Goal: Task Accomplishment & Management: Manage account settings

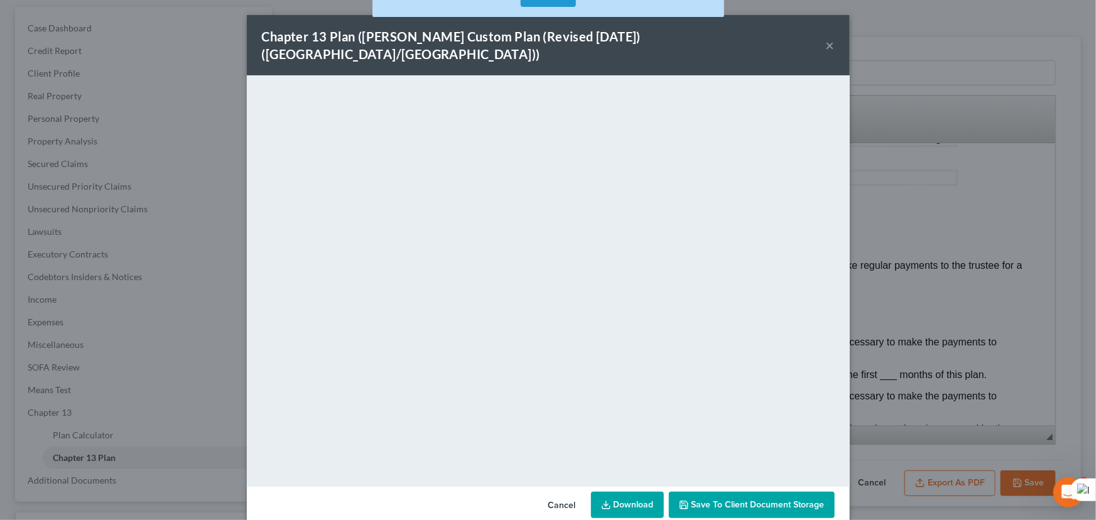
scroll to position [114, 0]
click at [828, 38] on button "×" at bounding box center [830, 45] width 9 height 15
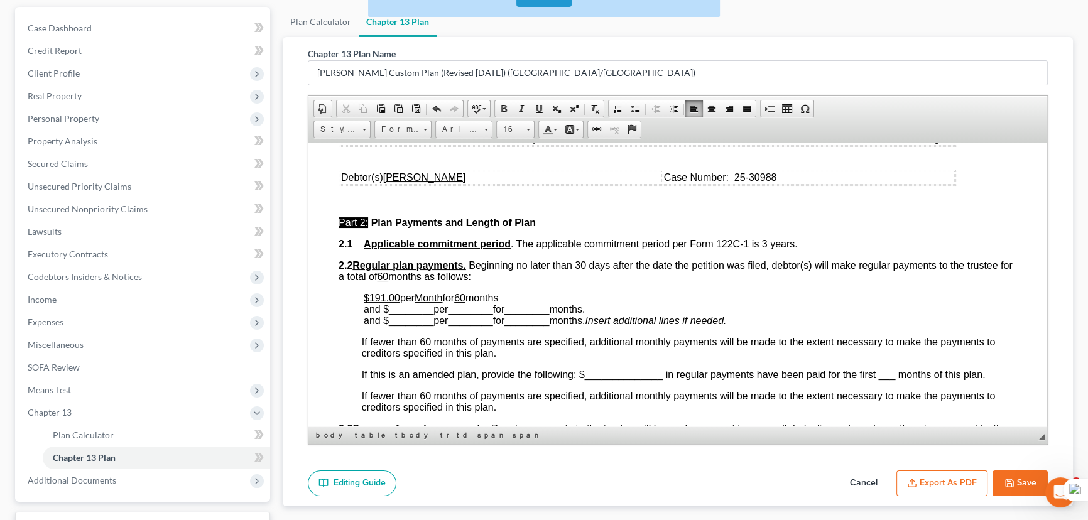
click at [1019, 473] on button "Save" at bounding box center [1019, 483] width 55 height 26
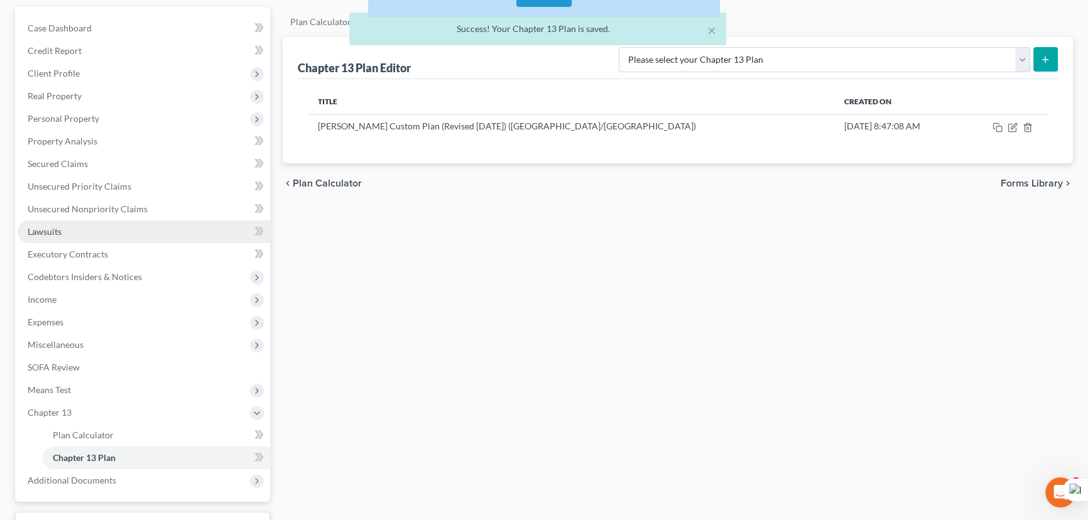
scroll to position [0, 0]
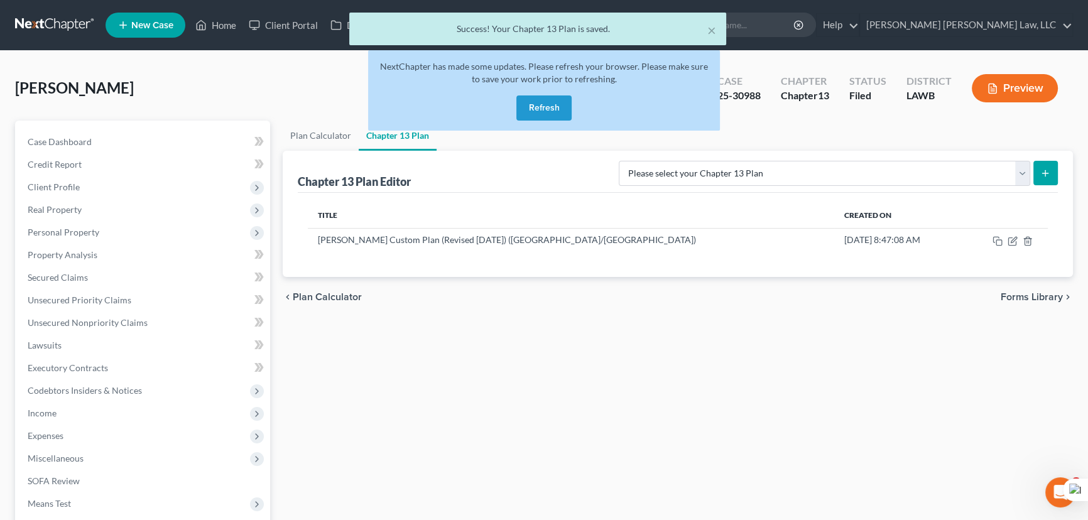
click at [551, 109] on button "Refresh" at bounding box center [543, 107] width 55 height 25
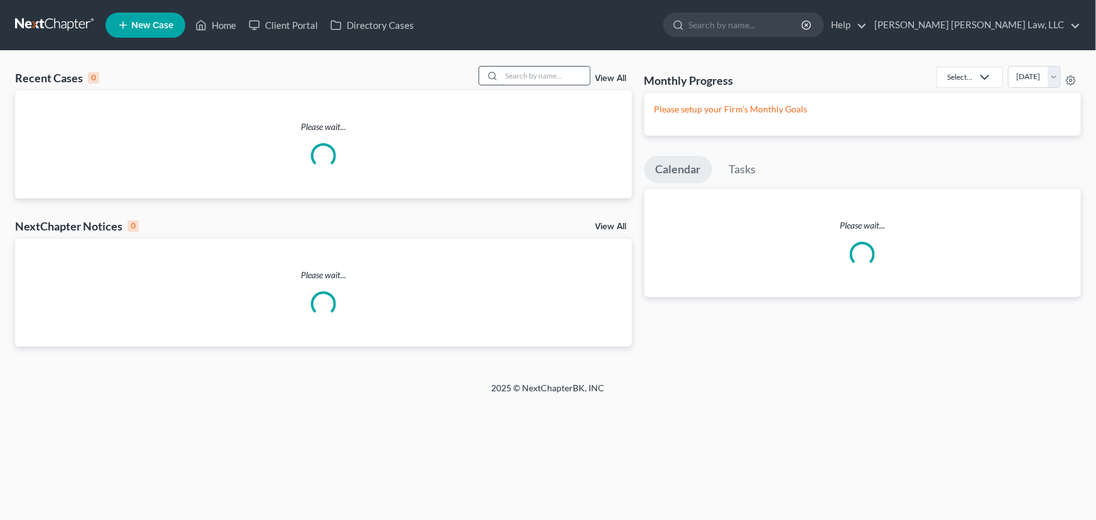
click at [518, 75] on input "search" at bounding box center [546, 76] width 88 height 18
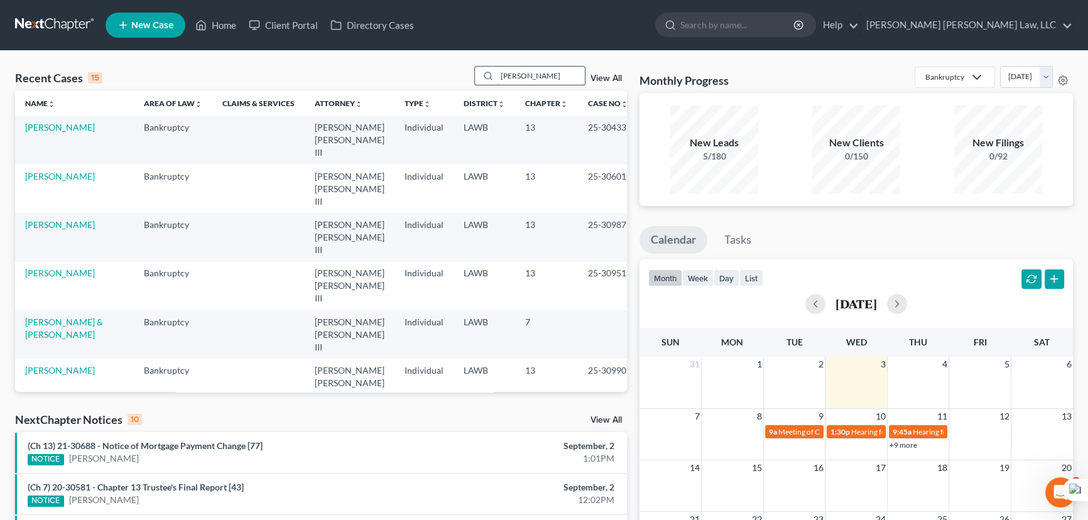
type input "simmons, patrick"
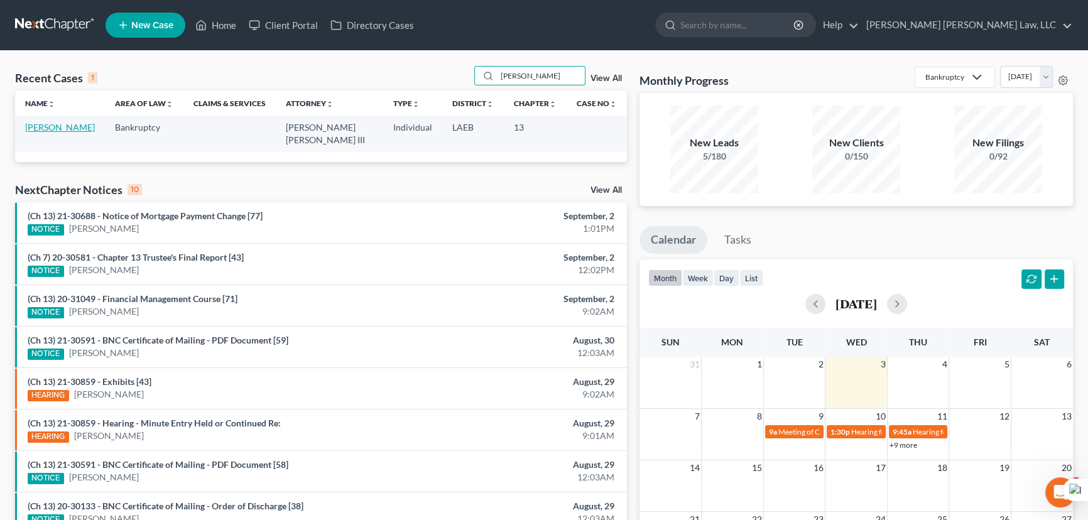
click at [61, 132] on link "[PERSON_NAME]" at bounding box center [60, 127] width 70 height 11
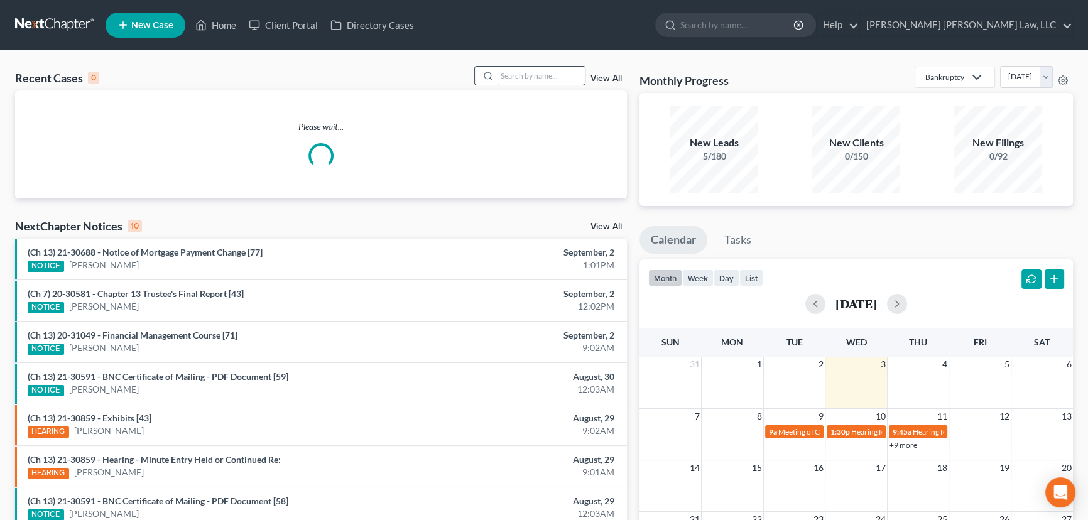
click at [511, 78] on input "search" at bounding box center [541, 76] width 88 height 18
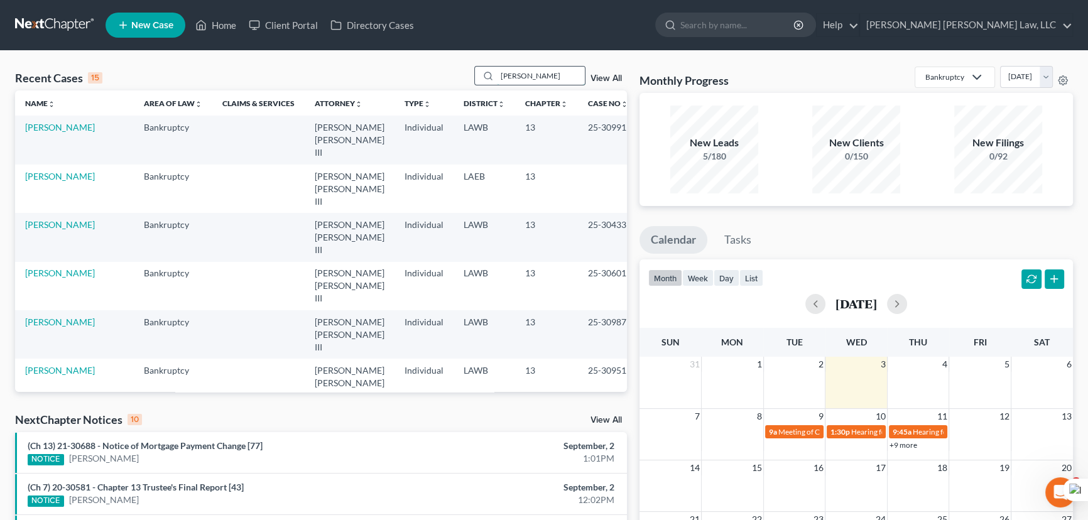
type input "[PERSON_NAME]"
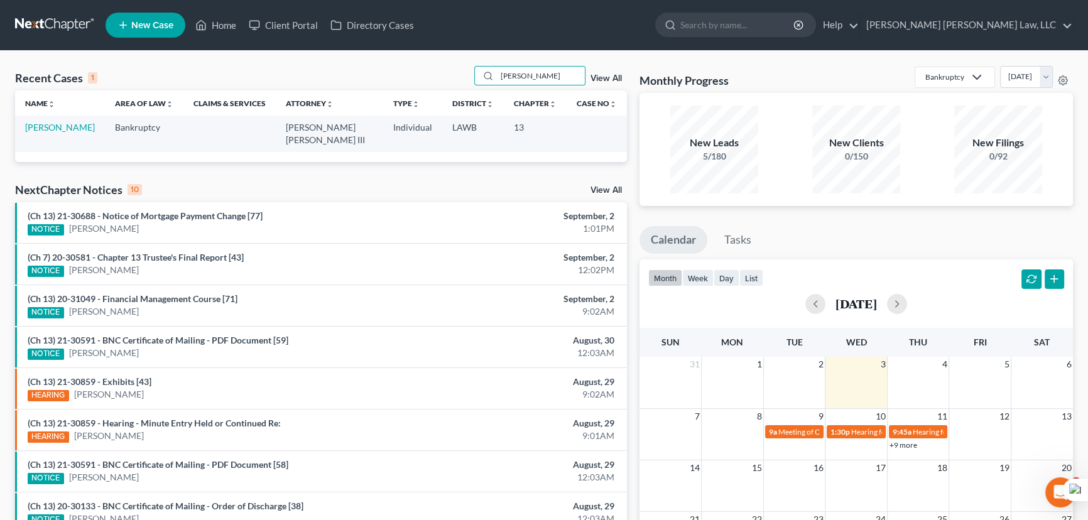
click at [62, 134] on td "[PERSON_NAME]" at bounding box center [60, 134] width 90 height 36
click at [63, 132] on link "Jones, LaTonya" at bounding box center [60, 127] width 70 height 11
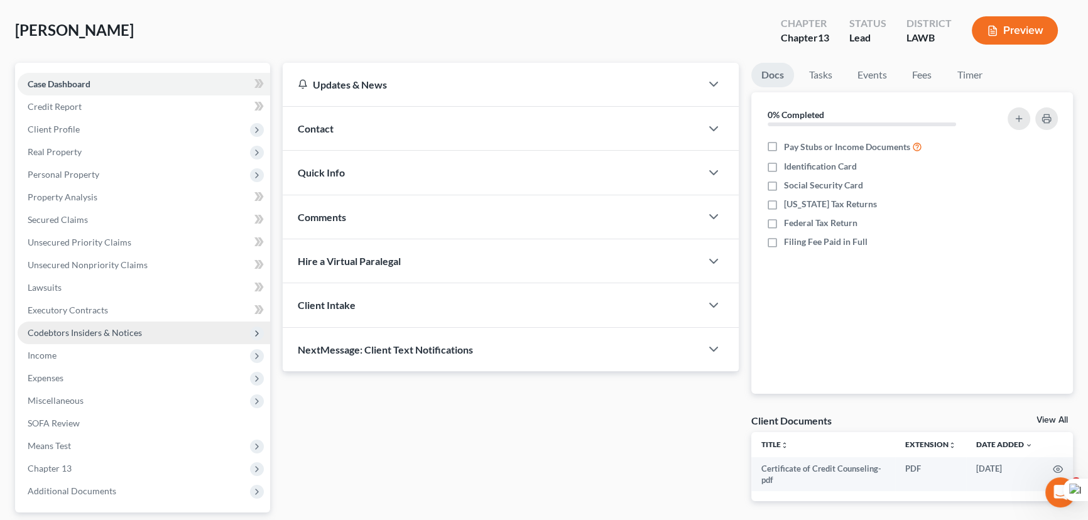
scroll to position [114, 0]
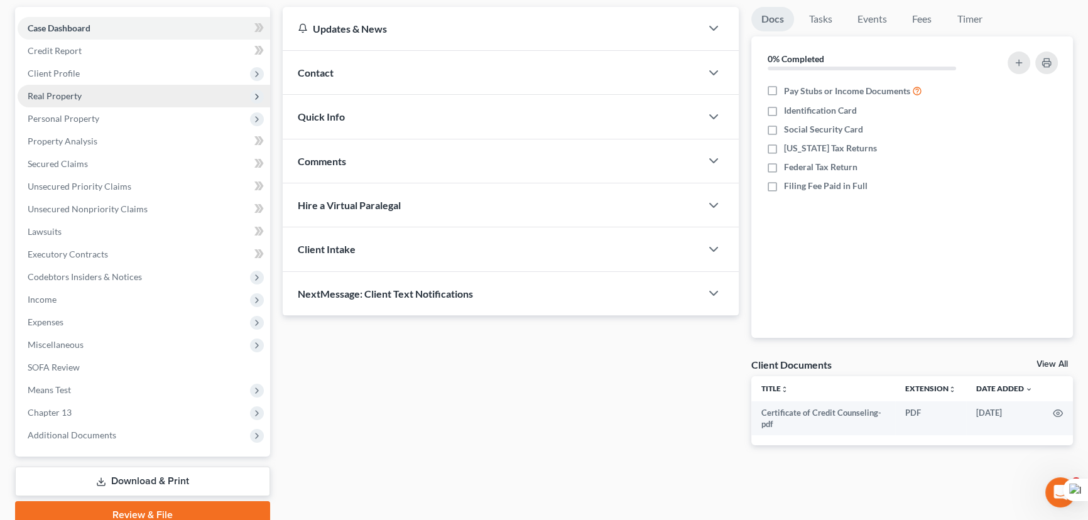
click at [92, 94] on span "Real Property" at bounding box center [144, 96] width 253 height 23
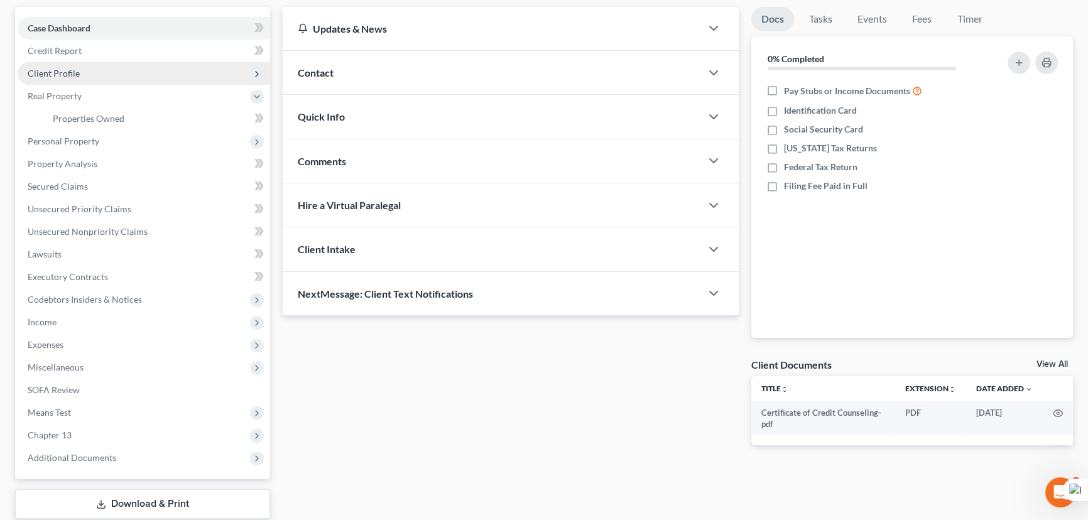
click at [86, 71] on span "Client Profile" at bounding box center [144, 73] width 253 height 23
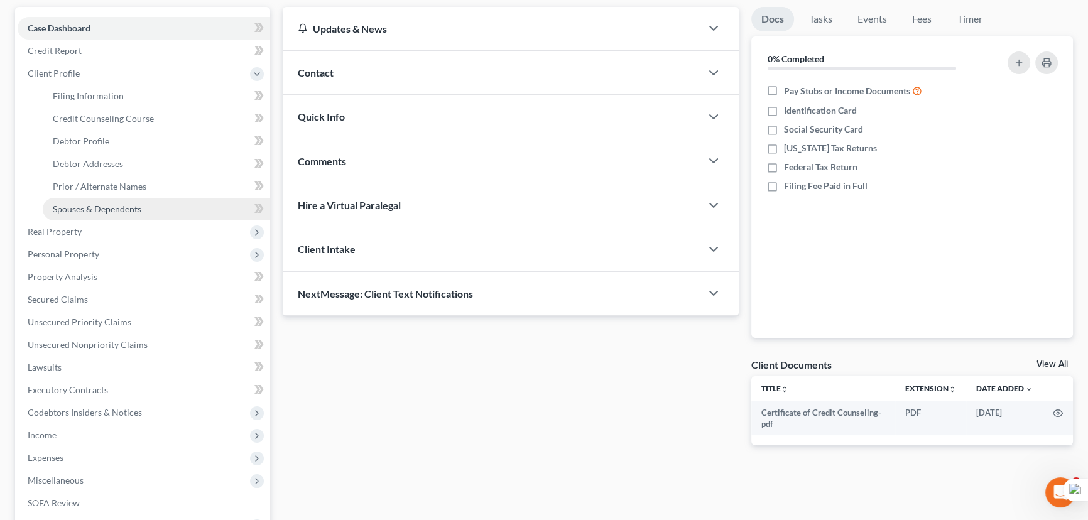
click at [113, 209] on span "Spouses & Dependents" at bounding box center [97, 209] width 89 height 11
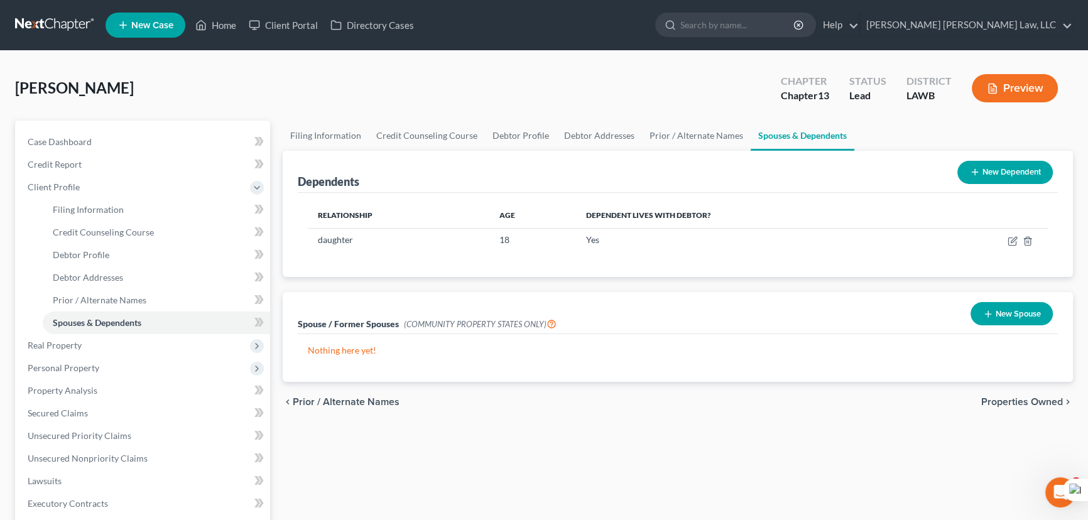
click at [1004, 309] on button "New Spouse" at bounding box center [1011, 313] width 82 height 23
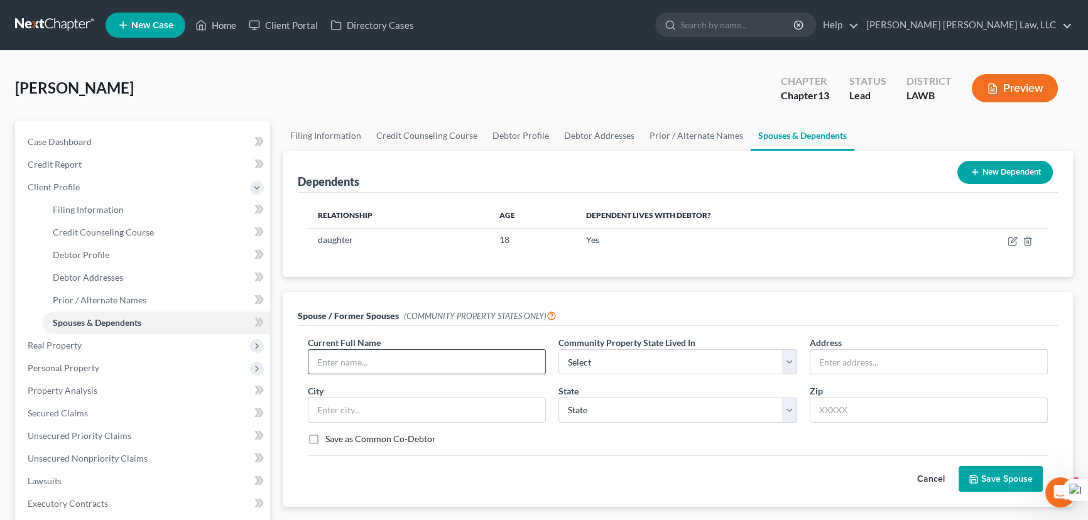
click at [377, 372] on input "text" at bounding box center [426, 362] width 237 height 24
type input "Jason Jones"
click at [719, 371] on select "Select AZ CA GU ID LA NV NM PR TX WA WI" at bounding box center [677, 361] width 238 height 25
select select "4"
click at [558, 349] on select "Select AZ CA GU ID LA NV NM PR TX WA WI" at bounding box center [677, 361] width 238 height 25
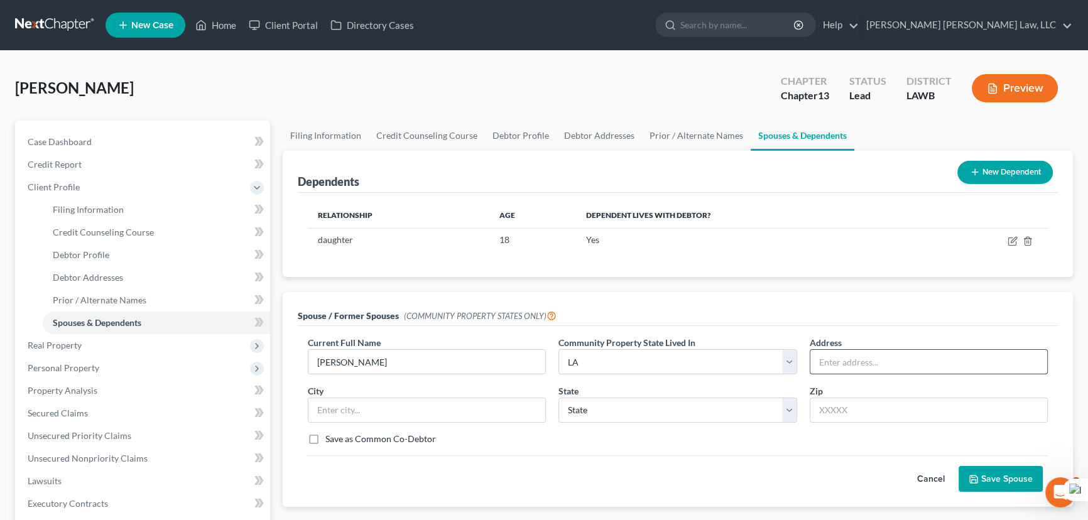
click at [876, 359] on input "text" at bounding box center [928, 362] width 237 height 24
type input "341 Adams Rd"
type input "Minden"
select select "19"
type input "71055"
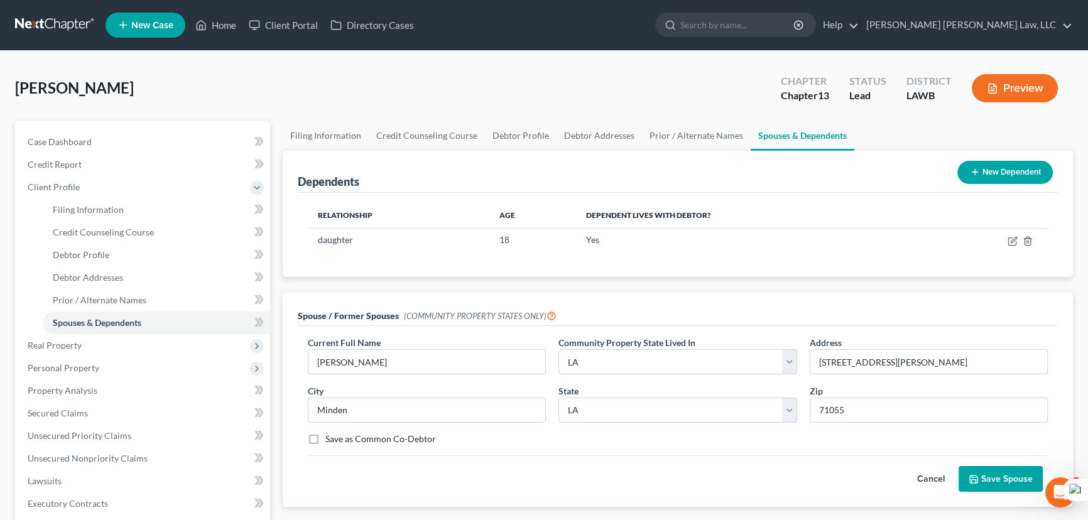
drag, startPoint x: 999, startPoint y: 470, endPoint x: 445, endPoint y: 340, distance: 569.1
click at [999, 472] on button "Save Spouse" at bounding box center [1001, 479] width 84 height 26
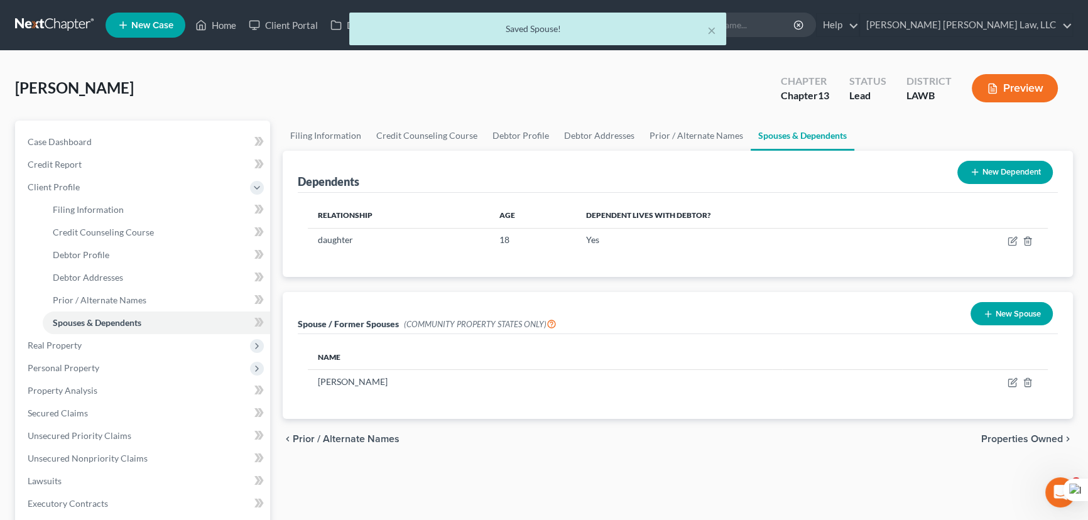
click at [506, 117] on div "Jones, LaTonya Upgraded Chapter Chapter 13 Status Lead District LAWB Preview" at bounding box center [544, 93] width 1058 height 55
click at [507, 124] on link "Debtor Profile" at bounding box center [521, 136] width 72 height 30
select select "2"
select select "0"
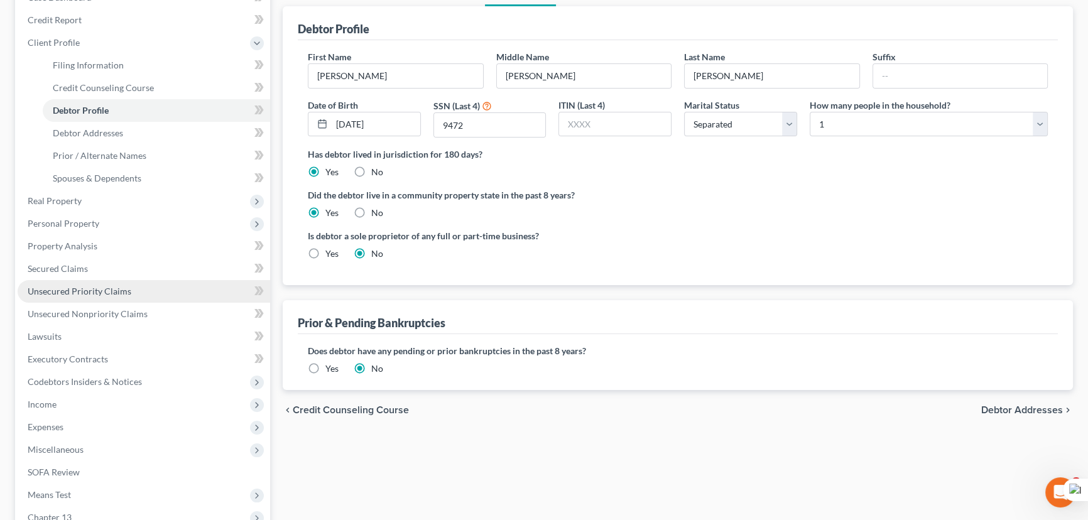
scroll to position [171, 0]
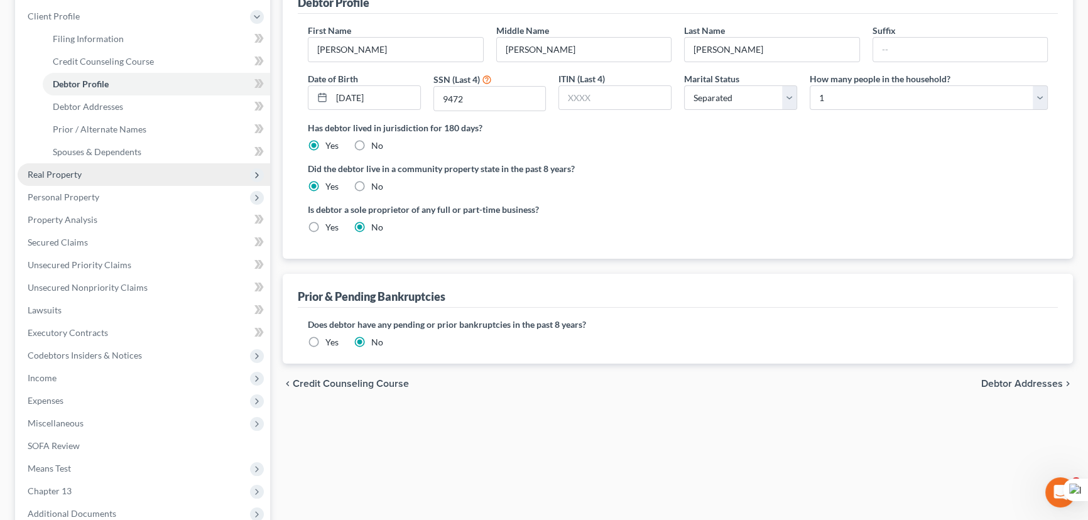
click at [102, 171] on span "Real Property" at bounding box center [144, 174] width 253 height 23
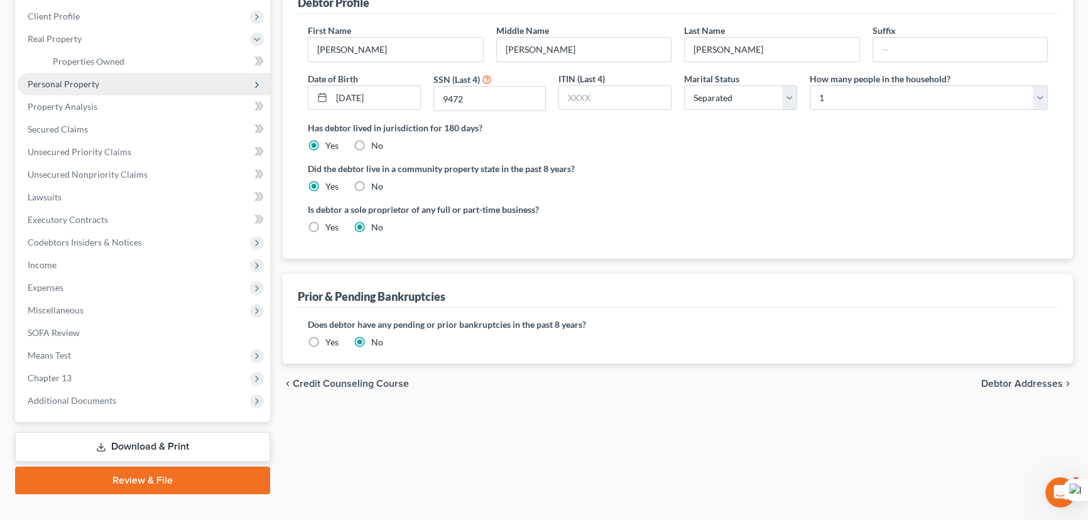
click at [101, 85] on span "Personal Property" at bounding box center [144, 84] width 253 height 23
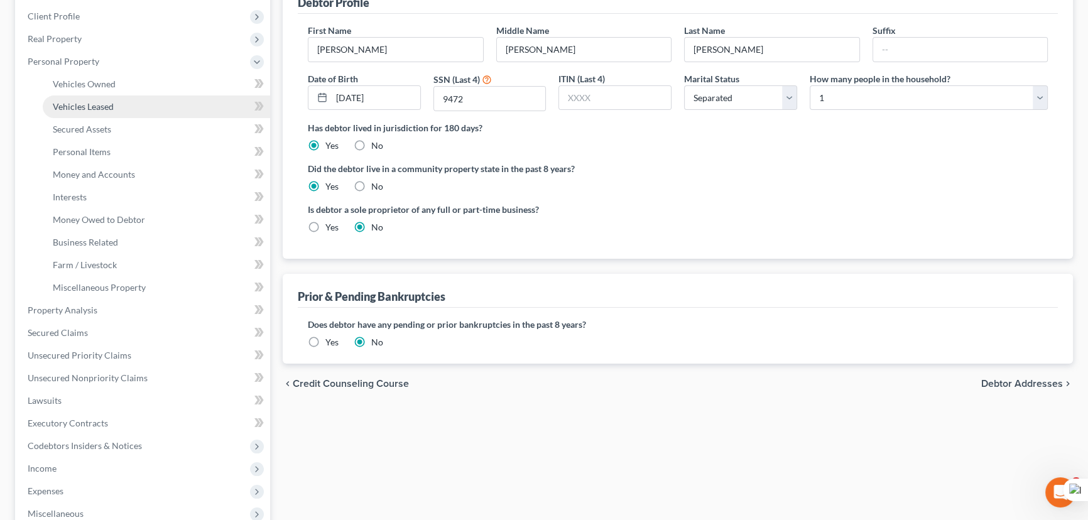
click at [105, 99] on link "Vehicles Leased" at bounding box center [156, 106] width 227 height 23
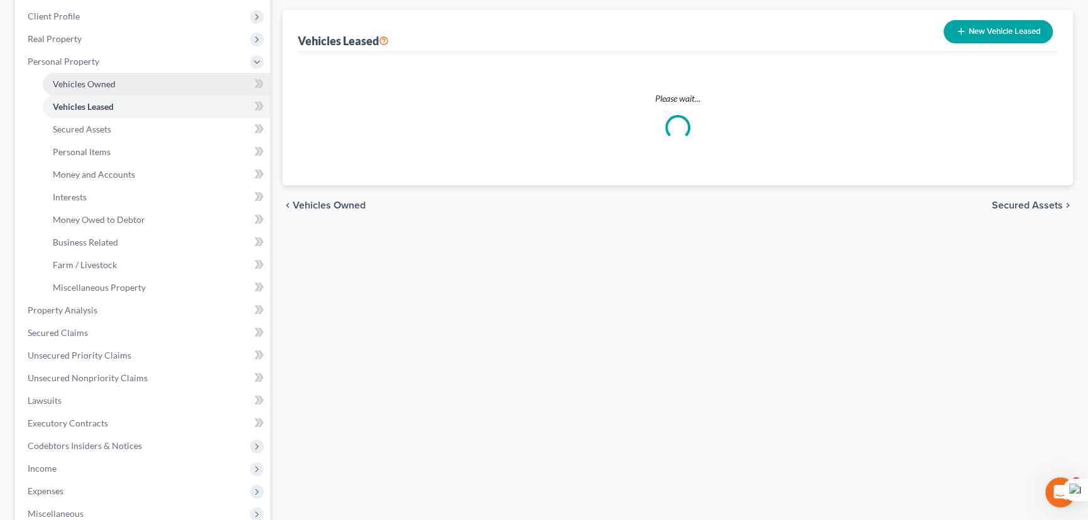
scroll to position [170, 0]
click at [107, 86] on li "Personal Property Vehicles Owned Vehicles Leased Machinery and Vehicles Office …" at bounding box center [144, 176] width 253 height 249
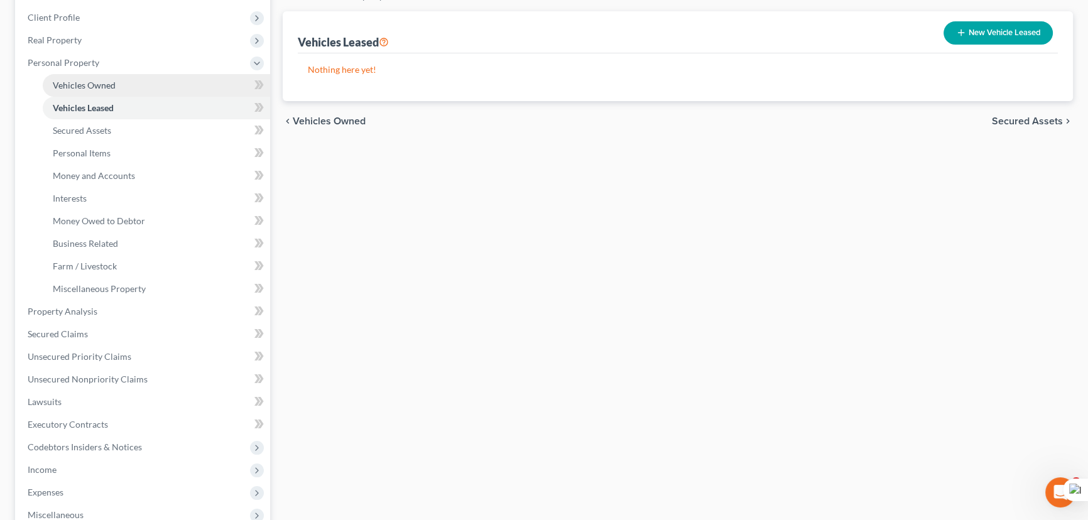
scroll to position [0, 0]
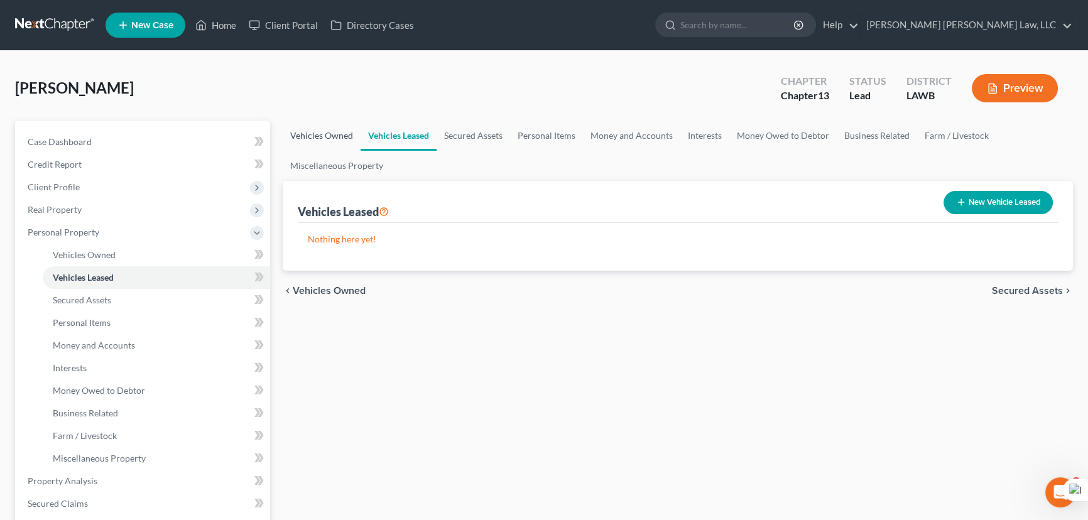
click at [339, 128] on link "Vehicles Owned" at bounding box center [322, 136] width 78 height 30
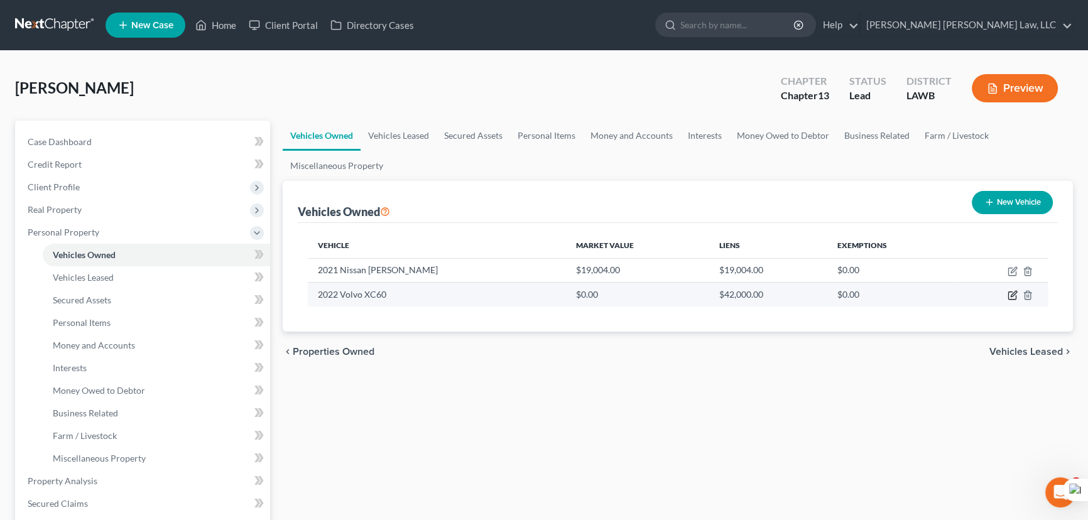
click at [1014, 293] on icon "button" at bounding box center [1013, 295] width 10 height 10
select select "0"
select select "4"
select select "2"
select select "0"
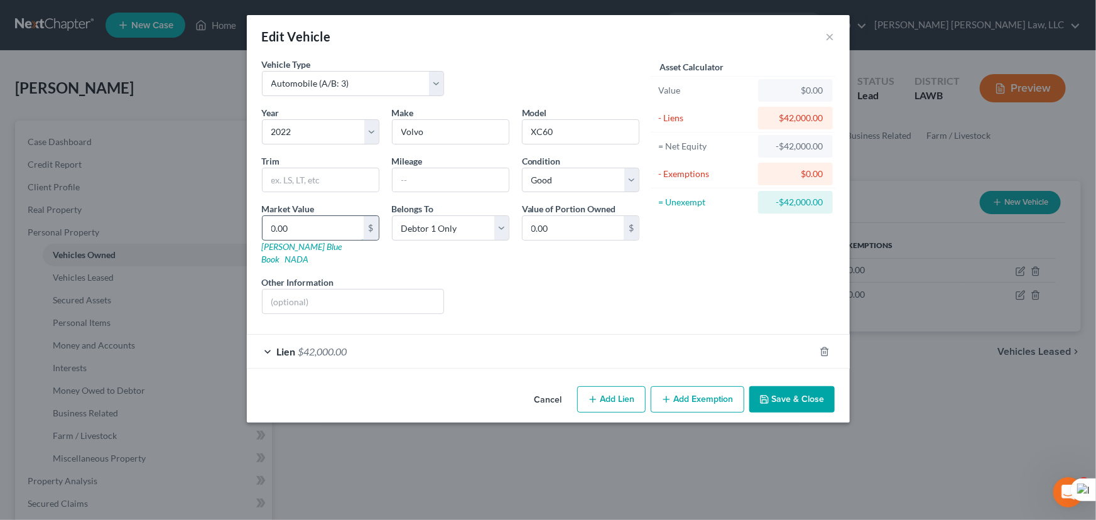
click at [330, 223] on input "0.00" at bounding box center [313, 228] width 101 height 24
type input "3"
type input "3.00"
type input "36"
type input "36.00"
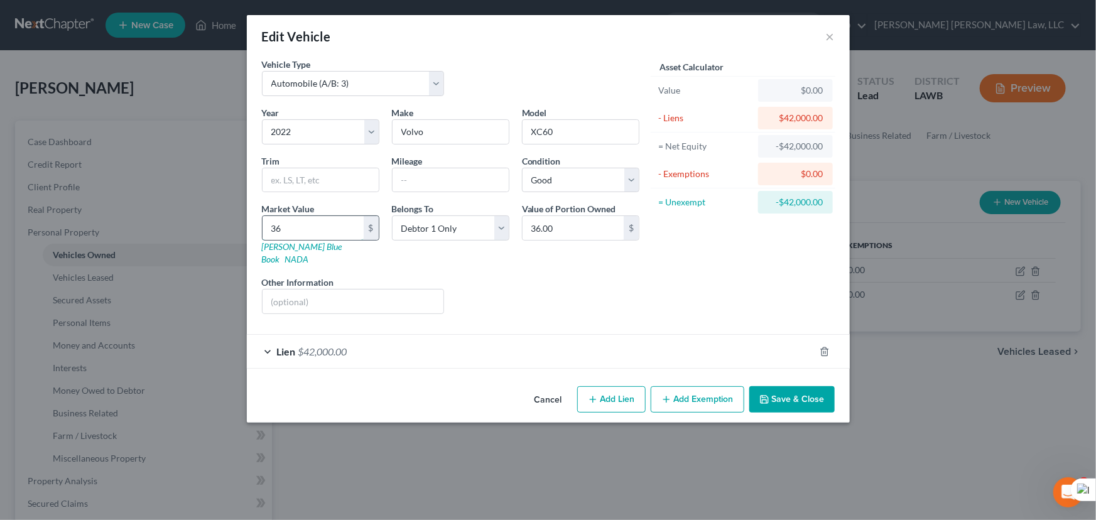
type input "365"
type input "365.00"
type input "3656"
type input "3,656.00"
type input "3,6562"
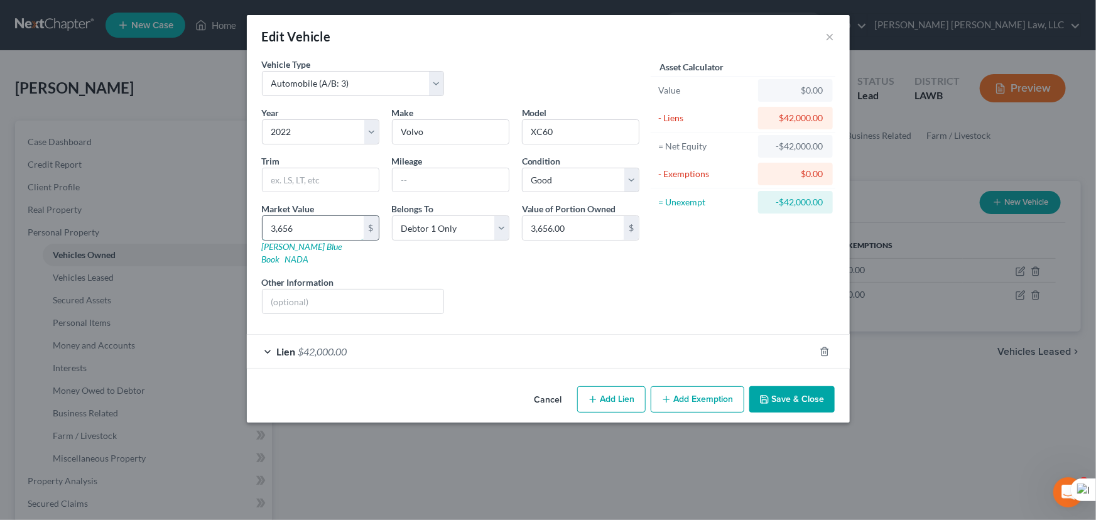
type input "36,562.00"
type input "36,562.5"
type input "36,562.50"
type input "36,562.5"
click at [779, 386] on button "Save & Close" at bounding box center [791, 399] width 85 height 26
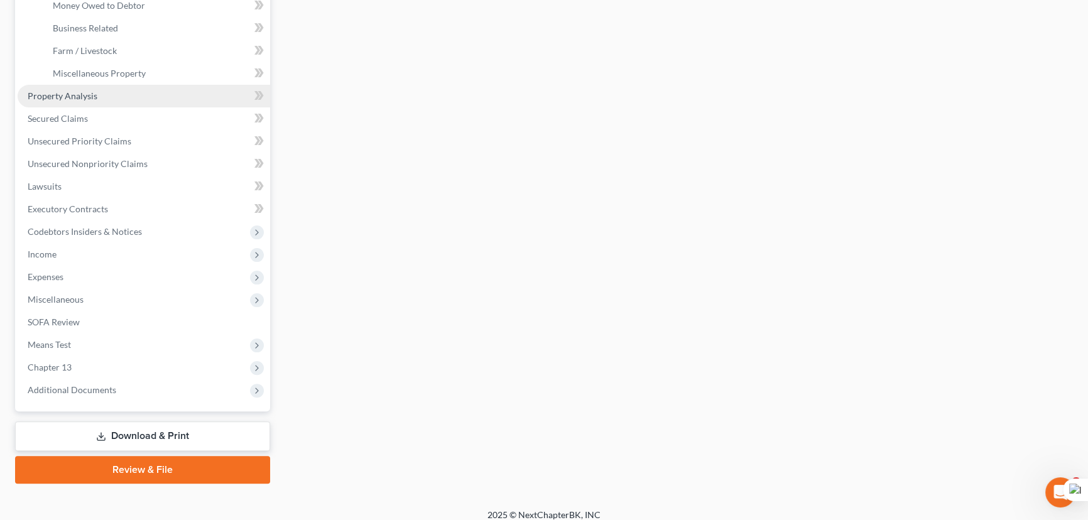
scroll to position [394, 0]
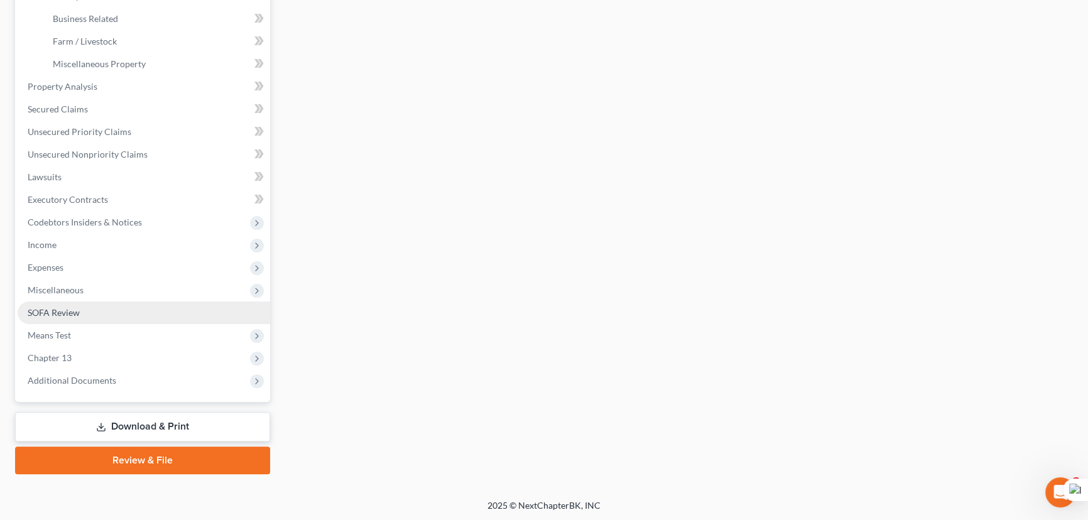
click at [107, 311] on link "SOFA Review" at bounding box center [144, 313] width 253 height 23
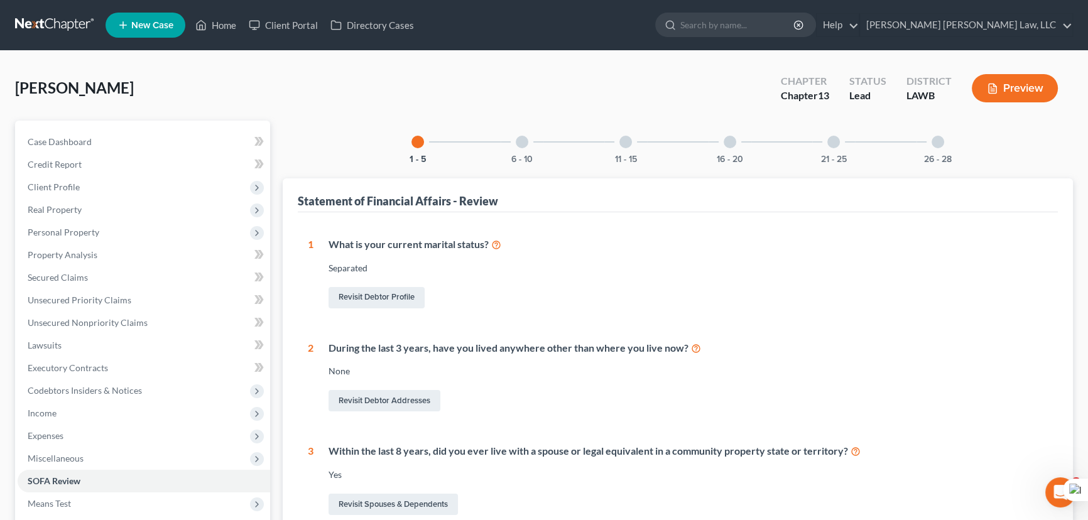
click at [935, 143] on div at bounding box center [938, 142] width 13 height 13
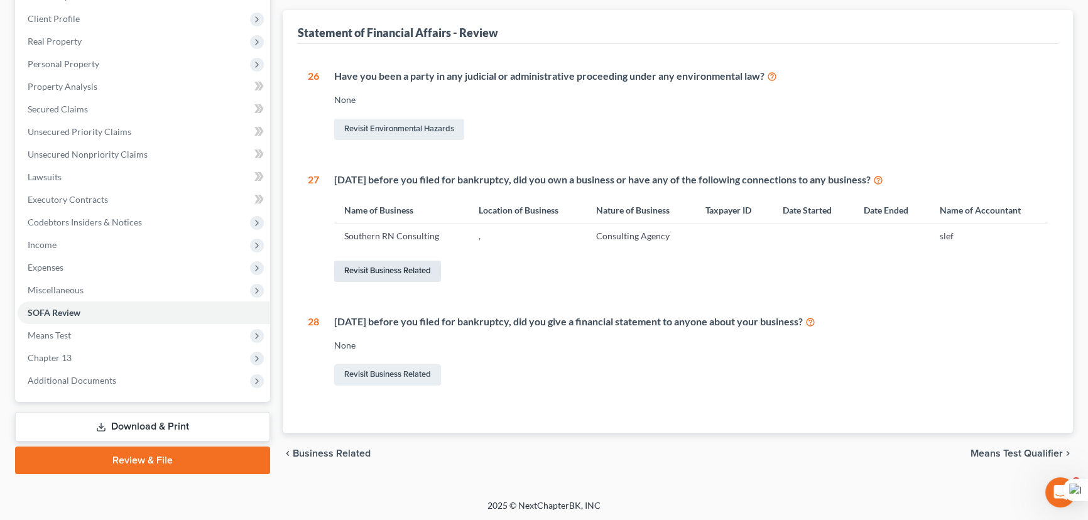
click at [368, 274] on link "Revisit Business Related" at bounding box center [387, 271] width 107 height 21
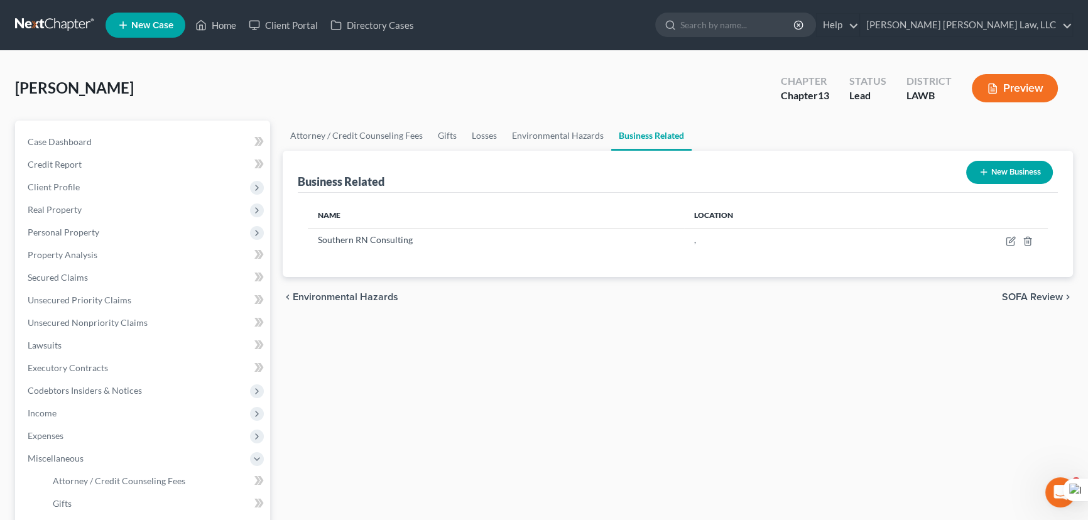
click at [1008, 170] on button "New Business" at bounding box center [1009, 172] width 87 height 23
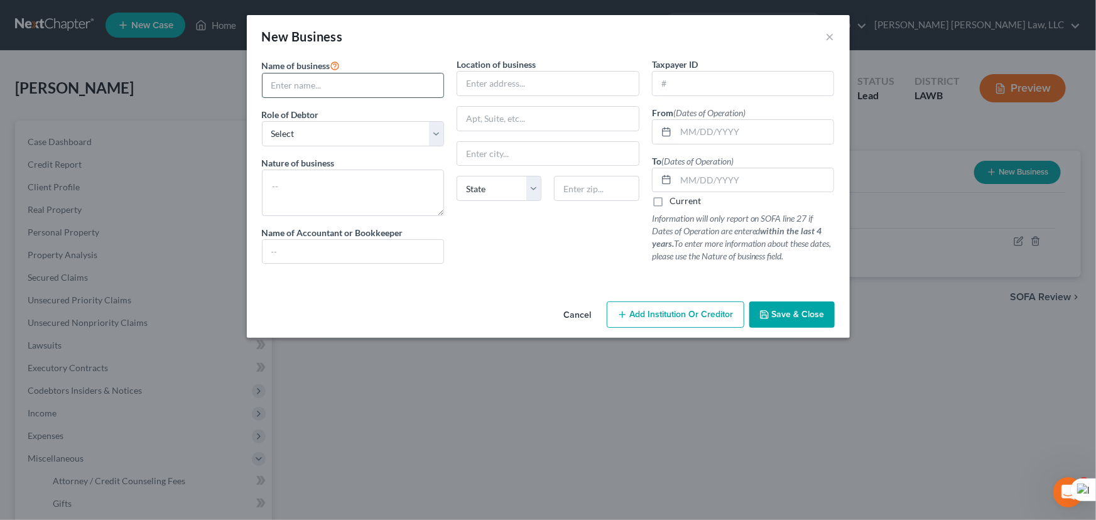
click at [345, 82] on input "text" at bounding box center [354, 85] width 182 height 24
type input "Southern RN PMU"
drag, startPoint x: 343, startPoint y: 163, endPoint x: 354, endPoint y: 124, distance: 41.2
click at [344, 163] on div "Nature of business" at bounding box center [353, 186] width 183 height 60
click at [354, 124] on select "Select A member of a limited liability company (LLC) or limited liability partn…" at bounding box center [353, 133] width 183 height 25
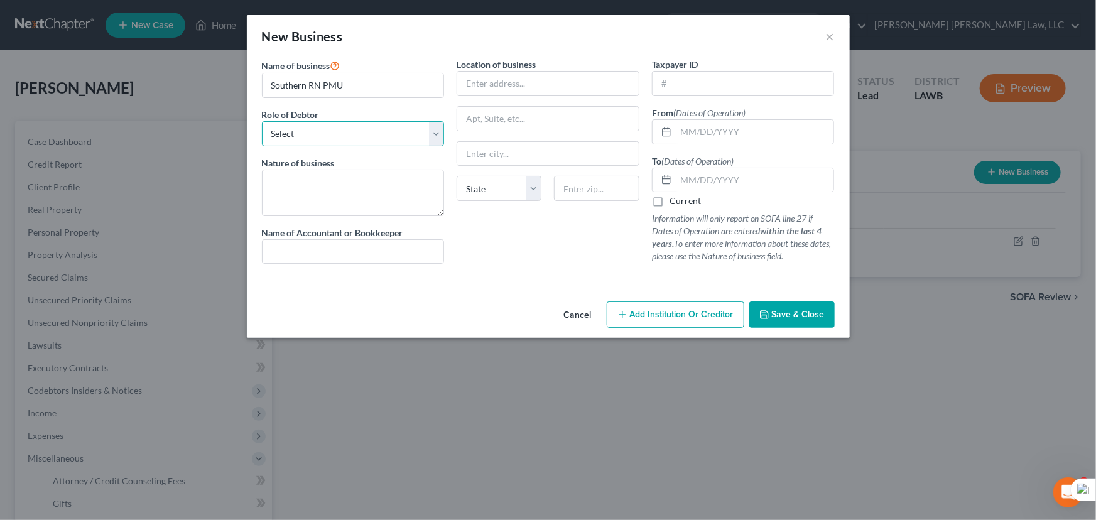
select select "sole_proprietor"
click at [262, 121] on select "Select A member of a limited liability company (LLC) or limited liability partn…" at bounding box center [353, 133] width 183 height 25
click at [427, 242] on input "text" at bounding box center [354, 252] width 182 height 24
type input "self"
click at [544, 72] on input "text" at bounding box center [548, 84] width 182 height 24
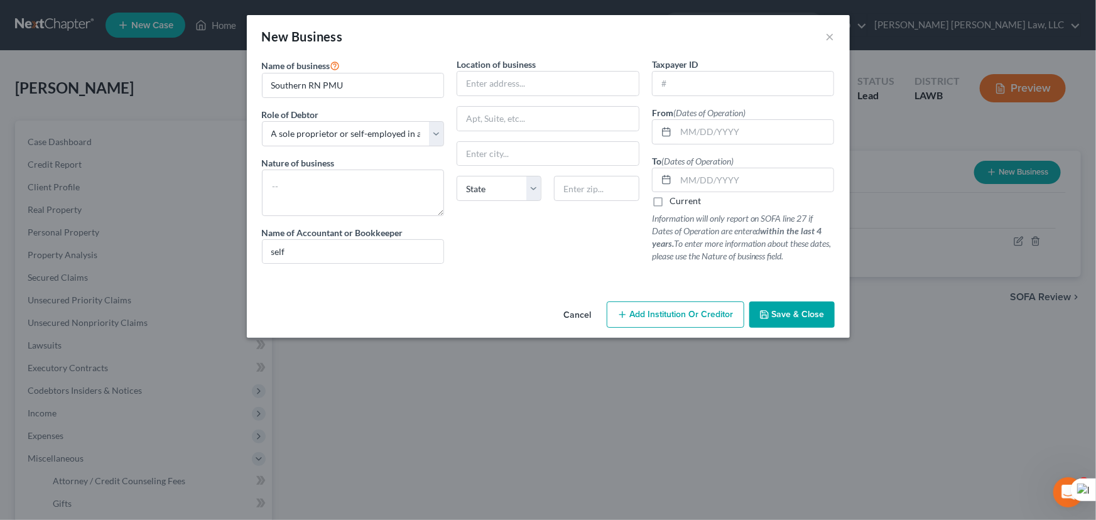
click at [823, 308] on button "Save & Close" at bounding box center [791, 315] width 85 height 26
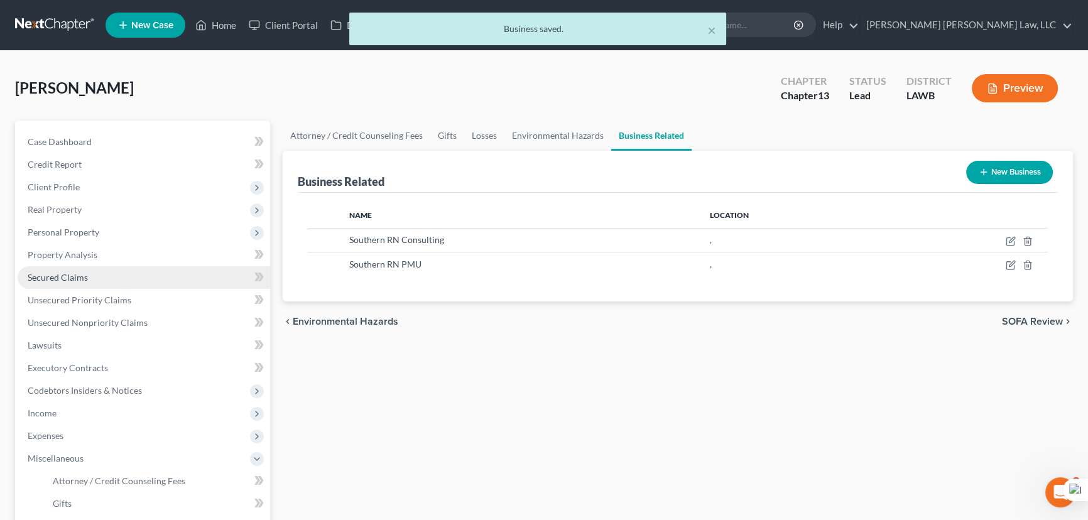
click at [97, 276] on link "Secured Claims" at bounding box center [144, 277] width 253 height 23
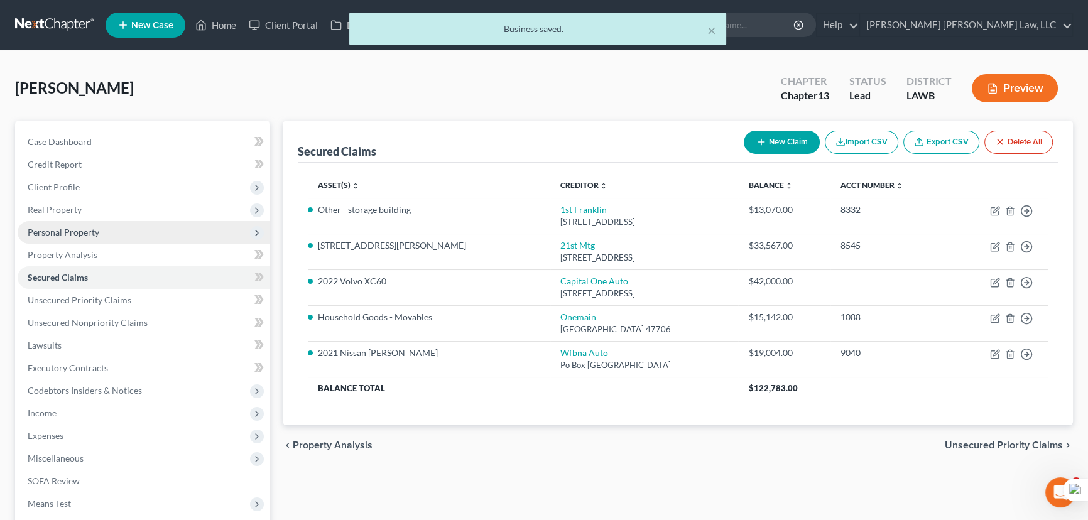
click at [90, 231] on span "Personal Property" at bounding box center [64, 232] width 72 height 11
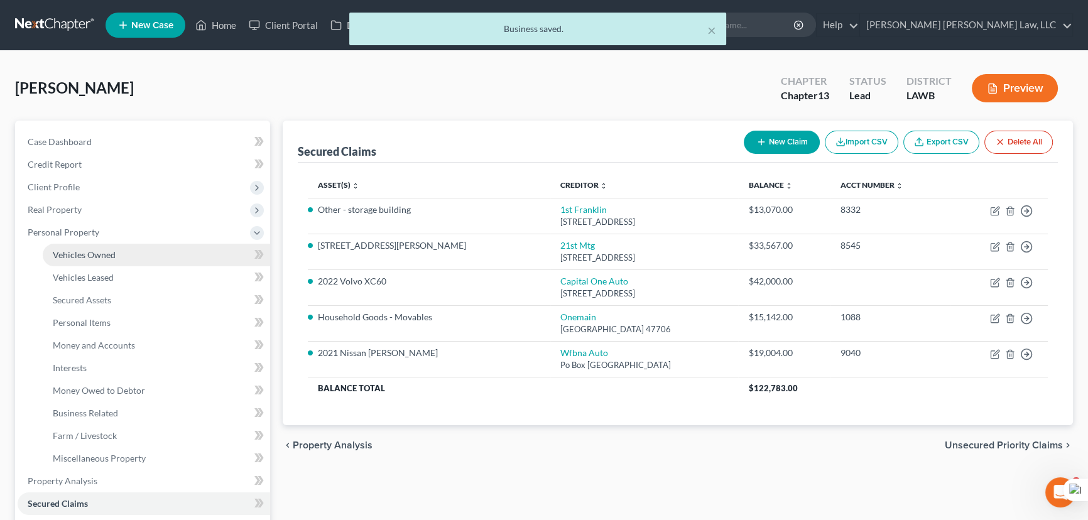
click at [107, 254] on span "Vehicles Owned" at bounding box center [84, 254] width 63 height 11
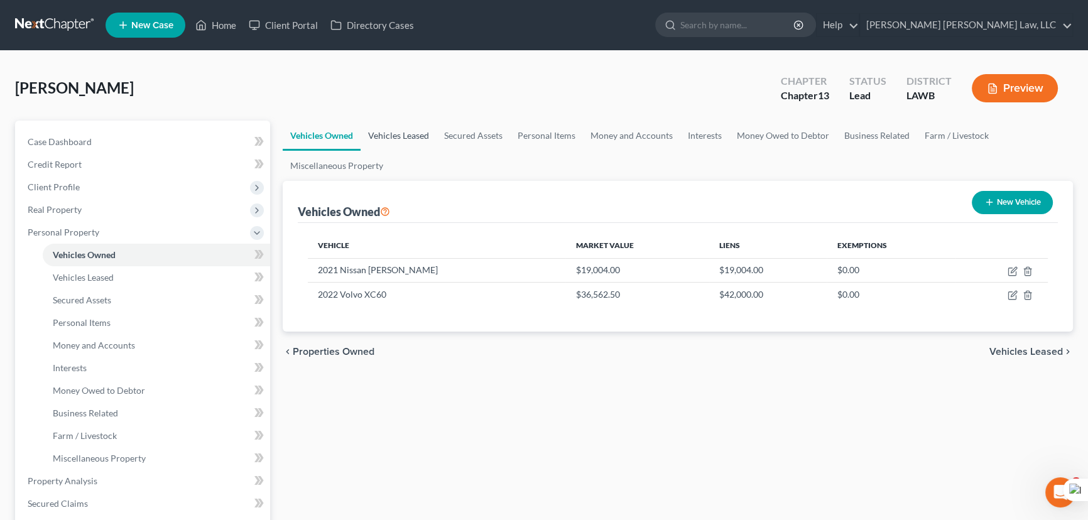
click at [398, 127] on link "Vehicles Leased" at bounding box center [399, 136] width 76 height 30
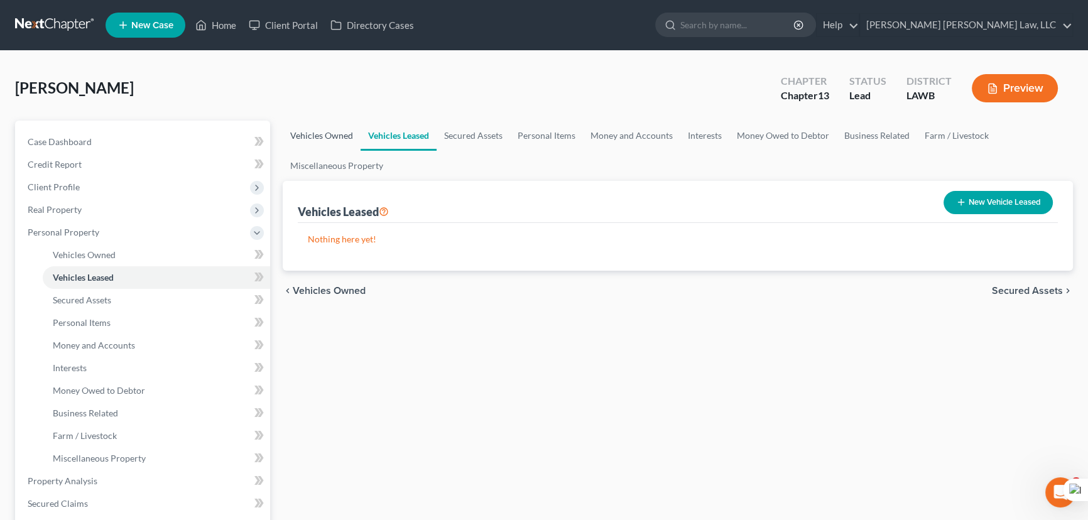
click at [298, 129] on link "Vehicles Owned" at bounding box center [322, 136] width 78 height 30
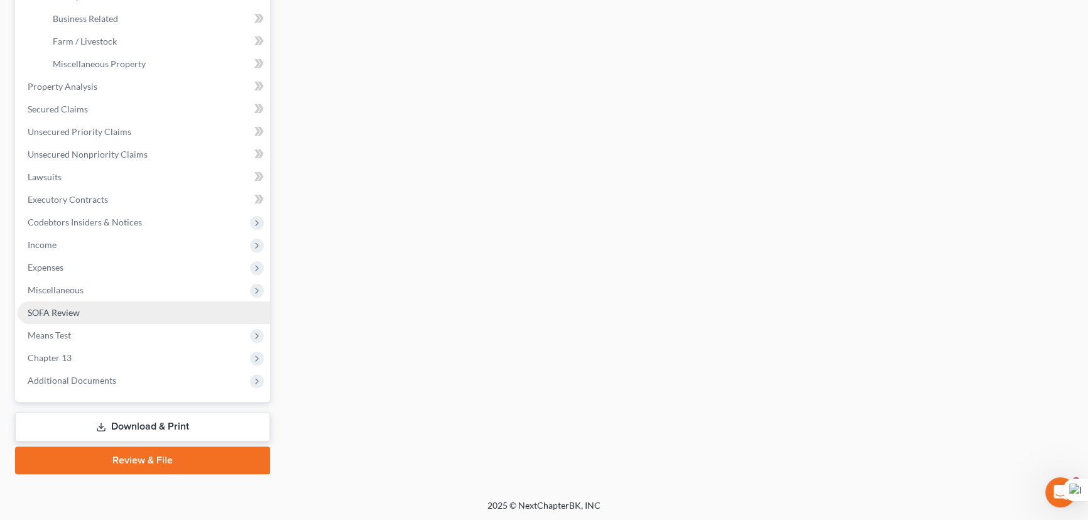
click at [97, 314] on link "SOFA Review" at bounding box center [144, 313] width 253 height 23
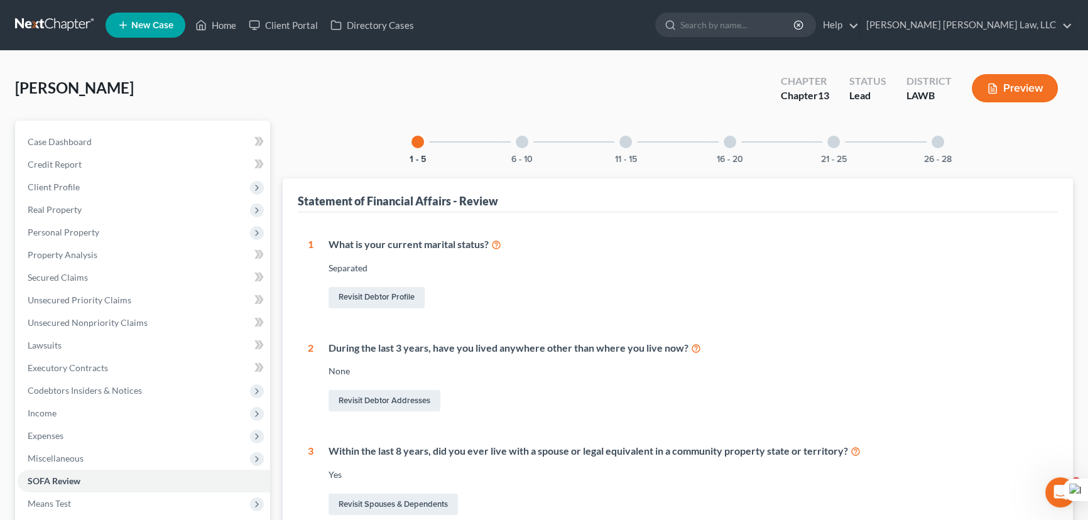
click at [941, 145] on div at bounding box center [938, 142] width 13 height 13
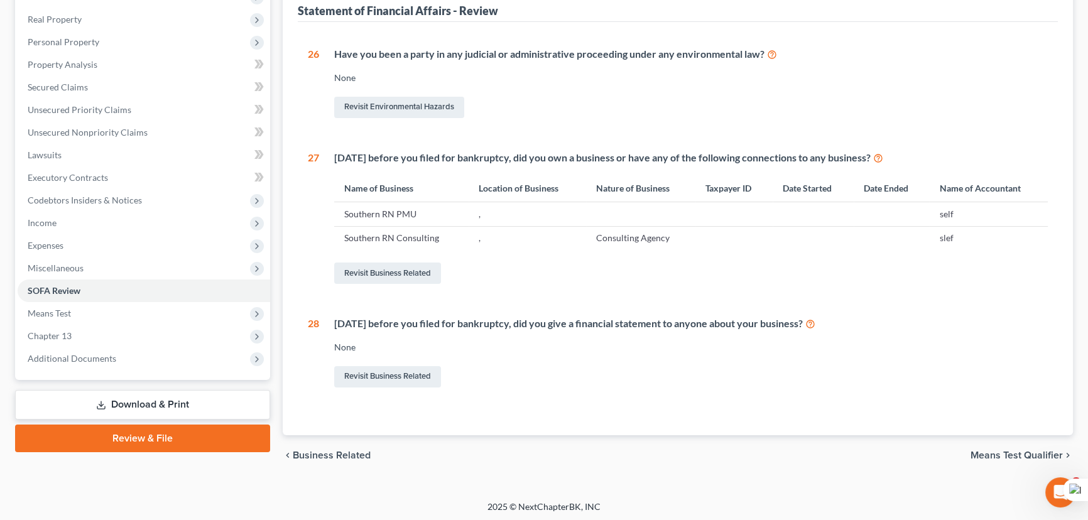
scroll to position [192, 0]
click at [404, 265] on link "Revisit Business Related" at bounding box center [387, 271] width 107 height 21
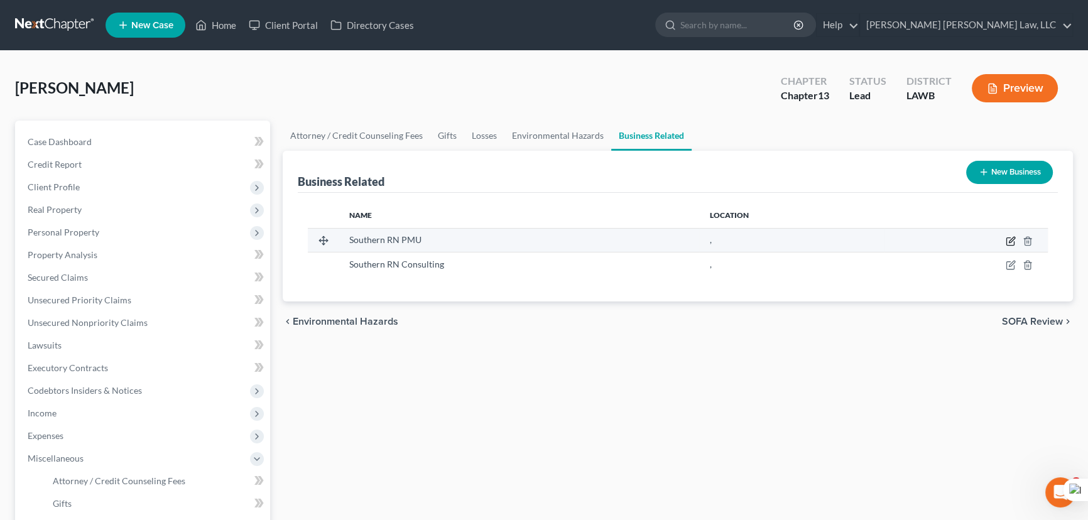
click at [1010, 242] on icon "button" at bounding box center [1012, 240] width 6 height 6
select select "sole_proprietor"
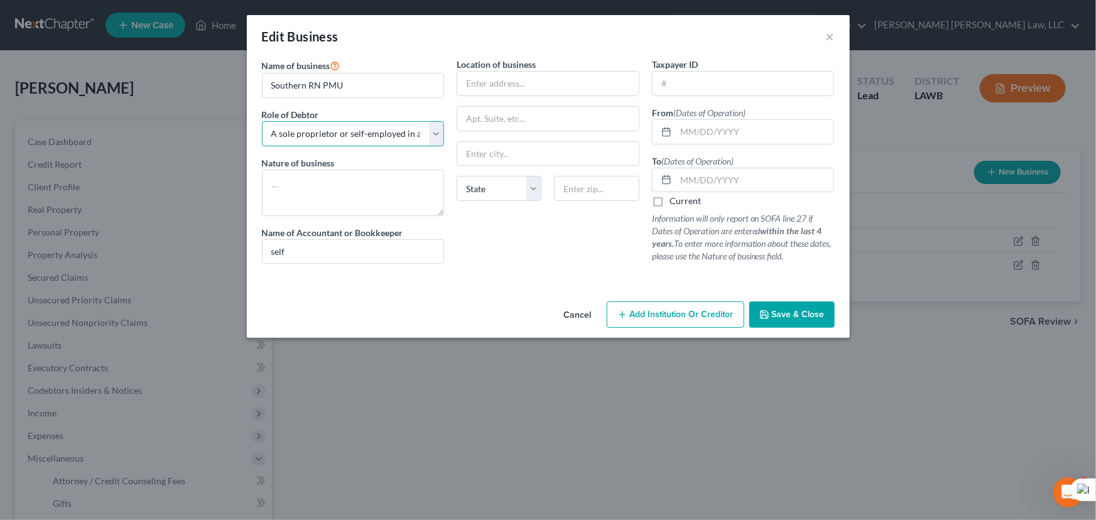
click at [359, 129] on select "Select A member of a limited liability company (LLC) or limited liability partn…" at bounding box center [353, 133] width 183 height 25
click at [391, 108] on div "Role of Debtor * Select A member of a limited liability company (LLC) or limite…" at bounding box center [353, 127] width 183 height 38
click at [500, 72] on input "text" at bounding box center [548, 84] width 182 height 24
click at [816, 310] on span "Save & Close" at bounding box center [798, 314] width 53 height 11
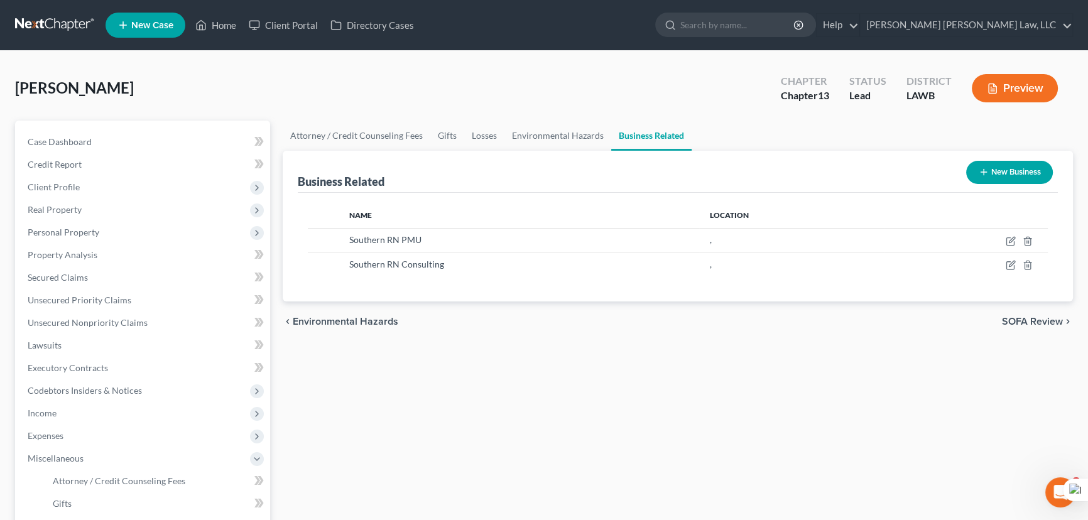
click at [44, 14] on nav "Home New Case Client Portal Directory Cases E. Orum Young Law, LLC madison.f@eo…" at bounding box center [544, 25] width 1088 height 50
click at [43, 21] on link at bounding box center [55, 25] width 80 height 23
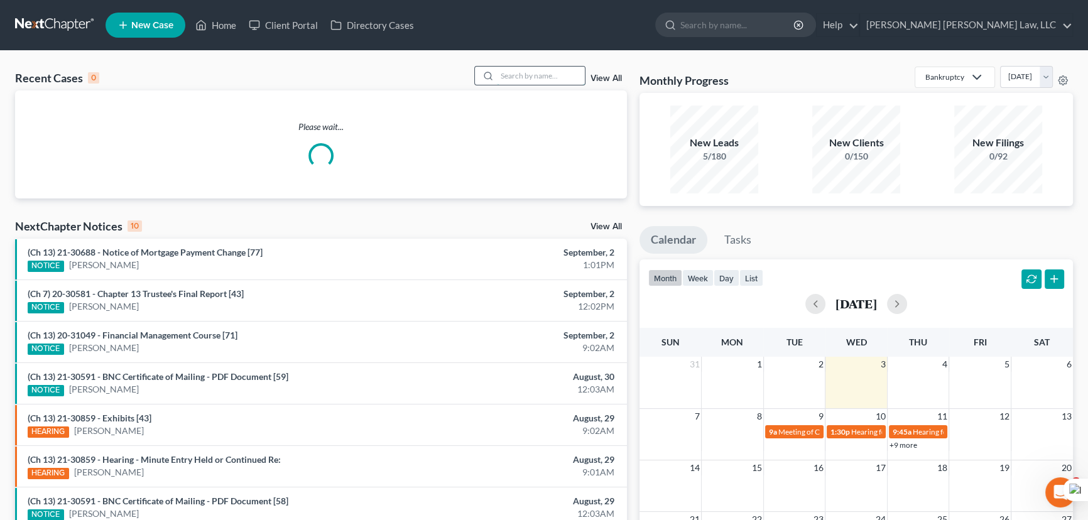
click at [529, 70] on input "search" at bounding box center [541, 76] width 88 height 18
type input "manela"
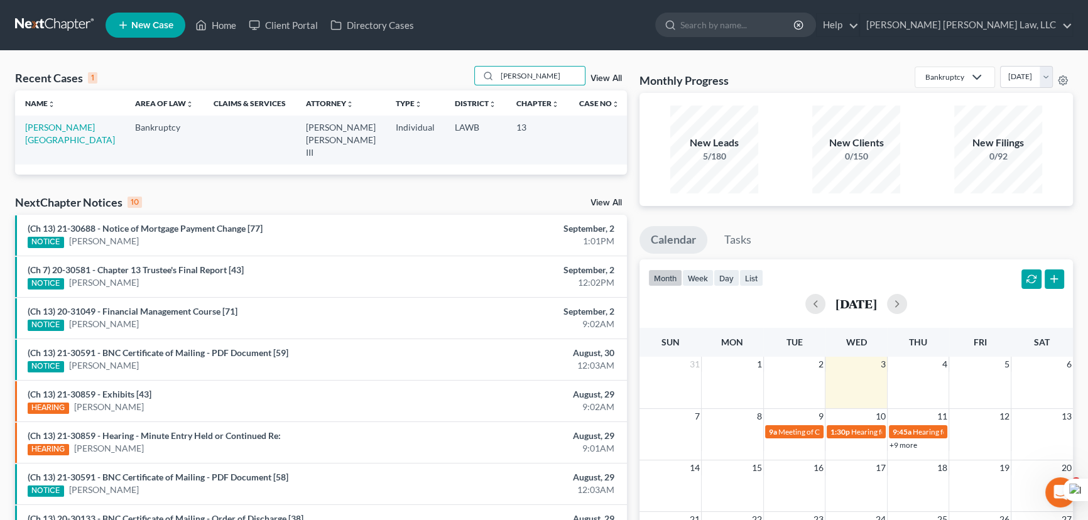
click at [56, 120] on td "Manela, Jordan" at bounding box center [70, 140] width 110 height 48
click at [56, 124] on link "Manela, Jordan" at bounding box center [70, 133] width 90 height 23
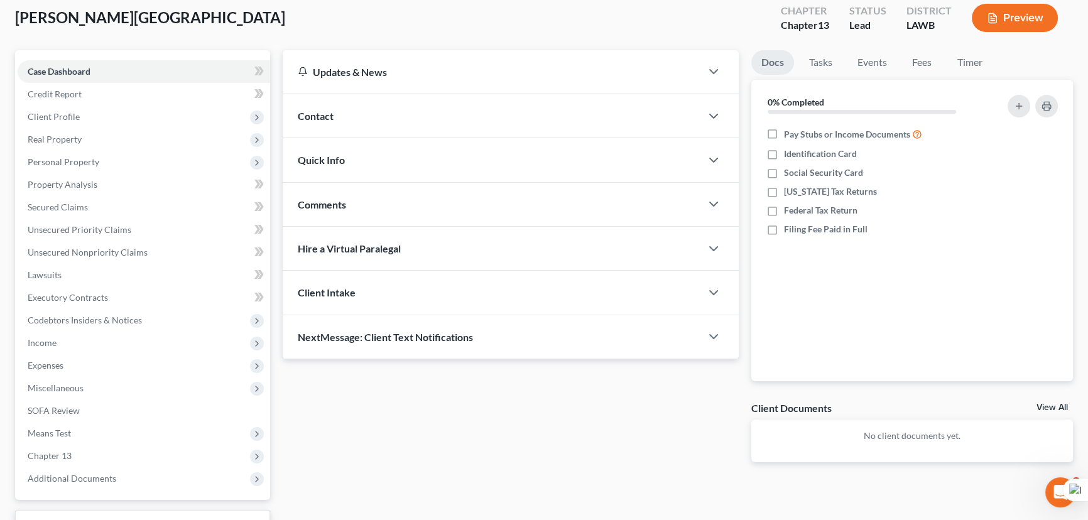
scroll to position [168, 0]
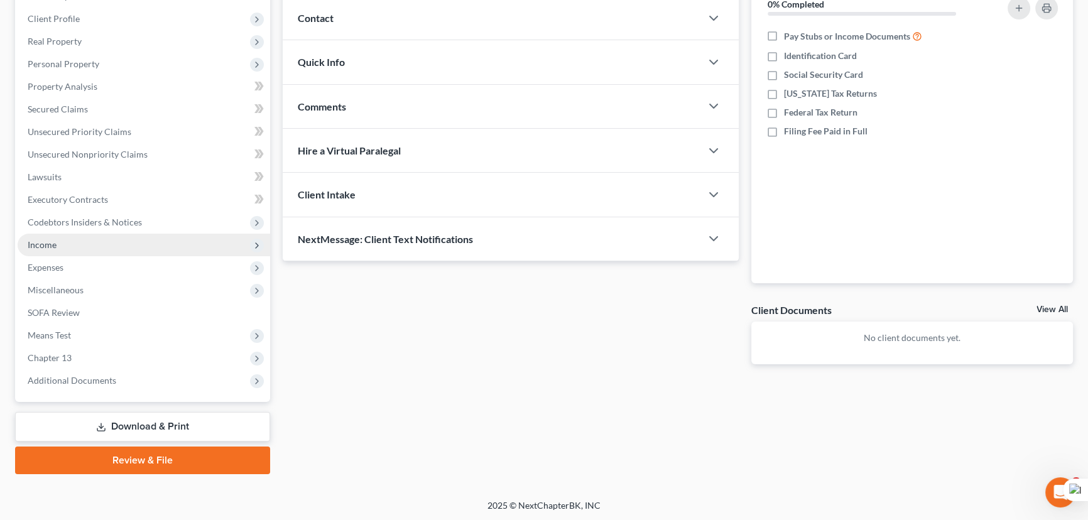
click at [104, 236] on span "Income" at bounding box center [144, 245] width 253 height 23
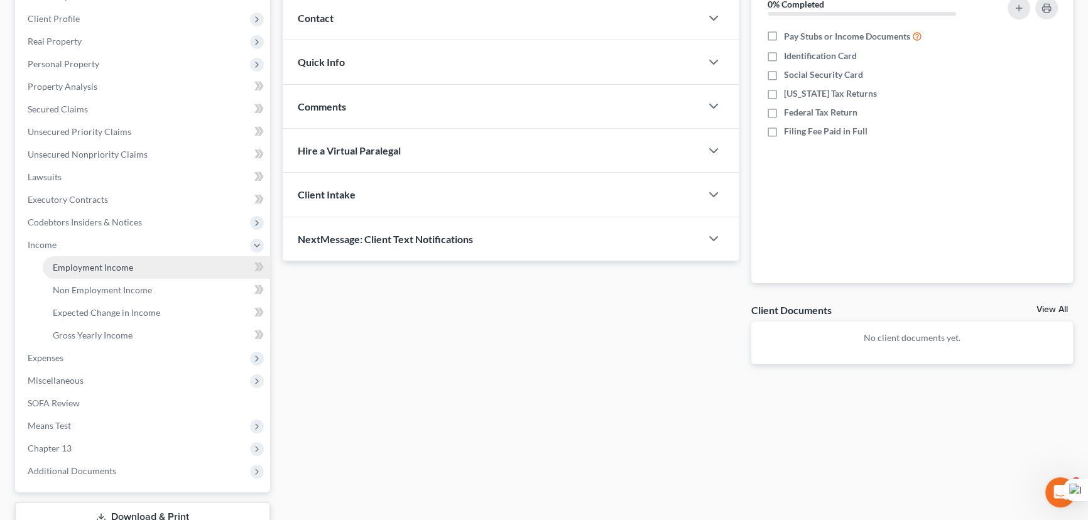
click at [107, 259] on link "Employment Income" at bounding box center [156, 267] width 227 height 23
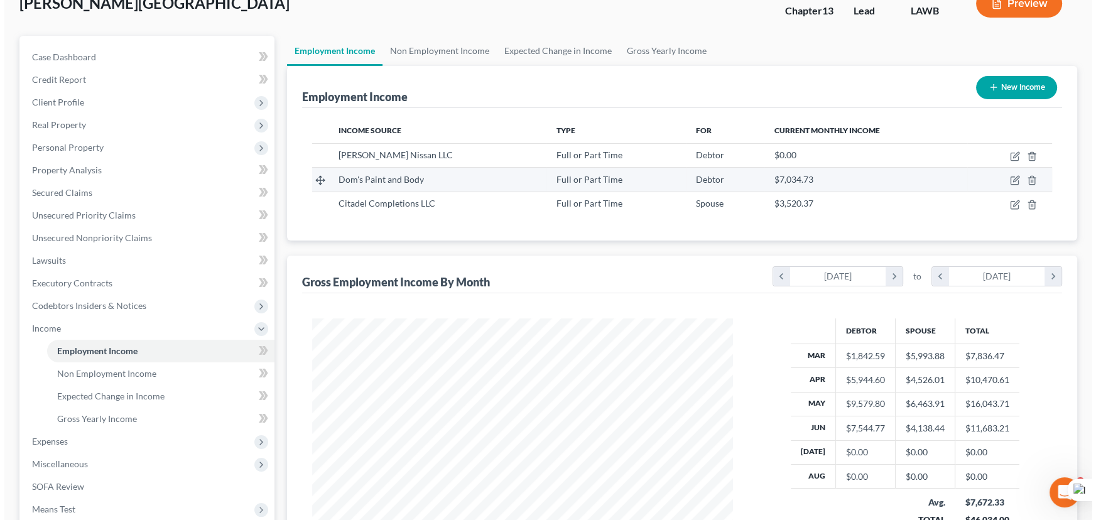
scroll to position [114, 0]
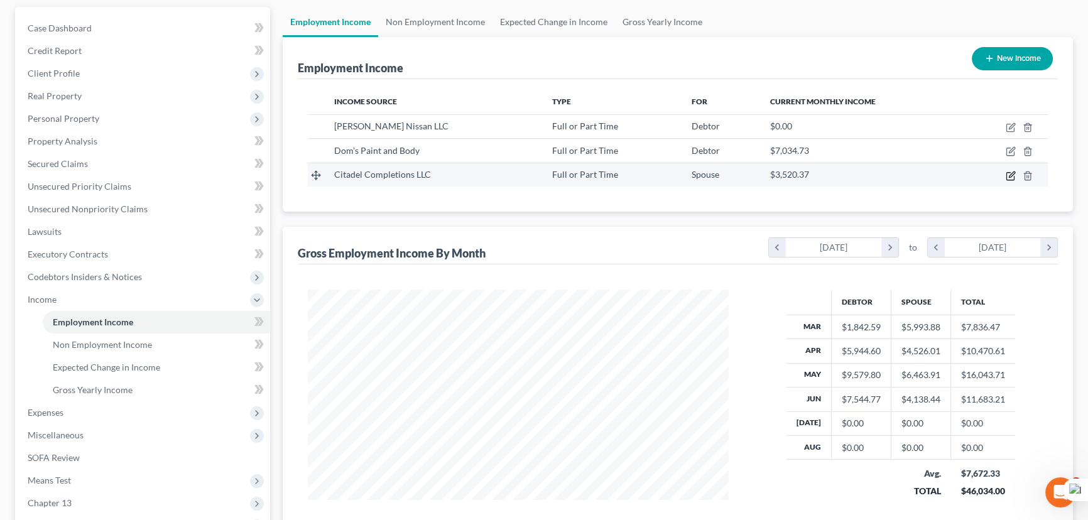
click at [1009, 174] on icon "button" at bounding box center [1011, 176] width 10 height 10
select select "0"
select select "19"
select select "2"
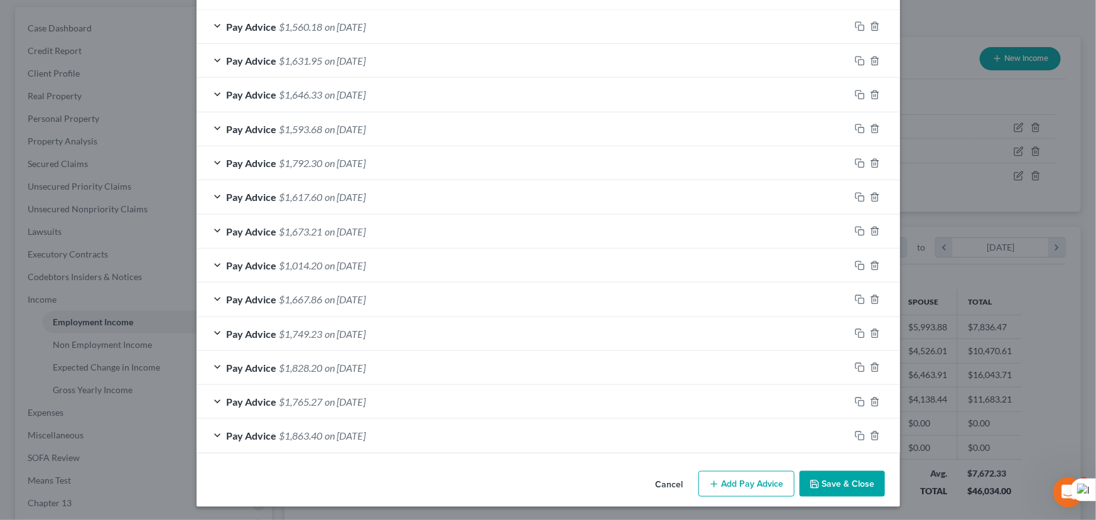
scroll to position [472, 0]
click at [874, 434] on icon "button" at bounding box center [875, 436] width 10 height 10
click at [874, 434] on icon "button" at bounding box center [875, 435] width 10 height 10
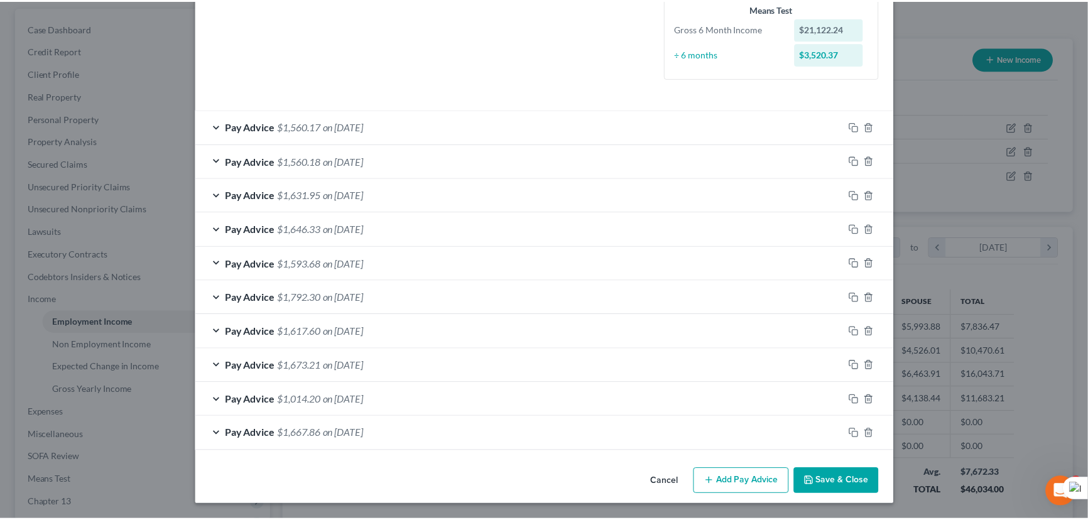
scroll to position [336, 0]
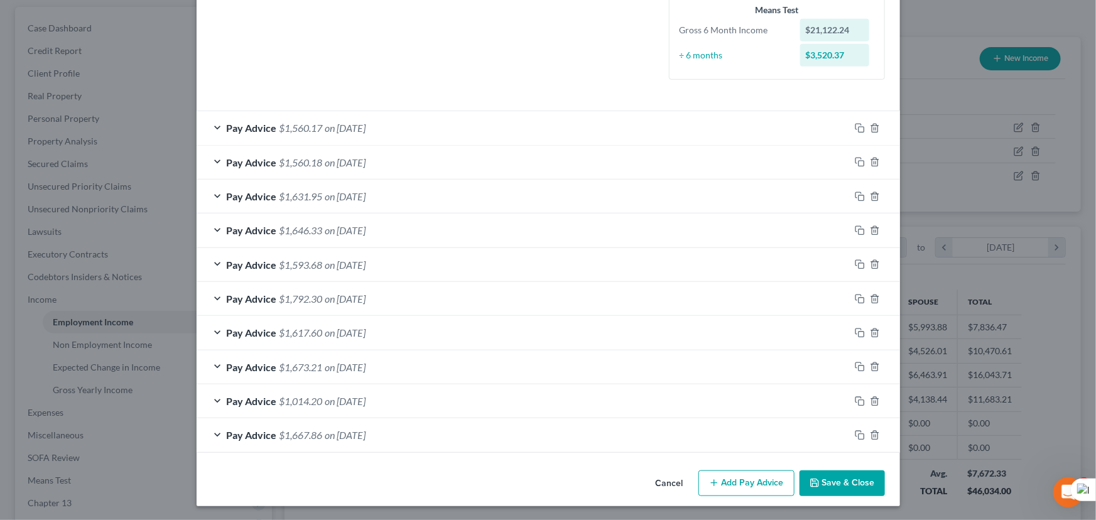
click at [845, 478] on button "Save & Close" at bounding box center [842, 483] width 85 height 26
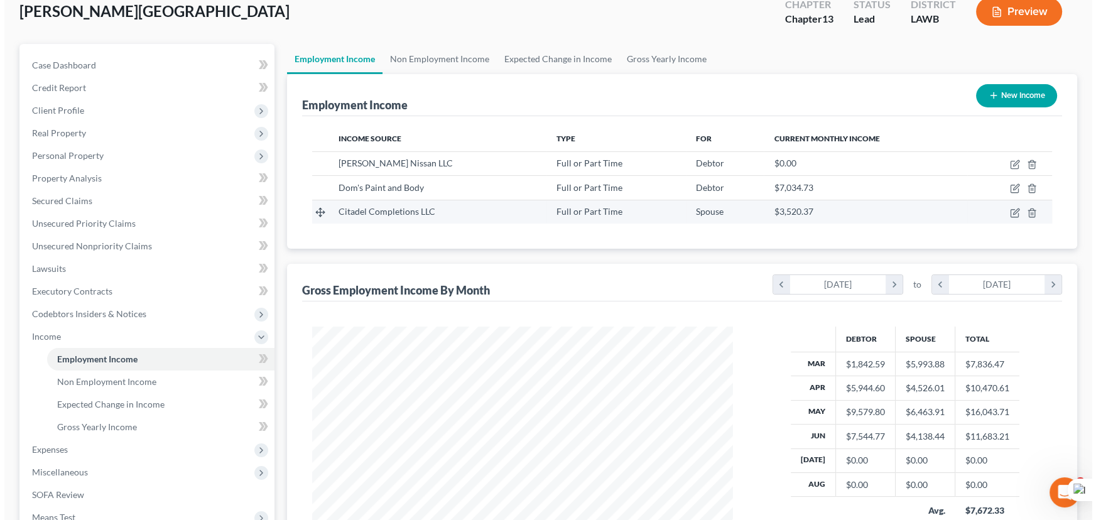
scroll to position [57, 0]
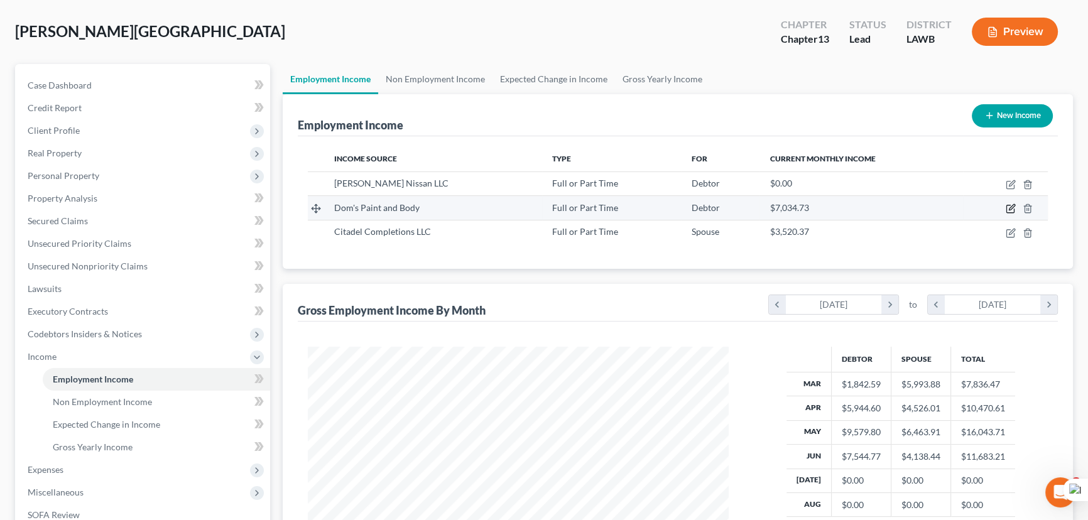
click at [1013, 204] on icon "button" at bounding box center [1011, 209] width 10 height 10
select select "0"
select select "19"
select select "3"
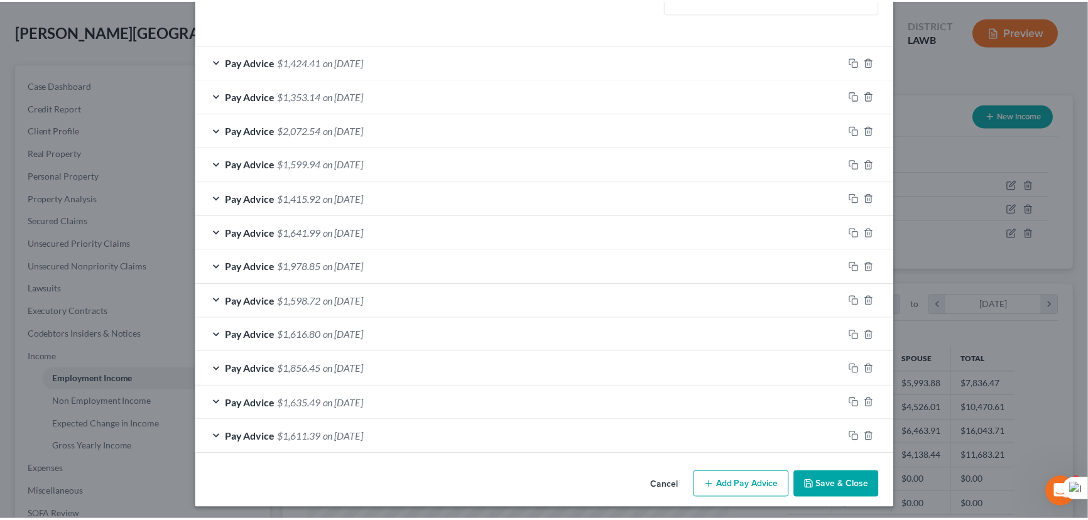
scroll to position [366, 0]
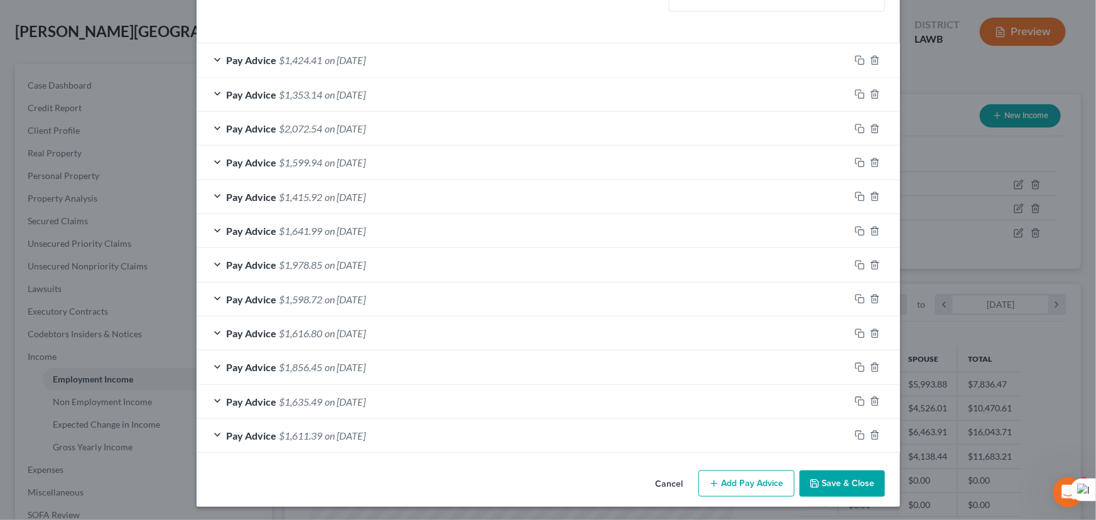
click at [862, 477] on button "Save & Close" at bounding box center [842, 483] width 85 height 26
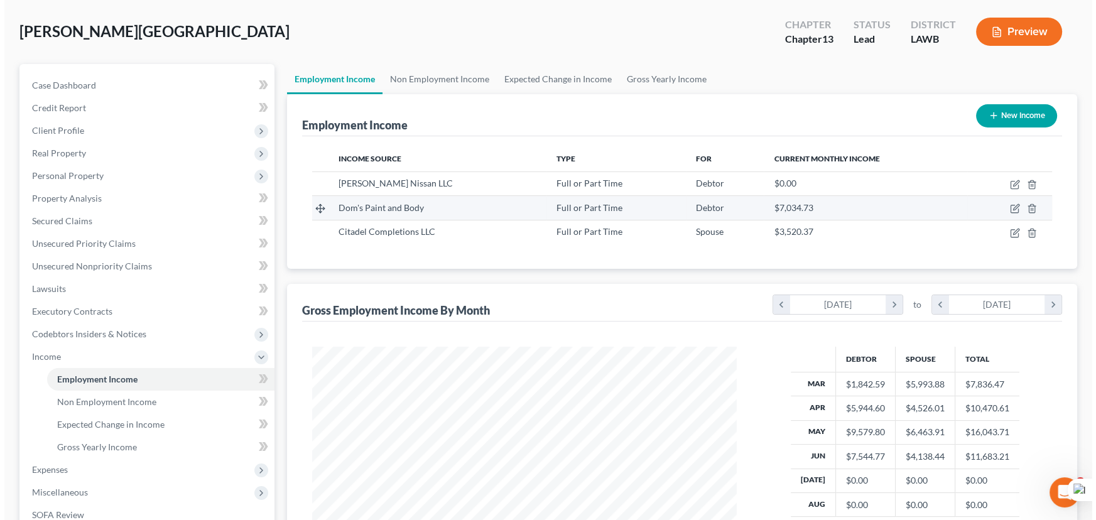
scroll to position [627902, 627680]
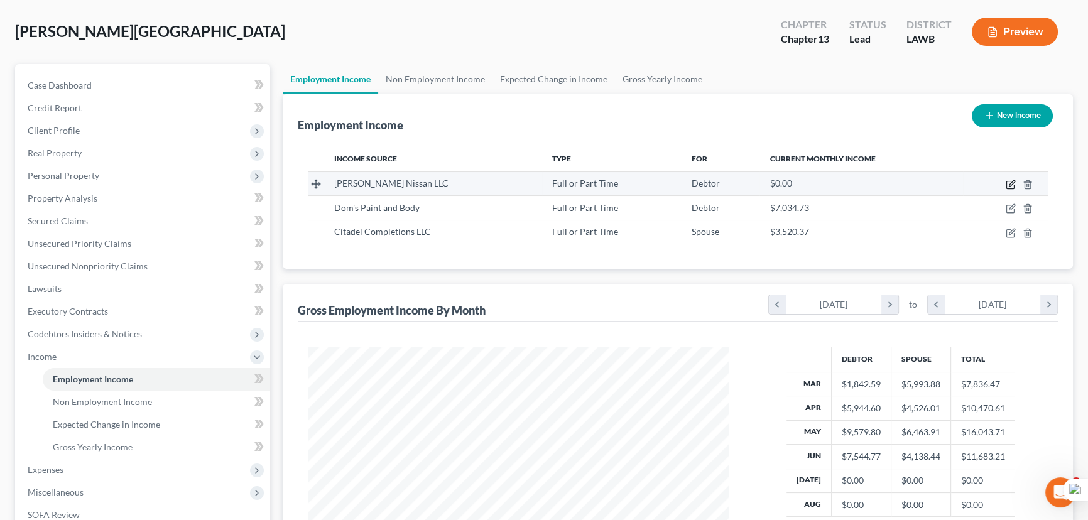
click at [1009, 183] on icon "button" at bounding box center [1012, 183] width 6 height 6
select select "0"
select select "19"
select select "2"
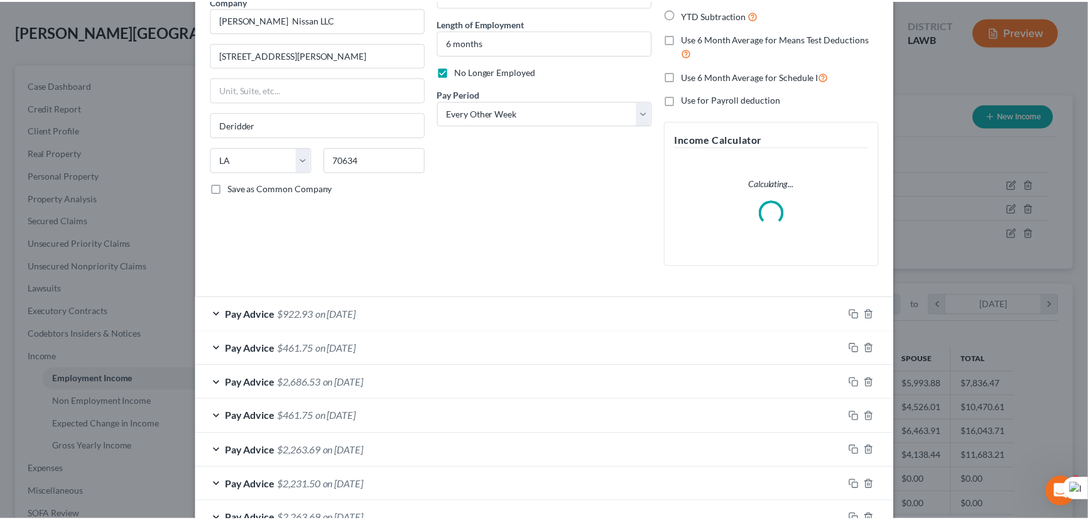
scroll to position [196, 0]
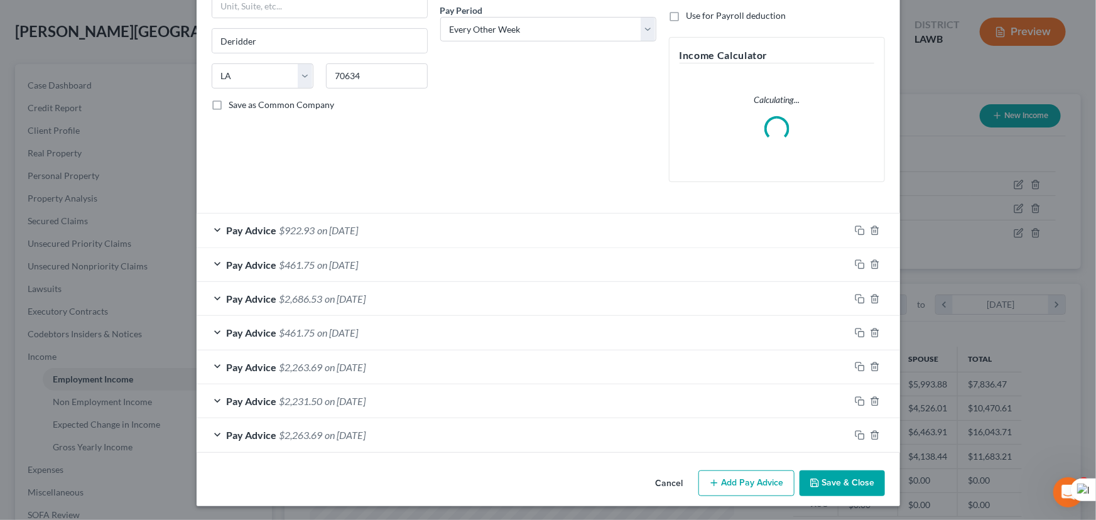
click at [839, 484] on button "Save & Close" at bounding box center [842, 483] width 85 height 26
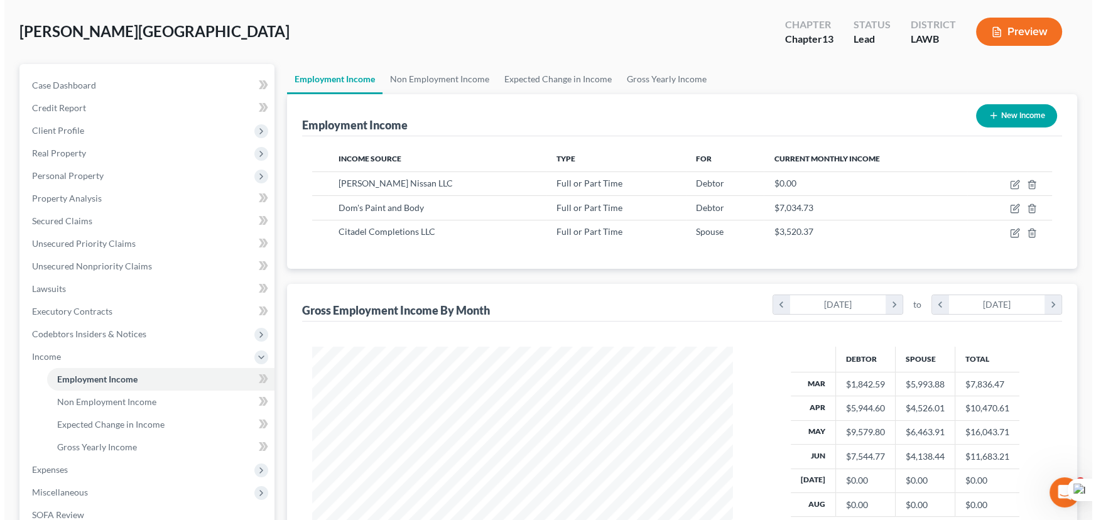
scroll to position [627902, 627680]
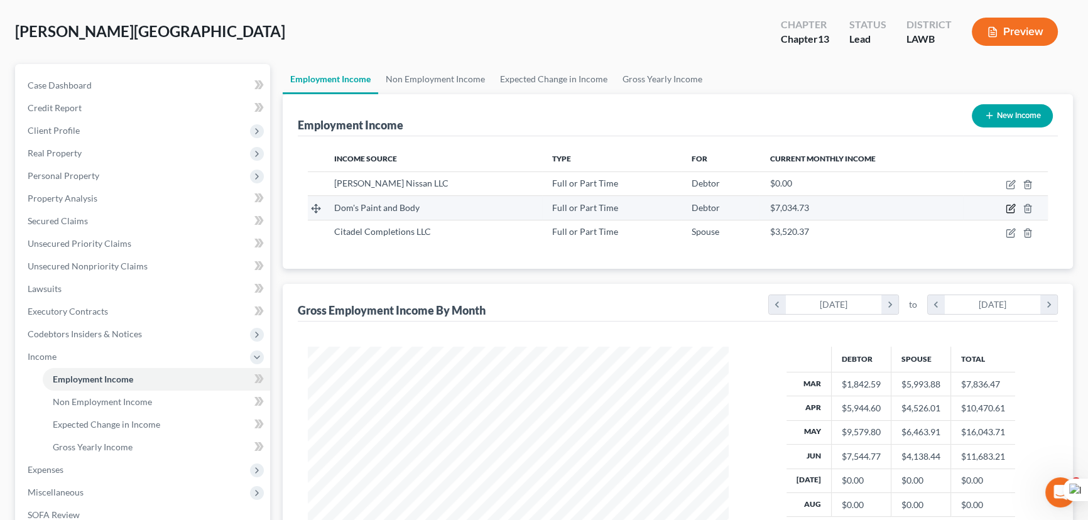
click at [1014, 208] on icon "button" at bounding box center [1010, 209] width 8 height 8
select select "0"
select select "19"
select select "3"
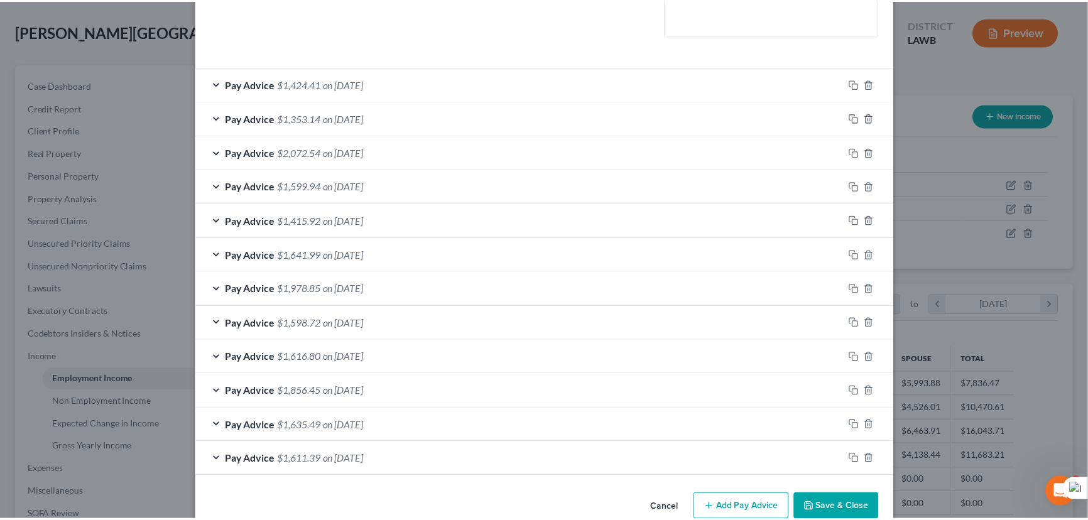
scroll to position [366, 0]
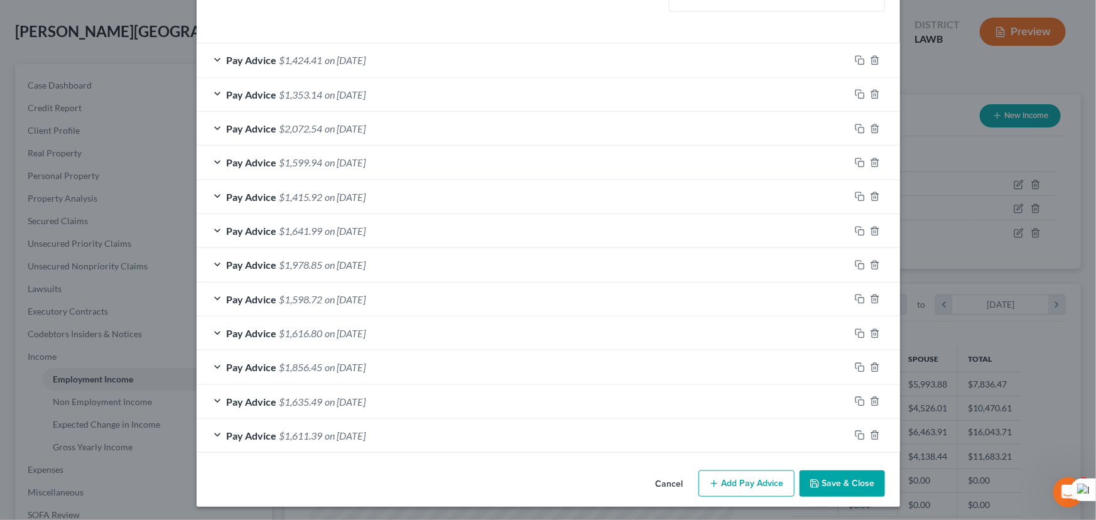
click at [843, 486] on button "Save & Close" at bounding box center [842, 483] width 85 height 26
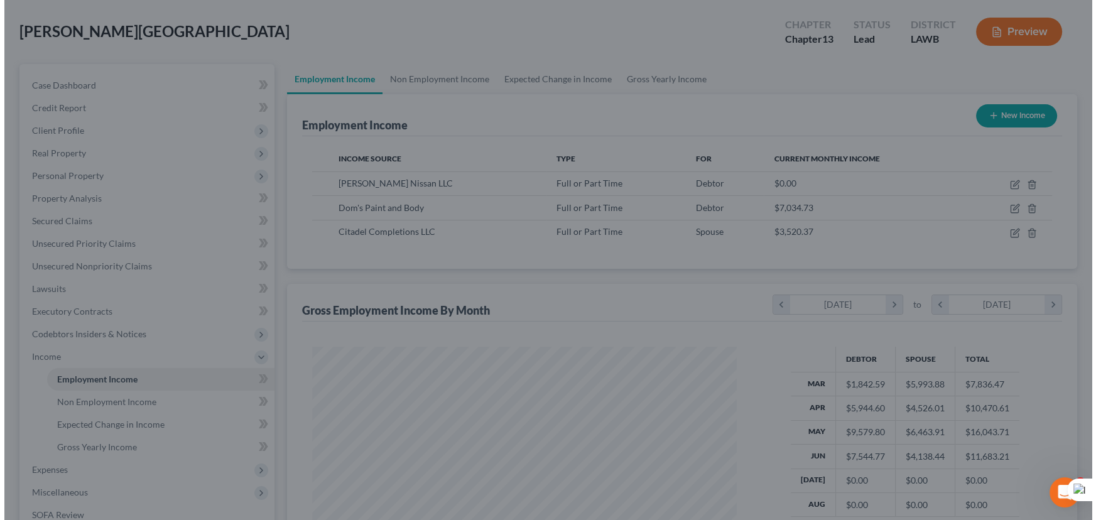
scroll to position [627902, 627680]
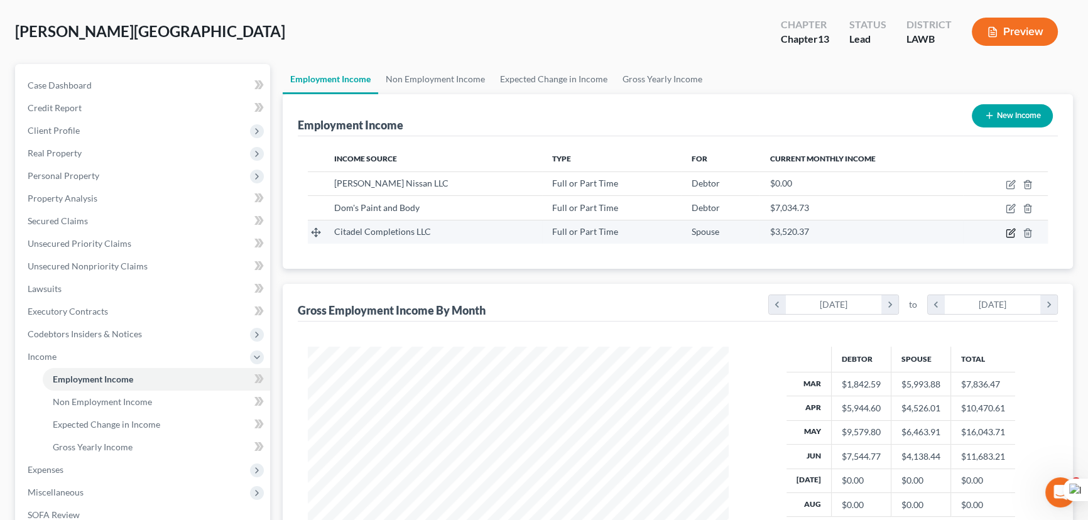
click at [1006, 232] on icon "button" at bounding box center [1010, 233] width 8 height 8
select select "0"
select select "19"
select select "2"
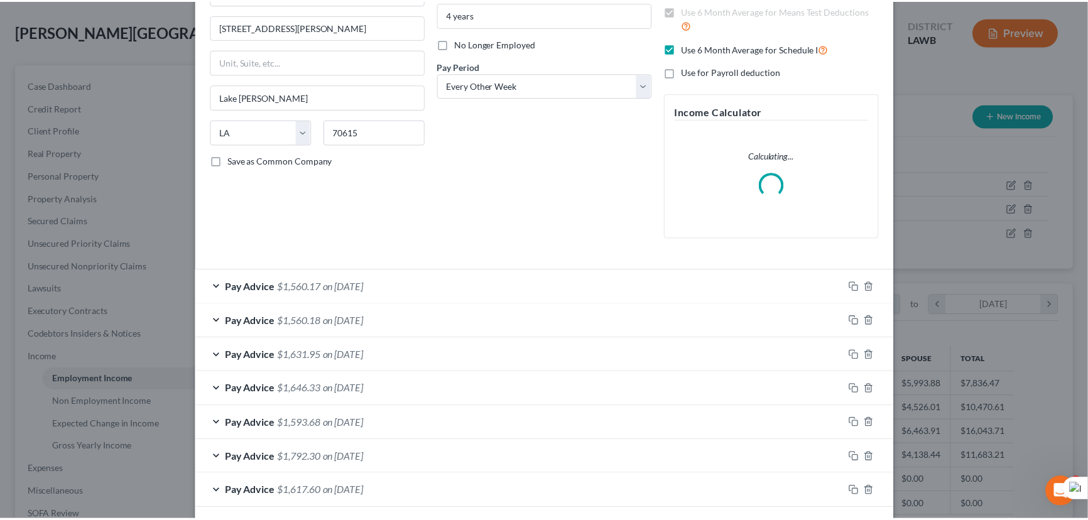
scroll to position [298, 0]
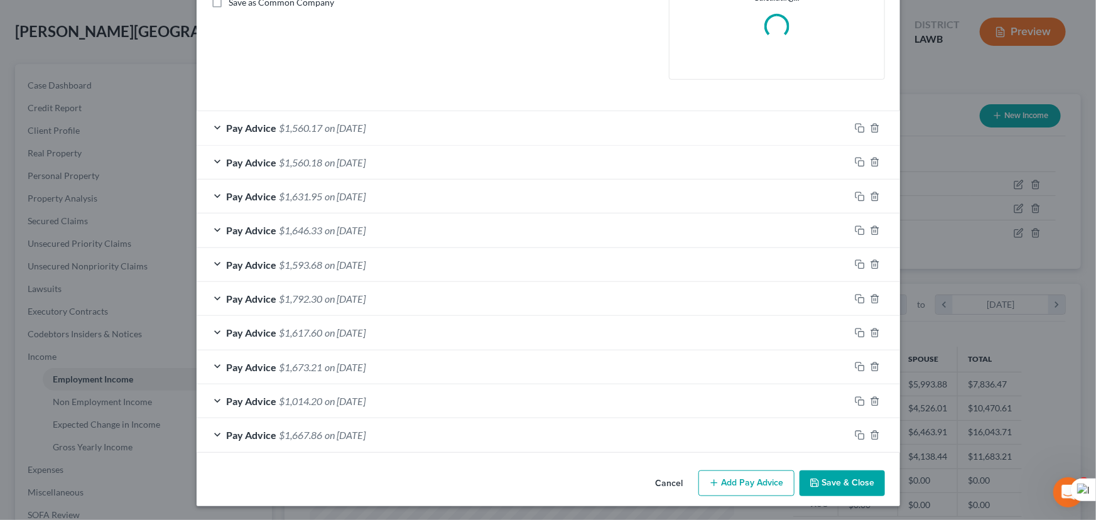
drag, startPoint x: 853, startPoint y: 494, endPoint x: 853, endPoint y: 485, distance: 8.8
click at [853, 489] on button "Save & Close" at bounding box center [842, 483] width 85 height 26
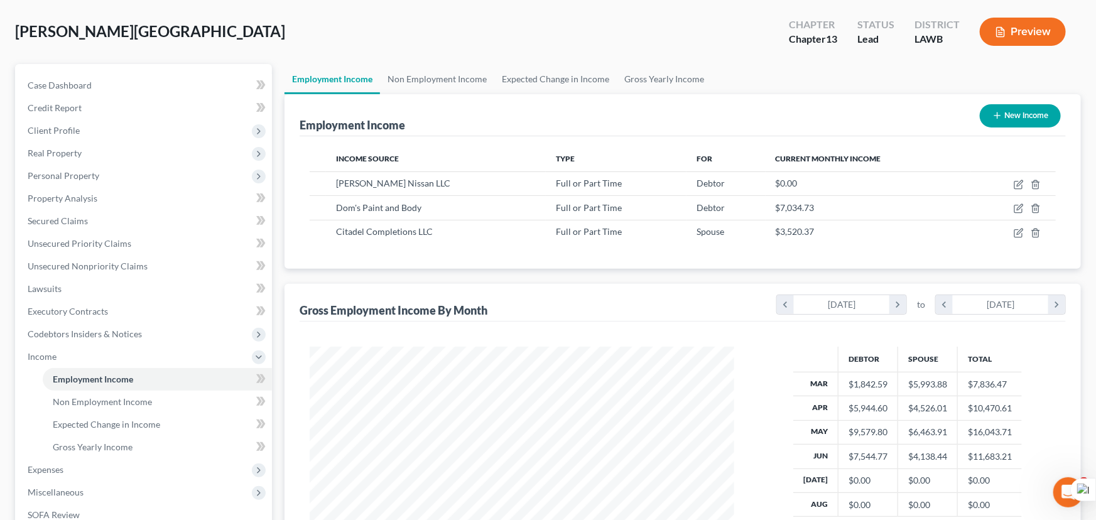
scroll to position [627902, 627680]
click at [1011, 184] on icon "button" at bounding box center [1012, 183] width 6 height 6
select select "0"
select select "19"
select select "2"
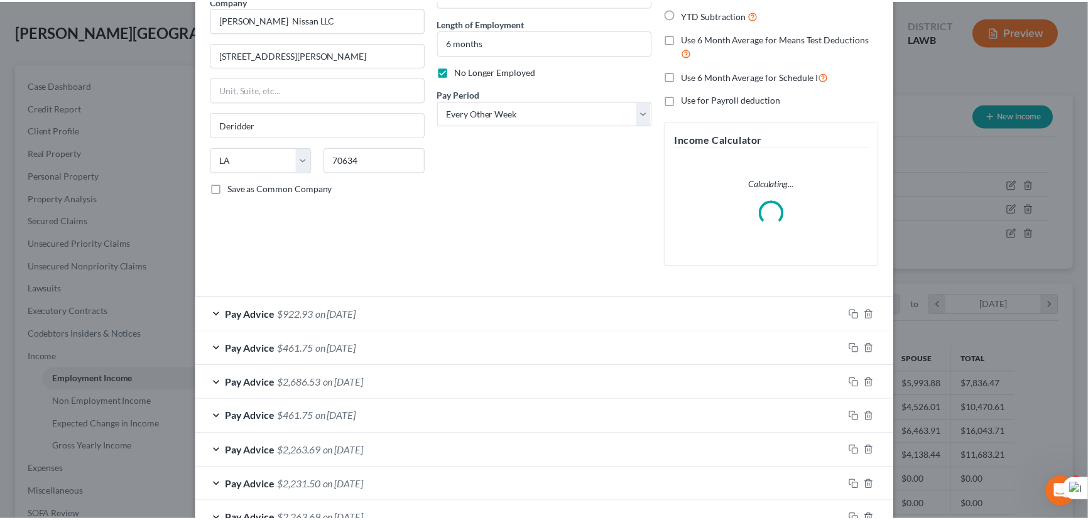
scroll to position [196, 0]
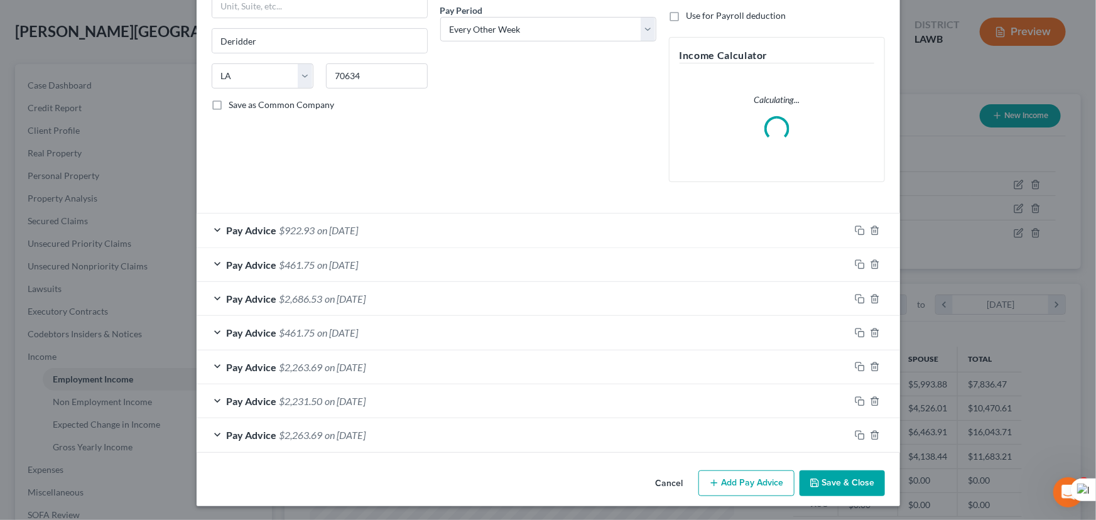
click at [847, 514] on div "Edit Income Source × Employment Type * Select Full or Part Time Employment Self…" at bounding box center [548, 260] width 1096 height 520
click at [840, 487] on button "Save & Close" at bounding box center [842, 483] width 85 height 26
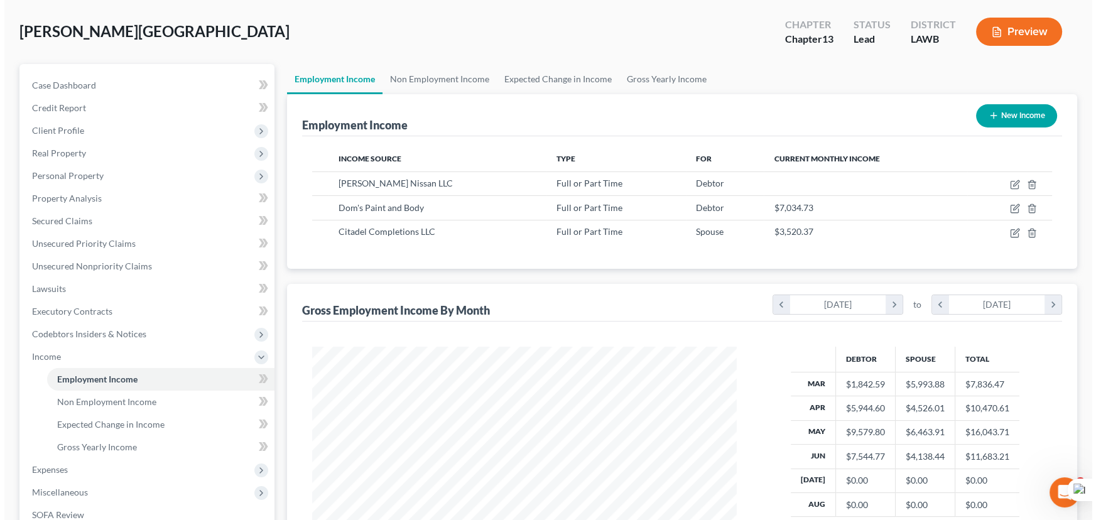
scroll to position [627902, 627680]
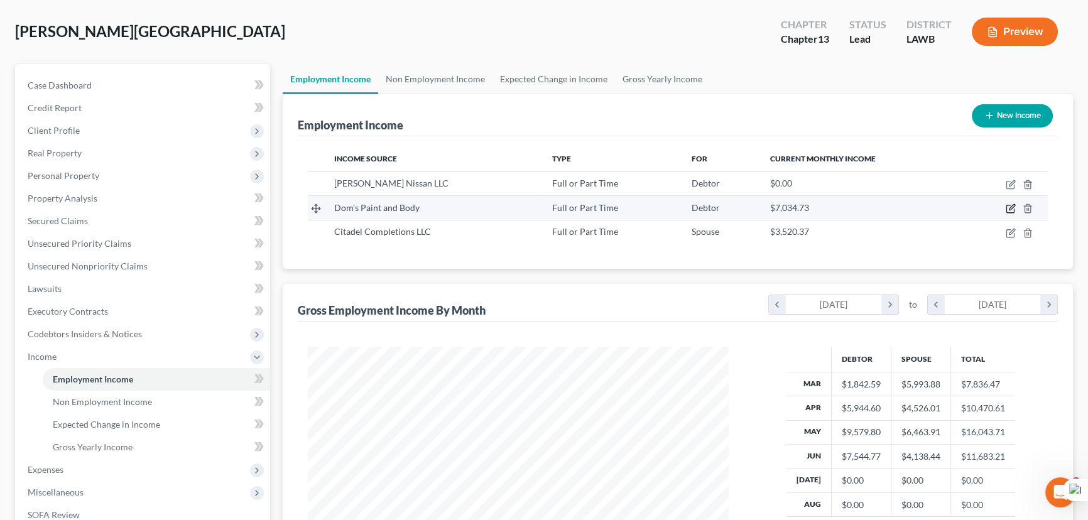
click at [1006, 207] on icon "button" at bounding box center [1010, 209] width 8 height 8
select select "0"
select select "19"
select select "3"
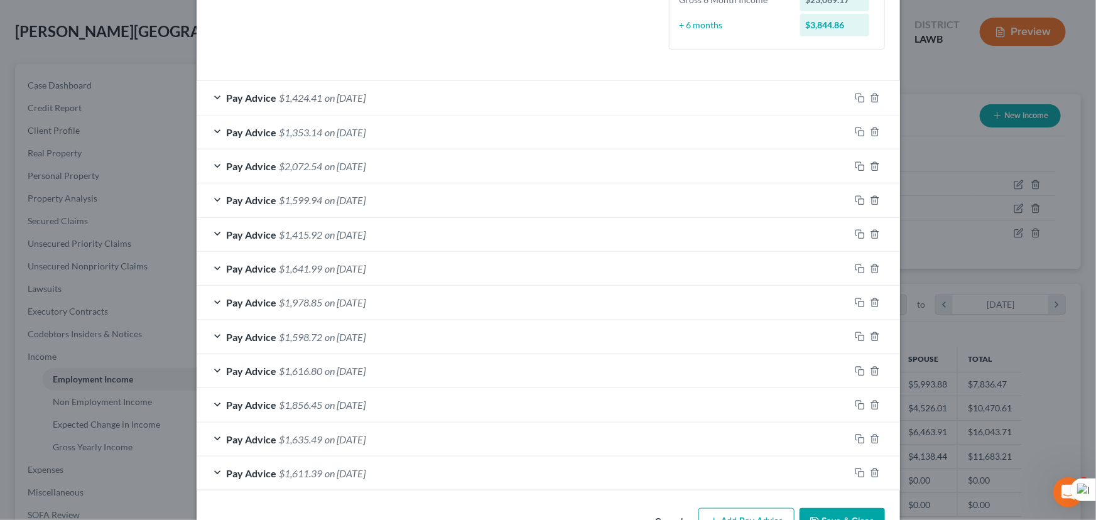
scroll to position [404, 0]
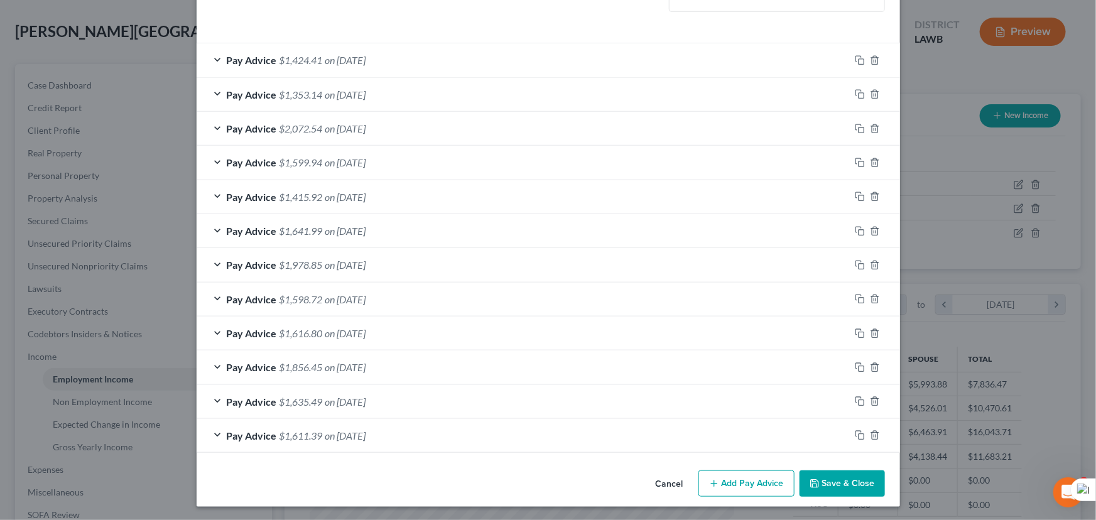
drag, startPoint x: 739, startPoint y: 484, endPoint x: 501, endPoint y: 371, distance: 263.2
click at [739, 484] on button "Add Pay Advice" at bounding box center [746, 483] width 96 height 26
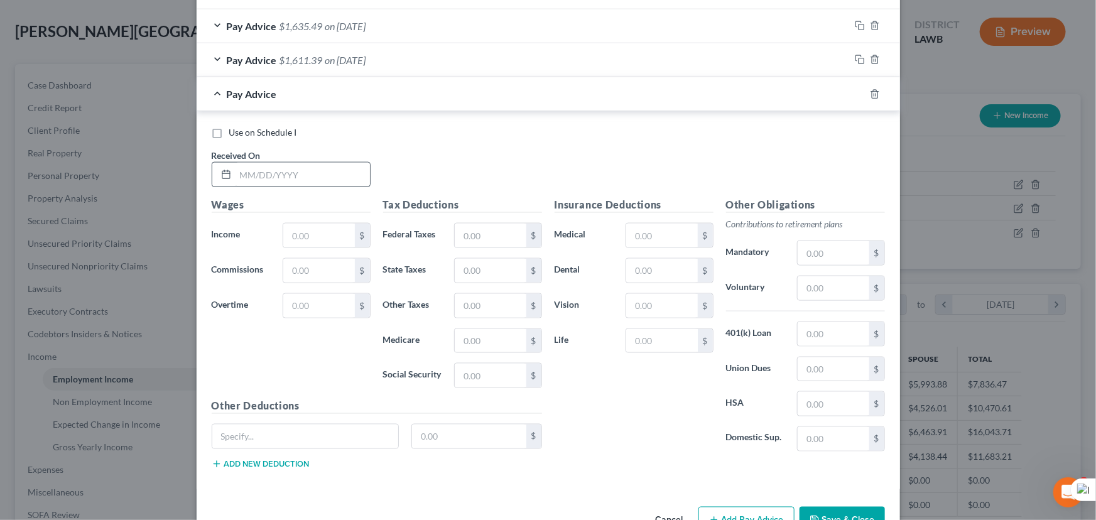
scroll to position [815, 0]
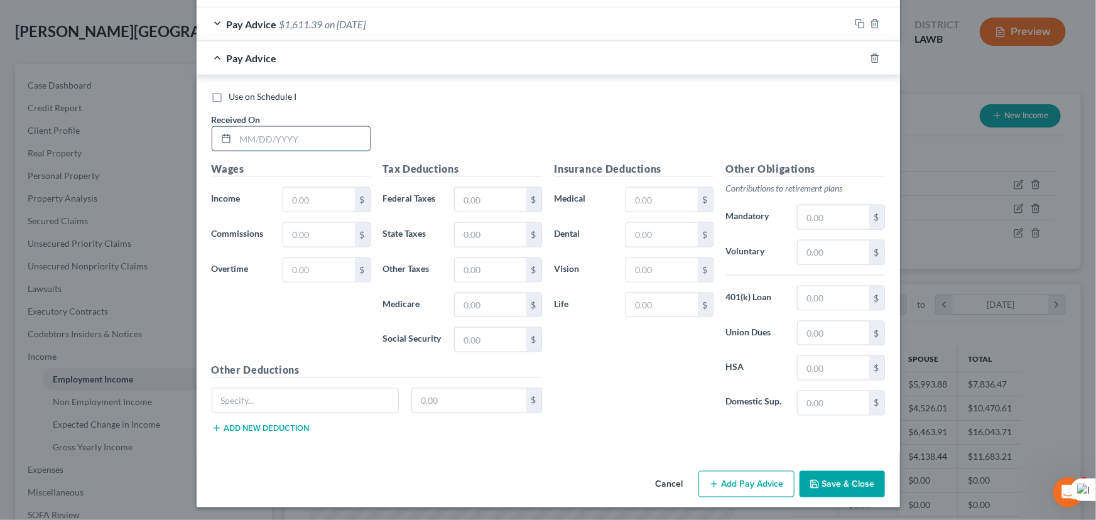
click at [286, 143] on input "text" at bounding box center [303, 139] width 134 height 24
type input "07/03/2025"
click at [312, 199] on input "text" at bounding box center [318, 200] width 71 height 24
type input "1,886"
drag, startPoint x: 509, startPoint y: 206, endPoint x: 496, endPoint y: 201, distance: 13.5
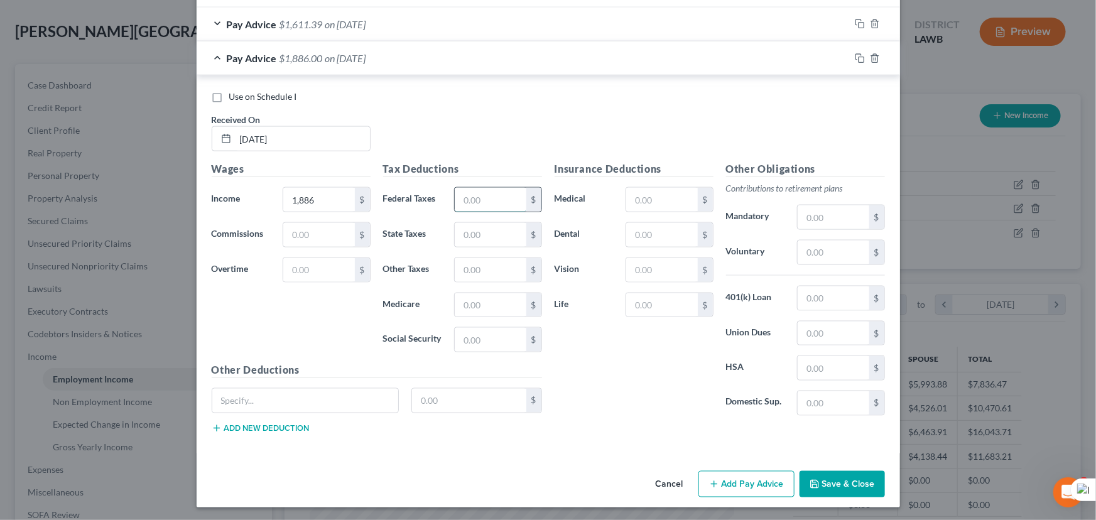
click at [496, 201] on input "text" at bounding box center [490, 200] width 71 height 24
type input "70.99"
click at [497, 345] on input "text" at bounding box center [490, 340] width 71 height 24
type input "116.93"
click at [512, 300] on input "text" at bounding box center [490, 305] width 71 height 24
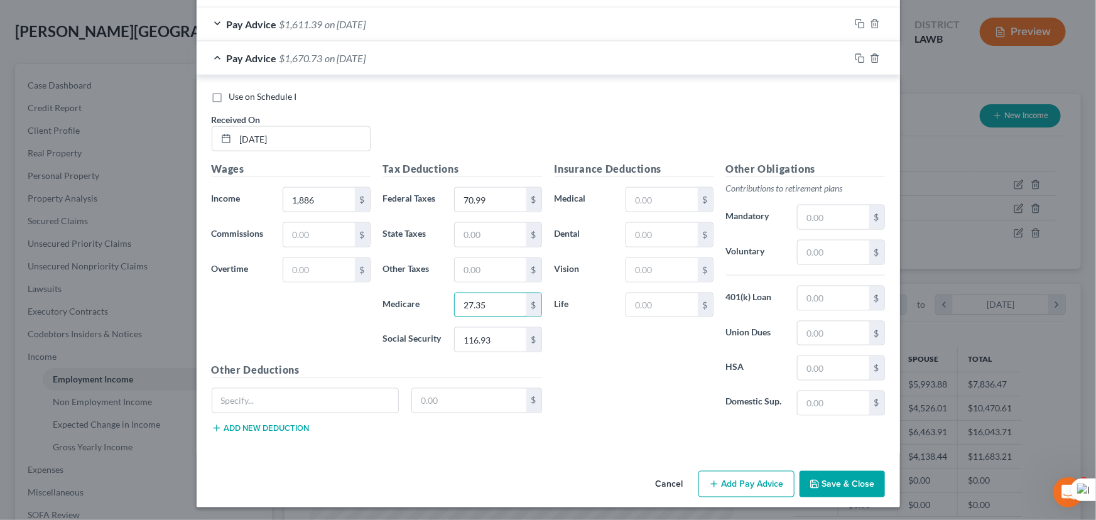
type input "27.35"
click at [490, 218] on div "Tax Deductions Federal Taxes 70.99 $ State Taxes $ Other Taxes $ Medicare 27.35…" at bounding box center [462, 261] width 171 height 201
click at [489, 229] on input "text" at bounding box center [490, 235] width 71 height 24
type input "43.42"
click at [767, 487] on button "Add Pay Advice" at bounding box center [746, 484] width 96 height 26
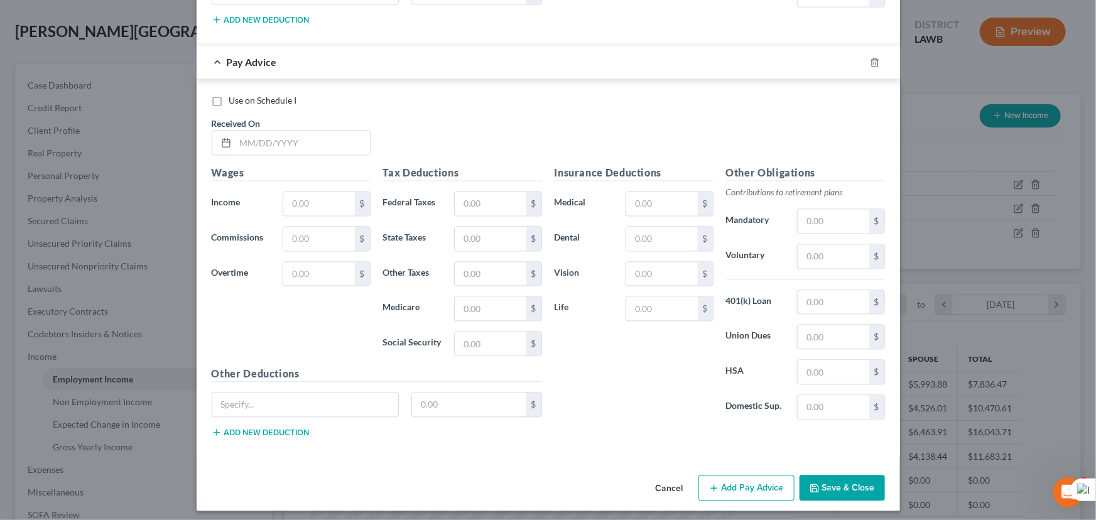
scroll to position [1226, 0]
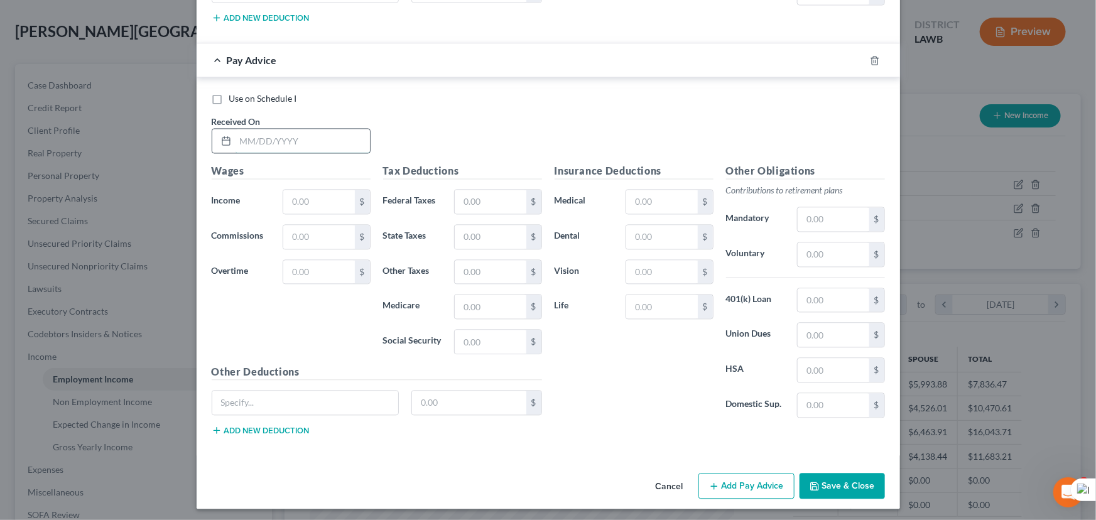
click at [303, 144] on input "text" at bounding box center [303, 141] width 134 height 24
type input "07/11/2025"
click at [312, 197] on input "text" at bounding box center [318, 202] width 71 height 24
type input "2,191"
click at [462, 197] on input "text" at bounding box center [490, 202] width 71 height 24
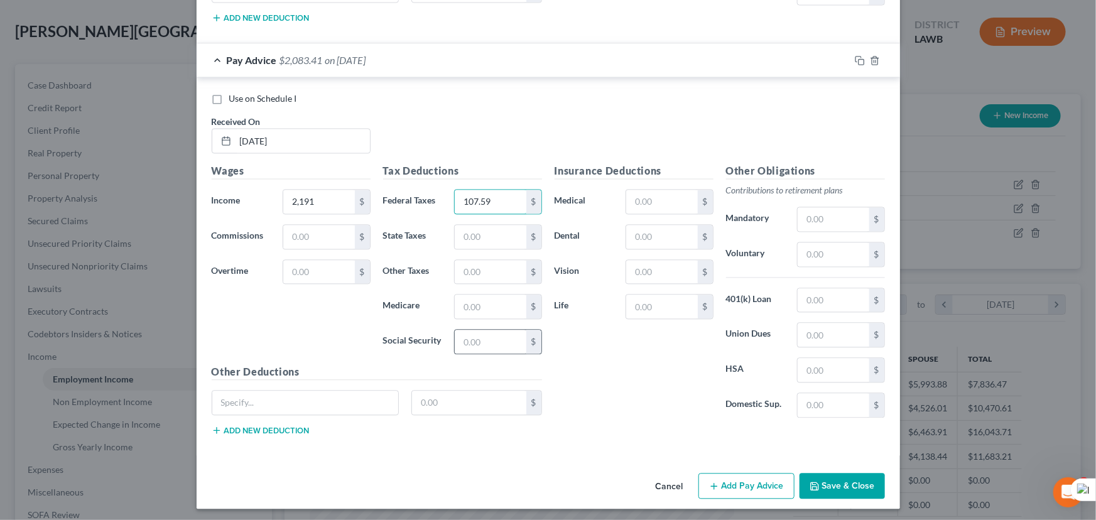
type input "107.59"
click at [503, 335] on input "text" at bounding box center [490, 342] width 71 height 24
type input "135.84"
click at [499, 307] on input "text" at bounding box center [490, 307] width 71 height 24
type input "31.77"
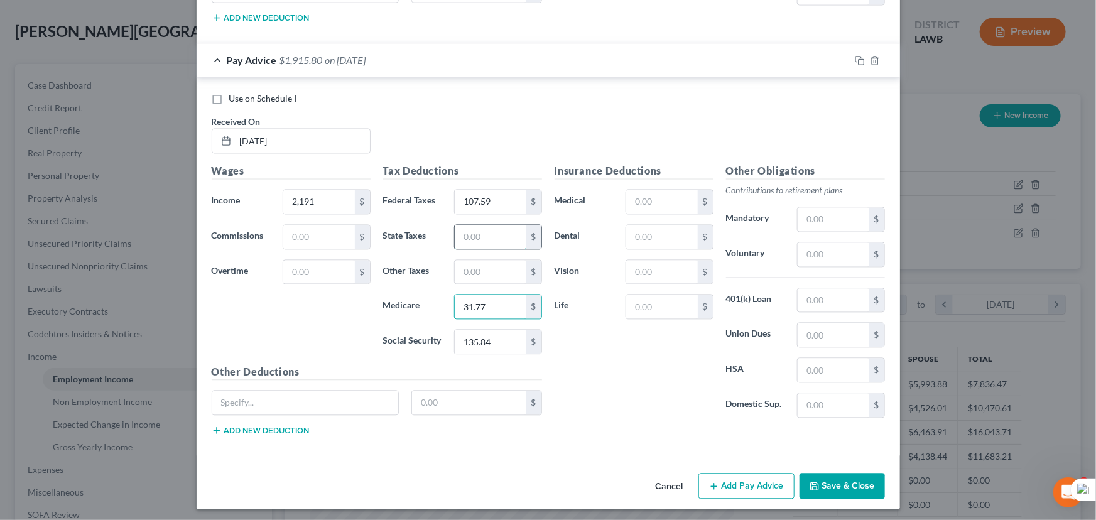
click at [490, 239] on input "text" at bounding box center [490, 237] width 71 height 24
type input "52.85"
click at [747, 473] on button "Add Pay Advice" at bounding box center [746, 486] width 96 height 26
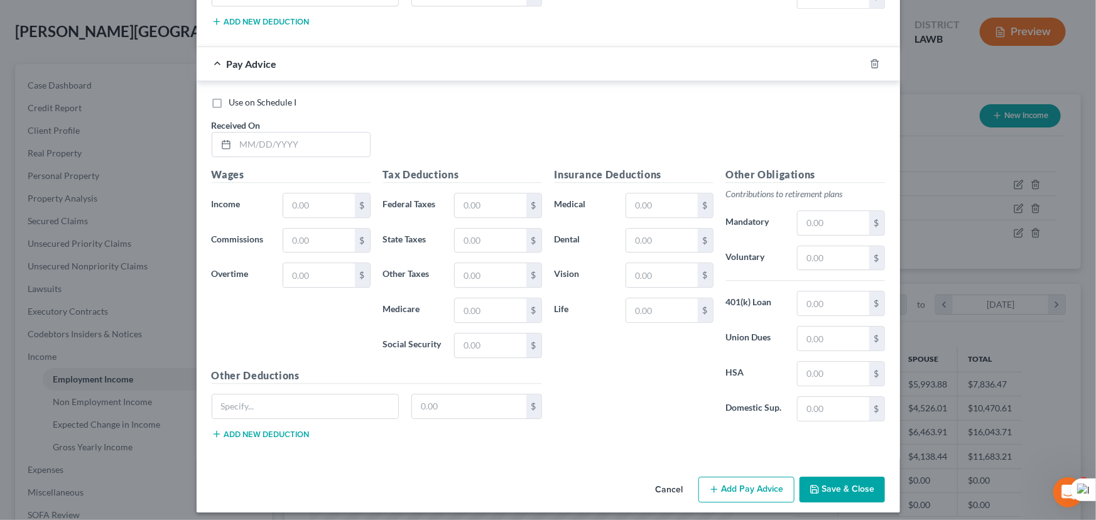
scroll to position [1638, 0]
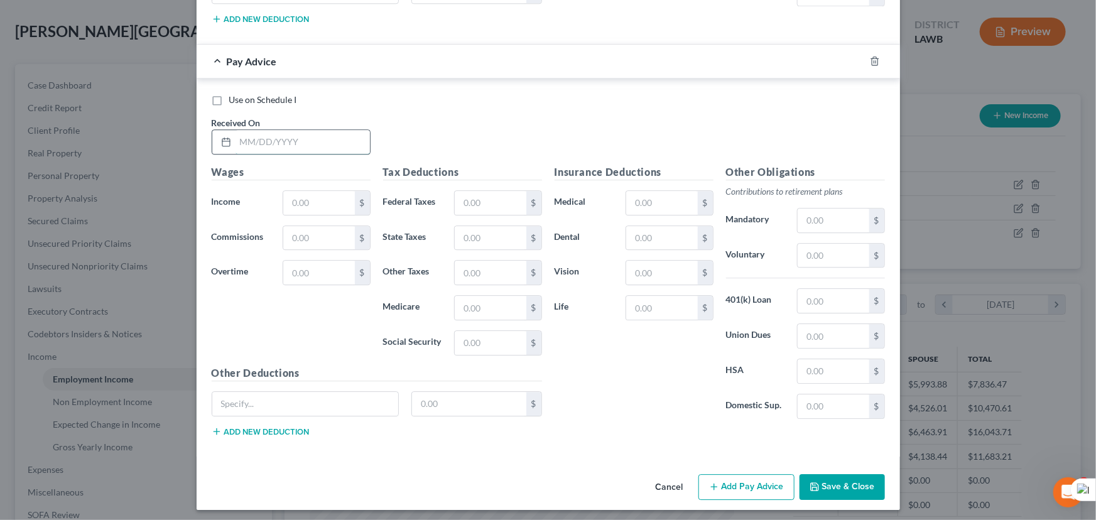
click at [284, 134] on input "text" at bounding box center [303, 142] width 134 height 24
type input "07/18/2025"
click at [310, 199] on input "text" at bounding box center [318, 203] width 71 height 24
type input "1,780"
click at [472, 195] on input "text" at bounding box center [490, 203] width 71 height 24
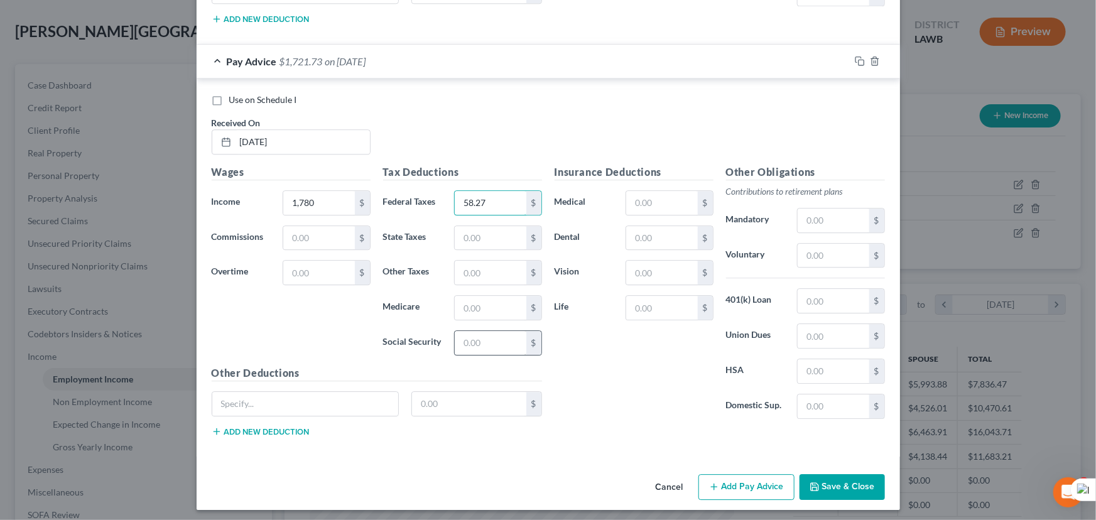
type input "58.27"
click at [488, 344] on input "text" at bounding box center [490, 343] width 71 height 24
type input "110.36"
click at [491, 308] on input "text" at bounding box center [490, 308] width 71 height 24
type input "25.81"
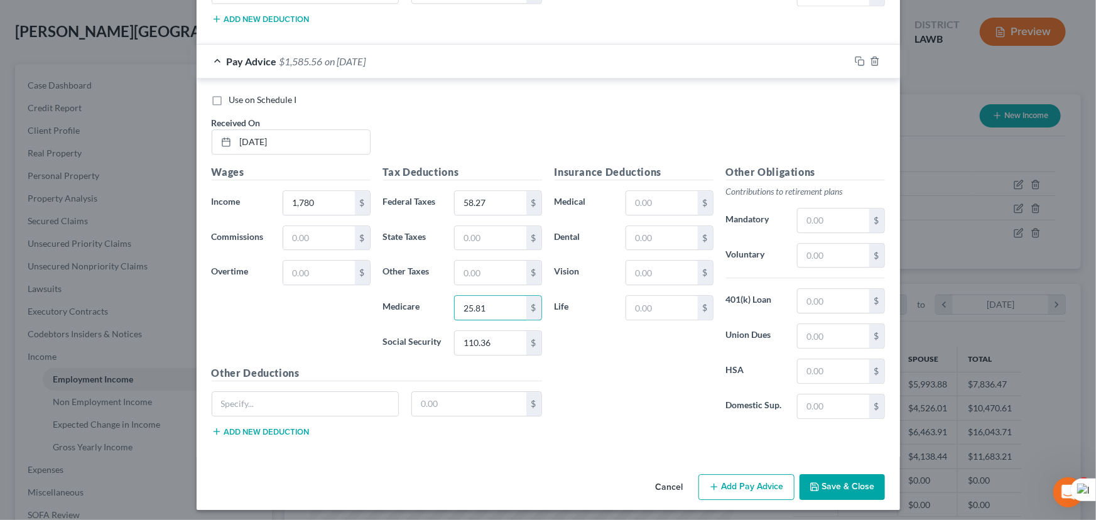
click at [489, 246] on div "Tax Deductions Federal Taxes 58.27 $ State Taxes $ Other Taxes $ Medicare 25.81…" at bounding box center [462, 265] width 171 height 201
click at [486, 232] on input "text" at bounding box center [490, 238] width 71 height 24
type input "40.15"
click at [330, 392] on input "text" at bounding box center [305, 404] width 187 height 24
click at [455, 392] on input "text" at bounding box center [469, 404] width 114 height 24
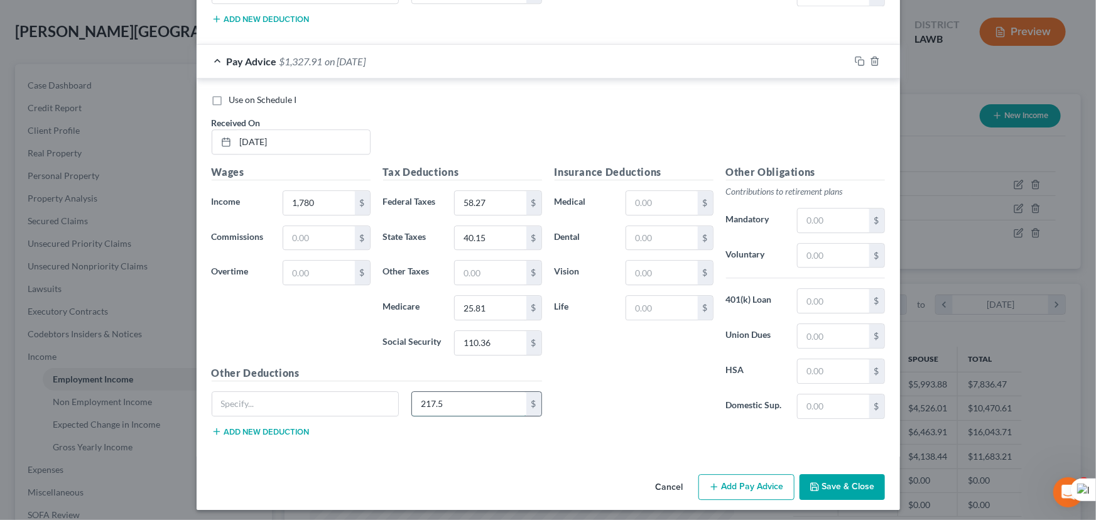
type input "217.50"
drag, startPoint x: 462, startPoint y: 389, endPoint x: 392, endPoint y: 389, distance: 70.4
click at [392, 391] on div "217.50 $" at bounding box center [376, 408] width 343 height 35
click at [724, 474] on button "Add Pay Advice" at bounding box center [746, 487] width 96 height 26
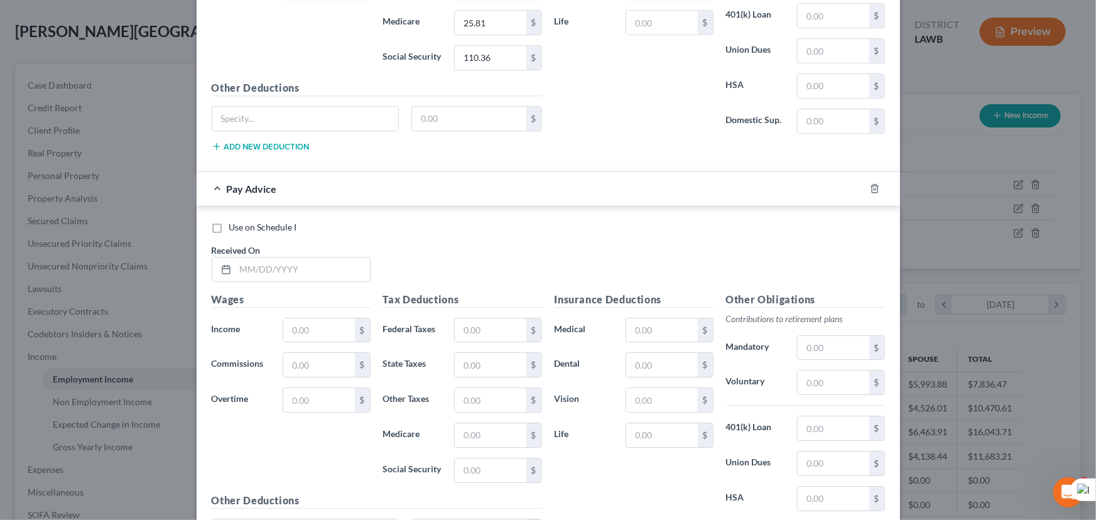
scroll to position [2049, 0]
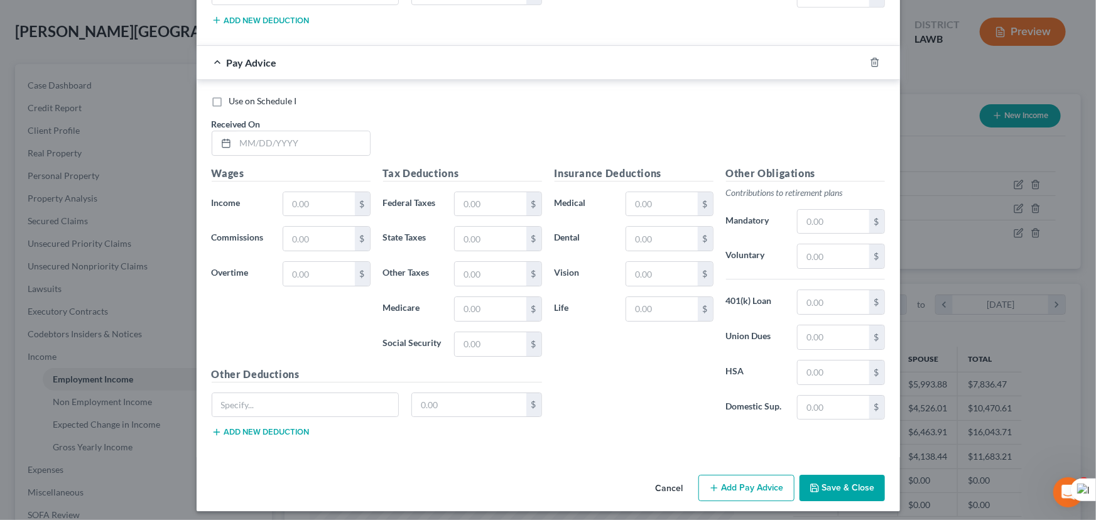
click at [307, 107] on div "Use on Schedule I Received On *" at bounding box center [548, 130] width 686 height 71
click at [295, 136] on input "text" at bounding box center [303, 143] width 134 height 24
type input "07/25/2025"
click at [304, 210] on div "$" at bounding box center [326, 204] width 87 height 25
click at [302, 202] on input "text" at bounding box center [318, 204] width 71 height 24
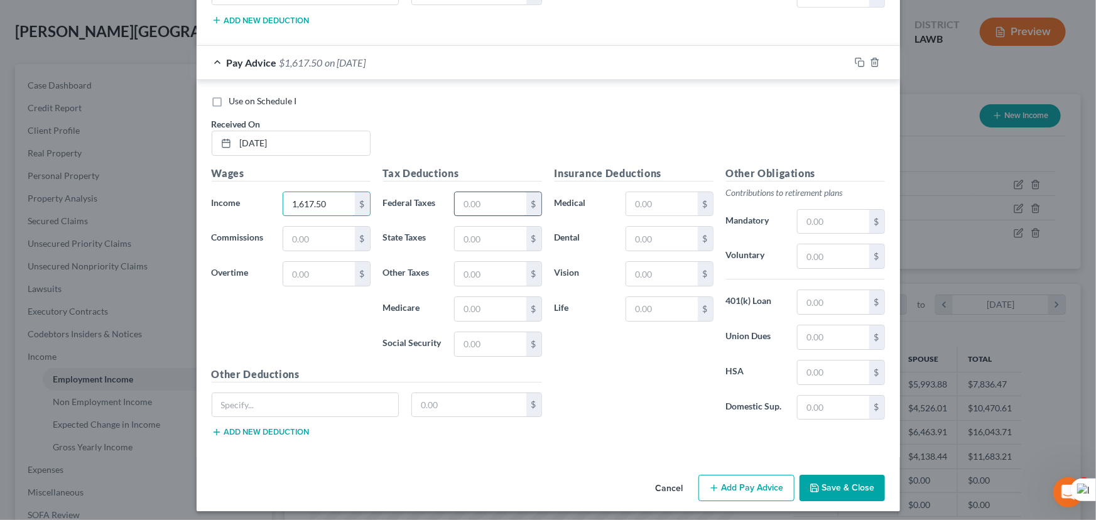
type input "1,617.50"
click at [479, 201] on input "text" at bounding box center [490, 204] width 71 height 24
type input "38.77"
click at [497, 339] on input "text" at bounding box center [490, 344] width 71 height 24
type input "100.28"
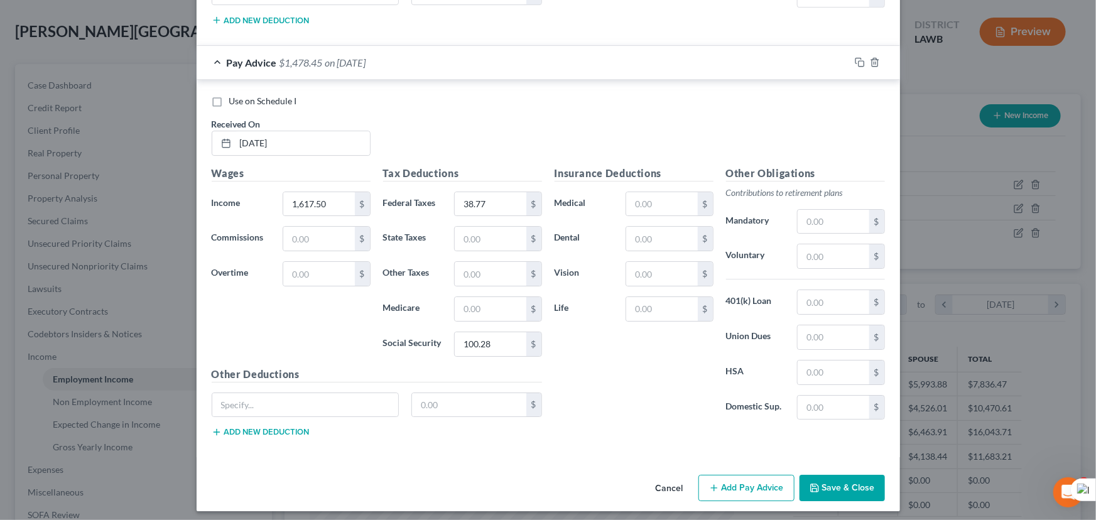
click at [484, 289] on div "Tax Deductions Federal Taxes 38.77 $ State Taxes $ Other Taxes $ Medicare $ Soc…" at bounding box center [462, 266] width 171 height 201
click at [490, 305] on input "text" at bounding box center [490, 309] width 71 height 24
type input "23.45"
click at [511, 236] on input "text" at bounding box center [490, 239] width 71 height 24
type input "35.12"
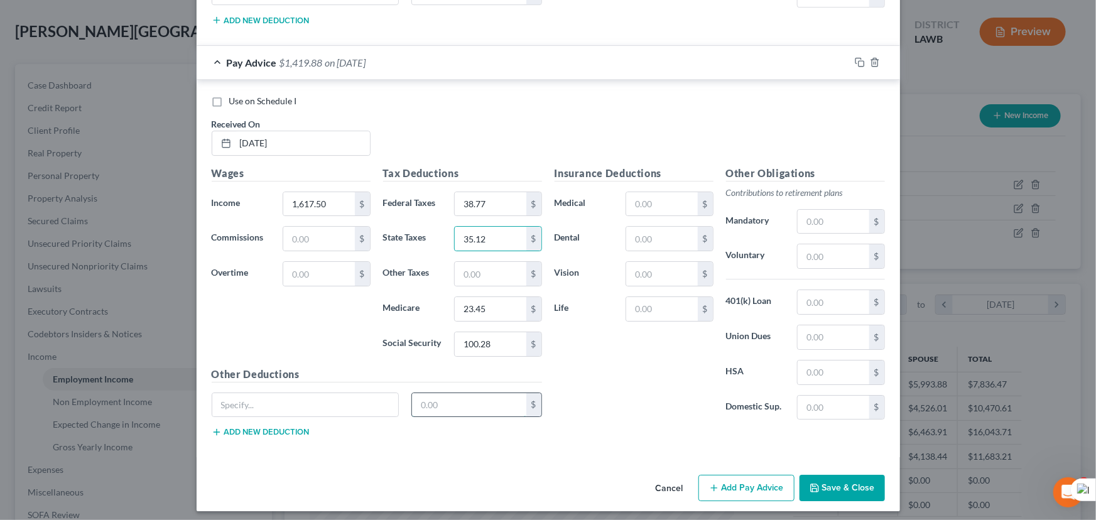
click at [460, 393] on input "text" at bounding box center [469, 405] width 114 height 24
type input "217.50"
drag, startPoint x: 465, startPoint y: 386, endPoint x: 388, endPoint y: 385, distance: 77.9
click at [388, 385] on div "Other Deductions 217.50 $ Add new deduction" at bounding box center [376, 407] width 343 height 81
click at [737, 487] on button "Add Pay Advice" at bounding box center [746, 488] width 96 height 26
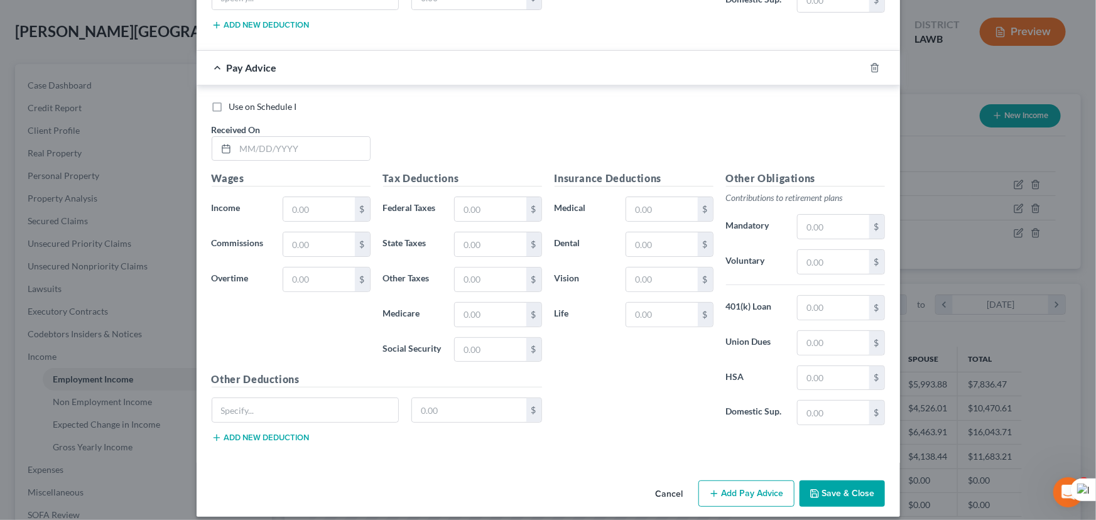
scroll to position [2460, 0]
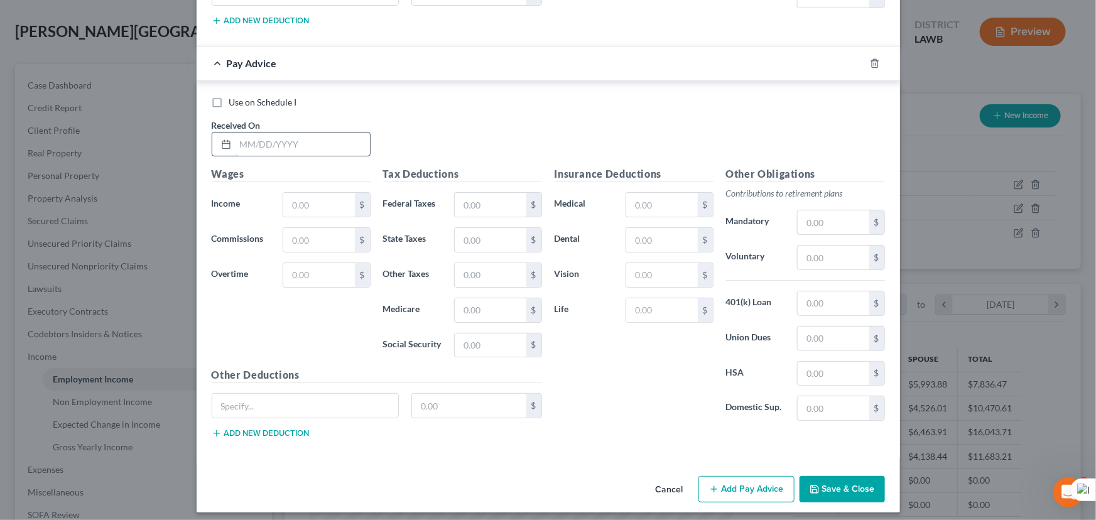
click at [268, 139] on input "text" at bounding box center [303, 145] width 134 height 24
type input "08/01/2025"
click at [303, 196] on input "text" at bounding box center [318, 205] width 71 height 24
type input "1,796.40"
click at [481, 201] on input "text" at bounding box center [490, 205] width 71 height 24
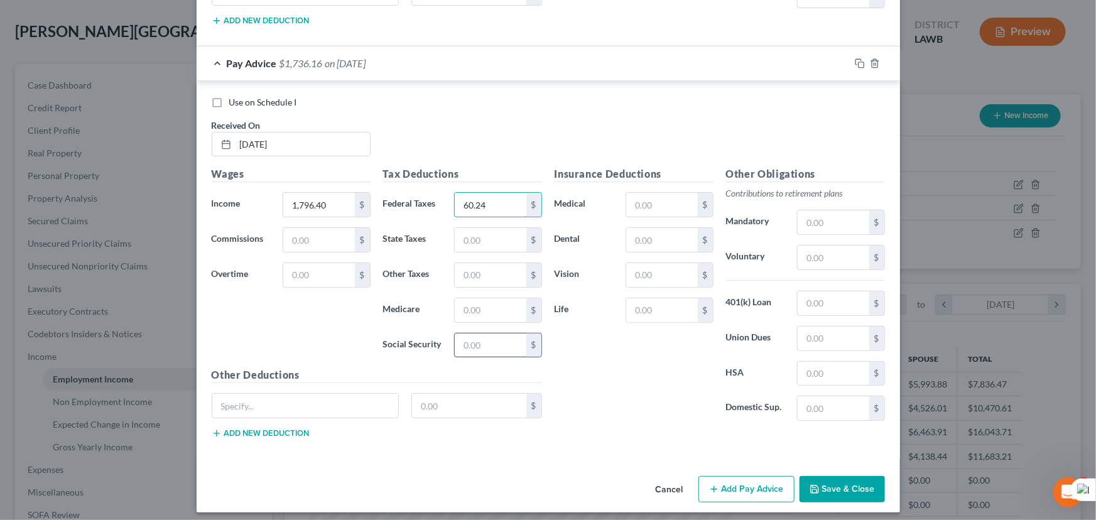
type input "60.24"
click at [481, 334] on input "text" at bounding box center [490, 346] width 71 height 24
type input "111.38"
click at [489, 301] on input "text" at bounding box center [490, 310] width 71 height 24
type input "26.05"
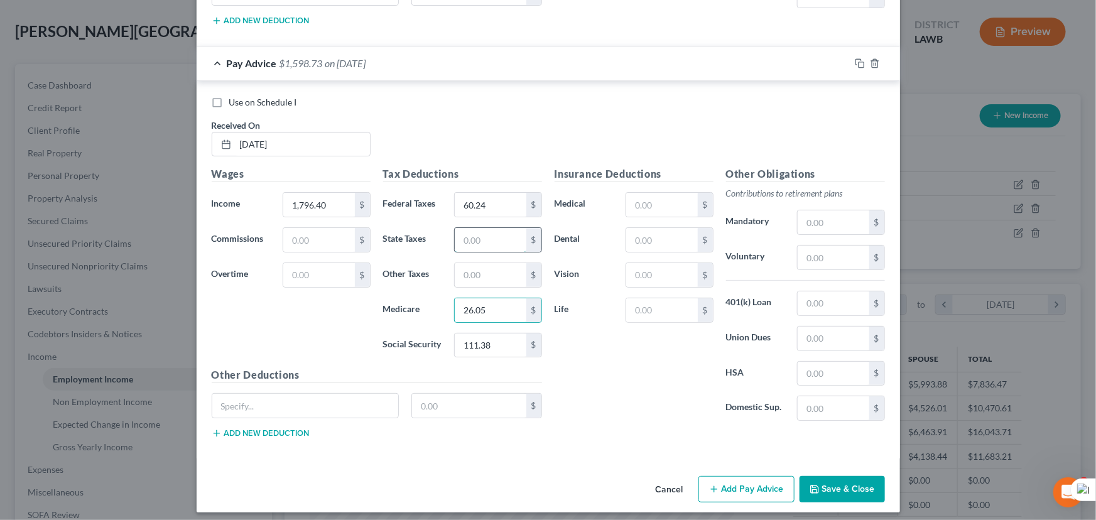
click at [499, 232] on input "text" at bounding box center [490, 240] width 71 height 24
type input "40.65"
click at [467, 402] on input "text" at bounding box center [469, 406] width 114 height 24
type input "217.50"
drag, startPoint x: 465, startPoint y: 397, endPoint x: 362, endPoint y: 393, distance: 102.5
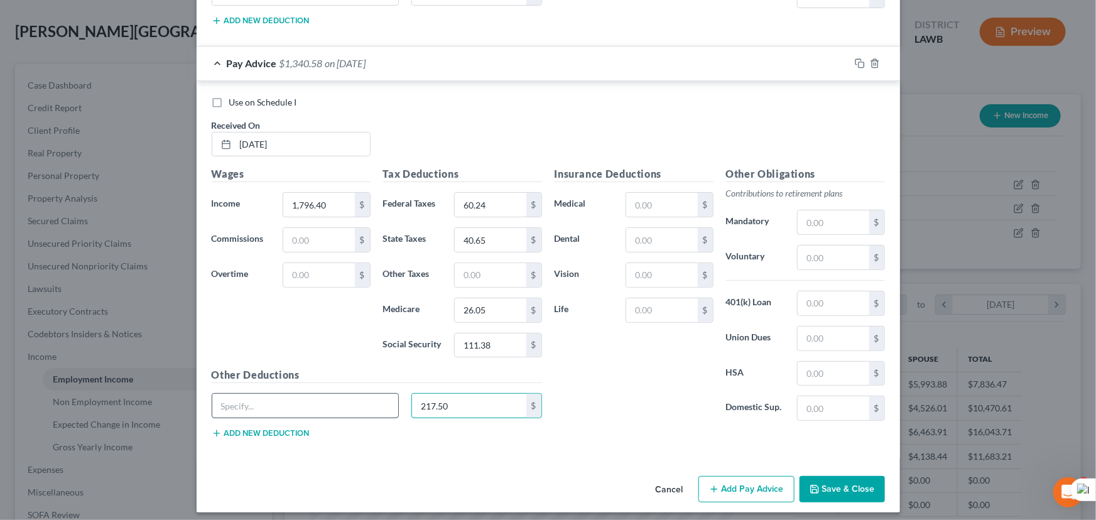
click at [362, 393] on div "217.50 $" at bounding box center [376, 410] width 343 height 35
click at [751, 489] on button "Add Pay Advice" at bounding box center [746, 489] width 96 height 26
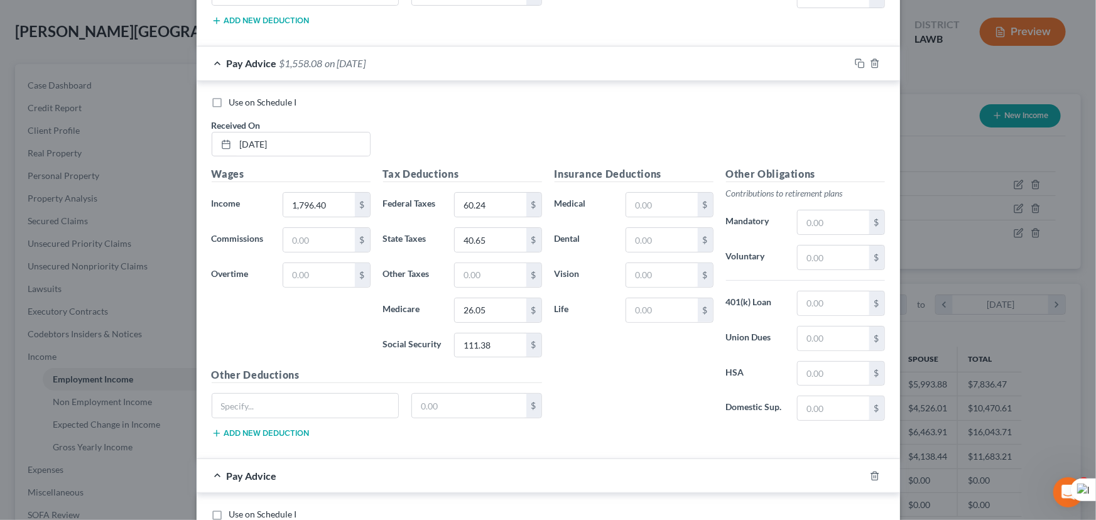
scroll to position [2872, 0]
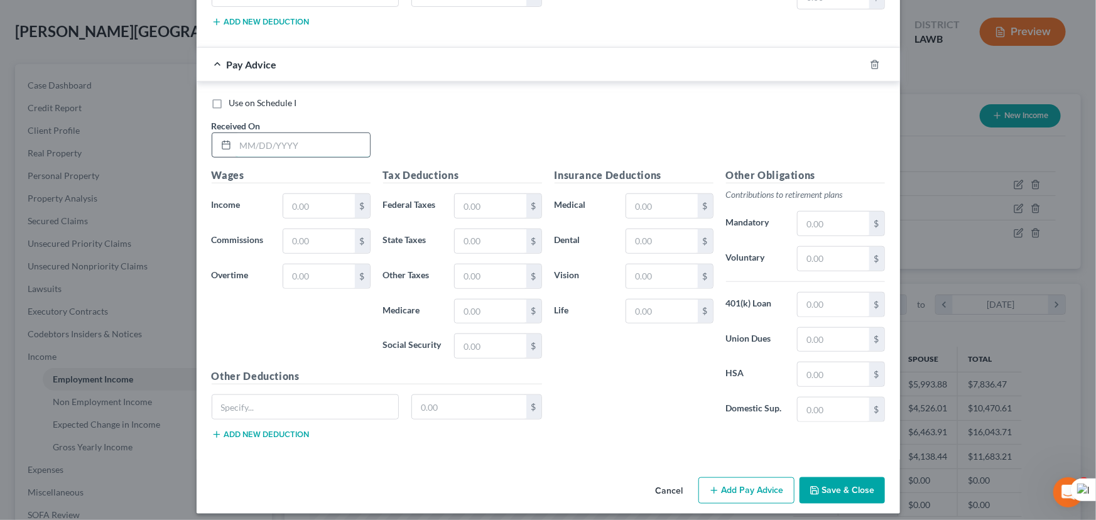
click at [273, 138] on input "text" at bounding box center [303, 145] width 134 height 24
type input "08/08/2025"
click at [304, 195] on input "text" at bounding box center [318, 206] width 71 height 24
type input "1,834"
click at [471, 209] on input "text" at bounding box center [490, 206] width 71 height 24
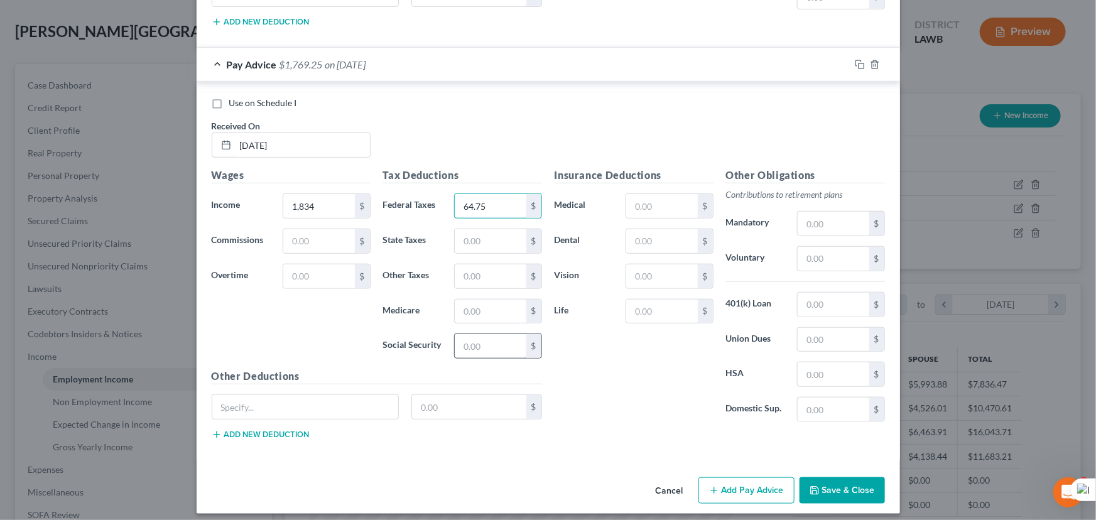
type input "64.75"
click at [471, 345] on input "text" at bounding box center [490, 346] width 71 height 24
type input "113.71"
click at [463, 300] on input "text" at bounding box center [490, 312] width 71 height 24
type input "26.59"
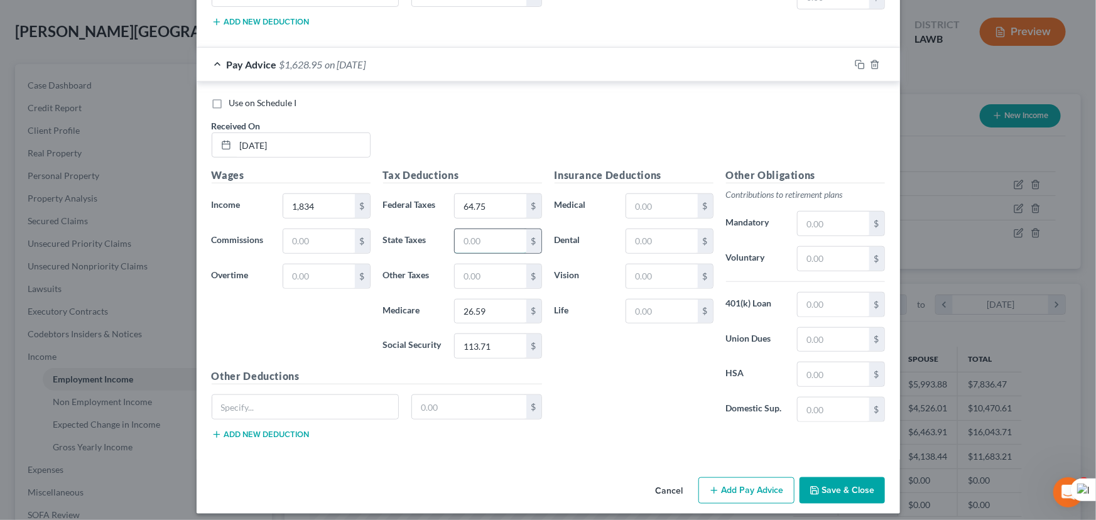
click at [469, 229] on input "text" at bounding box center [490, 241] width 71 height 24
type input "41.81"
click at [425, 396] on input "text" at bounding box center [469, 407] width 114 height 24
type input "217.50"
drag, startPoint x: 443, startPoint y: 402, endPoint x: 374, endPoint y: 399, distance: 69.1
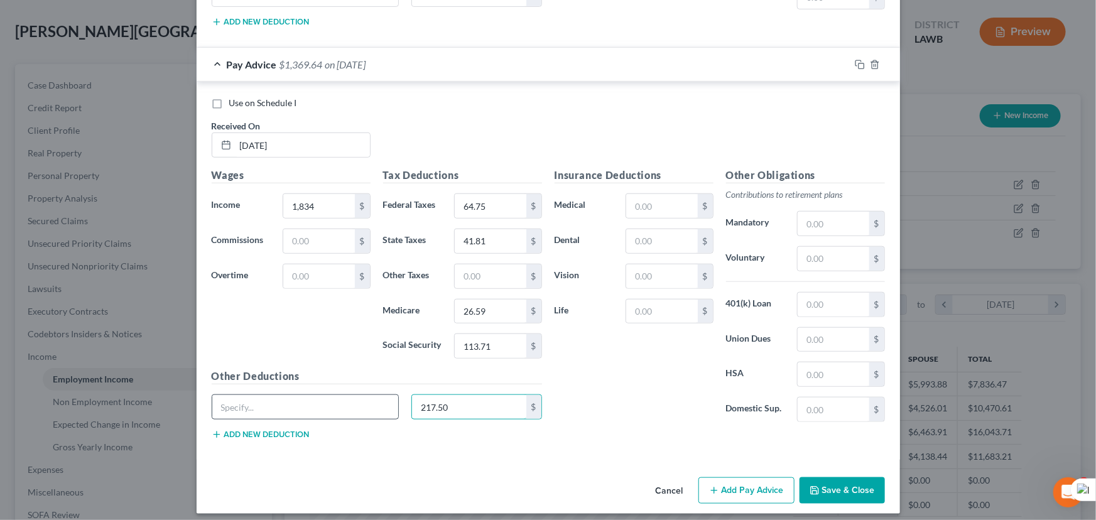
click at [361, 396] on div "217.50 $" at bounding box center [376, 411] width 343 height 35
click at [717, 472] on div "Cancel Add Pay Advice Save & Close" at bounding box center [549, 492] width 704 height 41
click at [722, 481] on button "Add Pay Advice" at bounding box center [746, 490] width 96 height 26
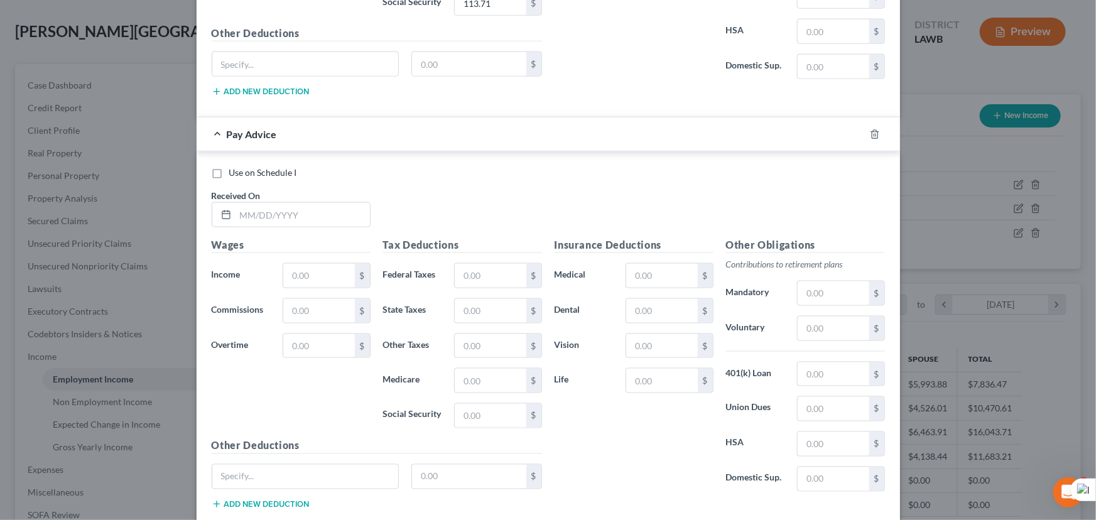
scroll to position [3283, 0]
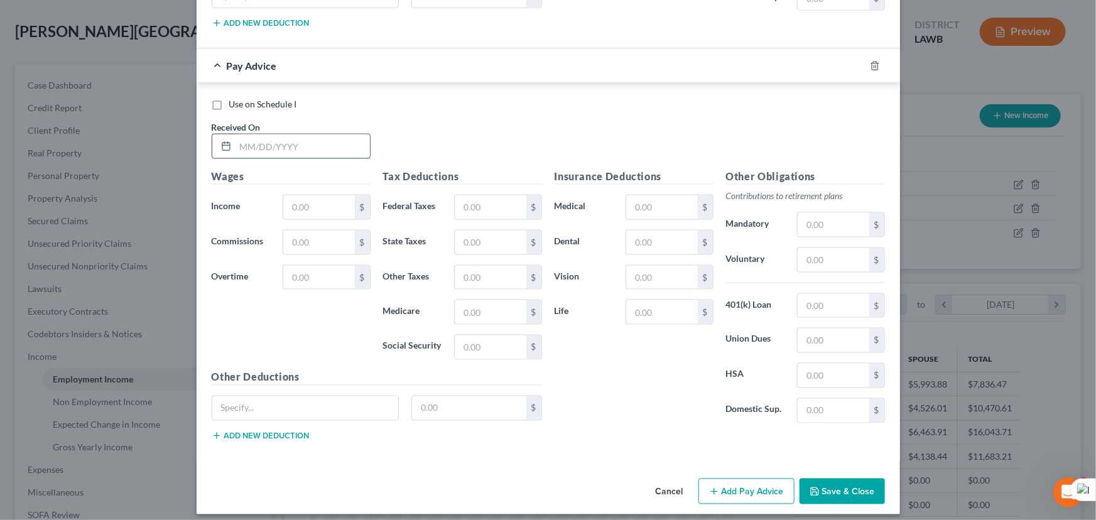
click at [320, 134] on input "text" at bounding box center [303, 146] width 134 height 24
type input "08/15/2025"
click at [293, 199] on input "text" at bounding box center [318, 207] width 71 height 24
type input "2,497.40"
click at [459, 195] on input "text" at bounding box center [490, 207] width 71 height 24
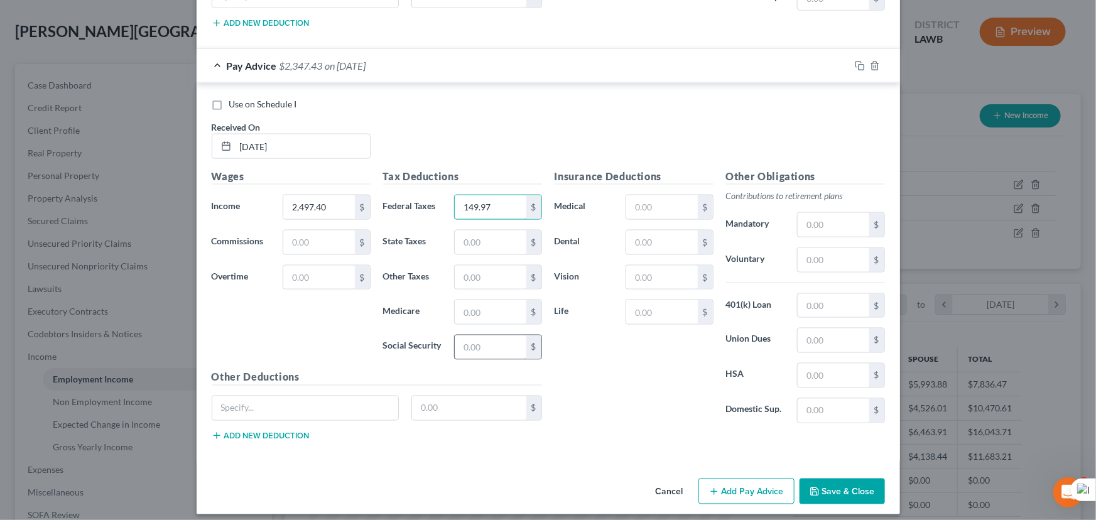
type input "149.97"
click at [491, 338] on input "text" at bounding box center [490, 347] width 71 height 24
type input "154.84"
click at [486, 303] on input "text" at bounding box center [490, 312] width 71 height 24
type input "36.21"
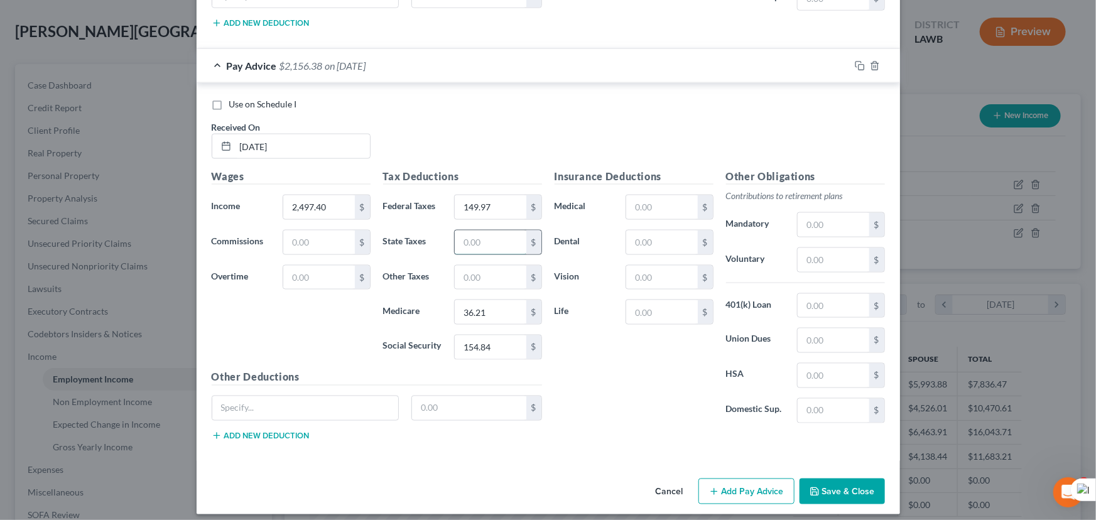
click at [491, 231] on input "text" at bounding box center [490, 243] width 71 height 24
type input "62.31"
click at [463, 396] on input "text" at bounding box center [469, 408] width 114 height 24
type input "217.50"
drag, startPoint x: 468, startPoint y: 399, endPoint x: 357, endPoint y: 407, distance: 111.4
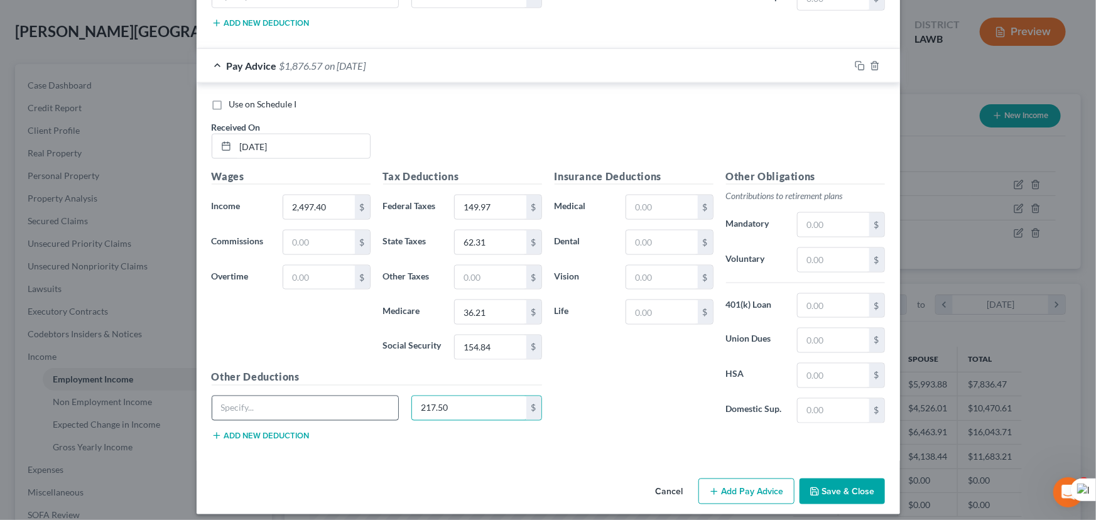
click at [357, 407] on div "217.50 $" at bounding box center [376, 413] width 343 height 35
click at [737, 479] on button "Add Pay Advice" at bounding box center [746, 492] width 96 height 26
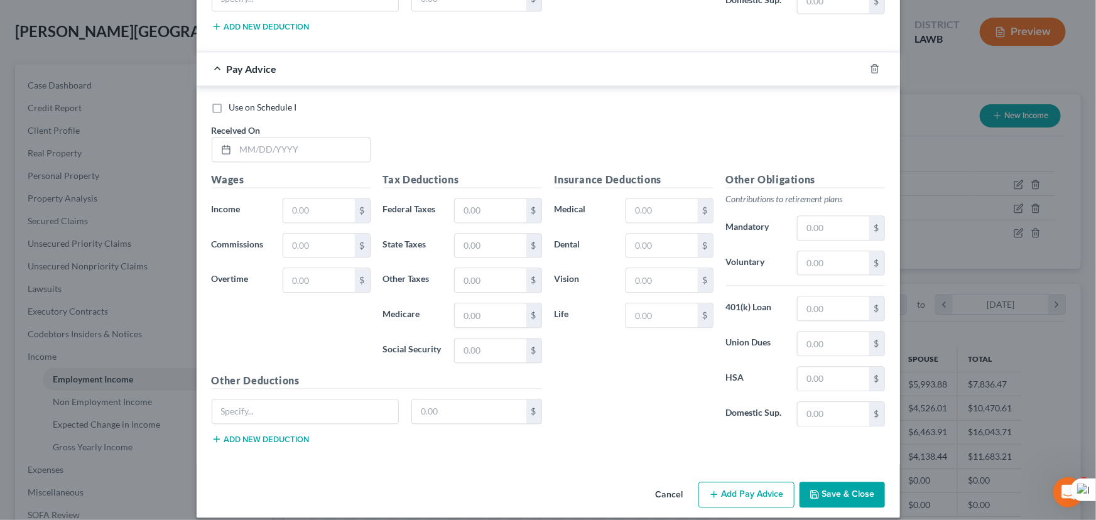
scroll to position [3695, 0]
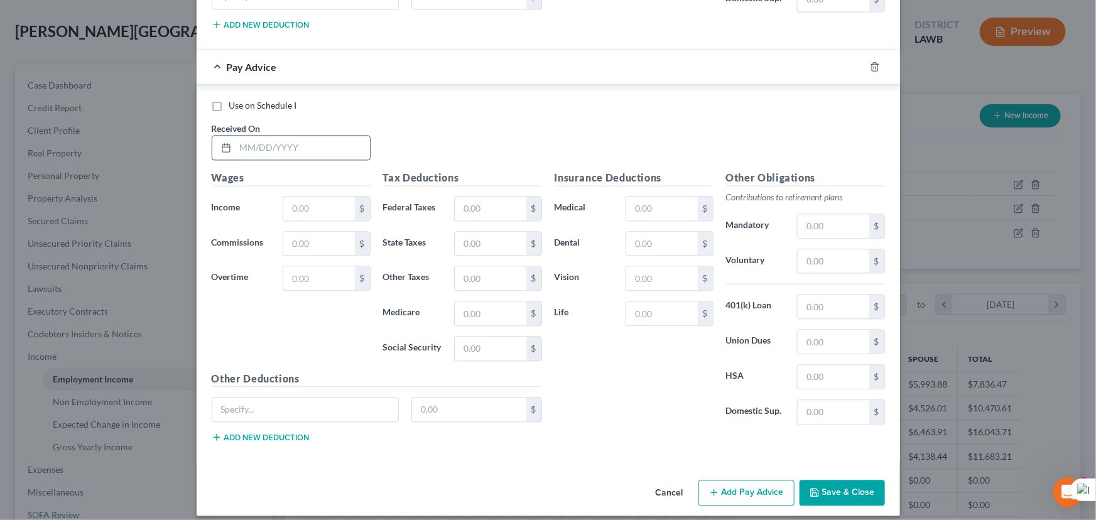
click at [320, 136] on input "text" at bounding box center [303, 148] width 134 height 24
type input "08/22/2025"
click at [345, 199] on input "text" at bounding box center [318, 209] width 71 height 24
type input "1,838.40"
click at [472, 201] on input "text" at bounding box center [490, 209] width 71 height 24
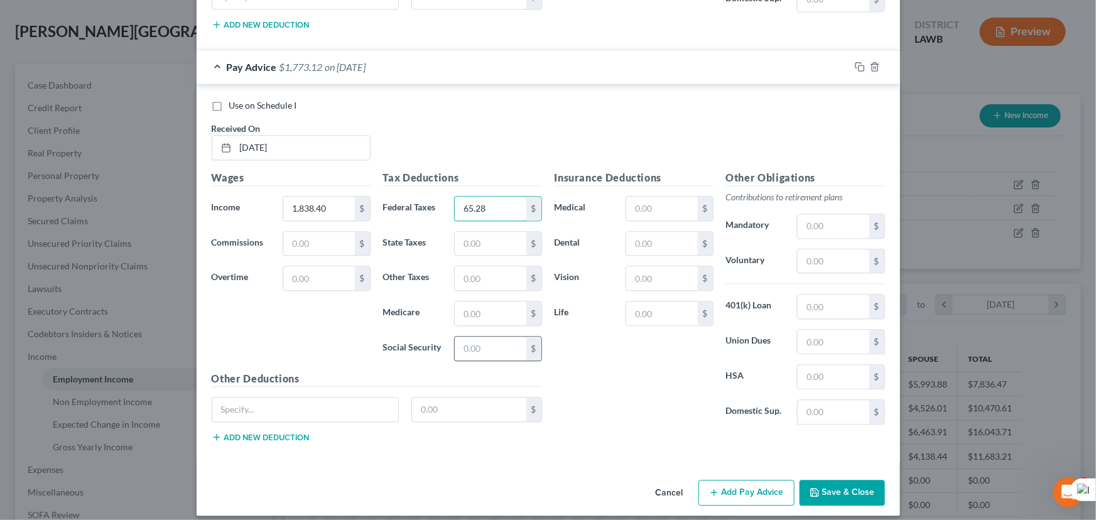
type input "65.28"
click at [484, 344] on input "text" at bounding box center [490, 349] width 71 height 24
type input "113.98"
click at [477, 303] on input "text" at bounding box center [490, 314] width 71 height 24
type input "26.66"
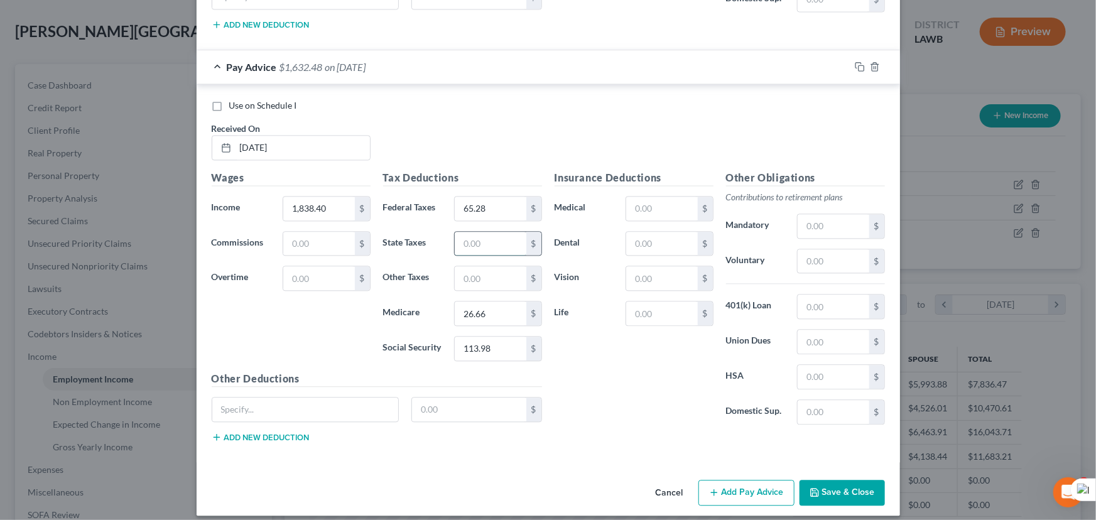
click at [468, 232] on input "text" at bounding box center [490, 244] width 71 height 24
type input "41.95"
click at [492, 405] on input "text" at bounding box center [469, 410] width 114 height 24
type input "217.50"
click at [729, 480] on button "Add Pay Advice" at bounding box center [746, 493] width 96 height 26
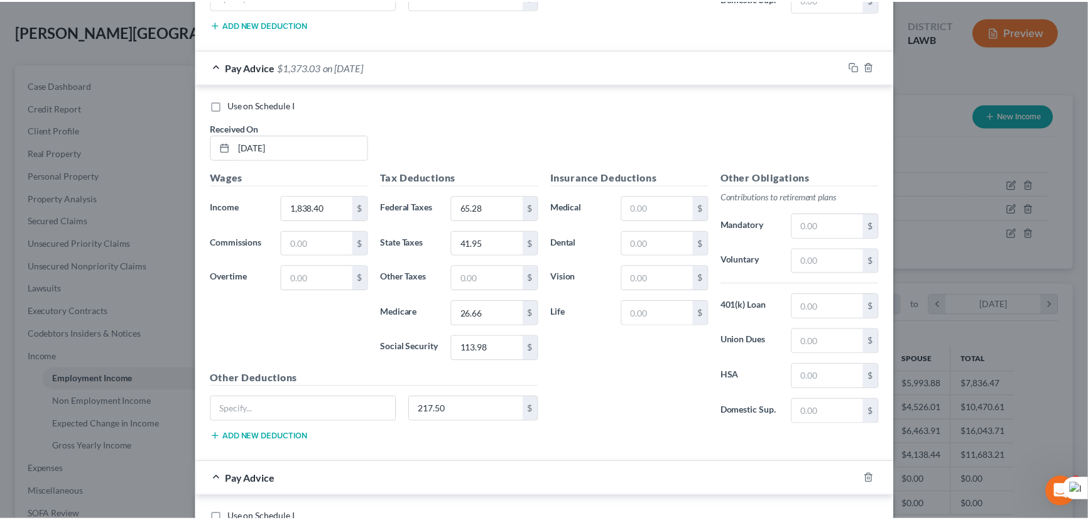
scroll to position [4106, 0]
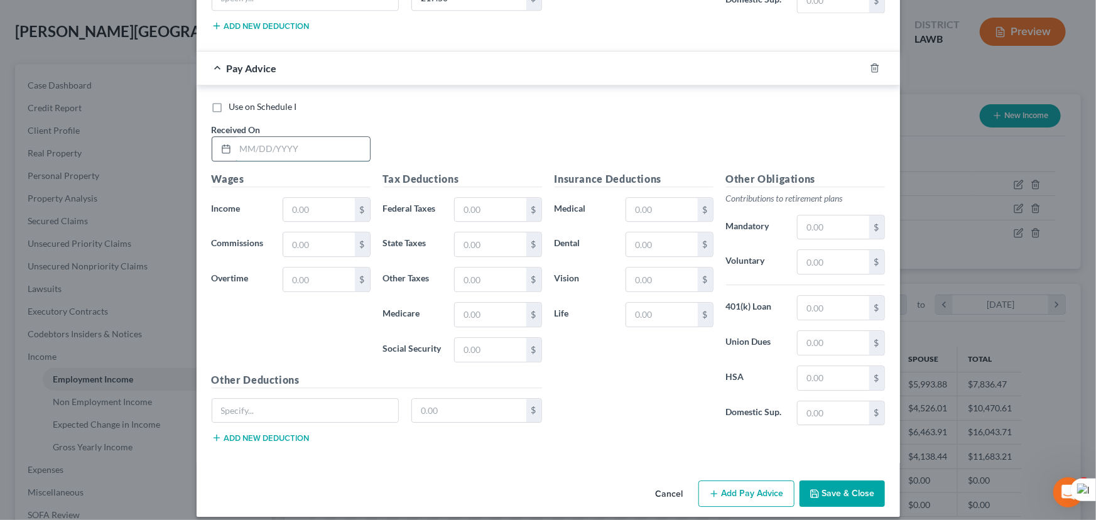
click at [305, 137] on input "text" at bounding box center [303, 149] width 134 height 24
type input "08/29/2025"
click at [313, 198] on input "text" at bounding box center [318, 210] width 71 height 24
type input "1,907.40"
click at [455, 198] on input "text" at bounding box center [490, 210] width 71 height 24
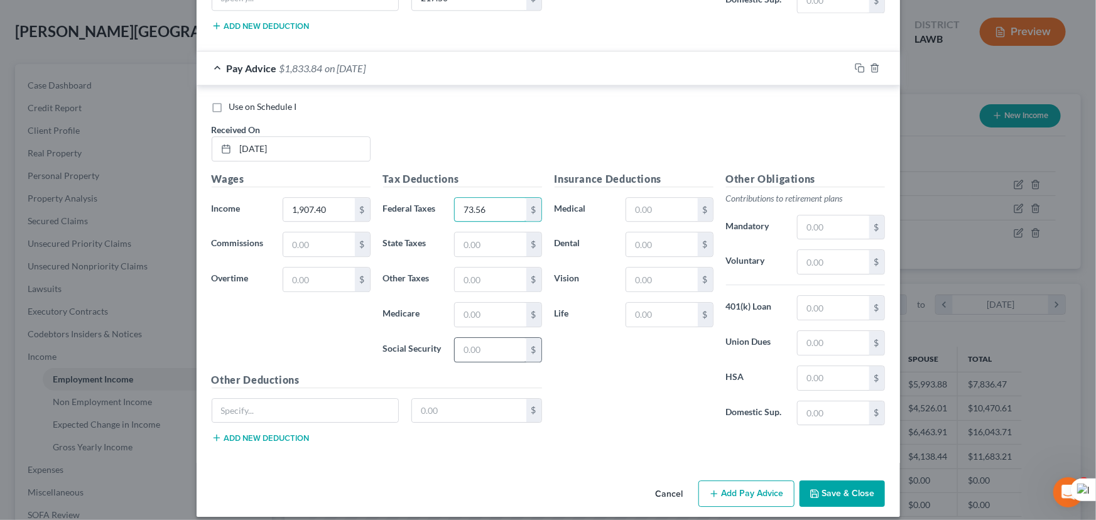
type input "73.56"
click at [486, 339] on input "text" at bounding box center [490, 350] width 71 height 24
type input "118.26"
click at [482, 305] on input "text" at bounding box center [490, 315] width 71 height 24
type input "27.66"
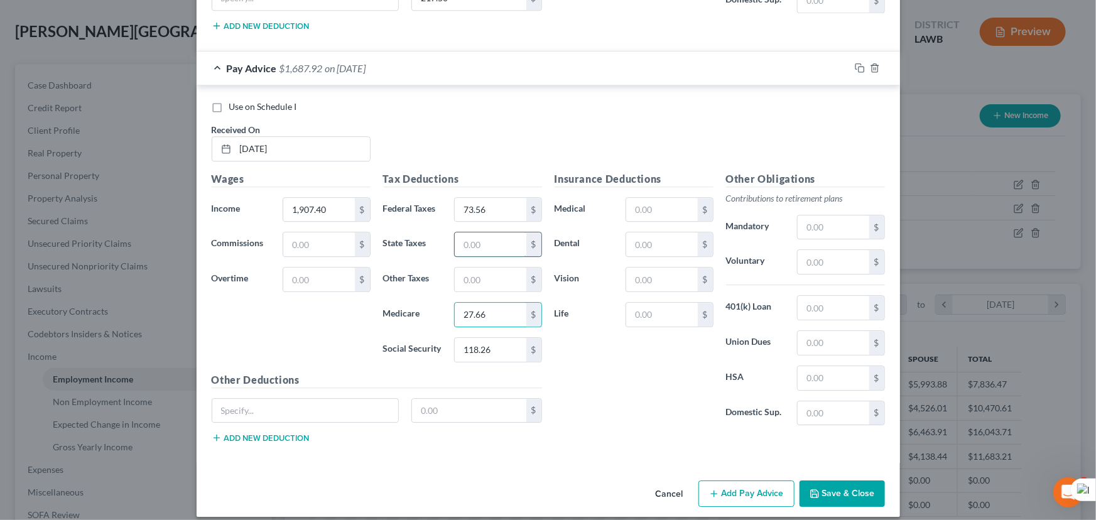
click at [483, 237] on input "text" at bounding box center [490, 244] width 71 height 24
type input "44.08"
click at [464, 271] on input "text" at bounding box center [490, 280] width 71 height 24
click at [440, 402] on input "text" at bounding box center [469, 411] width 114 height 24
type input "217.50"
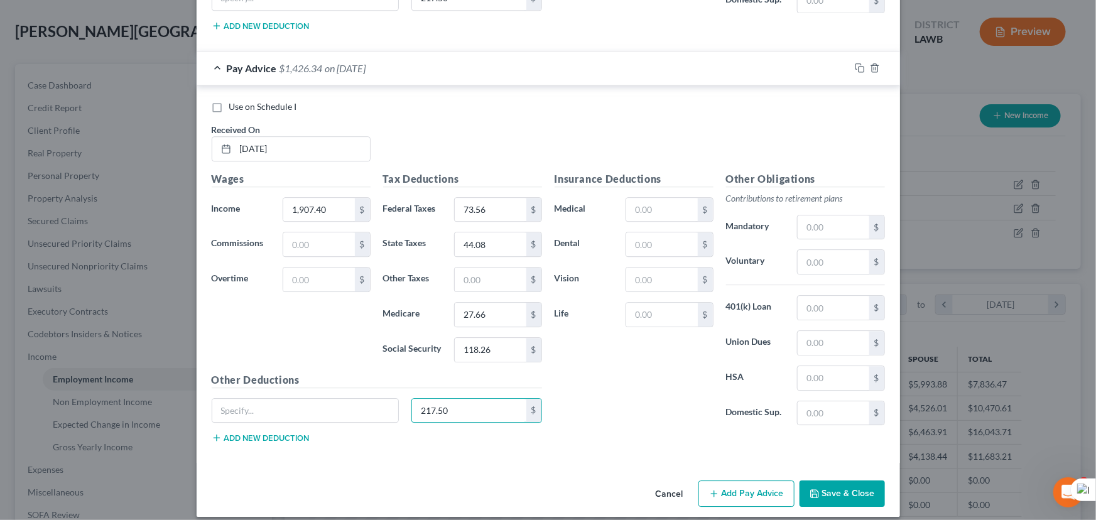
drag, startPoint x: 467, startPoint y: 396, endPoint x: 348, endPoint y: 379, distance: 120.5
click at [348, 379] on div "Other Deductions 217.50 $ Add new deduction" at bounding box center [376, 412] width 343 height 81
click at [859, 481] on button "Save & Close" at bounding box center [842, 494] width 85 height 26
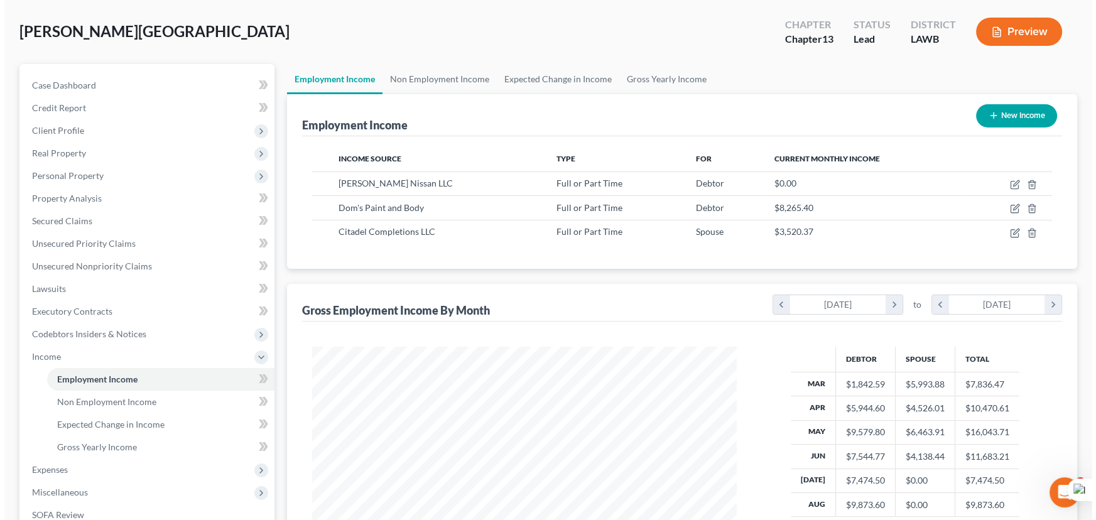
scroll to position [627902, 627680]
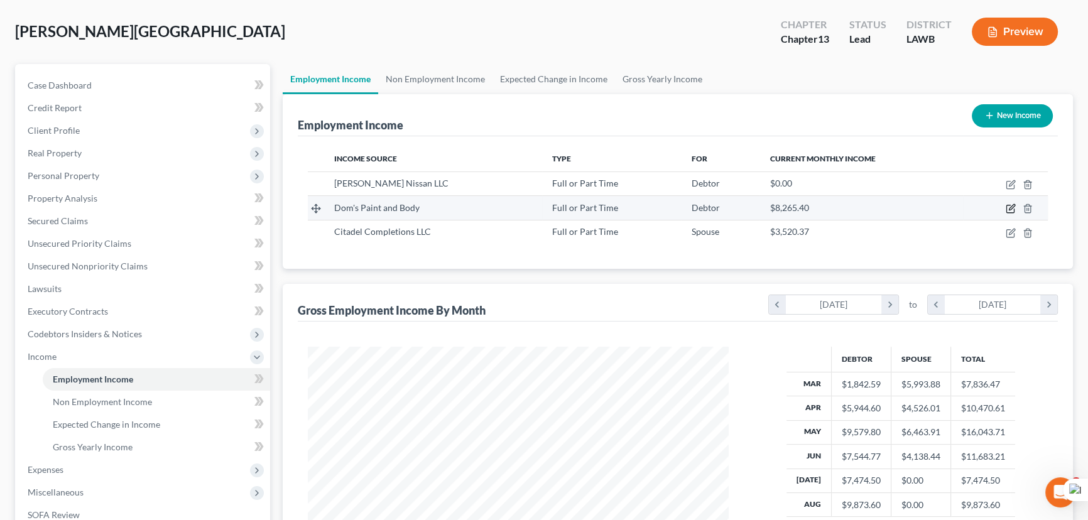
click at [1008, 208] on icon "button" at bounding box center [1011, 209] width 10 height 10
select select "0"
select select "19"
select select "3"
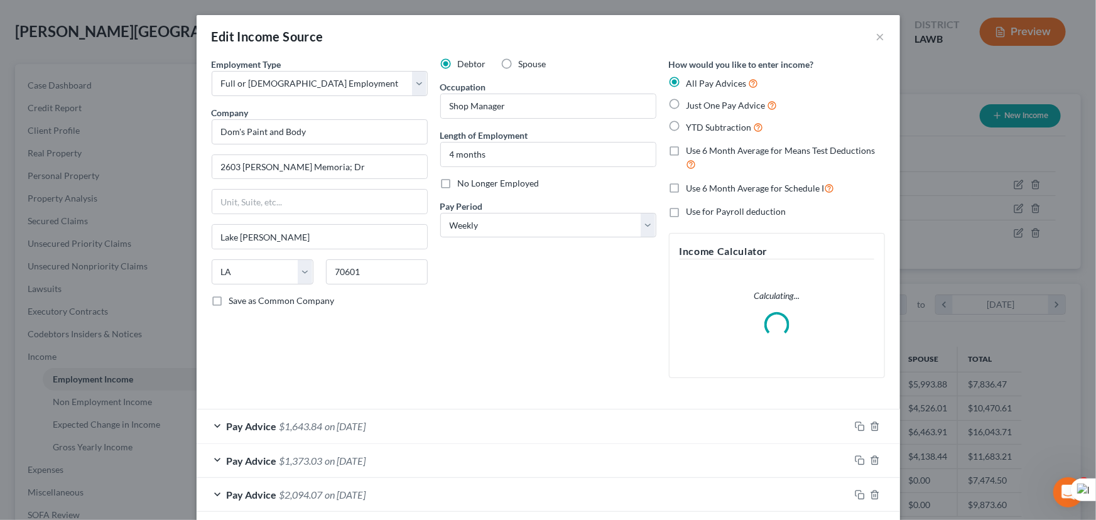
scroll to position [225, 450]
click at [687, 146] on label "Use 6 Month Average for Means Test Deductions" at bounding box center [786, 157] width 198 height 27
click at [692, 146] on input "Use 6 Month Average for Means Test Deductions" at bounding box center [696, 148] width 8 height 8
checkbox input "true"
click at [687, 186] on label "Use 6 Month Average for Schedule I" at bounding box center [761, 188] width 148 height 14
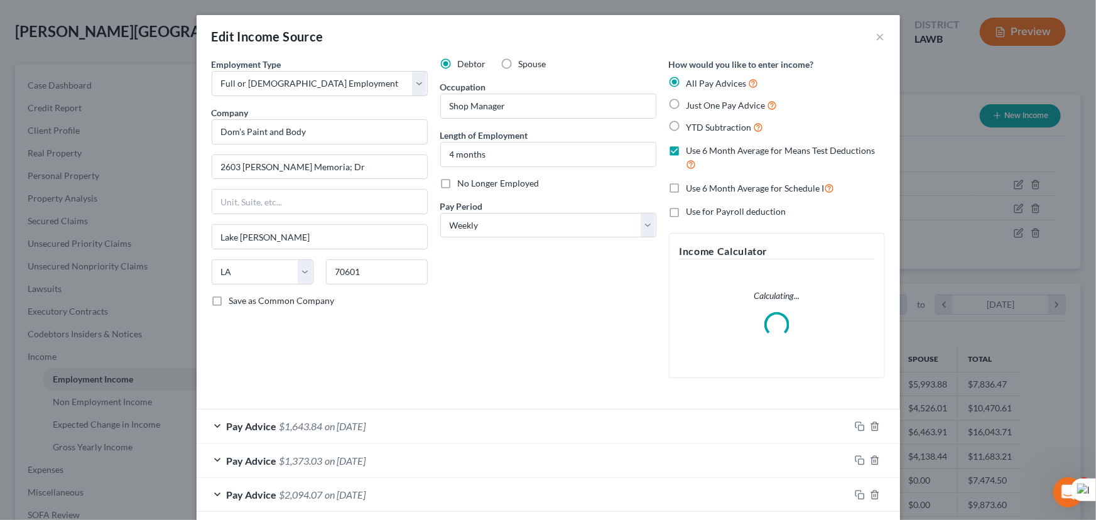
click at [692, 186] on input "Use 6 Month Average for Schedule I" at bounding box center [696, 185] width 8 height 8
checkbox input "true"
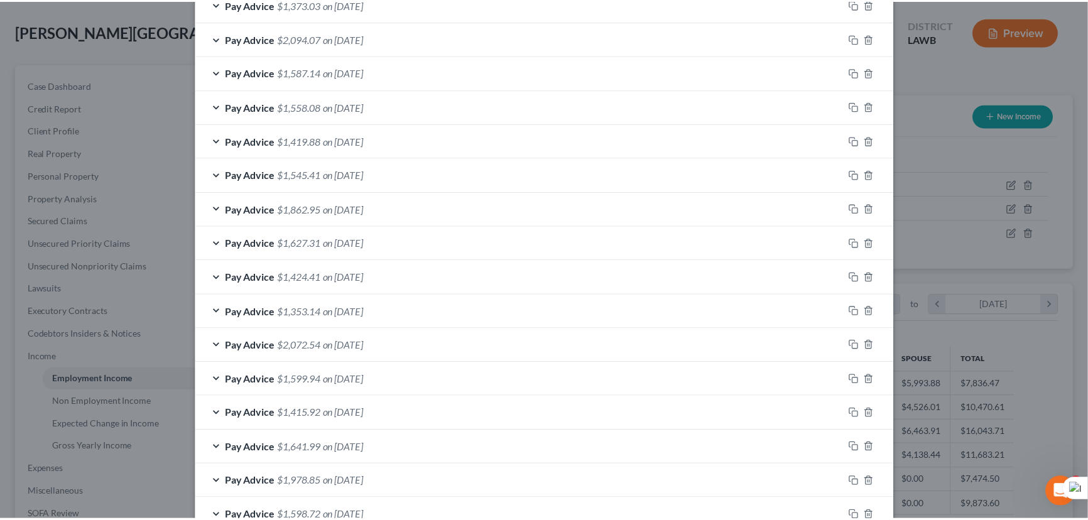
scroll to position [673, 0]
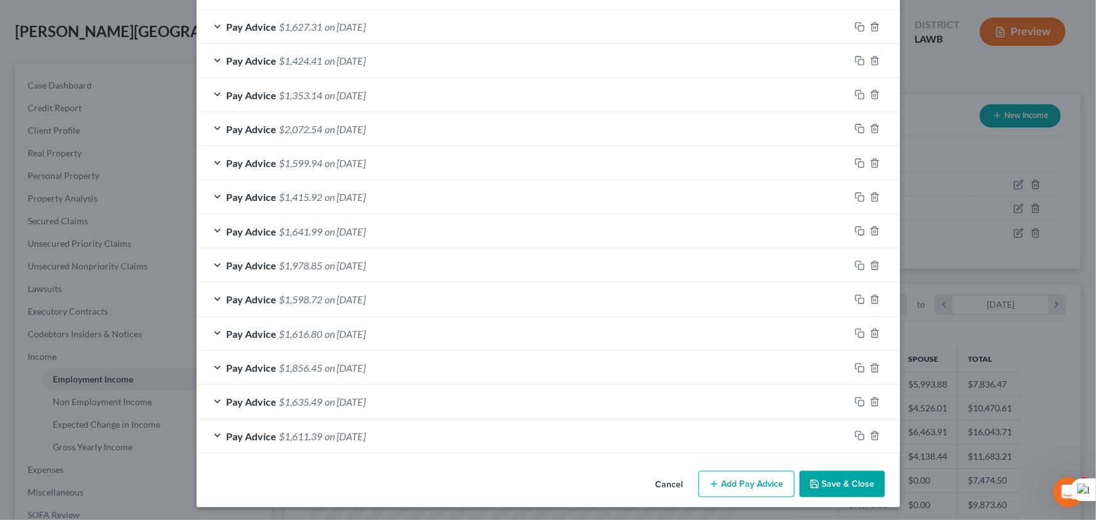
click at [826, 484] on button "Save & Close" at bounding box center [842, 484] width 85 height 26
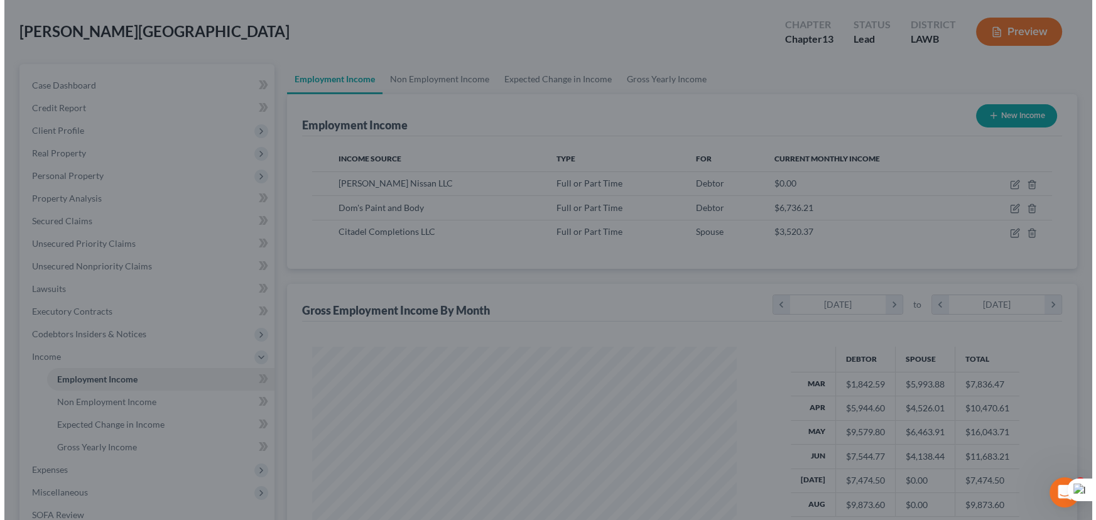
scroll to position [627902, 627680]
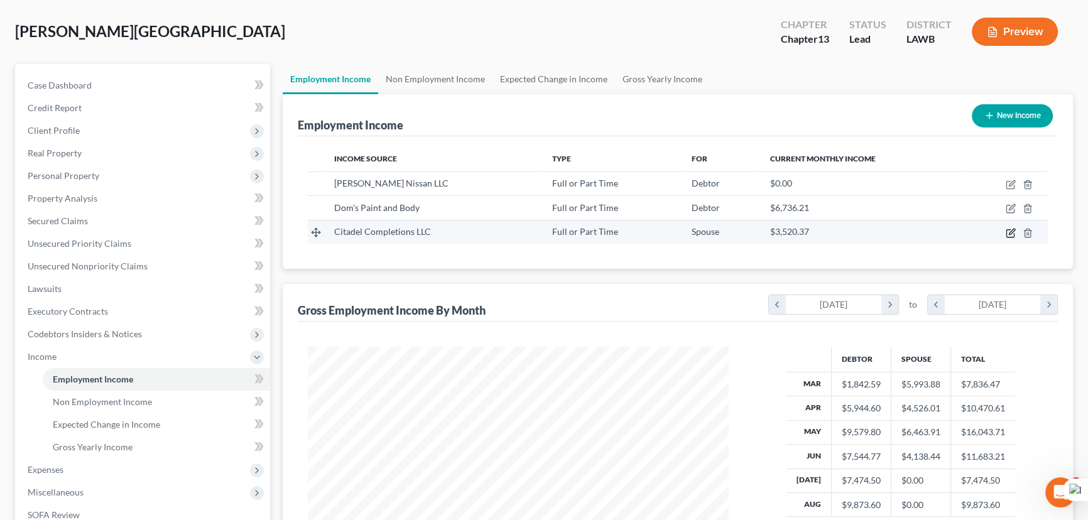
click at [1009, 231] on icon "button" at bounding box center [1012, 232] width 6 height 6
select select "0"
select select "19"
select select "2"
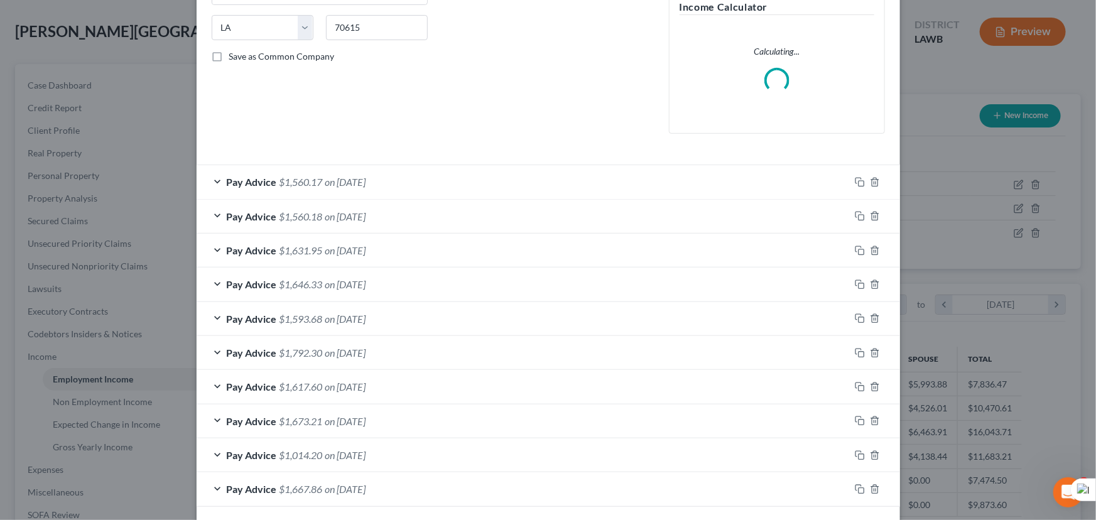
scroll to position [298, 0]
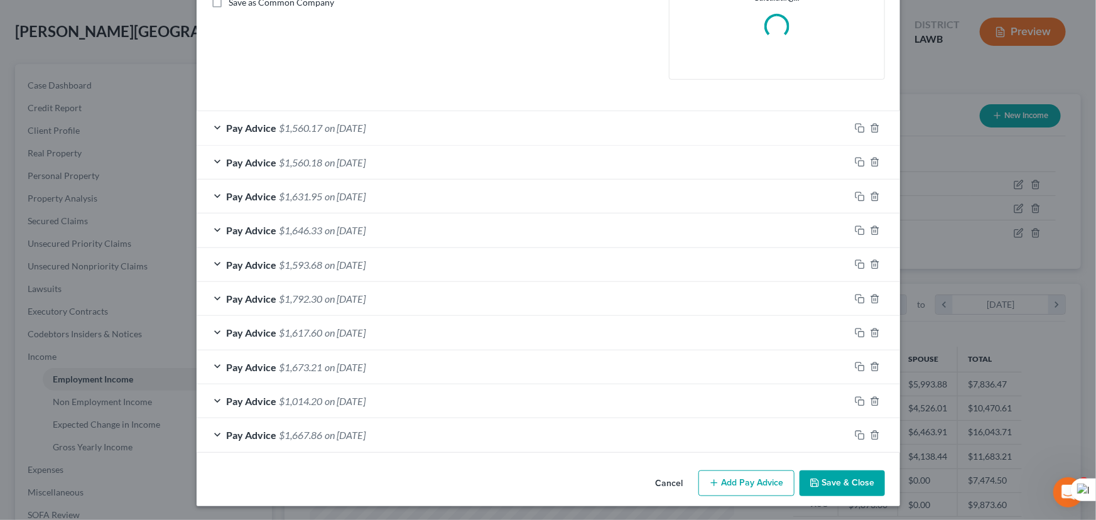
click at [749, 481] on button "Add Pay Advice" at bounding box center [746, 483] width 96 height 26
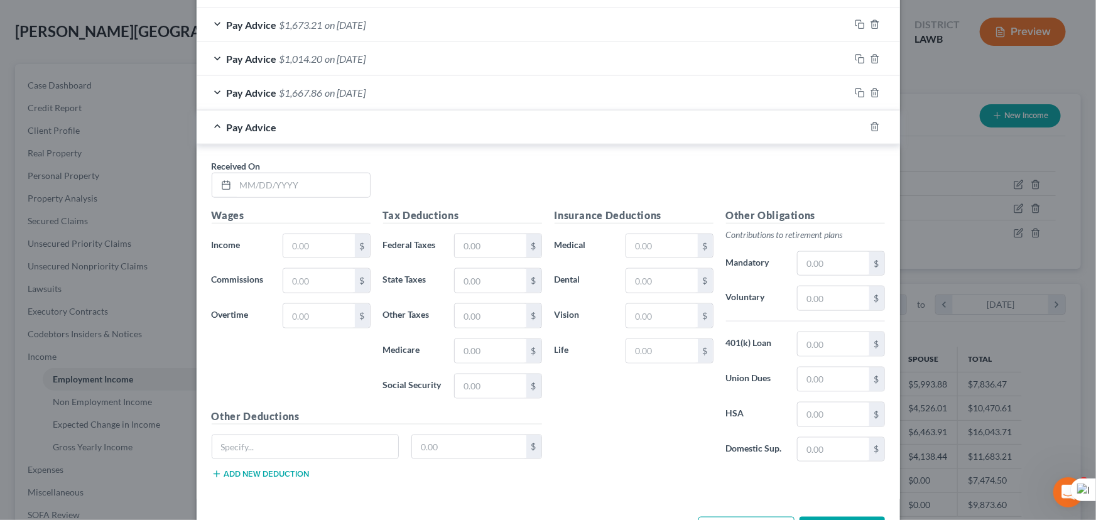
scroll to position [724, 0]
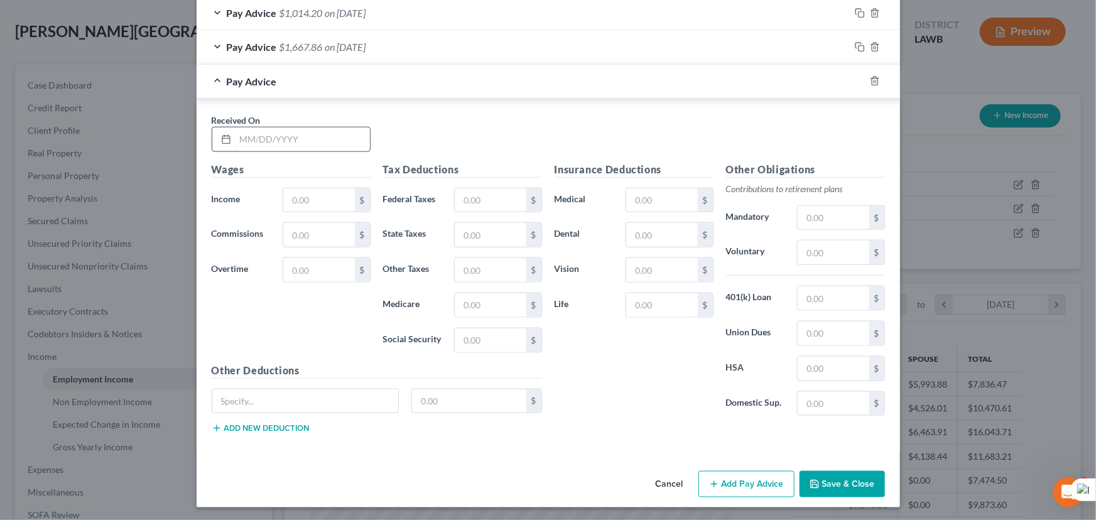
click at [259, 146] on input "text" at bounding box center [303, 140] width 134 height 24
type input "07/11/2025"
click at [327, 202] on input "text" at bounding box center [318, 200] width 71 height 24
type input "2,037.19"
click at [499, 188] on input "text" at bounding box center [490, 200] width 71 height 24
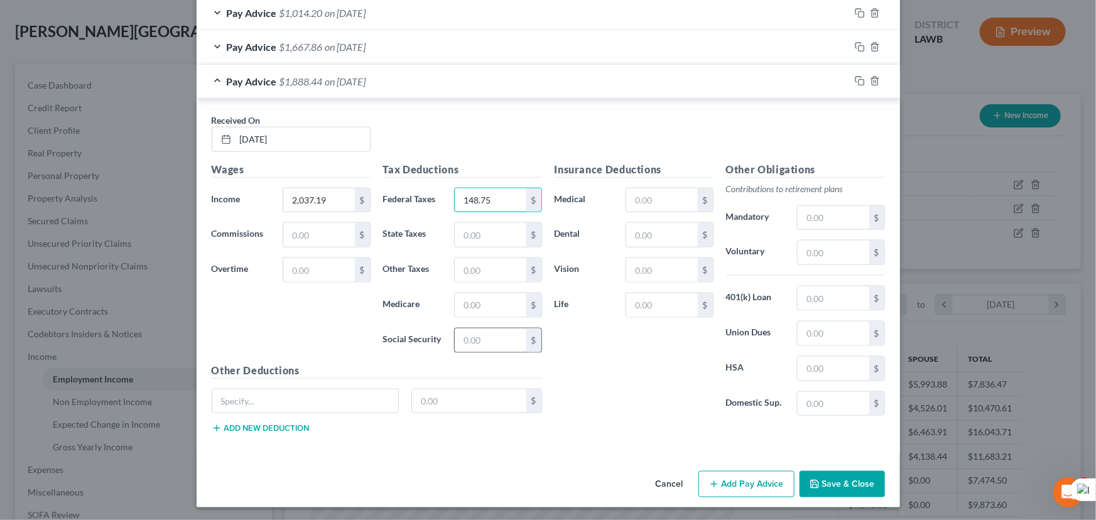
type input "148.75"
click at [496, 339] on input "text" at bounding box center [490, 341] width 71 height 24
type input "121.17"
click at [496, 305] on input "text" at bounding box center [490, 305] width 71 height 24
type input "28.34"
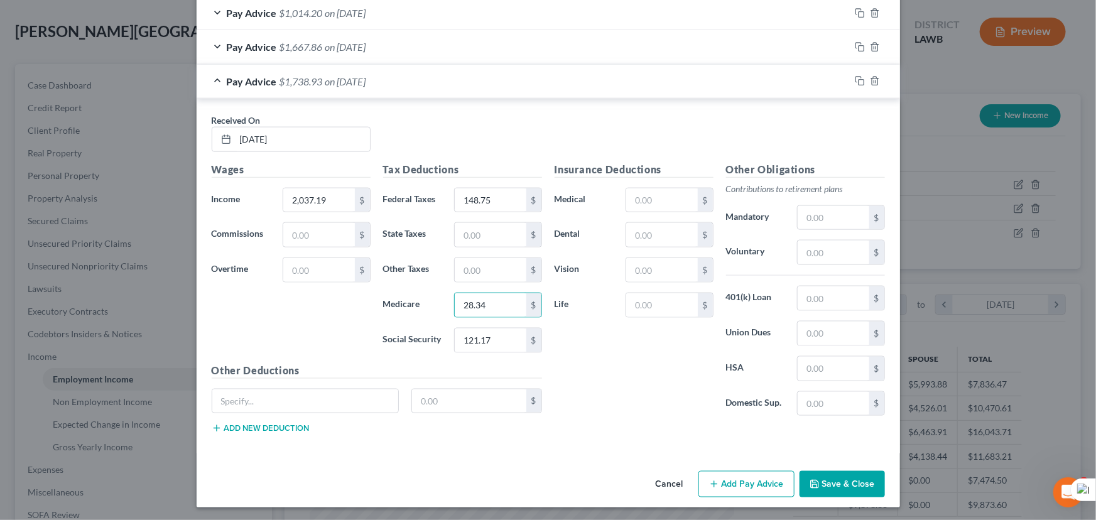
click at [475, 216] on div "Tax Deductions Federal Taxes 148.75 $ State Taxes $ Other Taxes $ Medicare 28.3…" at bounding box center [462, 262] width 171 height 201
click at [479, 231] on input "text" at bounding box center [490, 235] width 71 height 24
type input "58.49"
click at [676, 195] on input "text" at bounding box center [661, 200] width 71 height 24
type input "83.08"
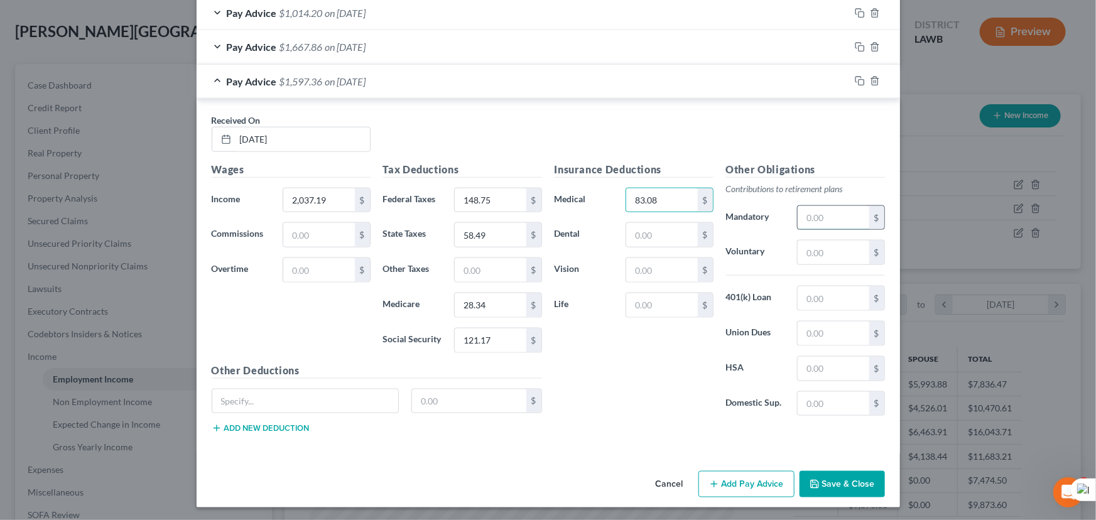
click at [816, 214] on input "text" at bounding box center [833, 218] width 71 height 24
type input "61.12"
drag, startPoint x: 752, startPoint y: 479, endPoint x: 364, endPoint y: 254, distance: 448.6
click at [752, 479] on button "Add Pay Advice" at bounding box center [746, 484] width 96 height 26
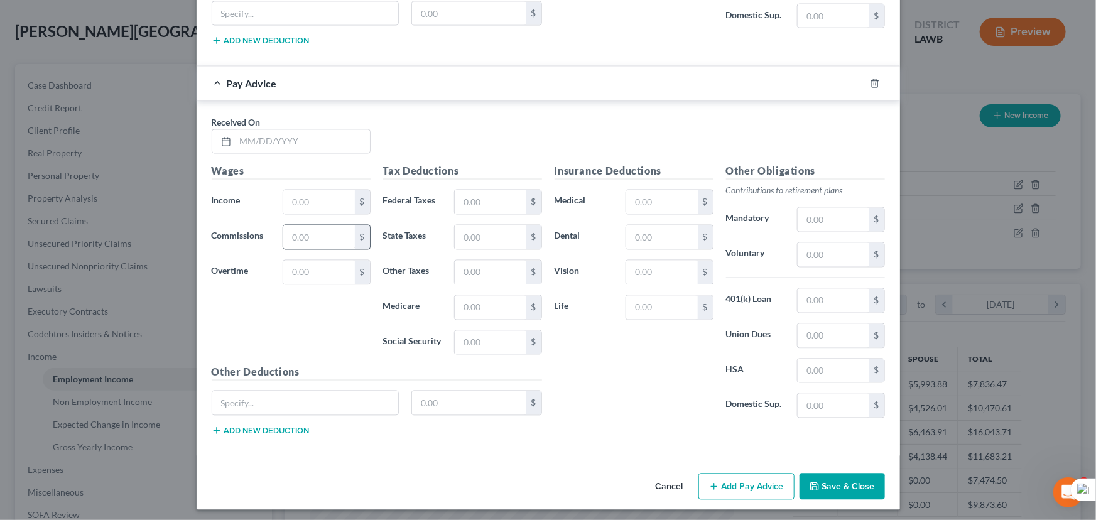
scroll to position [1113, 0]
click at [352, 129] on input "text" at bounding box center [303, 141] width 134 height 24
type input "07/25/2025"
click at [313, 191] on input "text" at bounding box center [318, 201] width 71 height 24
type input "2,133.29"
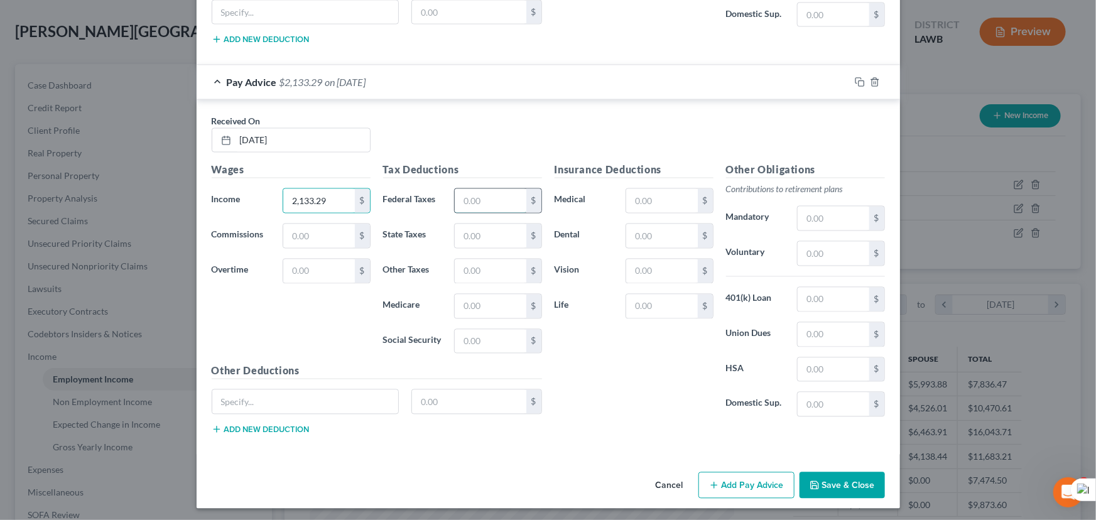
click at [488, 198] on input "text" at bounding box center [490, 201] width 71 height 24
type input "159.94"
click at [469, 339] on input "text" at bounding box center [490, 342] width 71 height 24
type input "127.12"
click at [477, 303] on input "text" at bounding box center [490, 307] width 71 height 24
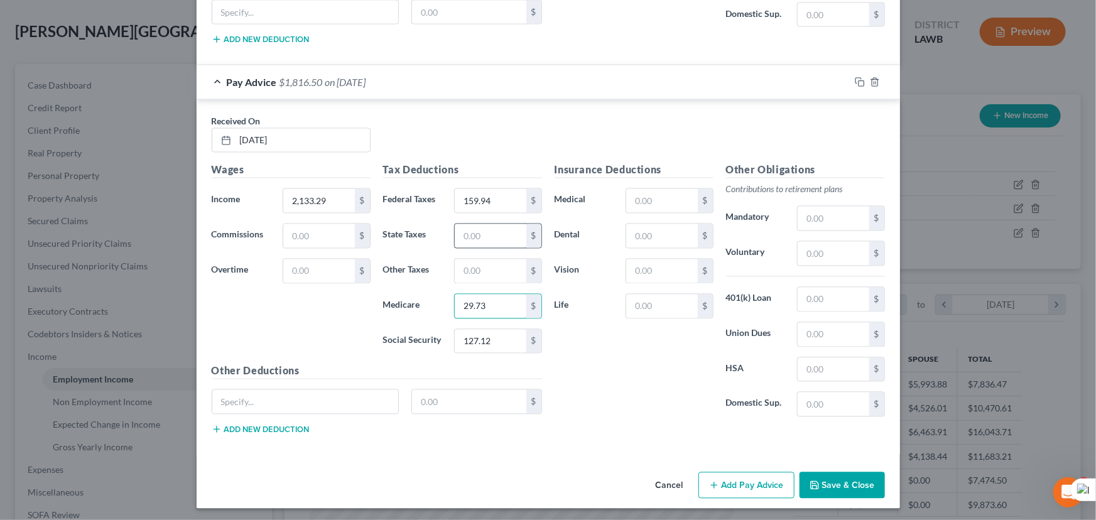
type input "29.73"
click at [471, 236] on input "text" at bounding box center [490, 236] width 71 height 24
type input "61.37"
click at [662, 190] on input "text" at bounding box center [661, 201] width 71 height 24
type input "83.08"
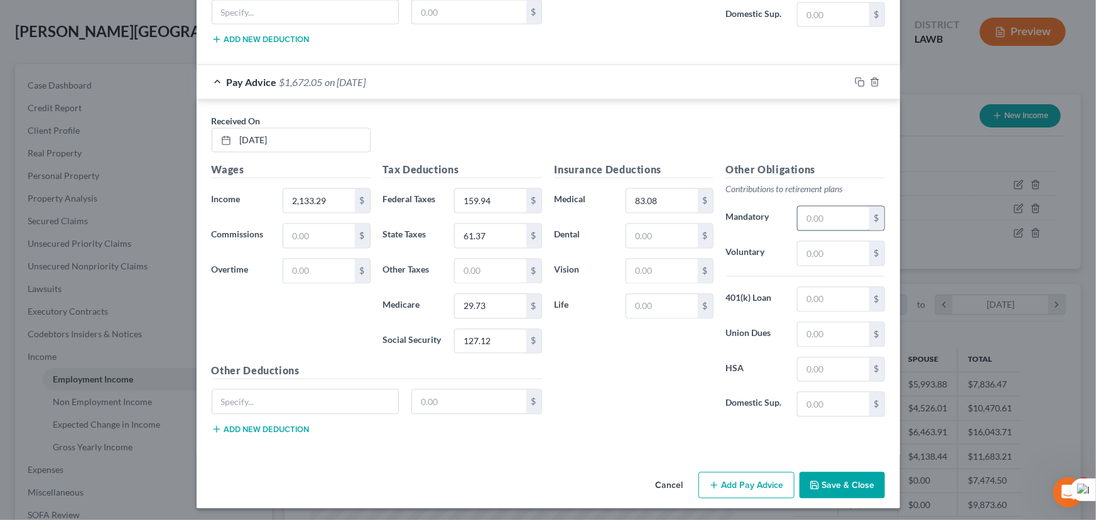
click at [813, 213] on input "text" at bounding box center [833, 219] width 71 height 24
type input "64"
click at [718, 472] on button "Add Pay Advice" at bounding box center [746, 485] width 96 height 26
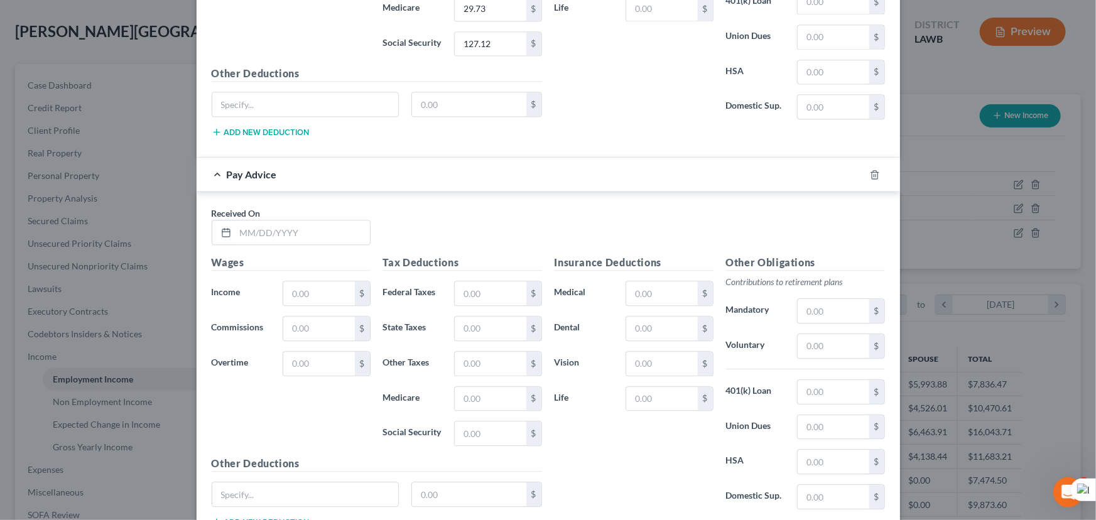
scroll to position [1501, 0]
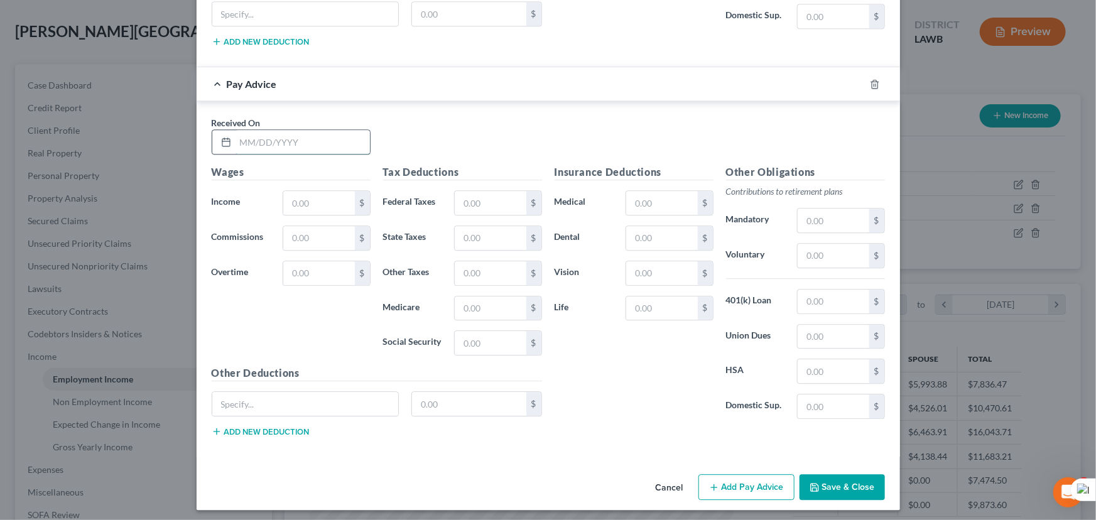
click at [295, 138] on input "text" at bounding box center [303, 142] width 134 height 24
type input "08/08/2025"
click at [326, 205] on input "text" at bounding box center [318, 203] width 71 height 24
type input "2,085.24"
click at [494, 202] on input "text" at bounding box center [490, 203] width 71 height 24
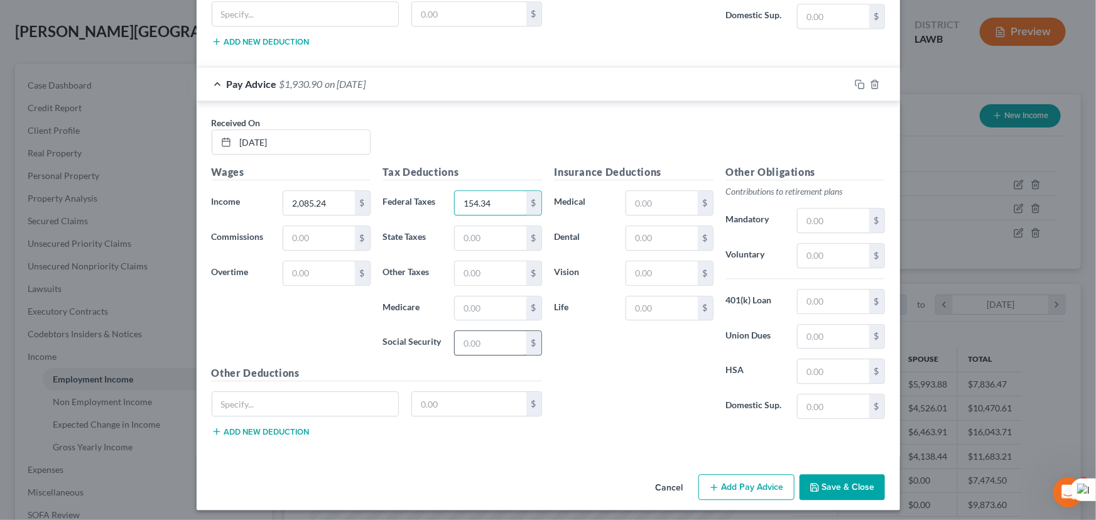
type input "154.34"
click at [486, 346] on input "text" at bounding box center [490, 343] width 71 height 24
type input "124.15"
click at [513, 305] on input "text" at bounding box center [490, 308] width 71 height 24
type input "29.04"
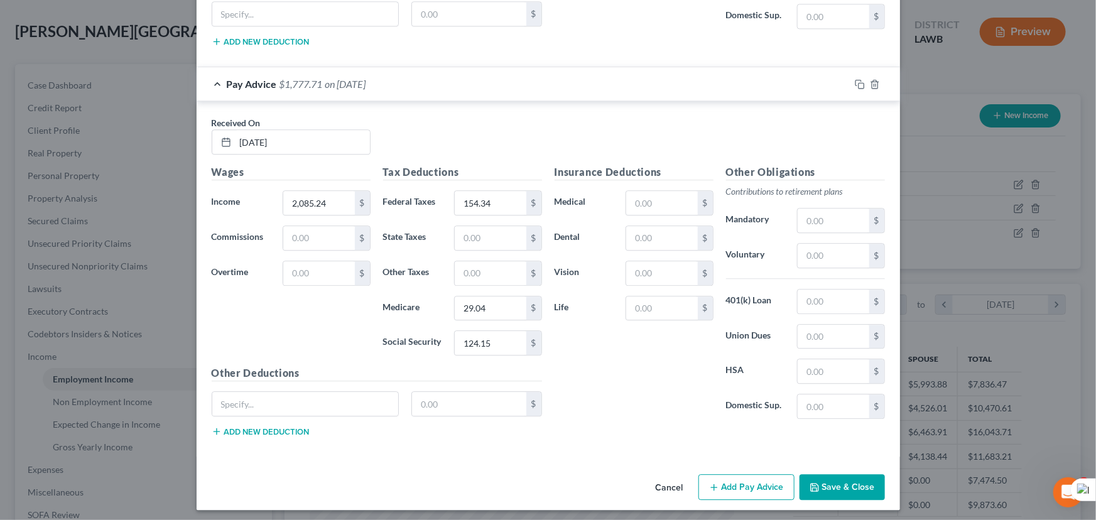
click at [490, 249] on div "Tax Deductions Federal Taxes 154.34 $ State Taxes $ Other Taxes $ Medicare 29.0…" at bounding box center [462, 265] width 171 height 201
click at [488, 236] on input "text" at bounding box center [490, 238] width 71 height 24
type input "59.93"
click at [643, 191] on input "text" at bounding box center [661, 203] width 71 height 24
type input "83.08"
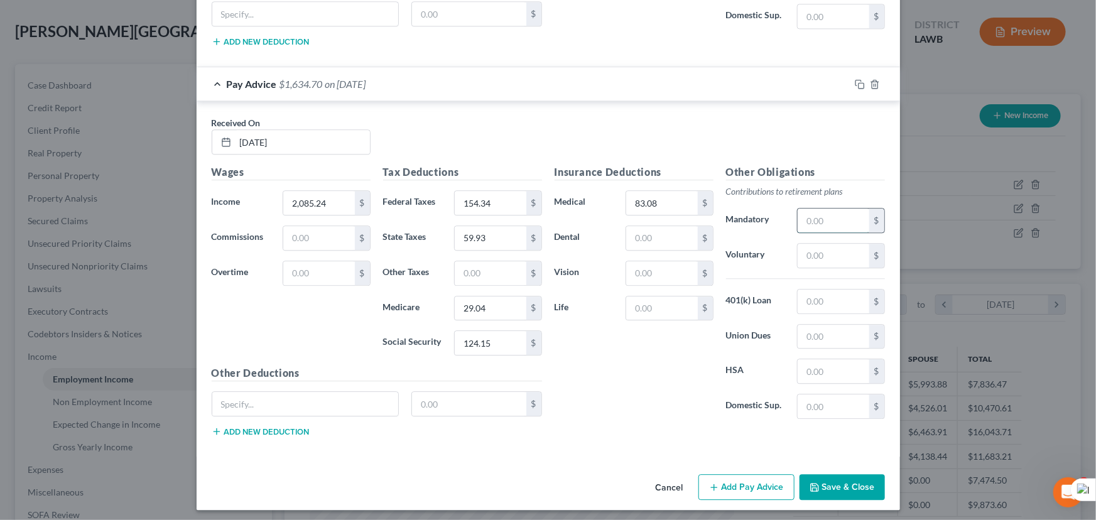
click at [812, 210] on input "text" at bounding box center [833, 221] width 71 height 24
type input "62.56"
click at [714, 474] on button "Add Pay Advice" at bounding box center [746, 487] width 96 height 26
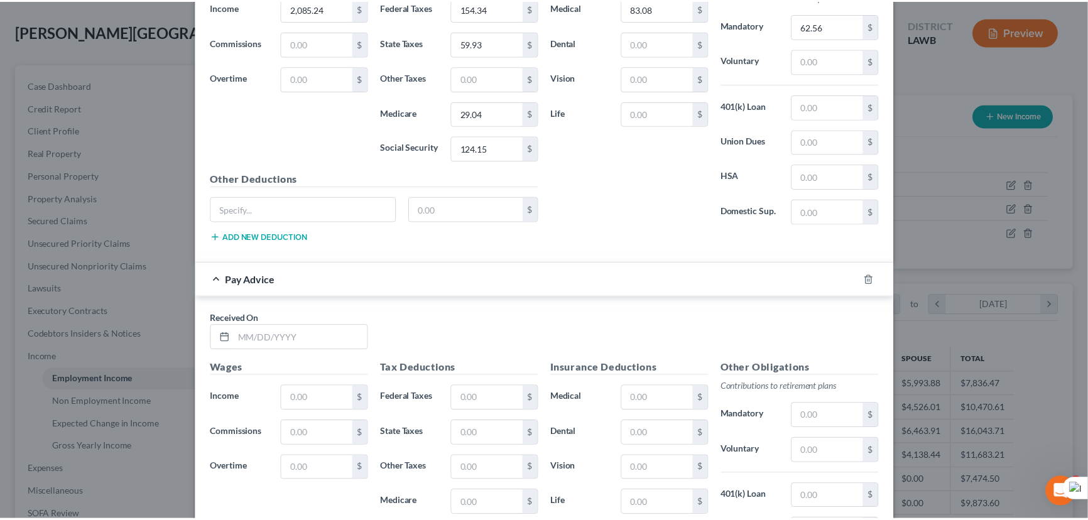
scroll to position [1891, 0]
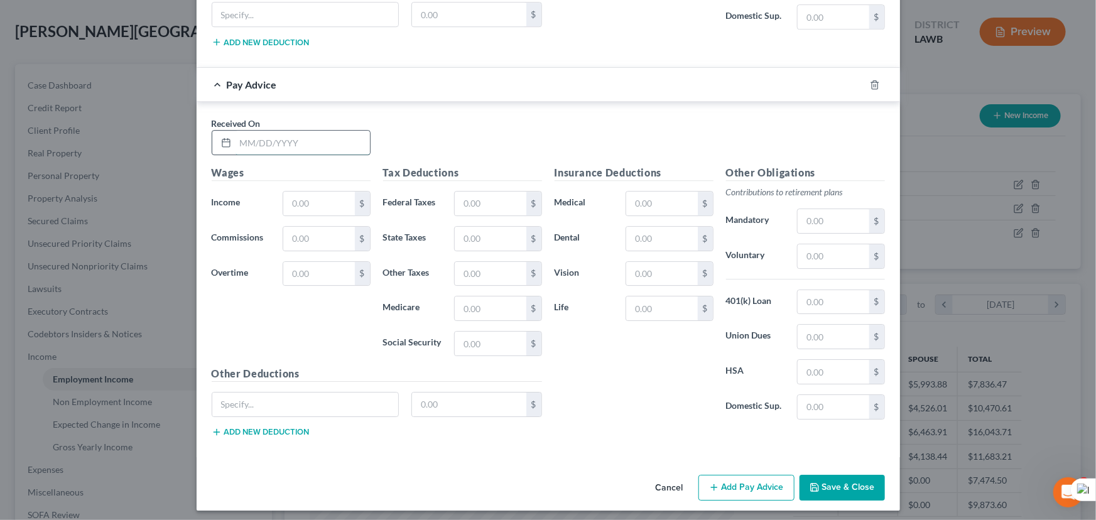
click at [310, 144] on input "text" at bounding box center [303, 143] width 134 height 24
type input "08/22/2025"
click at [312, 200] on input "text" at bounding box center [318, 204] width 71 height 24
type input "2,088.44"
click at [469, 194] on input "text" at bounding box center [490, 204] width 71 height 24
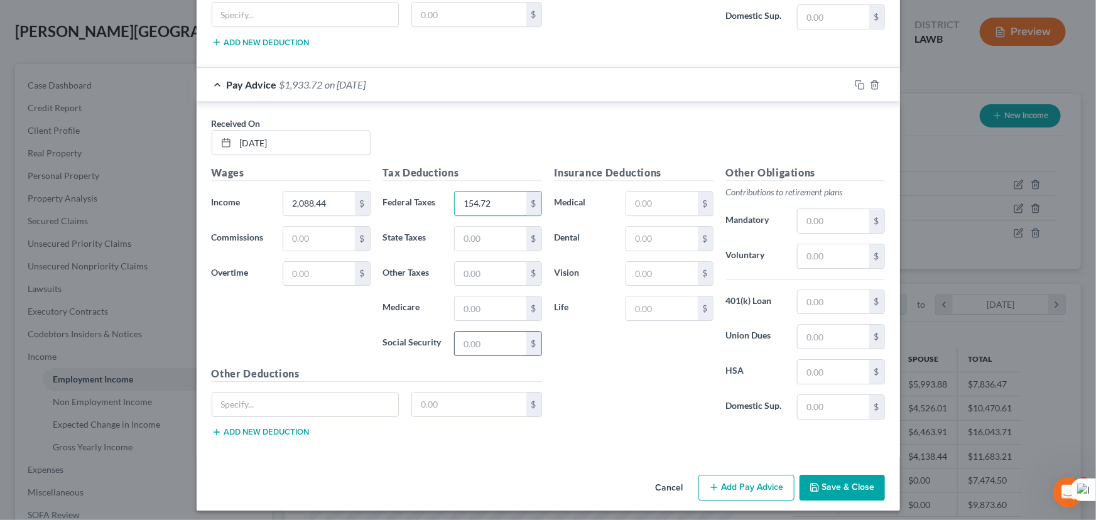
type input "154.72"
click at [490, 335] on div "Tax Deductions Federal Taxes 154.72 $ State Taxes $ Other Taxes $ Medicare $ So…" at bounding box center [462, 265] width 171 height 201
click at [490, 335] on input "text" at bounding box center [490, 344] width 71 height 24
type input "124.35"
click at [492, 242] on input "text" at bounding box center [490, 239] width 71 height 24
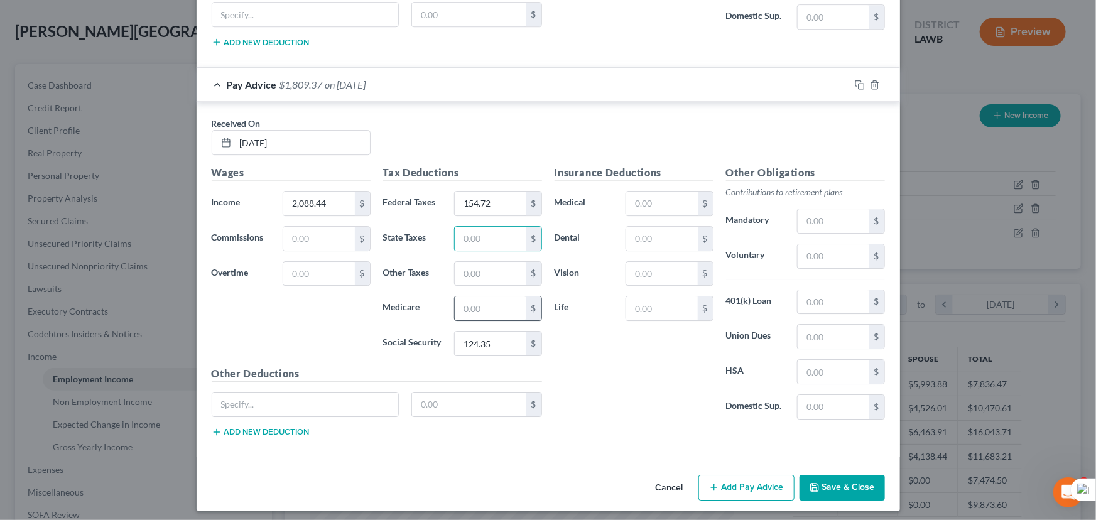
click at [461, 301] on input "text" at bounding box center [490, 308] width 71 height 24
type input "29.08"
click at [482, 227] on input "text" at bounding box center [490, 239] width 71 height 24
type input "60.03"
click at [619, 192] on div "$" at bounding box center [669, 203] width 100 height 25
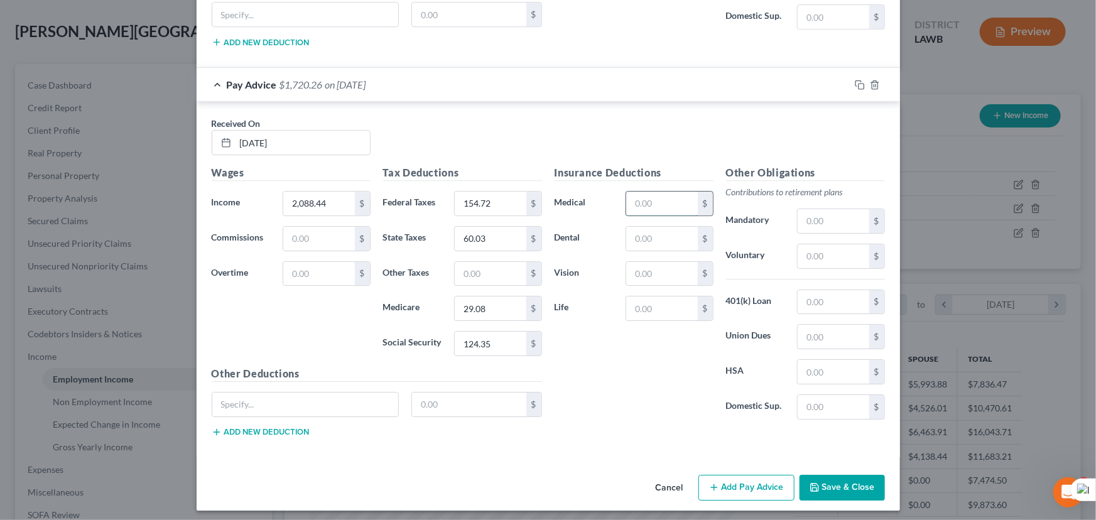
click at [650, 197] on input "text" at bounding box center [661, 204] width 71 height 24
type input "83.08"
click at [843, 212] on input "text" at bounding box center [833, 221] width 71 height 24
type input "62.65"
click at [836, 486] on button "Save & Close" at bounding box center [842, 488] width 85 height 26
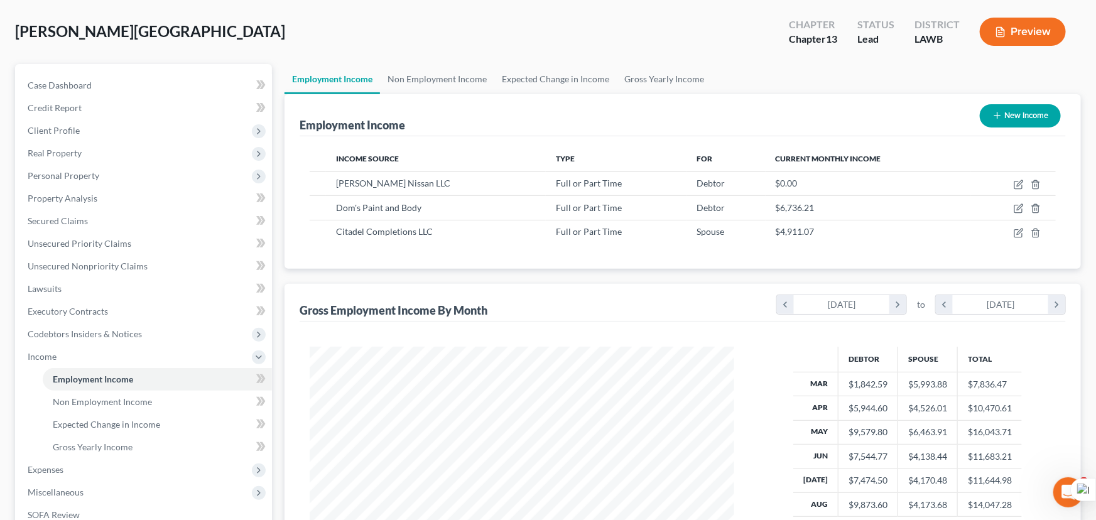
scroll to position [627902, 627680]
click at [1006, 231] on icon "button" at bounding box center [1011, 233] width 10 height 10
select select "0"
select select "19"
select select "2"
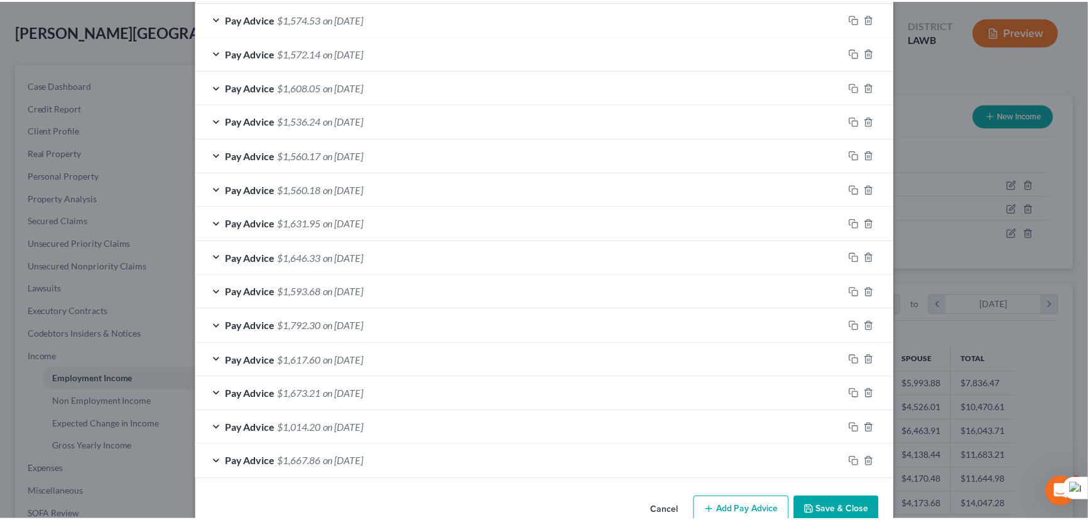
scroll to position [434, 0]
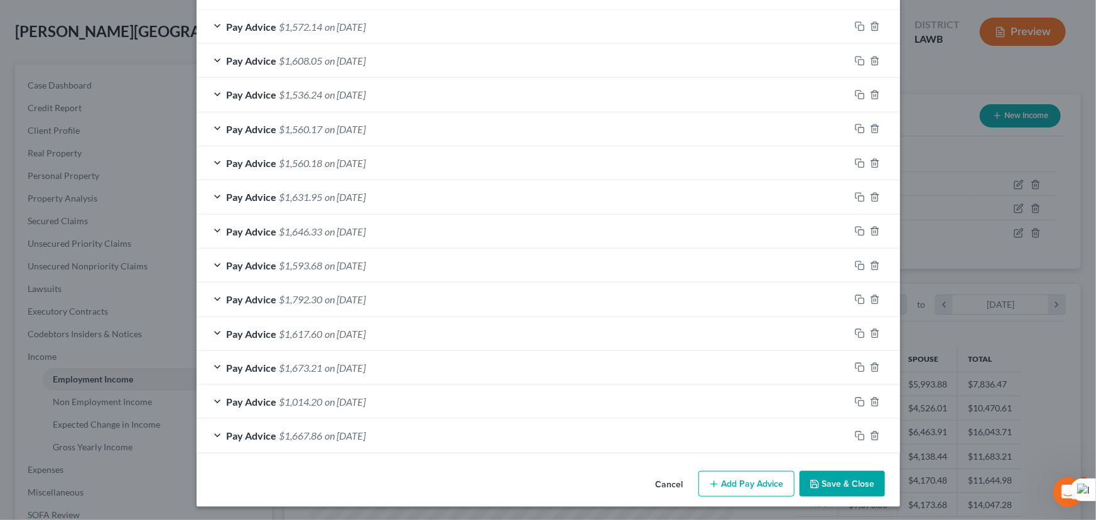
click at [845, 481] on button "Save & Close" at bounding box center [842, 484] width 85 height 26
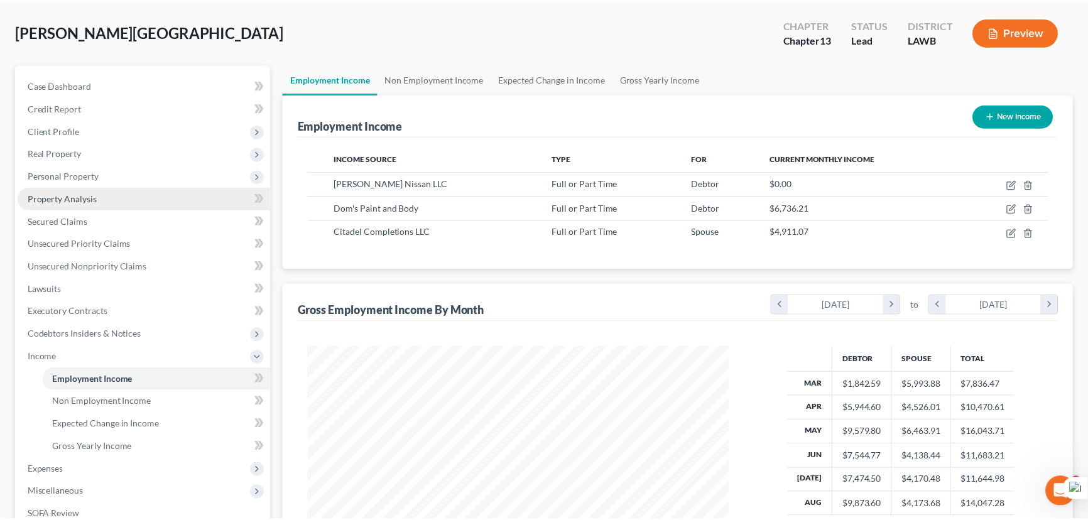
scroll to position [627902, 627680]
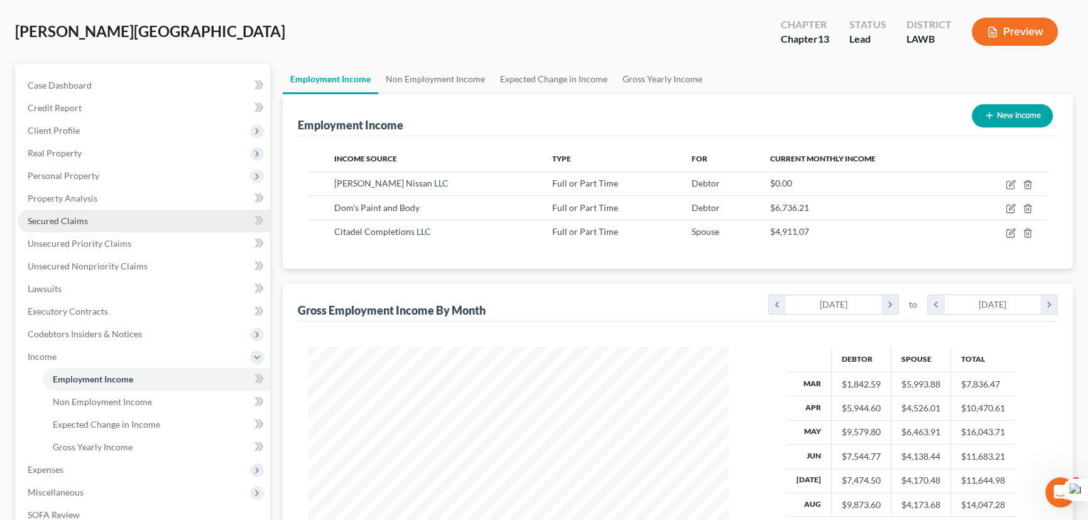
click at [77, 210] on link "Secured Claims" at bounding box center [144, 221] width 253 height 23
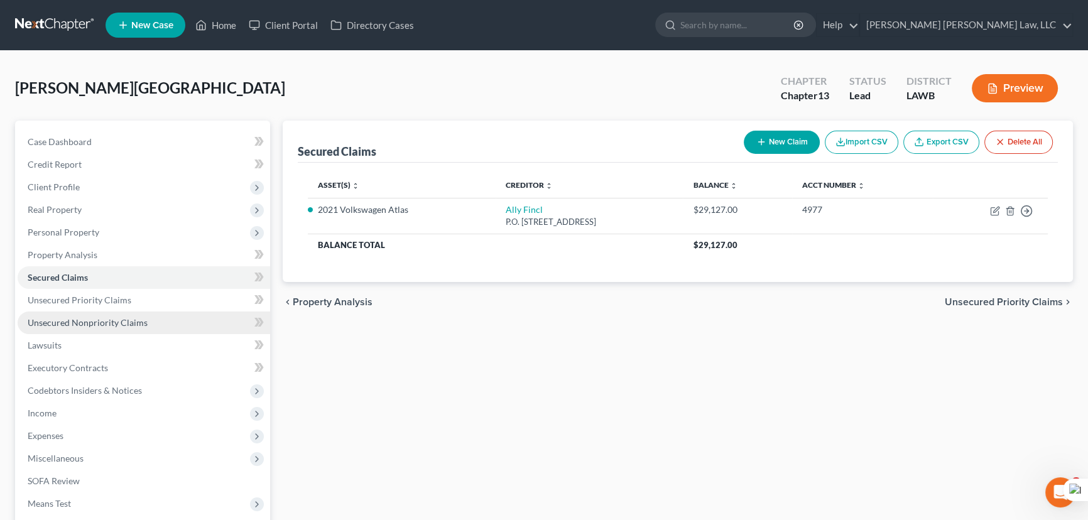
drag, startPoint x: 142, startPoint y: 320, endPoint x: 121, endPoint y: 327, distance: 22.6
click at [142, 320] on span "Unsecured Nonpriority Claims" at bounding box center [88, 322] width 120 height 11
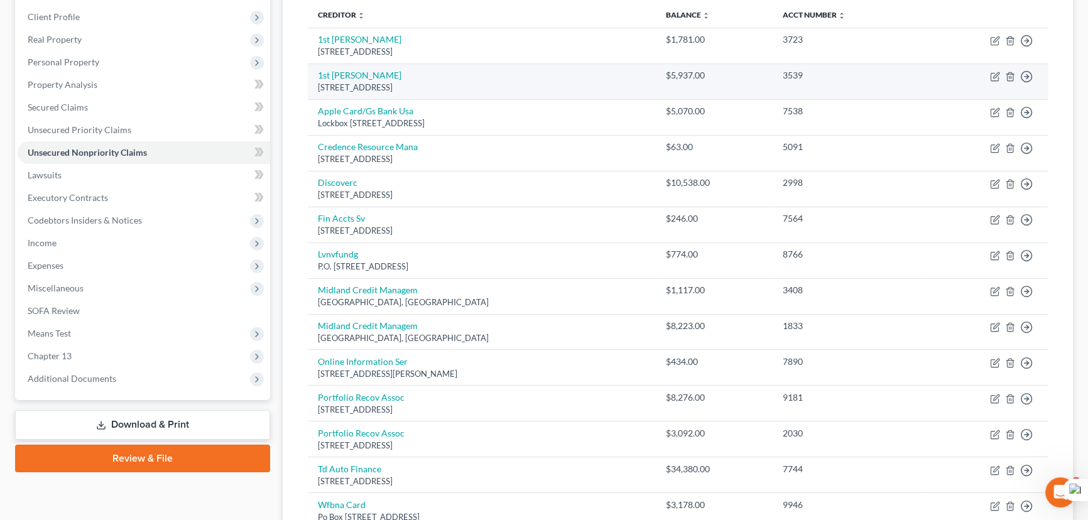
scroll to position [27, 0]
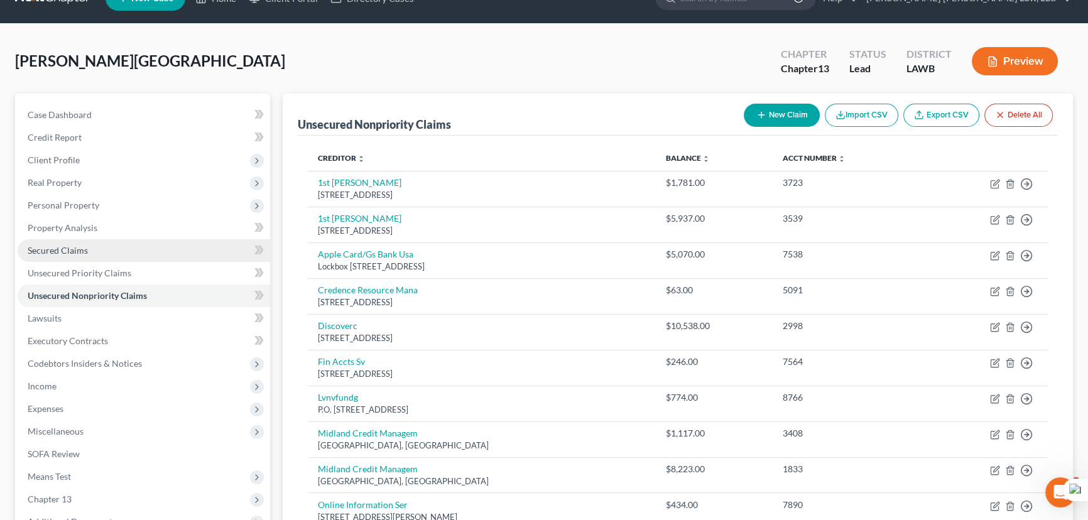
click at [68, 249] on span "Secured Claims" at bounding box center [58, 250] width 60 height 11
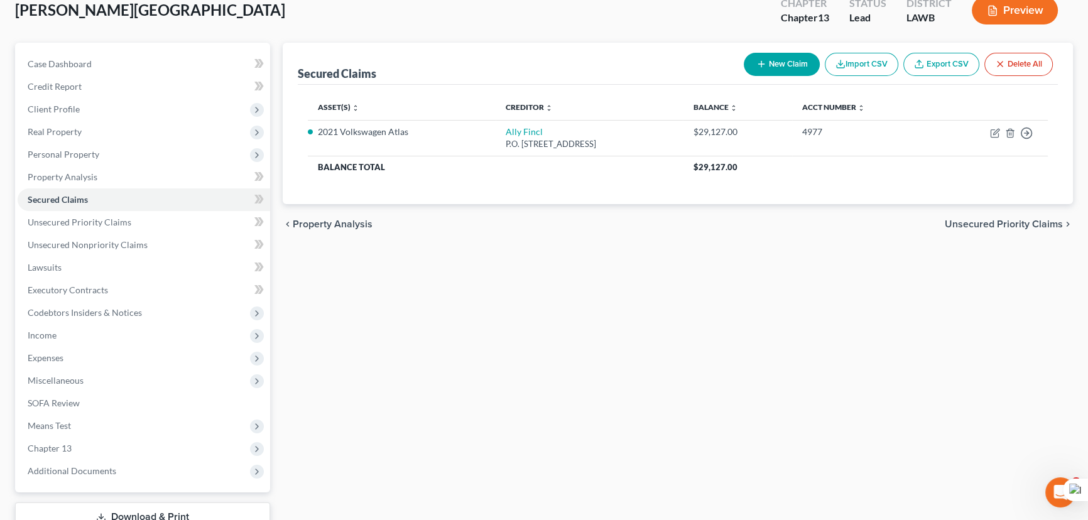
scroll to position [168, 0]
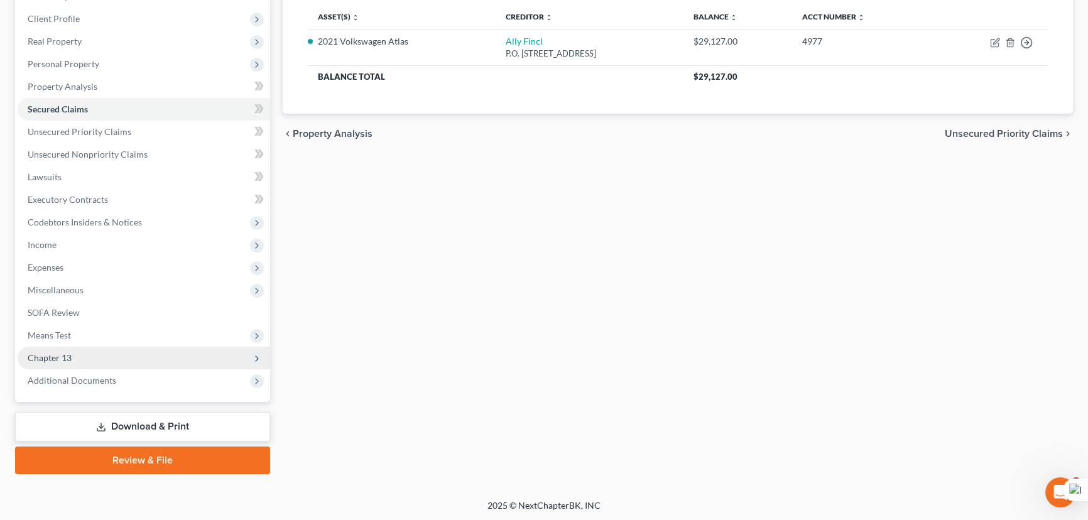
click at [117, 353] on span "Chapter 13" at bounding box center [144, 358] width 253 height 23
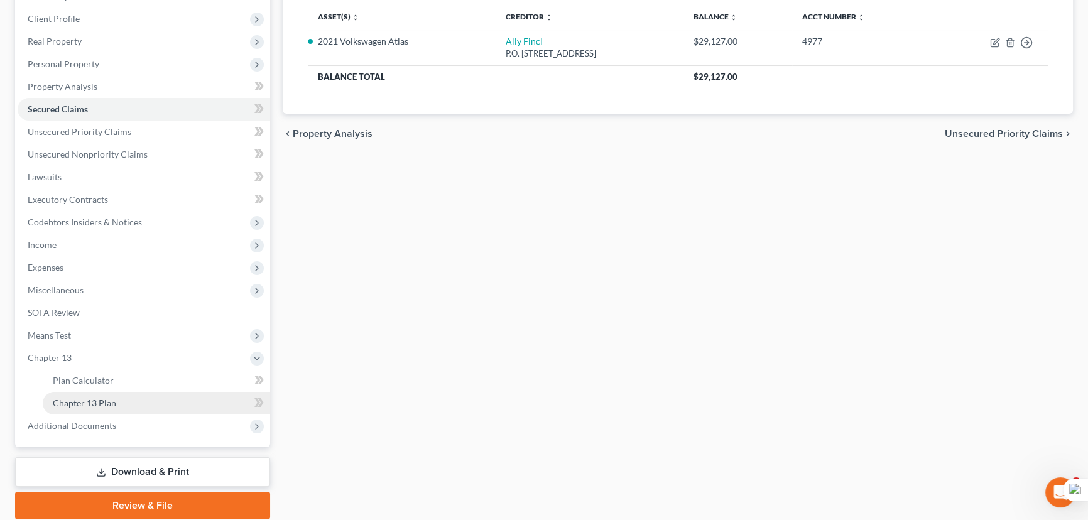
click at [126, 403] on link "Chapter 13 Plan" at bounding box center [156, 403] width 227 height 23
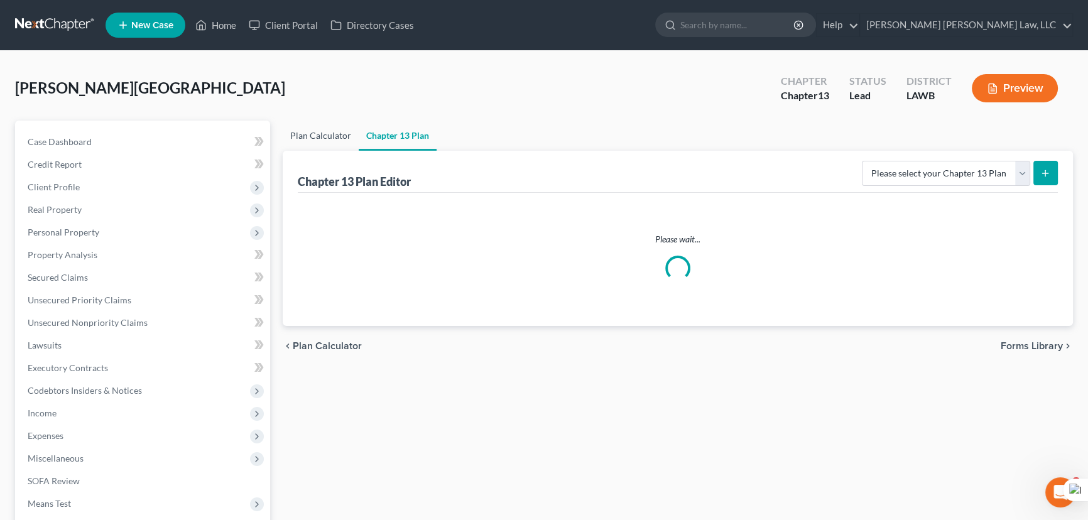
click at [305, 129] on link "Plan Calculator" at bounding box center [321, 136] width 76 height 30
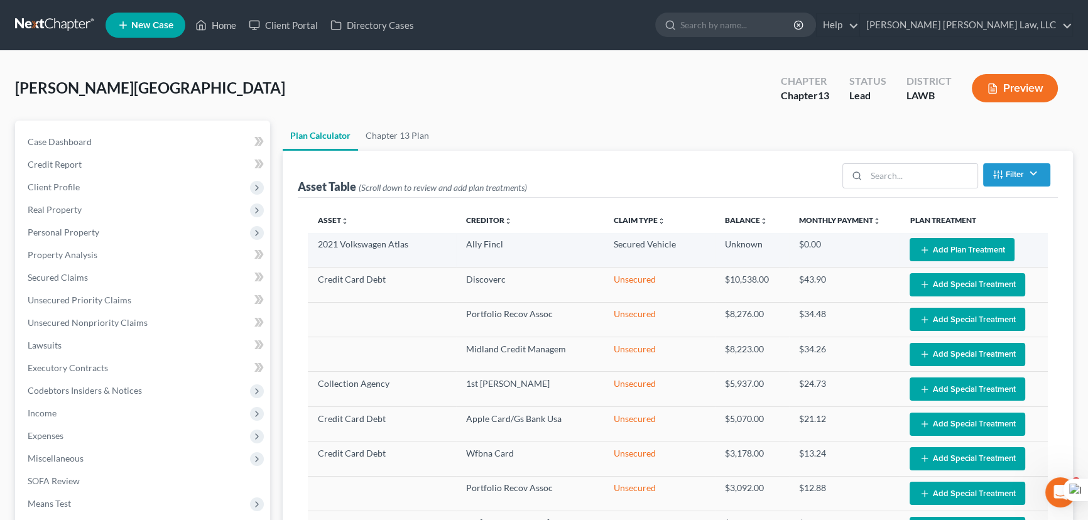
select select "59"
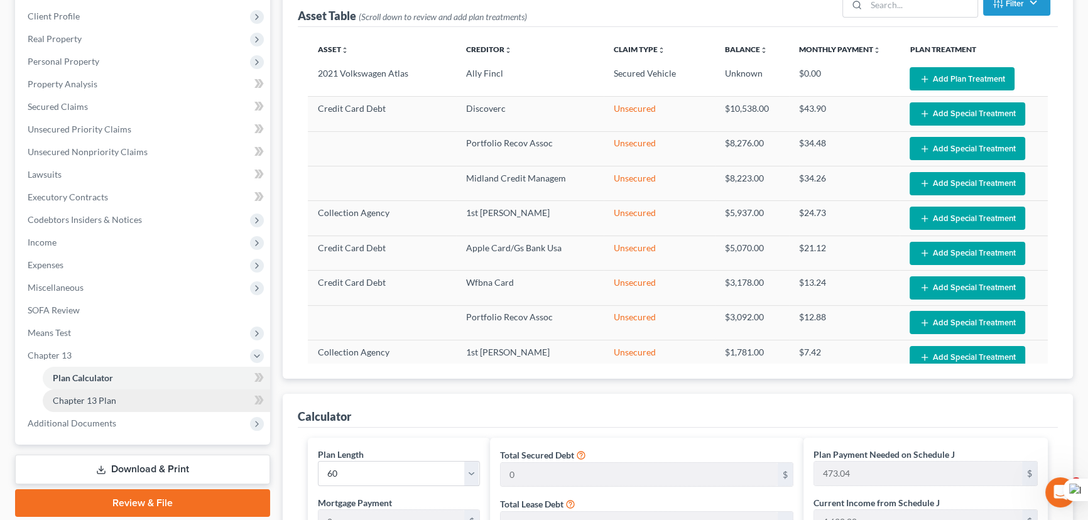
click at [73, 404] on link "Chapter 13 Plan" at bounding box center [156, 400] width 227 height 23
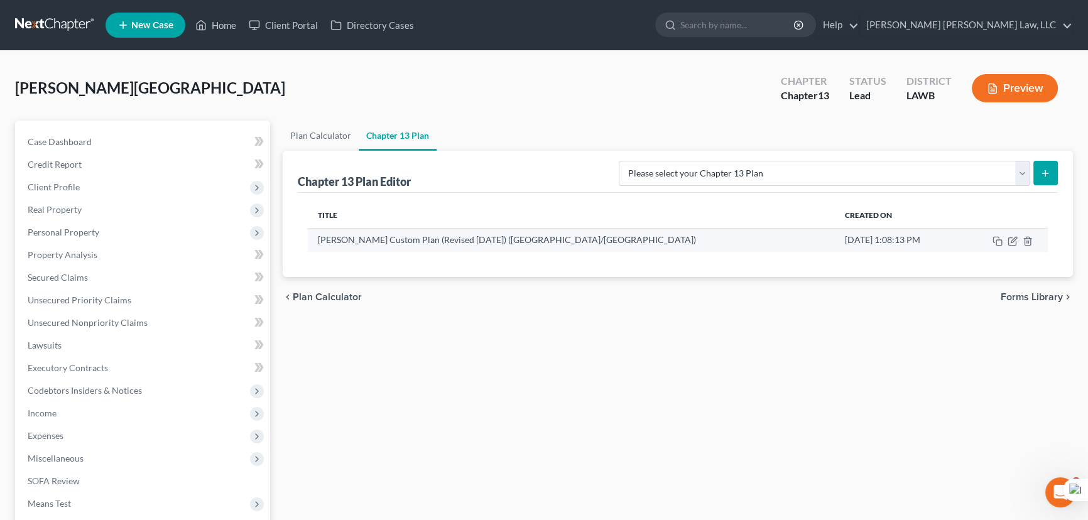
click at [1018, 239] on td at bounding box center [1004, 240] width 87 height 24
click at [1008, 239] on icon "button" at bounding box center [1012, 241] width 8 height 8
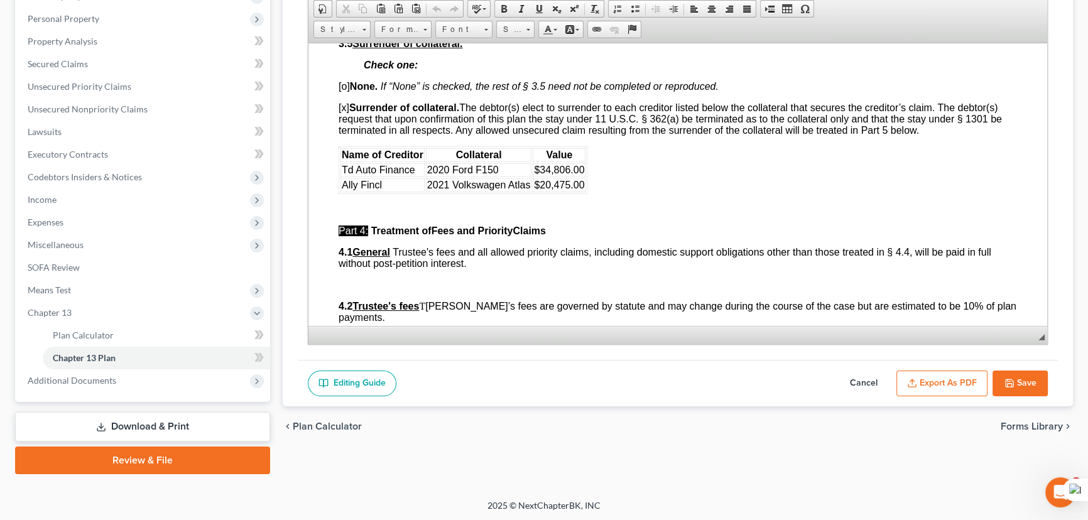
scroll to position [1656, 0]
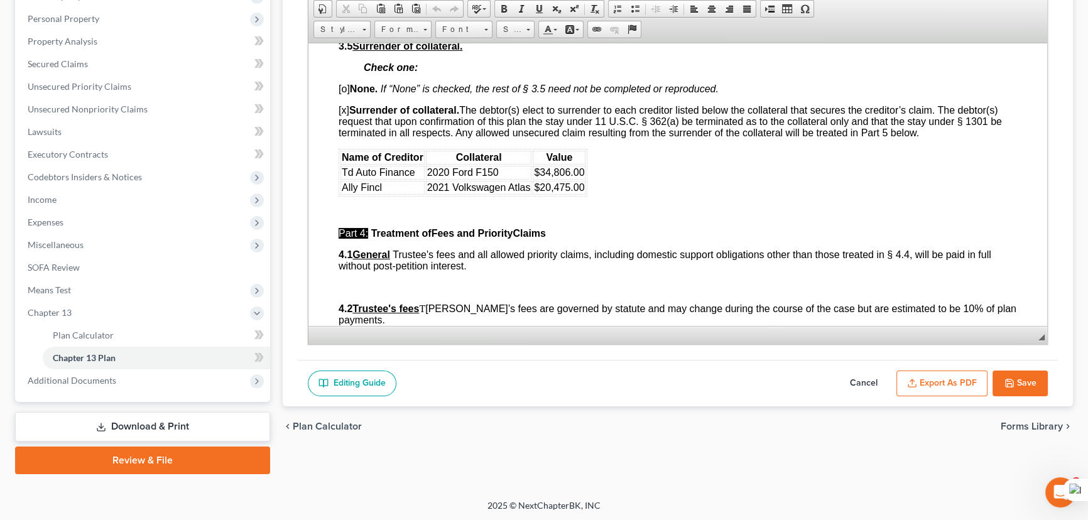
click at [870, 373] on button "Cancel" at bounding box center [863, 384] width 55 height 26
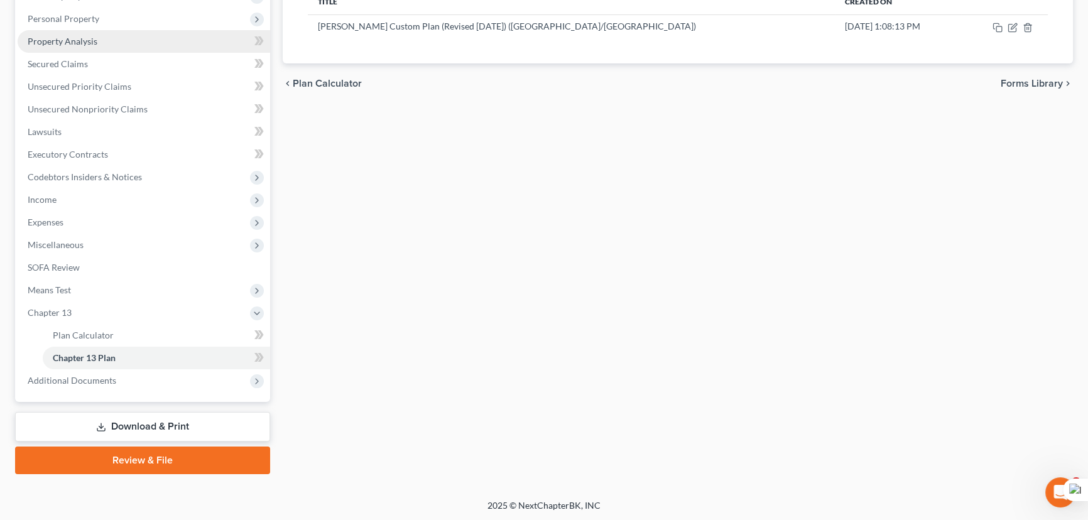
click at [95, 48] on link "Property Analysis" at bounding box center [144, 41] width 253 height 23
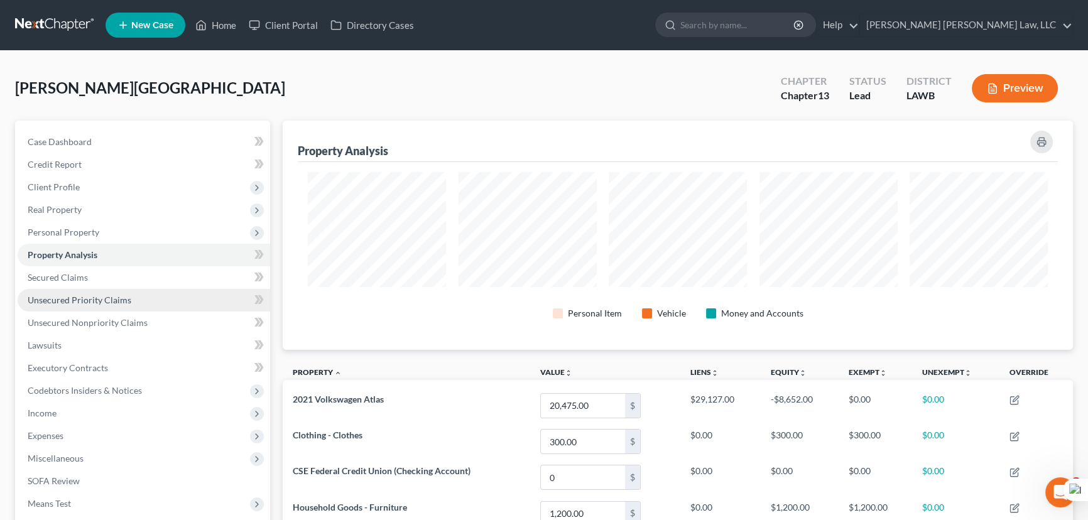
click at [101, 291] on link "Unsecured Priority Claims" at bounding box center [144, 300] width 253 height 23
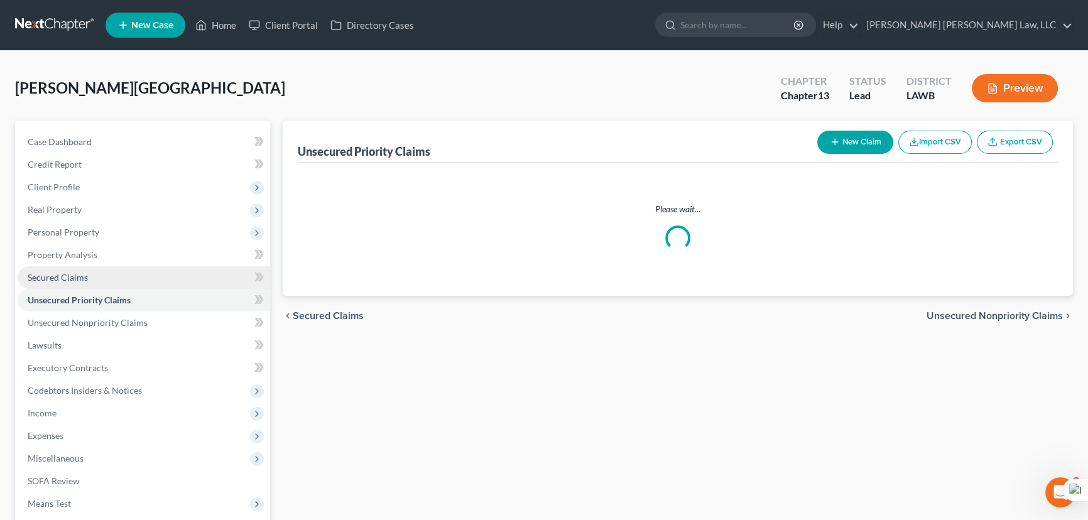
click at [101, 278] on link "Secured Claims" at bounding box center [144, 277] width 253 height 23
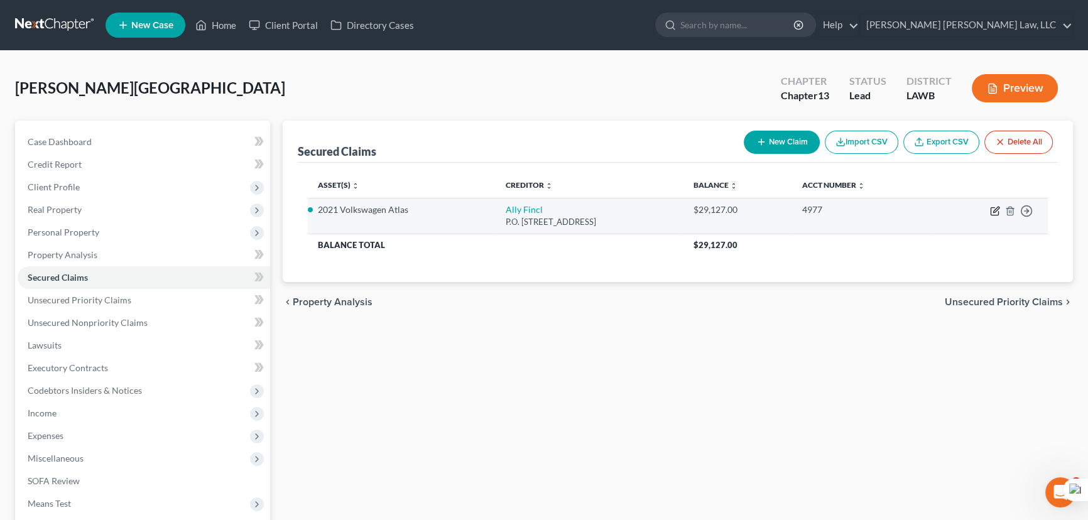
click at [994, 208] on icon "button" at bounding box center [995, 211] width 10 height 10
select select "24"
select select "0"
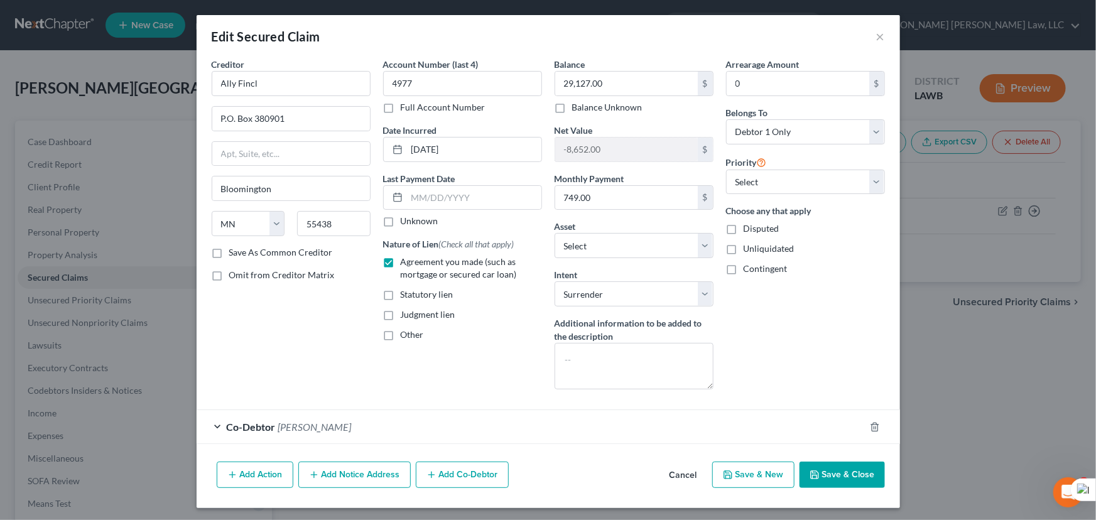
click at [836, 483] on button "Save & Close" at bounding box center [842, 475] width 85 height 26
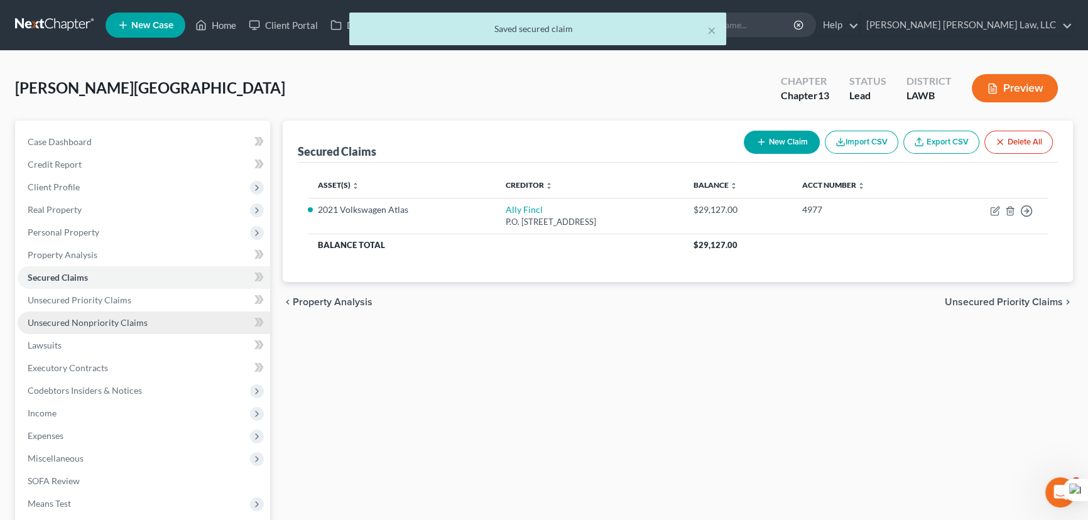
click at [112, 321] on span "Unsecured Nonpriority Claims" at bounding box center [88, 322] width 120 height 11
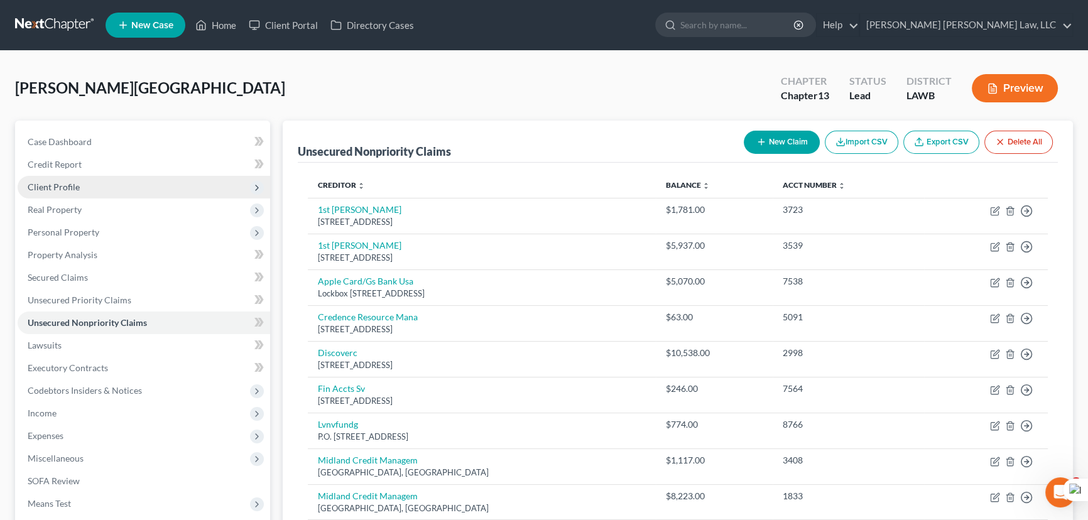
click at [80, 187] on span "Client Profile" at bounding box center [144, 187] width 253 height 23
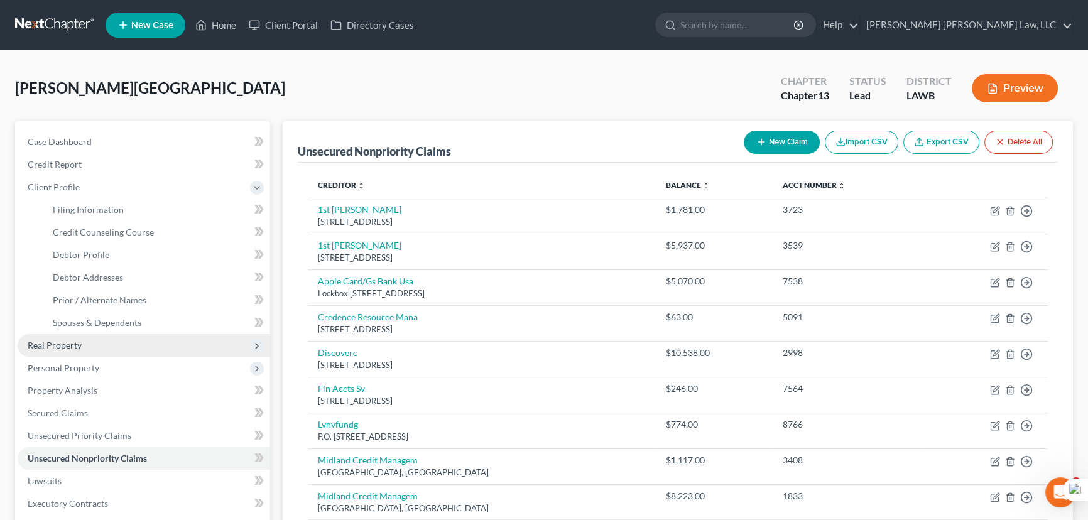
click at [95, 349] on span "Real Property" at bounding box center [144, 345] width 253 height 23
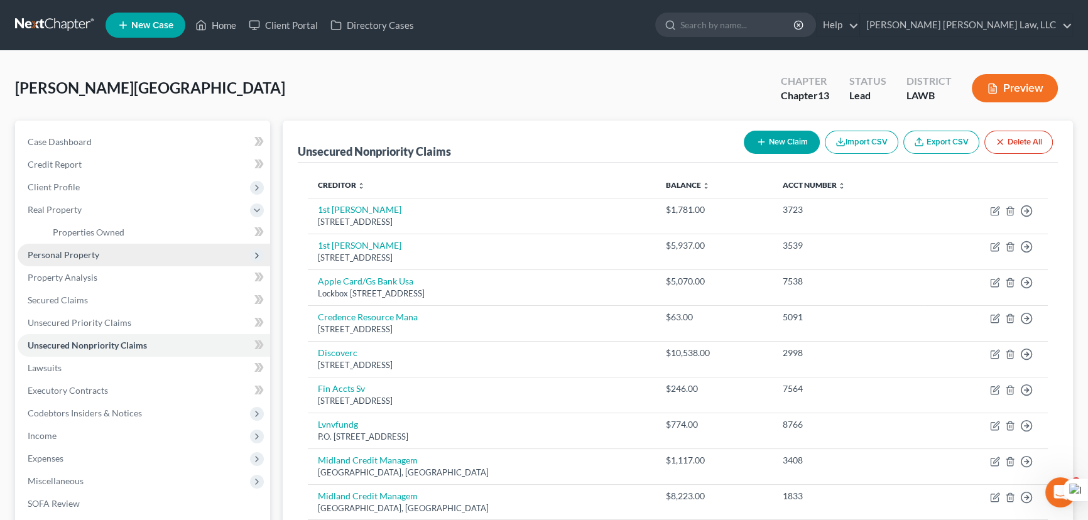
drag, startPoint x: 95, startPoint y: 264, endPoint x: 93, endPoint y: 257, distance: 7.4
click at [94, 264] on span "Personal Property" at bounding box center [144, 255] width 253 height 23
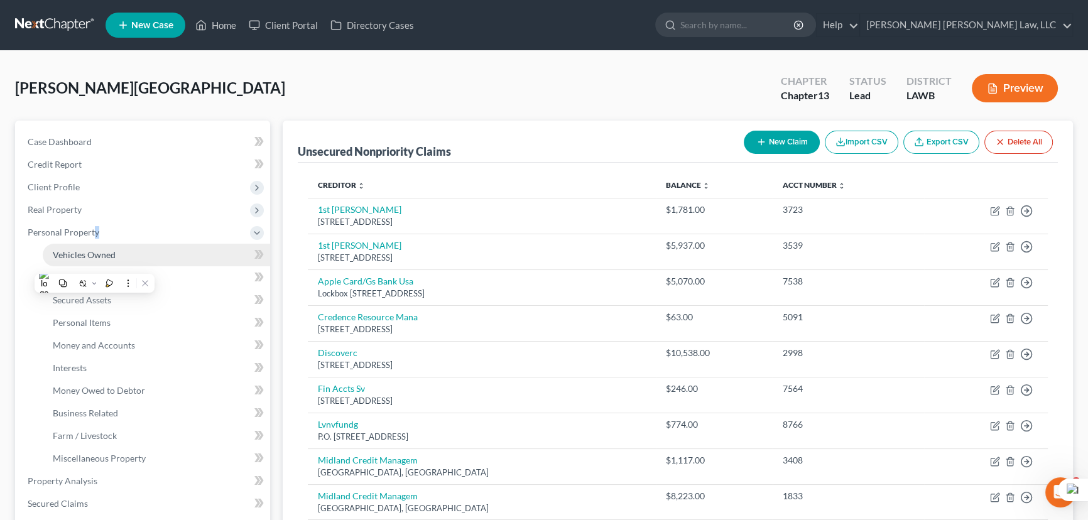
click at [100, 244] on link "Vehicles Owned" at bounding box center [156, 255] width 227 height 23
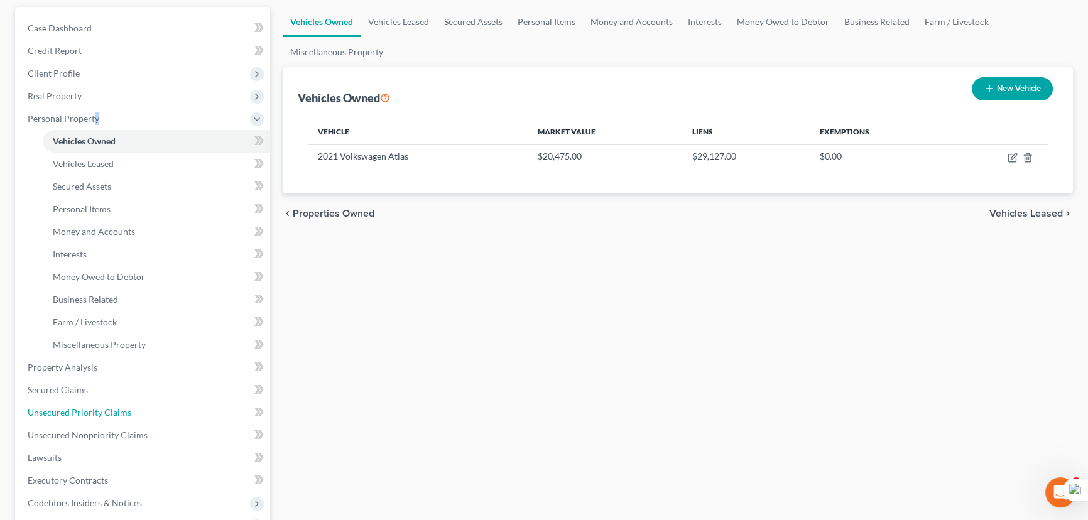
drag, startPoint x: 110, startPoint y: 402, endPoint x: 22, endPoint y: 273, distance: 156.4
click at [110, 402] on link "Unsecured Priority Claims" at bounding box center [144, 412] width 253 height 23
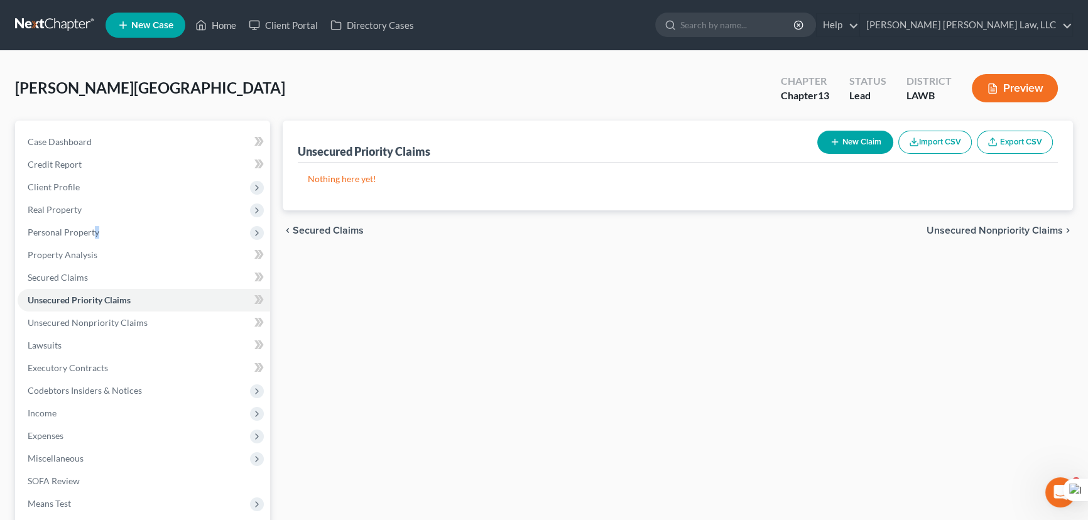
click at [854, 153] on div "New Claim Import CSV Export CSV" at bounding box center [935, 142] width 246 height 33
click at [856, 141] on button "New Claim" at bounding box center [855, 142] width 76 height 23
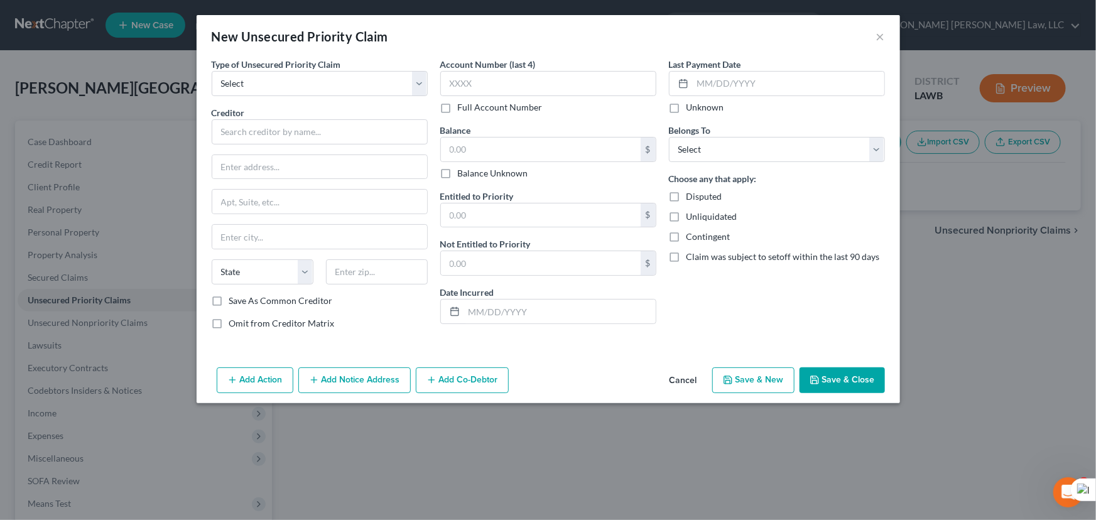
click at [310, 95] on div "Type of Unsecured Priority Claim * Select Taxes & Other Government Units Domest…" at bounding box center [319, 199] width 229 height 282
click at [303, 82] on select "Select Taxes & Other Government Units Domestic Support Obligations Extensions o…" at bounding box center [320, 83] width 216 height 25
select select "0"
click at [212, 71] on select "Select Taxes & Other Government Units Domestic Support Obligations Extensions o…" at bounding box center [320, 83] width 216 height 25
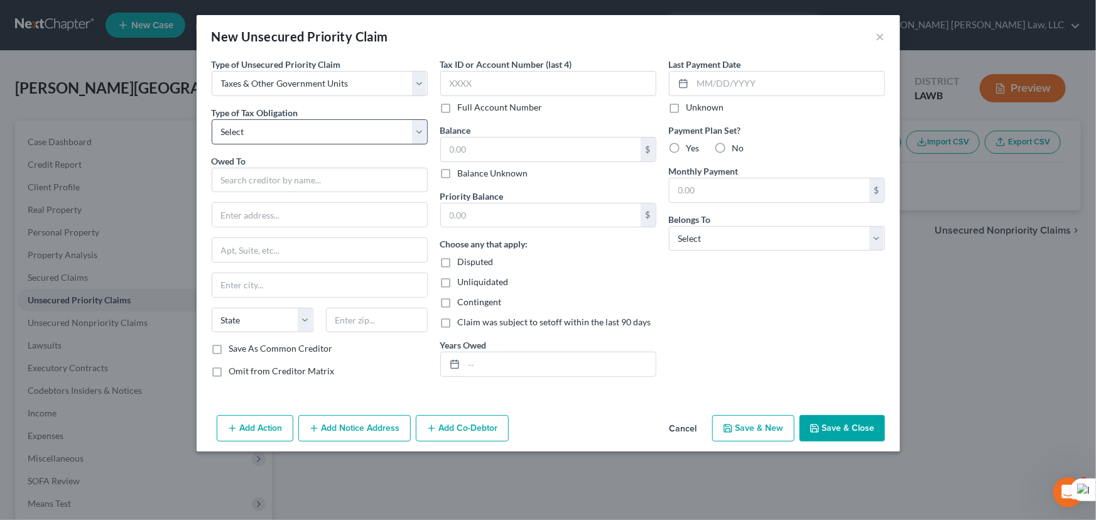
click at [302, 118] on div "Type of Tax Obligation * Select Federal City State Franchise Tax Board Other" at bounding box center [320, 125] width 216 height 38
drag, startPoint x: 303, startPoint y: 121, endPoint x: 300, endPoint y: 134, distance: 12.8
click at [303, 121] on select "Select Federal City State Franchise Tax Board Other" at bounding box center [320, 131] width 216 height 25
select select "0"
click at [212, 119] on select "Select Federal City State Franchise Tax Board Other" at bounding box center [320, 131] width 216 height 25
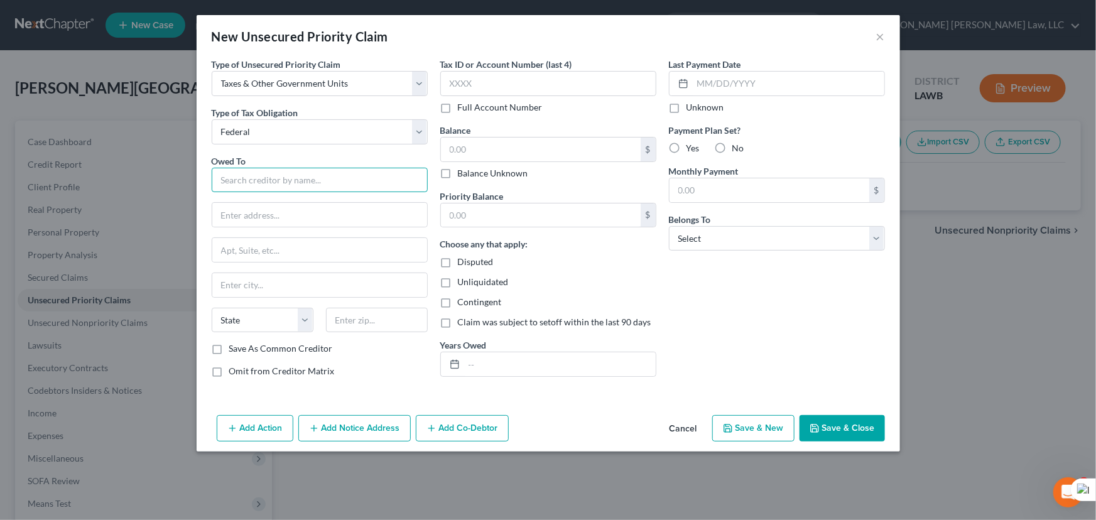
click at [285, 182] on input "text" at bounding box center [320, 180] width 216 height 25
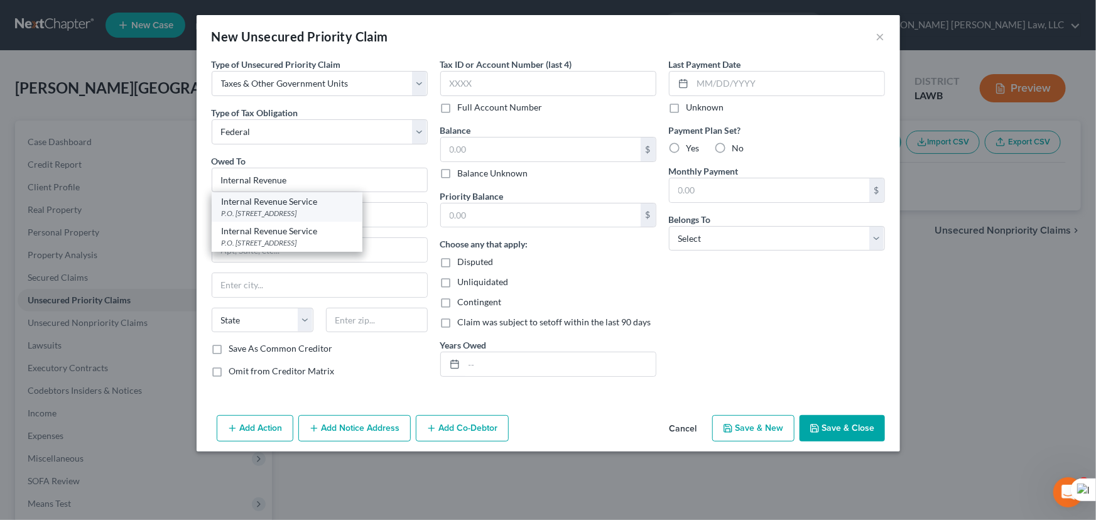
click at [288, 202] on div "Internal Revenue Service" at bounding box center [287, 201] width 131 height 13
type input "Internal Revenue Service"
type input "P.O. Box 7346"
type input "Philadelphia"
select select "39"
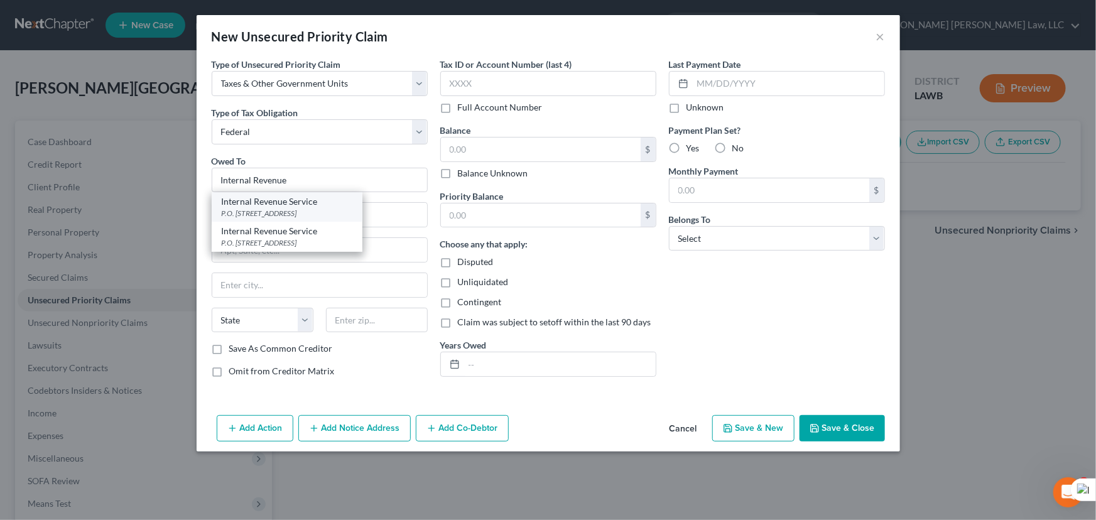
type input "19101"
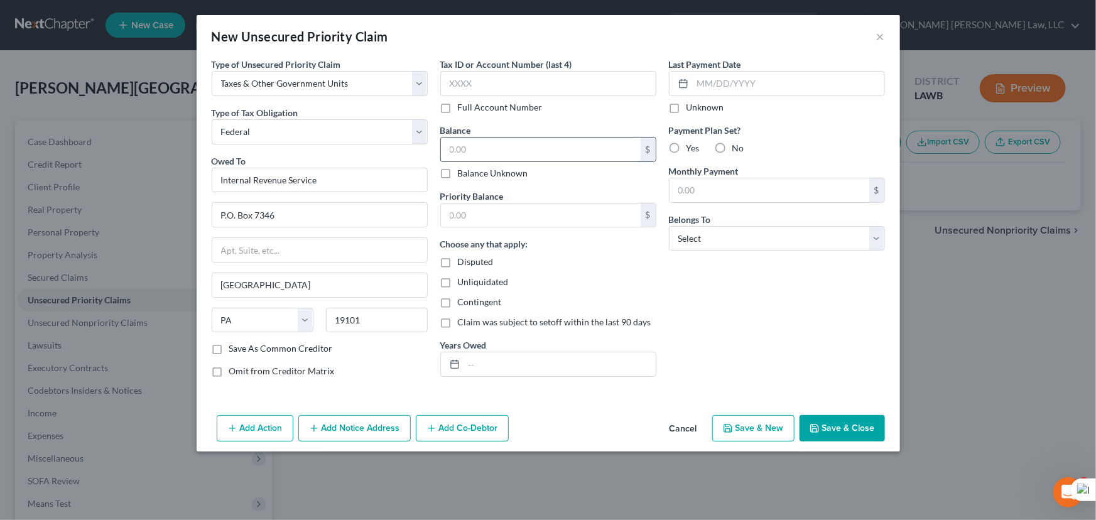
click at [483, 146] on input "text" at bounding box center [541, 150] width 200 height 24
type input "2"
type input "3,969"
click at [474, 208] on input "text" at bounding box center [541, 216] width 200 height 24
type input "3,969"
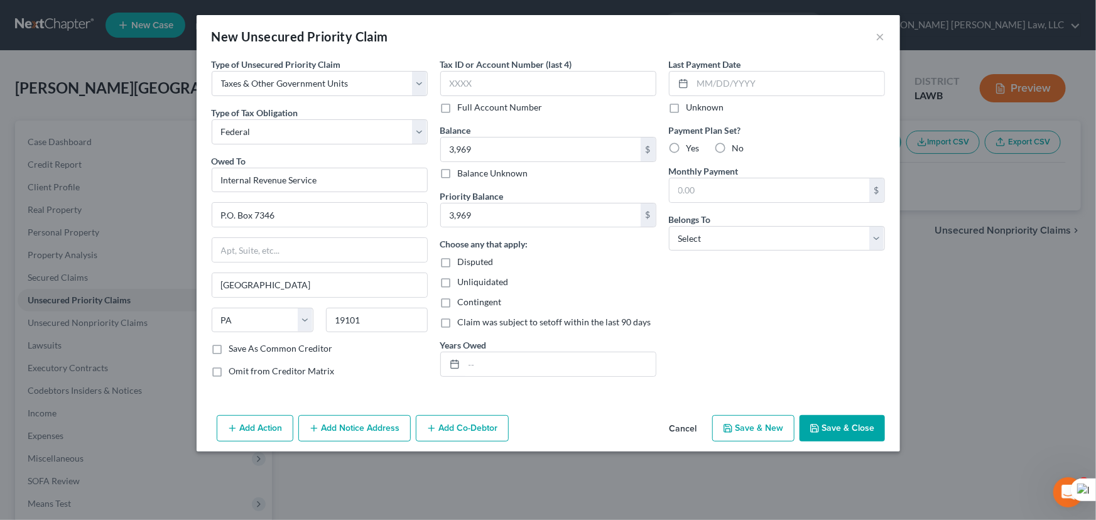
click at [494, 347] on div "Years Owed" at bounding box center [548, 358] width 216 height 38
click at [494, 361] on input "text" at bounding box center [560, 364] width 192 height 24
type input "2024"
drag, startPoint x: 799, startPoint y: 235, endPoint x: 796, endPoint y: 248, distance: 13.6
click at [799, 235] on select "Select Debtor 1 Only Debtor 2 Only Debtor 1 And Debtor 2 Only At Least One Of T…" at bounding box center [777, 238] width 216 height 25
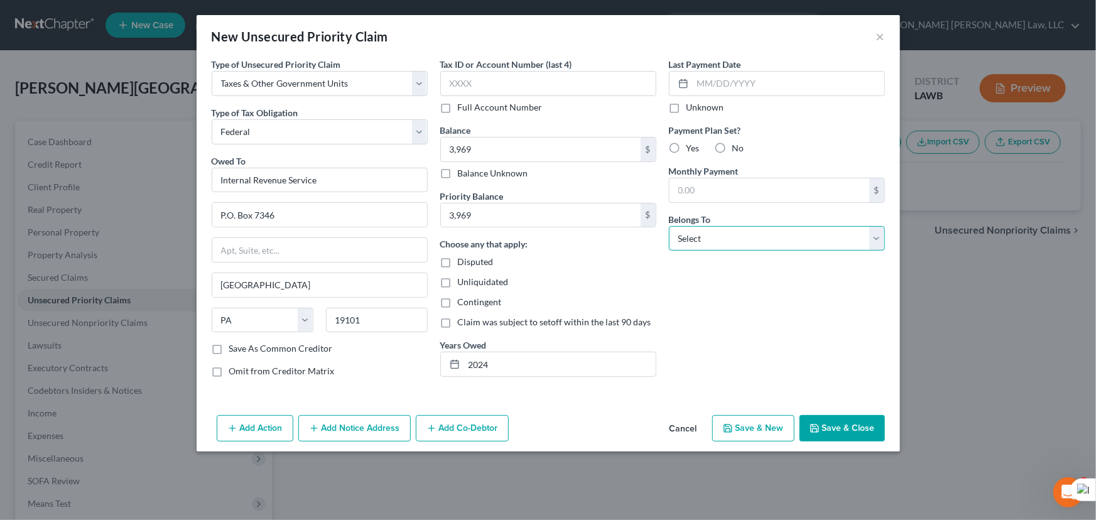
select select "2"
click at [669, 226] on select "Select Debtor 1 Only Debtor 2 Only Debtor 1 And Debtor 2 Only At Least One Of T…" at bounding box center [777, 238] width 216 height 25
click at [835, 417] on button "Save & Close" at bounding box center [842, 428] width 85 height 26
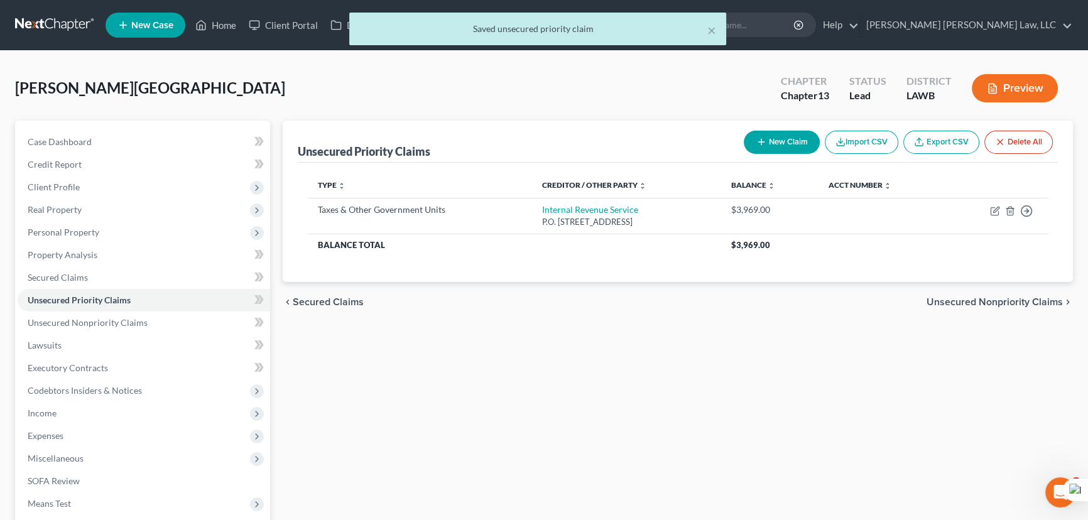
click at [798, 138] on button "New Claim" at bounding box center [782, 142] width 76 height 23
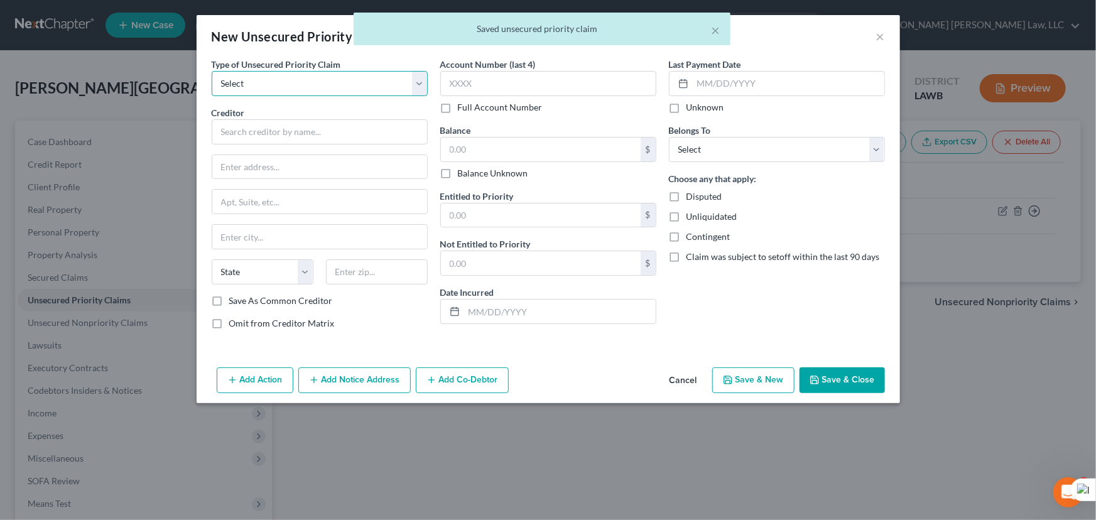
click at [253, 83] on select "Select Taxes & Other Government Units Domestic Support Obligations Extensions o…" at bounding box center [320, 83] width 216 height 25
select select "0"
click at [212, 71] on select "Select Taxes & Other Government Units Domestic Support Obligations Extensions o…" at bounding box center [320, 83] width 216 height 25
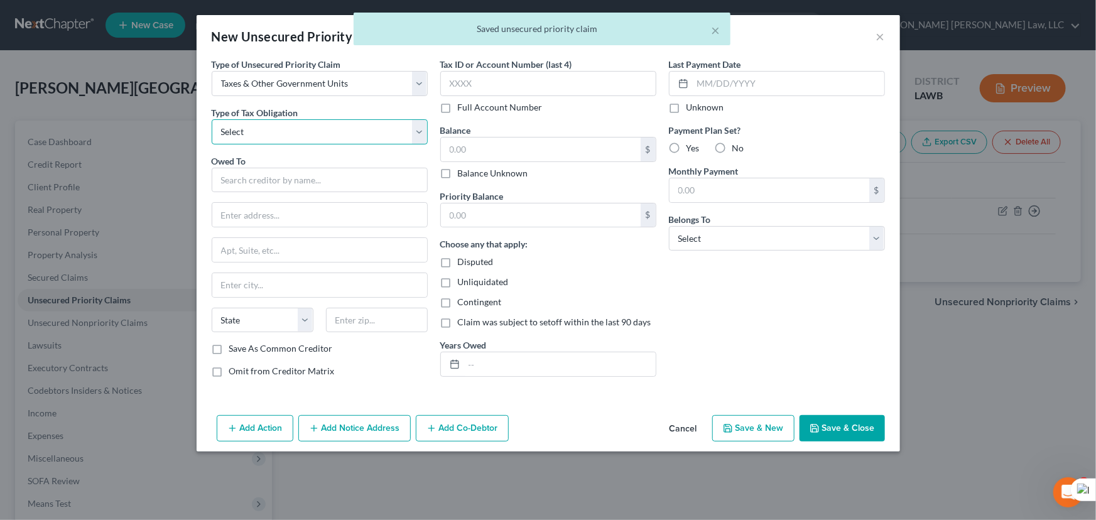
drag, startPoint x: 284, startPoint y: 135, endPoint x: 284, endPoint y: 143, distance: 7.5
click at [284, 135] on select "Select Federal City State Franchise Tax Board Other" at bounding box center [320, 131] width 216 height 25
select select "2"
click at [212, 119] on select "Select Federal City State Franchise Tax Board Other" at bounding box center [320, 131] width 216 height 25
click at [269, 182] on input "text" at bounding box center [320, 180] width 216 height 25
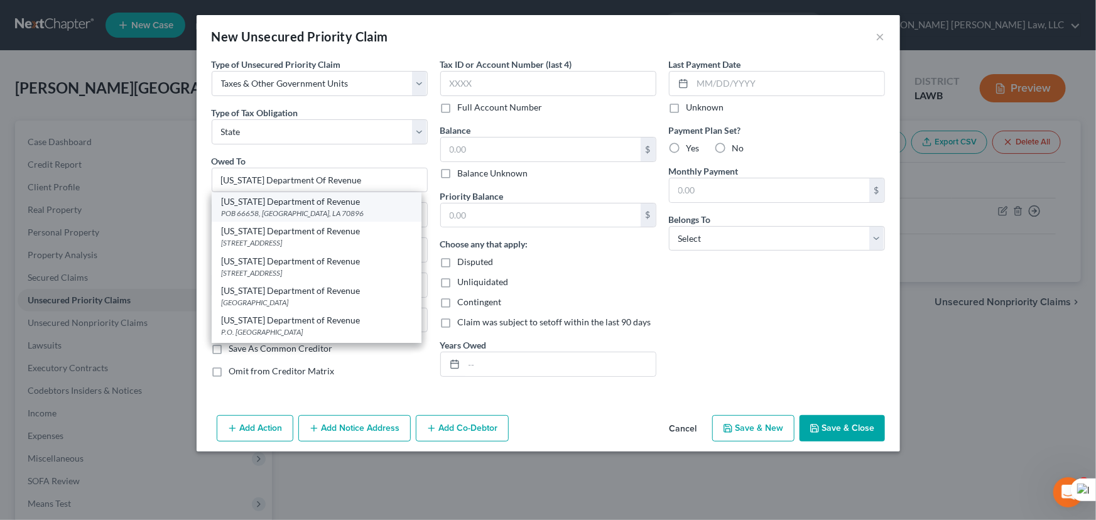
click at [270, 214] on div "POB 66658, Baton Rouge, LA 70896" at bounding box center [317, 213] width 190 height 11
type input "Louisiana Department of Revenue"
type input "POB 66658"
type input "Baton Rouge"
select select "19"
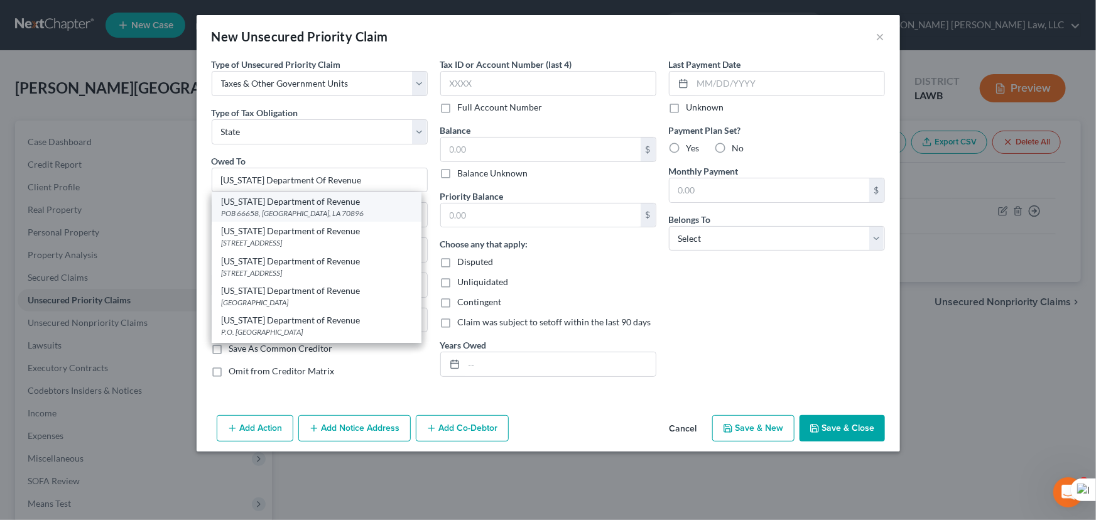
type input "70896"
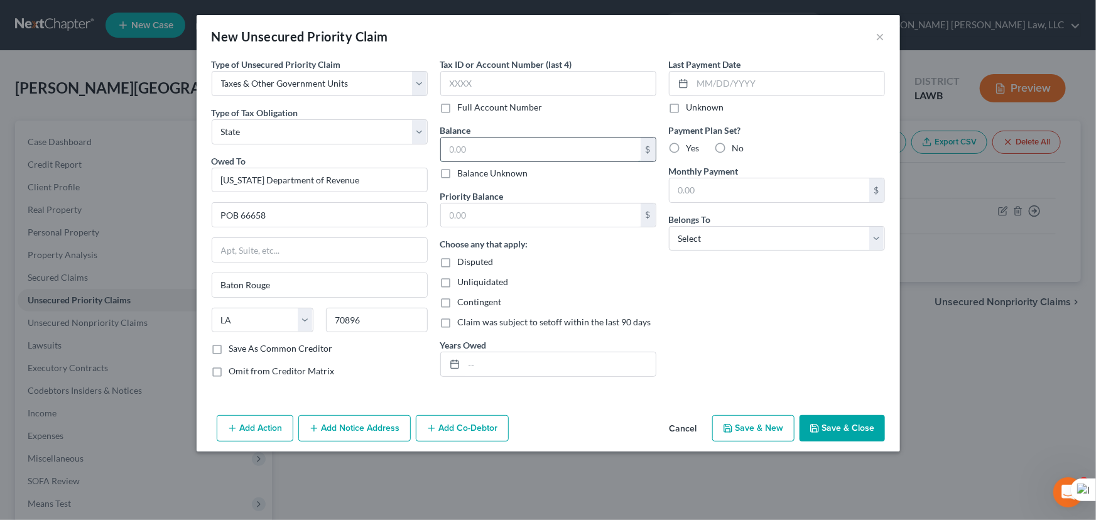
click at [483, 149] on input "text" at bounding box center [541, 150] width 200 height 24
type input "3,199"
click at [503, 225] on input "text" at bounding box center [541, 216] width 200 height 24
type input "3,199"
click at [508, 357] on input "text" at bounding box center [560, 364] width 192 height 24
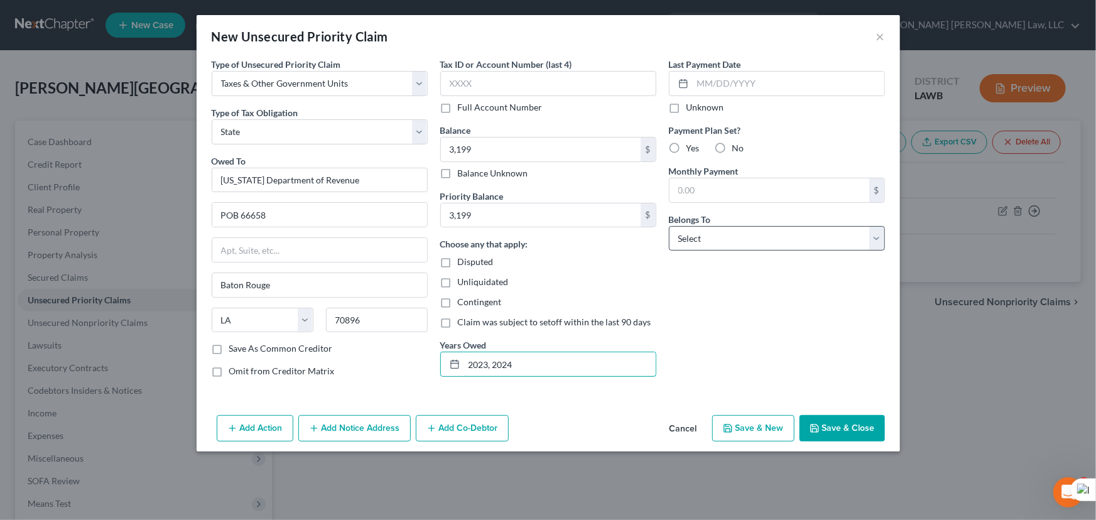
type input "2023, 2024"
drag, startPoint x: 779, startPoint y: 235, endPoint x: 777, endPoint y: 241, distance: 6.6
click at [779, 235] on select "Select Debtor 1 Only Debtor 2 Only Debtor 1 And Debtor 2 Only At Least One Of T…" at bounding box center [777, 238] width 216 height 25
select select "2"
click at [669, 226] on select "Select Debtor 1 Only Debtor 2 Only Debtor 1 And Debtor 2 Only At Least One Of T…" at bounding box center [777, 238] width 216 height 25
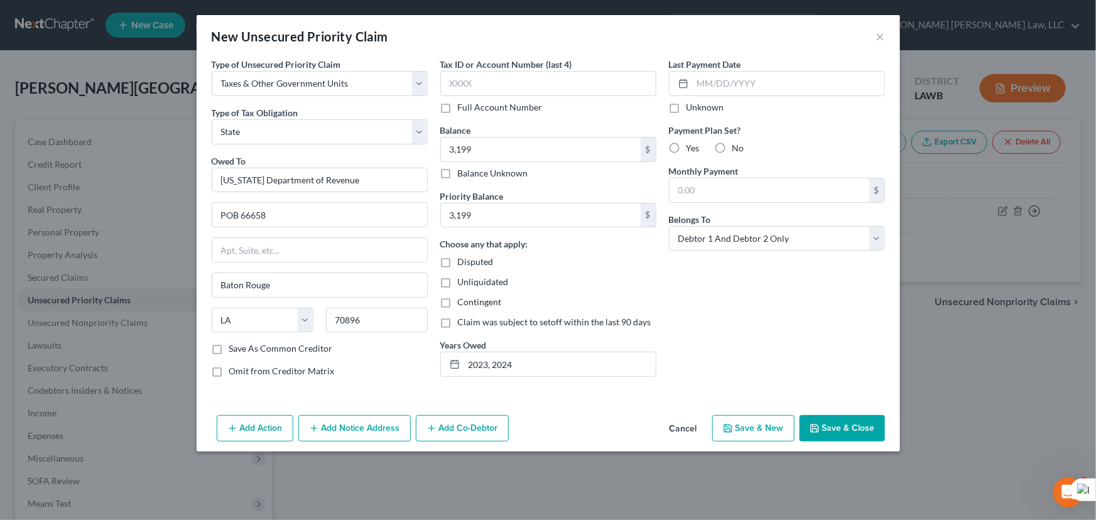
drag, startPoint x: 859, startPoint y: 411, endPoint x: 857, endPoint y: 421, distance: 10.2
click at [859, 411] on div "Add Action Add Notice Address Add Co-Debtor Cancel Save & New Save & Close" at bounding box center [549, 430] width 704 height 41
click at [857, 425] on button "Save & Close" at bounding box center [842, 428] width 85 height 26
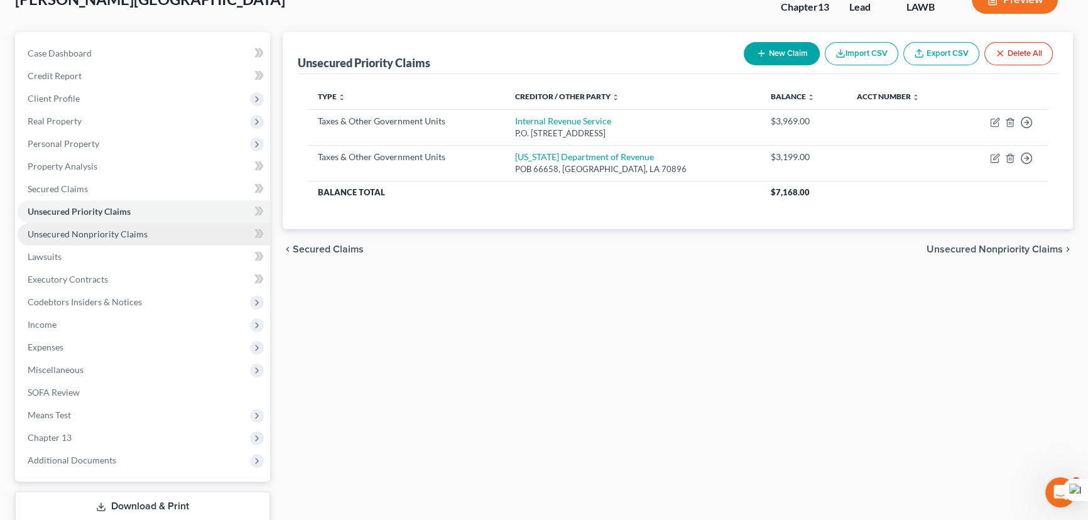
scroll to position [168, 0]
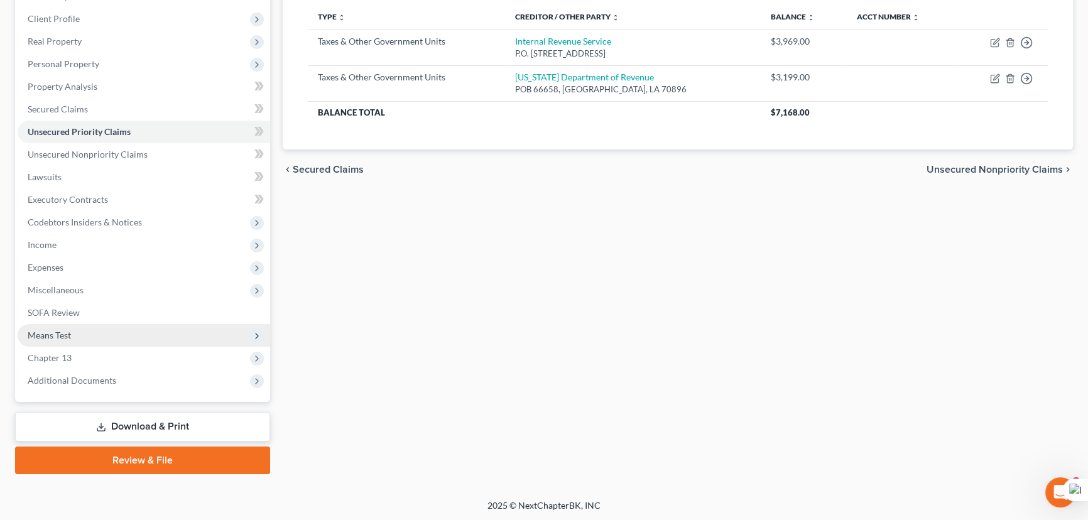
click at [124, 332] on span "Means Test" at bounding box center [144, 335] width 253 height 23
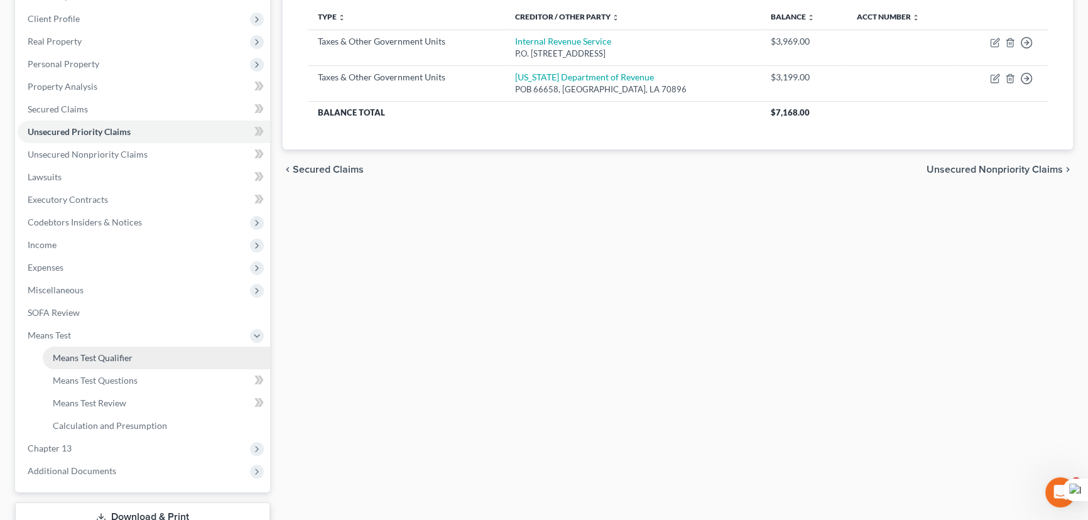
click at [118, 353] on span "Means Test Qualifier" at bounding box center [93, 357] width 80 height 11
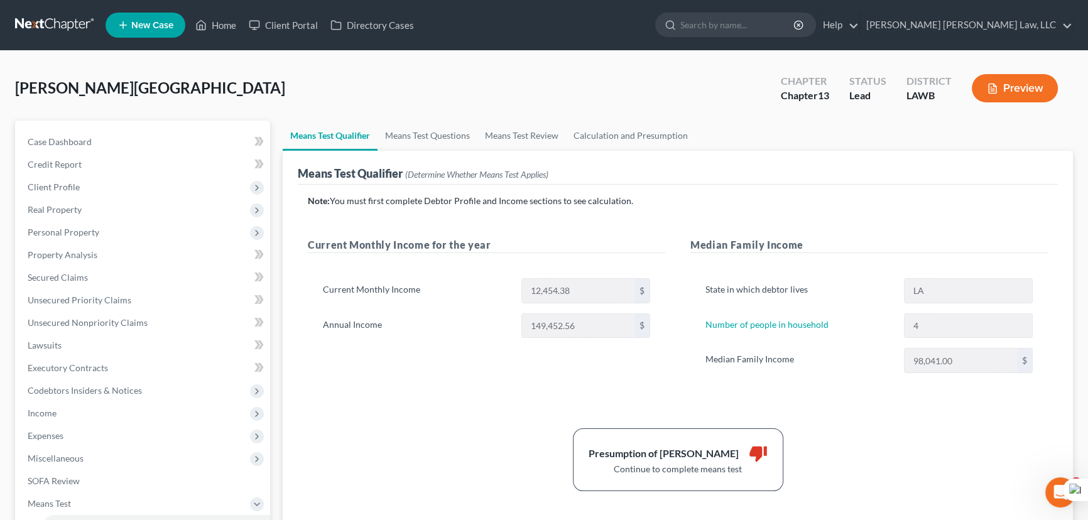
click at [333, 134] on link "Means Test Qualifier" at bounding box center [330, 136] width 95 height 30
click at [421, 133] on link "Means Test Questions" at bounding box center [428, 136] width 100 height 30
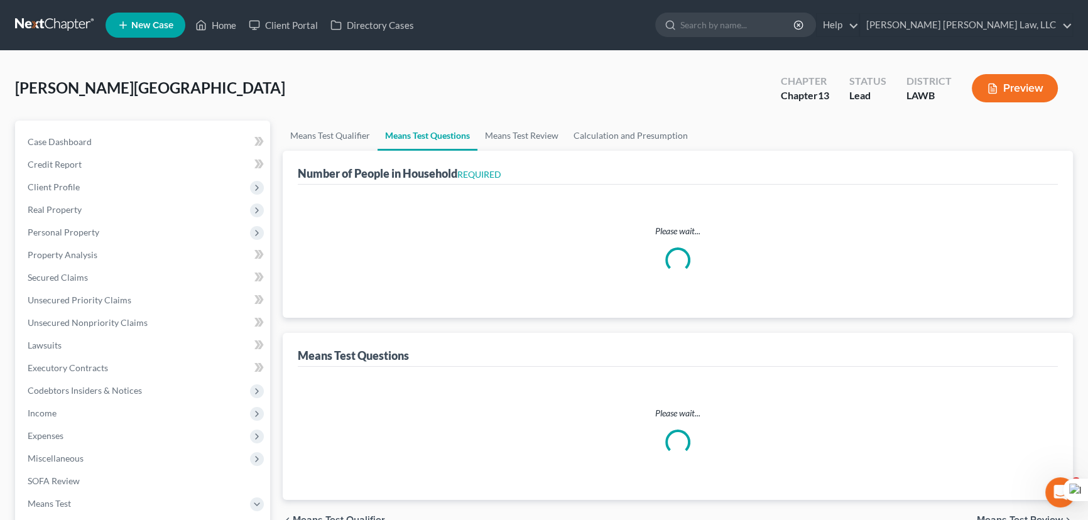
select select "4"
select select "2"
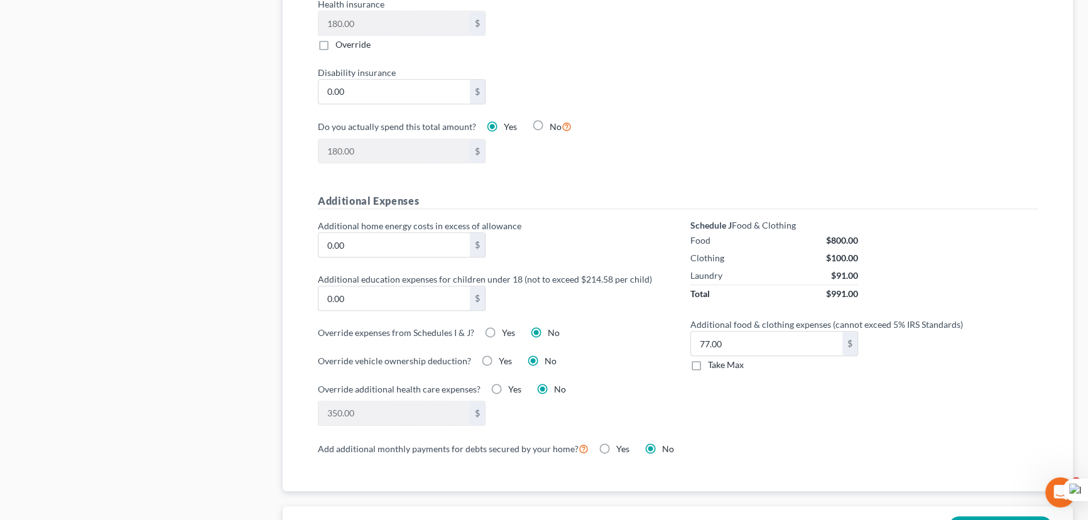
scroll to position [856, 0]
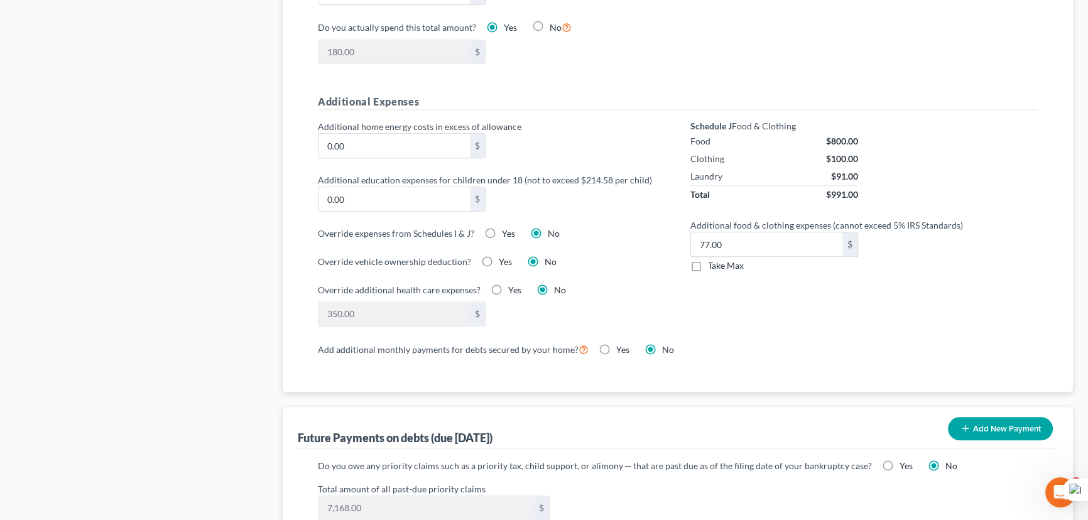
click at [708, 264] on label "Take Max" at bounding box center [726, 265] width 36 height 13
click at [713, 264] on input "Take Max" at bounding box center [717, 263] width 8 height 8
checkbox input "true"
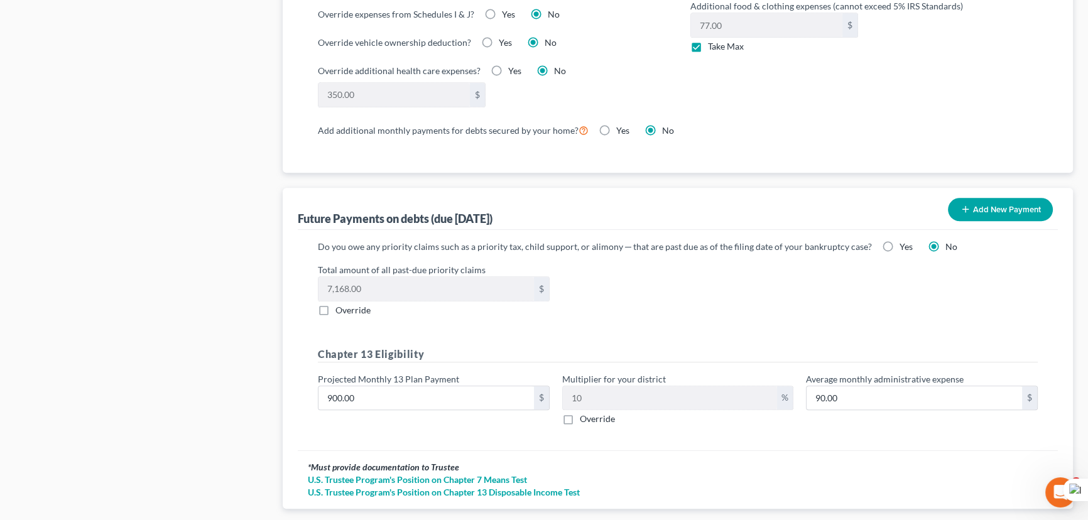
scroll to position [1085, 0]
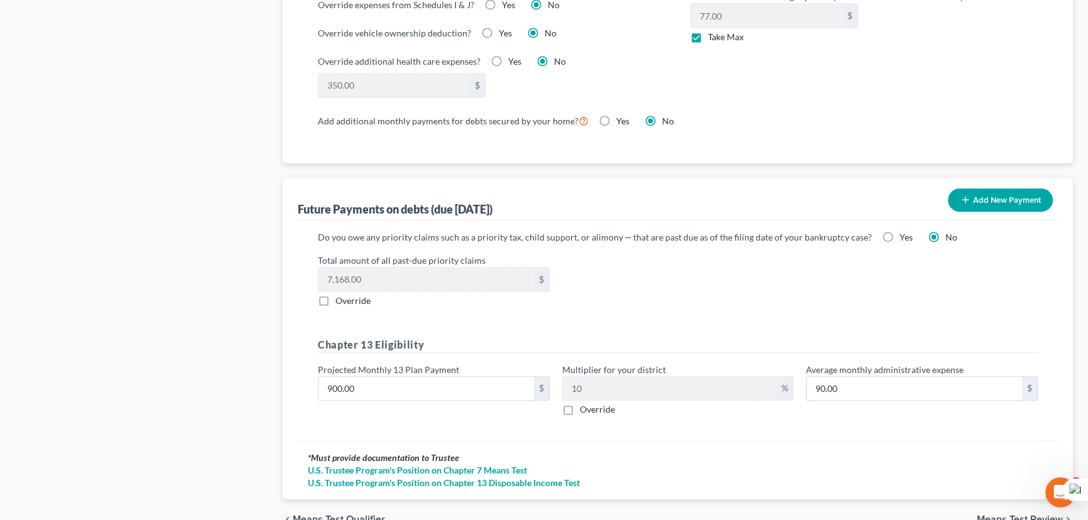
click at [899, 232] on label "Yes" at bounding box center [905, 237] width 13 height 13
click at [905, 232] on input "Yes" at bounding box center [909, 235] width 8 height 8
radio input "true"
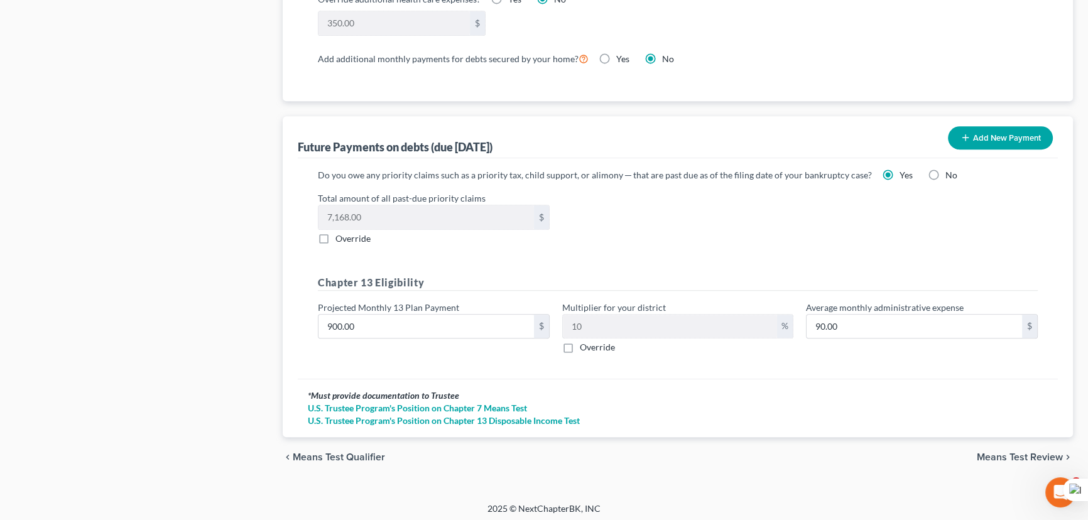
scroll to position [1149, 0]
click at [377, 322] on input "900.00" at bounding box center [425, 325] width 215 height 24
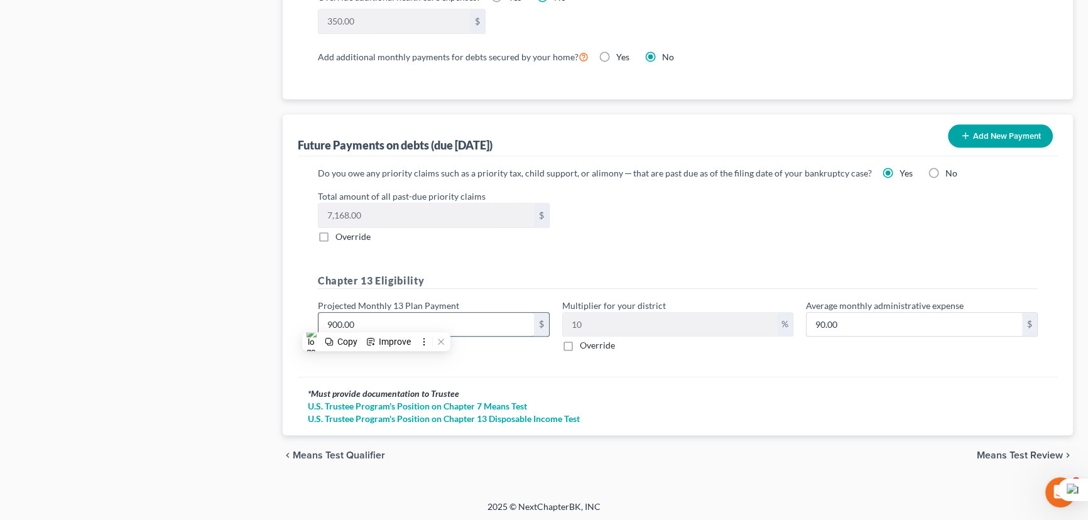
type input "2"
type input "0.20"
type input "24"
type input "2.40"
type input "240"
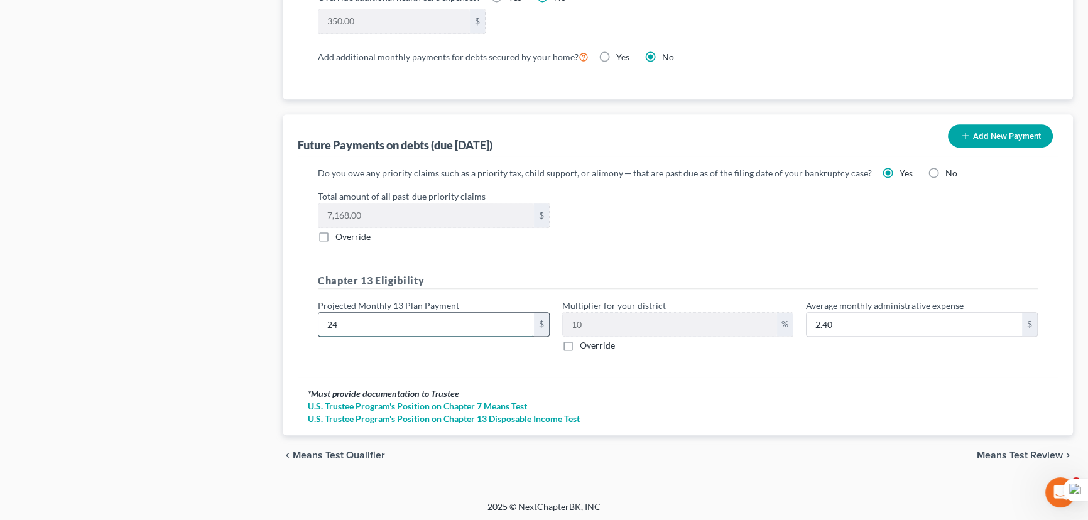
type input "24.00"
type input "240"
click at [1026, 450] on span "Means Test Review" at bounding box center [1020, 455] width 86 height 10
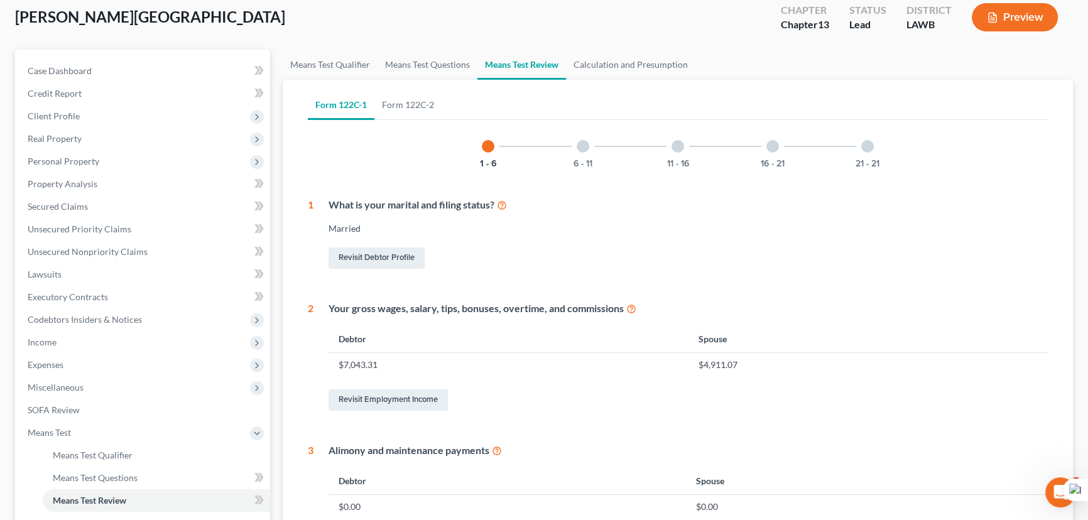
scroll to position [57, 0]
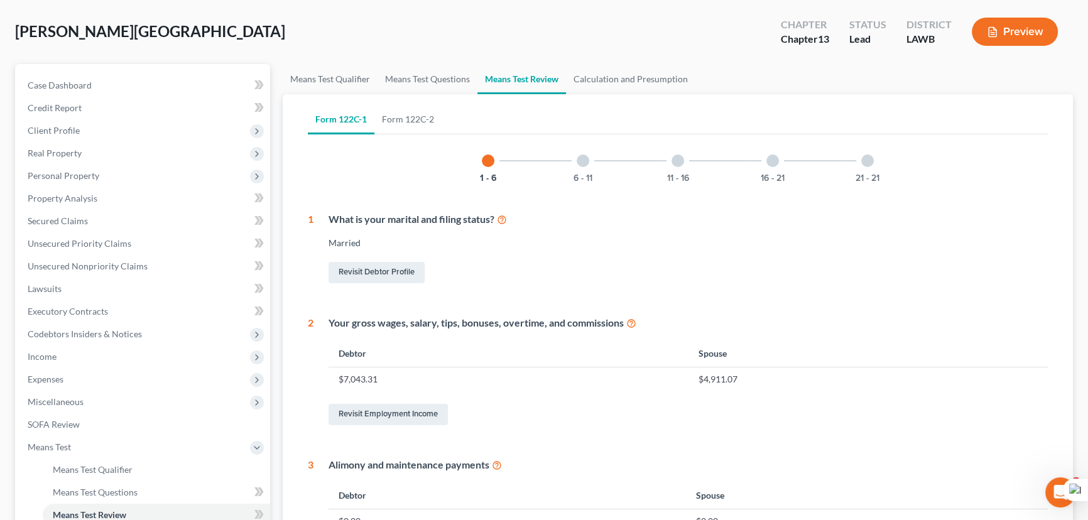
click at [880, 163] on div "21 - 21" at bounding box center [867, 160] width 43 height 43
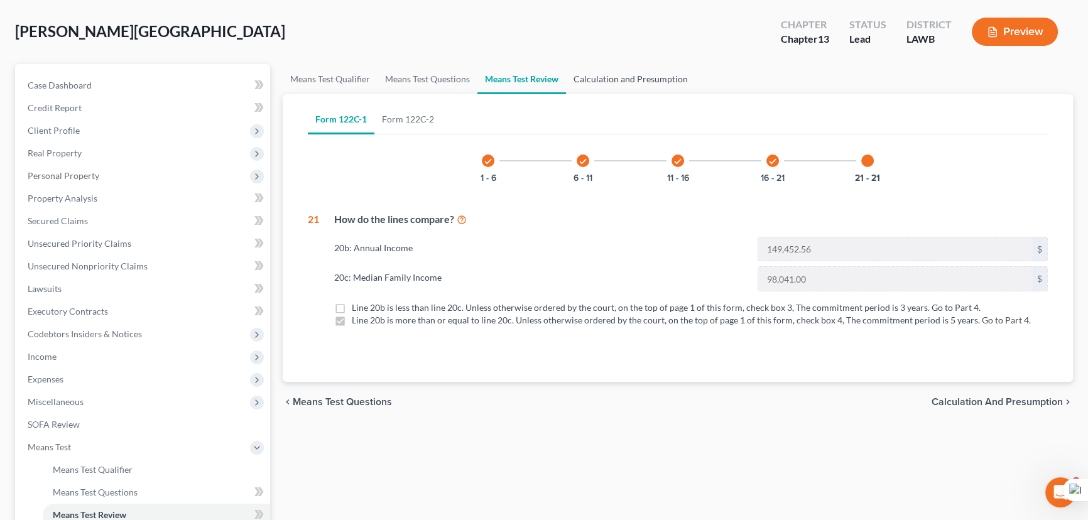
click at [609, 73] on link "Calculation and Presumption" at bounding box center [630, 79] width 129 height 30
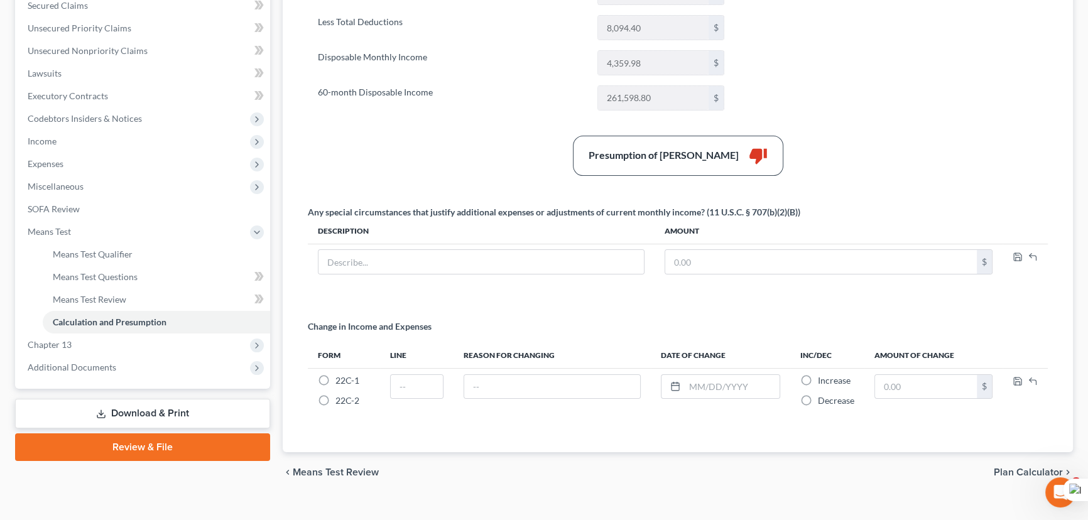
scroll to position [290, 0]
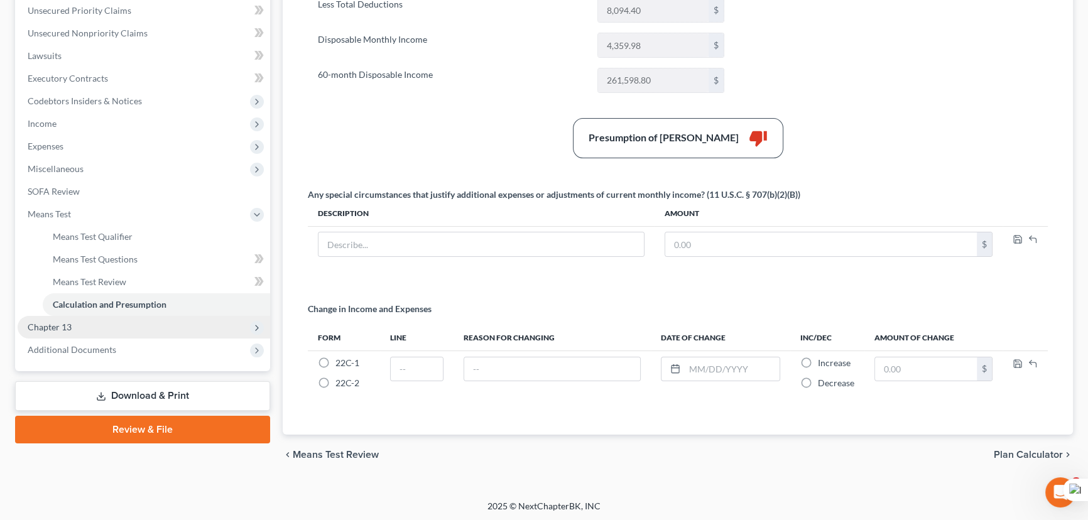
click at [95, 324] on span "Chapter 13" at bounding box center [144, 327] width 253 height 23
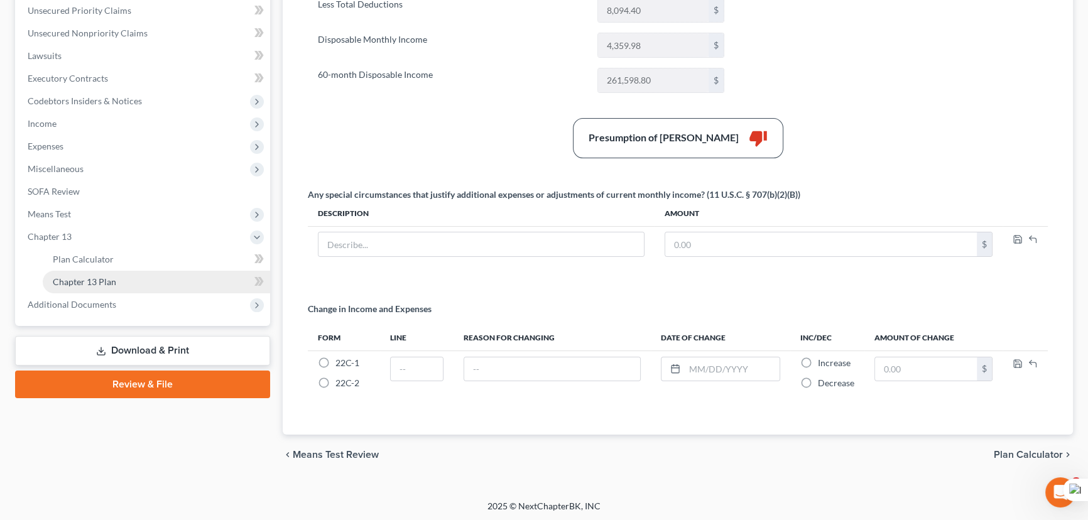
click at [104, 288] on link "Chapter 13 Plan" at bounding box center [156, 282] width 227 height 23
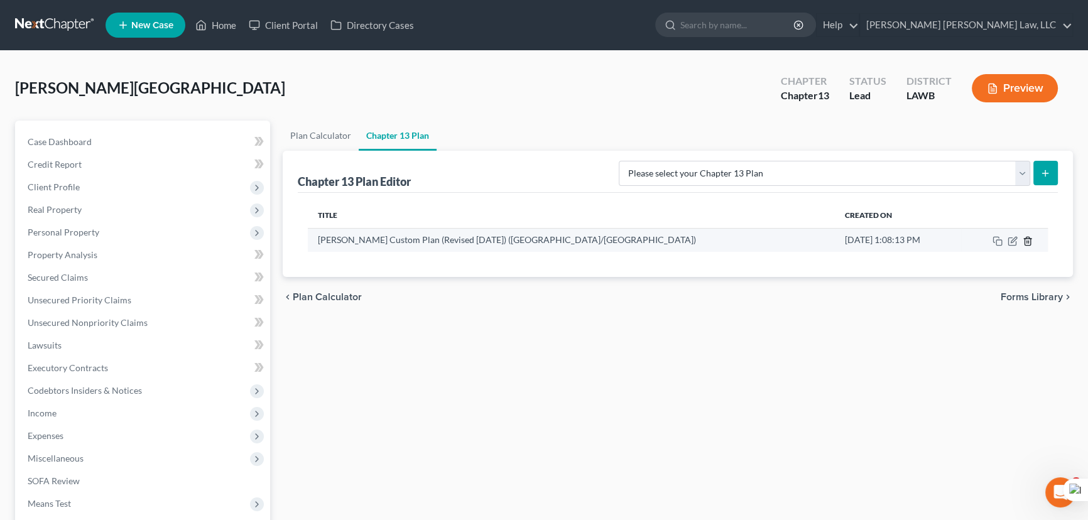
click at [1024, 239] on icon "button" at bounding box center [1027, 241] width 6 height 8
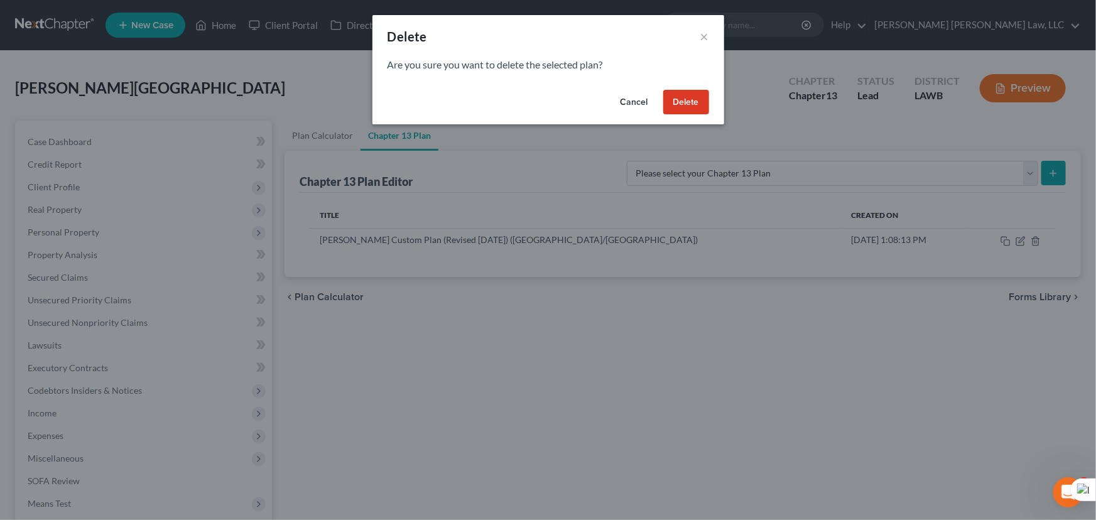
click at [670, 104] on button "Delete" at bounding box center [686, 102] width 46 height 25
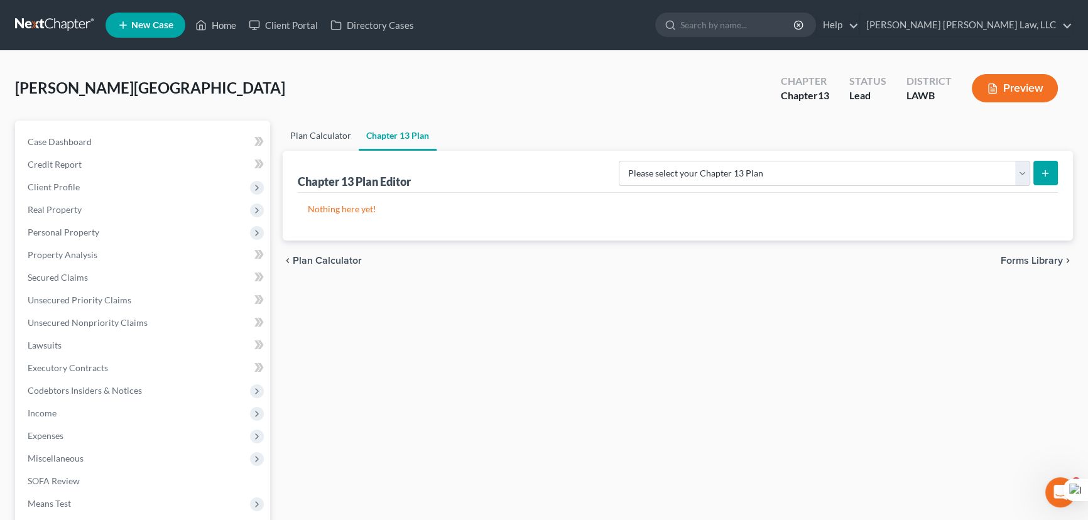
click at [307, 132] on link "Plan Calculator" at bounding box center [321, 136] width 76 height 30
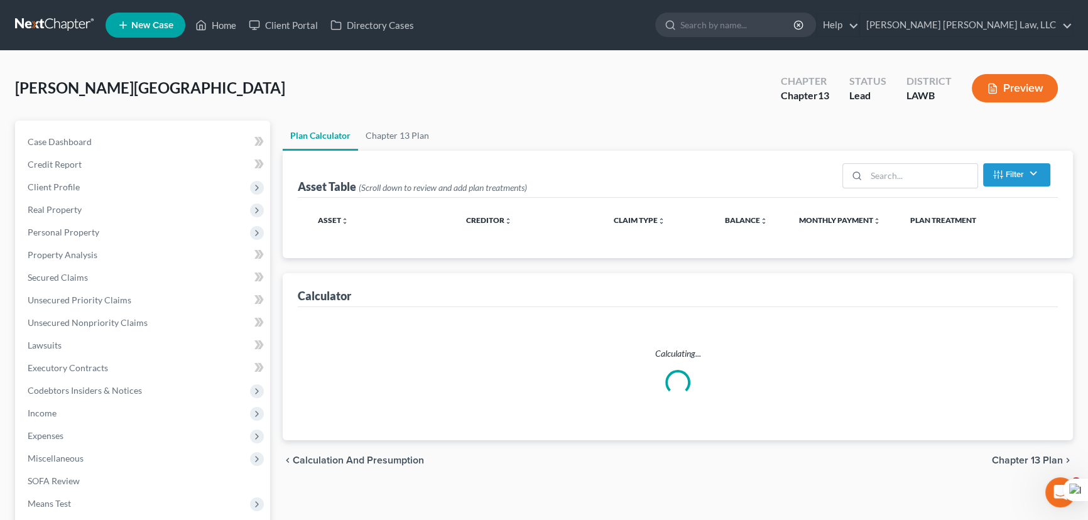
select select "59"
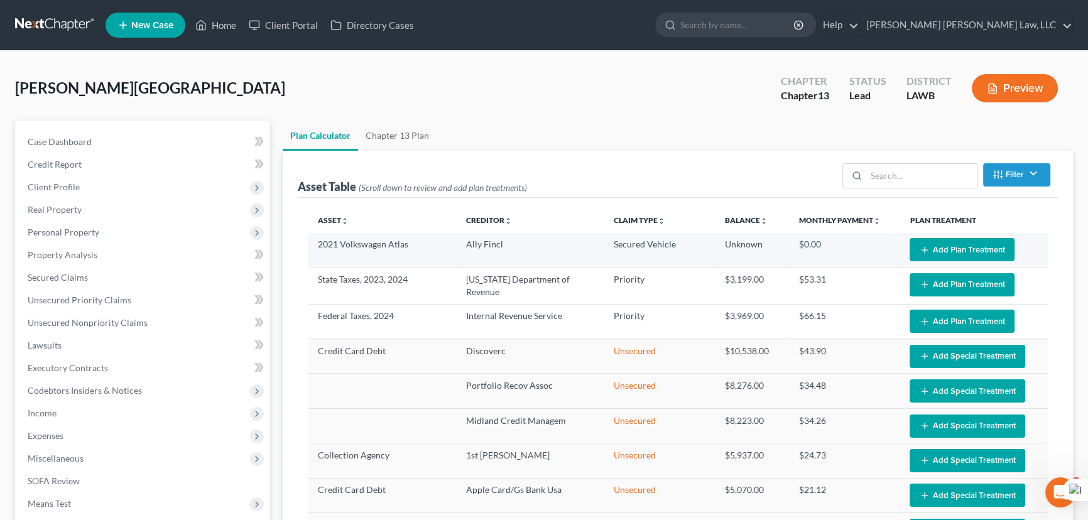
click at [967, 248] on button "Add Plan Treatment" at bounding box center [962, 249] width 105 height 23
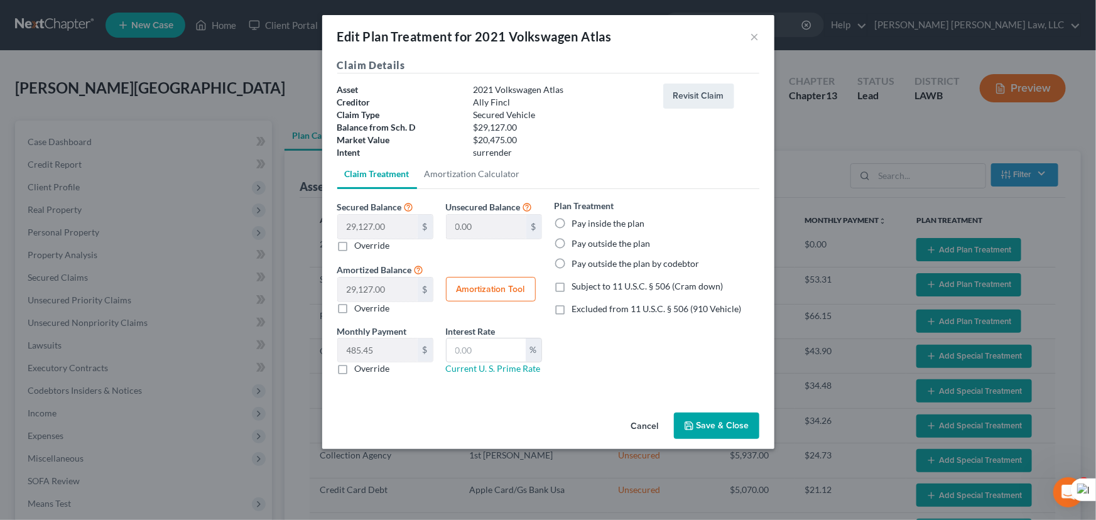
click at [747, 40] on div "Edit Plan Treatment for 2021 Volkswagen Atlas ×" at bounding box center [548, 36] width 452 height 43
click at [756, 35] on button "×" at bounding box center [755, 36] width 9 height 15
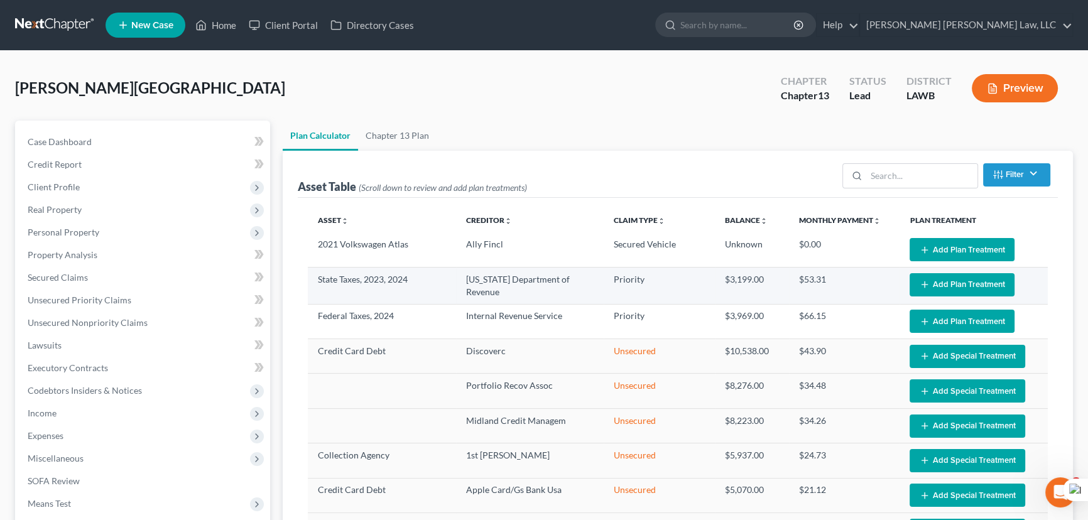
click at [953, 276] on button "Add Plan Treatment" at bounding box center [962, 284] width 105 height 23
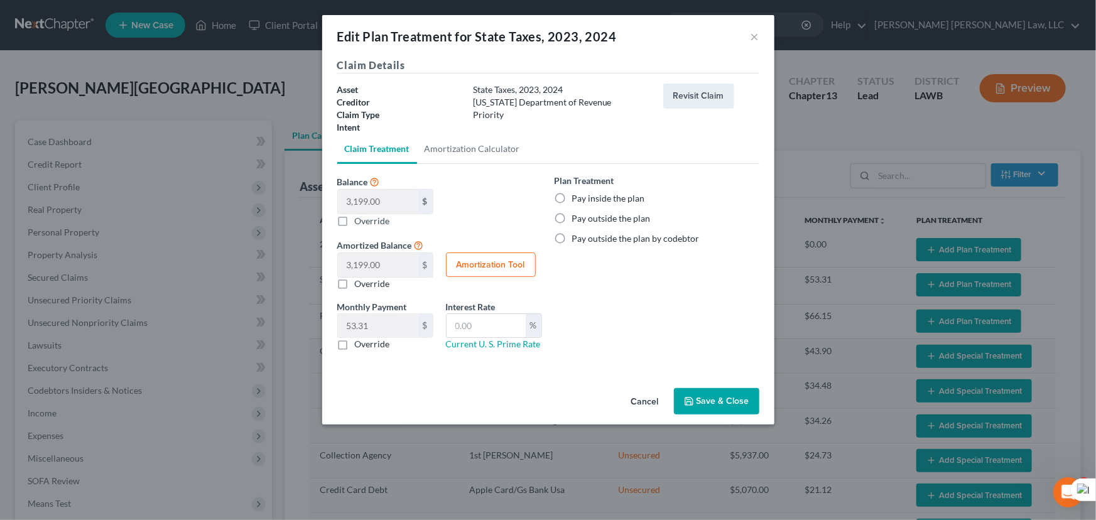
click at [572, 195] on label "Pay inside the plan" at bounding box center [608, 198] width 73 height 13
click at [577, 195] on input "Pay inside the plan" at bounding box center [581, 196] width 8 height 8
radio input "true"
click at [728, 396] on button "Save & Close" at bounding box center [716, 401] width 85 height 26
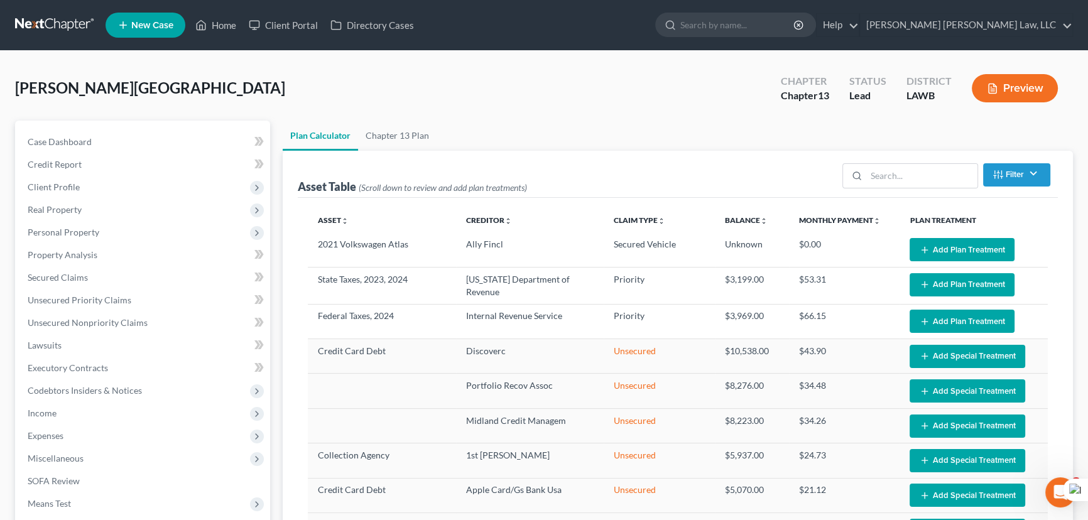
select select "59"
click at [975, 320] on button "Add Plan Treatment" at bounding box center [962, 321] width 105 height 23
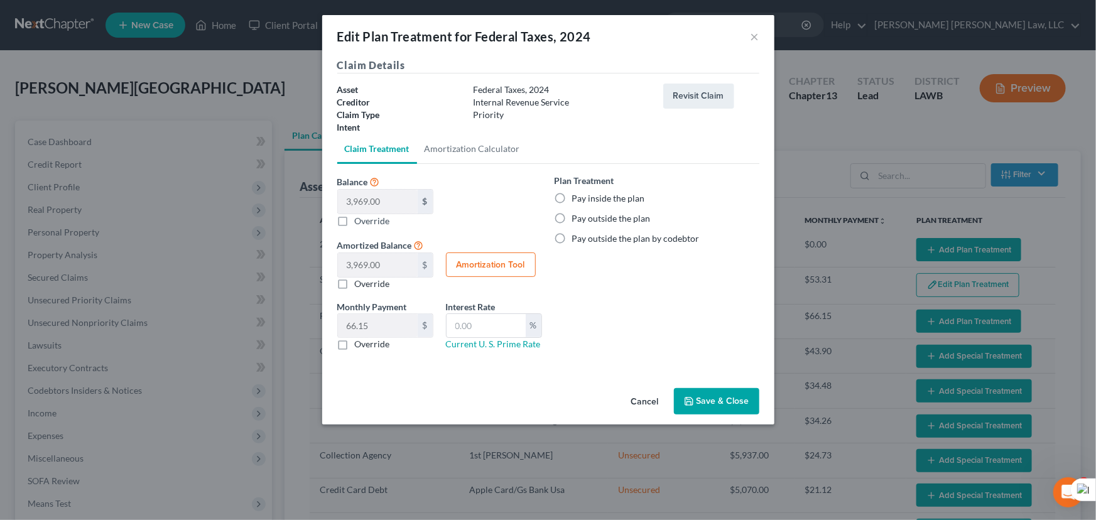
click at [572, 196] on label "Pay inside the plan" at bounding box center [608, 198] width 73 height 13
click at [577, 196] on input "Pay inside the plan" at bounding box center [581, 196] width 8 height 8
radio input "true"
click at [728, 401] on button "Save & Close" at bounding box center [716, 401] width 85 height 26
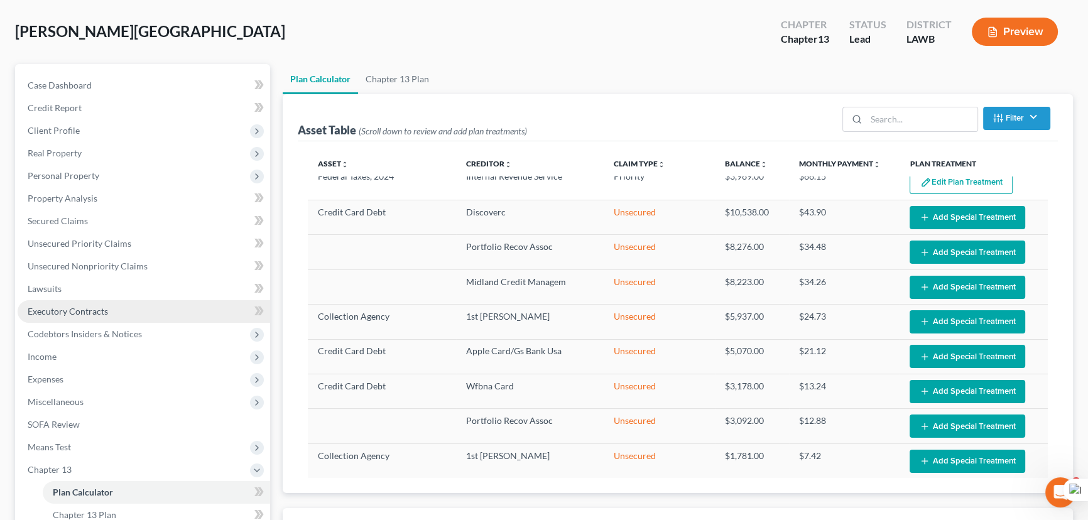
scroll to position [228, 0]
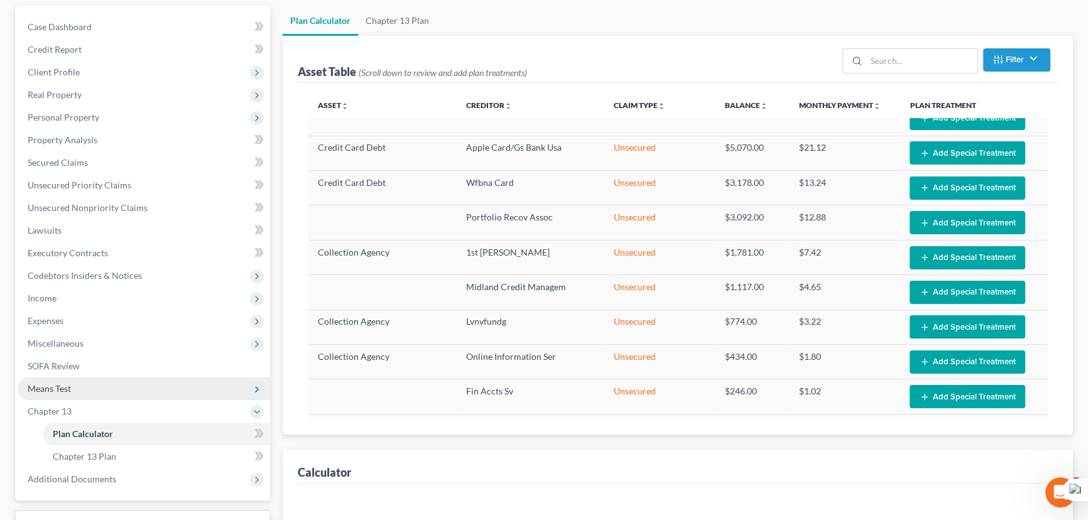
select select "59"
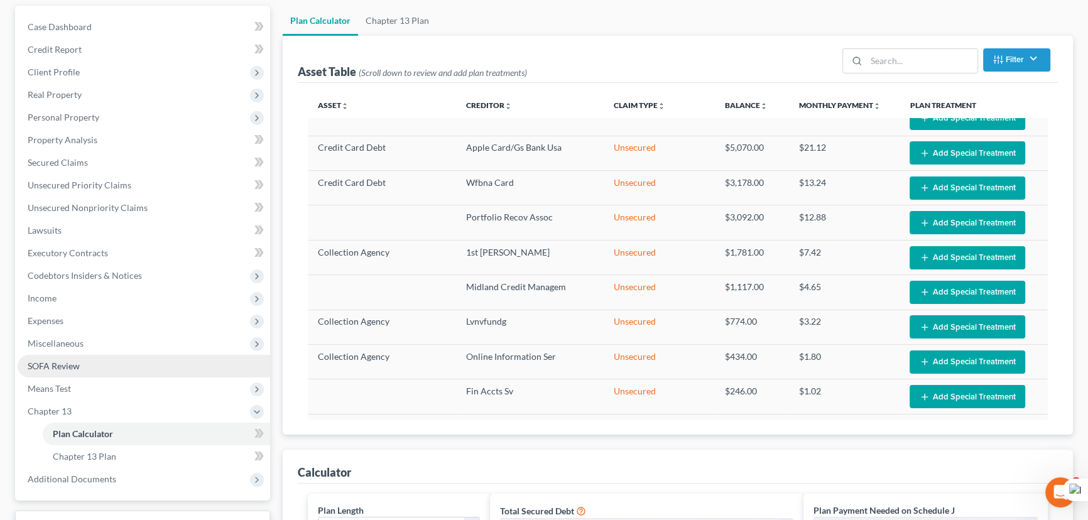
scroll to position [171, 0]
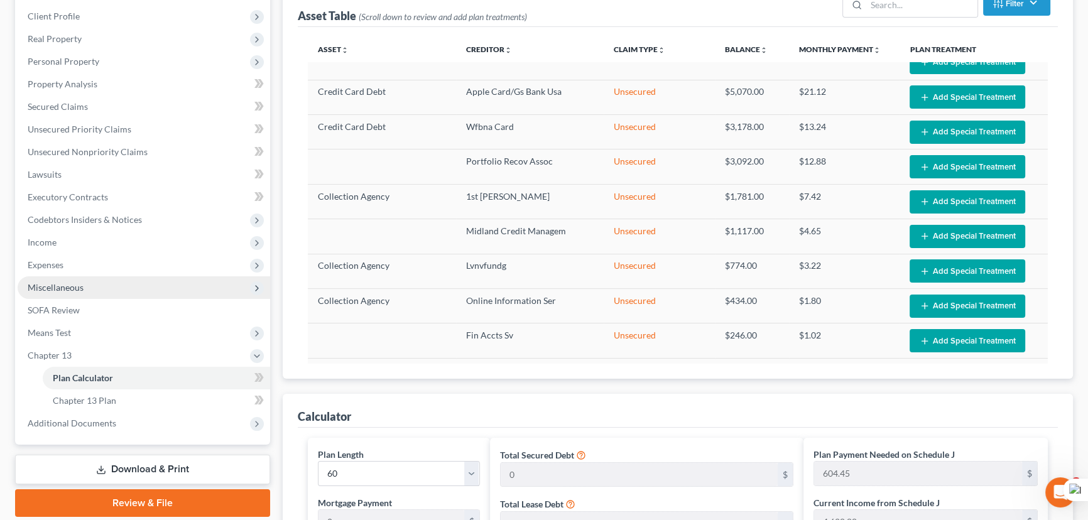
click at [99, 283] on span "Miscellaneous" at bounding box center [144, 287] width 253 height 23
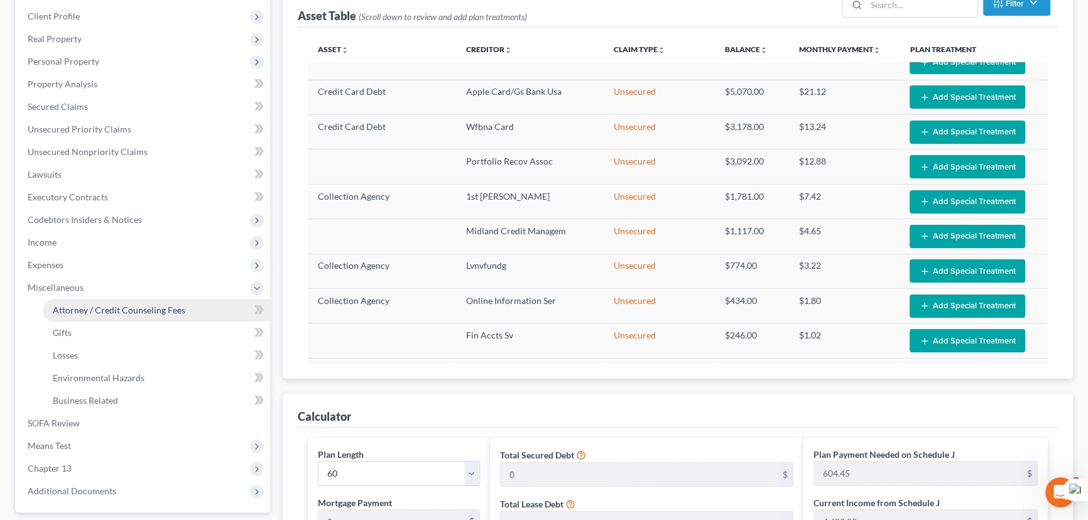
click at [111, 301] on link "Attorney / Credit Counseling Fees" at bounding box center [156, 310] width 227 height 23
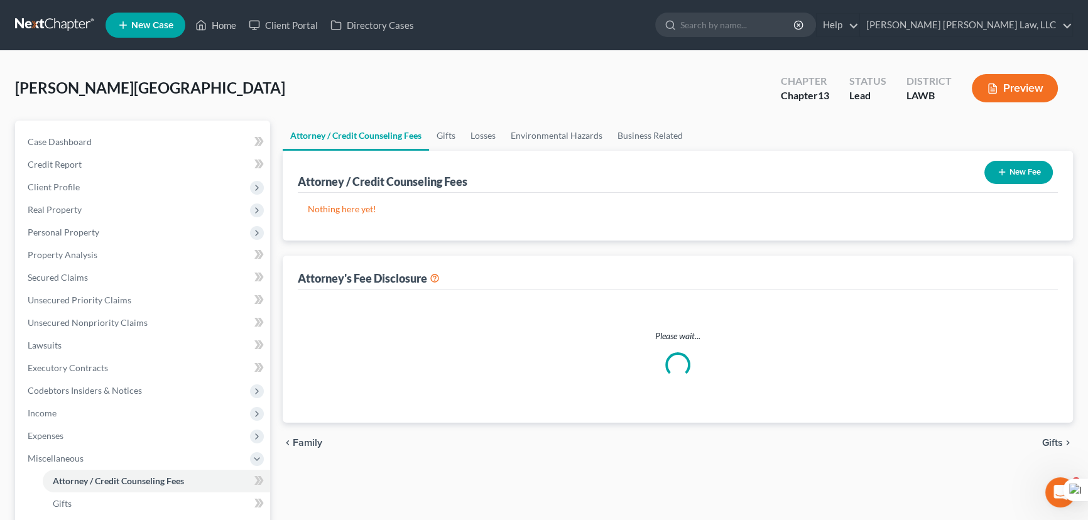
select select "1"
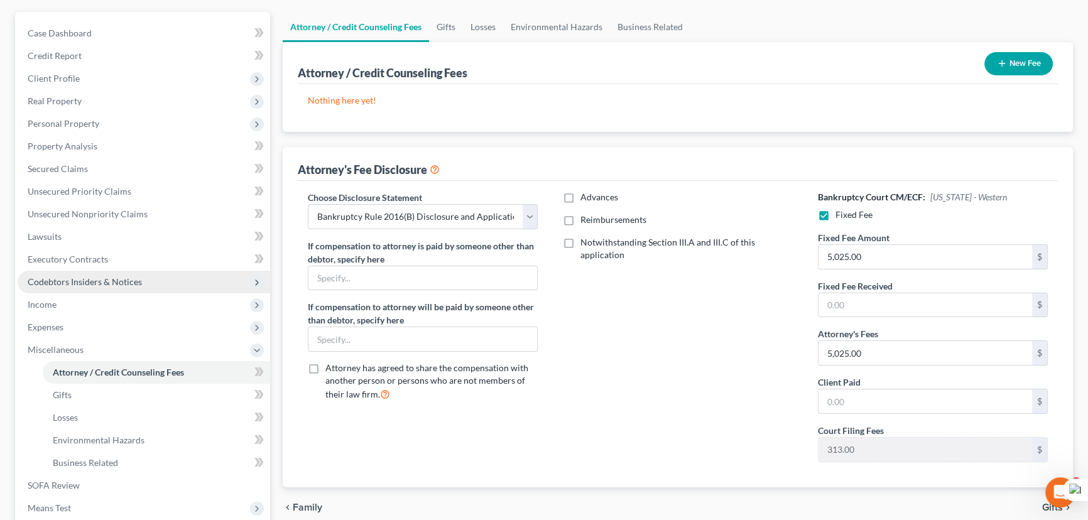
scroll to position [114, 0]
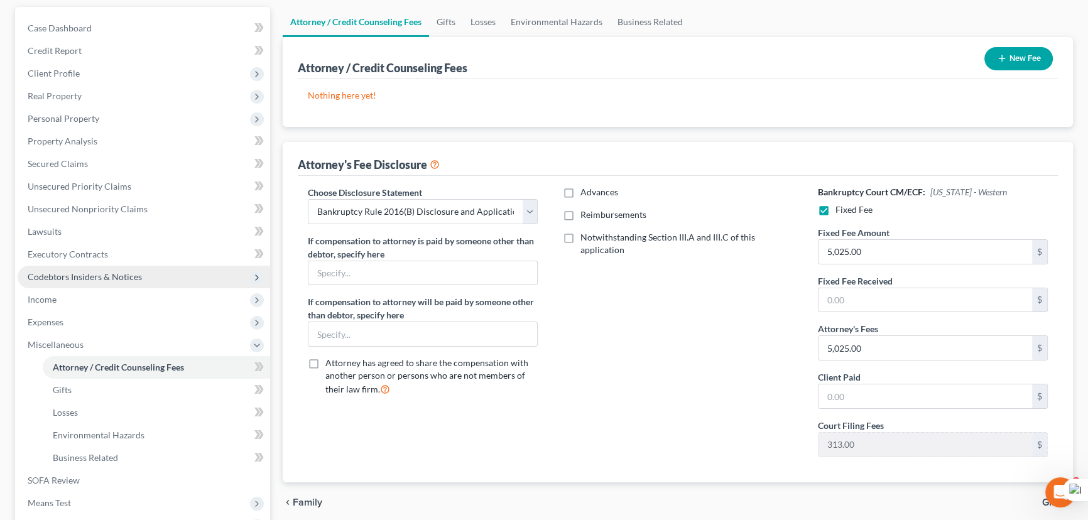
click at [106, 266] on span "Codebtors Insiders & Notices" at bounding box center [144, 277] width 253 height 23
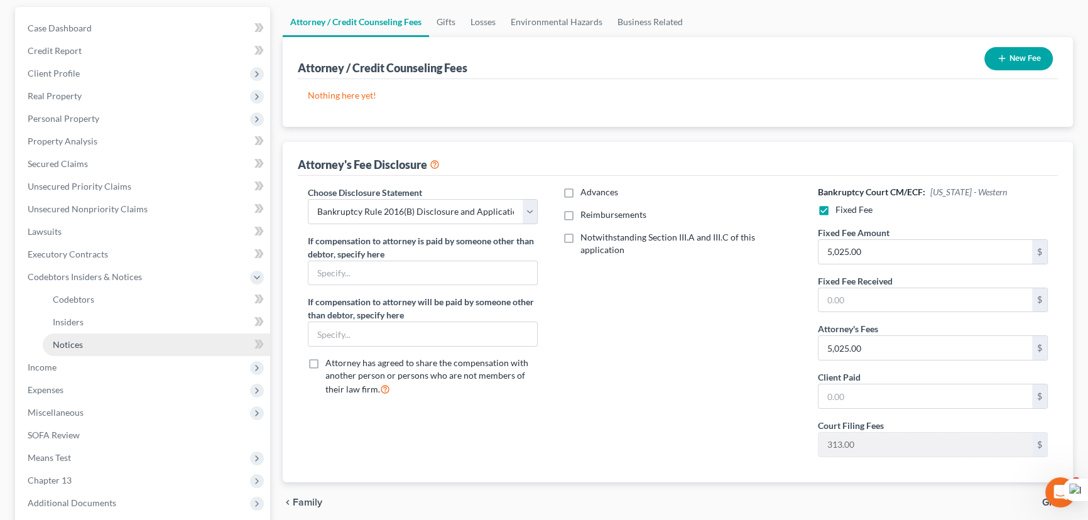
click at [107, 344] on link "Notices" at bounding box center [156, 345] width 227 height 23
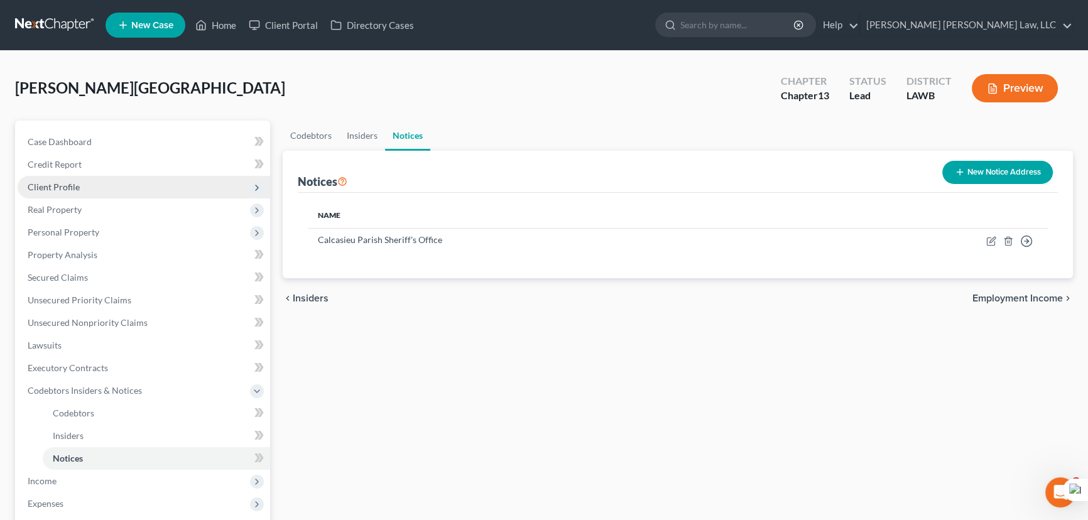
click at [126, 187] on span "Client Profile" at bounding box center [144, 187] width 253 height 23
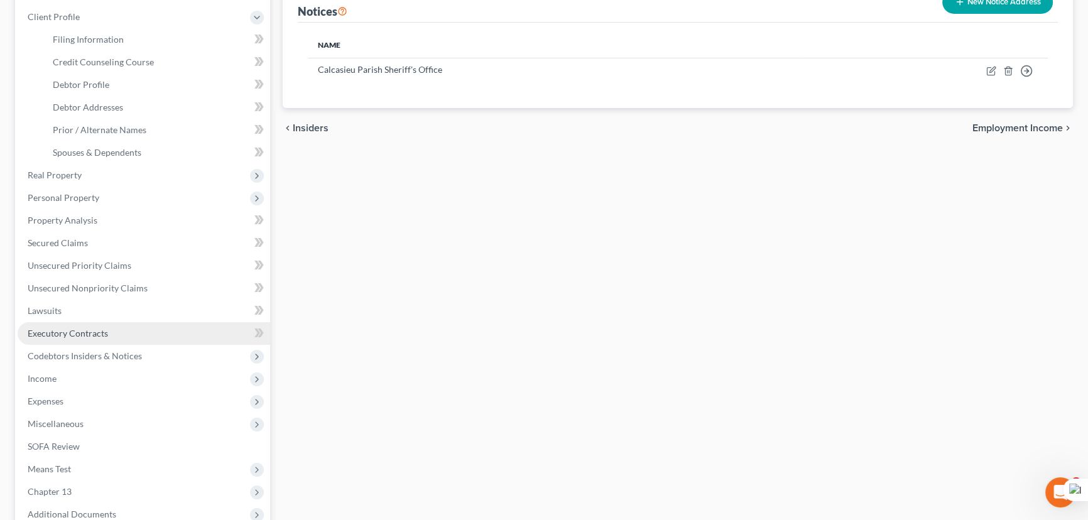
scroll to position [171, 0]
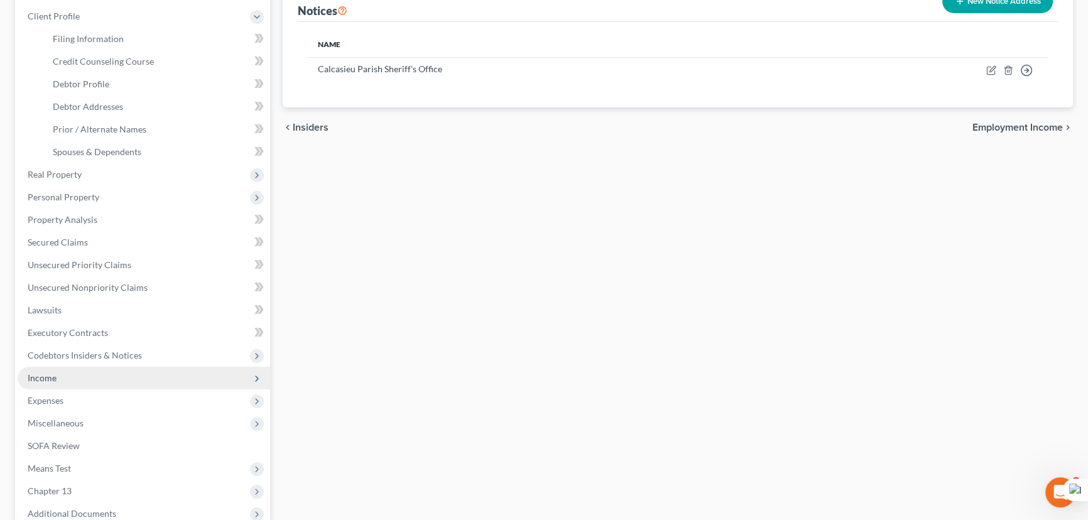
drag, startPoint x: 75, startPoint y: 369, endPoint x: 75, endPoint y: 385, distance: 15.7
click at [75, 369] on span "Income" at bounding box center [144, 378] width 253 height 23
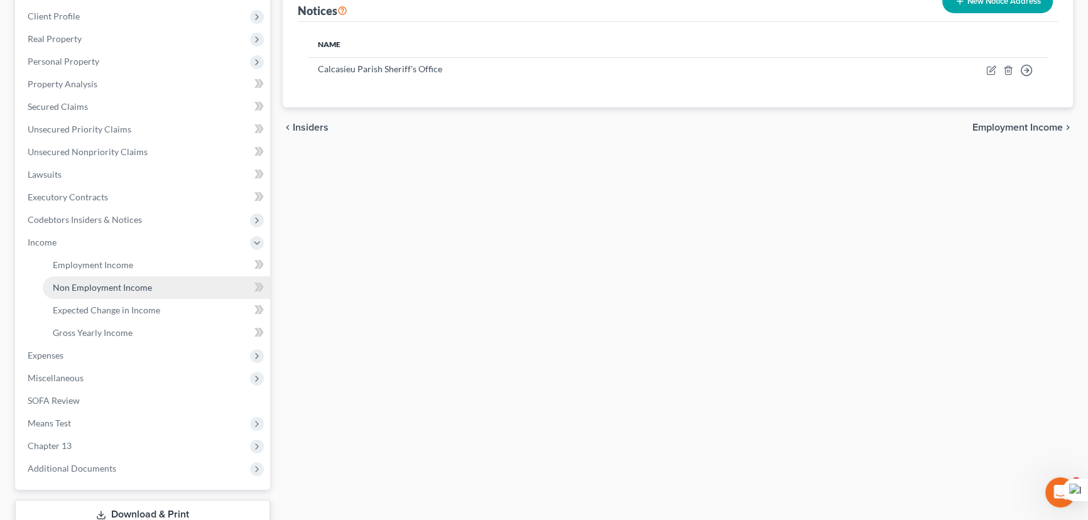
click at [79, 276] on link "Non Employment Income" at bounding box center [156, 287] width 227 height 23
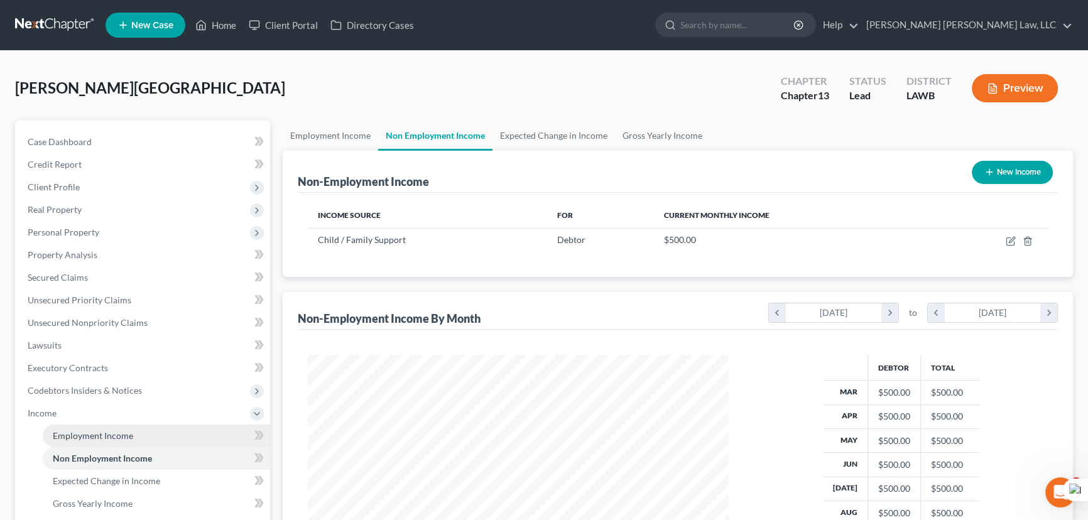
click at [104, 436] on span "Employment Income" at bounding box center [93, 435] width 80 height 11
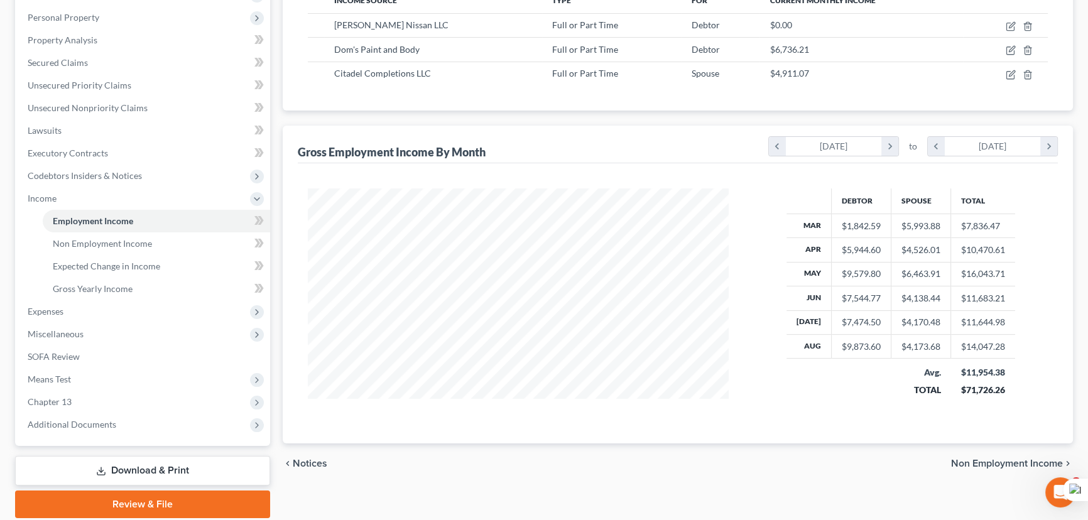
scroll to position [259, 0]
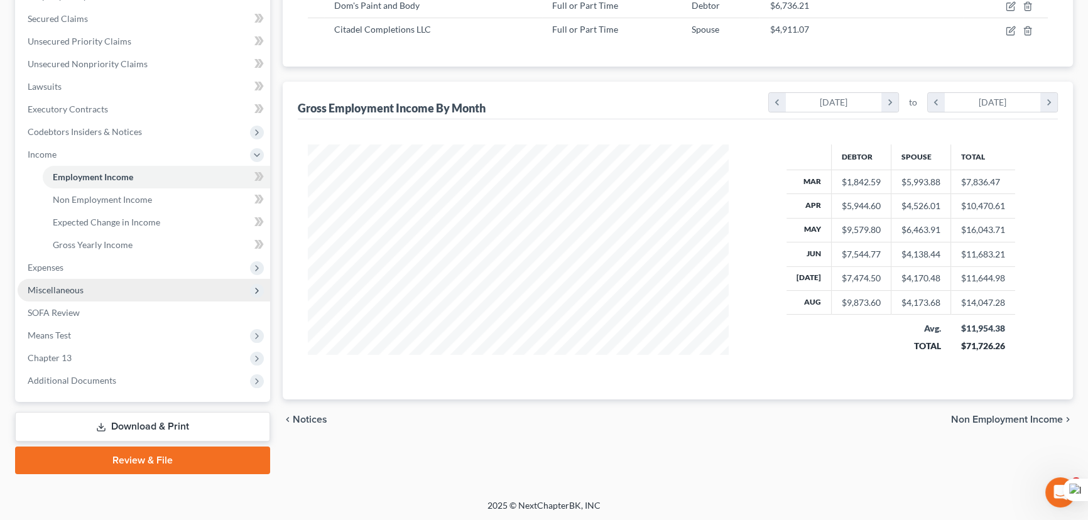
drag, startPoint x: 73, startPoint y: 269, endPoint x: 77, endPoint y: 291, distance: 21.7
click at [73, 269] on span "Expenses" at bounding box center [144, 267] width 253 height 23
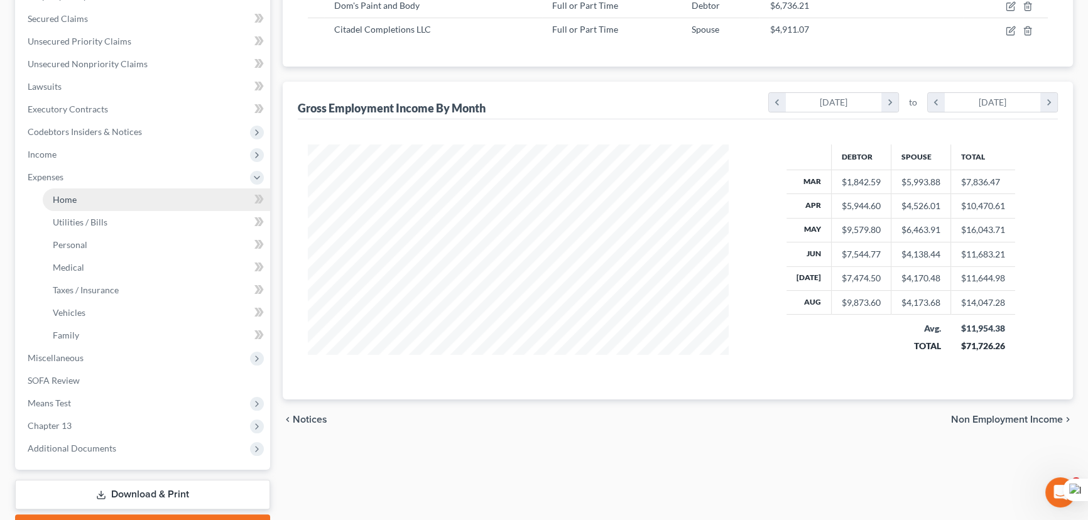
click at [94, 188] on link "Home" at bounding box center [156, 199] width 227 height 23
click at [95, 204] on link "Home" at bounding box center [156, 199] width 227 height 23
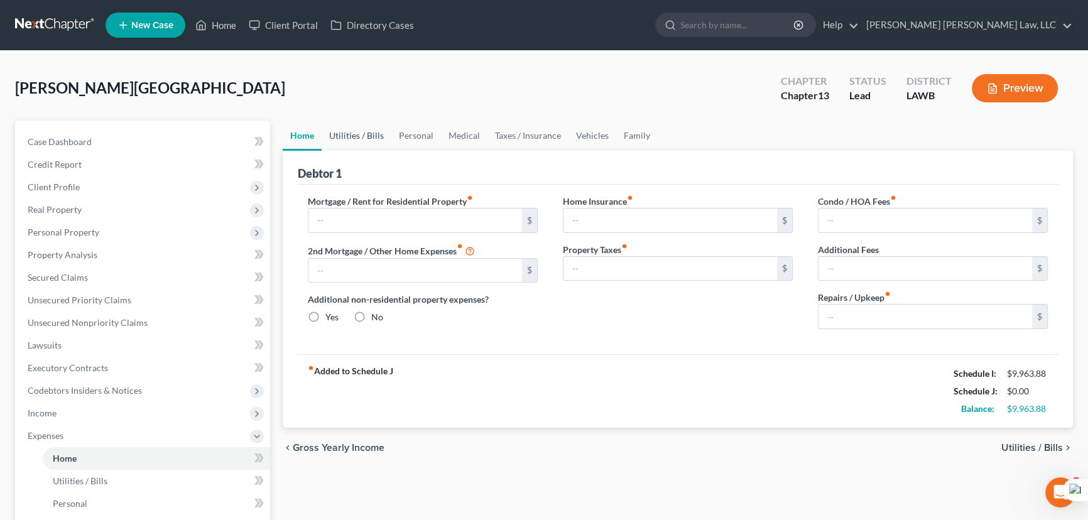
type input "2,214.00"
type input "0.00"
radio input "true"
type input "0.00"
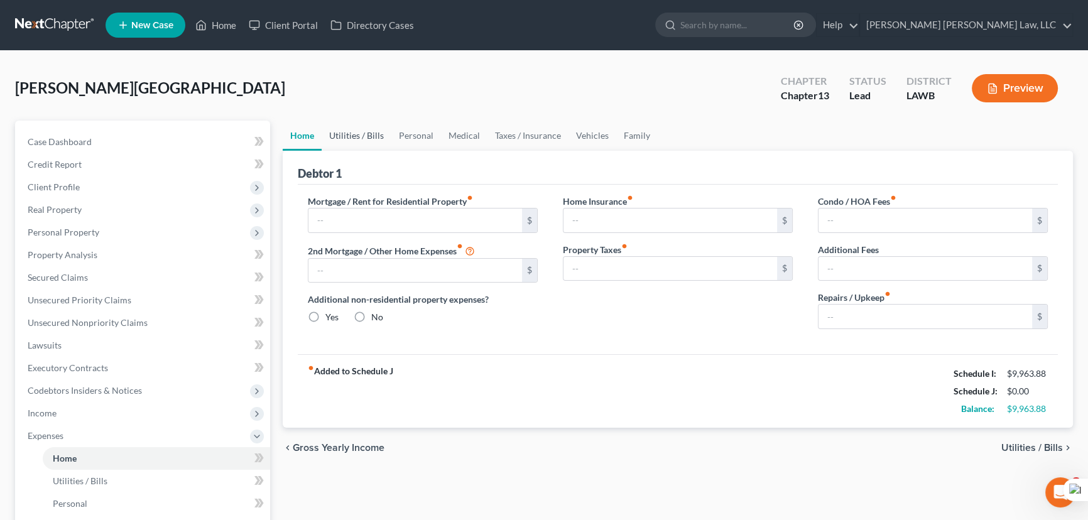
type input "0.00"
click at [347, 136] on link "Utilities / Bills" at bounding box center [357, 136] width 70 height 30
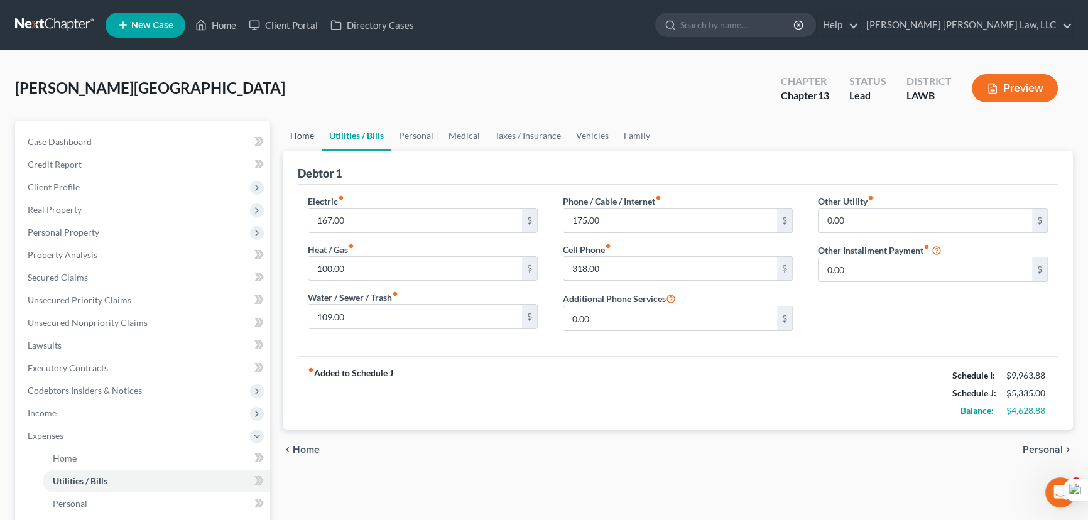
click at [293, 138] on link "Home" at bounding box center [302, 136] width 39 height 30
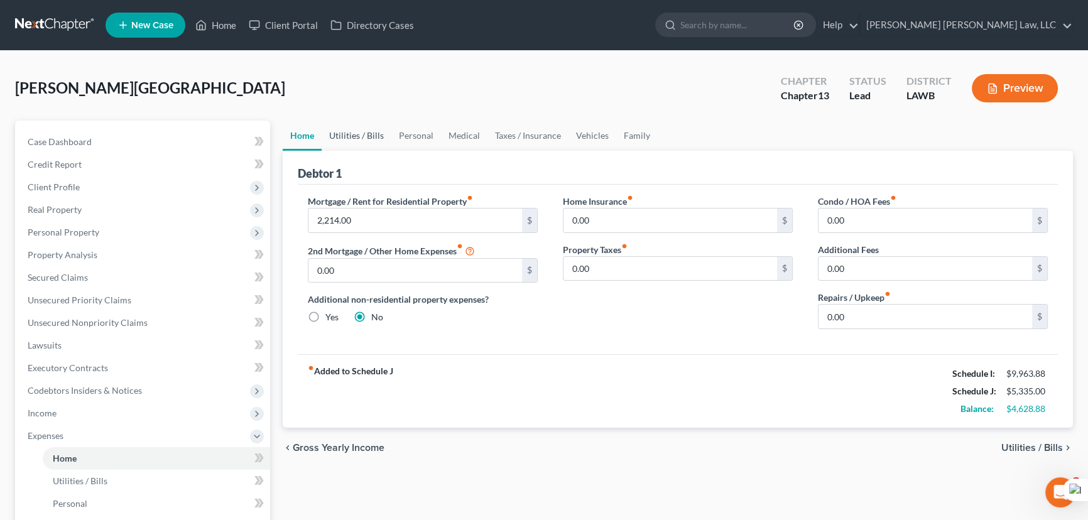
click at [353, 139] on link "Utilities / Bills" at bounding box center [357, 136] width 70 height 30
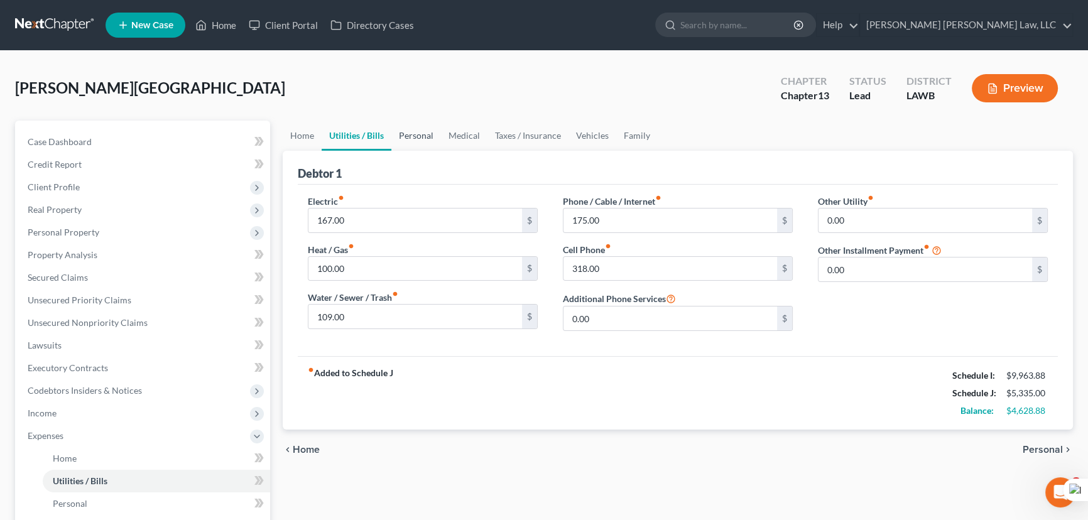
click at [425, 146] on link "Personal" at bounding box center [416, 136] width 50 height 30
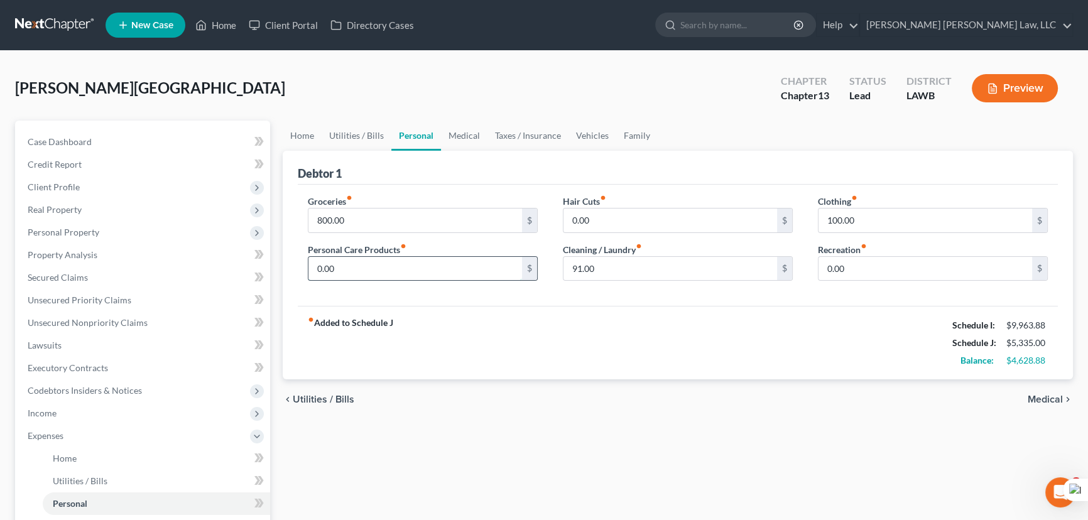
click at [441, 264] on input "0.00" at bounding box center [415, 269] width 214 height 24
drag, startPoint x: 350, startPoint y: 274, endPoint x: 256, endPoint y: 254, distance: 95.7
click at [260, 255] on div "Petition Navigation Case Dashboard Payments Invoices Payments Payments Credit R…" at bounding box center [544, 461] width 1070 height 680
type input "150"
drag, startPoint x: 467, startPoint y: 133, endPoint x: 462, endPoint y: 136, distance: 6.8
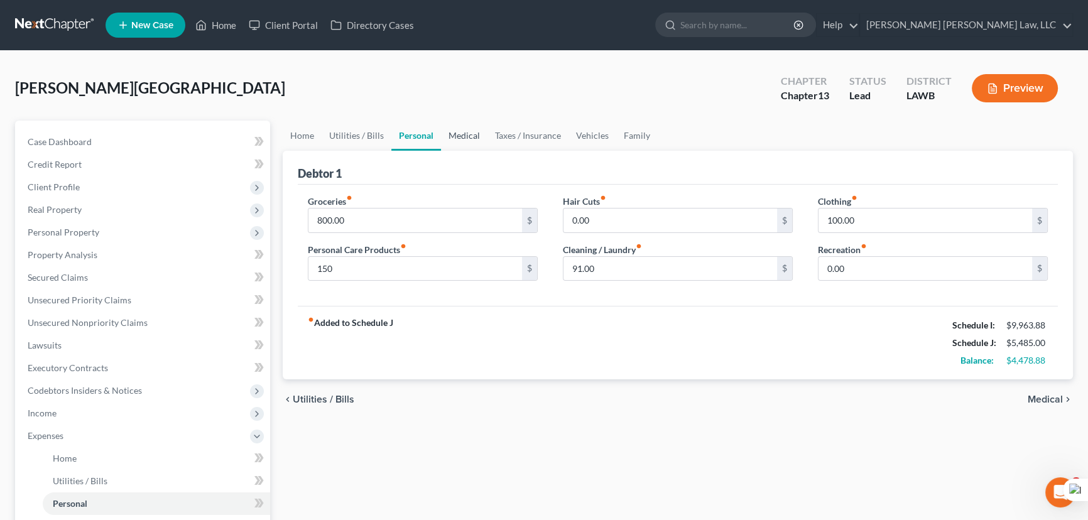
click at [467, 133] on link "Medical" at bounding box center [464, 136] width 46 height 30
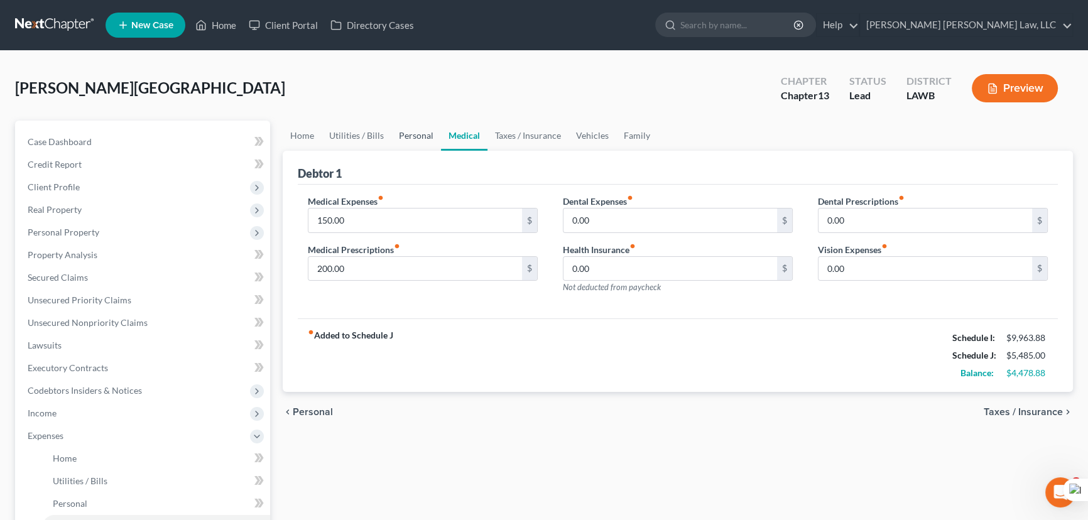
click at [428, 138] on link "Personal" at bounding box center [416, 136] width 50 height 30
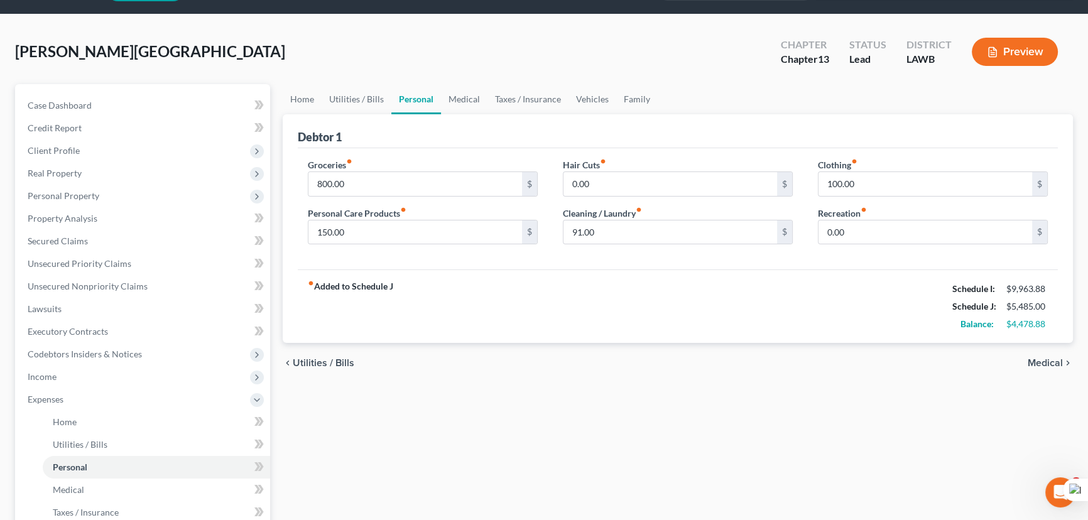
scroll to position [57, 0]
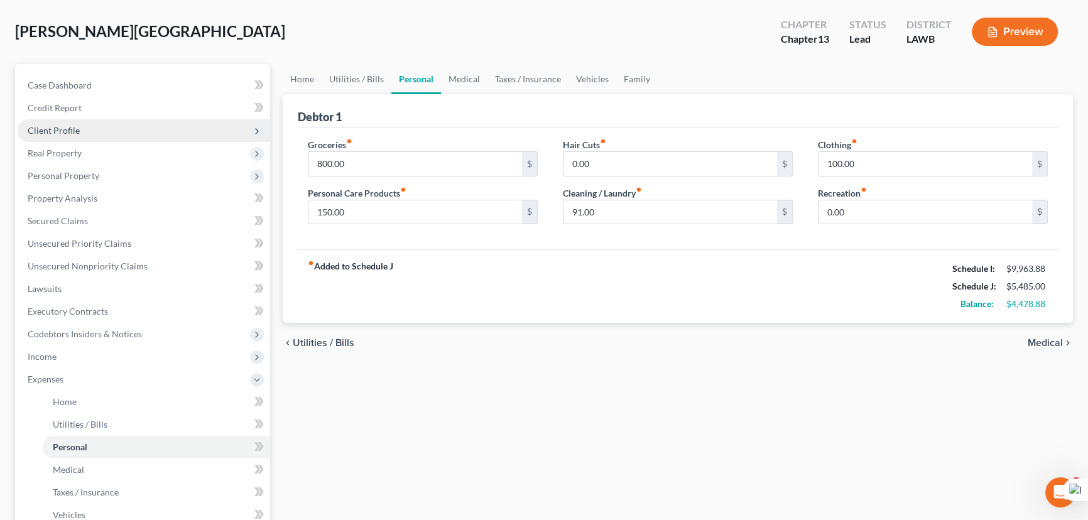
click at [112, 123] on span "Client Profile" at bounding box center [144, 130] width 253 height 23
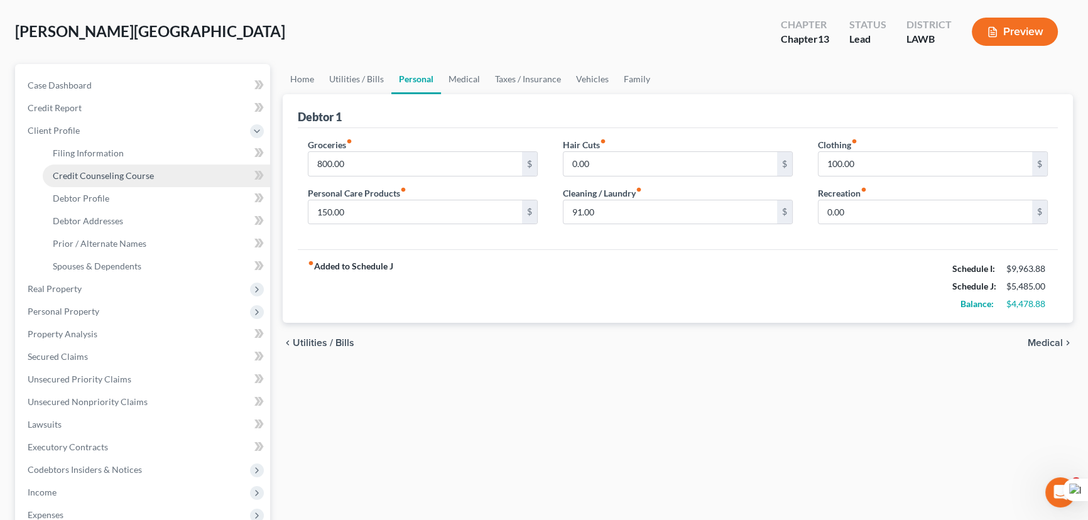
click at [112, 176] on span "Credit Counseling Course" at bounding box center [103, 175] width 101 height 11
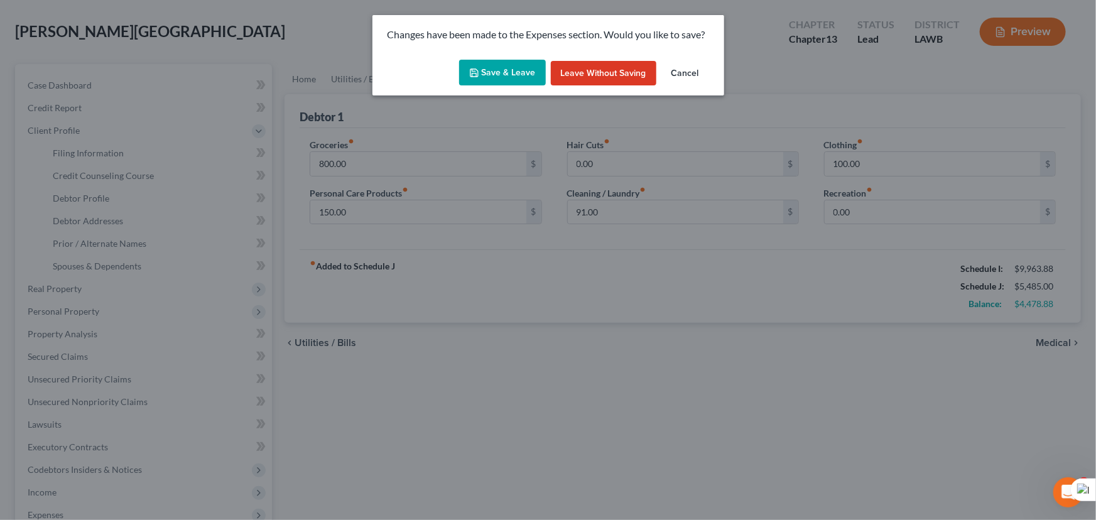
click at [492, 73] on button "Save & Leave" at bounding box center [502, 73] width 87 height 26
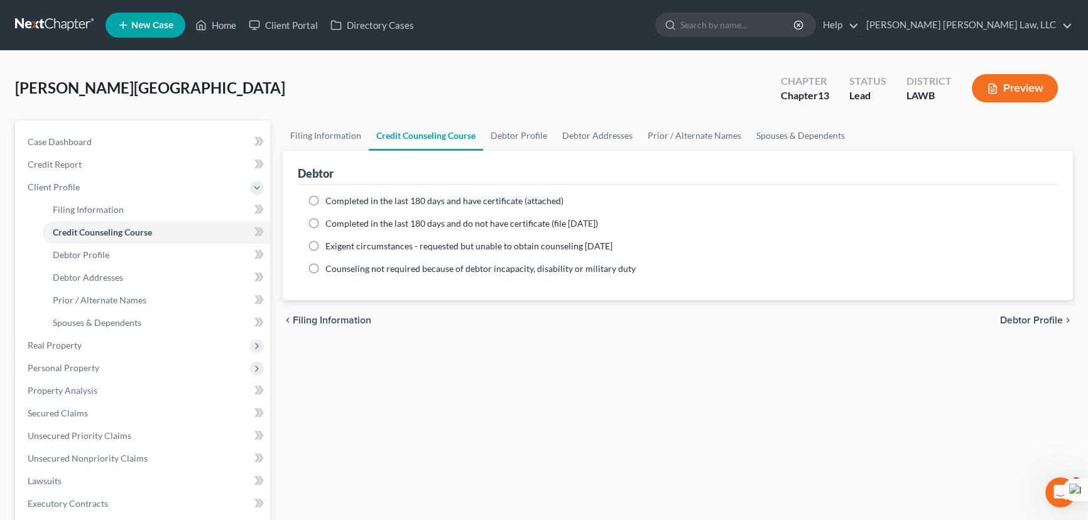
drag, startPoint x: 322, startPoint y: 223, endPoint x: 313, endPoint y: 222, distance: 8.8
click at [325, 224] on label "Completed in the last 180 days and do not have certificate (file within 14 days)" at bounding box center [461, 223] width 273 height 13
click at [325, 222] on label "Completed in the last 180 days and do not have certificate (file within 14 days)" at bounding box center [461, 223] width 273 height 13
click at [330, 222] on input "Completed in the last 180 days and do not have certificate (file within 14 days)" at bounding box center [334, 221] width 8 height 8
radio input "true"
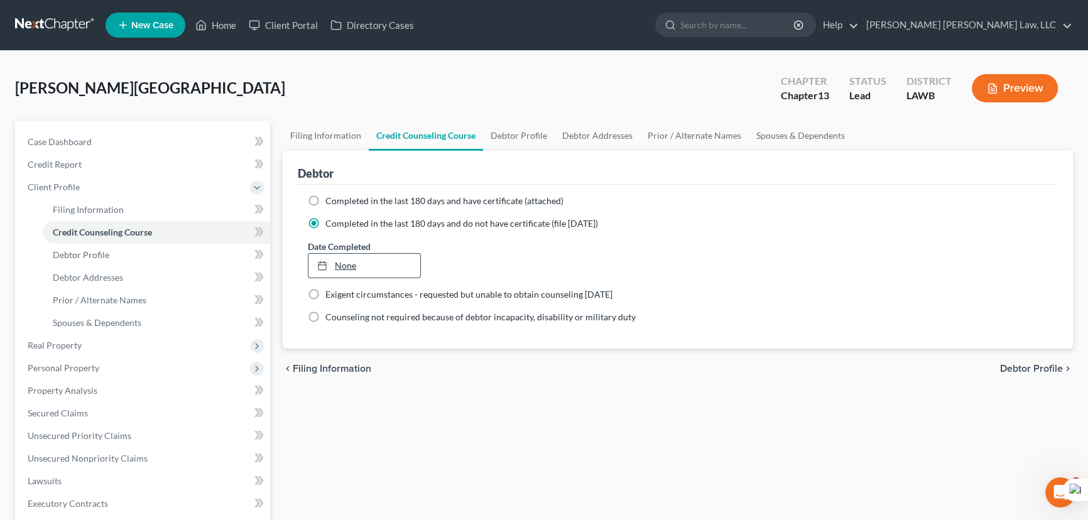
click at [362, 264] on link "None" at bounding box center [364, 266] width 112 height 24
type input "9/3/2025"
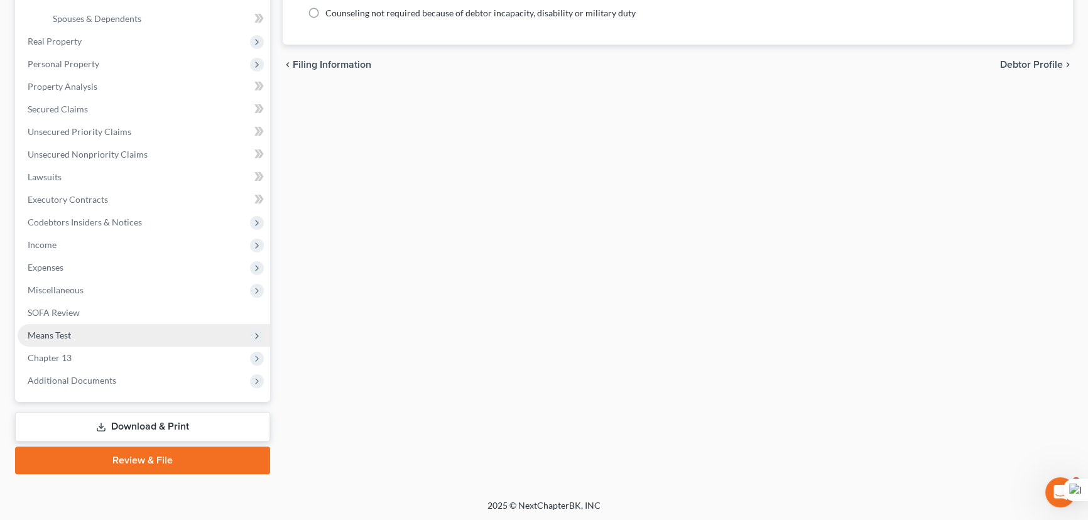
click at [87, 336] on span "Means Test" at bounding box center [144, 335] width 253 height 23
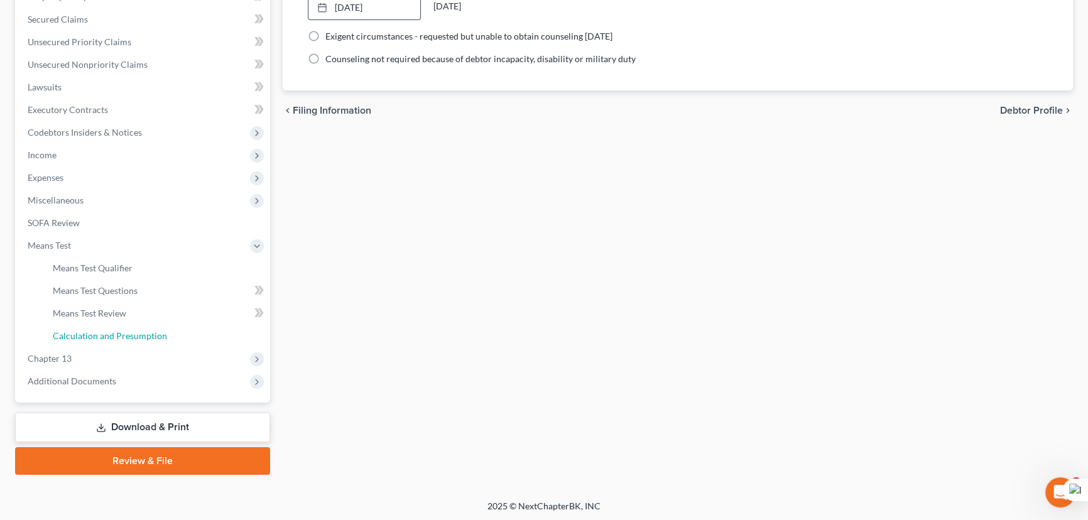
drag, startPoint x: 120, startPoint y: 338, endPoint x: 477, endPoint y: 305, distance: 358.9
click at [120, 338] on span "Calculation and Presumption" at bounding box center [110, 335] width 114 height 11
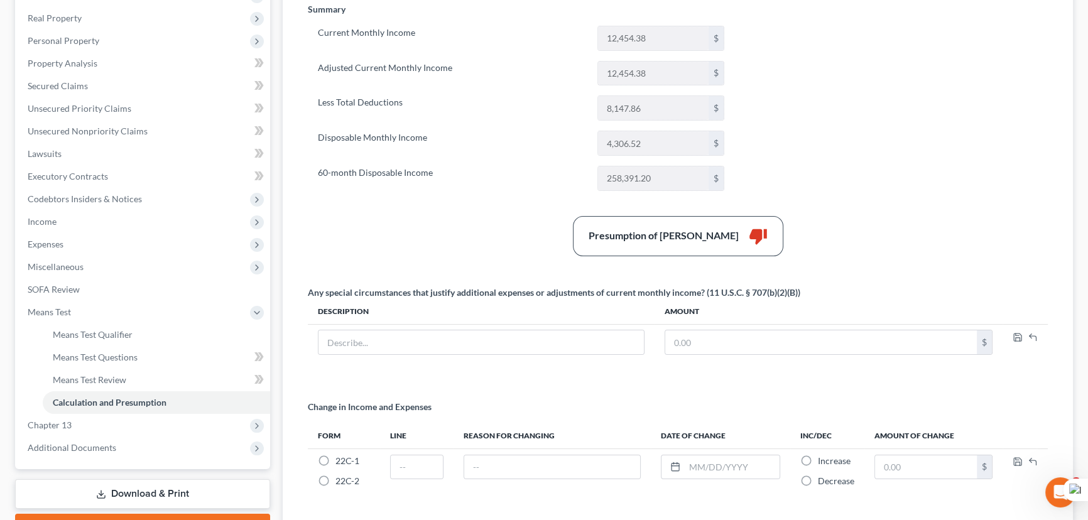
scroll to position [88, 0]
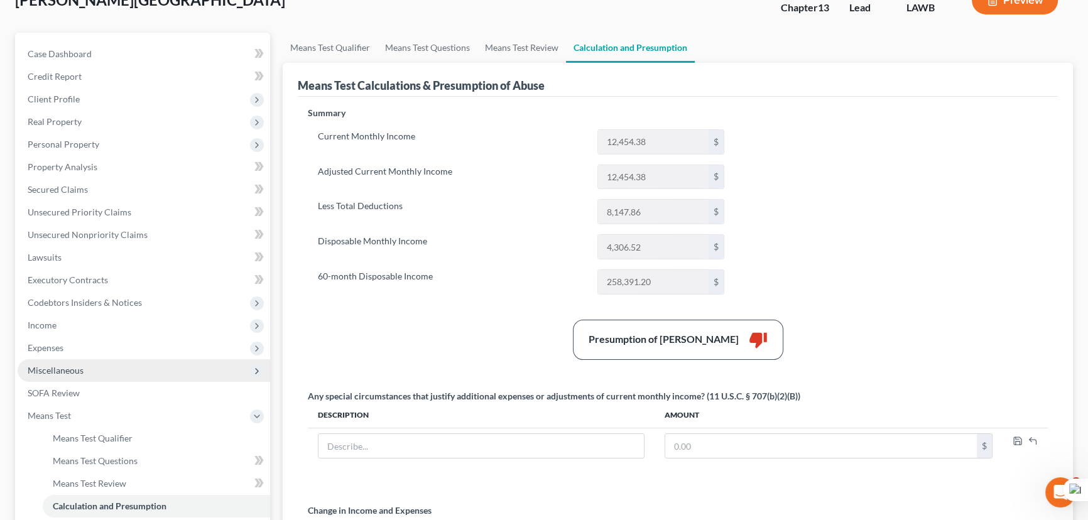
drag, startPoint x: 101, startPoint y: 349, endPoint x: 102, endPoint y: 358, distance: 8.9
click at [101, 349] on span "Expenses" at bounding box center [144, 348] width 253 height 23
click at [105, 372] on link "Home" at bounding box center [156, 370] width 227 height 23
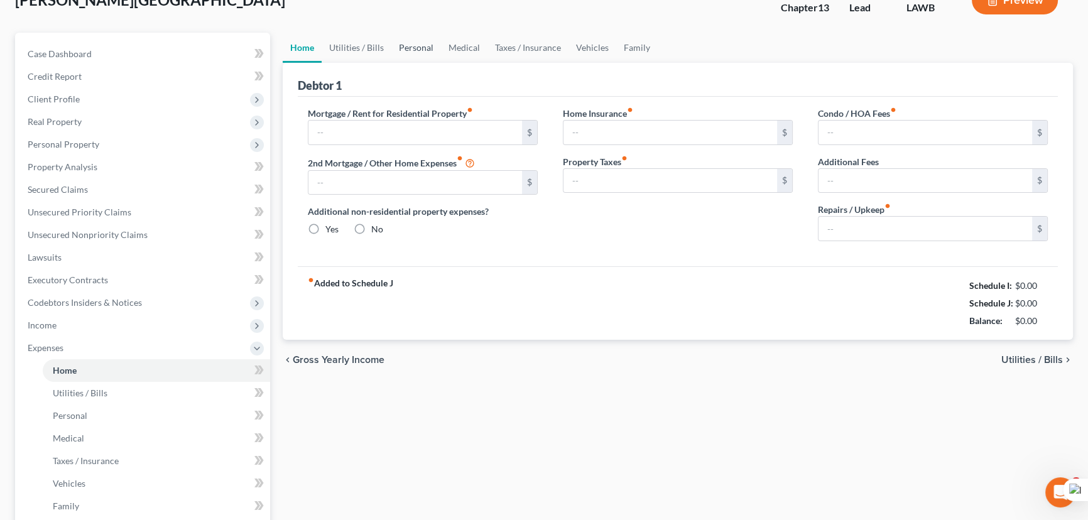
scroll to position [77, 0]
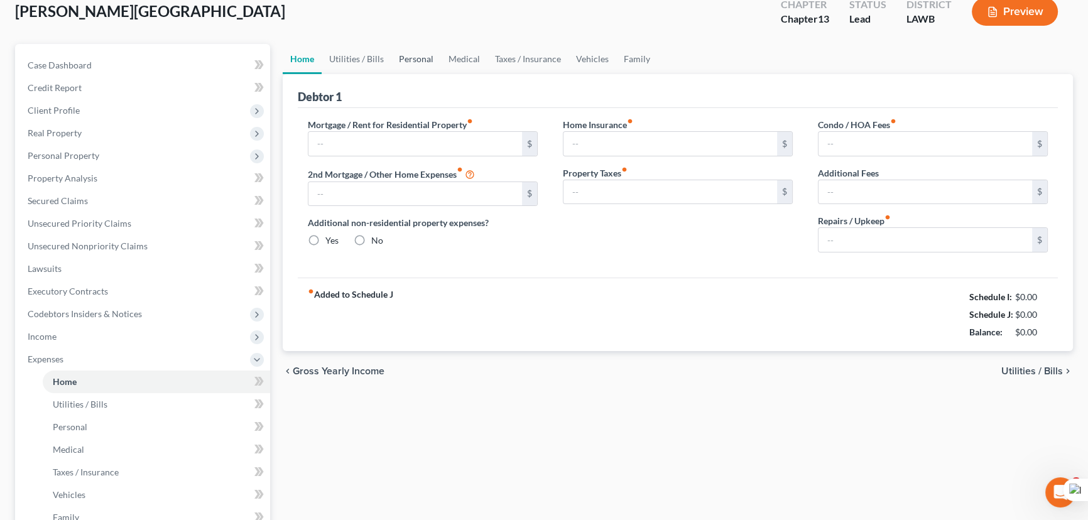
type input "2,214.00"
type input "0.00"
radio input "true"
type input "0.00"
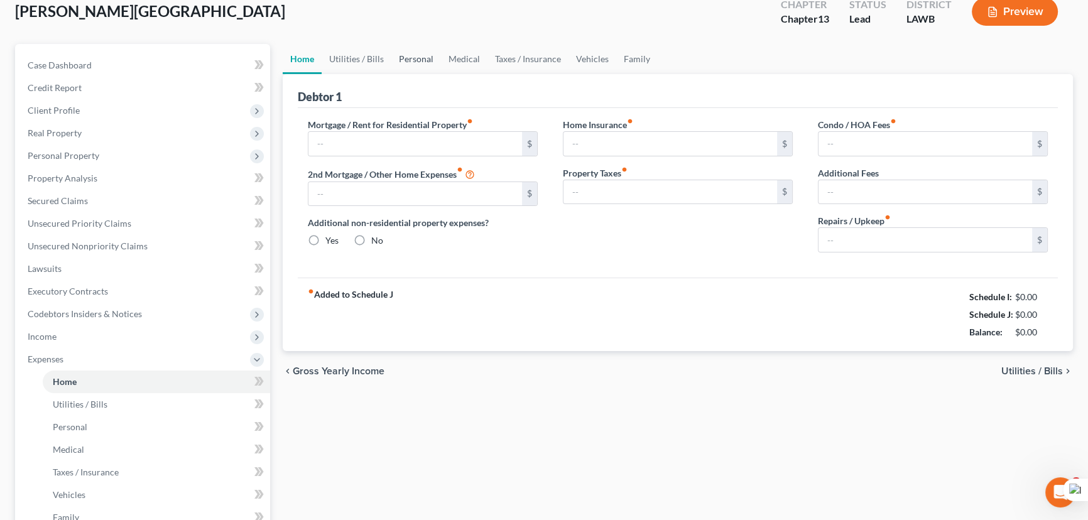
type input "0.00"
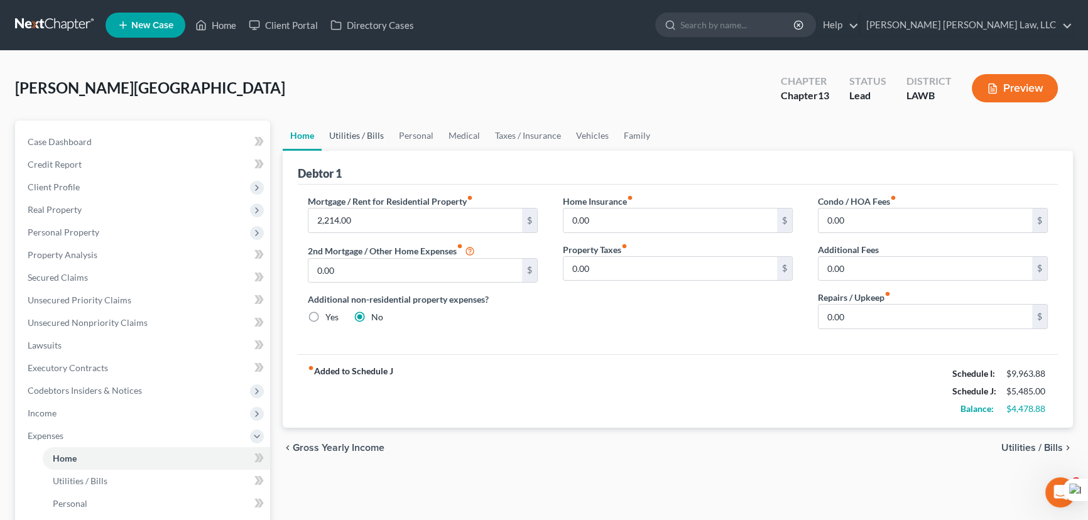
click at [362, 132] on link "Utilities / Bills" at bounding box center [357, 136] width 70 height 30
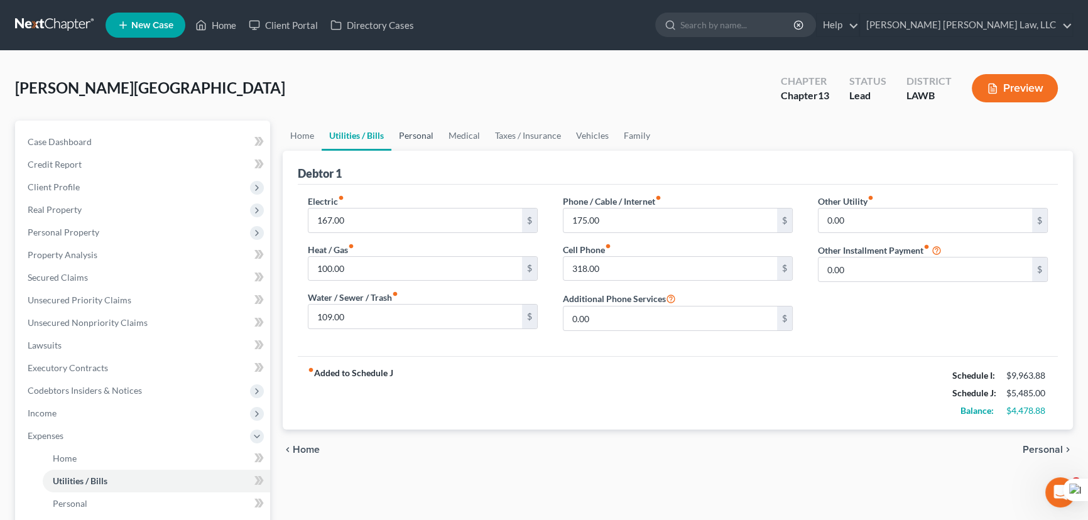
click at [428, 131] on link "Personal" at bounding box center [416, 136] width 50 height 30
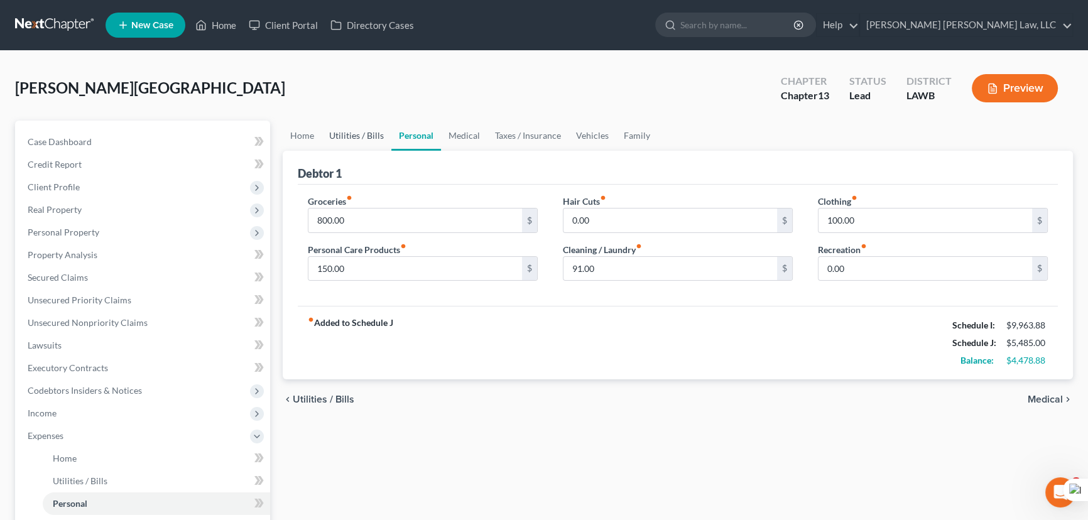
drag, startPoint x: 378, startPoint y: 134, endPoint x: 376, endPoint y: 141, distance: 6.6
click at [377, 134] on link "Utilities / Bills" at bounding box center [357, 136] width 70 height 30
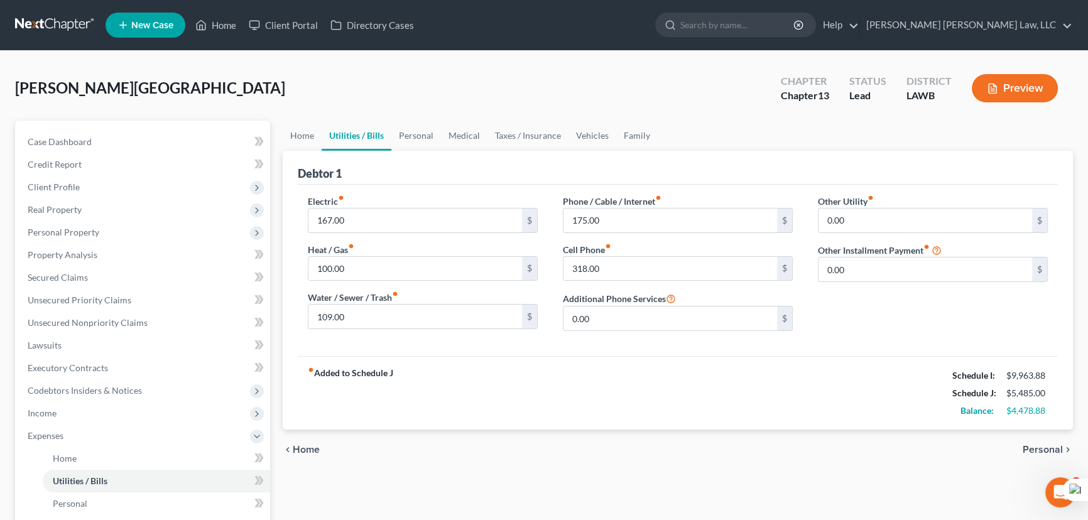
click at [367, 202] on div "Electric fiber_manual_record 167.00 $" at bounding box center [423, 214] width 230 height 38
click at [365, 212] on html "Home New Case Client Portal Directory Cases E. Orum Young Law, LLC madison.f@eo…" at bounding box center [544, 424] width 1088 height 849
type input "300"
click at [344, 274] on input "100.00" at bounding box center [415, 269] width 214 height 24
click at [415, 133] on link "Personal" at bounding box center [416, 136] width 50 height 30
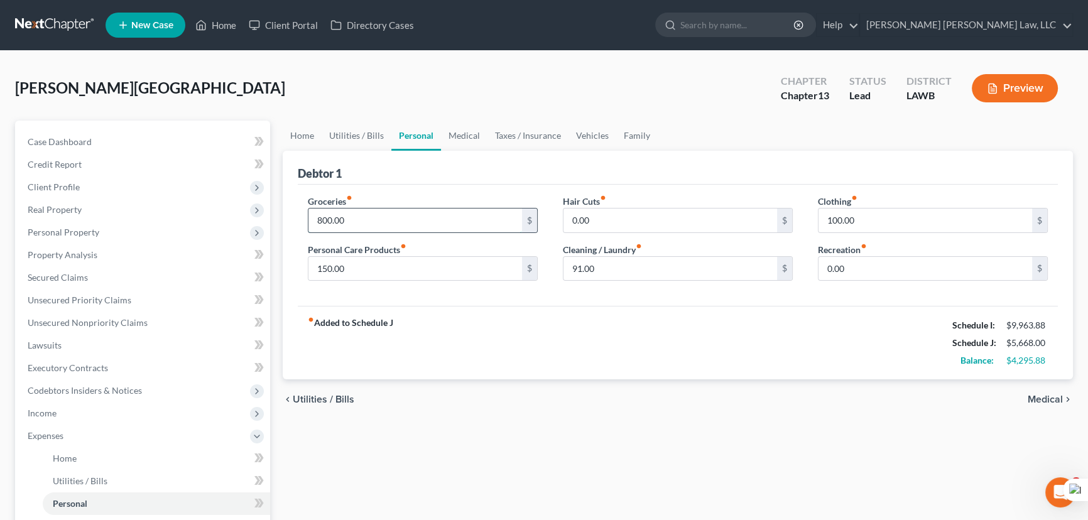
click at [369, 220] on input "800.00" at bounding box center [415, 221] width 214 height 24
click at [377, 276] on input "150.00" at bounding box center [415, 269] width 214 height 24
click at [657, 273] on input "91.00" at bounding box center [670, 269] width 214 height 24
click at [859, 216] on input "100.00" at bounding box center [925, 221] width 214 height 24
click at [352, 222] on input "1,255" at bounding box center [415, 221] width 214 height 24
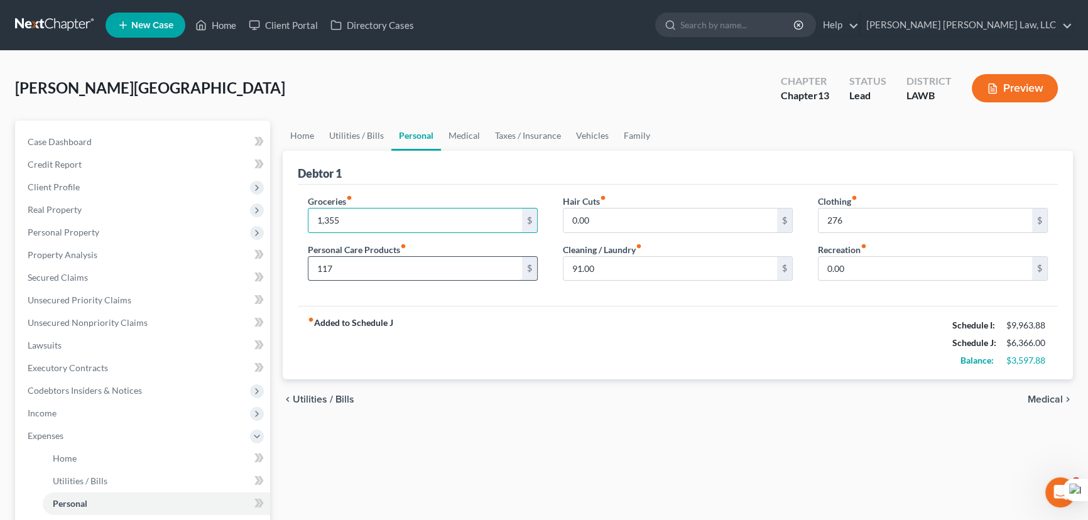
click at [321, 257] on input "117" at bounding box center [415, 269] width 214 height 24
click at [871, 200] on div "Clothing fiber_manual_record 276 $" at bounding box center [933, 214] width 230 height 38
click at [871, 212] on html "Home New Case Client Portal Directory Cases E. Orum Young Law, LLC madison.f@eo…" at bounding box center [544, 424] width 1088 height 849
click at [683, 254] on div "Cleaning / Laundry fiber_manual_record 91.00 $" at bounding box center [678, 262] width 230 height 38
click at [672, 276] on input "91.00" at bounding box center [670, 269] width 214 height 24
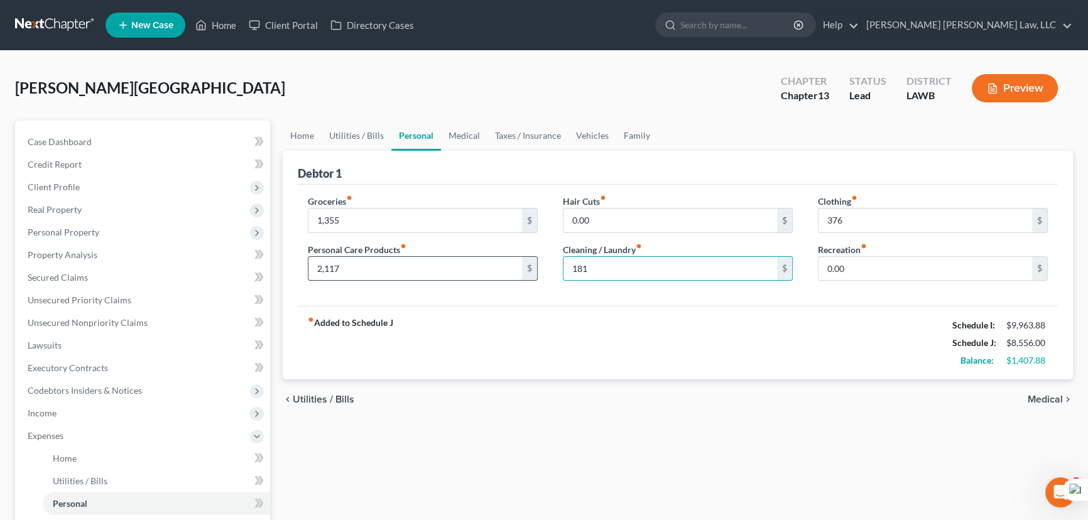
click at [399, 264] on input "2,117" at bounding box center [415, 269] width 214 height 24
click at [582, 128] on link "Vehicles" at bounding box center [592, 136] width 48 height 30
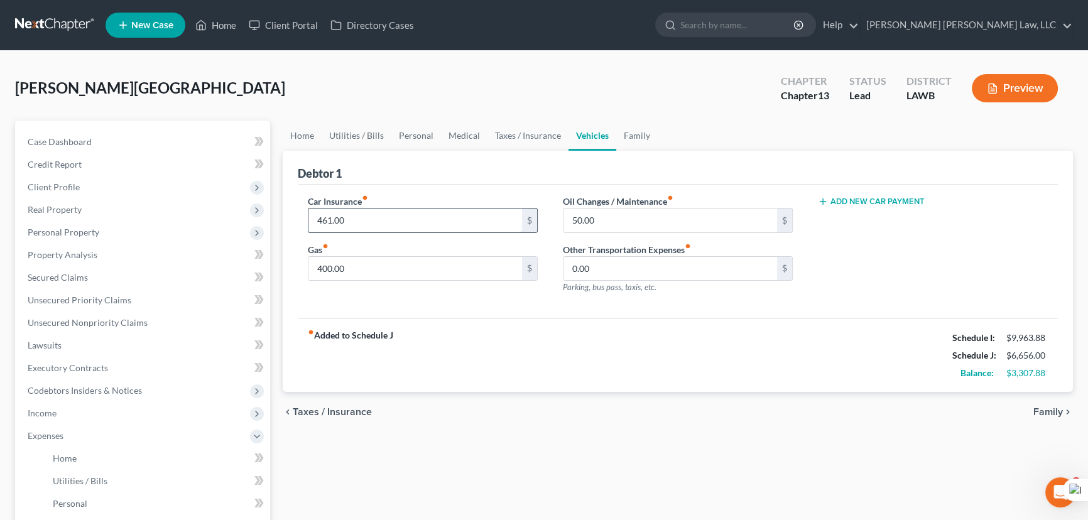
click at [362, 219] on input "461.00" at bounding box center [415, 221] width 214 height 24
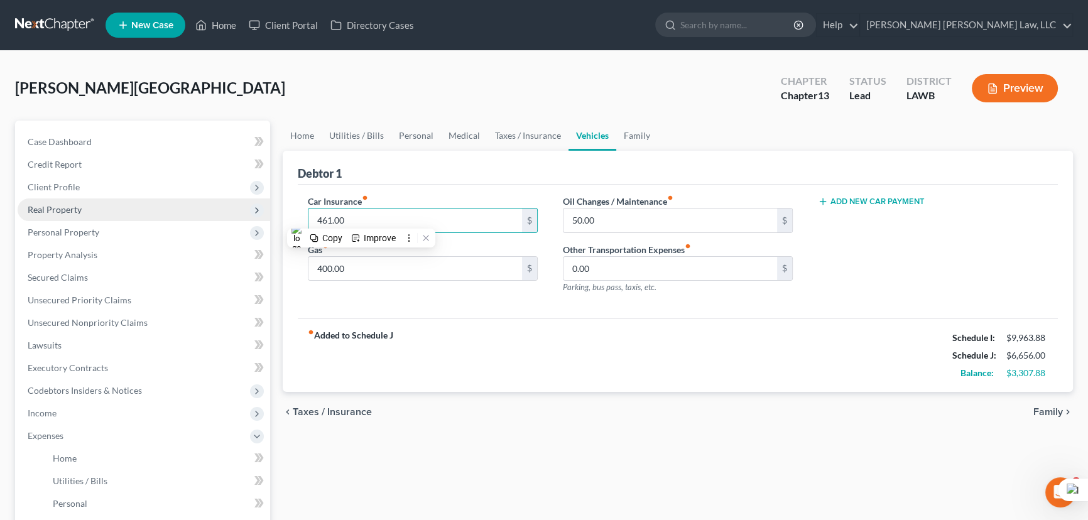
click at [80, 214] on span "Real Property" at bounding box center [144, 209] width 253 height 23
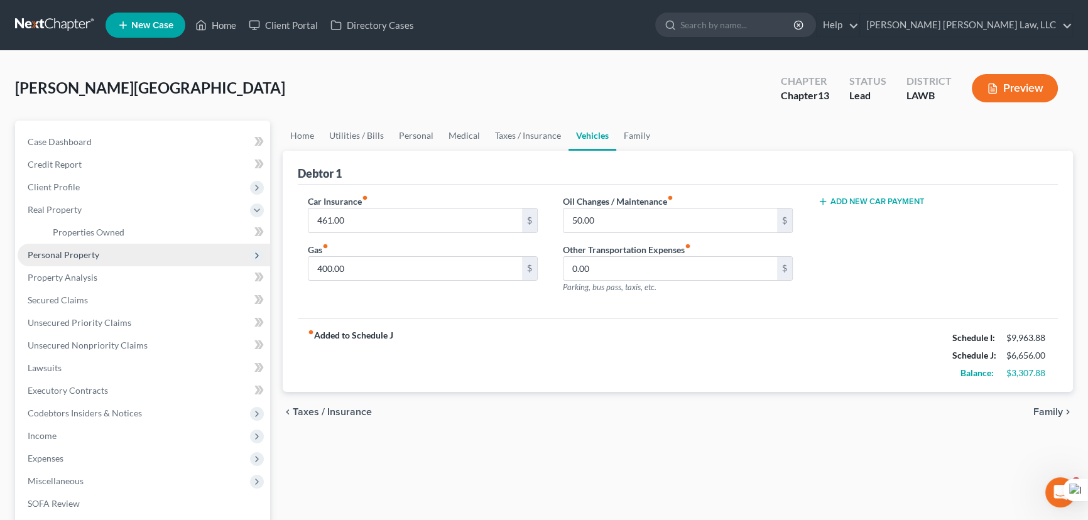
click at [85, 261] on span "Personal Property" at bounding box center [144, 255] width 253 height 23
click at [87, 254] on span "Vehicles Owned" at bounding box center [84, 254] width 63 height 11
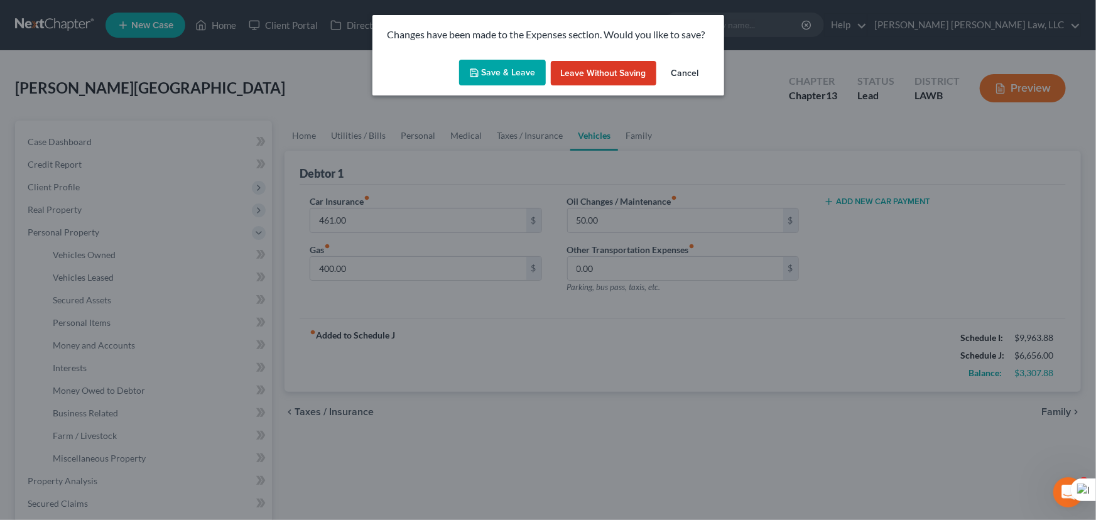
click at [489, 68] on button "Save & Leave" at bounding box center [502, 73] width 87 height 26
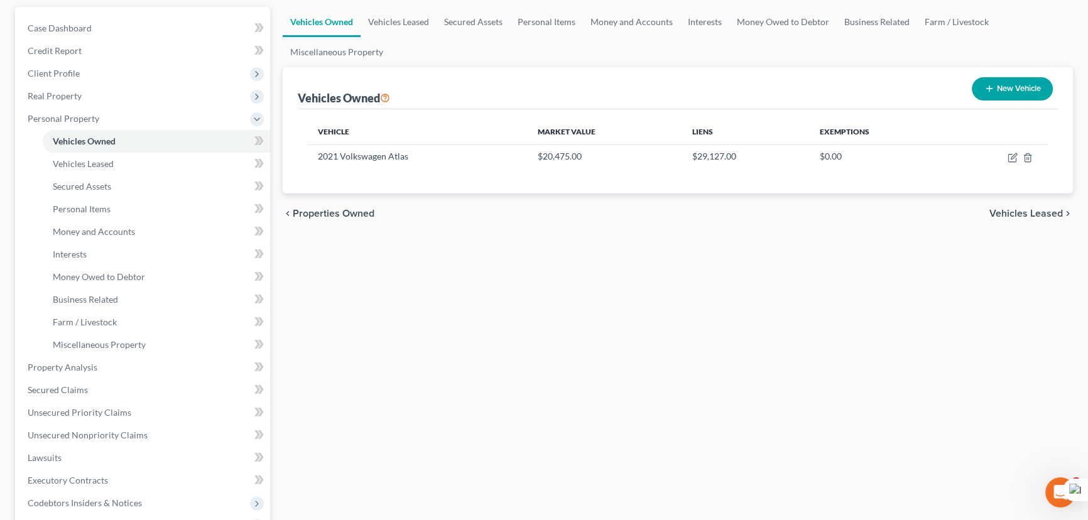
scroll to position [171, 0]
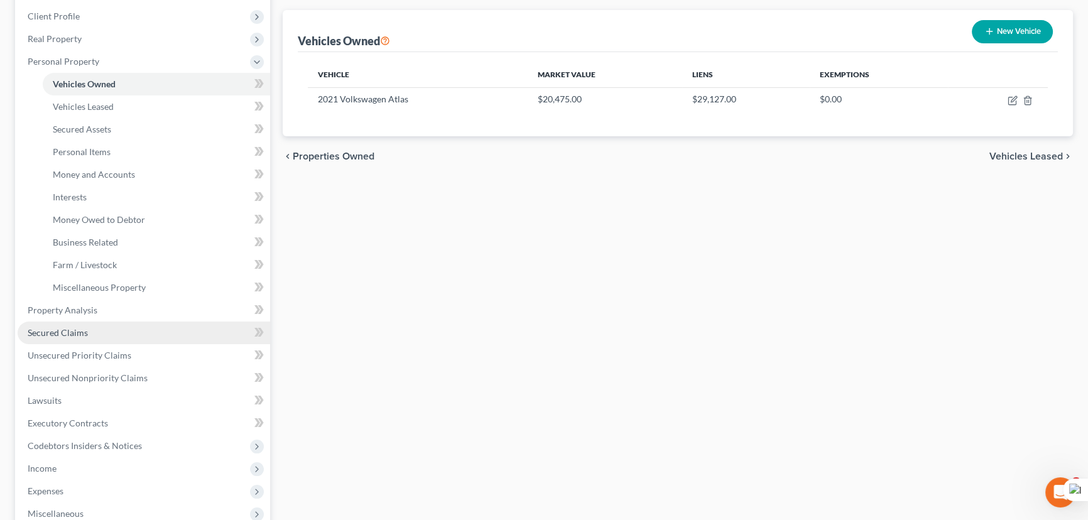
click at [113, 337] on link "Secured Claims" at bounding box center [144, 333] width 253 height 23
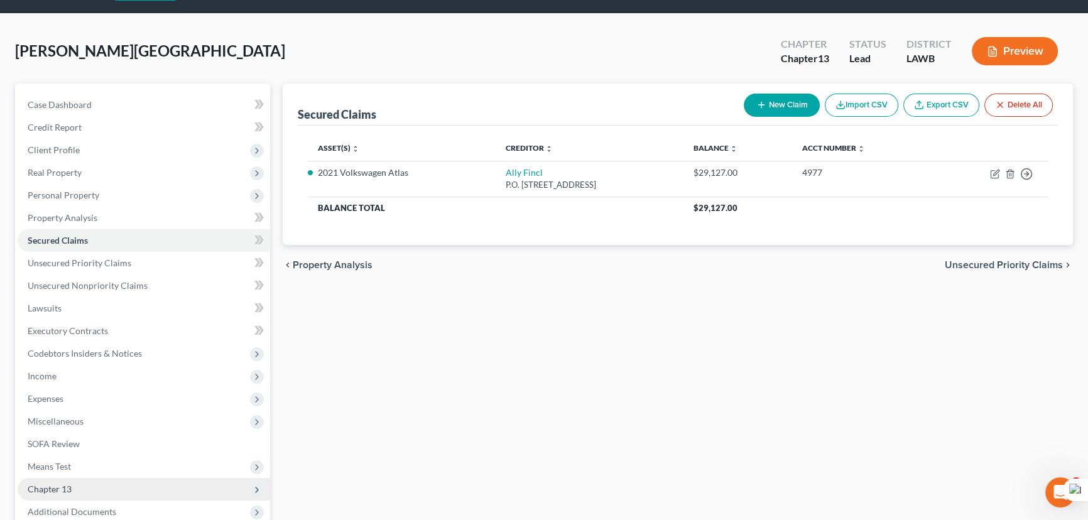
scroll to position [57, 0]
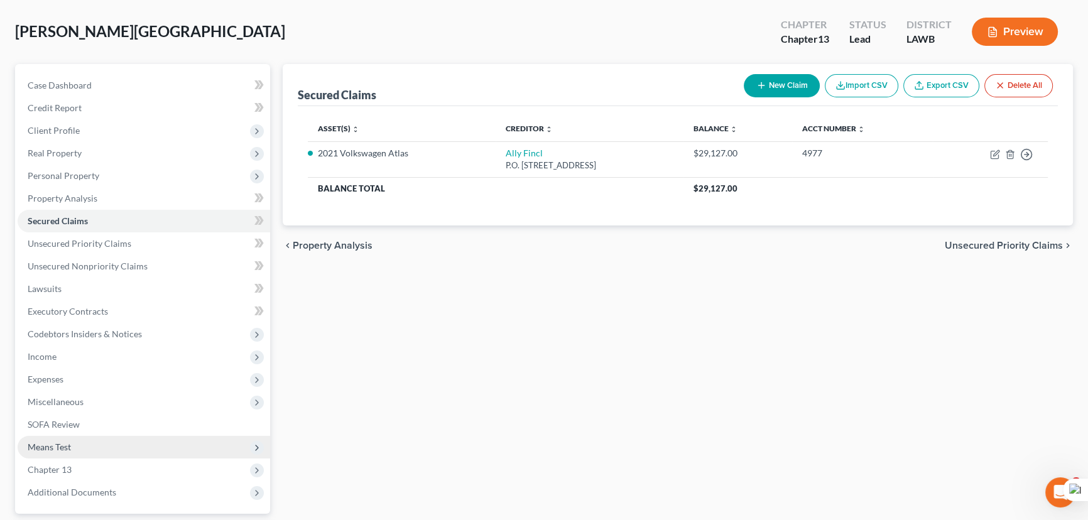
click at [87, 442] on span "Means Test" at bounding box center [144, 447] width 253 height 23
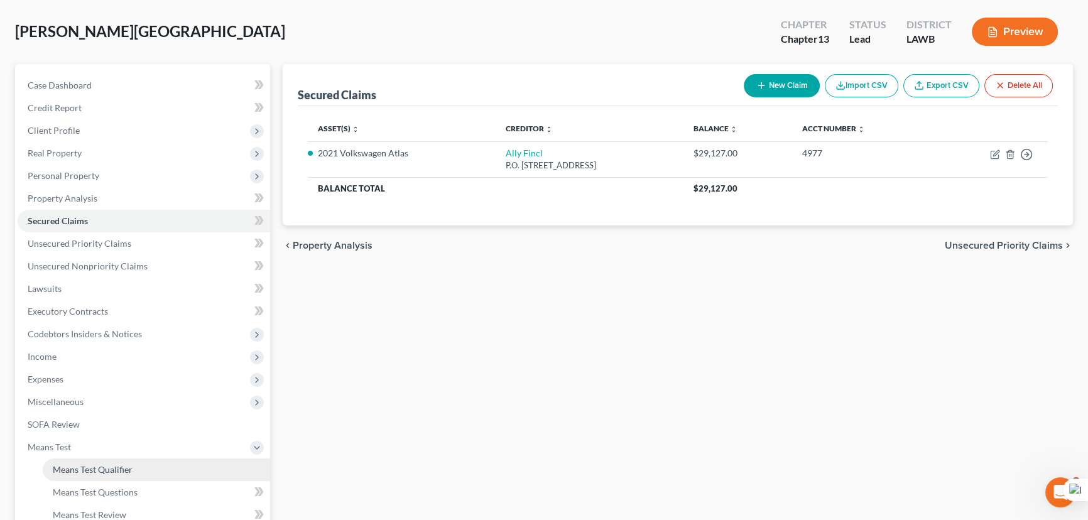
click at [101, 469] on span "Means Test Qualifier" at bounding box center [93, 469] width 80 height 11
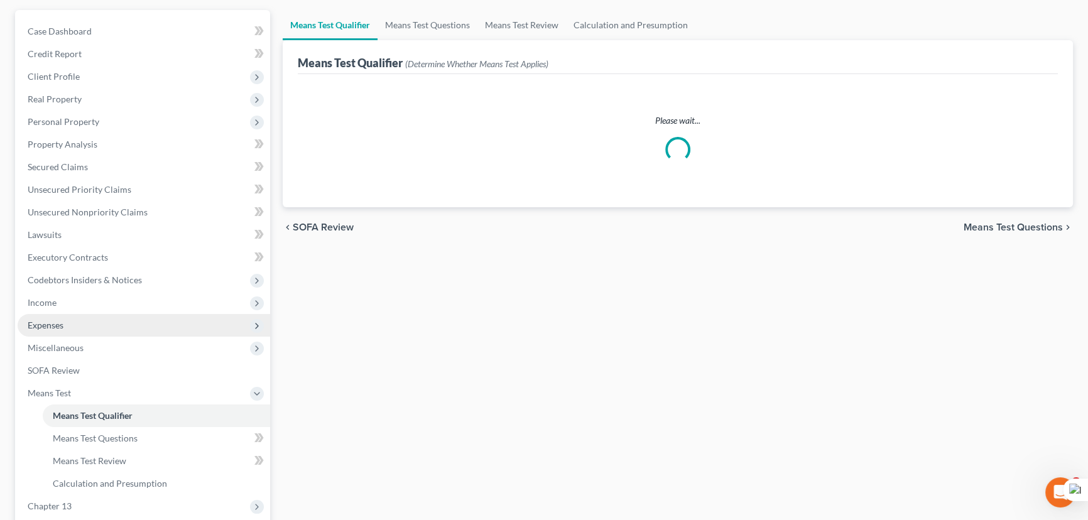
scroll to position [114, 0]
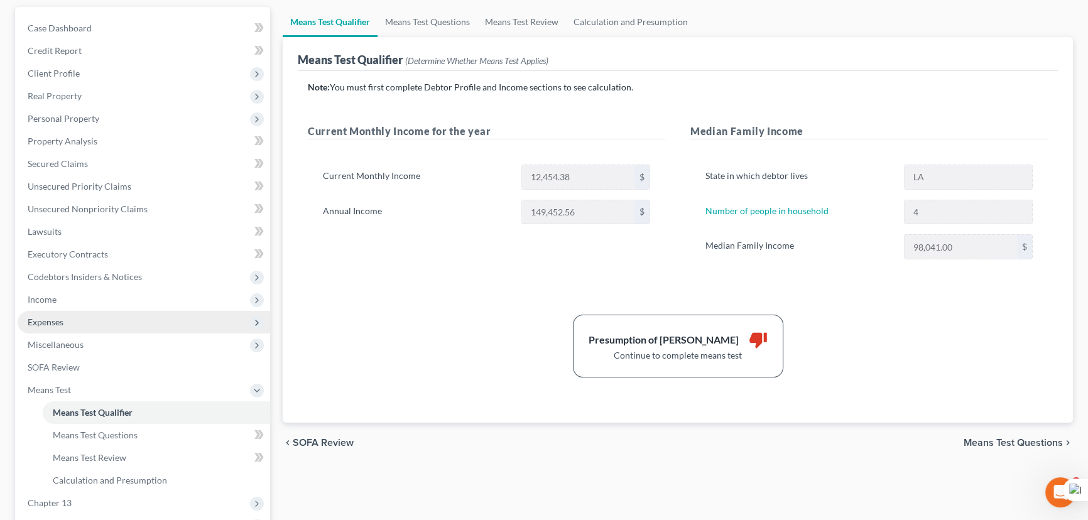
click at [97, 326] on span "Expenses" at bounding box center [144, 322] width 253 height 23
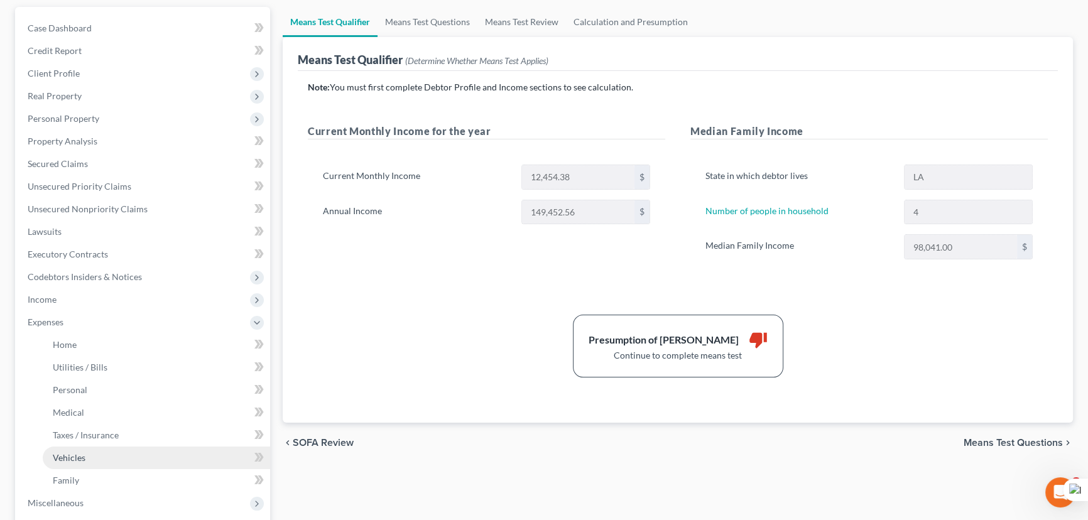
click at [129, 460] on link "Vehicles" at bounding box center [156, 458] width 227 height 23
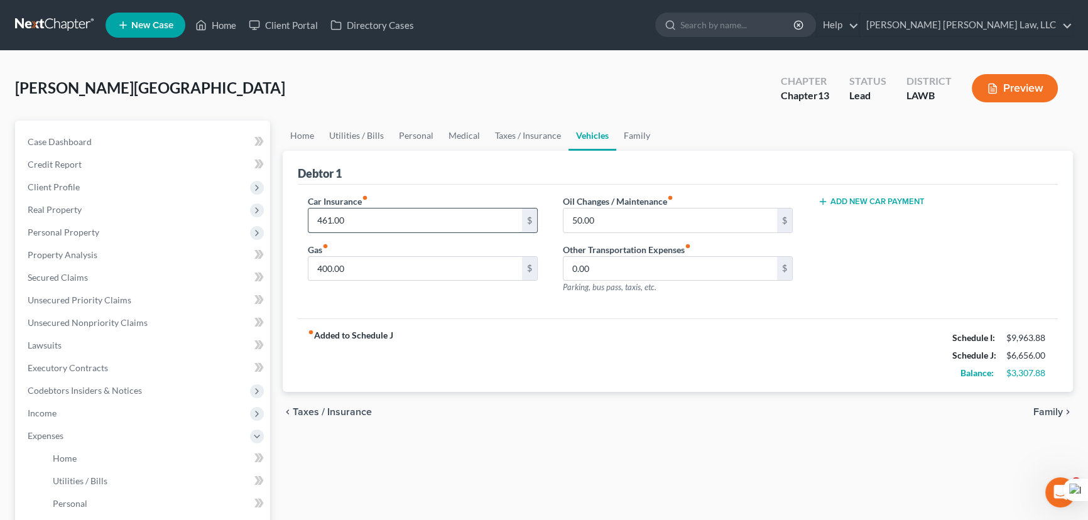
click at [376, 212] on input "461.00" at bounding box center [415, 221] width 214 height 24
click at [384, 268] on input "400.00" at bounding box center [415, 269] width 214 height 24
click at [622, 211] on input "50.00" at bounding box center [670, 221] width 214 height 24
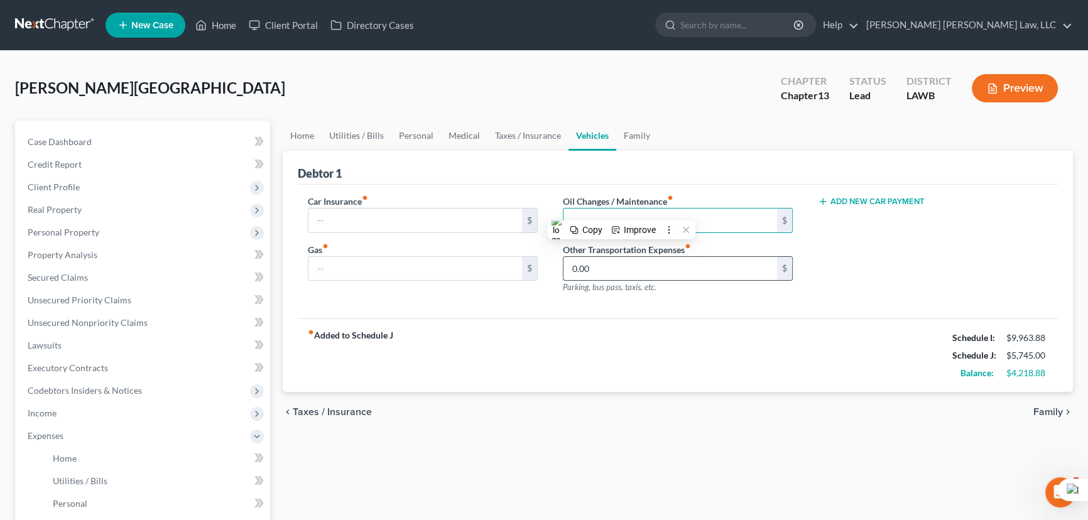
click at [610, 268] on input "0.00" at bounding box center [670, 269] width 214 height 24
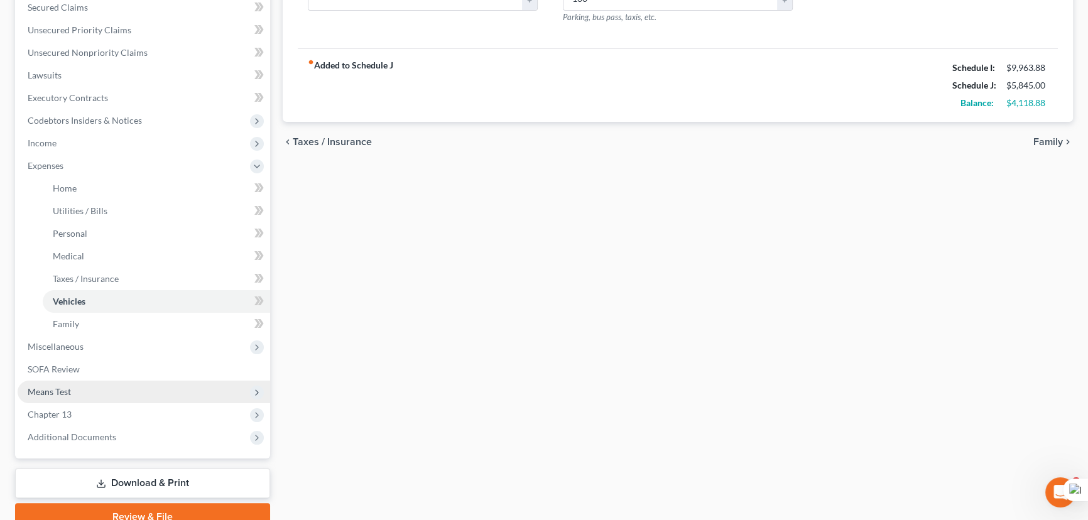
click at [75, 394] on span "Means Test" at bounding box center [144, 392] width 253 height 23
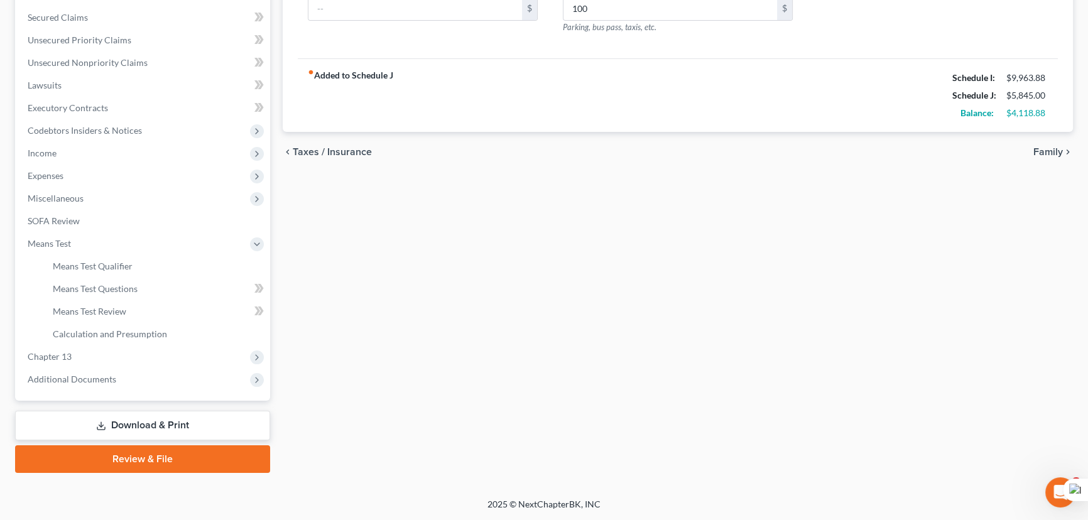
scroll to position [259, 0]
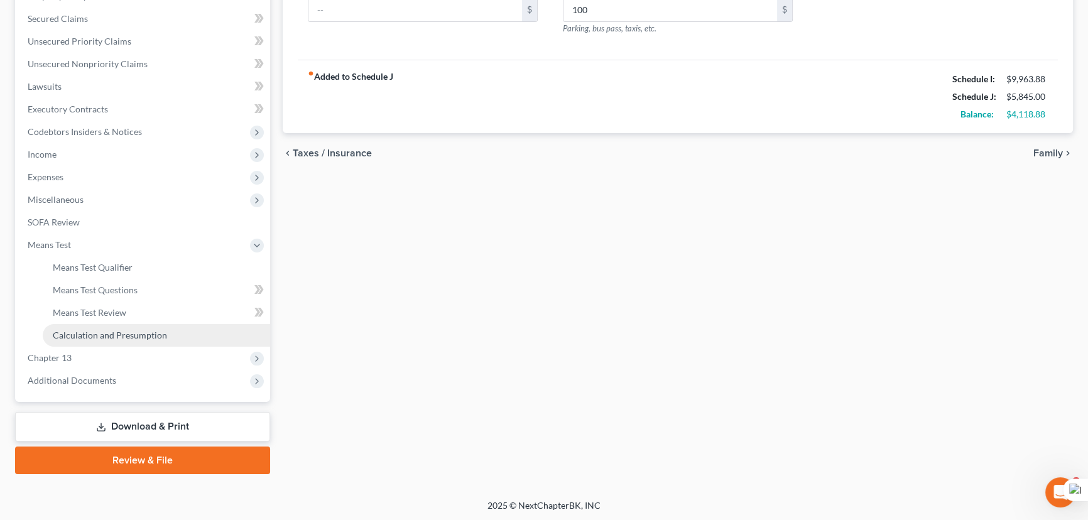
click at [119, 338] on span "Calculation and Presumption" at bounding box center [110, 335] width 114 height 11
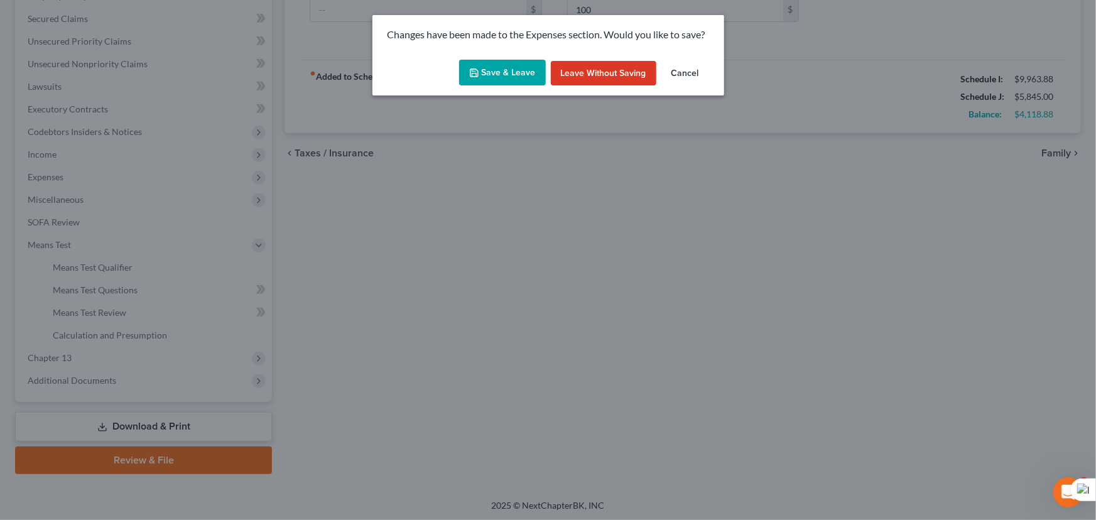
click at [515, 76] on button "Save & Leave" at bounding box center [502, 73] width 87 height 26
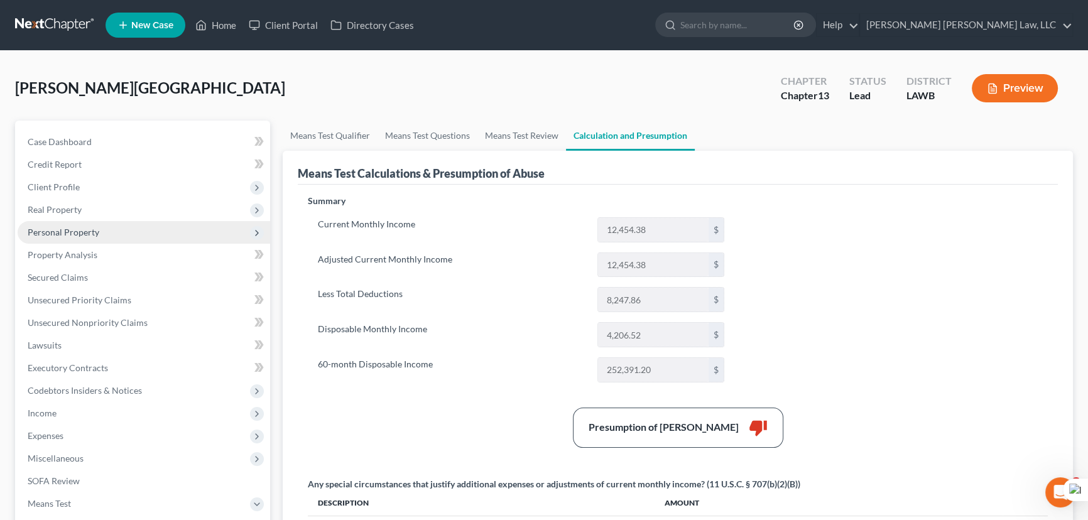
drag, startPoint x: 180, startPoint y: 208, endPoint x: 174, endPoint y: 221, distance: 14.4
click at [180, 208] on span "Real Property" at bounding box center [144, 209] width 253 height 23
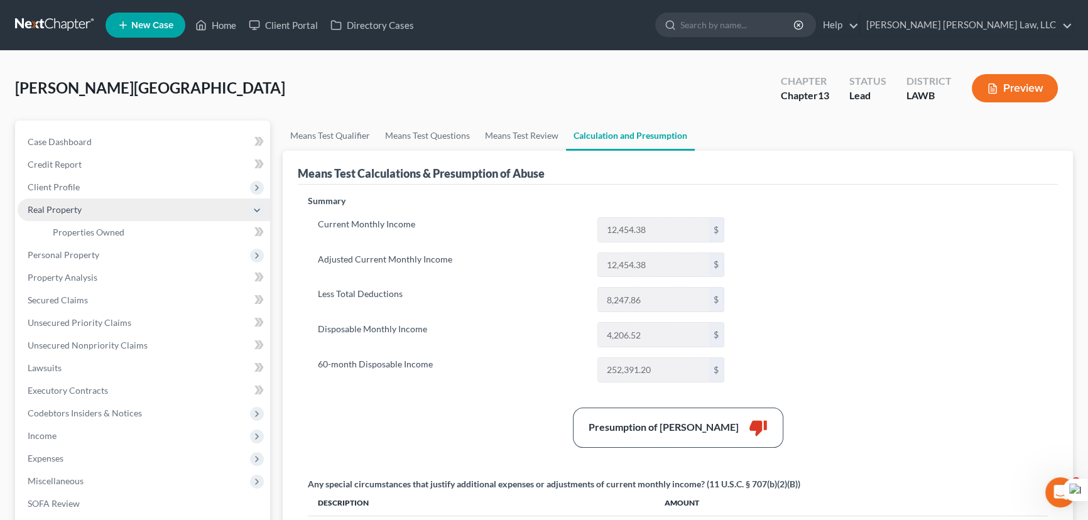
click at [174, 219] on span "Real Property" at bounding box center [144, 209] width 253 height 23
click at [152, 209] on span "Real Property" at bounding box center [144, 209] width 253 height 23
click at [155, 226] on link "Properties Owned" at bounding box center [156, 232] width 227 height 23
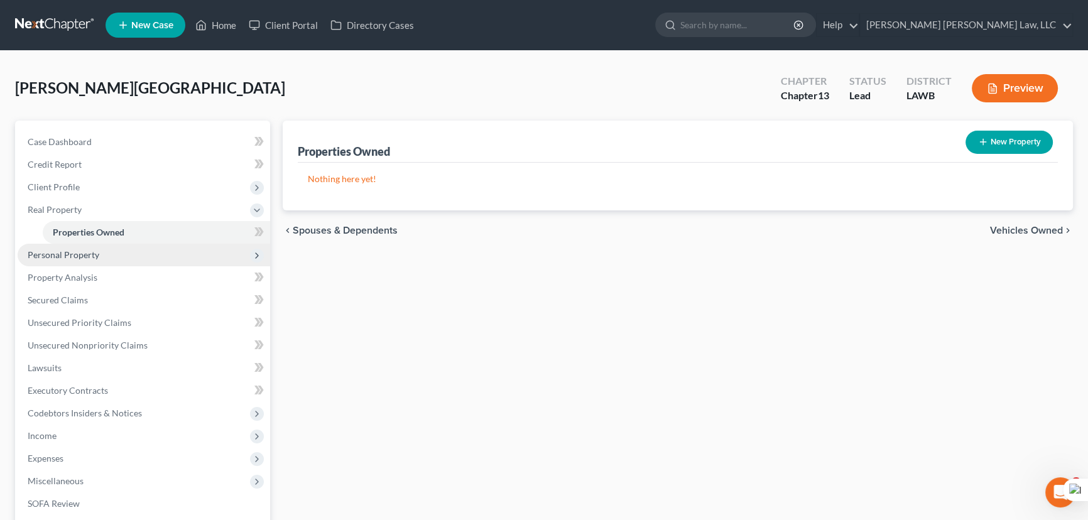
click at [93, 253] on span "Personal Property" at bounding box center [64, 254] width 72 height 11
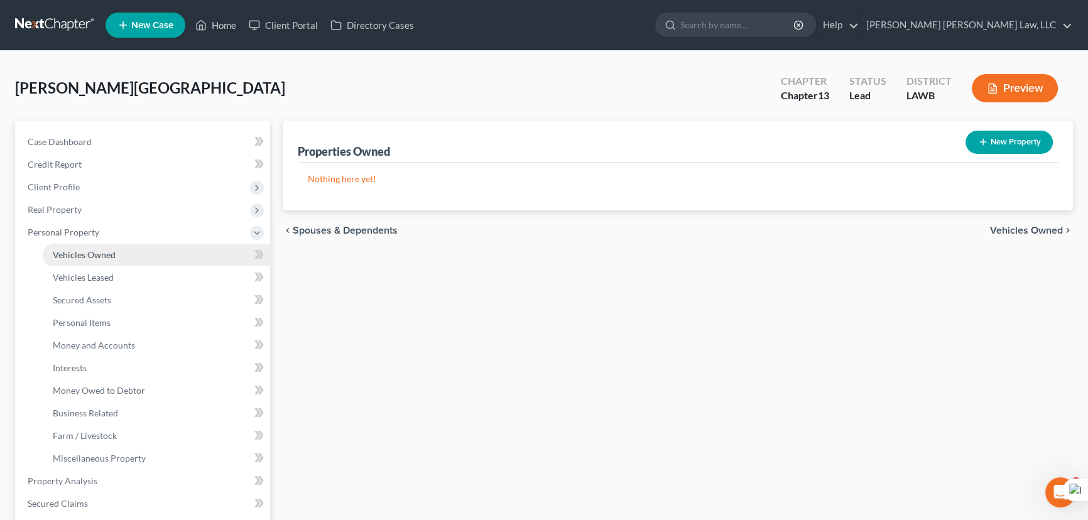
click at [94, 251] on span "Vehicles Owned" at bounding box center [84, 254] width 63 height 11
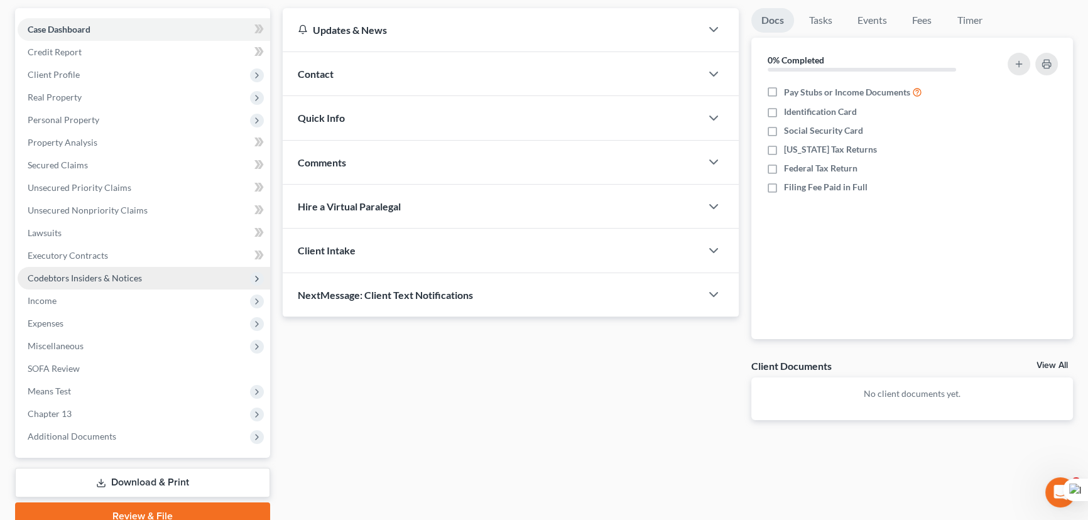
scroll to position [168, 0]
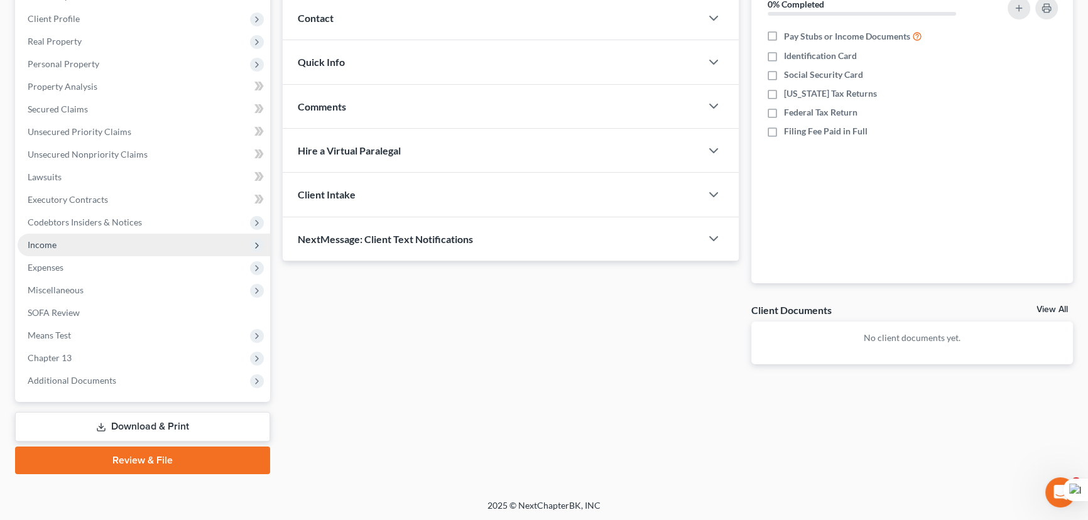
click at [111, 244] on span "Income" at bounding box center [144, 245] width 253 height 23
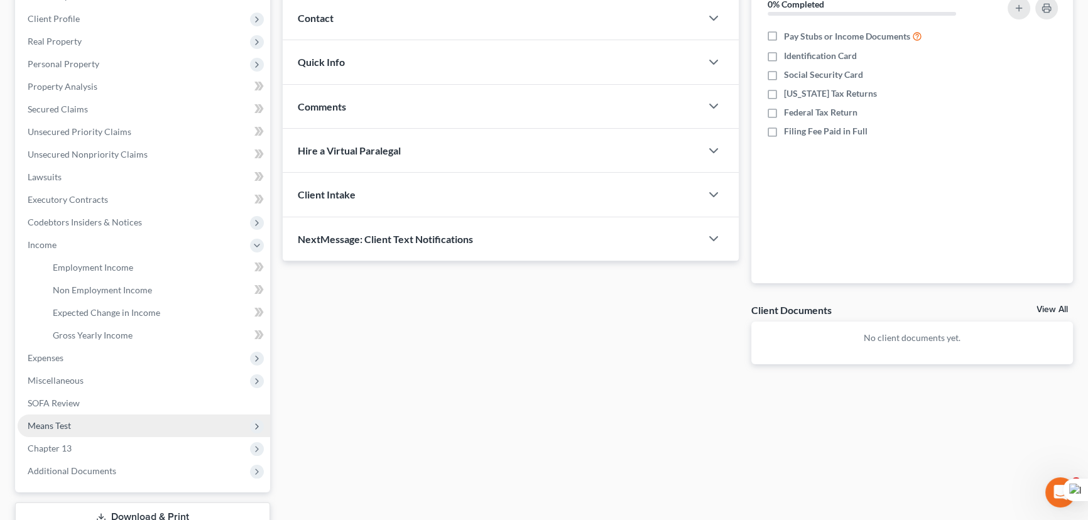
click at [89, 424] on span "Means Test" at bounding box center [144, 426] width 253 height 23
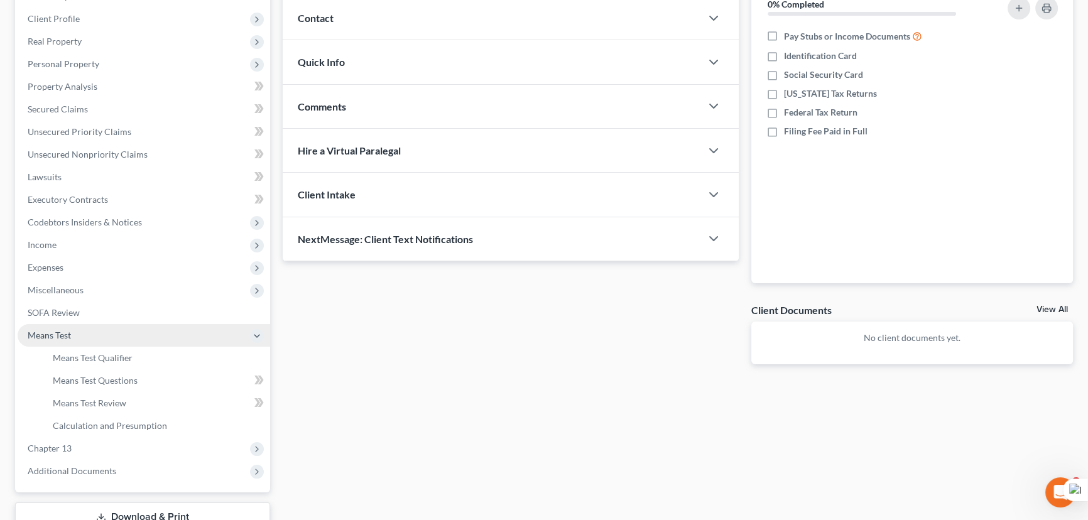
click at [122, 345] on span "Means Test" at bounding box center [144, 335] width 253 height 23
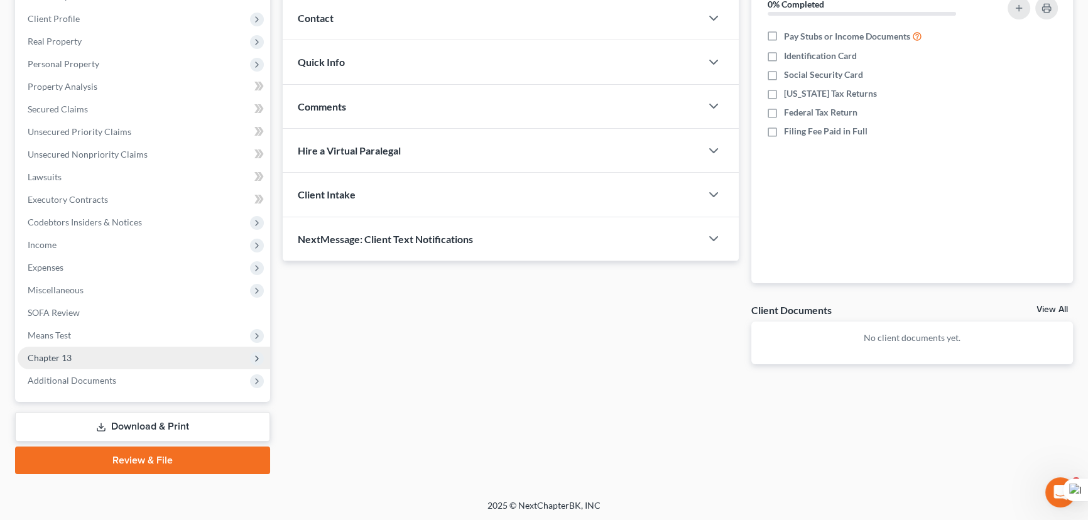
click at [123, 358] on span "Chapter 13" at bounding box center [144, 358] width 253 height 23
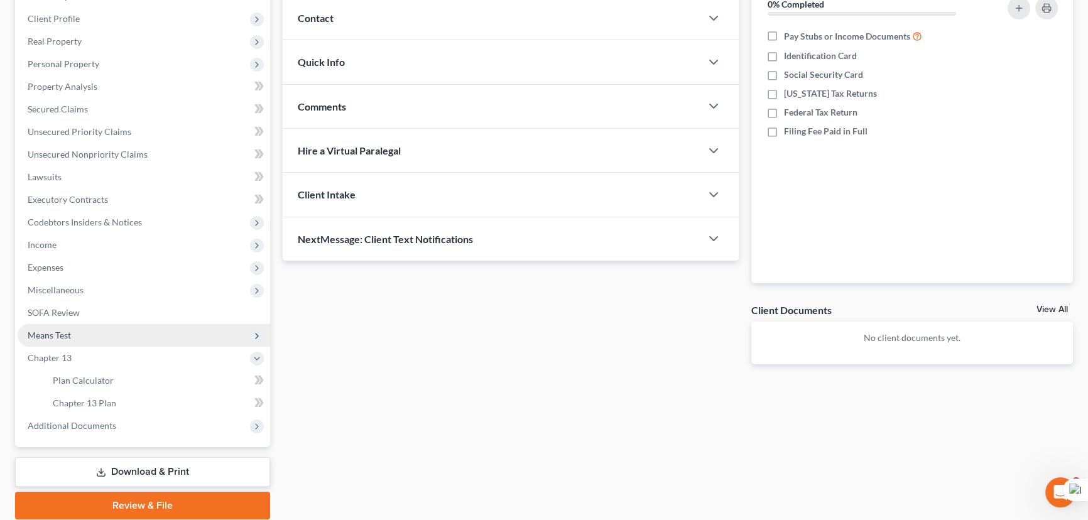
click at [121, 342] on span "Means Test" at bounding box center [144, 335] width 253 height 23
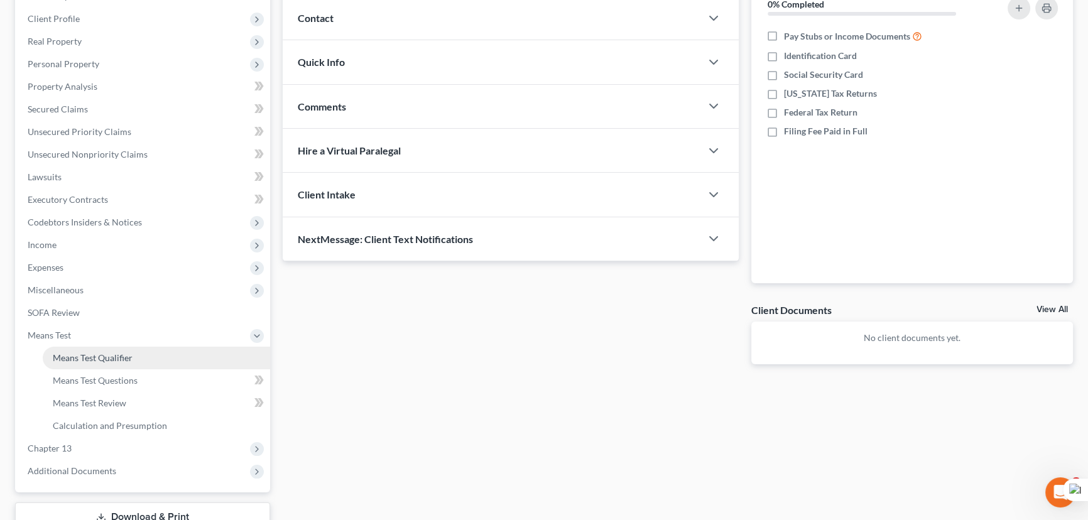
click at [125, 352] on span "Means Test Qualifier" at bounding box center [93, 357] width 80 height 11
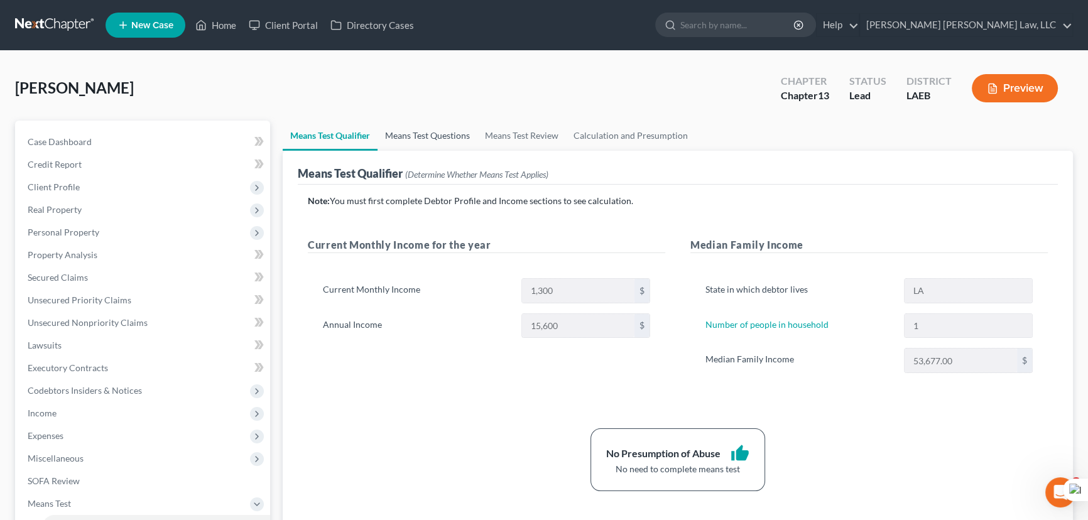
click at [455, 129] on link "Means Test Questions" at bounding box center [428, 136] width 100 height 30
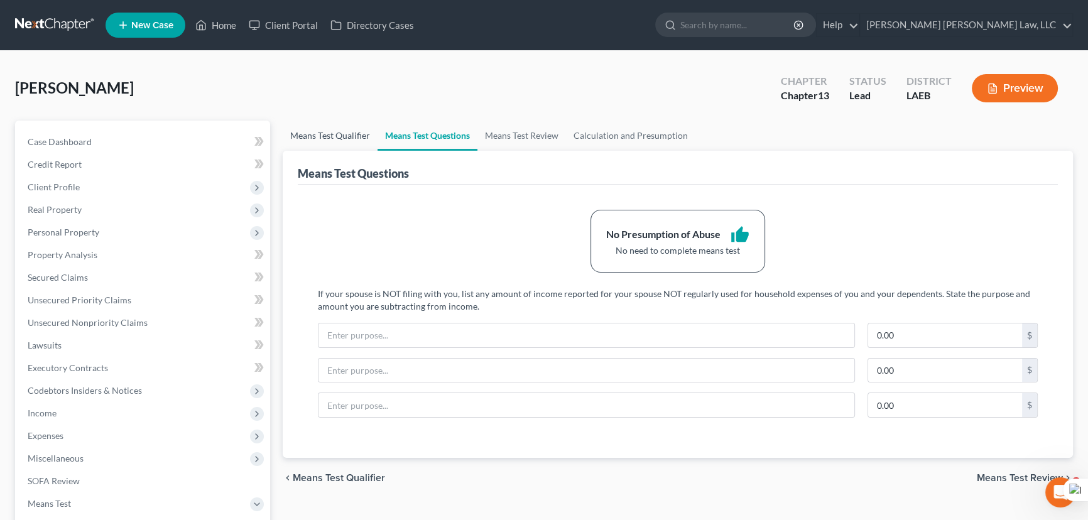
click at [354, 134] on link "Means Test Qualifier" at bounding box center [330, 136] width 95 height 30
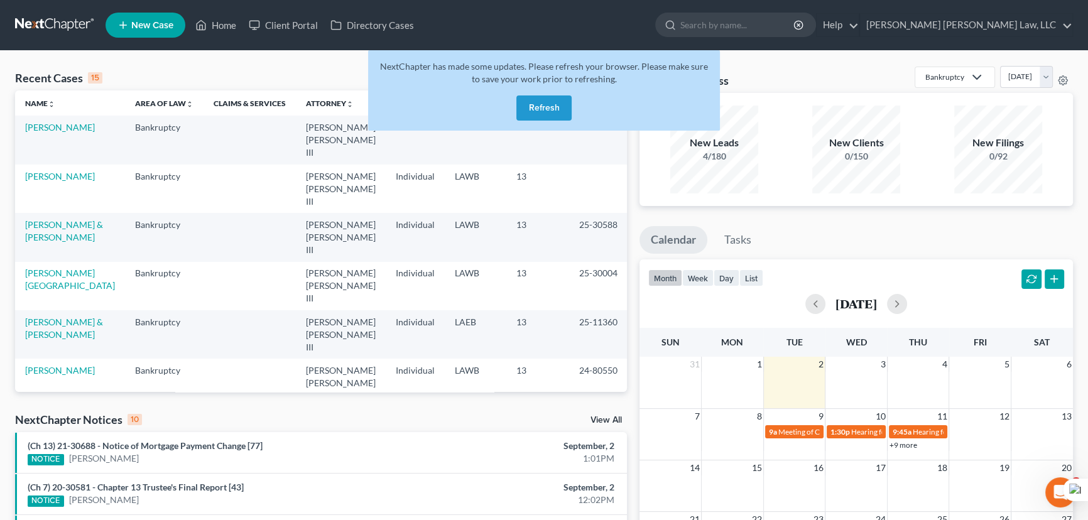
click at [541, 102] on button "Refresh" at bounding box center [543, 107] width 55 height 25
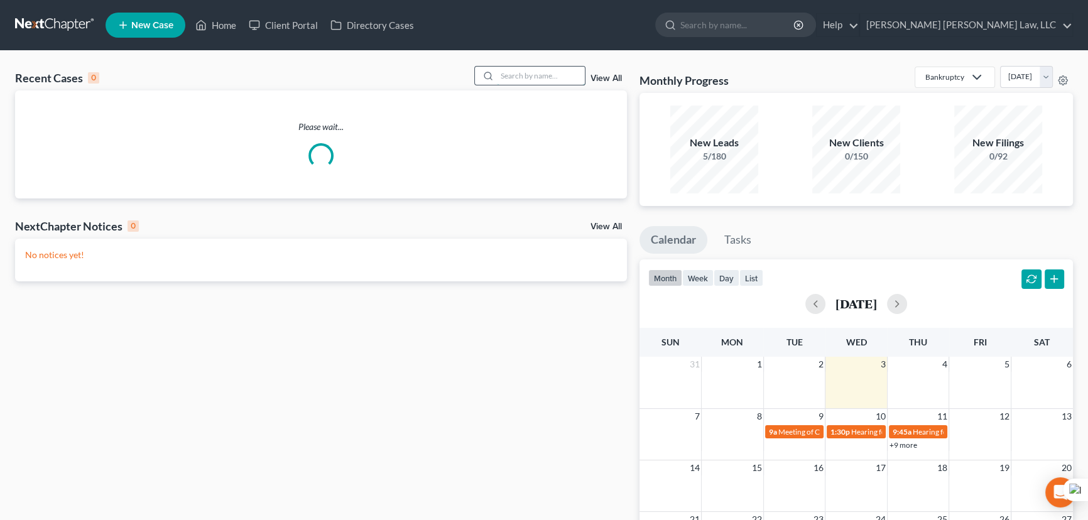
click at [530, 79] on input "search" at bounding box center [541, 76] width 88 height 18
type input "[PERSON_NAME]"
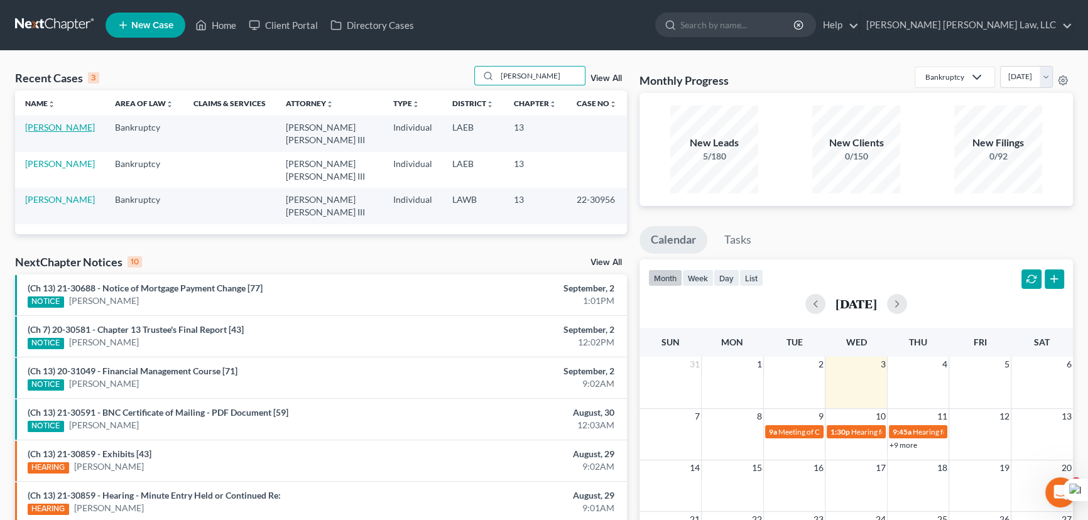
click at [67, 125] on link "[PERSON_NAME]" at bounding box center [60, 127] width 70 height 11
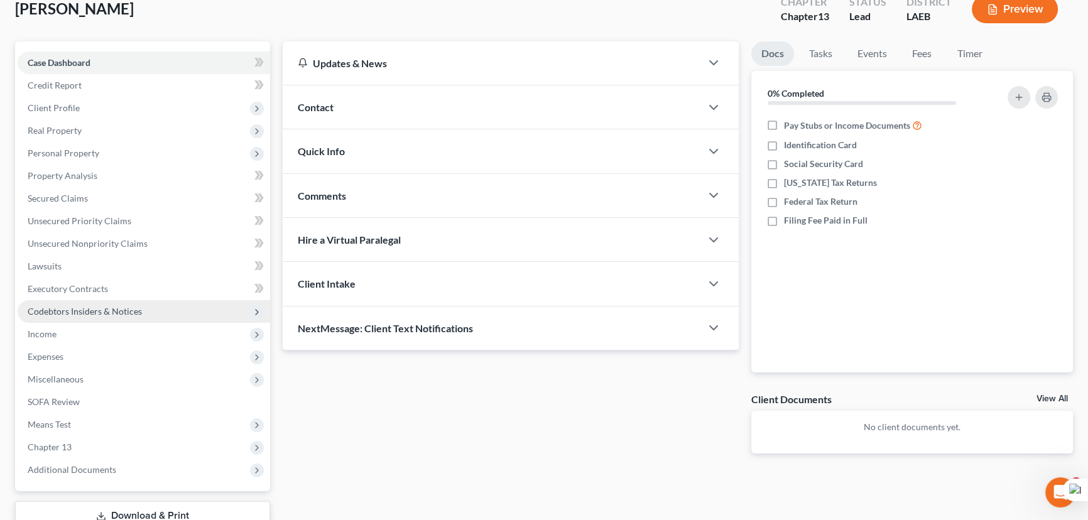
scroll to position [114, 0]
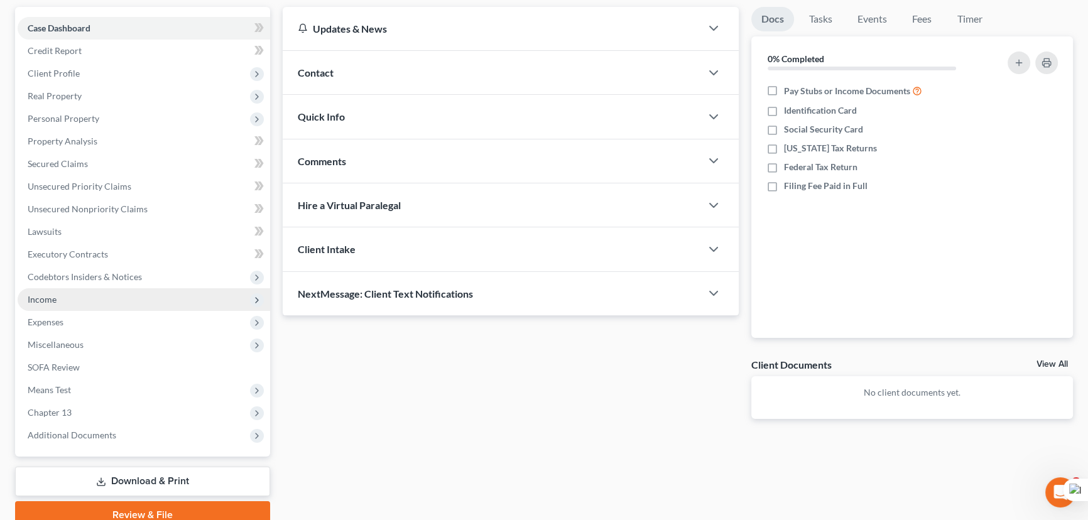
click at [99, 292] on span "Income" at bounding box center [144, 299] width 253 height 23
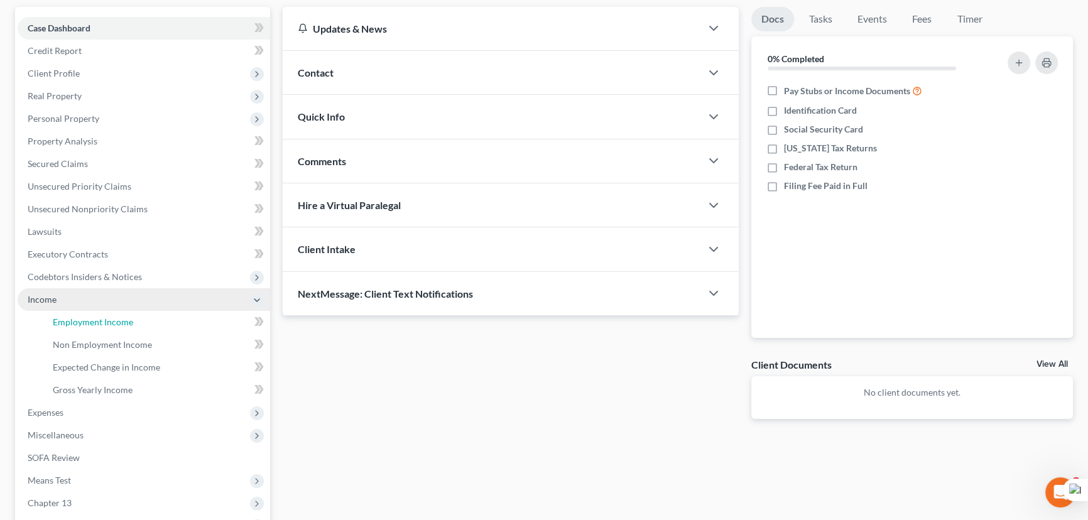
drag, startPoint x: 99, startPoint y: 315, endPoint x: 131, endPoint y: 295, distance: 38.2
click at [100, 317] on span "Employment Income" at bounding box center [93, 322] width 80 height 11
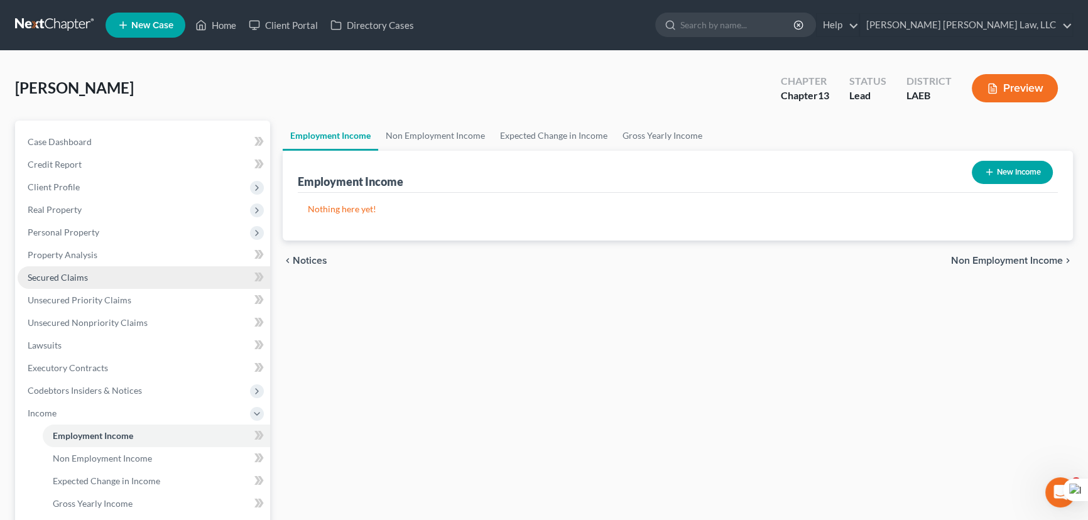
click at [110, 266] on link "Secured Claims" at bounding box center [144, 277] width 253 height 23
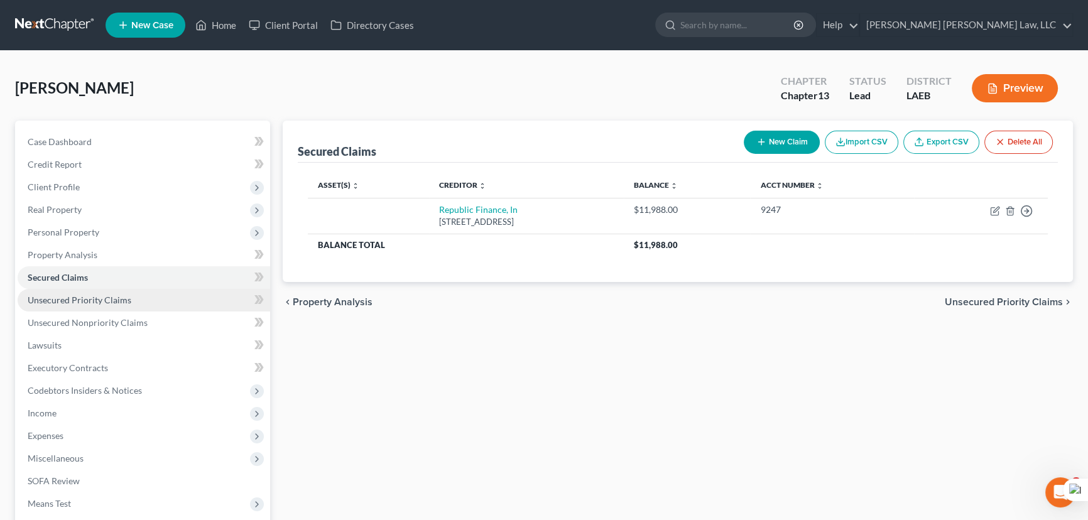
click at [130, 308] on link "Unsecured Priority Claims" at bounding box center [144, 300] width 253 height 23
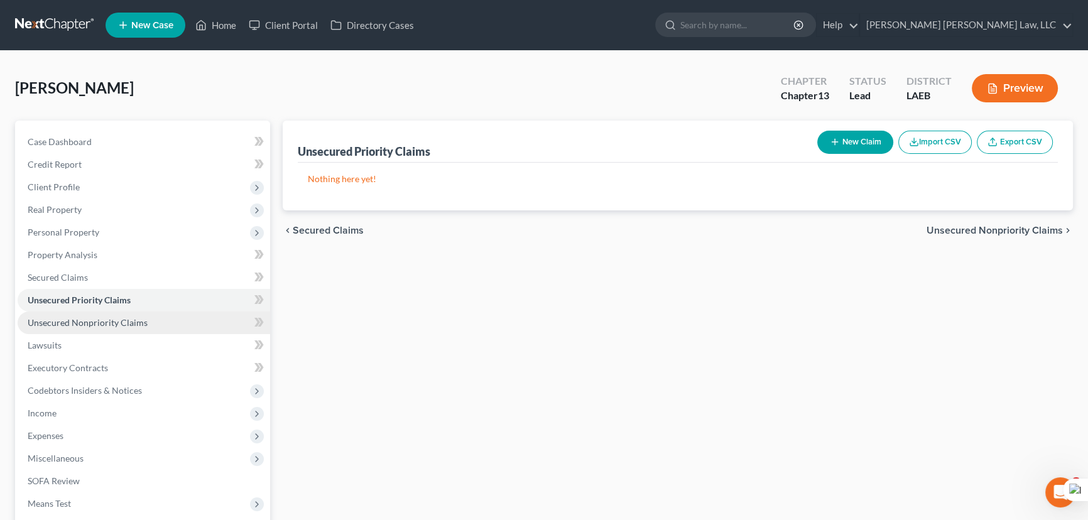
click at [134, 317] on span "Unsecured Nonpriority Claims" at bounding box center [88, 322] width 120 height 11
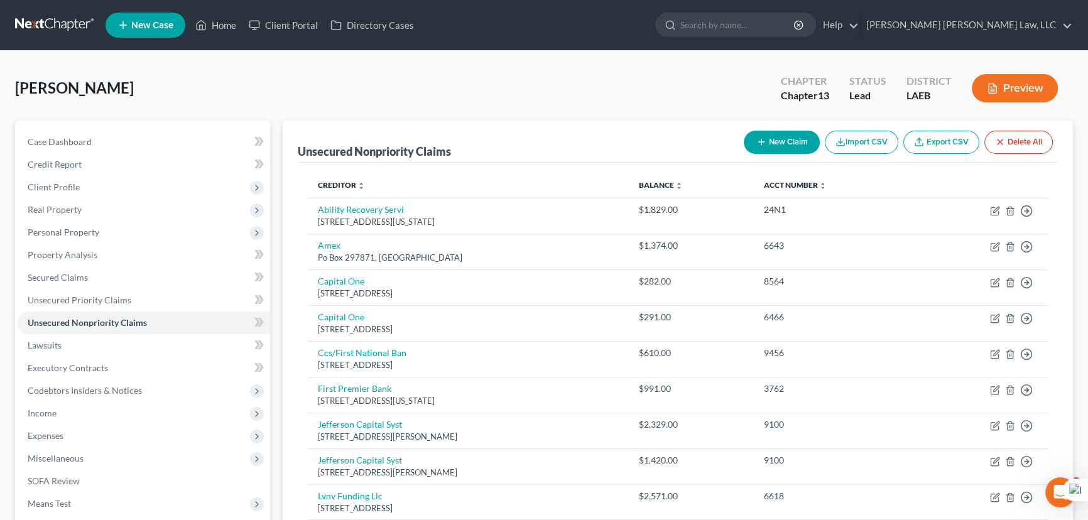
click at [73, 33] on link at bounding box center [55, 25] width 80 height 23
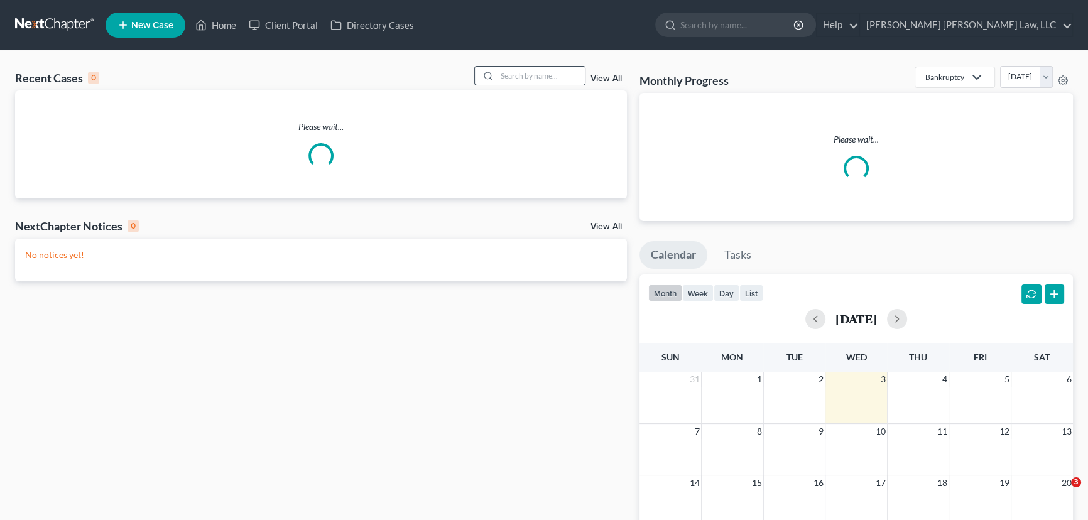
click at [489, 74] on circle at bounding box center [487, 75] width 7 height 7
click at [533, 74] on input "search" at bounding box center [541, 76] width 88 height 18
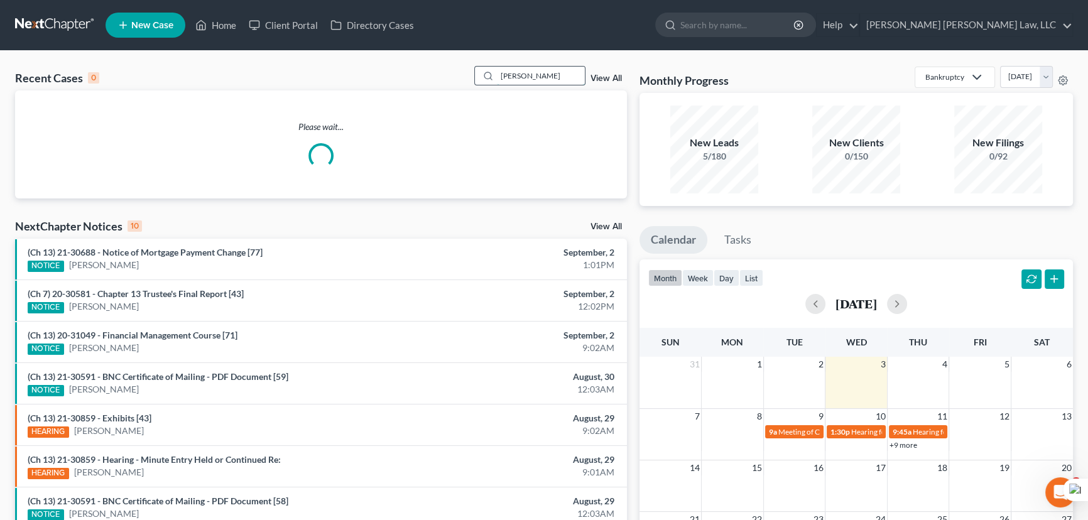
type input "[PERSON_NAME]"
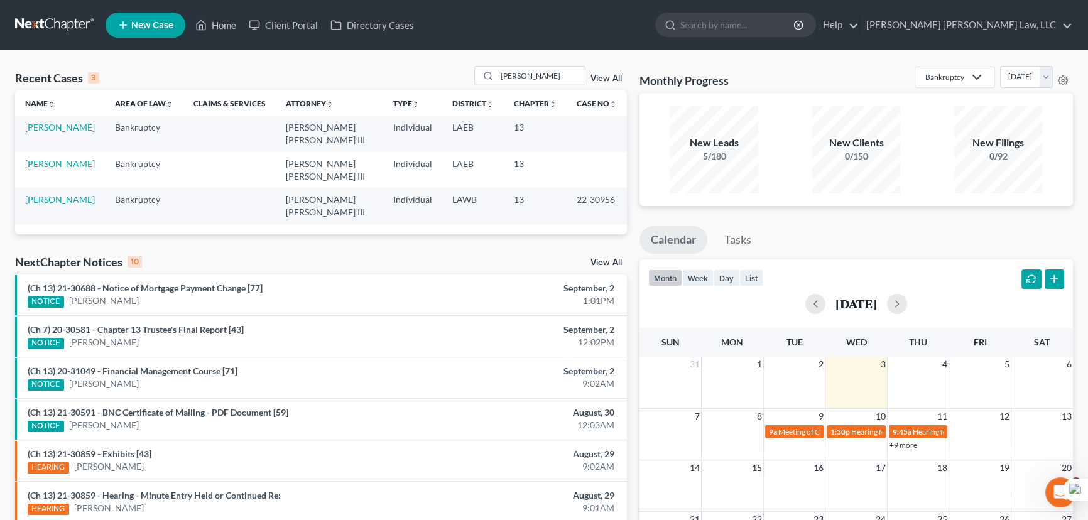
click at [65, 158] on link "[PERSON_NAME]" at bounding box center [60, 163] width 70 height 11
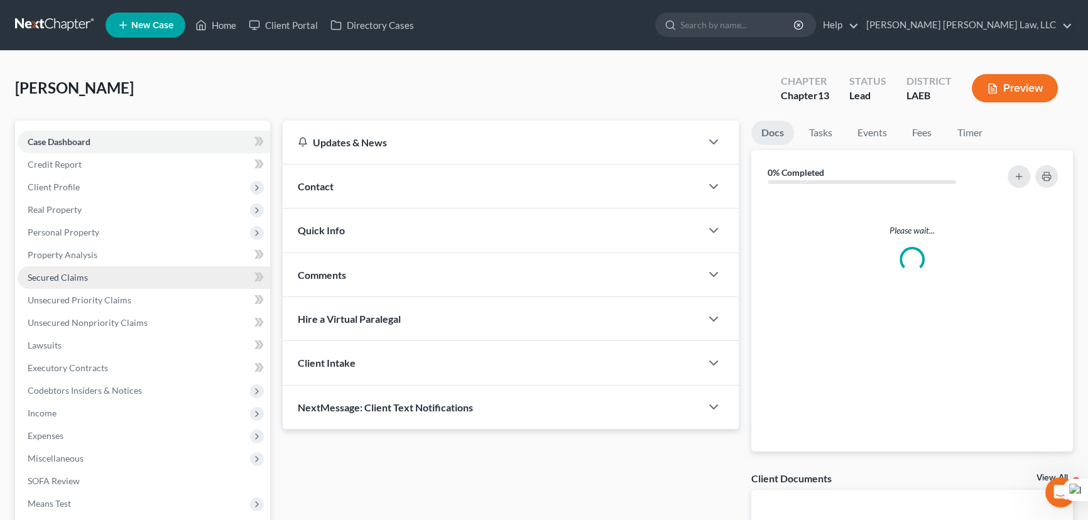
scroll to position [114, 0]
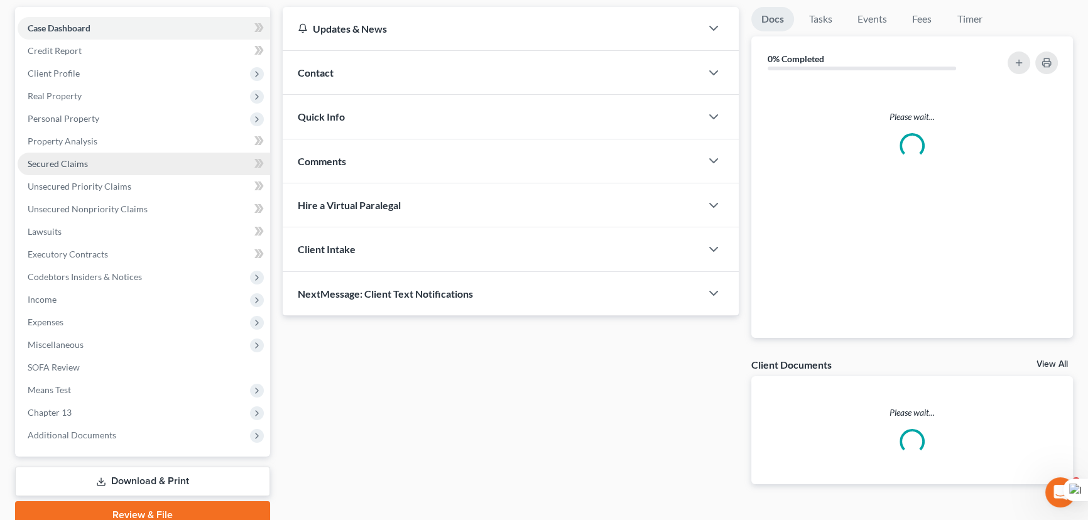
click at [89, 170] on link "Secured Claims" at bounding box center [144, 164] width 253 height 23
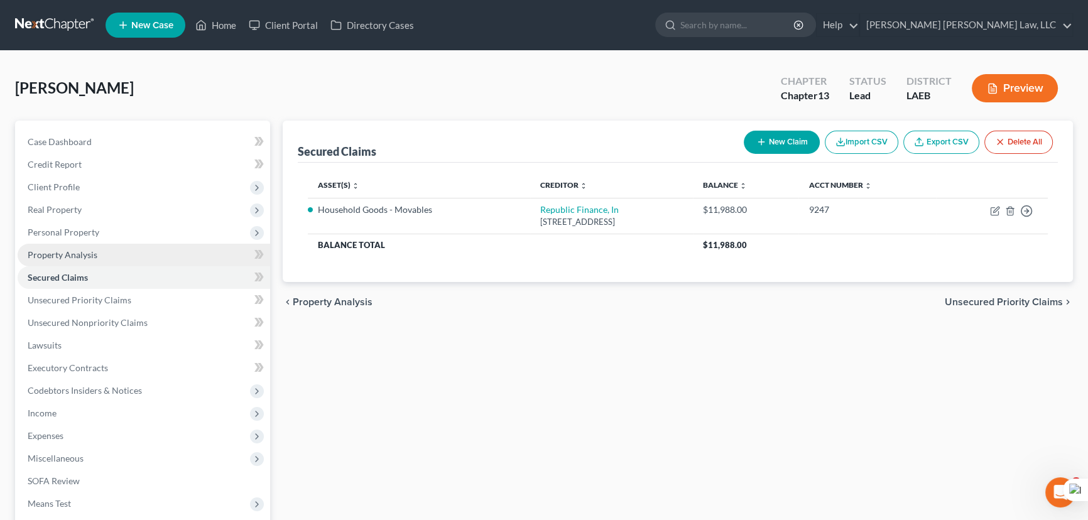
scroll to position [57, 0]
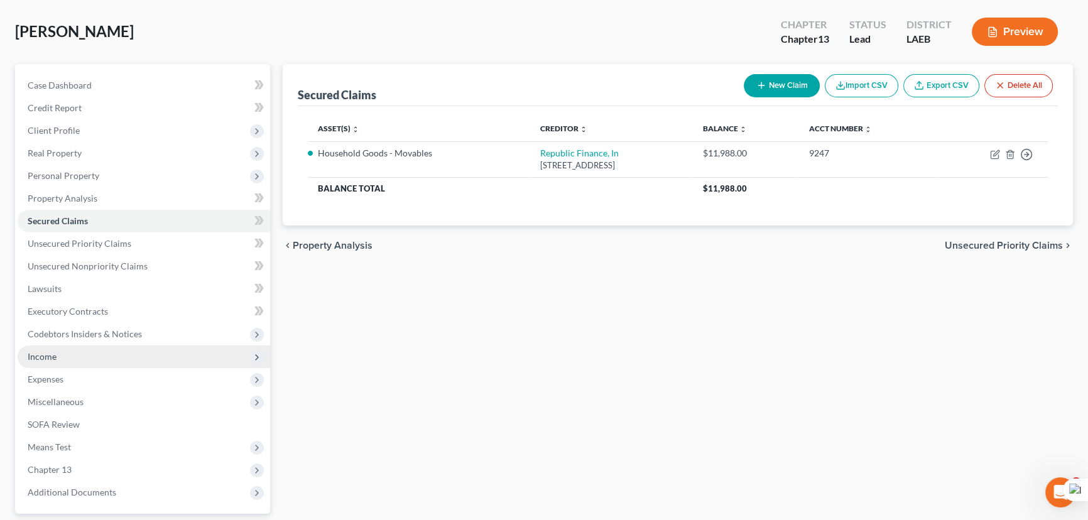
click at [90, 351] on span "Income" at bounding box center [144, 356] width 253 height 23
click at [90, 364] on span "Income" at bounding box center [144, 356] width 253 height 23
click at [90, 375] on span "Expenses" at bounding box center [144, 379] width 253 height 23
click at [90, 359] on span "Income" at bounding box center [144, 356] width 253 height 23
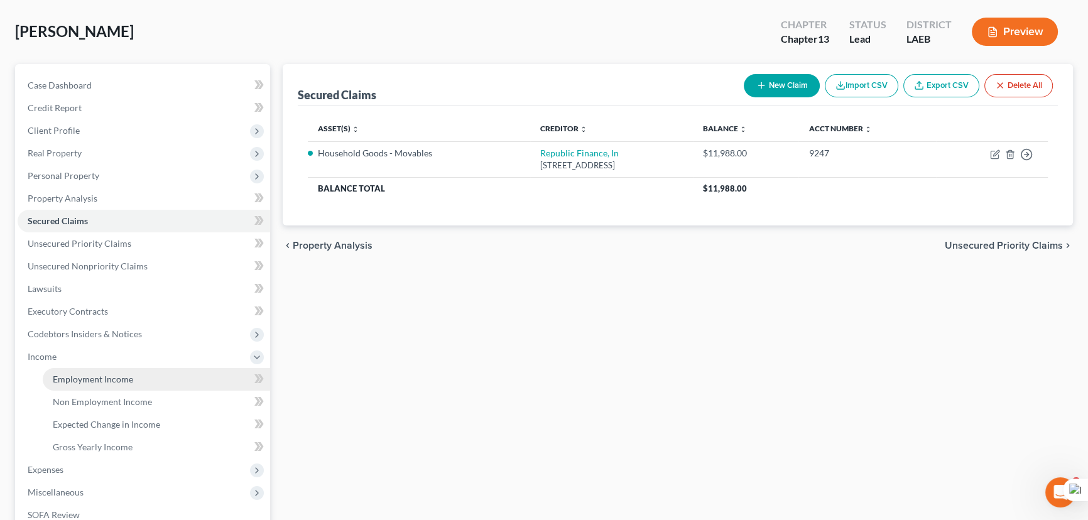
click at [95, 374] on span "Employment Income" at bounding box center [93, 379] width 80 height 11
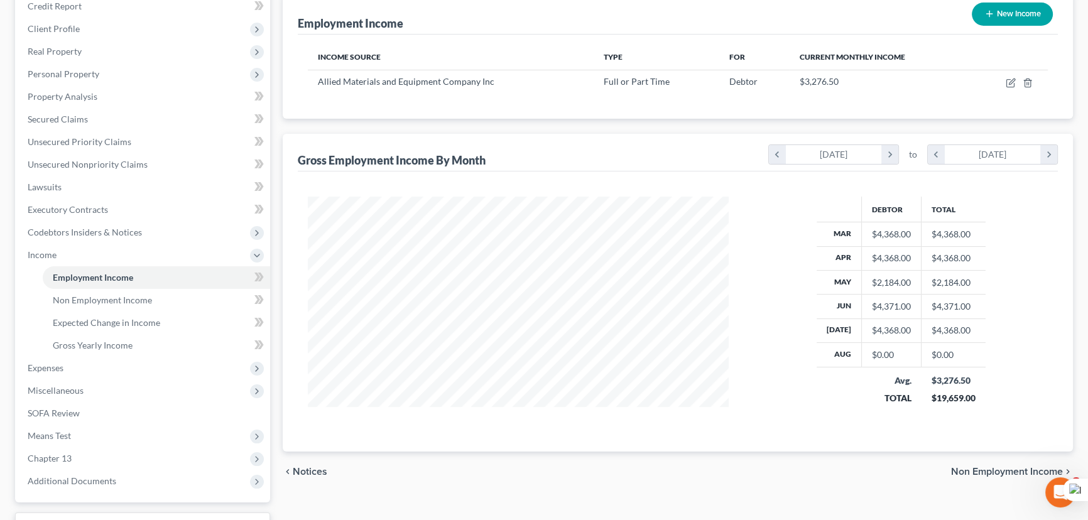
scroll to position [171, 0]
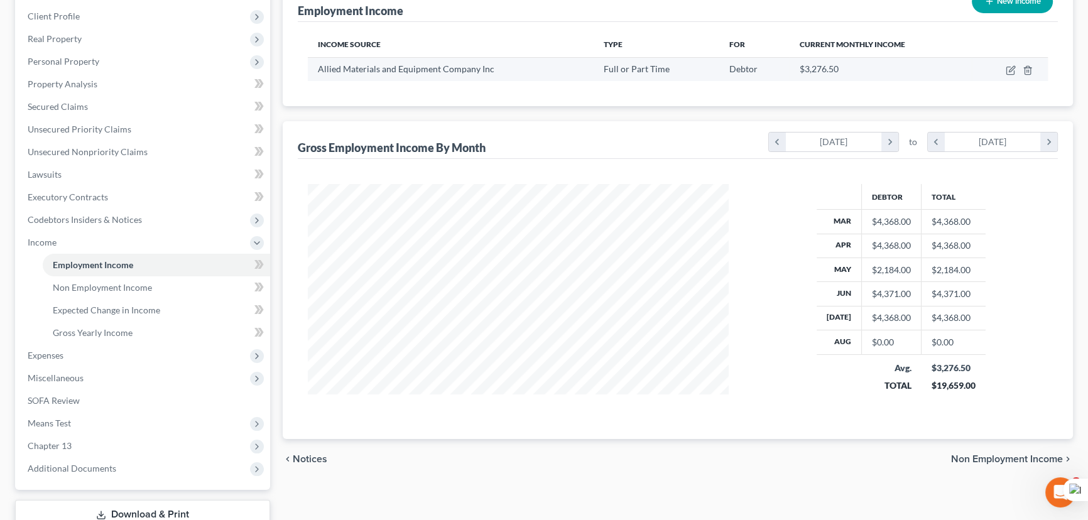
click at [1016, 70] on td at bounding box center [1010, 69] width 76 height 24
click at [1011, 70] on icon "button" at bounding box center [1011, 70] width 10 height 10
select select "0"
select select "26"
select select "2"
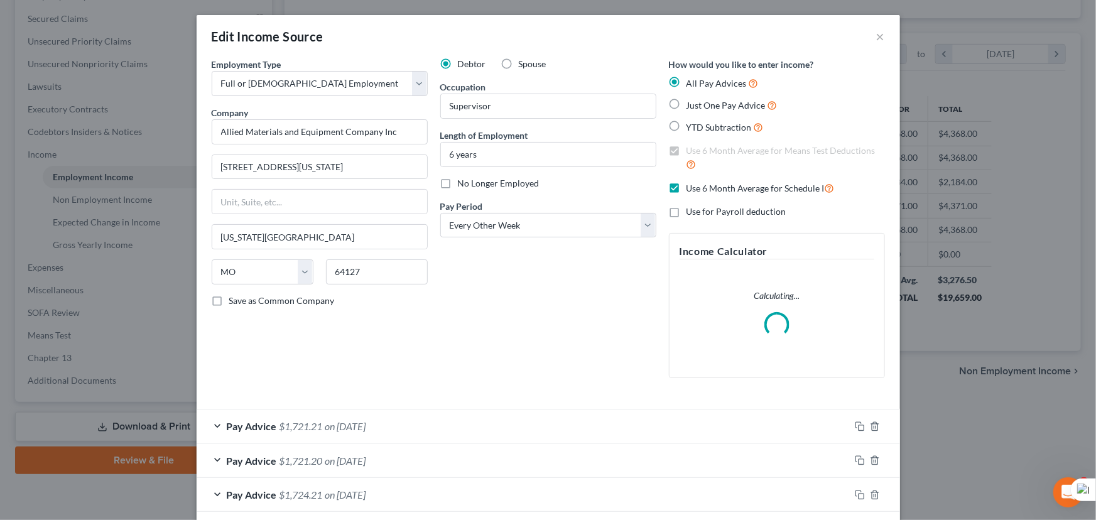
scroll to position [332, 0]
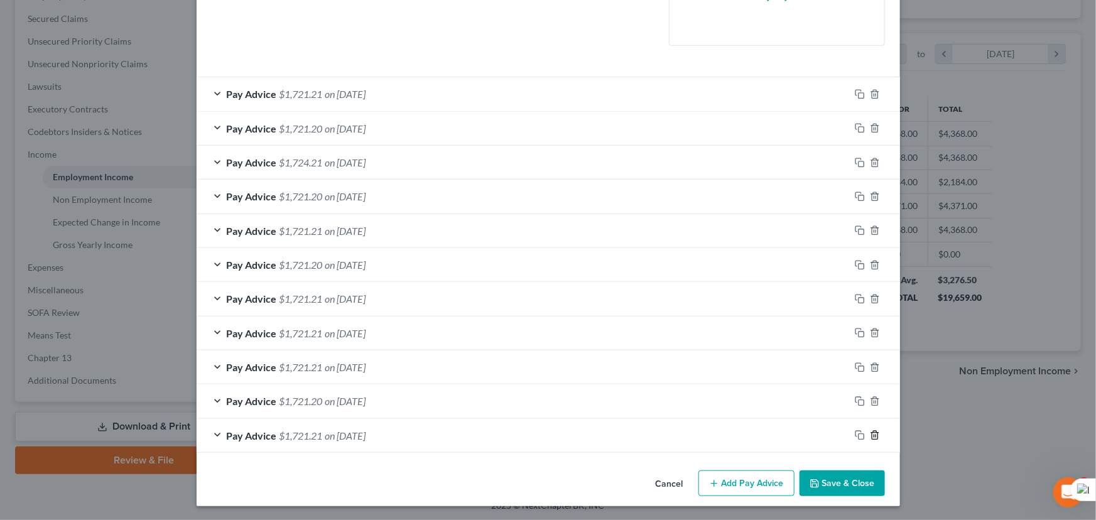
click at [875, 433] on icon "button" at bounding box center [875, 435] width 10 height 10
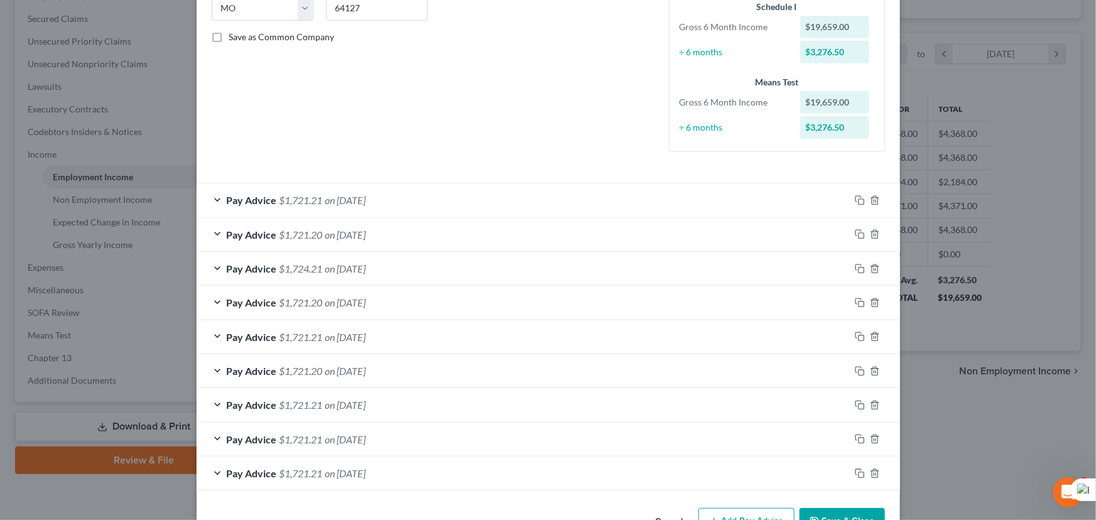
scroll to position [298, 0]
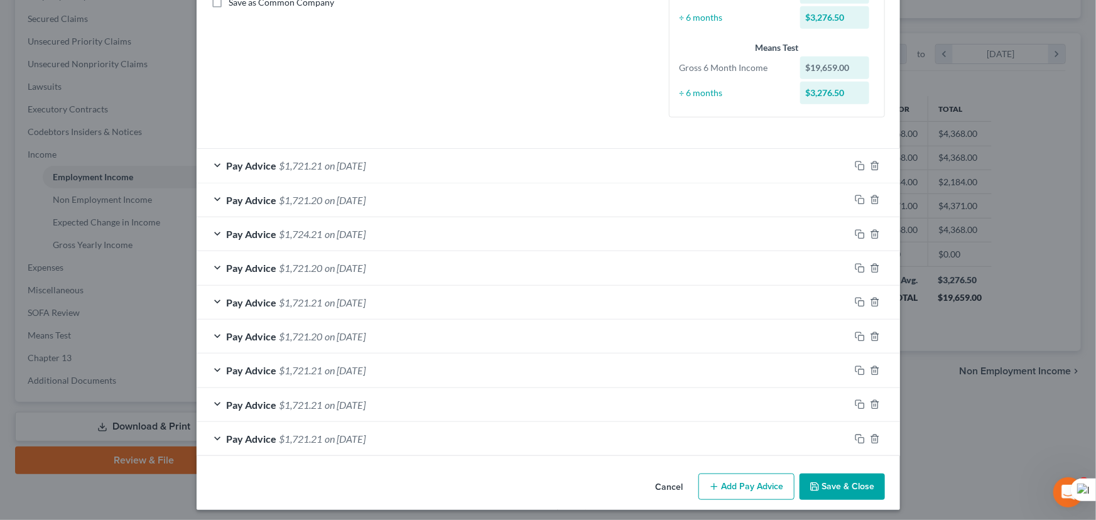
click at [738, 475] on button "Add Pay Advice" at bounding box center [746, 487] width 96 height 26
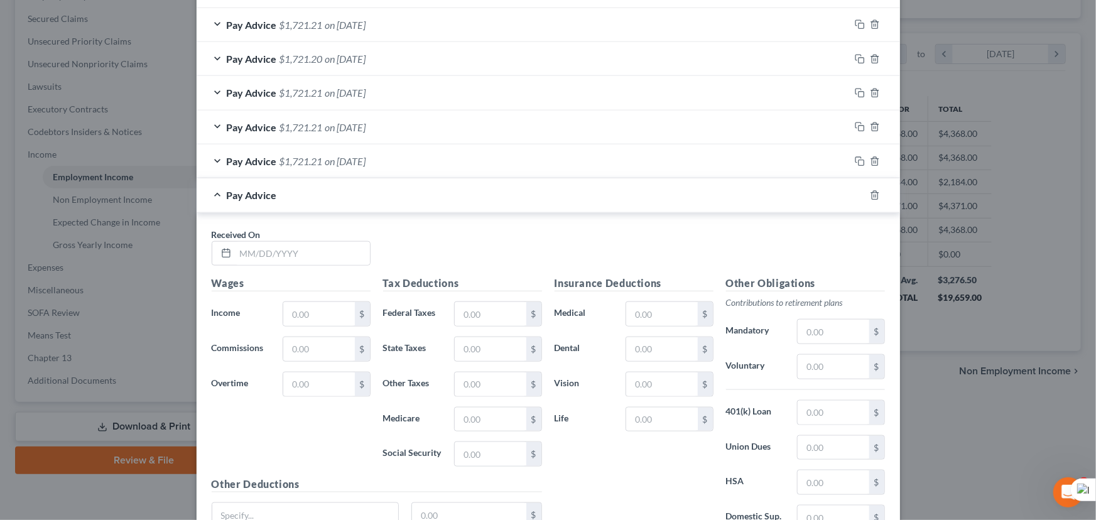
scroll to position [690, 0]
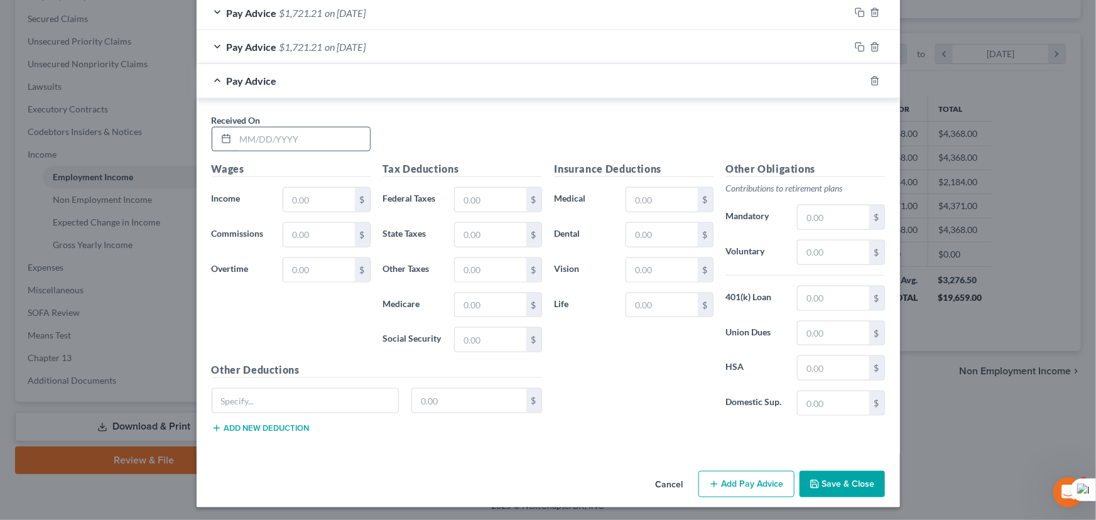
click at [269, 142] on input "text" at bounding box center [303, 140] width 134 height 24
type input "05/09/2025"
click at [283, 198] on input "text" at bounding box center [318, 200] width 71 height 24
click at [293, 198] on input "2,684" at bounding box center [318, 200] width 71 height 24
type input "2,684"
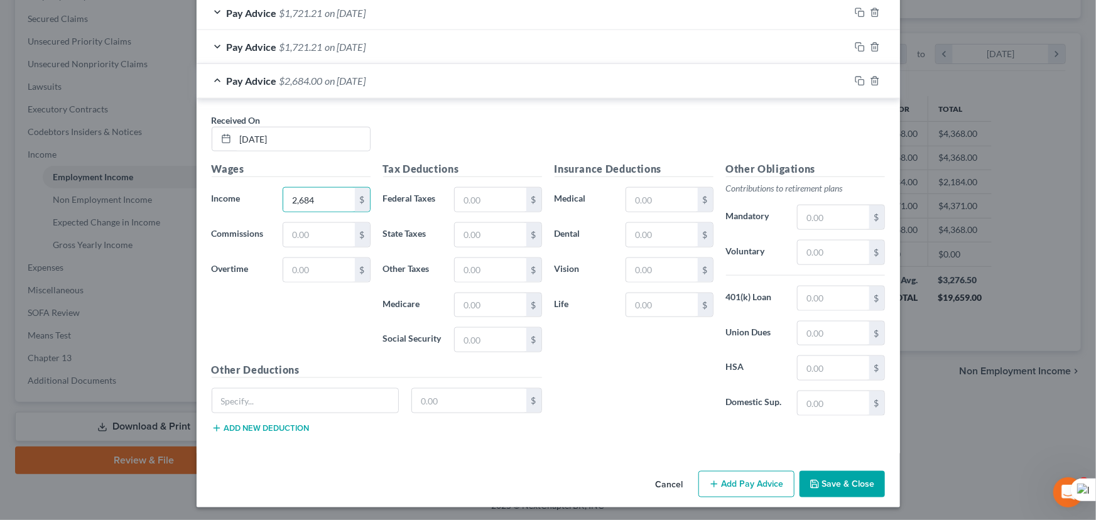
click at [481, 212] on div "Tax Deductions Federal Taxes $ State Taxes $ Other Taxes $ Medicare $ Social Se…" at bounding box center [462, 261] width 171 height 201
click at [489, 188] on input "text" at bounding box center [490, 200] width 71 height 24
type input "252.02"
click at [477, 337] on input "text" at bounding box center [490, 340] width 71 height 24
type input "161.64"
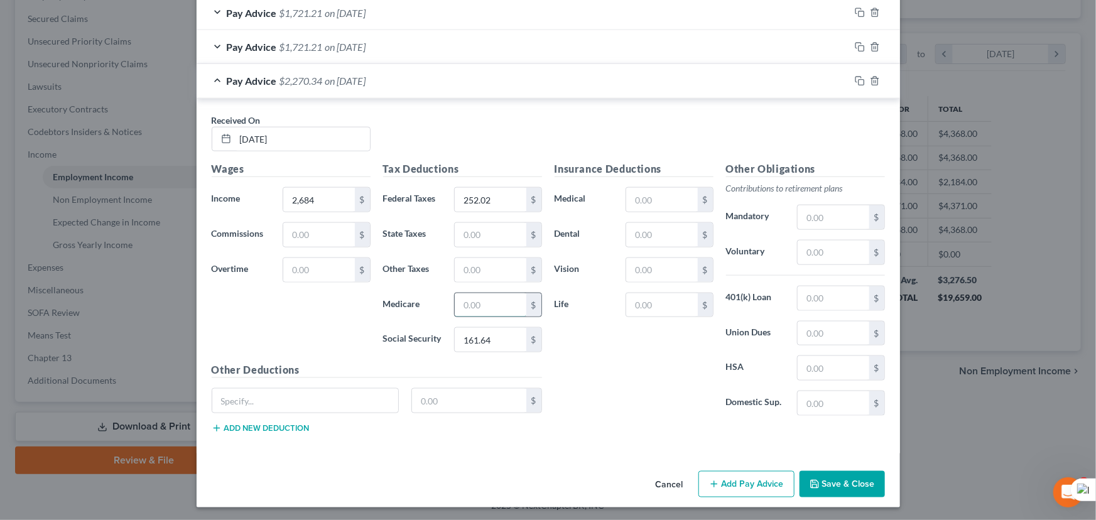
click at [487, 303] on input "text" at bounding box center [490, 305] width 71 height 24
type input "37.80"
click at [471, 229] on input "text" at bounding box center [490, 235] width 71 height 24
type input "65.70"
click at [637, 226] on input "text" at bounding box center [661, 235] width 71 height 24
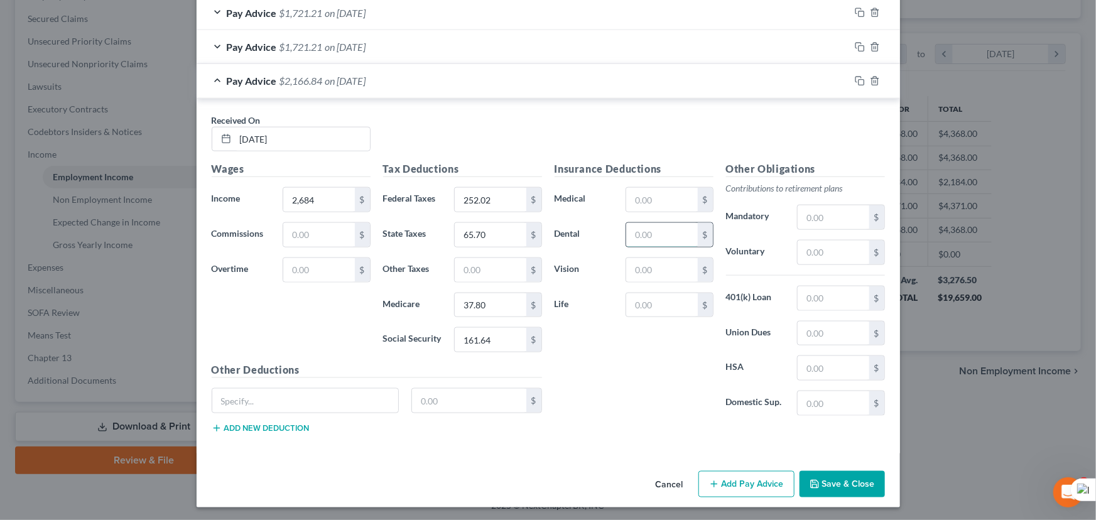
click at [637, 226] on input "text" at bounding box center [661, 235] width 71 height 24
type input "13.02"
click at [661, 194] on input "text" at bounding box center [661, 200] width 71 height 24
type input "60.60"
drag, startPoint x: 658, startPoint y: 281, endPoint x: 654, endPoint y: 276, distance: 6.7
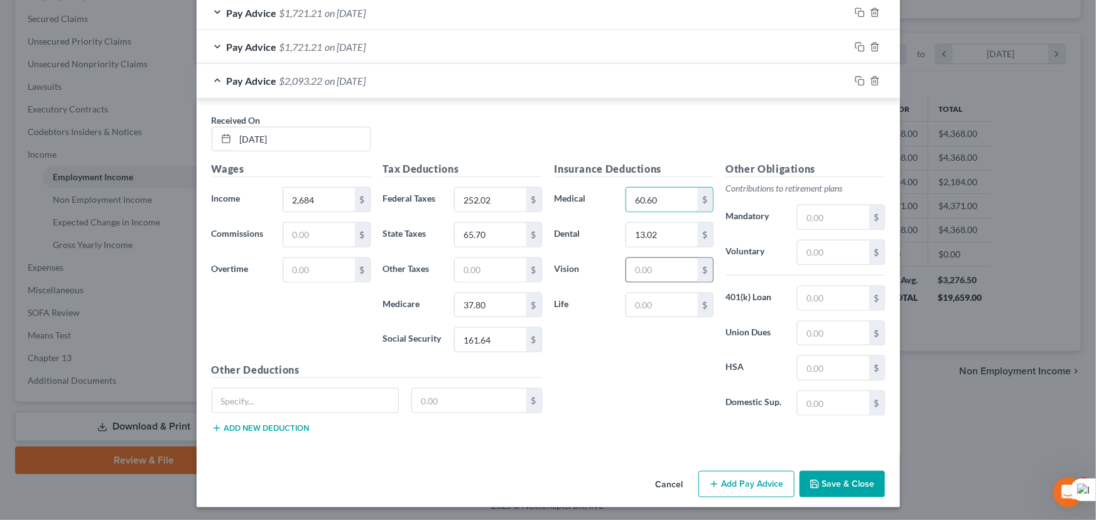
click at [654, 279] on div "Insurance Deductions Medical 60.60 $ Dental 13.02 $ Vision $ Life $" at bounding box center [633, 293] width 171 height 264
click at [654, 276] on input "text" at bounding box center [661, 270] width 71 height 24
type input "2.68"
drag, startPoint x: 794, startPoint y: 82, endPoint x: 790, endPoint y: 87, distance: 6.8
click at [794, 82] on div "Pay Advice $2,090.54 on 05/09/2025" at bounding box center [523, 80] width 653 height 33
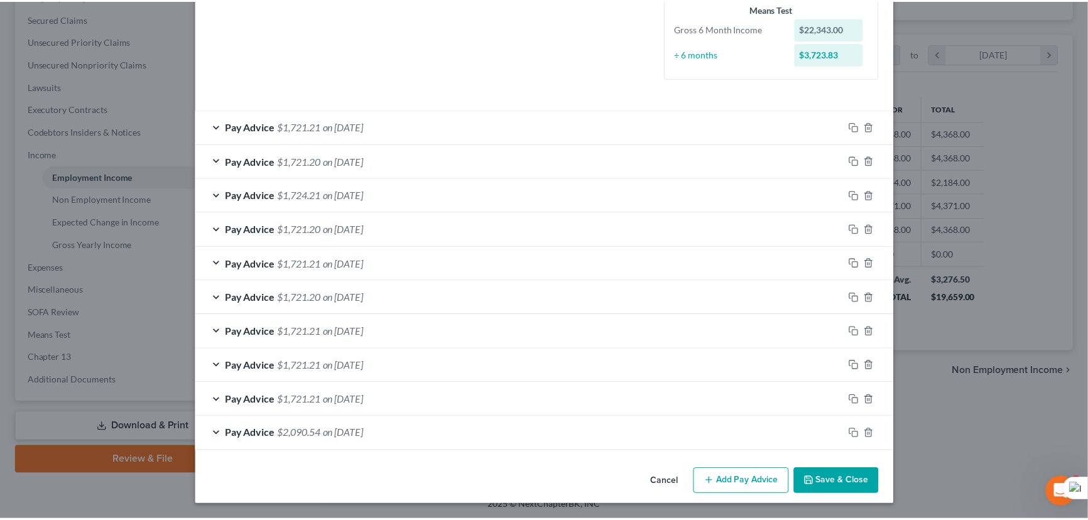
scroll to position [336, 0]
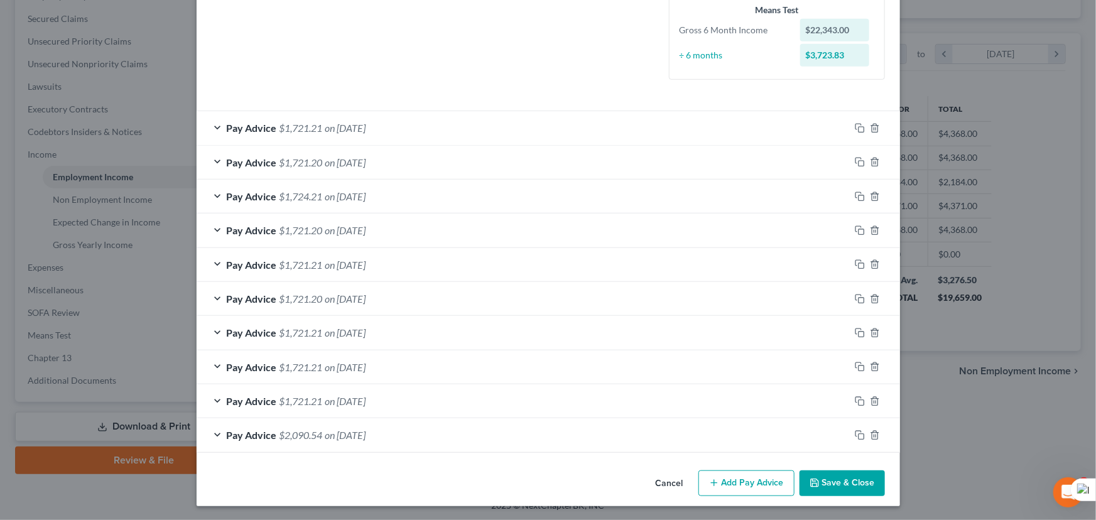
click at [827, 474] on button "Save & Close" at bounding box center [842, 483] width 85 height 26
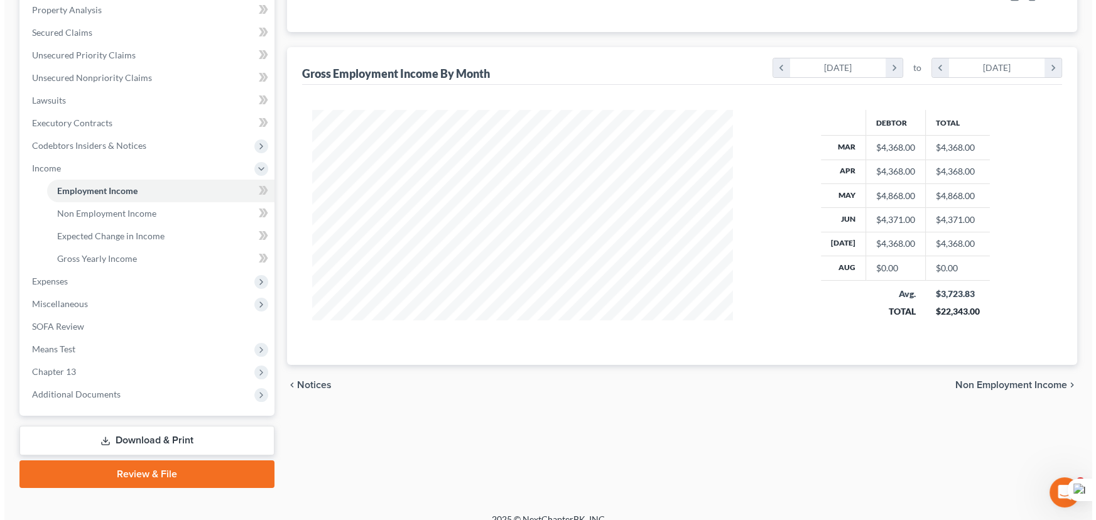
scroll to position [88, 0]
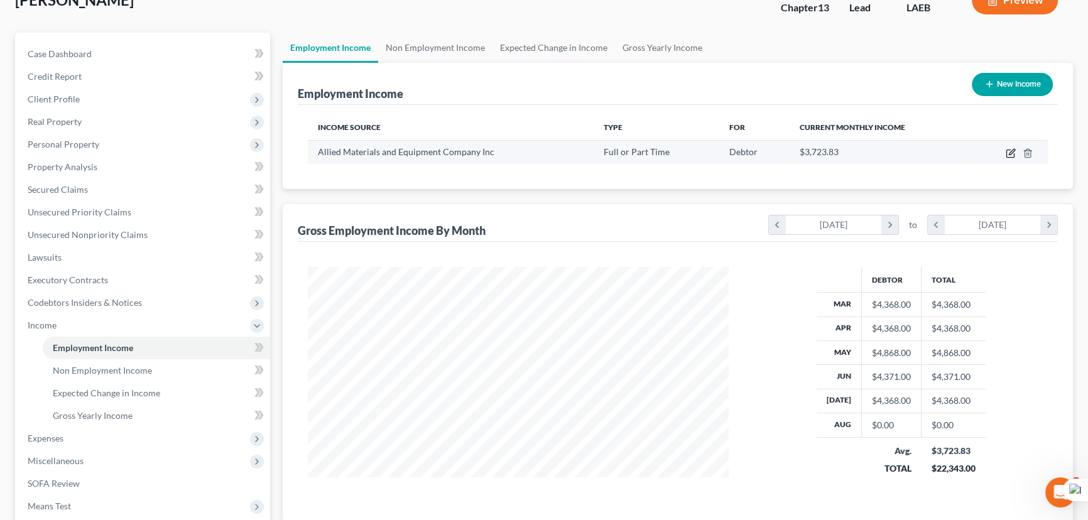
click at [1007, 150] on icon "button" at bounding box center [1011, 153] width 10 height 10
select select "0"
select select "26"
select select "2"
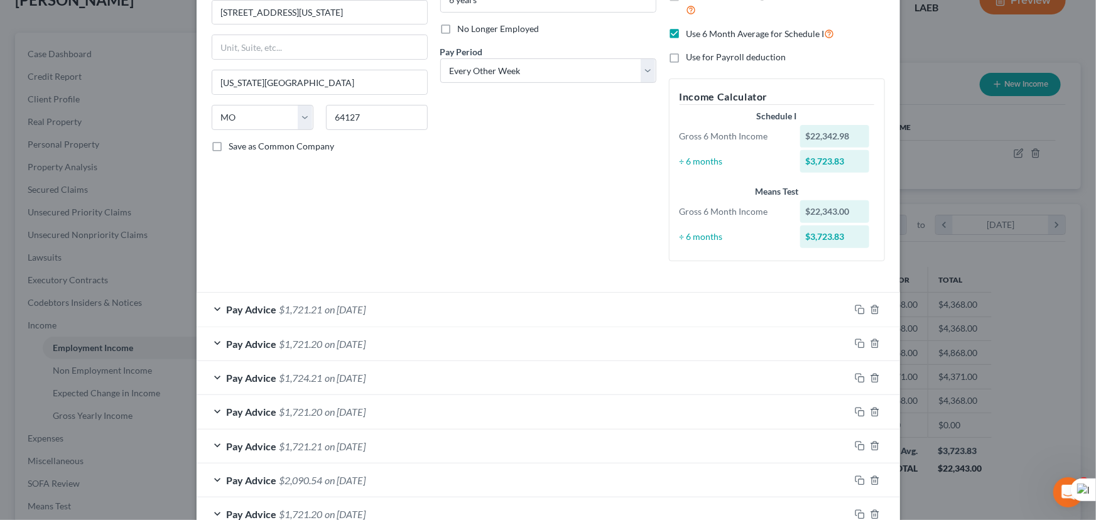
scroll to position [336, 0]
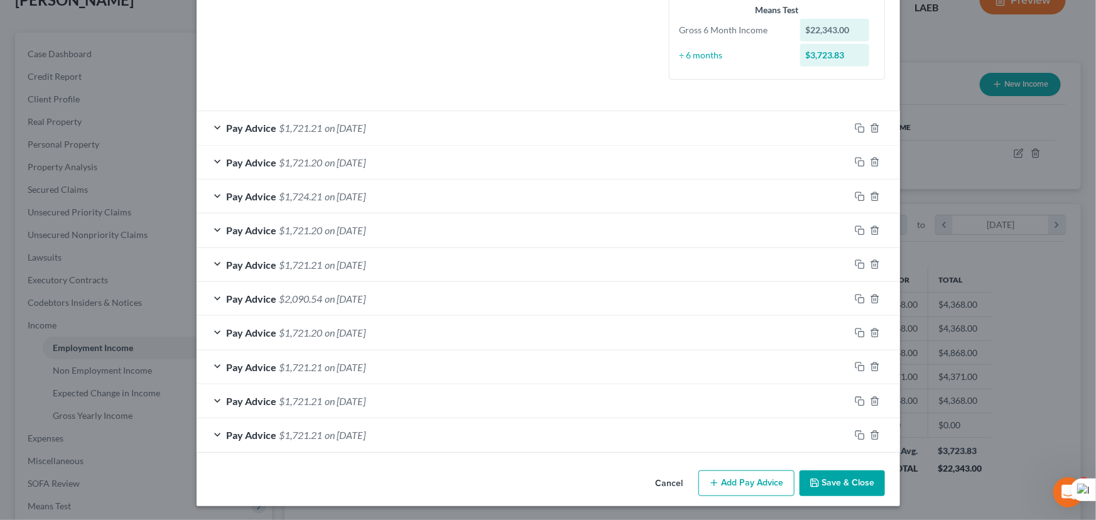
click at [771, 486] on button "Add Pay Advice" at bounding box center [746, 483] width 96 height 26
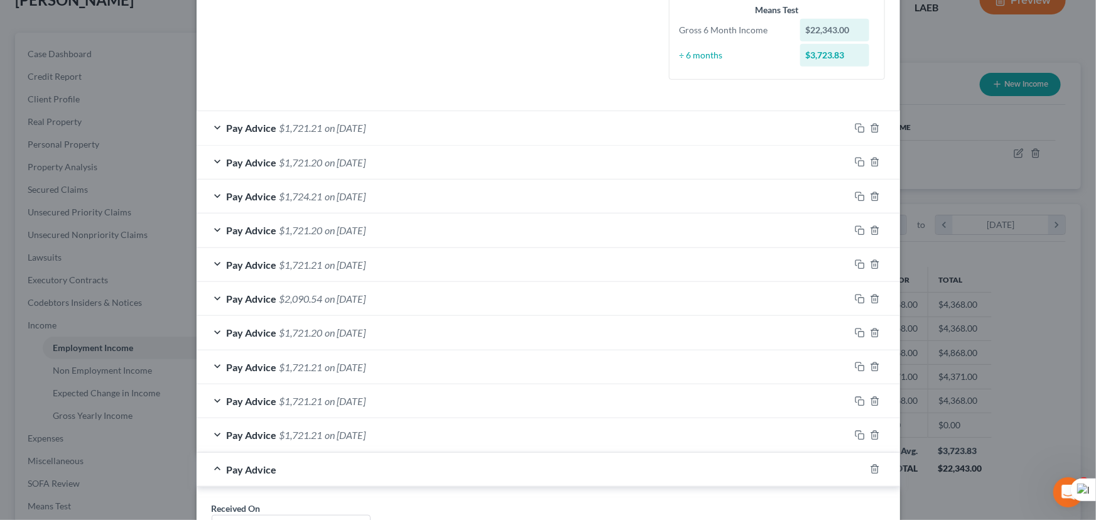
scroll to position [724, 0]
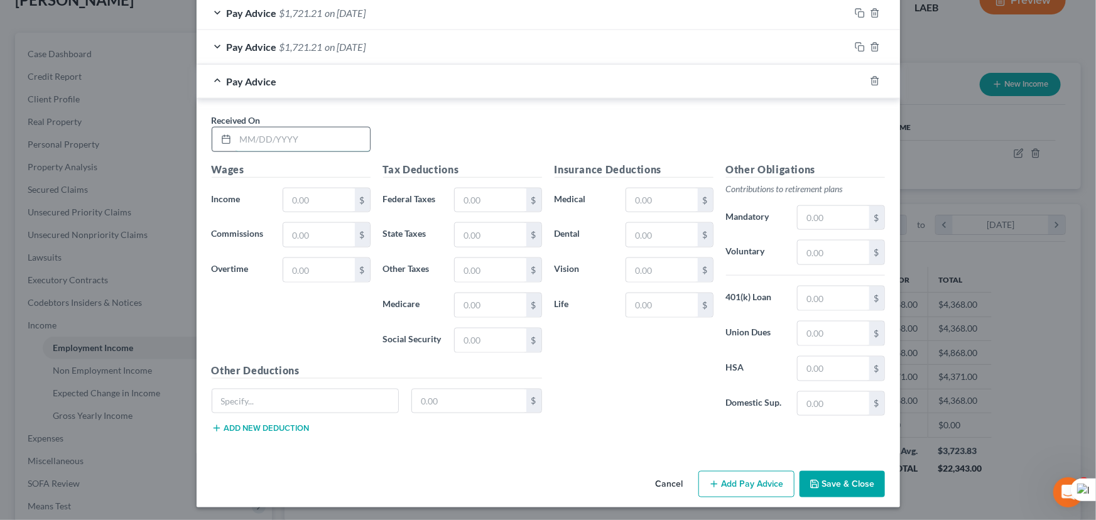
click at [281, 138] on input "text" at bounding box center [303, 140] width 134 height 24
type input "08/01/2025"
click at [318, 212] on div "Wages Income * $ Commissions $ Overtime $" at bounding box center [290, 262] width 171 height 201
click at [323, 204] on input "text" at bounding box center [318, 200] width 71 height 24
type input "2,184"
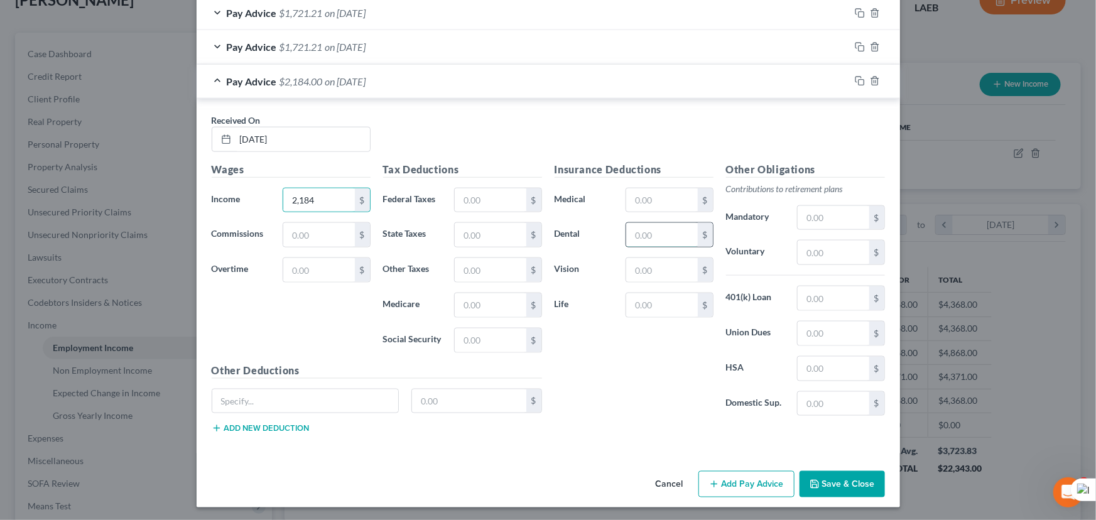
click at [648, 232] on input "text" at bounding box center [661, 235] width 71 height 24
type input "13.62"
click at [666, 202] on input "text" at bounding box center [661, 200] width 71 height 24
type input "60.60"
click at [653, 261] on input "text" at bounding box center [661, 270] width 71 height 24
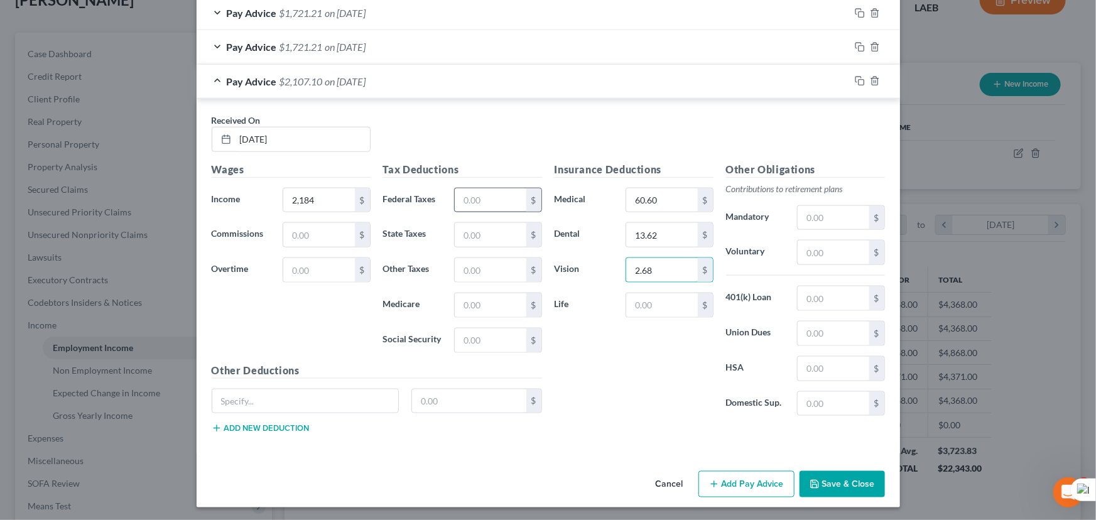
type input "2.68"
click at [466, 197] on input "text" at bounding box center [490, 200] width 71 height 24
type input "174.45"
click at [503, 329] on input "text" at bounding box center [490, 341] width 71 height 24
type input "130.64"
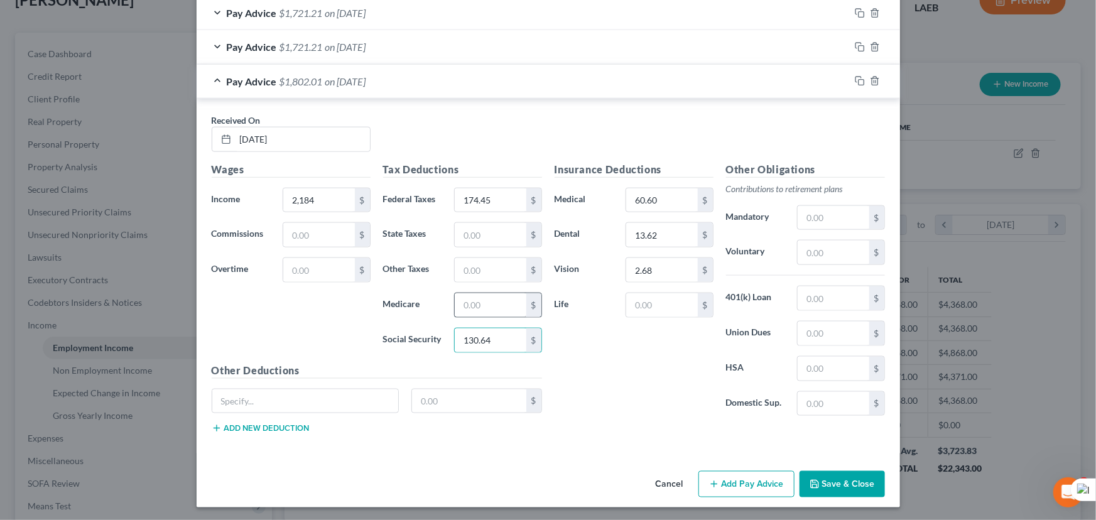
click at [487, 295] on div "$" at bounding box center [497, 305] width 87 height 25
click at [487, 295] on input "text" at bounding box center [490, 305] width 71 height 24
type input "30.56"
click at [459, 236] on input "text" at bounding box center [490, 235] width 71 height 24
type input "50.25"
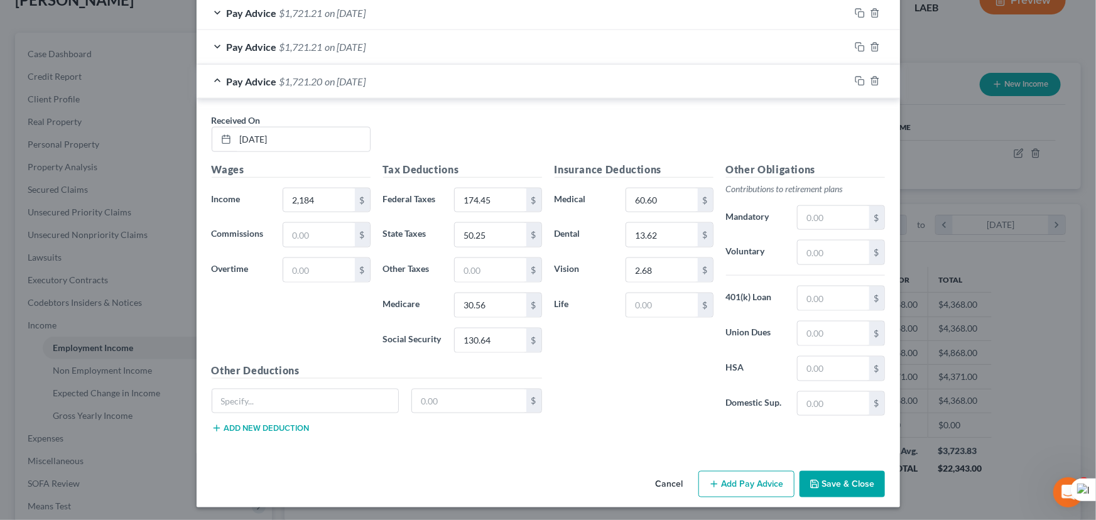
click at [711, 471] on button "Add Pay Advice" at bounding box center [746, 484] width 96 height 26
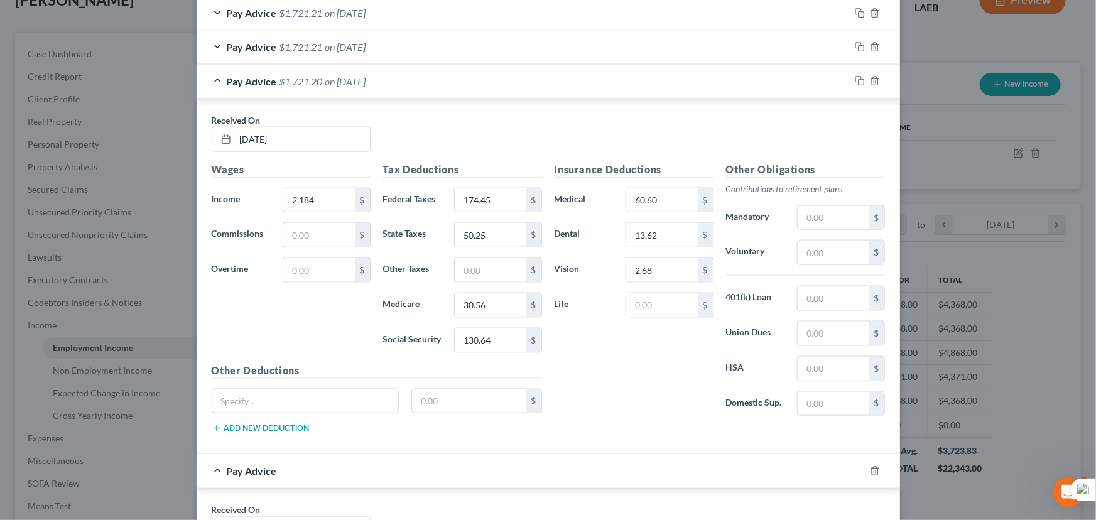
scroll to position [1113, 0]
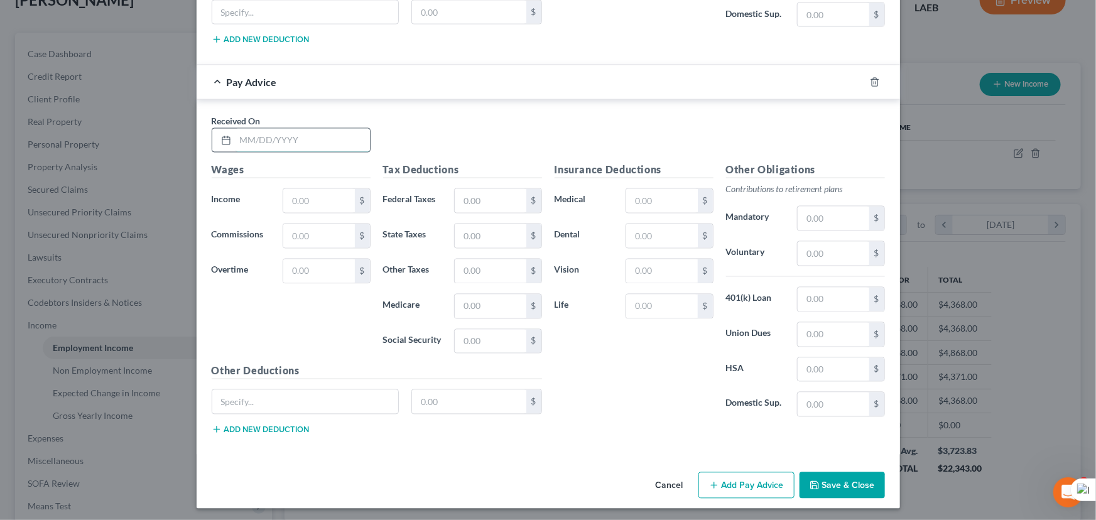
click at [296, 138] on input "text" at bounding box center [303, 141] width 134 height 24
type input "08/29/2025"
click at [320, 192] on input "text" at bounding box center [318, 201] width 71 height 24
type input "2,240.38"
click at [469, 396] on input "text" at bounding box center [469, 402] width 114 height 24
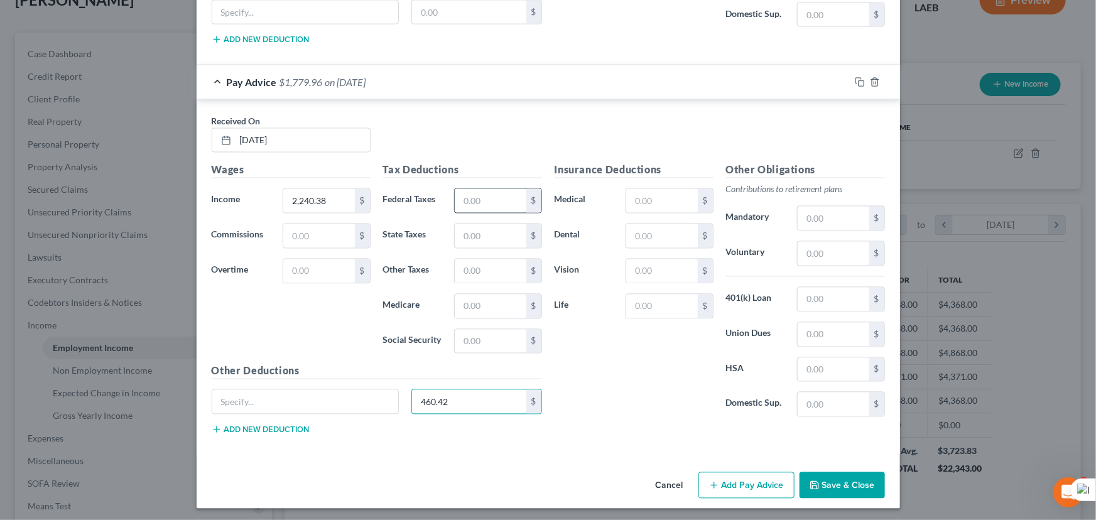
type input "460.42"
click at [477, 208] on input "text" at bounding box center [490, 201] width 71 height 24
type input "181.21"
click at [490, 334] on input "text" at bounding box center [490, 342] width 71 height 24
type input "134.13"
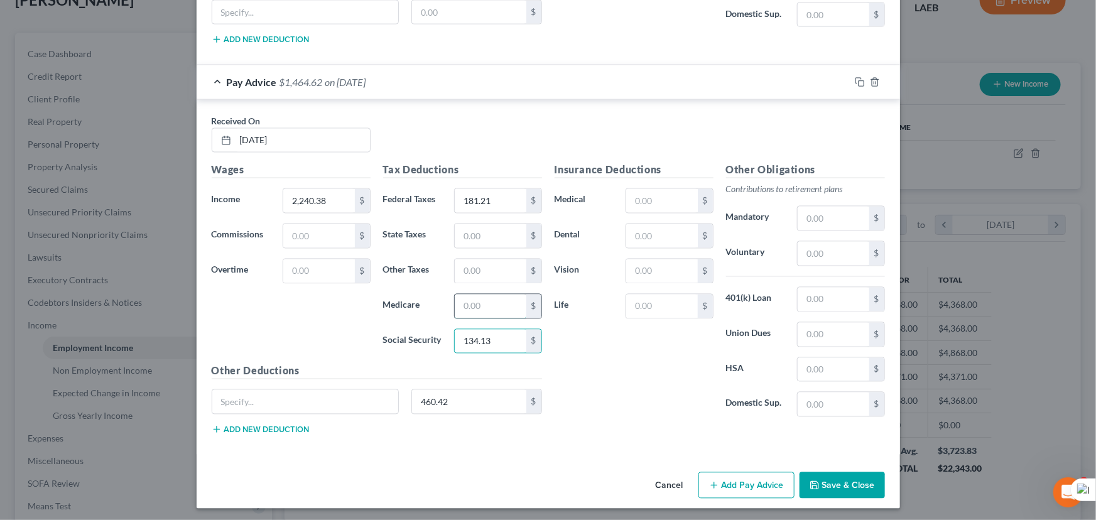
click at [491, 298] on input "text" at bounding box center [490, 307] width 71 height 24
type input "31.38"
click at [489, 226] on input "text" at bounding box center [490, 236] width 71 height 24
type input "52"
click at [645, 207] on input "text" at bounding box center [661, 201] width 71 height 24
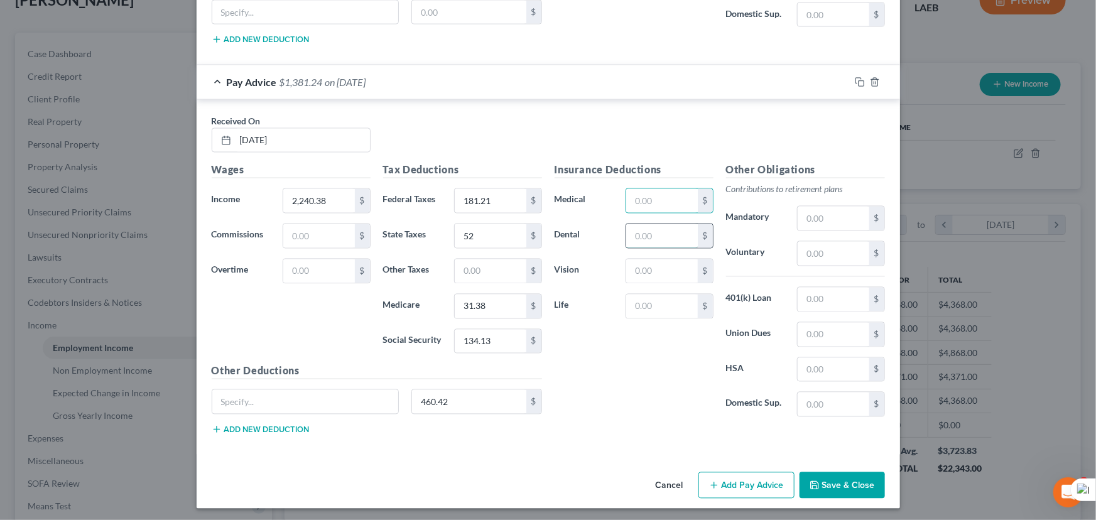
click at [639, 237] on input "text" at bounding box center [661, 236] width 71 height 24
type input "13.65"
click at [632, 202] on input "text" at bounding box center [661, 201] width 71 height 24
type input "60.60"
click at [647, 272] on input "text" at bounding box center [661, 271] width 71 height 24
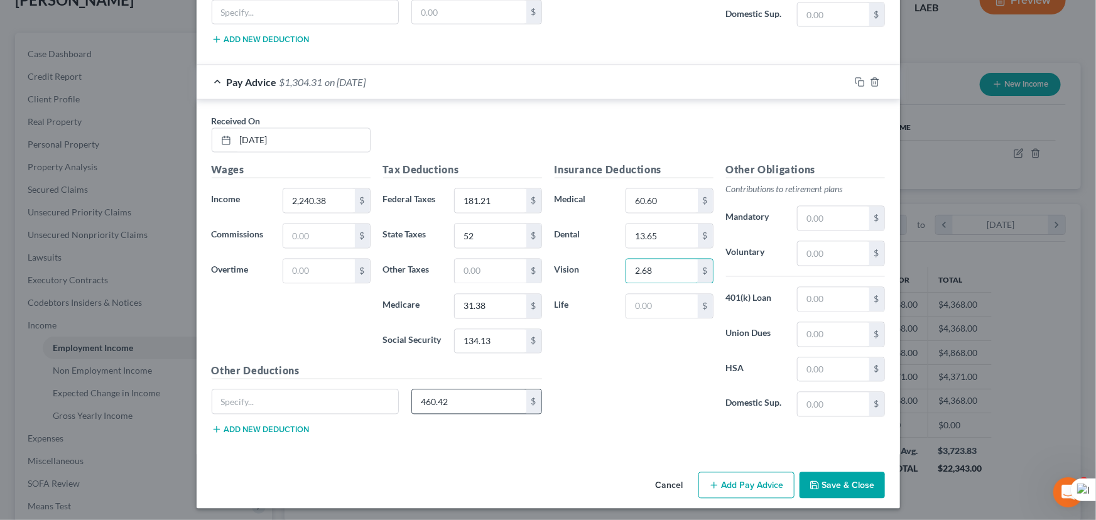
type input "2.68"
click at [832, 480] on button "Save & Close" at bounding box center [842, 485] width 85 height 26
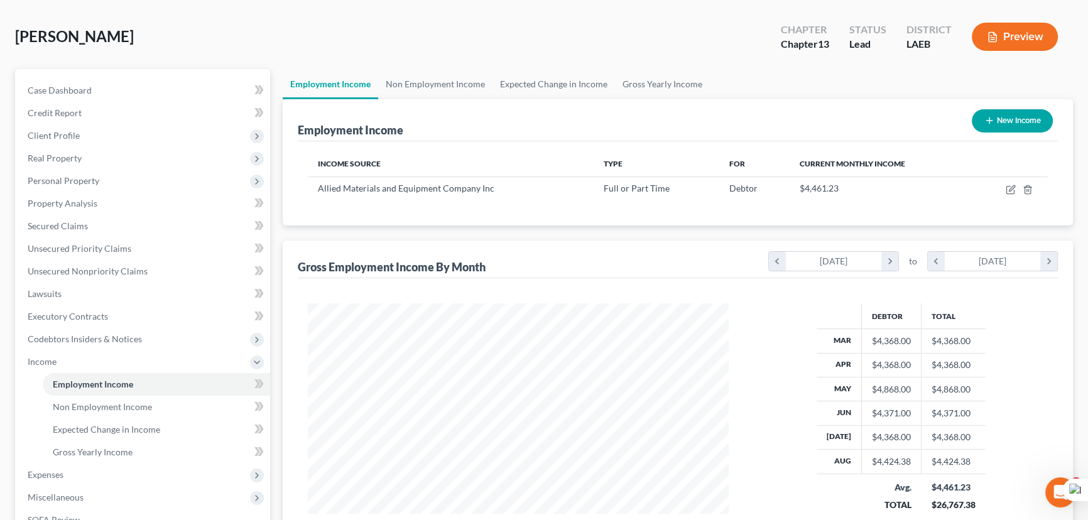
scroll to position [0, 0]
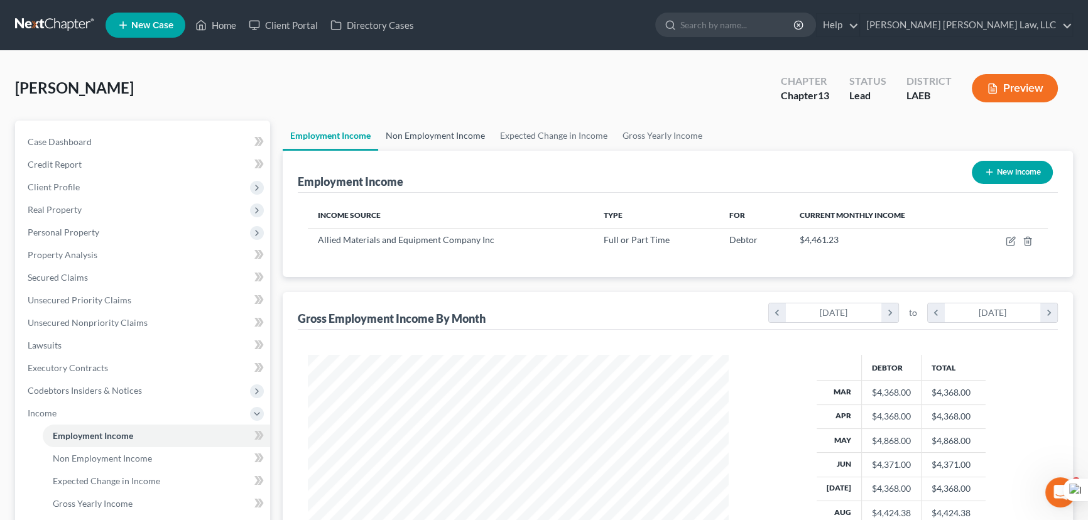
click at [461, 132] on link "Non Employment Income" at bounding box center [435, 136] width 114 height 30
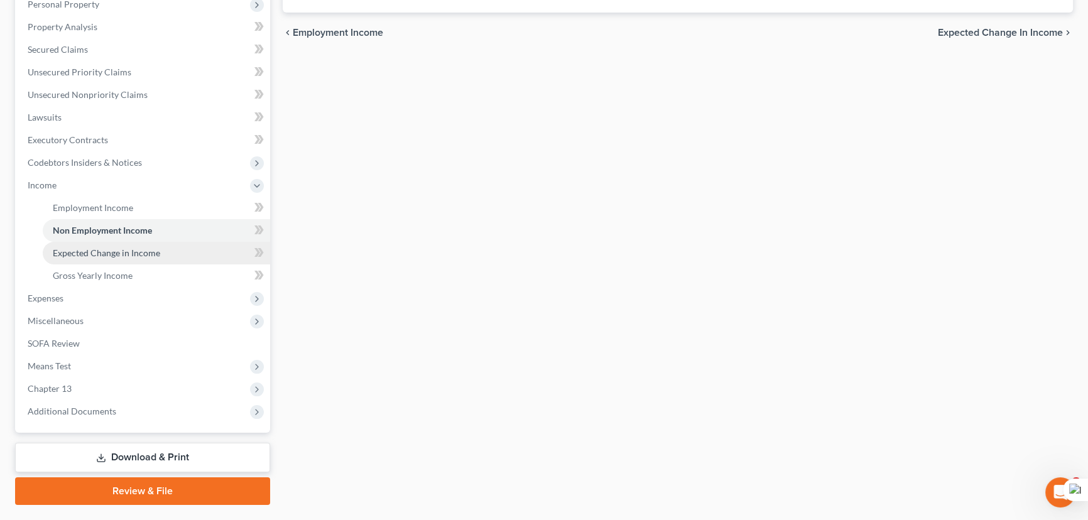
scroll to position [171, 0]
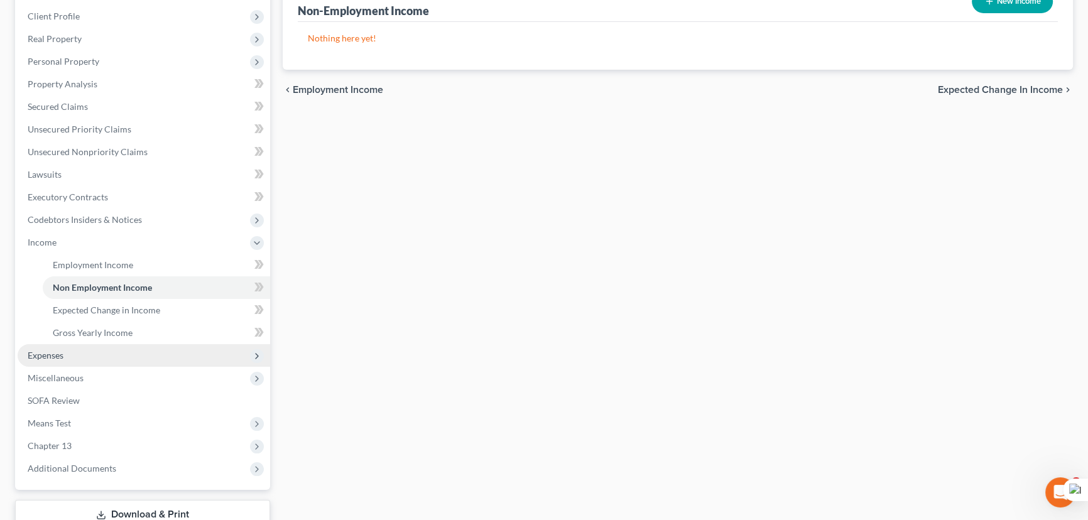
click at [109, 358] on span "Expenses" at bounding box center [144, 355] width 253 height 23
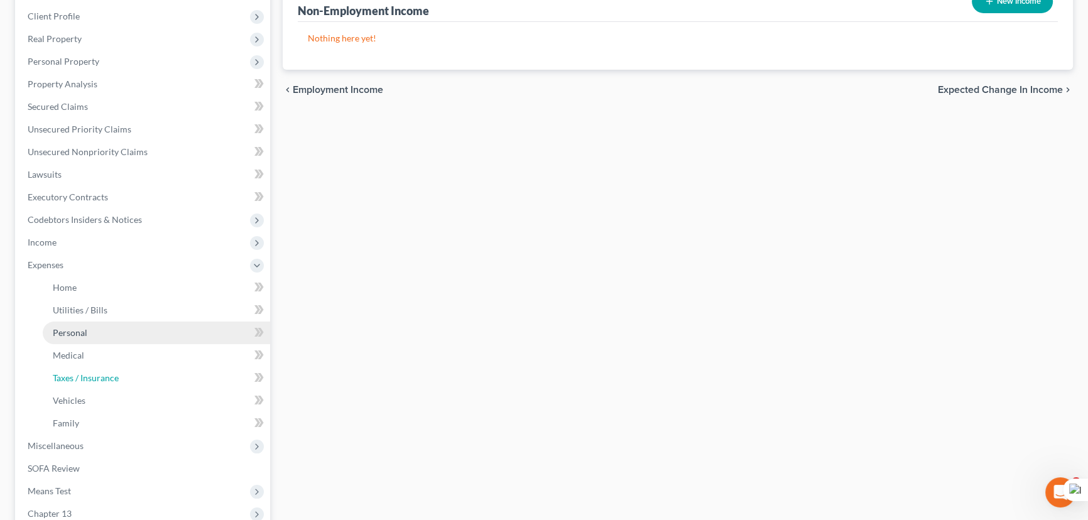
click at [109, 367] on link "Taxes / Insurance" at bounding box center [156, 378] width 227 height 23
click at [107, 302] on link "Utilities / Bills" at bounding box center [156, 310] width 227 height 23
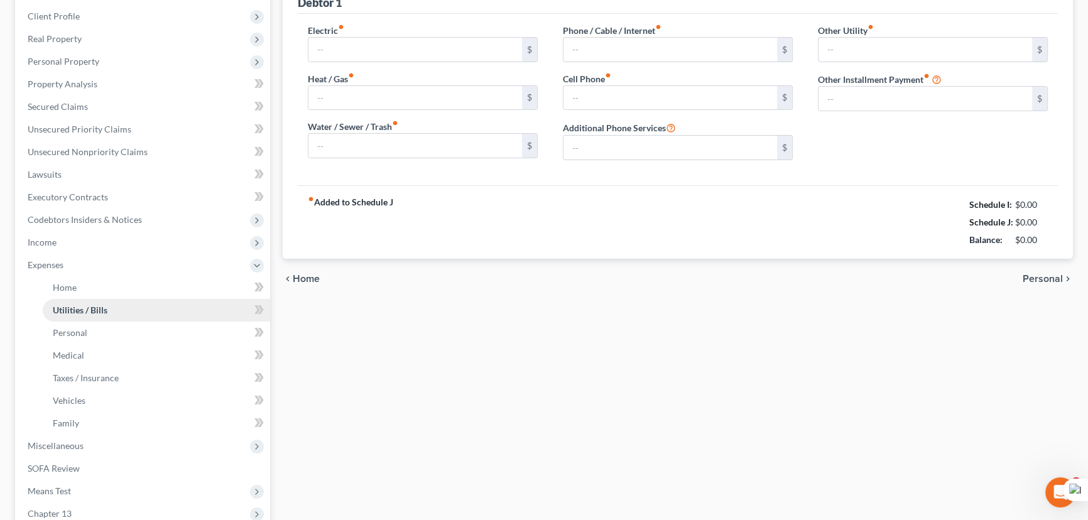
type input "300.00"
type input "120.00"
type input "125.00"
type input "170.00"
type input "150.00"
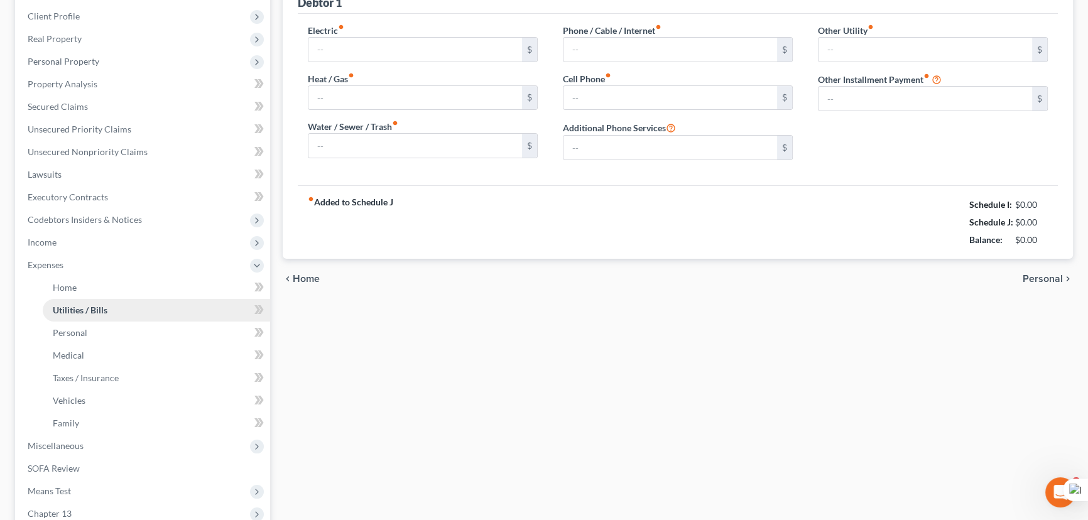
type input "0.00"
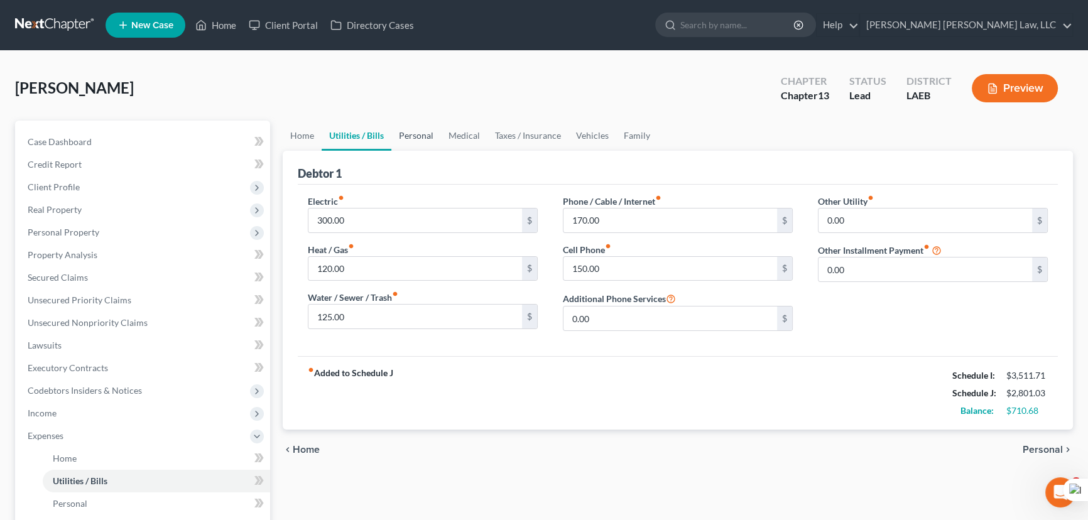
click at [420, 122] on link "Personal" at bounding box center [416, 136] width 50 height 30
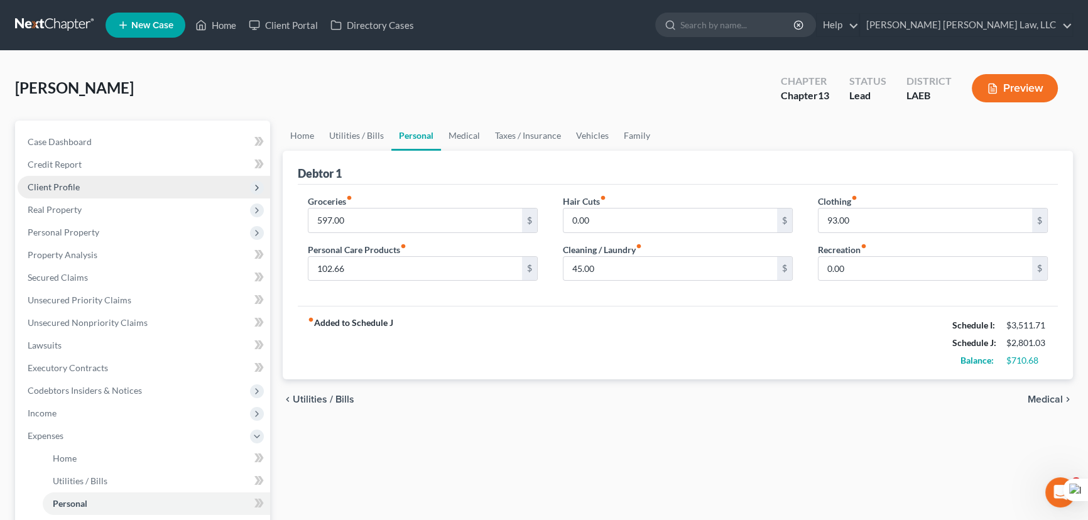
click at [108, 188] on span "Client Profile" at bounding box center [144, 187] width 253 height 23
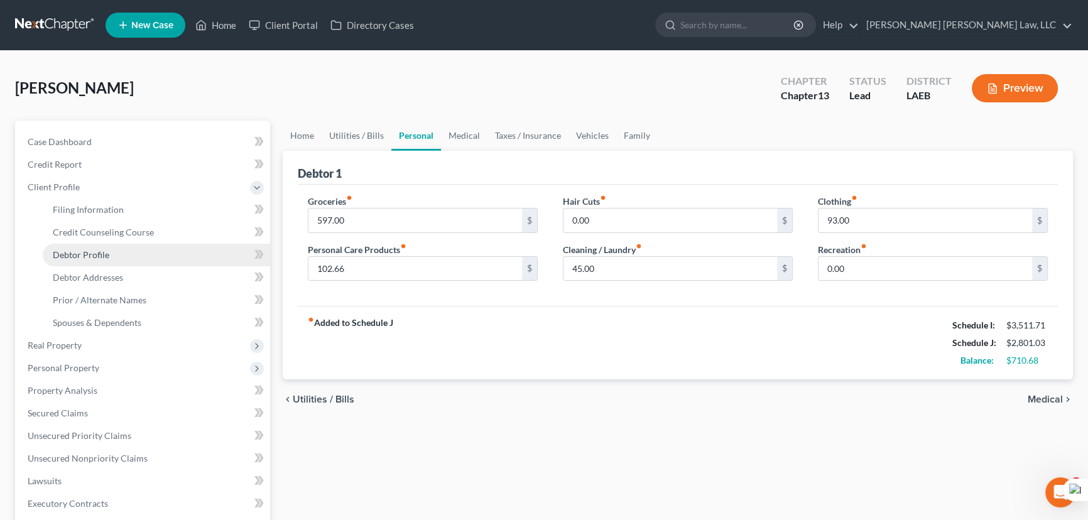
click at [130, 253] on link "Debtor Profile" at bounding box center [156, 255] width 227 height 23
select select "3"
select select "0"
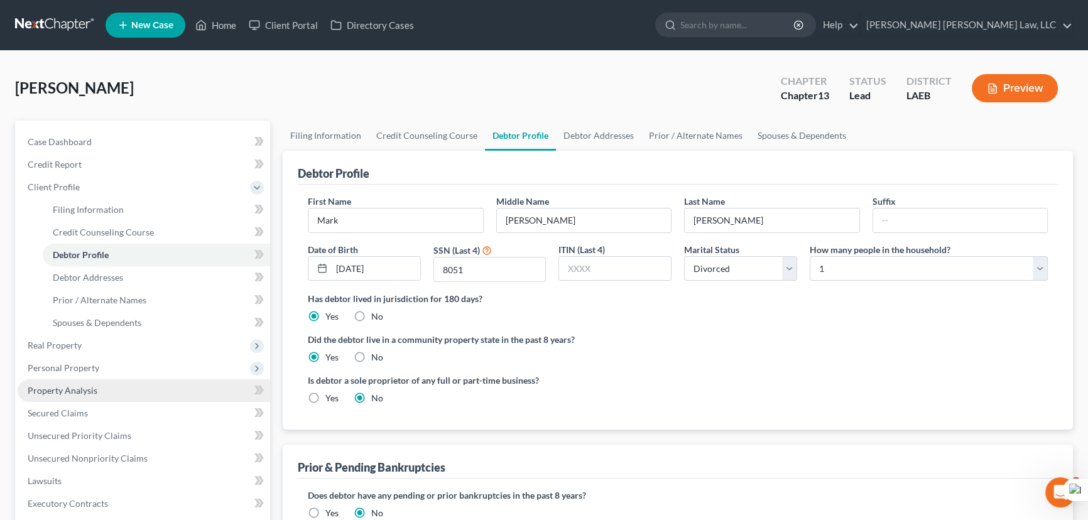
scroll to position [228, 0]
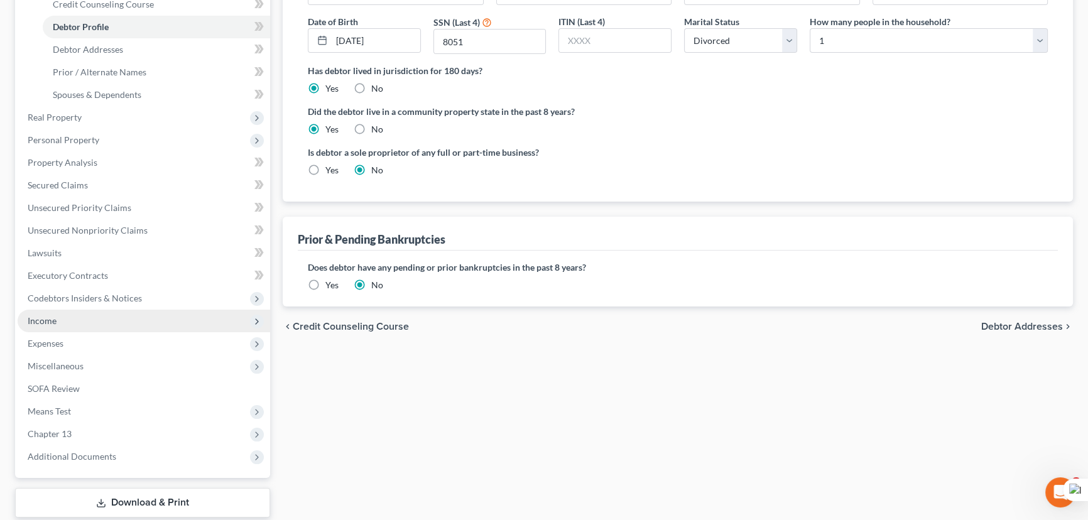
click at [102, 322] on span "Income" at bounding box center [144, 321] width 253 height 23
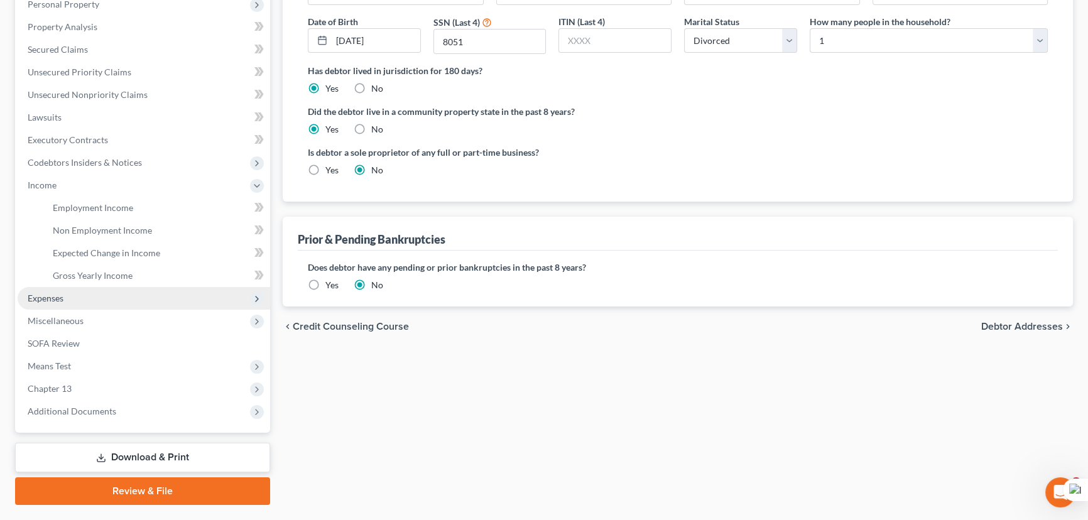
click at [95, 300] on span "Expenses" at bounding box center [144, 298] width 253 height 23
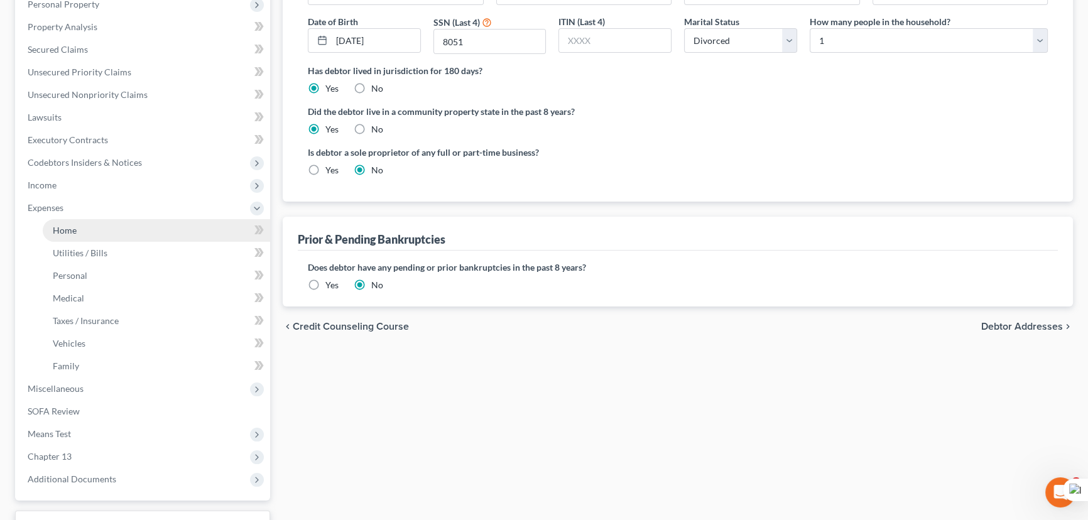
click at [113, 237] on link "Home" at bounding box center [156, 230] width 227 height 23
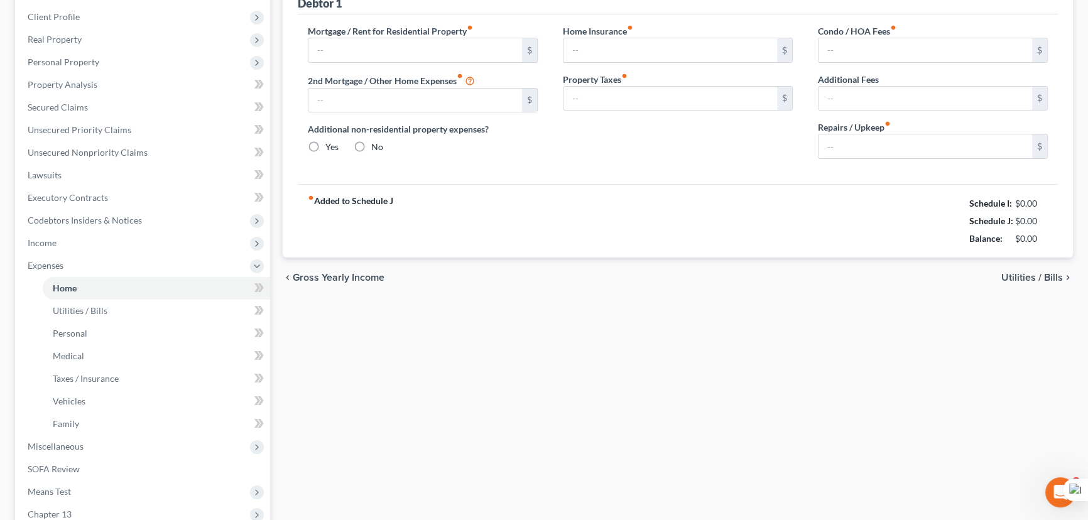
type input "510.00"
type input "0.00"
radio input "true"
type input "0.00"
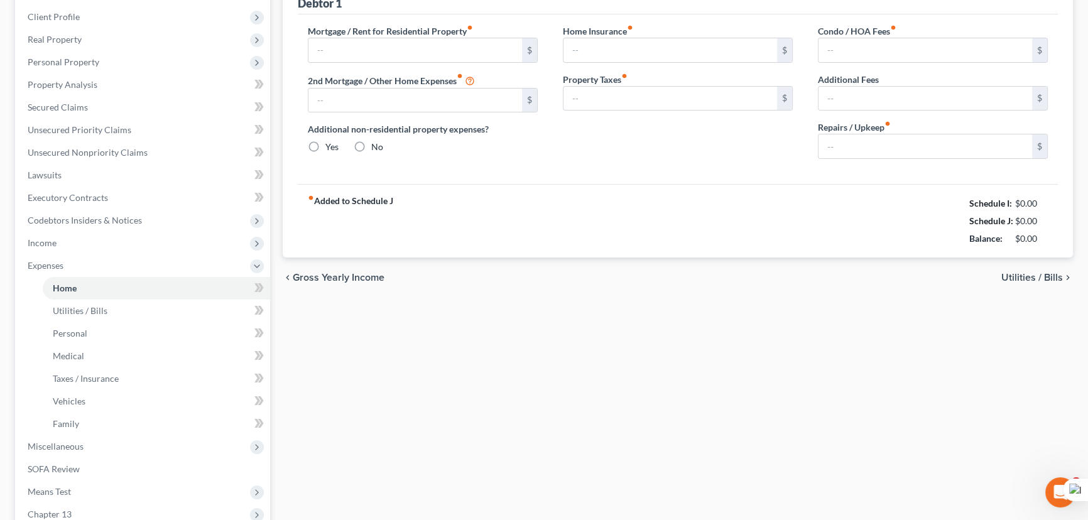
type input "0.00"
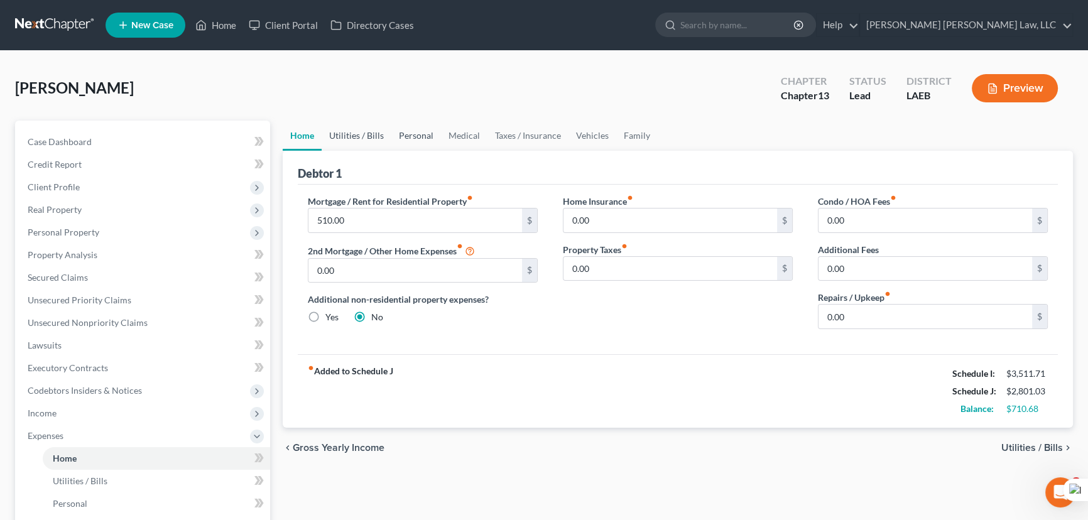
drag, startPoint x: 367, startPoint y: 142, endPoint x: 398, endPoint y: 137, distance: 30.6
click at [367, 142] on link "Utilities / Bills" at bounding box center [357, 136] width 70 height 30
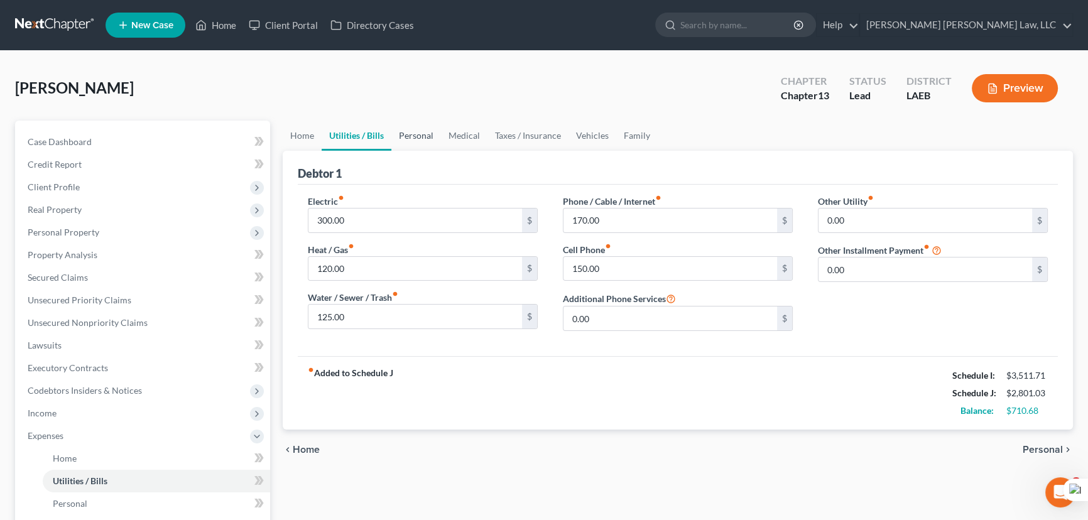
click at [428, 136] on link "Personal" at bounding box center [416, 136] width 50 height 30
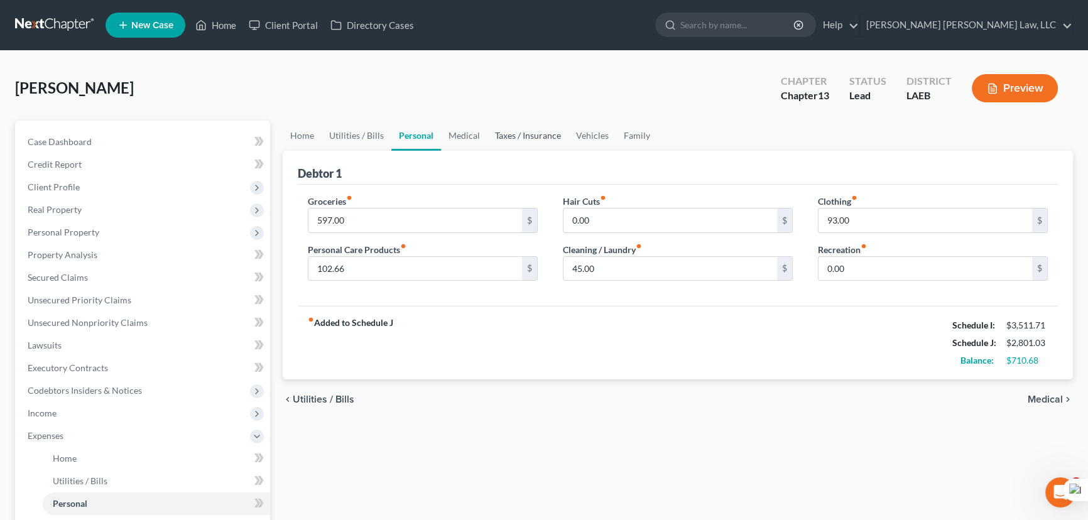
click at [492, 136] on link "Taxes / Insurance" at bounding box center [527, 136] width 81 height 30
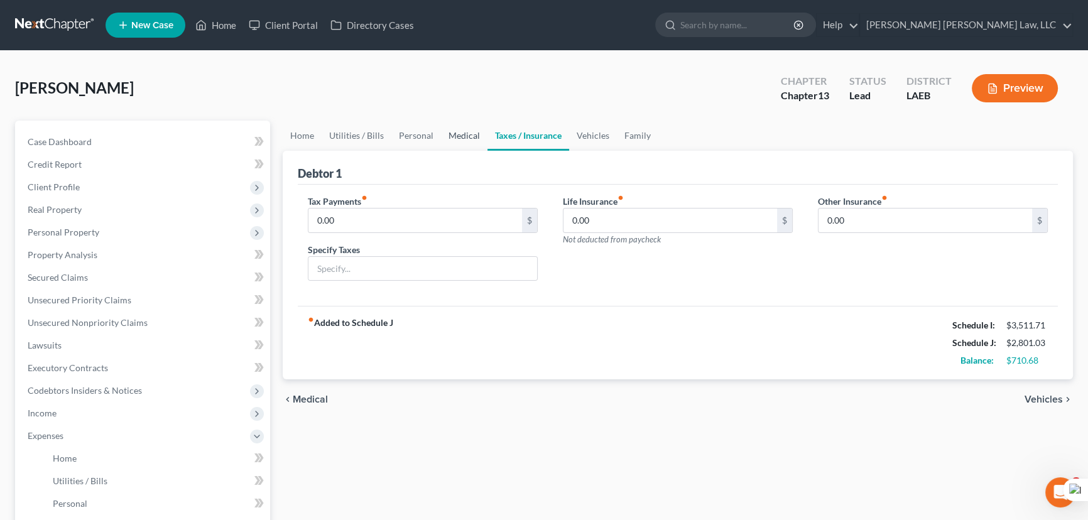
click at [452, 133] on link "Medical" at bounding box center [464, 136] width 46 height 30
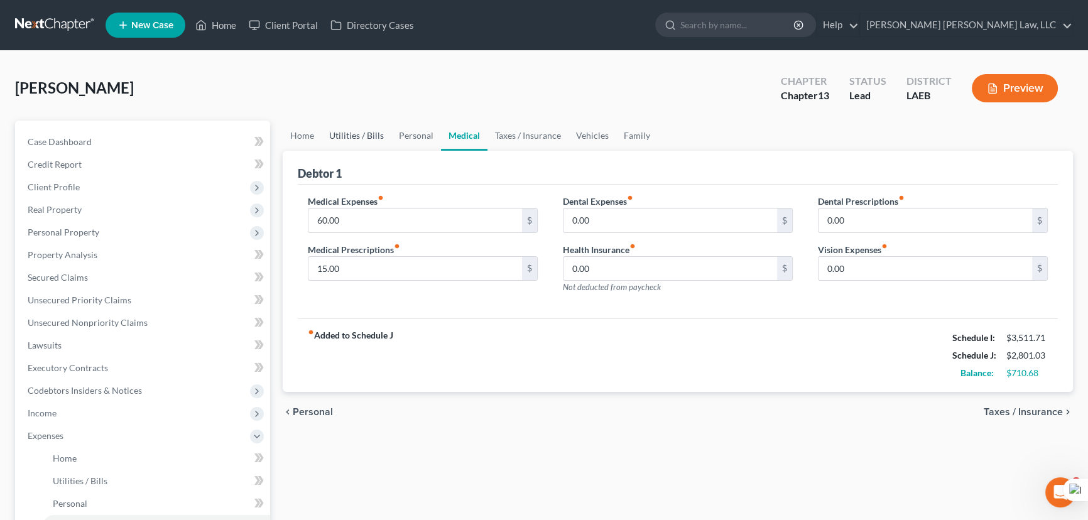
click at [374, 127] on link "Utilities / Bills" at bounding box center [357, 136] width 70 height 30
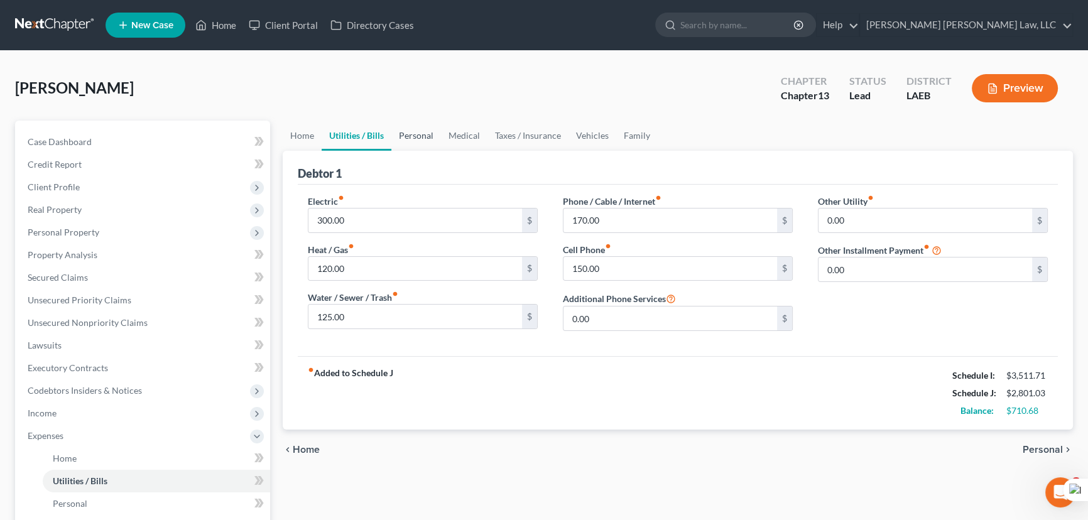
click at [408, 128] on link "Personal" at bounding box center [416, 136] width 50 height 30
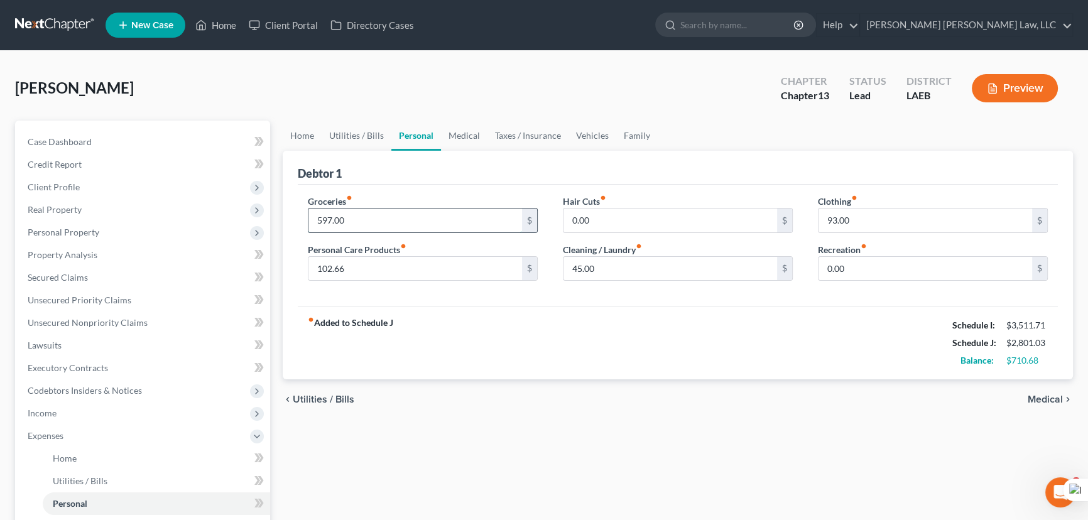
click at [331, 217] on input "597.00" at bounding box center [415, 221] width 214 height 24
click at [331, 220] on input "597.00" at bounding box center [415, 221] width 214 height 24
click at [360, 269] on input "102.66" at bounding box center [415, 269] width 214 height 24
click at [351, 267] on input "102.66" at bounding box center [415, 269] width 214 height 24
type input "104"
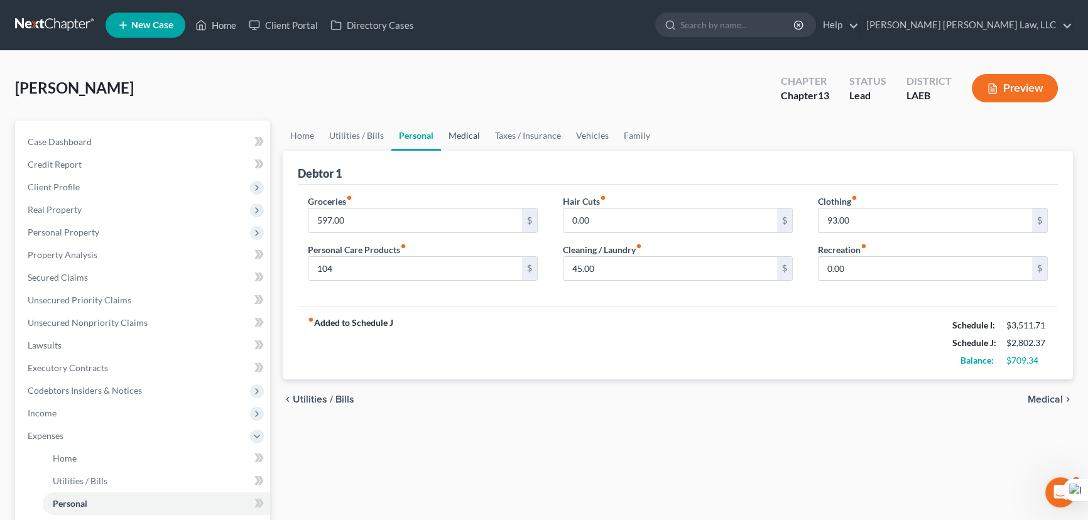
click at [473, 139] on link "Medical" at bounding box center [464, 136] width 46 height 30
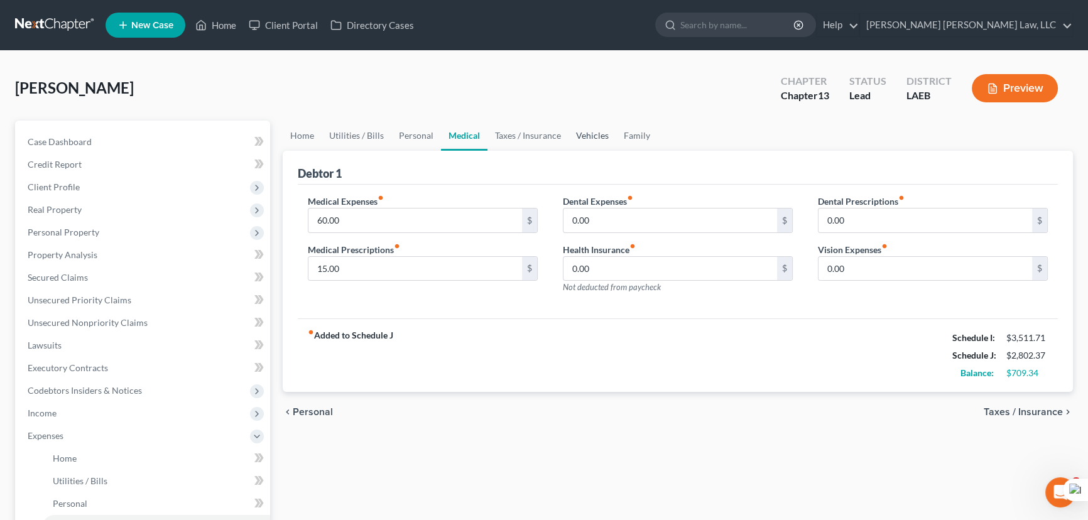
click at [584, 139] on link "Vehicles" at bounding box center [592, 136] width 48 height 30
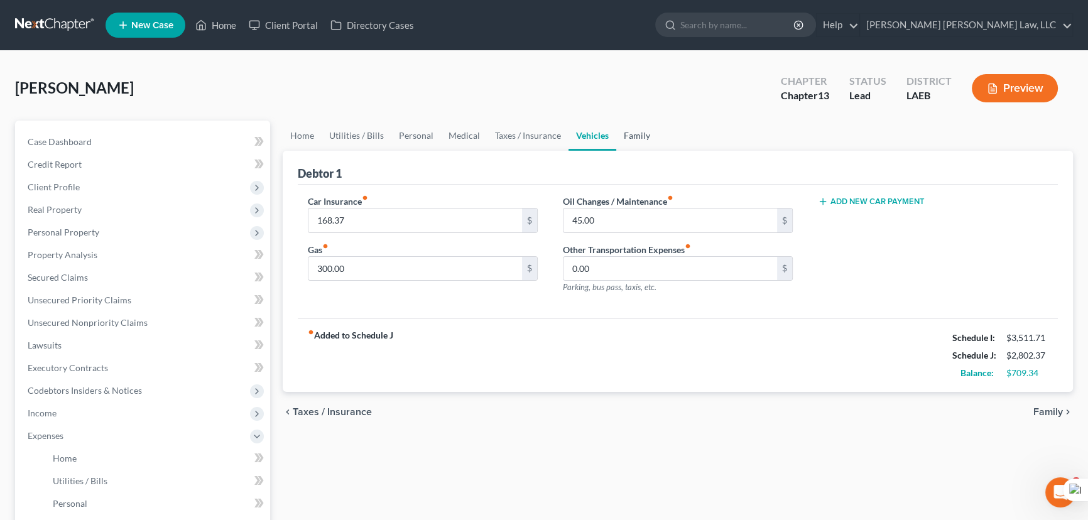
click at [629, 123] on link "Family" at bounding box center [636, 136] width 41 height 30
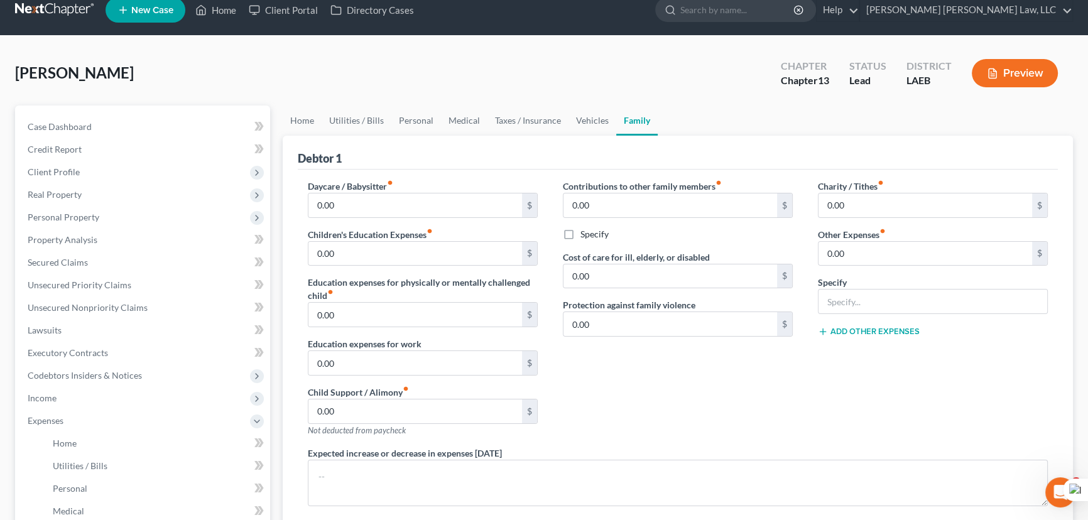
scroll to position [285, 0]
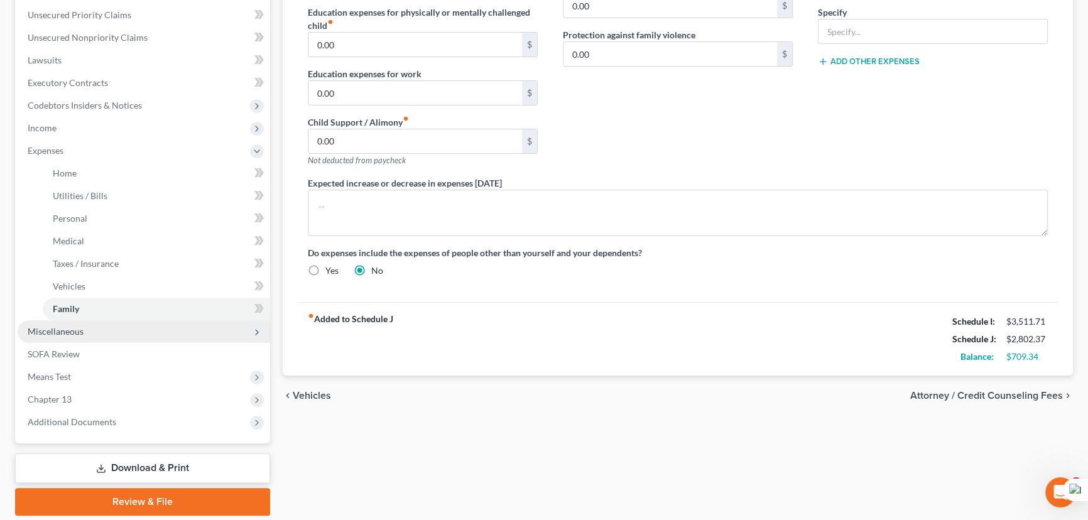
click at [80, 332] on span "Miscellaneous" at bounding box center [56, 331] width 56 height 11
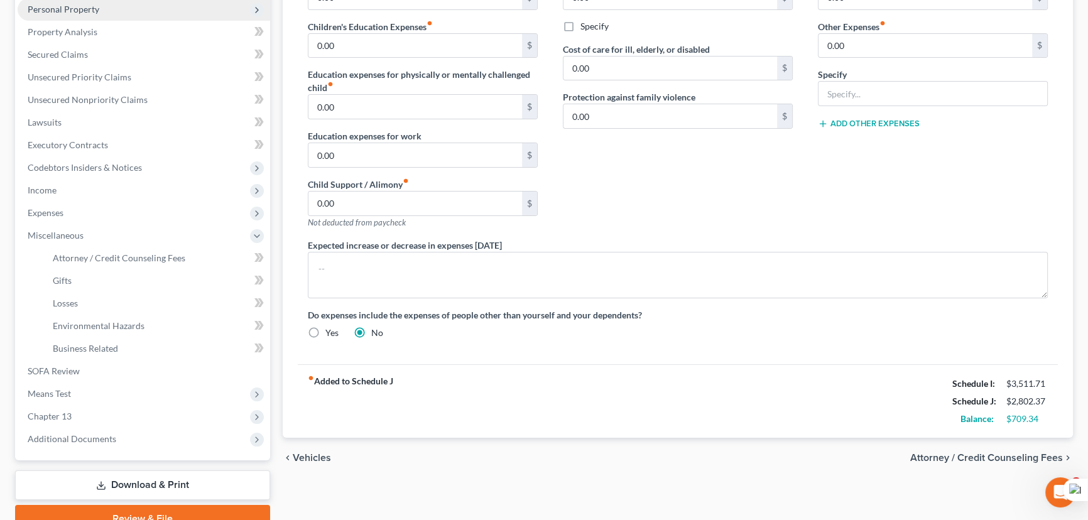
scroll to position [167, 0]
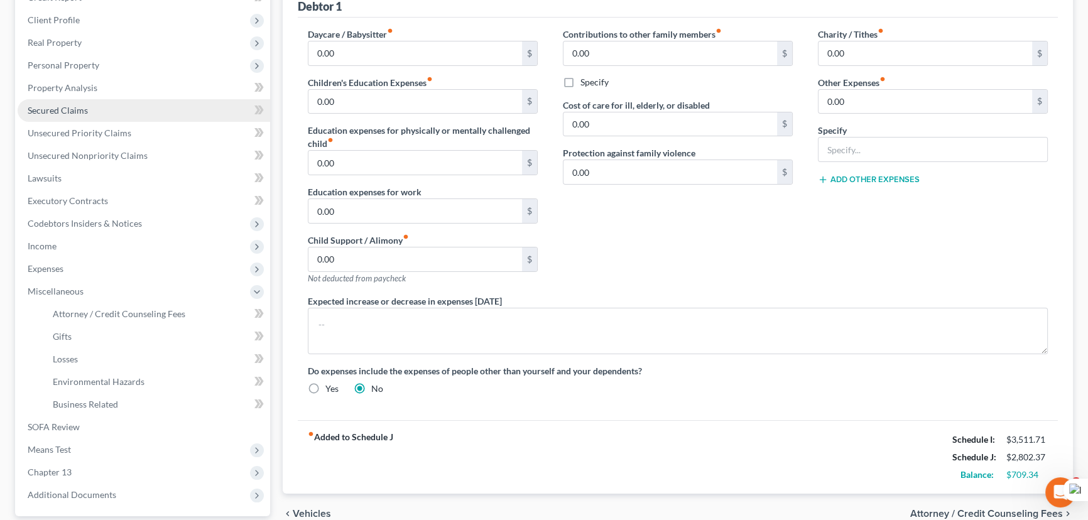
click at [103, 107] on link "Secured Claims" at bounding box center [144, 110] width 253 height 23
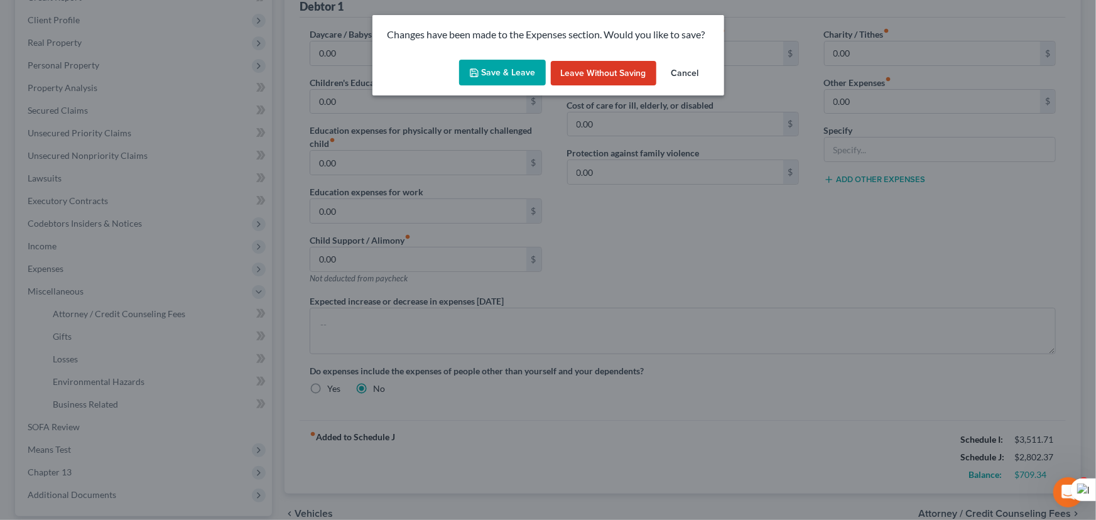
drag, startPoint x: 513, startPoint y: 94, endPoint x: 508, endPoint y: 88, distance: 8.5
click at [511, 94] on div "Save & Leave Leave without Saving Cancel" at bounding box center [548, 75] width 352 height 41
click at [497, 75] on button "Save & Leave" at bounding box center [502, 73] width 87 height 26
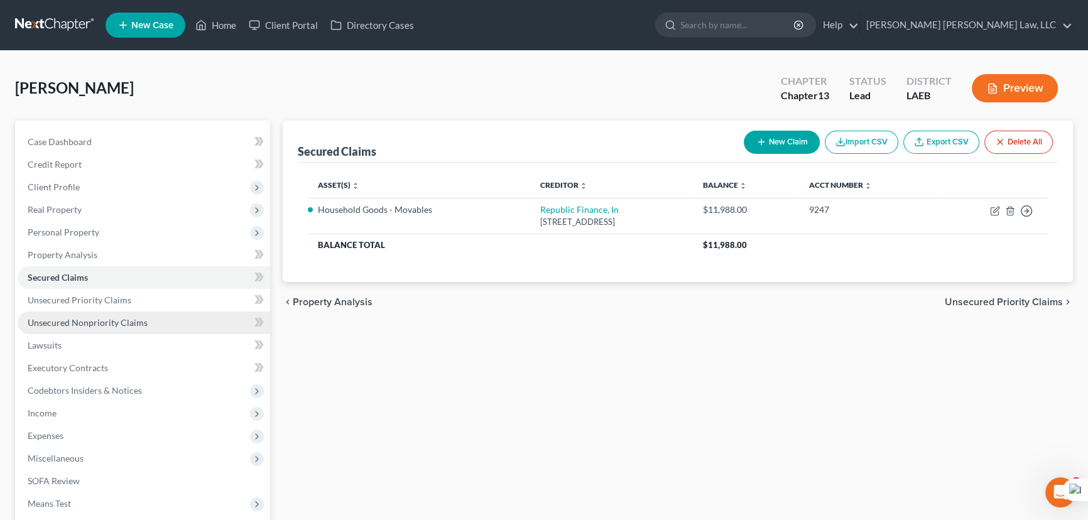
click at [170, 324] on link "Unsecured Nonpriority Claims" at bounding box center [144, 323] width 253 height 23
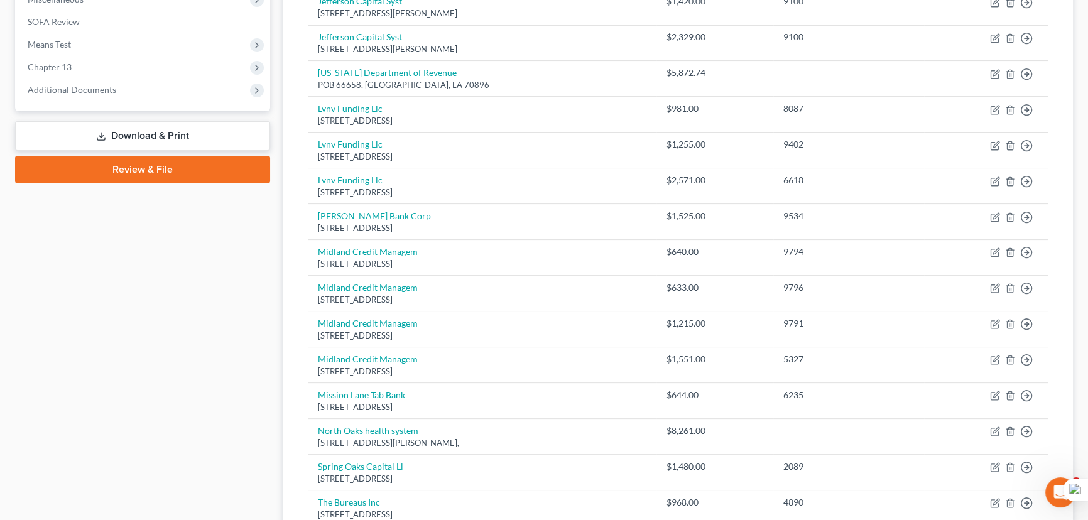
scroll to position [228, 0]
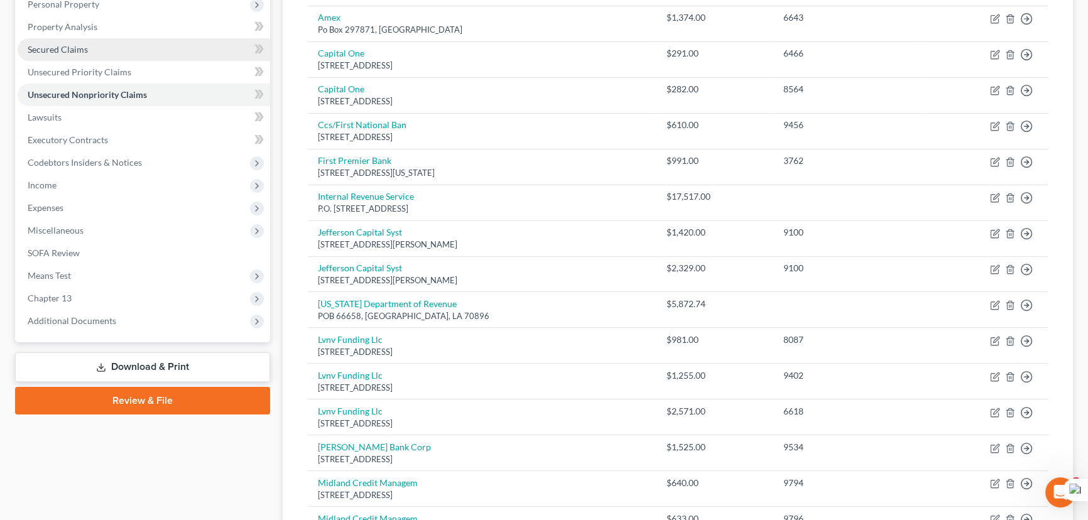
click at [107, 53] on link "Secured Claims" at bounding box center [144, 49] width 253 height 23
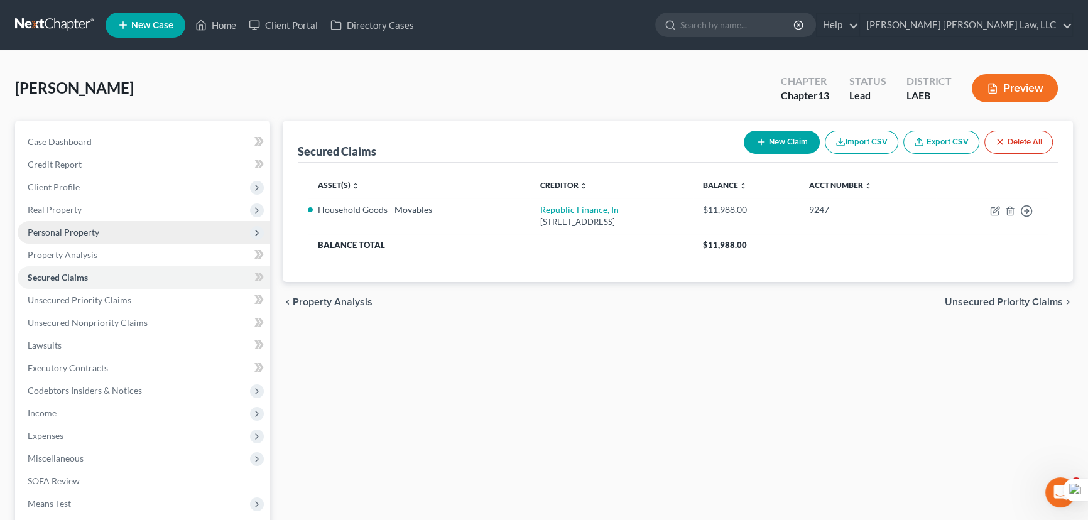
click at [163, 229] on span "Personal Property" at bounding box center [144, 232] width 253 height 23
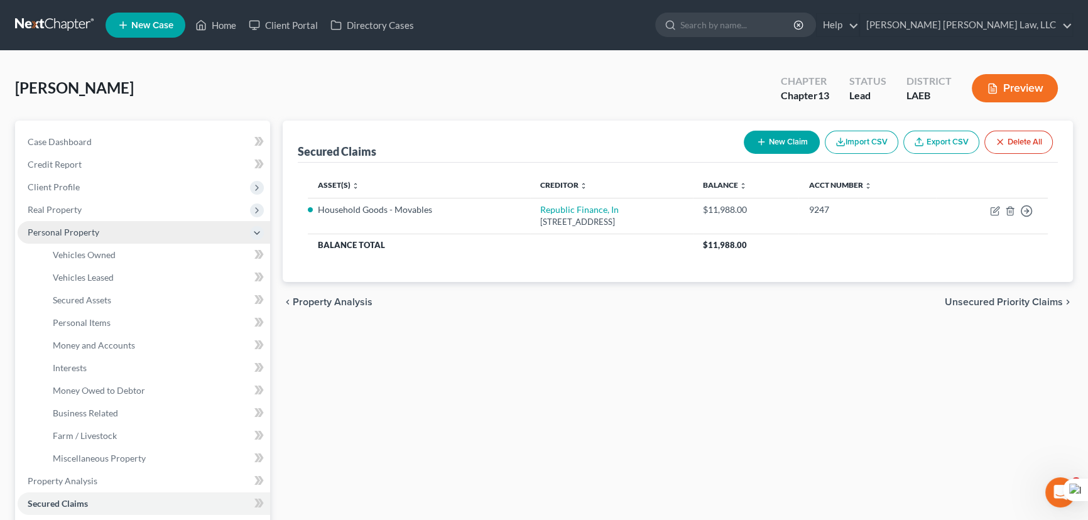
click at [169, 241] on span "Personal Property" at bounding box center [144, 232] width 253 height 23
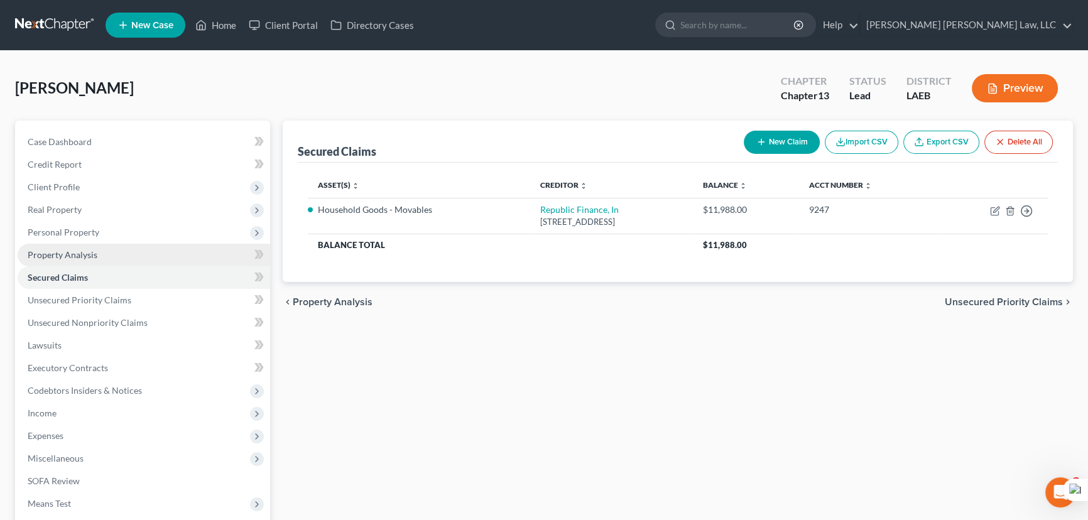
click at [165, 251] on link "Property Analysis" at bounding box center [144, 255] width 253 height 23
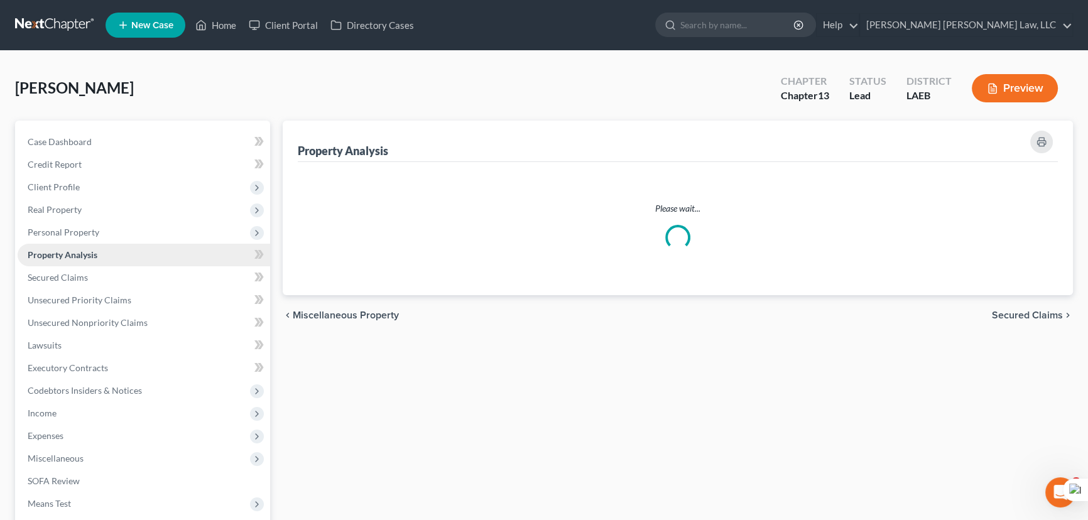
click at [163, 236] on span "Personal Property" at bounding box center [144, 232] width 253 height 23
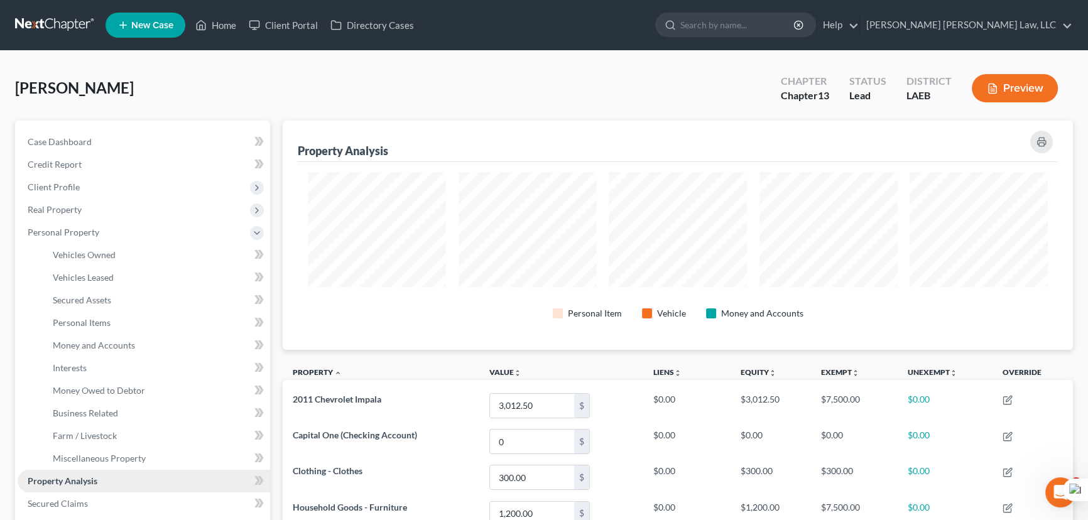
scroll to position [229, 790]
click at [162, 250] on link "Vehicles Owned" at bounding box center [156, 255] width 227 height 23
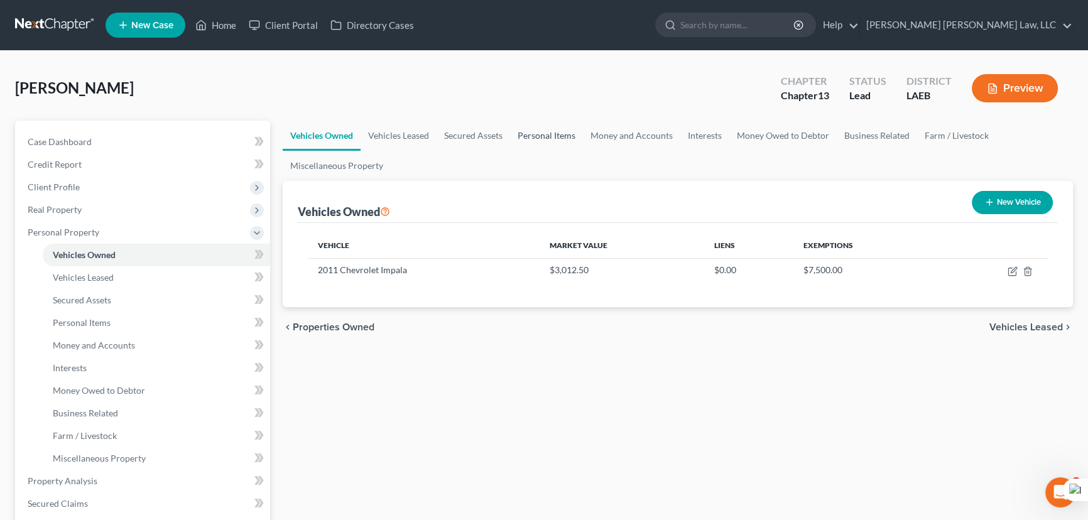
click at [551, 138] on link "Personal Items" at bounding box center [546, 136] width 73 height 30
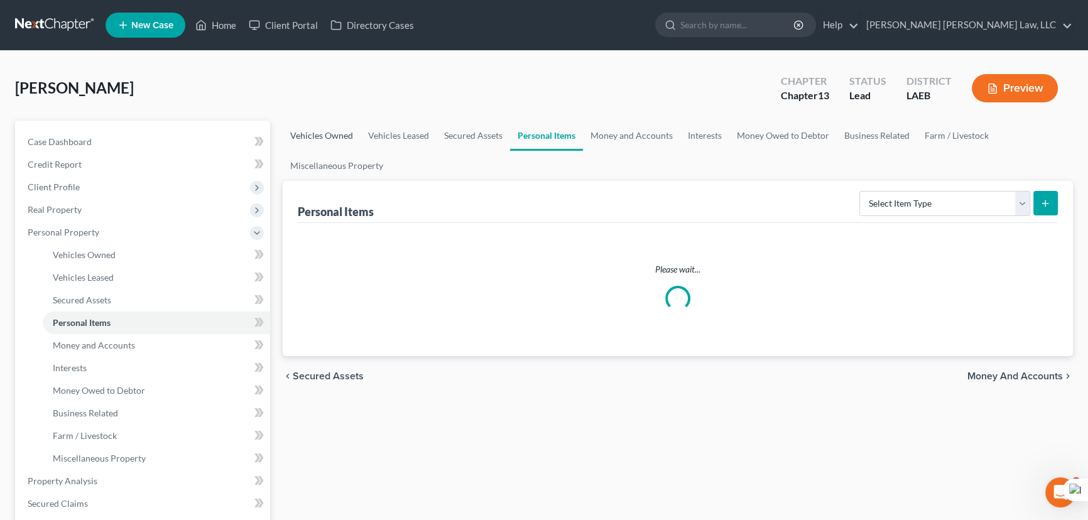
click at [320, 124] on link "Vehicles Owned" at bounding box center [322, 136] width 78 height 30
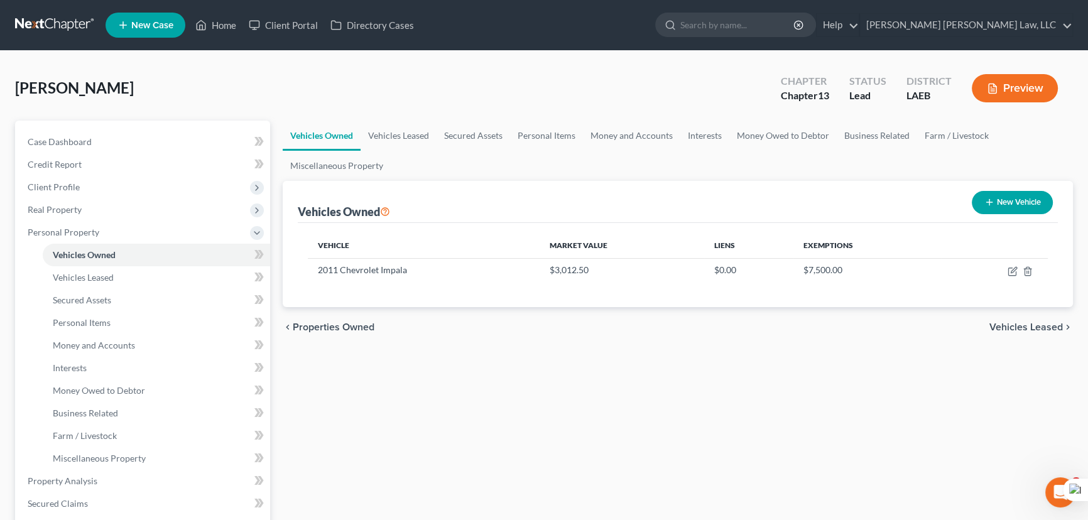
click at [1021, 203] on button "New Vehicle" at bounding box center [1012, 202] width 81 height 23
select select "0"
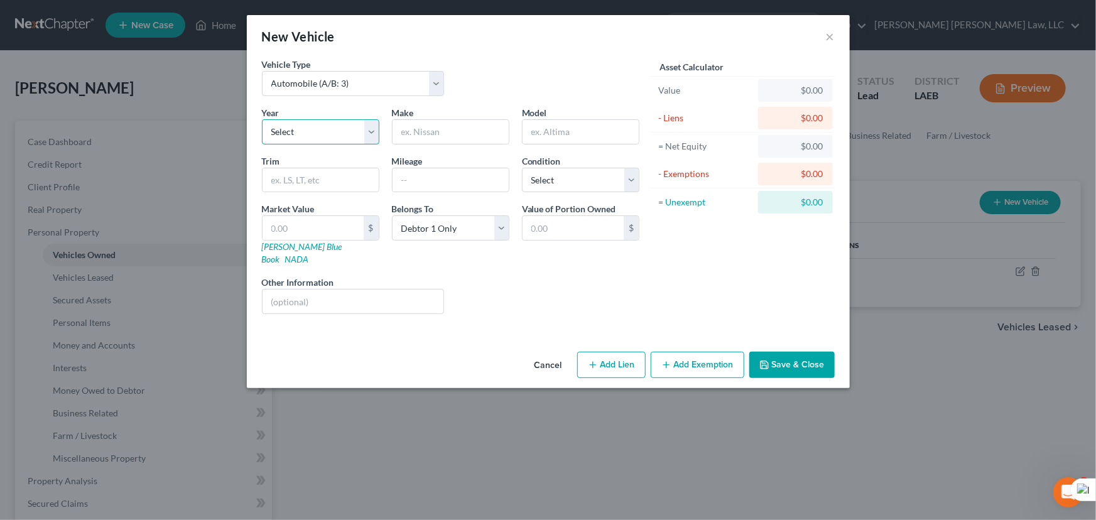
click at [309, 132] on select "Select 2026 2025 2024 2023 2022 2021 2020 2019 2018 2017 2016 2015 2014 2013 20…" at bounding box center [320, 131] width 117 height 25
click at [349, 136] on select "Select 2026 2025 2024 2023 2022 2021 2020 2019 2018 2017 2016 2015 2014 2013 20…" at bounding box center [320, 131] width 117 height 25
select select "16"
click at [262, 119] on select "Select 2026 2025 2024 2023 2022 2021 2020 2019 2018 2017 2016 2015 2014 2013 20…" at bounding box center [320, 131] width 117 height 25
click at [430, 133] on input "text" at bounding box center [451, 132] width 116 height 24
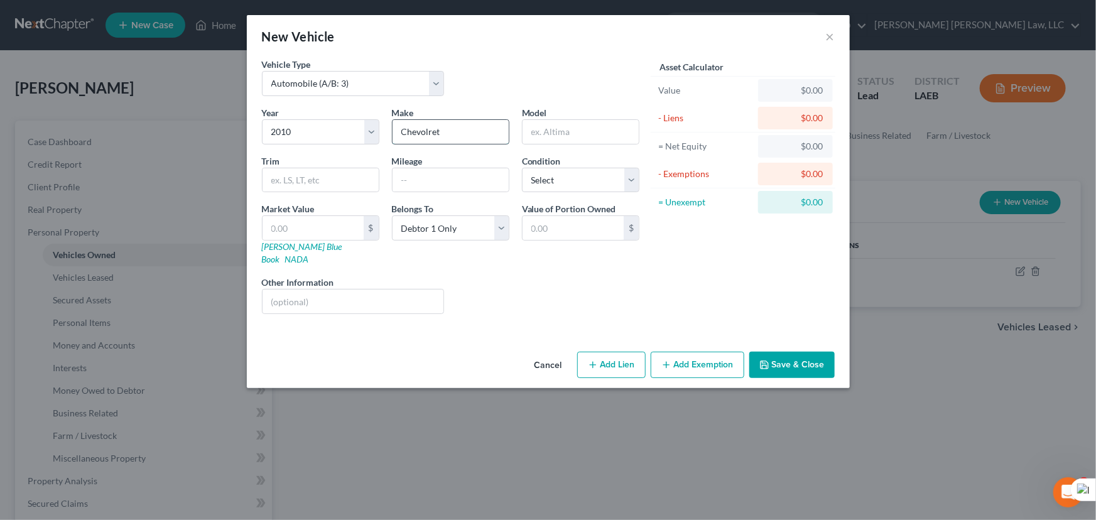
type input "Chevolret"
type input "Impala"
click at [555, 188] on select "Select Excellent Very Good Good Fair Poor" at bounding box center [580, 180] width 117 height 25
select select "2"
click at [522, 168] on select "Select Excellent Very Good Good Fair Poor" at bounding box center [580, 180] width 117 height 25
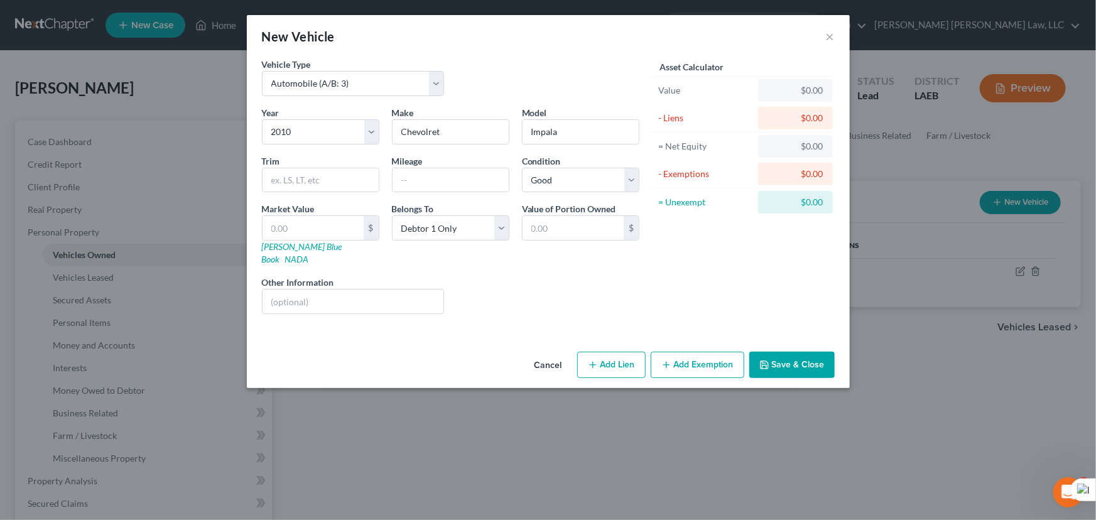
click at [786, 352] on button "Save & Close" at bounding box center [791, 365] width 85 height 26
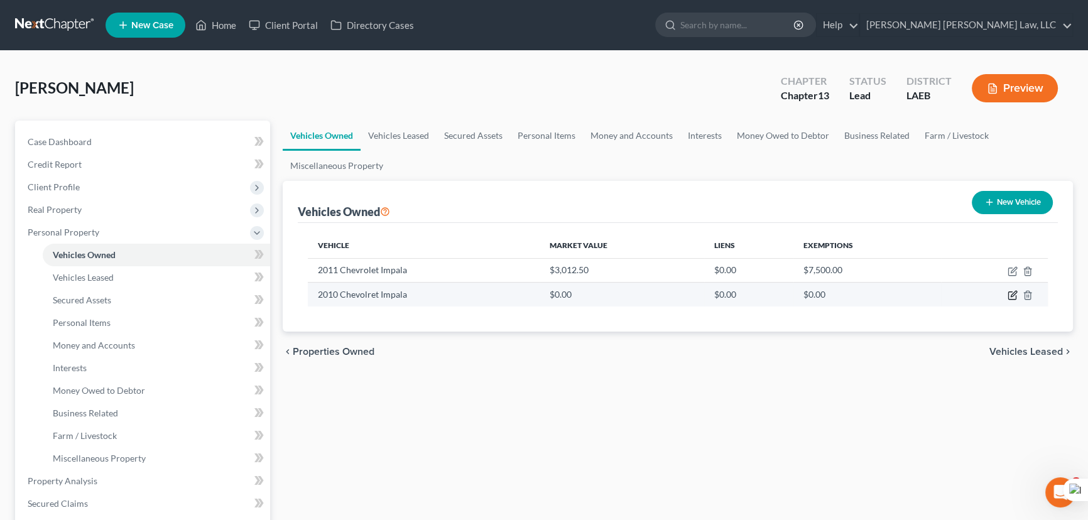
click at [1011, 296] on icon "button" at bounding box center [1013, 295] width 10 height 10
select select "0"
select select "16"
select select "2"
select select "0"
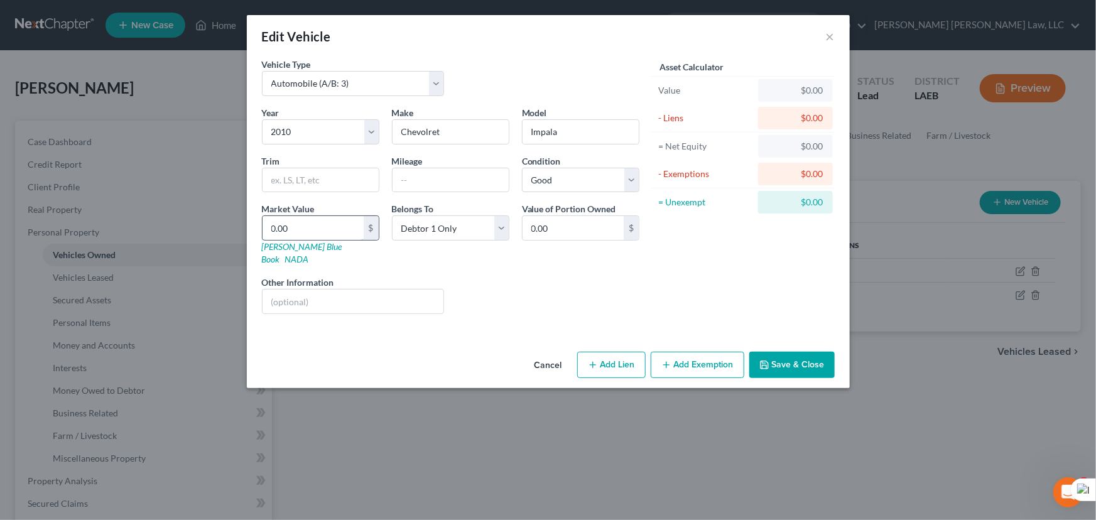
click at [329, 220] on input "0.00" at bounding box center [313, 228] width 101 height 24
type input "3"
type input "3.00"
type input "35"
type input "35.00"
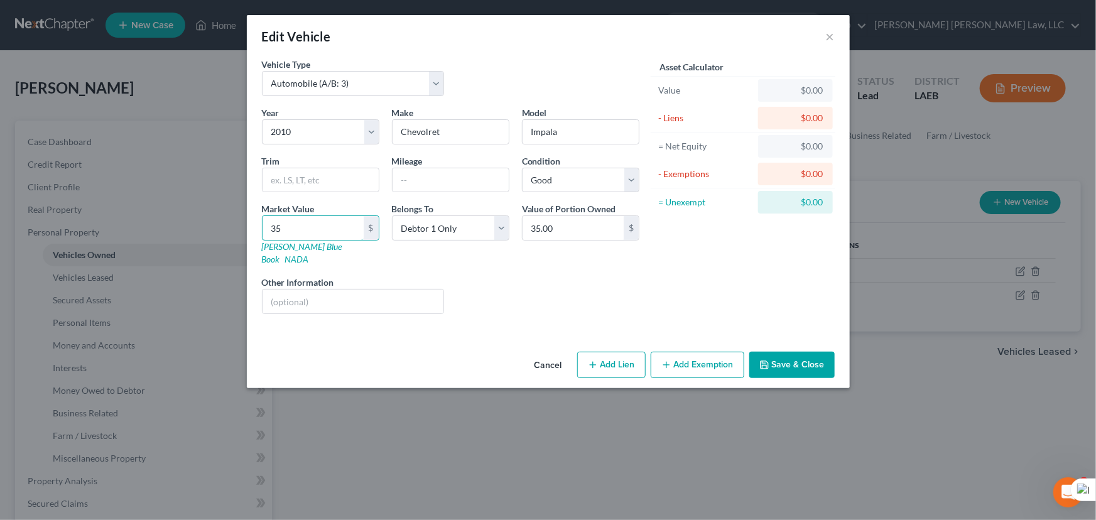
type input "356"
type input "356.00"
type input "3562"
type input "3,562.00"
type input "3,562.52"
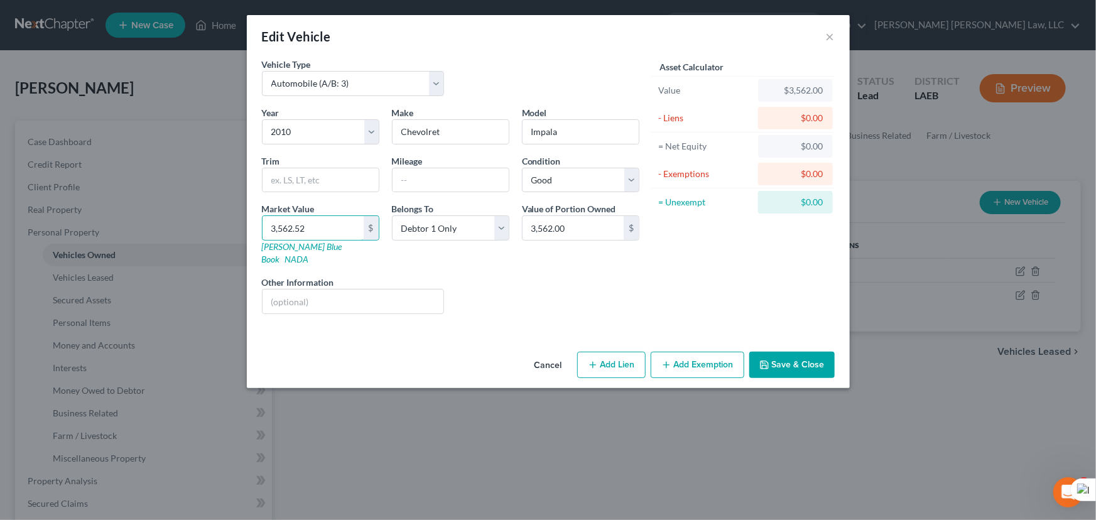
type input "3,562.52"
type input "3,562.5"
type input "3,562.50"
type input "3,562.5"
click at [810, 352] on button "Save & Close" at bounding box center [791, 365] width 85 height 26
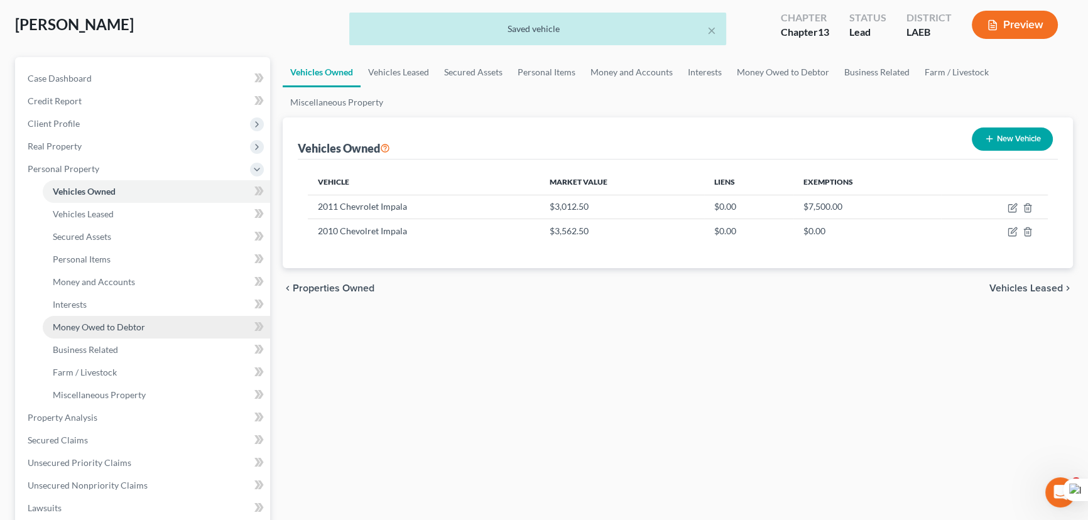
scroll to position [114, 0]
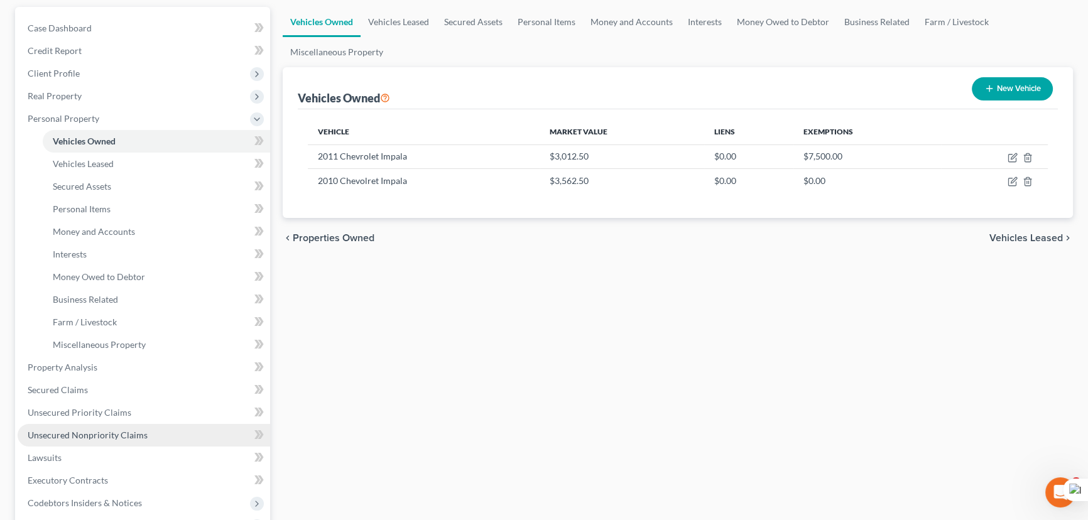
click at [130, 424] on link "Unsecured Nonpriority Claims" at bounding box center [144, 435] width 253 height 23
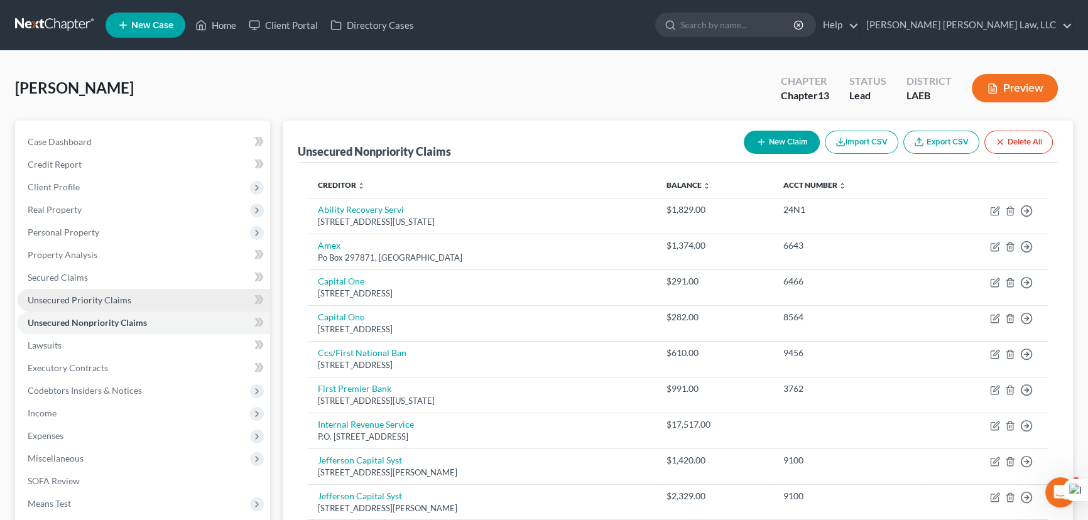
click at [177, 290] on link "Unsecured Priority Claims" at bounding box center [144, 300] width 253 height 23
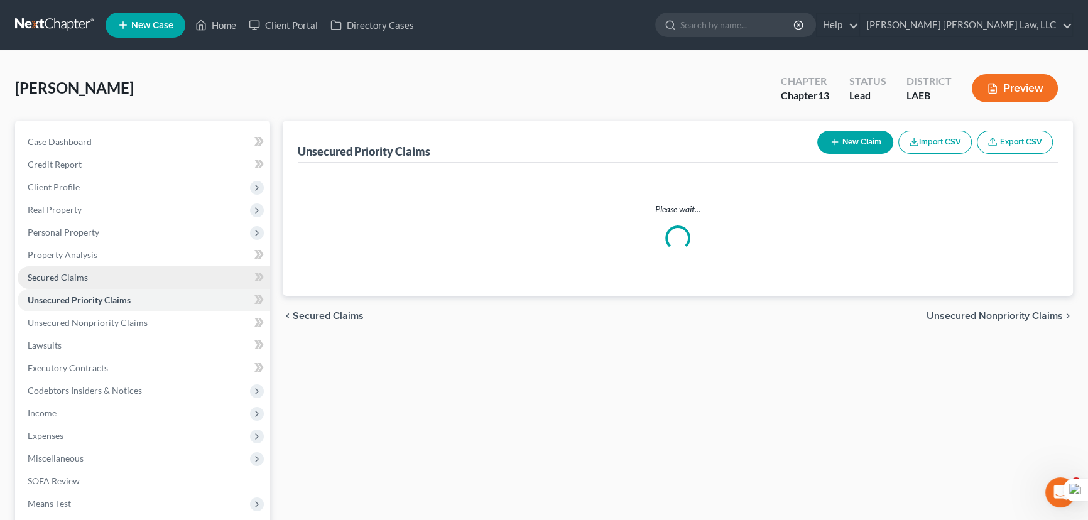
click at [176, 281] on link "Secured Claims" at bounding box center [144, 277] width 253 height 23
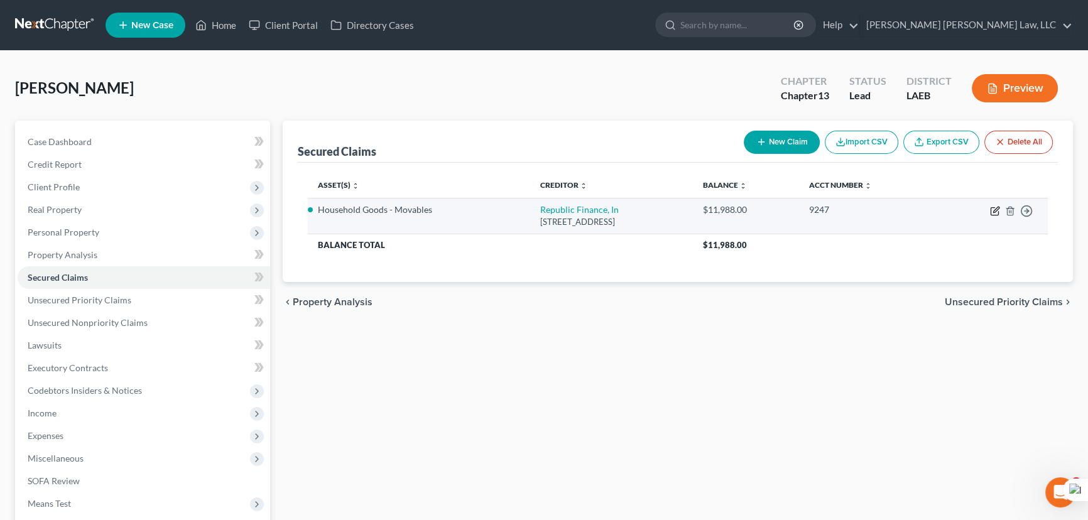
click at [996, 210] on icon "button" at bounding box center [995, 211] width 10 height 10
select select "19"
select select "3"
select select "0"
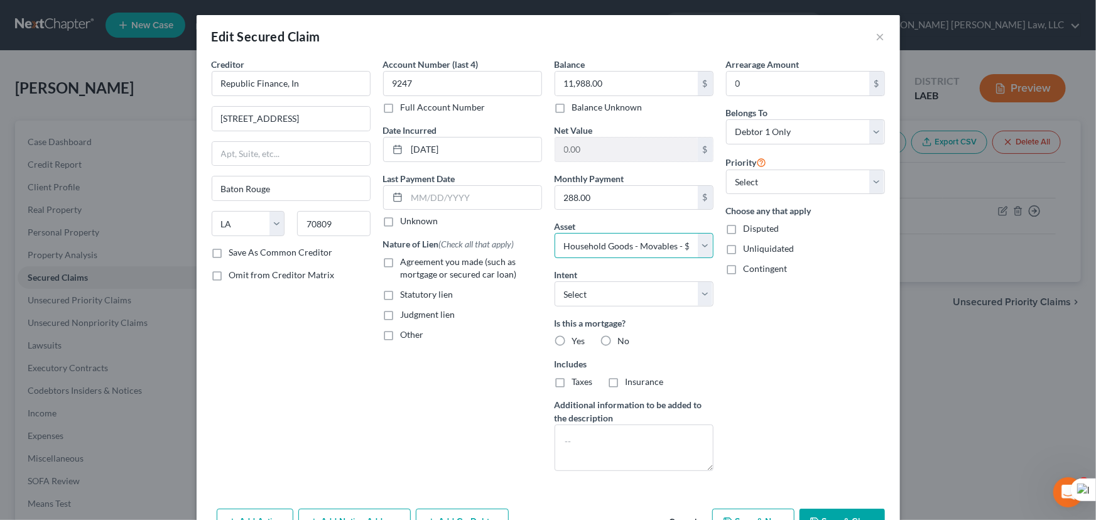
click at [648, 241] on select "Select Other Multiple Assets Household Goods - Furniture - $1200.0 Household Go…" at bounding box center [634, 245] width 159 height 25
click at [687, 253] on select "Select Other Multiple Assets Household Goods - Furniture - $1200.0 Household Go…" at bounding box center [634, 245] width 159 height 25
click at [555, 233] on select "Select Other Multiple Assets Household Goods - Furniture - $1200.0 Household Go…" at bounding box center [634, 245] width 159 height 25
click at [680, 249] on select "Select Other Multiple Assets Household Goods - Furniture - $1200.0 Household Go…" at bounding box center [634, 245] width 159 height 25
select select "1"
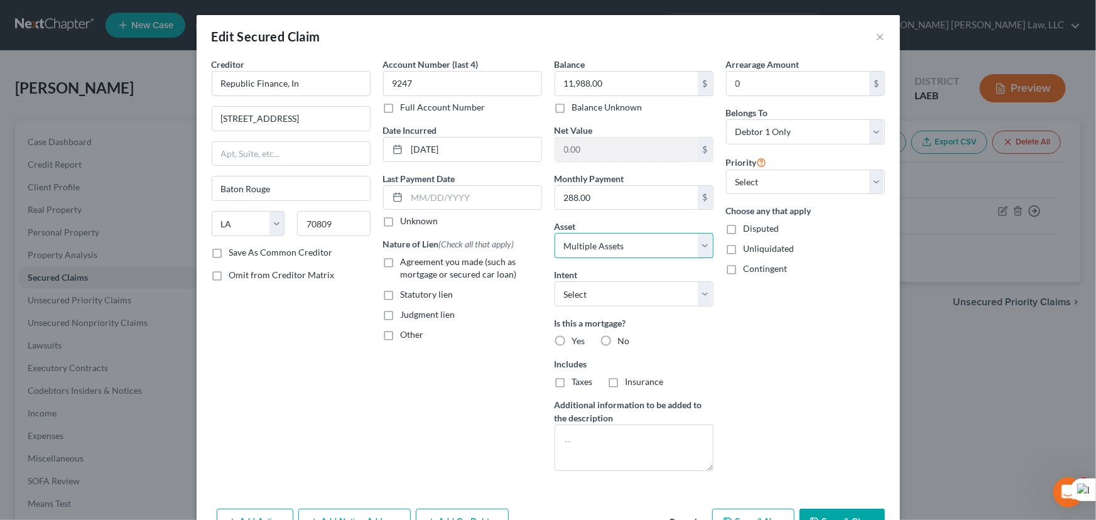
click at [555, 233] on select "Select Other Multiple Assets Household Goods - Furniture - $1200.0 Household Go…" at bounding box center [634, 245] width 159 height 25
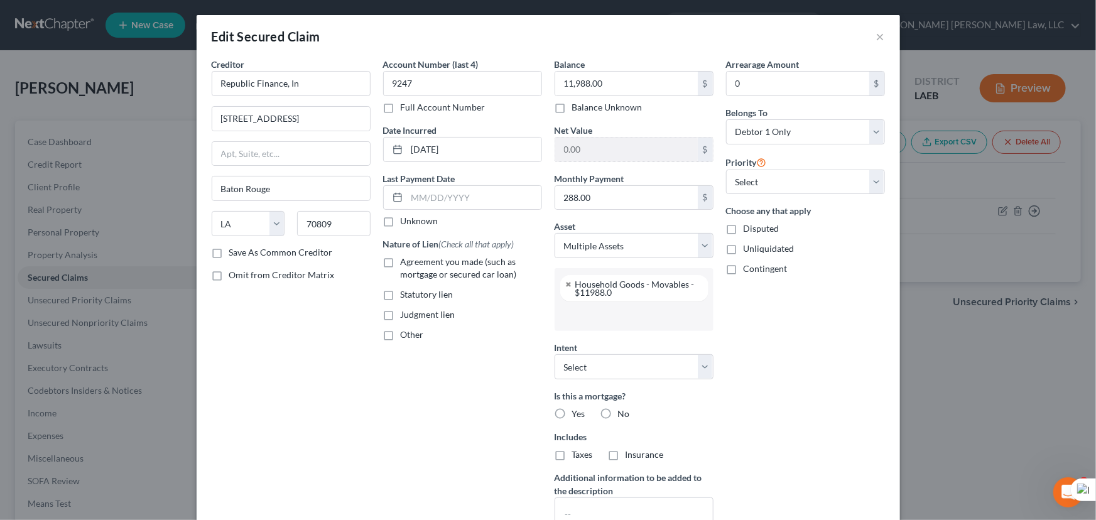
click at [650, 316] on input "text" at bounding box center [632, 316] width 141 height 19
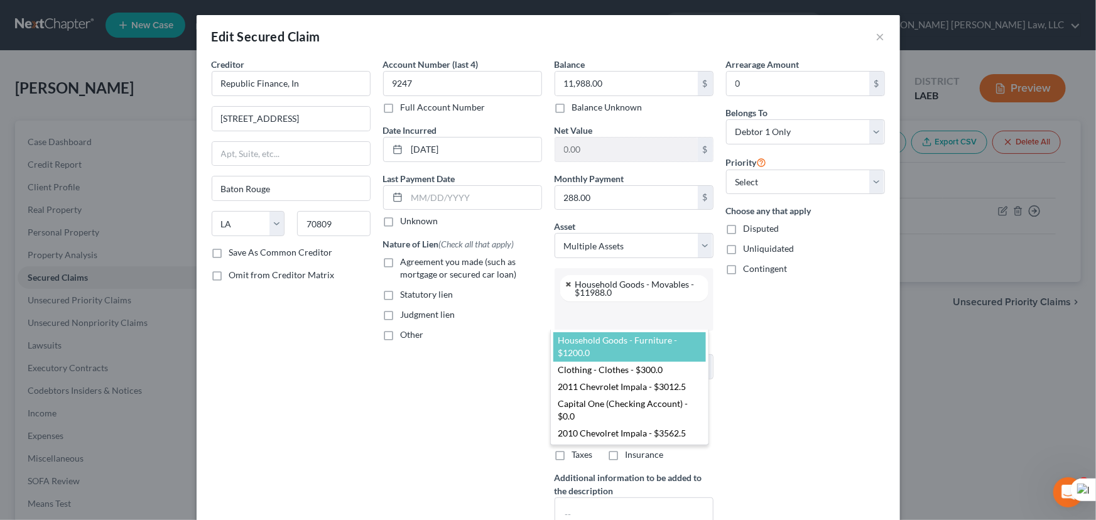
click at [565, 282] on body "Home New Case Client Portal Directory Cases E. Orum Young Law, LLC madison.f@eo…" at bounding box center [548, 345] width 1096 height 690
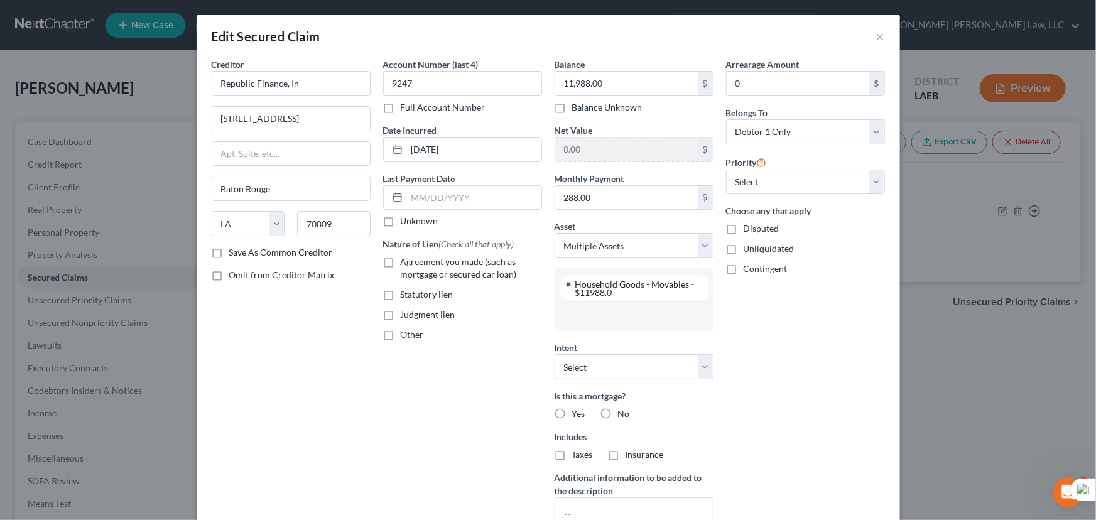
click at [565, 282] on link at bounding box center [569, 284] width 8 height 8
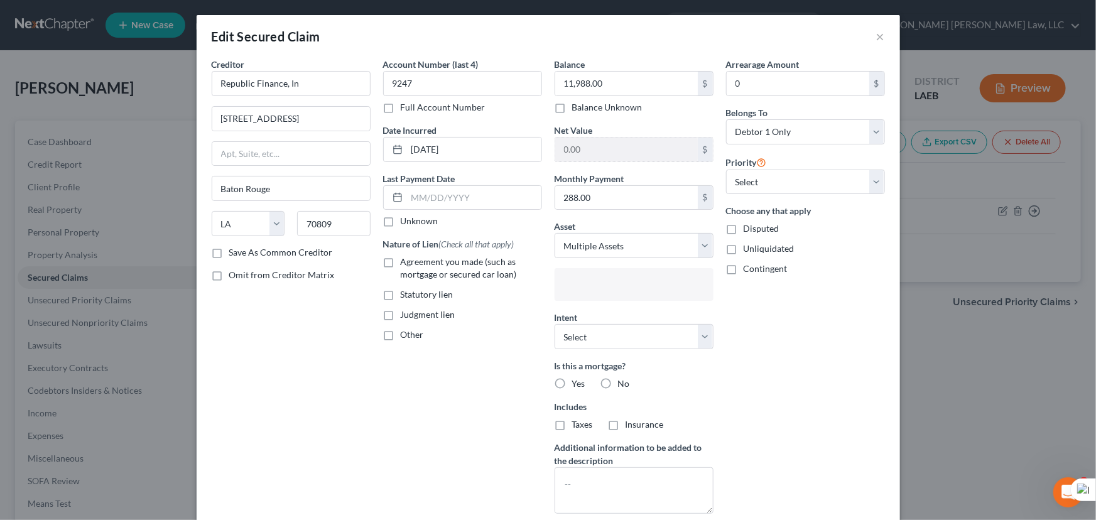
scroll to position [11, 0]
click at [564, 282] on input "text" at bounding box center [632, 285] width 141 height 19
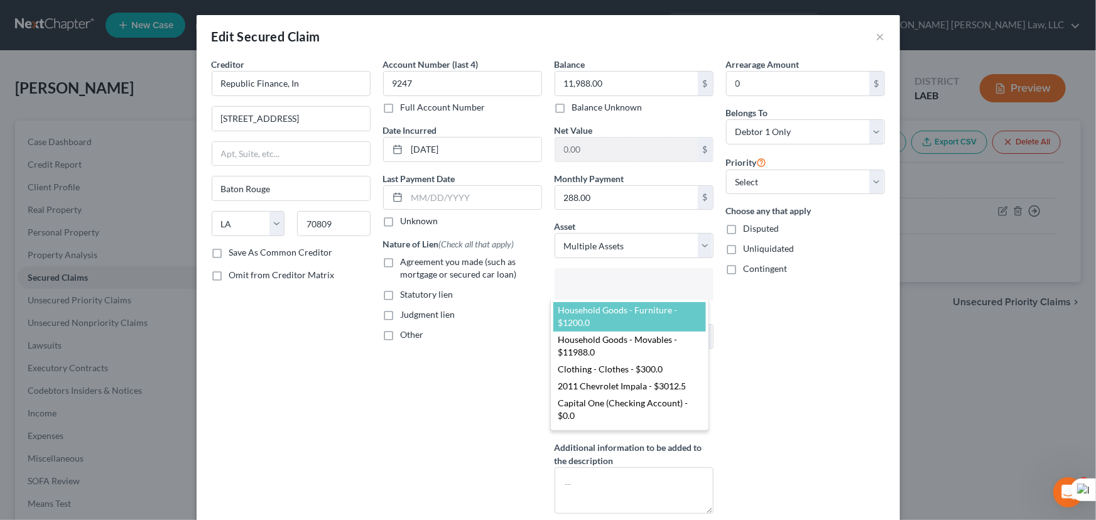
scroll to position [13, 0]
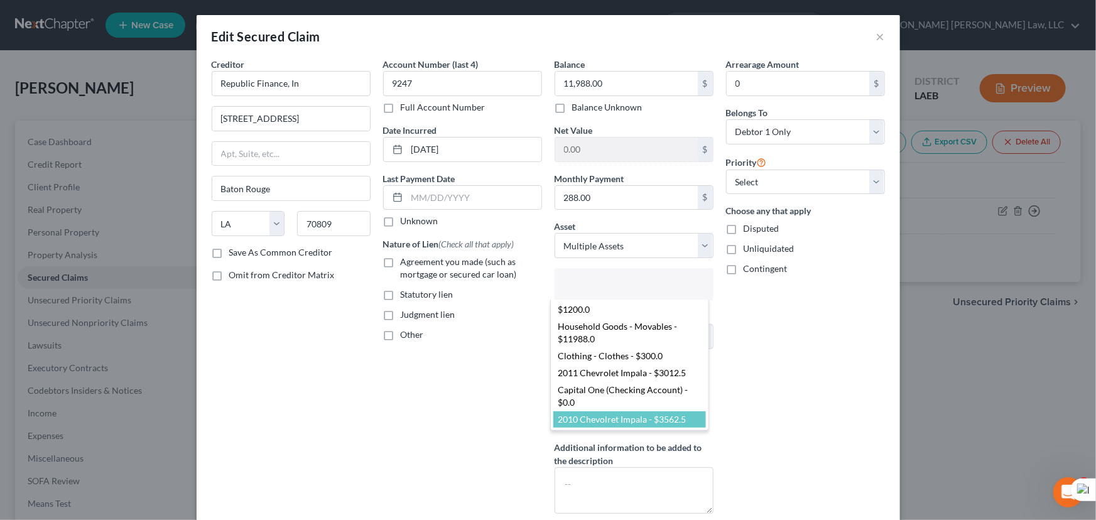
select select "2813441"
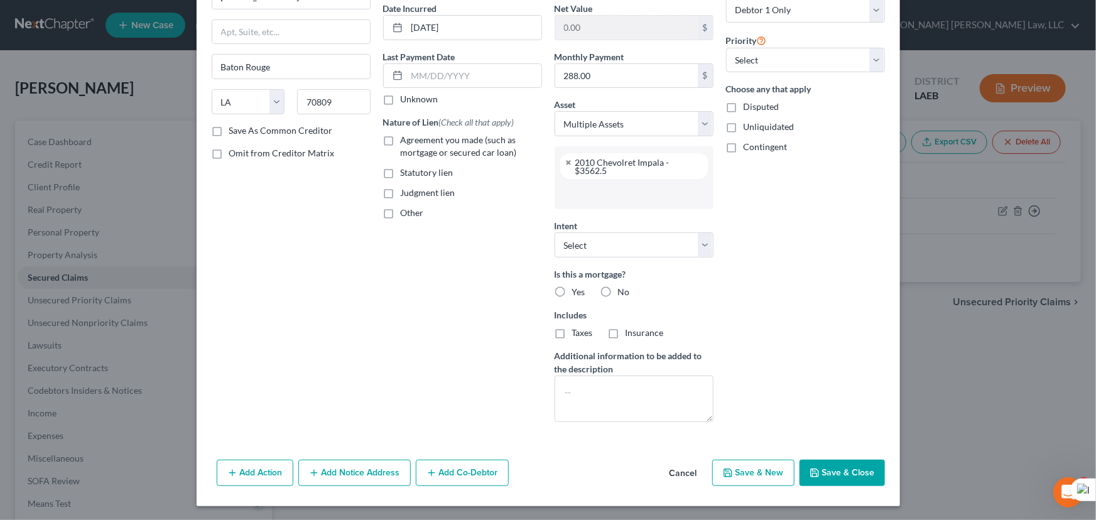
click at [820, 477] on button "Save & Close" at bounding box center [842, 473] width 85 height 26
select select
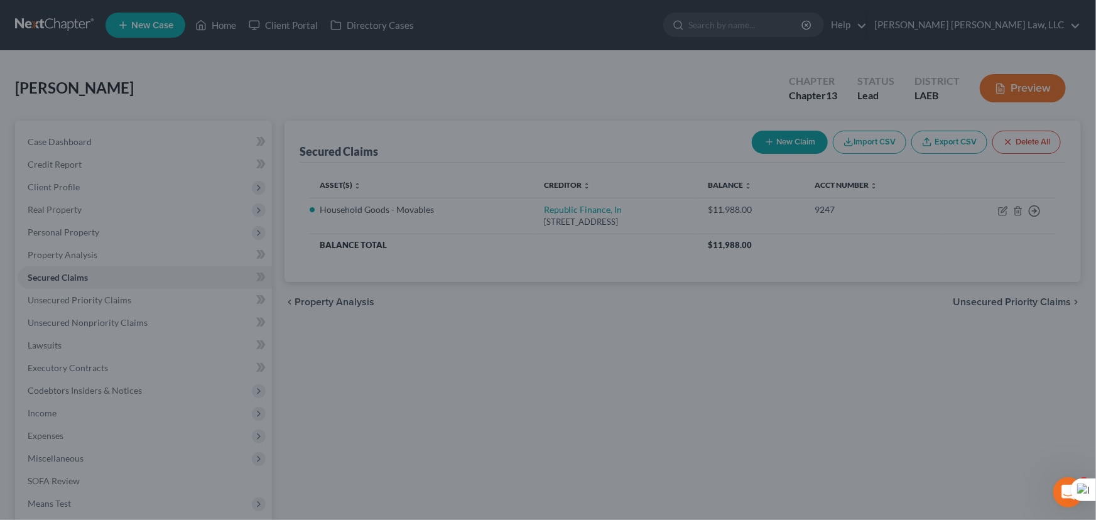
scroll to position [49, 0]
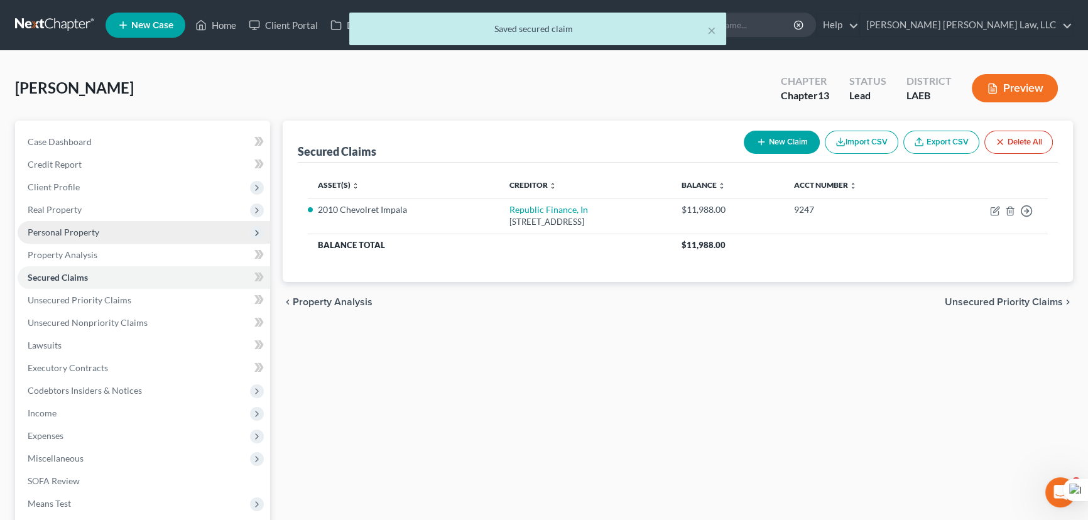
click at [129, 236] on span "Personal Property" at bounding box center [144, 232] width 253 height 23
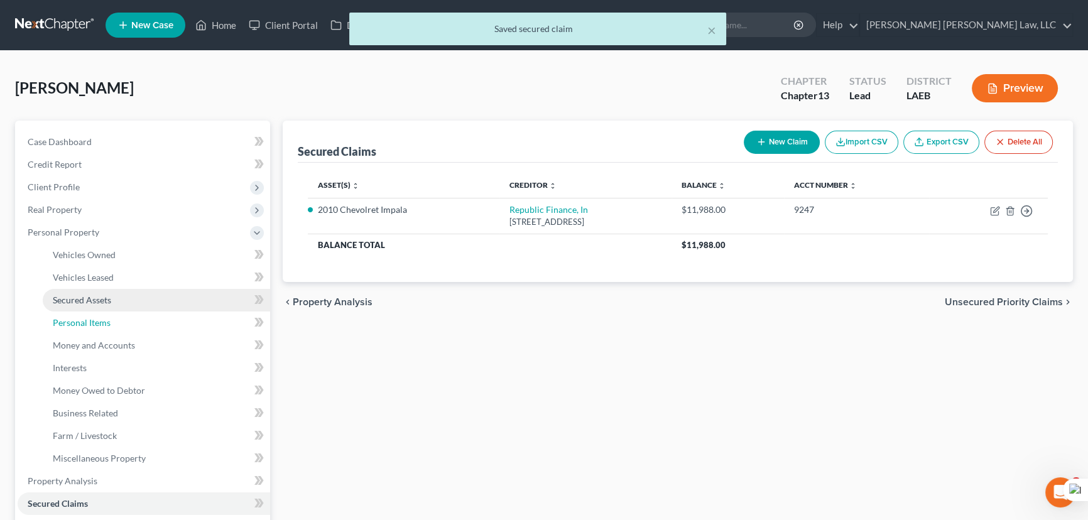
click at [134, 315] on link "Personal Items" at bounding box center [156, 323] width 227 height 23
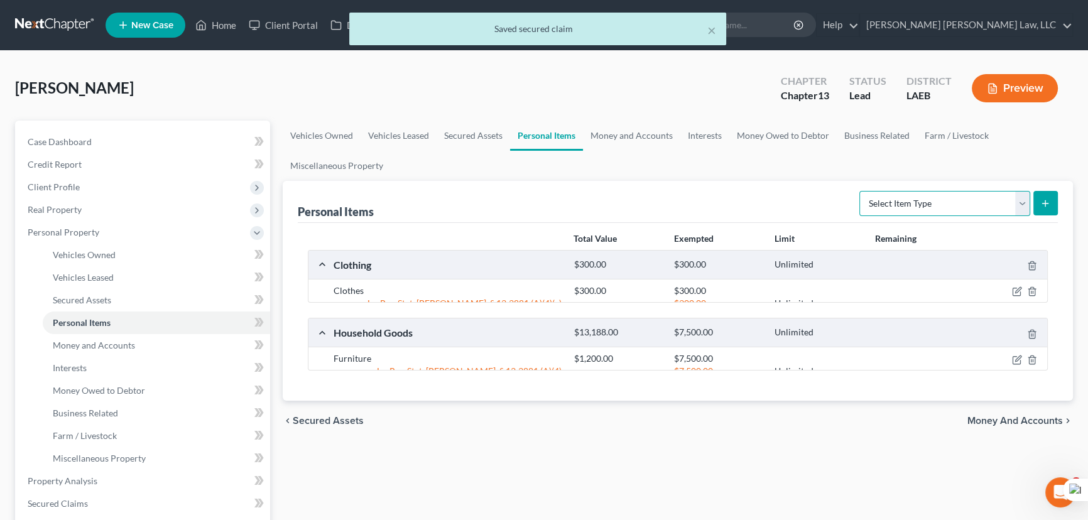
click at [979, 212] on select "Select Item Type Clothing (A/B: 11) Collectibles Of Value (A/B: 8) Electronics …" at bounding box center [944, 203] width 171 height 25
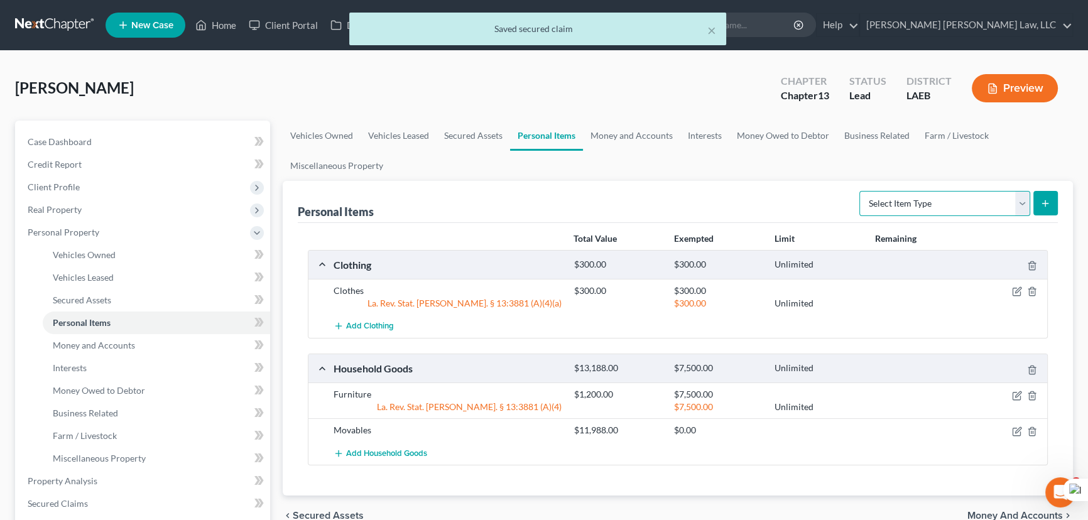
select select "electronics"
click at [861, 191] on select "Select Item Type Clothing (A/B: 11) Collectibles Of Value (A/B: 8) Electronics …" at bounding box center [944, 203] width 171 height 25
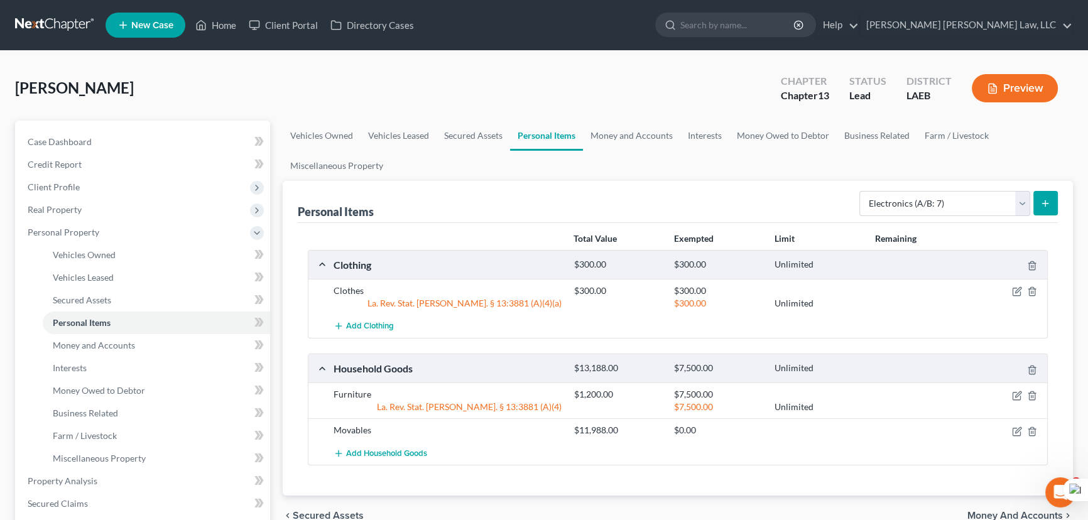
click at [1050, 204] on button "submit" at bounding box center [1045, 203] width 24 height 24
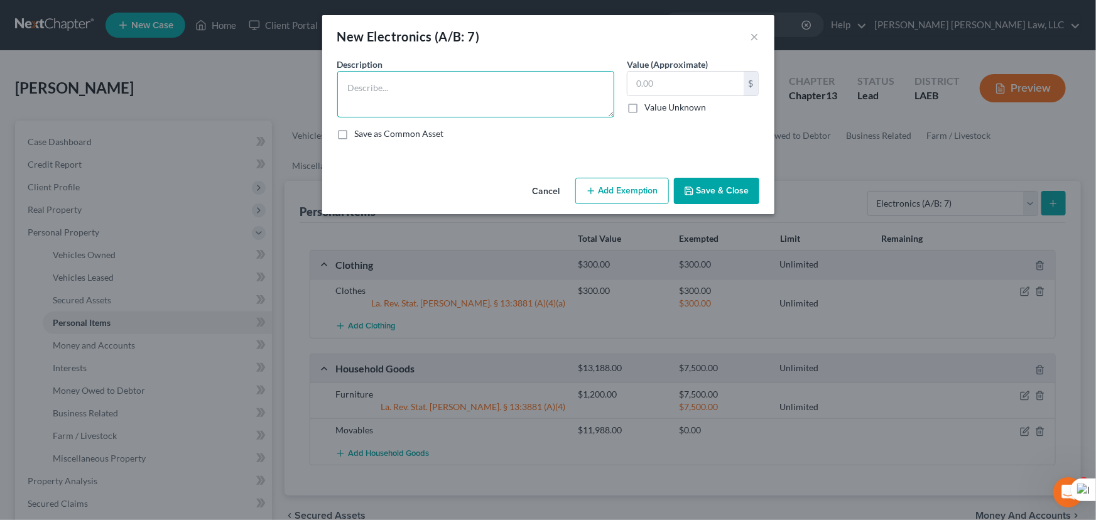
click at [479, 93] on textarea at bounding box center [475, 94] width 277 height 46
type textarea "2011 Fossil Watch"
click at [648, 80] on input "text" at bounding box center [685, 84] width 116 height 24
type input "150"
click at [686, 193] on icon "button" at bounding box center [689, 191] width 8 height 8
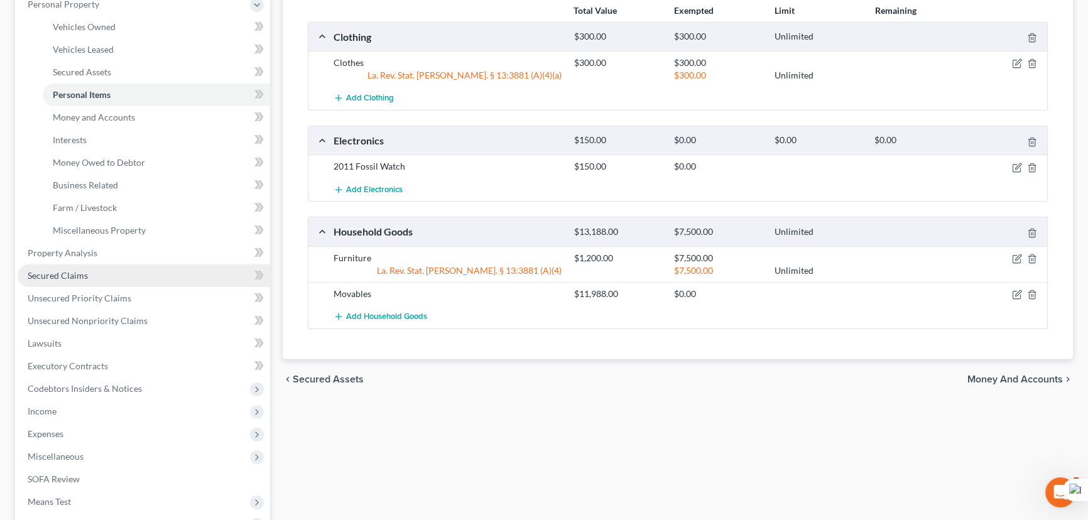
click at [136, 277] on link "Secured Claims" at bounding box center [144, 275] width 253 height 23
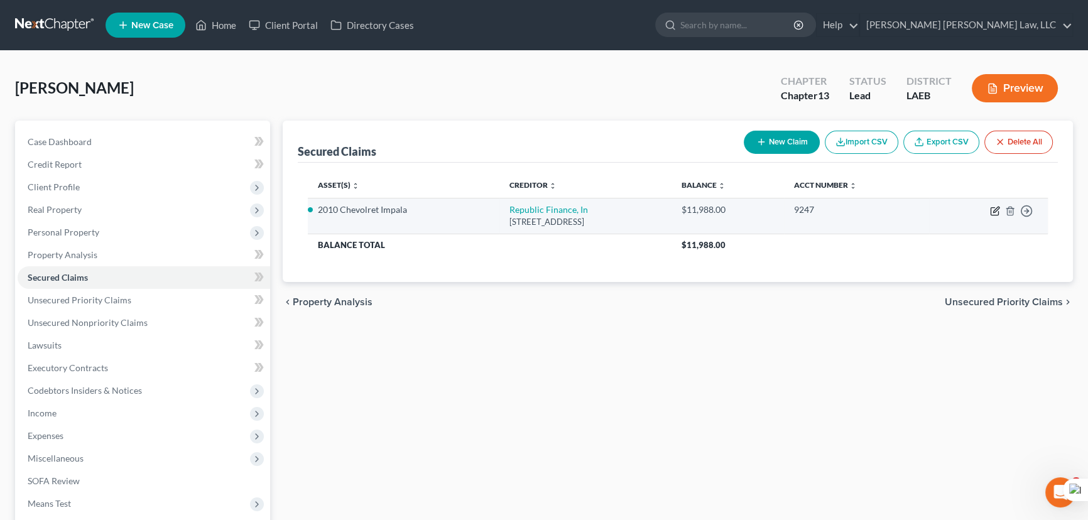
click at [991, 210] on icon "button" at bounding box center [995, 211] width 10 height 10
select select "19"
select select "7"
select select "0"
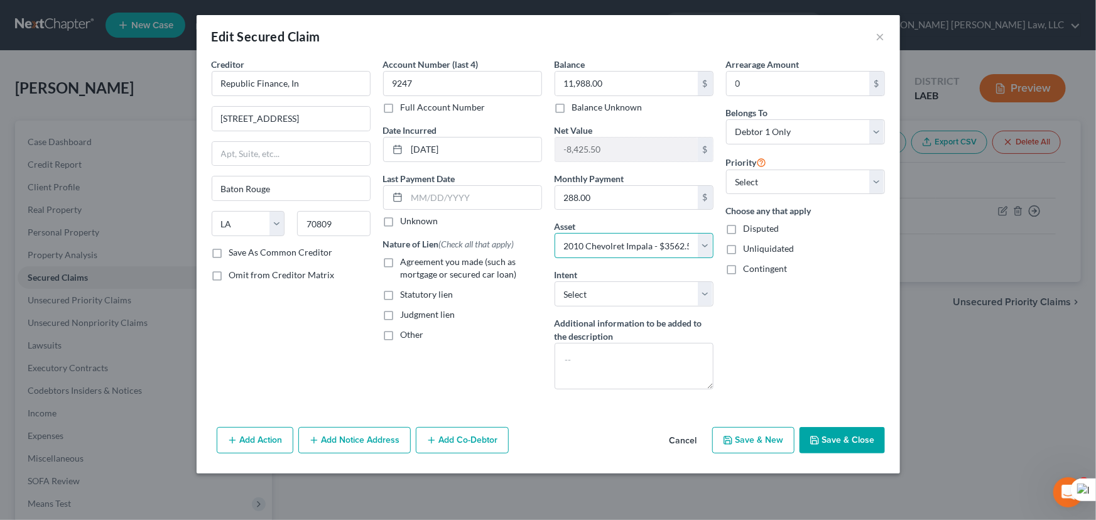
click at [647, 249] on select "Select Other Multiple Assets Household Goods - Furniture - $1200.0 Household Go…" at bounding box center [634, 245] width 159 height 25
select select "1"
click at [555, 233] on select "Select Other Multiple Assets Household Goods - Furniture - $1200.0 Household Go…" at bounding box center [634, 245] width 159 height 25
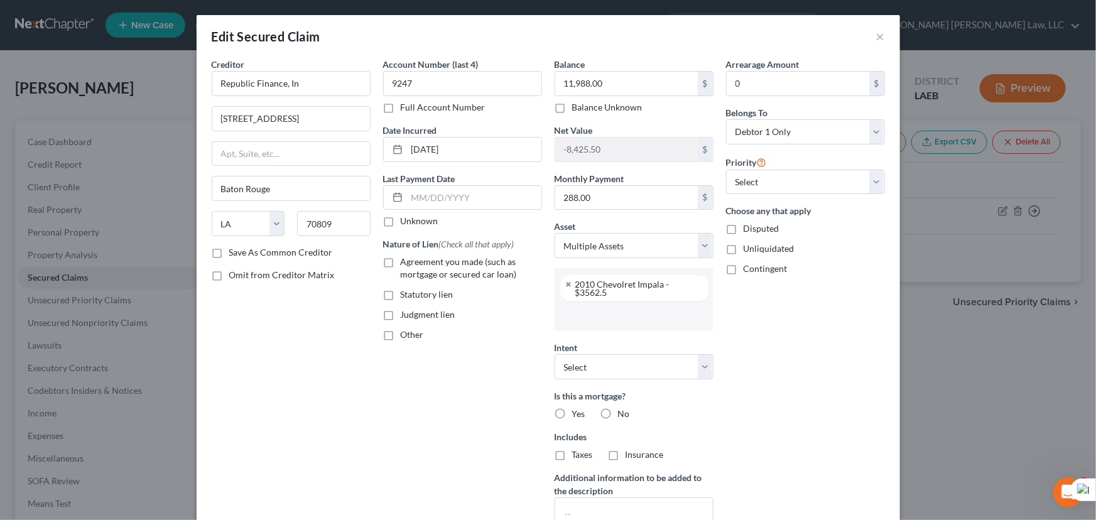
click at [600, 320] on input "text" at bounding box center [632, 316] width 141 height 19
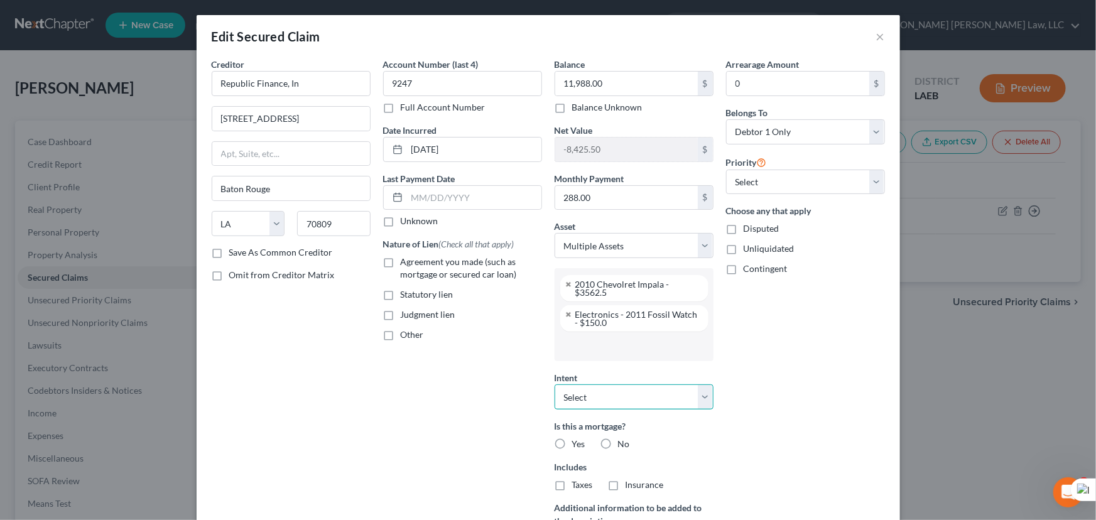
drag, startPoint x: 614, startPoint y: 393, endPoint x: 616, endPoint y: 408, distance: 15.2
click at [614, 393] on select "Select Surrender Redeem Reaffirm Avoid Other" at bounding box center [634, 396] width 159 height 25
select select "0"
click at [555, 384] on select "Select Surrender Redeem Reaffirm Avoid Other" at bounding box center [634, 396] width 159 height 25
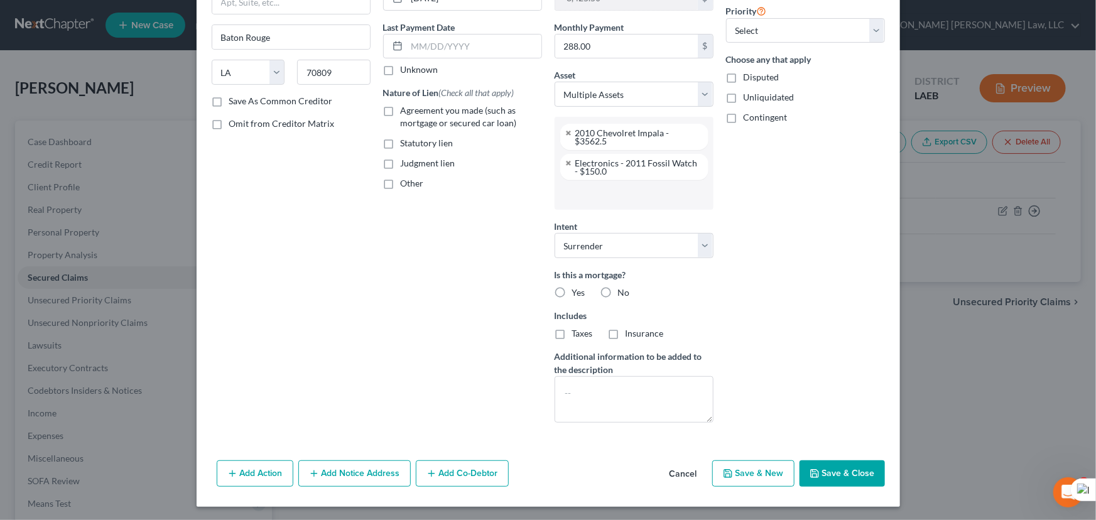
click at [864, 481] on button "Save & Close" at bounding box center [842, 473] width 85 height 26
select select
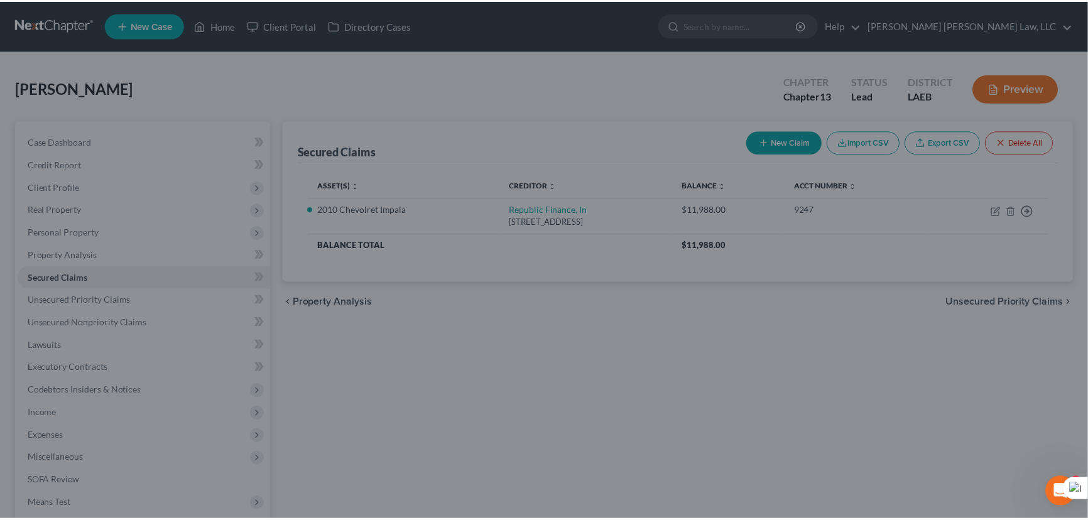
scroll to position [49, 0]
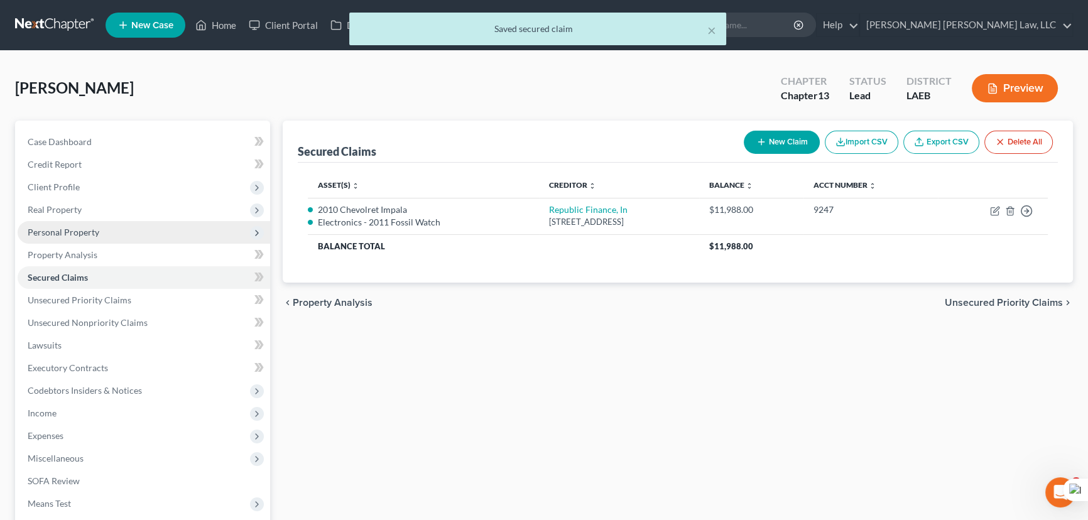
click at [114, 223] on span "Personal Property" at bounding box center [144, 232] width 253 height 23
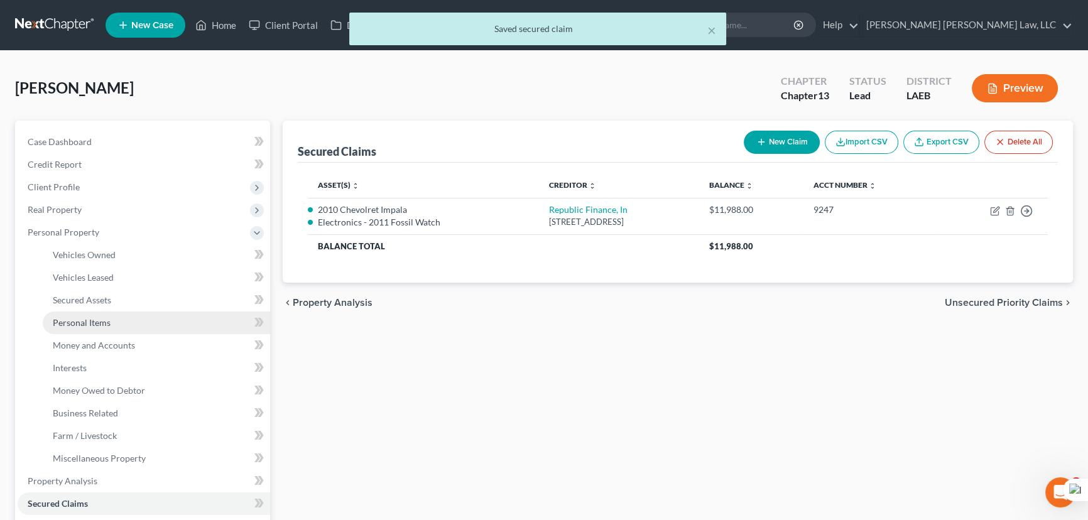
click at [109, 330] on link "Personal Items" at bounding box center [156, 323] width 227 height 23
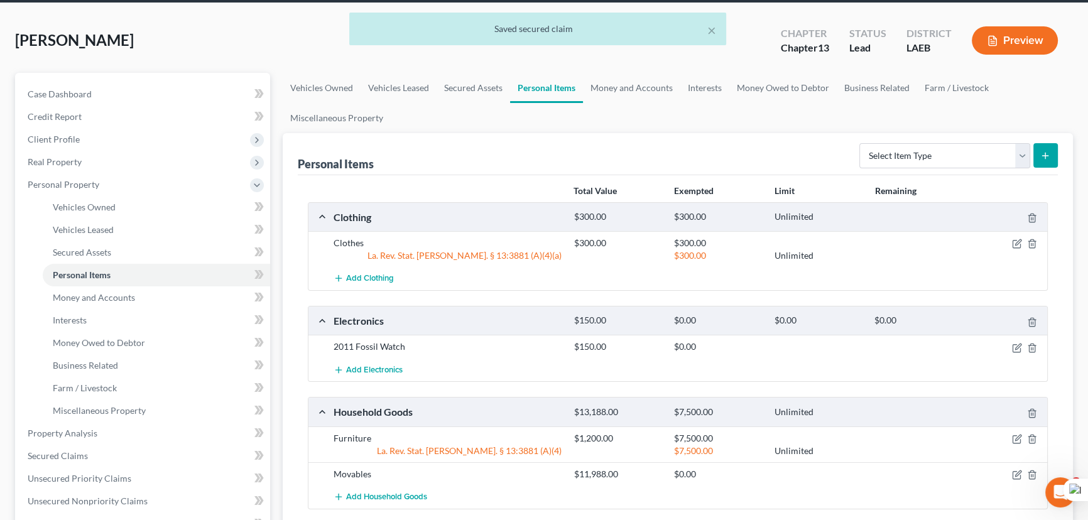
scroll to position [114, 0]
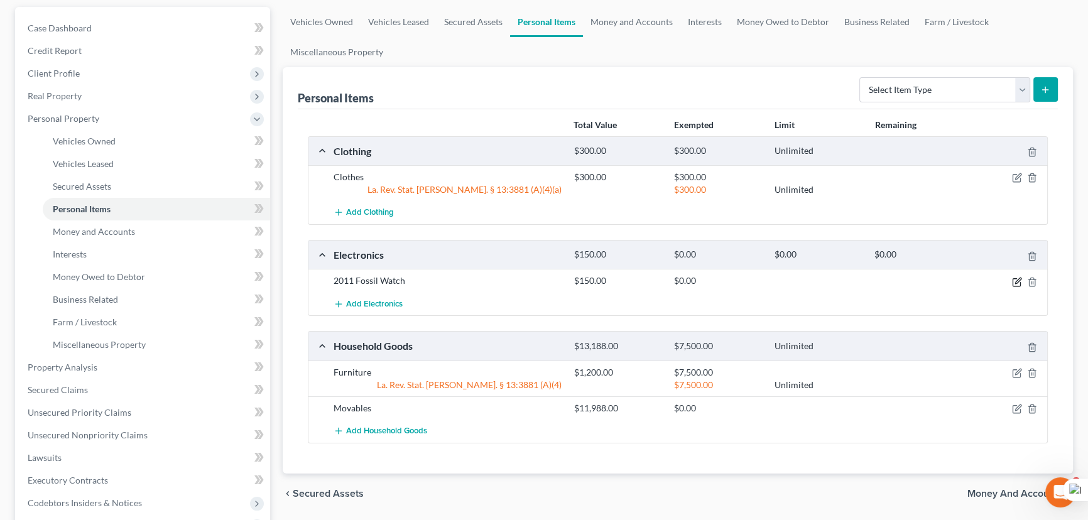
click at [1017, 278] on icon "button" at bounding box center [1017, 282] width 10 height 10
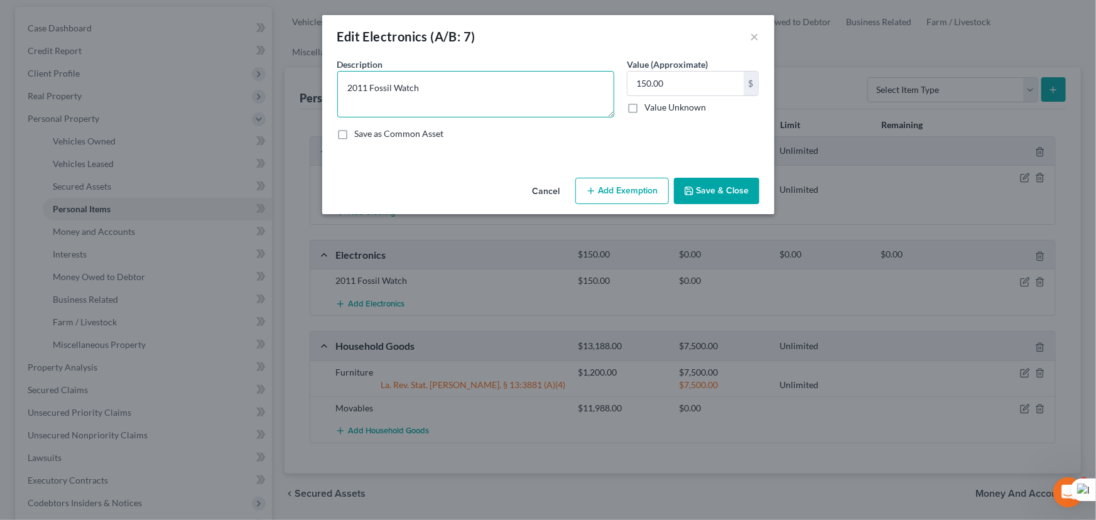
click at [367, 87] on textarea "2011 Fossil Watch" at bounding box center [475, 94] width 277 height 46
type textarea "2014 Fossil Watch"
click at [715, 183] on button "Save & Close" at bounding box center [716, 191] width 85 height 26
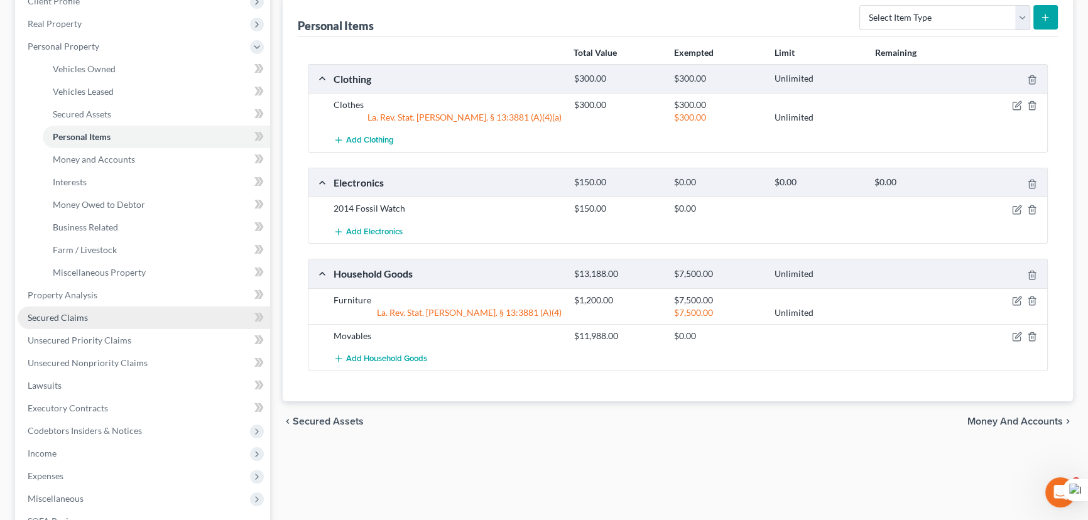
scroll to position [228, 0]
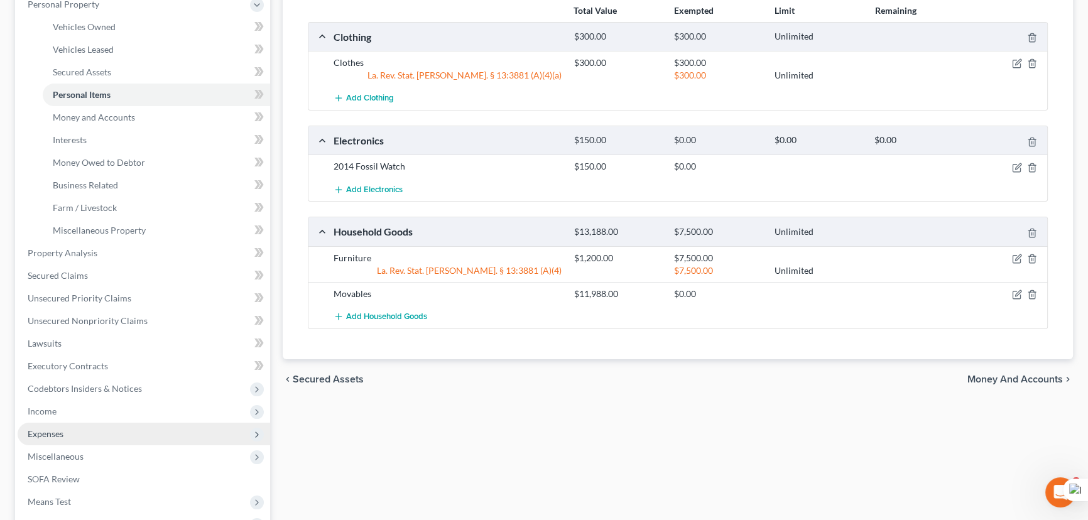
click at [57, 428] on span "Expenses" at bounding box center [46, 433] width 36 height 11
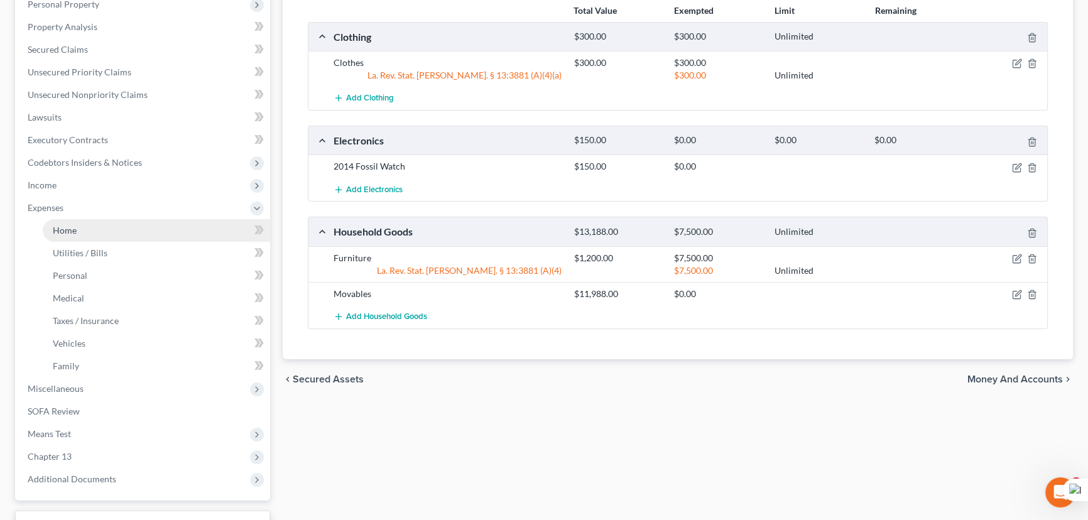
click at [91, 236] on link "Home" at bounding box center [156, 230] width 227 height 23
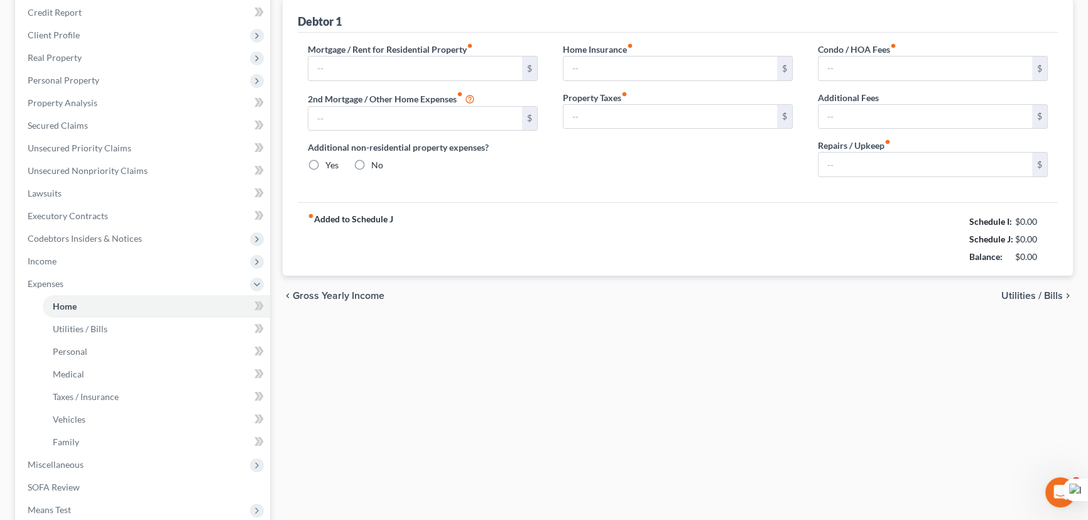
scroll to position [43, 0]
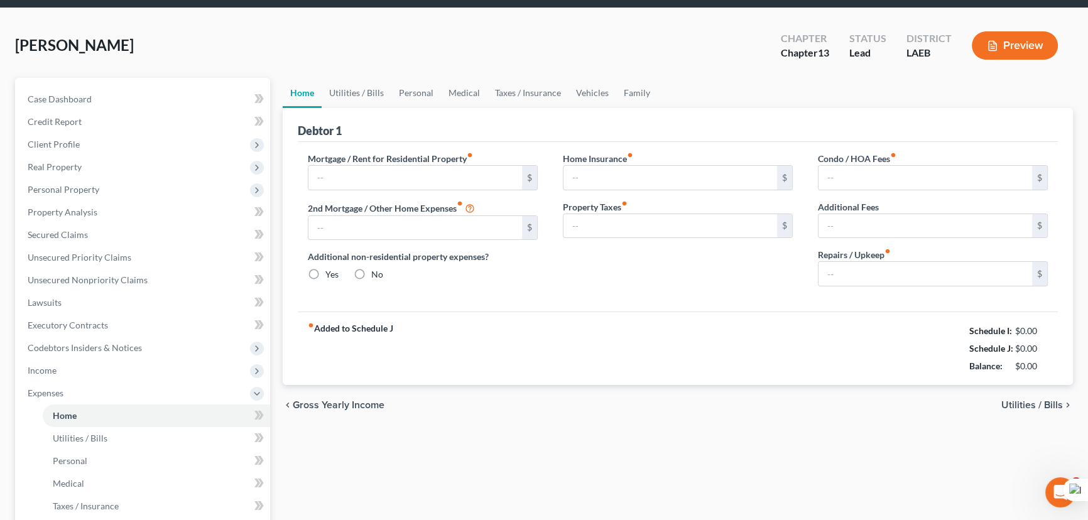
type input "510.00"
type input "0.00"
radio input "true"
type input "0.00"
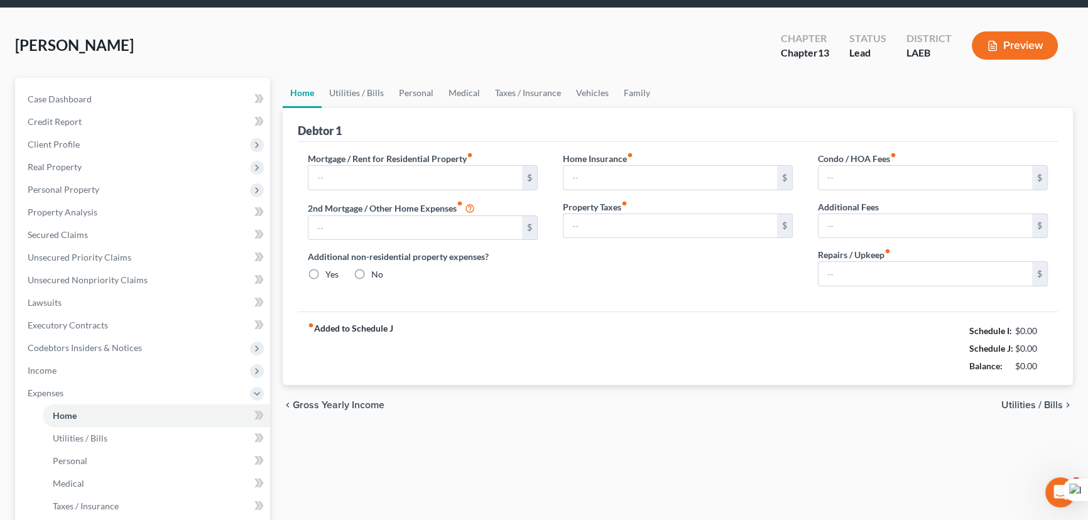
type input "0.00"
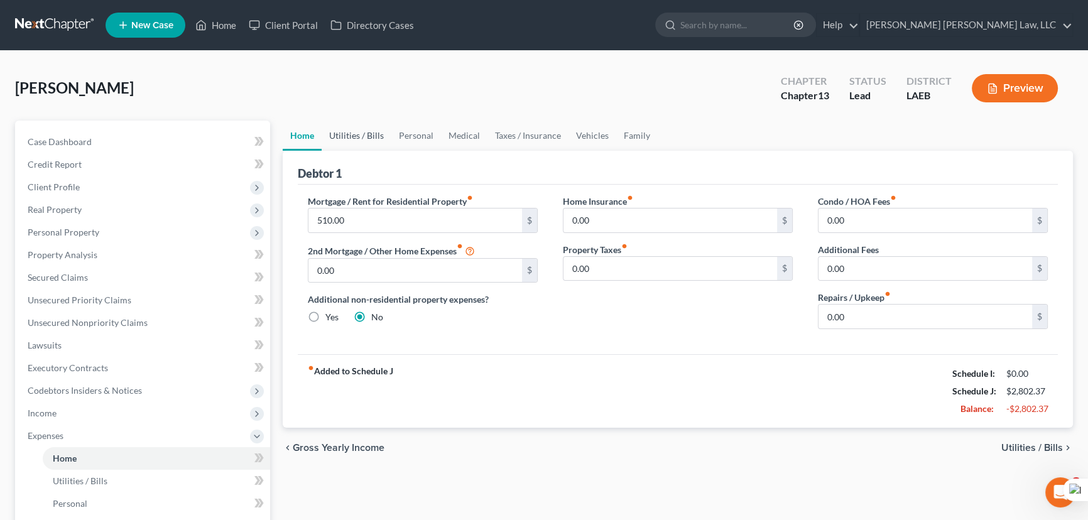
click at [366, 136] on link "Utilities / Bills" at bounding box center [357, 136] width 70 height 30
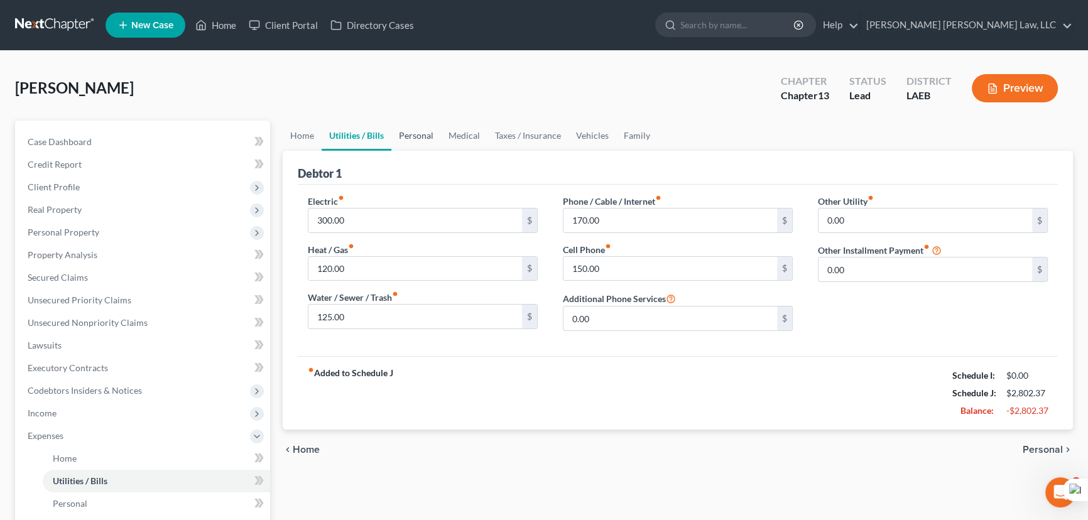
click at [415, 131] on link "Personal" at bounding box center [416, 136] width 50 height 30
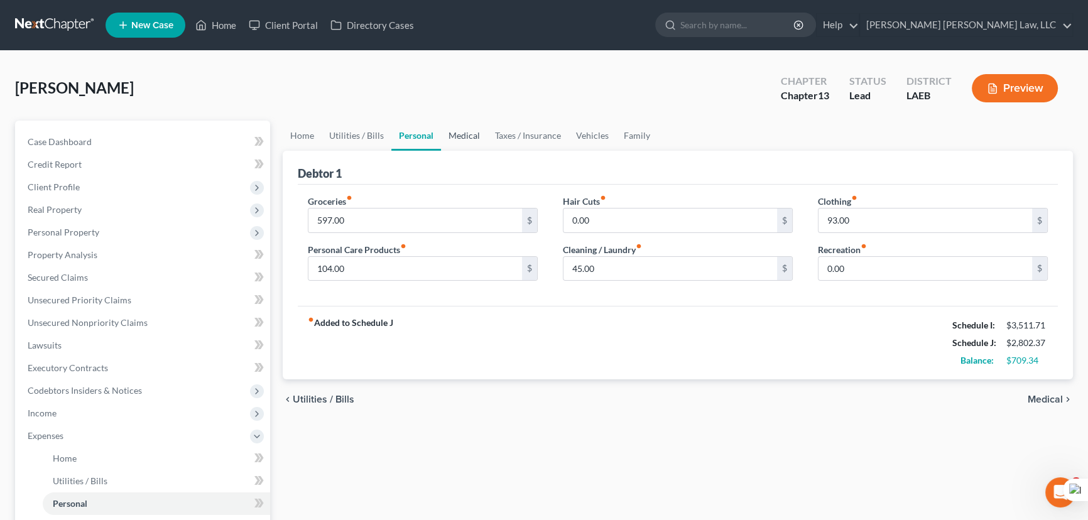
click at [479, 138] on link "Medical" at bounding box center [464, 136] width 46 height 30
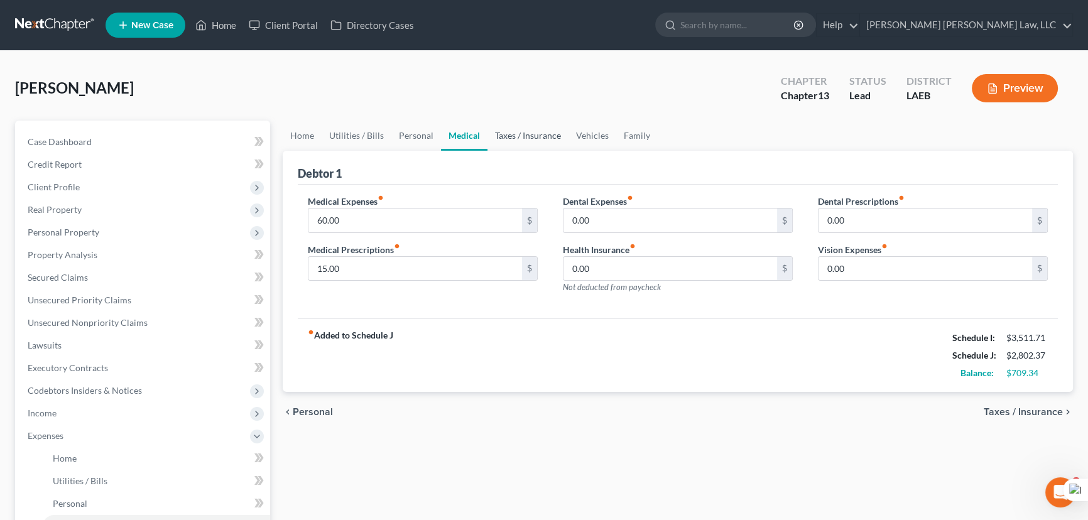
click at [547, 131] on link "Taxes / Insurance" at bounding box center [527, 136] width 81 height 30
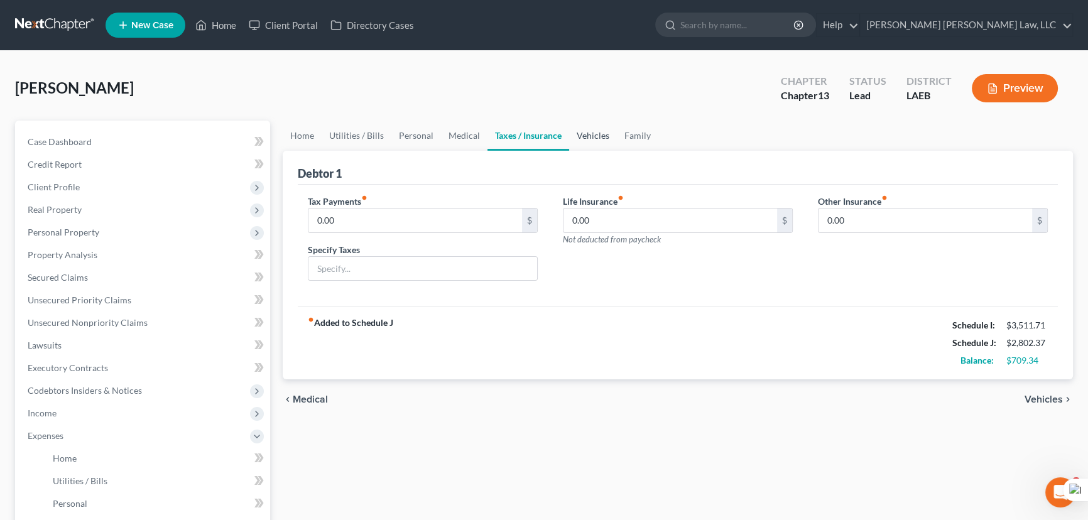
click at [594, 133] on link "Vehicles" at bounding box center [593, 136] width 48 height 30
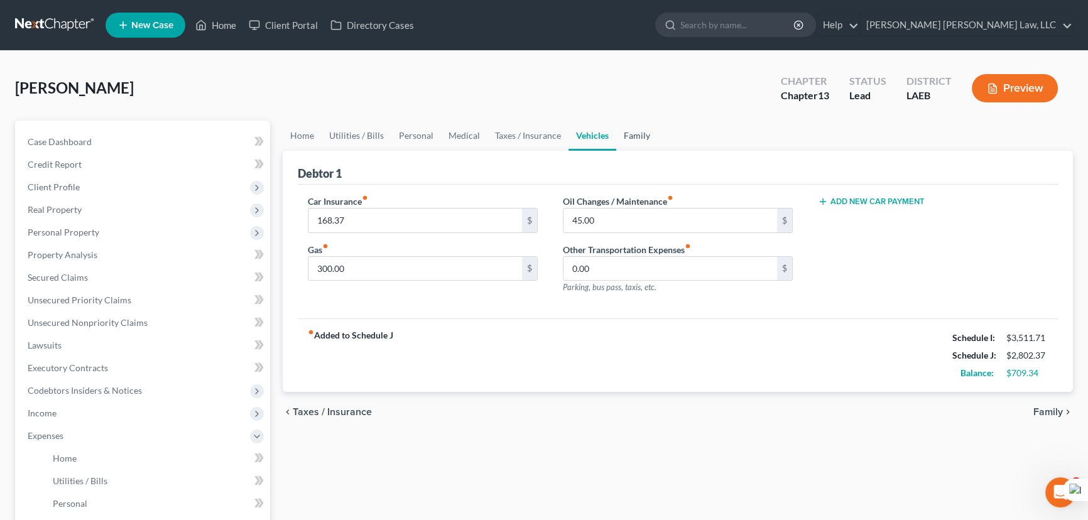
click at [636, 139] on link "Family" at bounding box center [636, 136] width 41 height 30
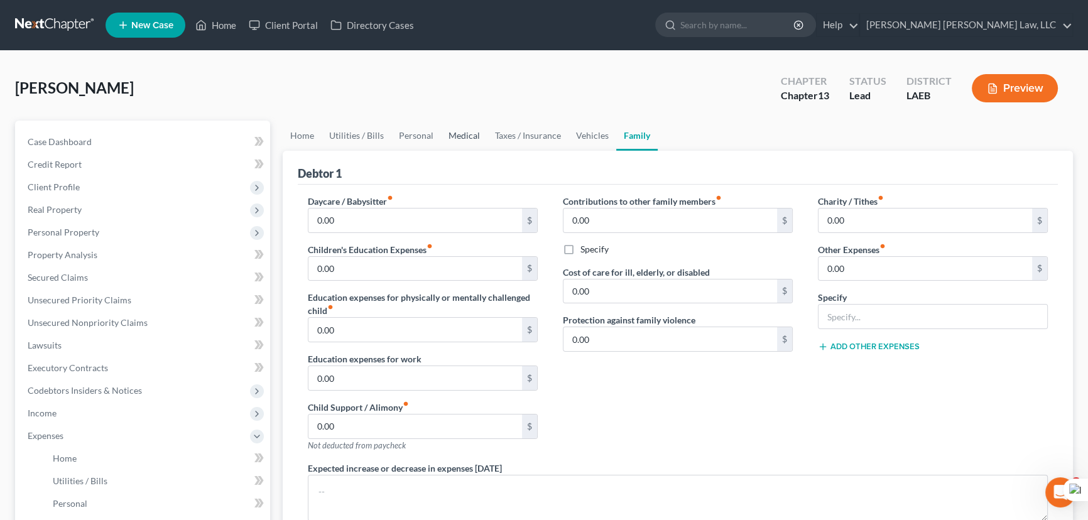
click at [470, 138] on link "Medical" at bounding box center [464, 136] width 46 height 30
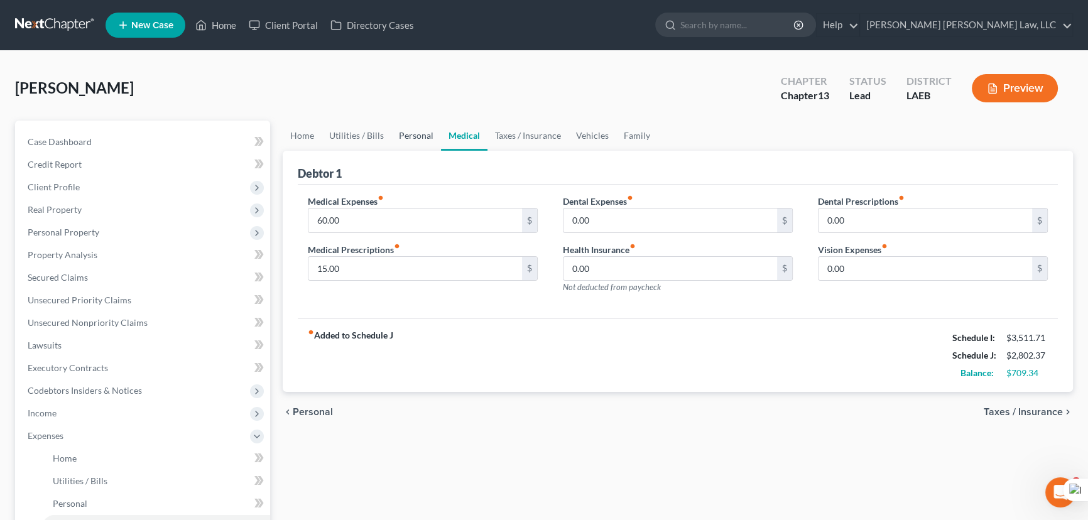
click at [419, 135] on link "Personal" at bounding box center [416, 136] width 50 height 30
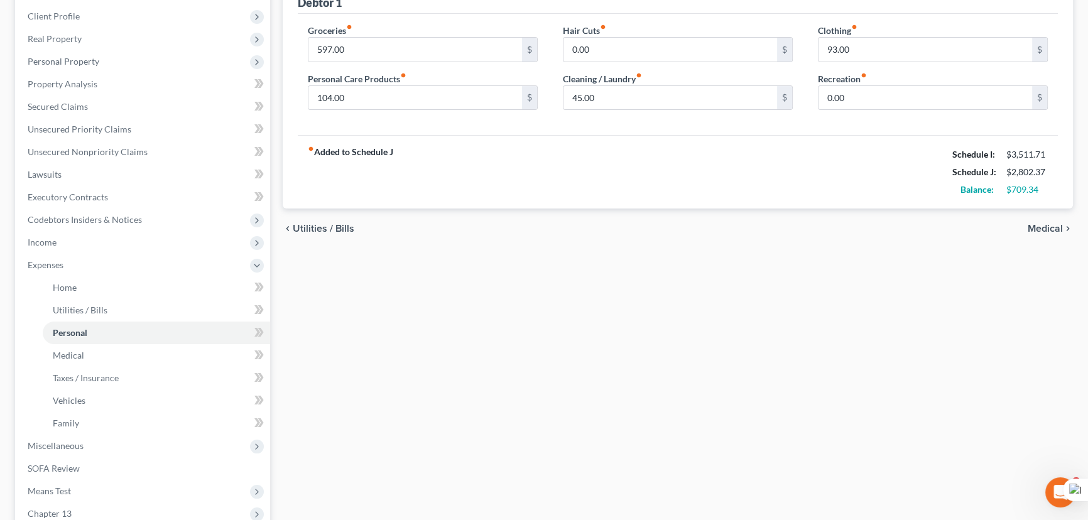
scroll to position [327, 0]
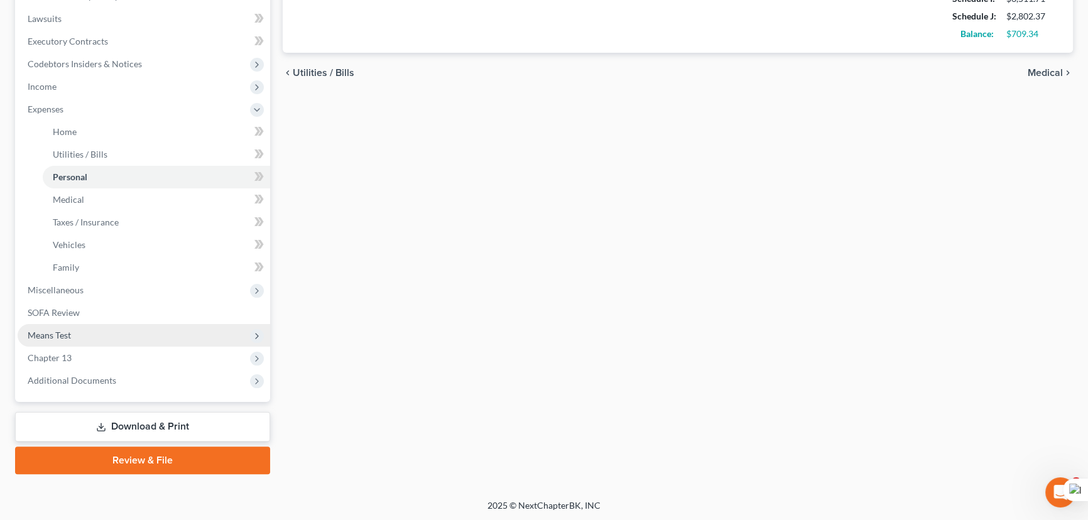
click at [58, 335] on span "Means Test" at bounding box center [49, 335] width 43 height 11
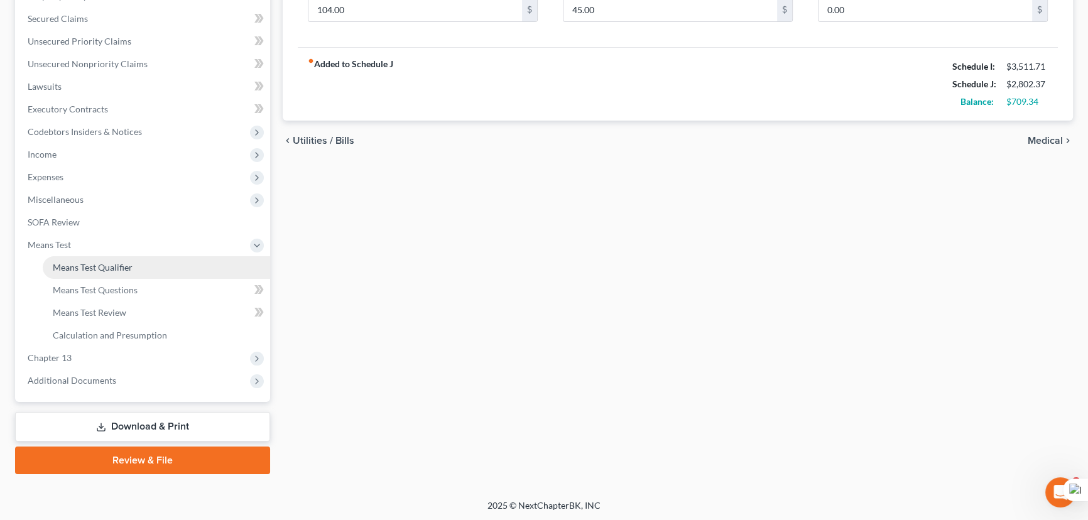
click at [105, 269] on span "Means Test Qualifier" at bounding box center [93, 267] width 80 height 11
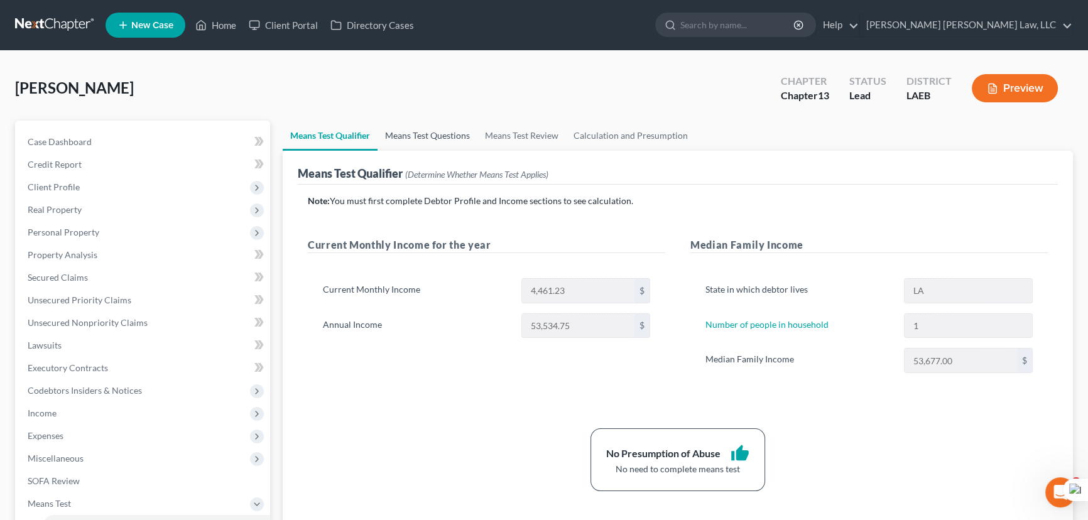
click at [442, 143] on link "Means Test Questions" at bounding box center [428, 136] width 100 height 30
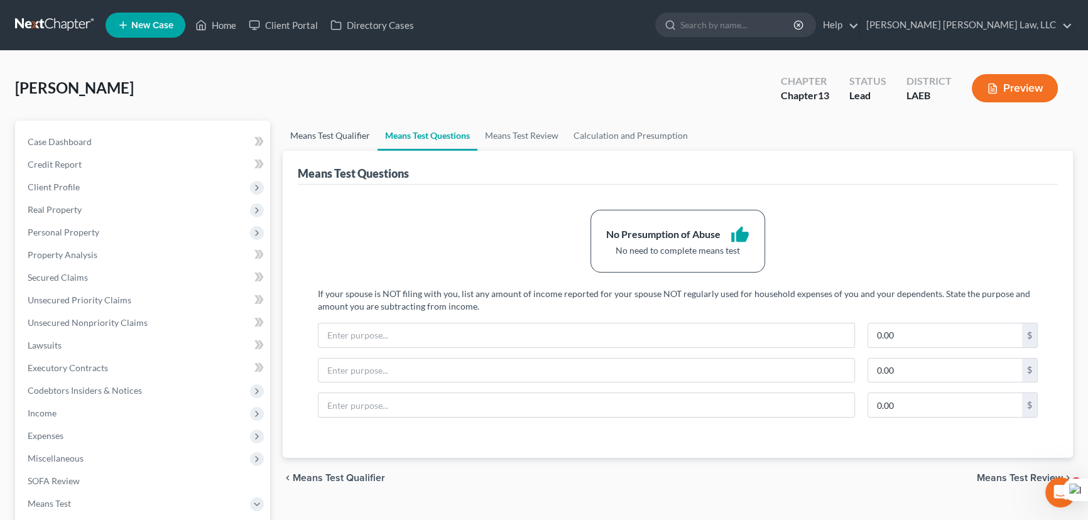
click at [327, 132] on link "Means Test Qualifier" at bounding box center [330, 136] width 95 height 30
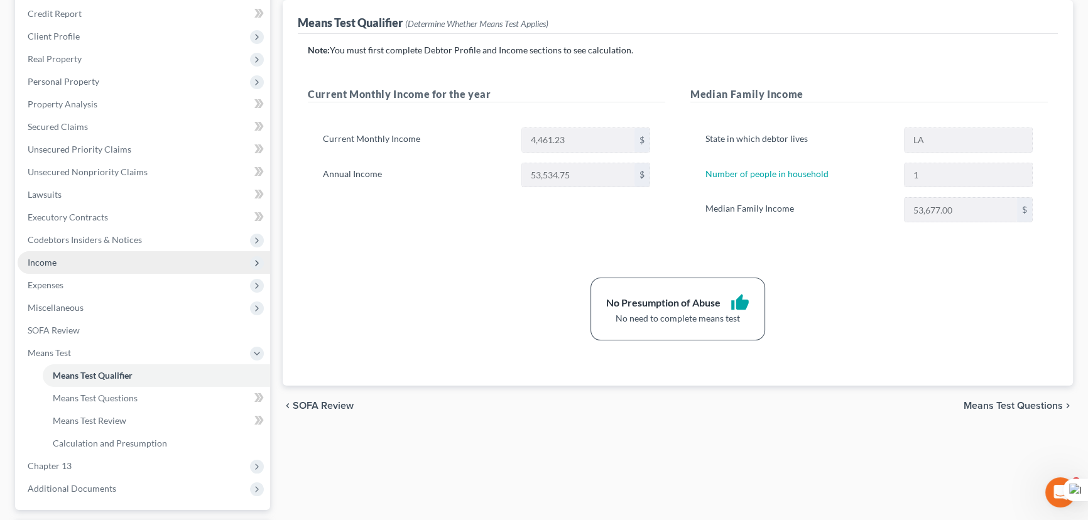
scroll to position [171, 0]
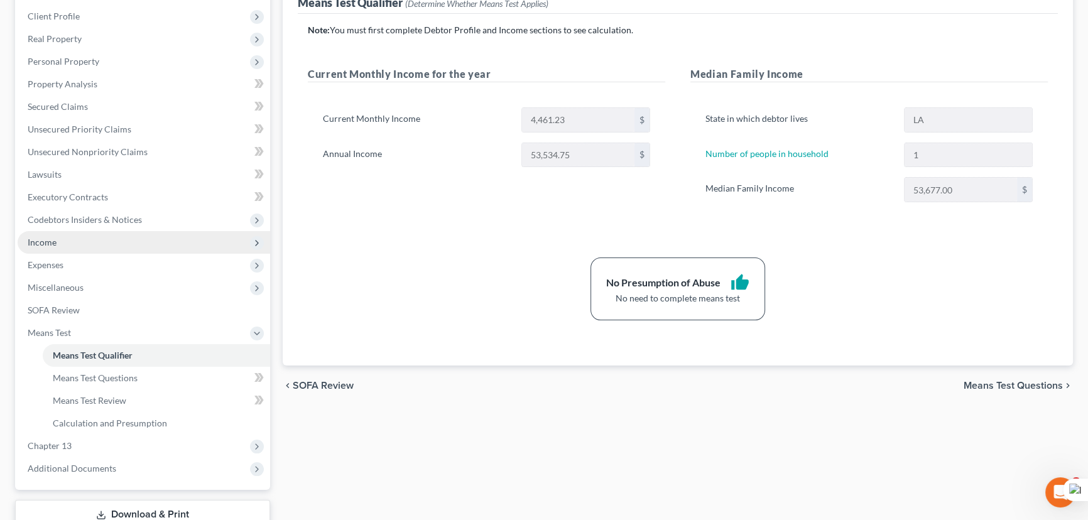
click at [128, 248] on span "Income" at bounding box center [144, 242] width 253 height 23
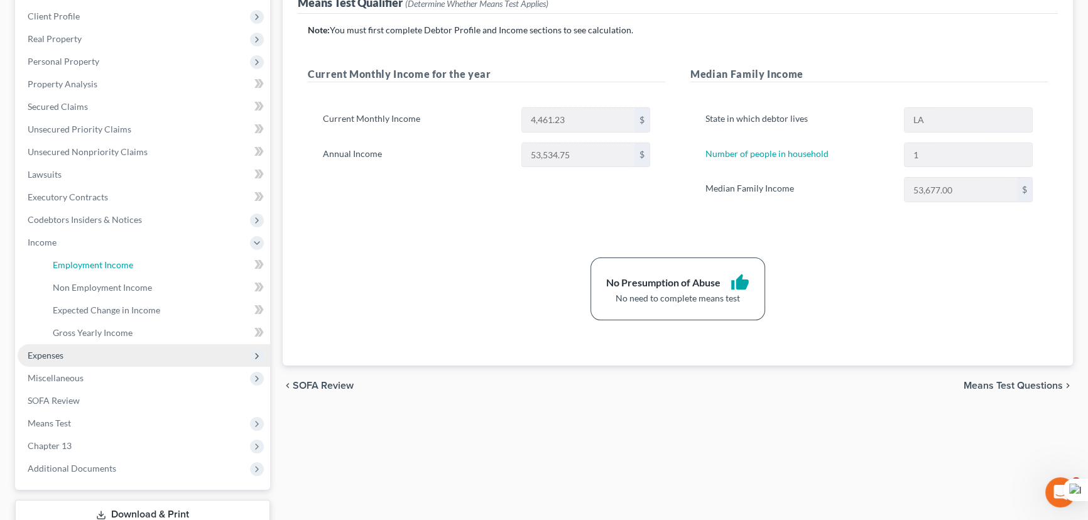
click at [128, 256] on link "Employment Income" at bounding box center [156, 265] width 227 height 23
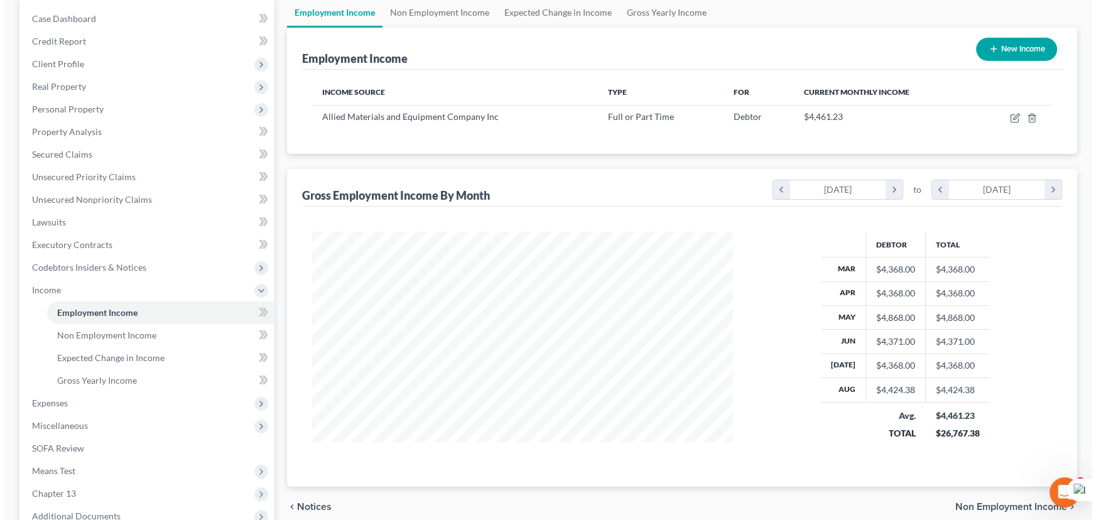
scroll to position [114, 0]
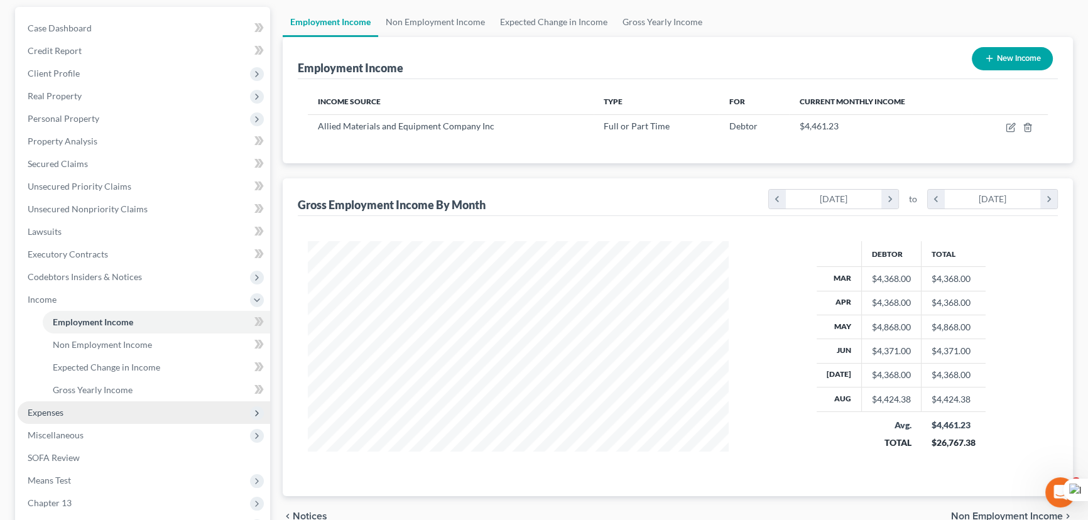
drag, startPoint x: 85, startPoint y: 407, endPoint x: 86, endPoint y: 415, distance: 7.6
click at [85, 408] on span "Expenses" at bounding box center [144, 412] width 253 height 23
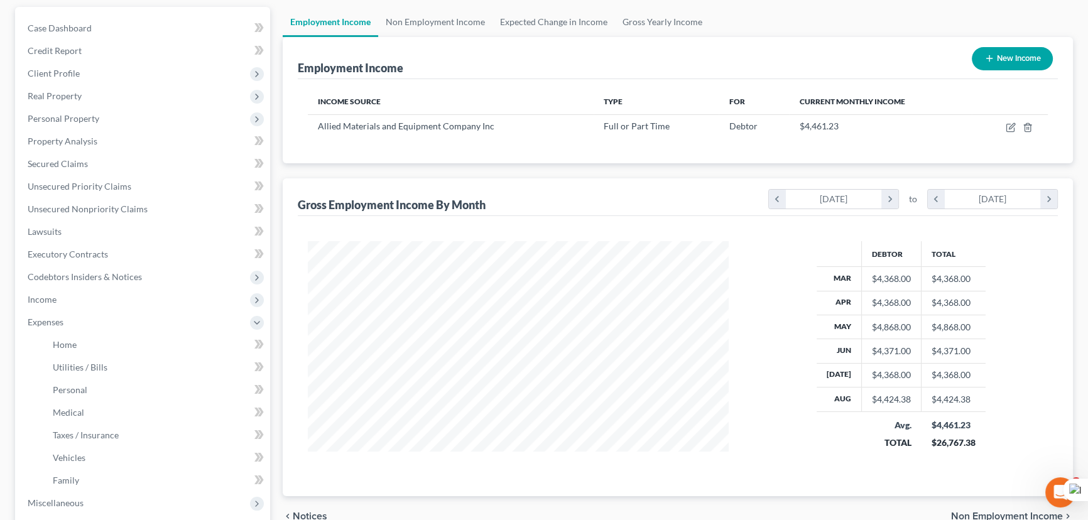
click at [723, 18] on ul "Employment Income Non Employment Income Expected Change in Income Gross Yearly …" at bounding box center [678, 22] width 790 height 30
click at [1011, 125] on icon "button" at bounding box center [1011, 127] width 10 height 10
select select "0"
select select "26"
select select "2"
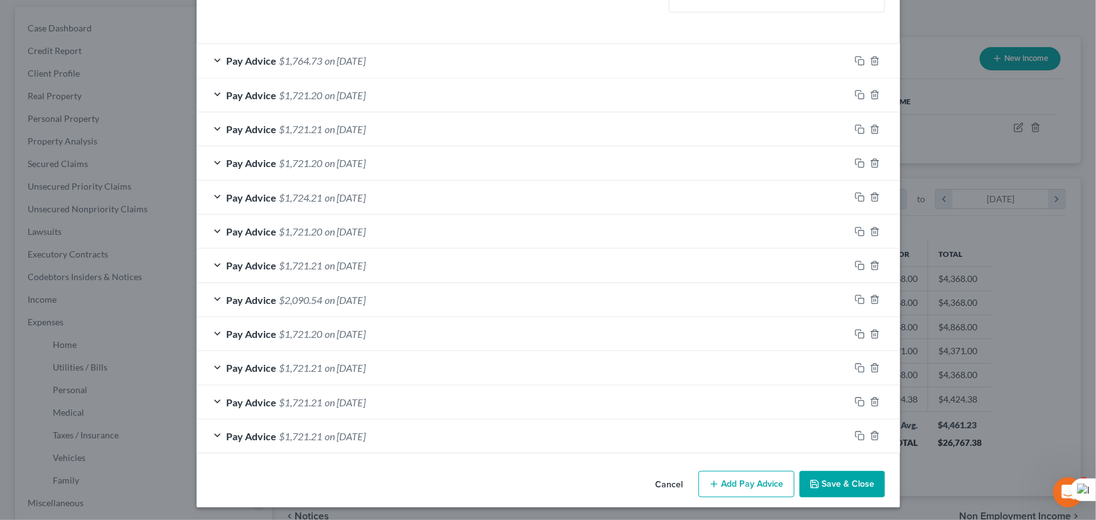
scroll to position [366, 0]
click at [364, 431] on span "on 03/14/2025" at bounding box center [345, 436] width 41 height 12
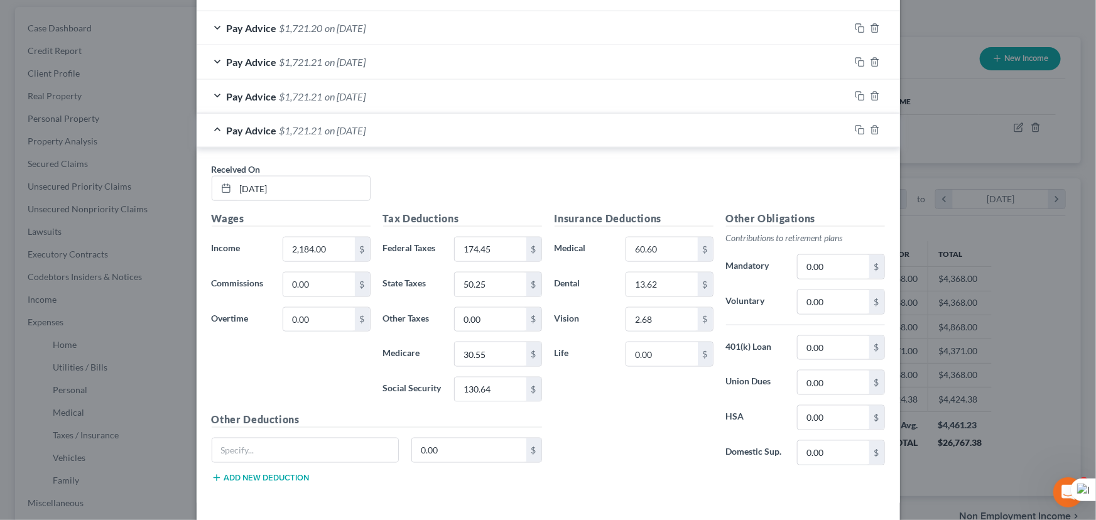
scroll to position [747, 0]
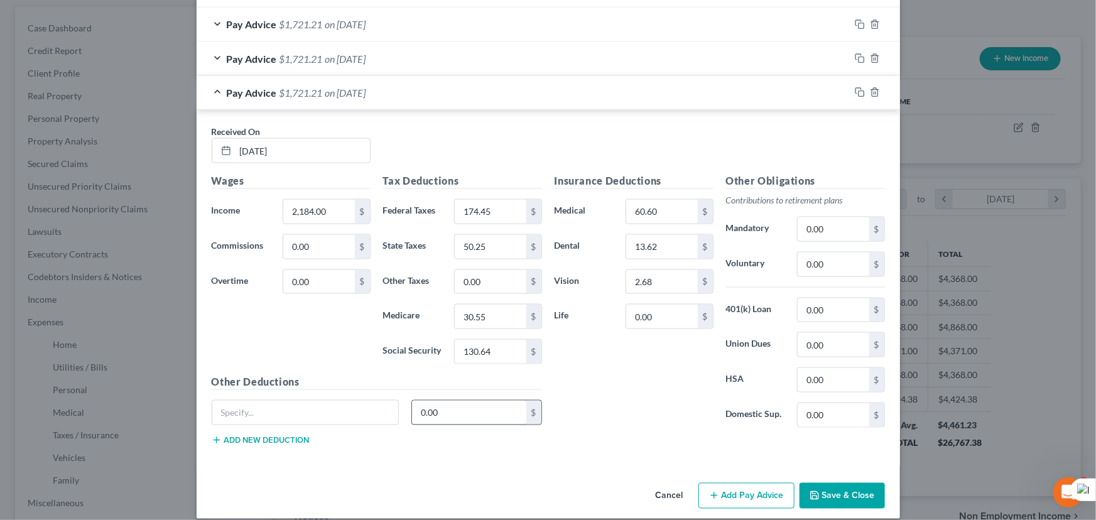
drag, startPoint x: 442, startPoint y: 463, endPoint x: 459, endPoint y: 416, distance: 49.9
click at [746, 92] on div "Pay Advice $1,721.21 on 03/14/2025" at bounding box center [523, 92] width 653 height 33
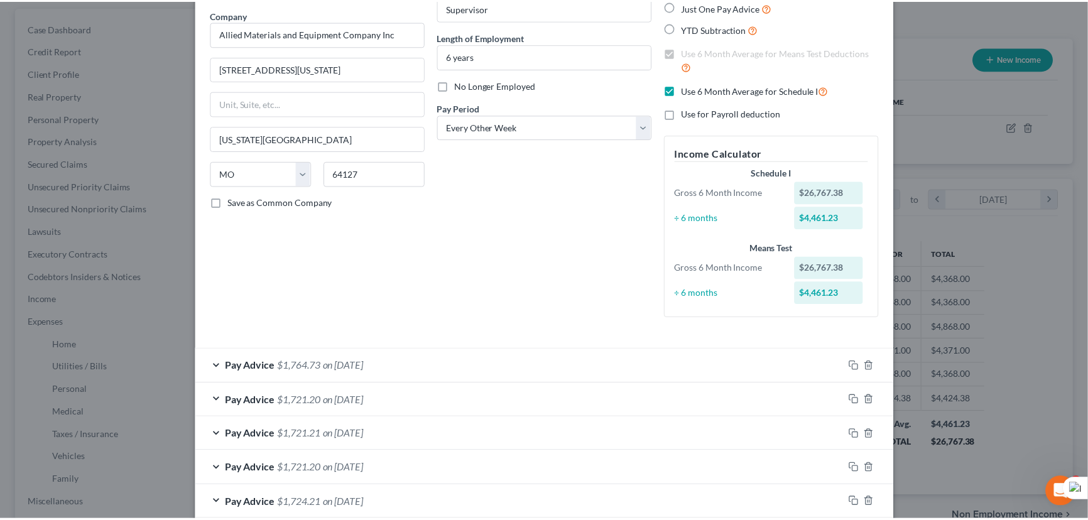
scroll to position [0, 0]
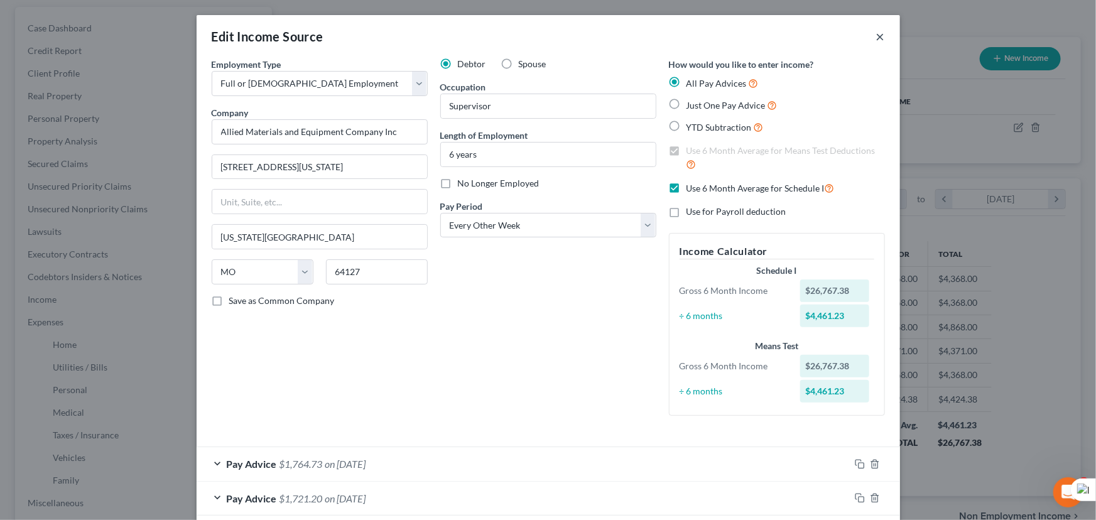
click at [878, 40] on button "×" at bounding box center [880, 36] width 9 height 15
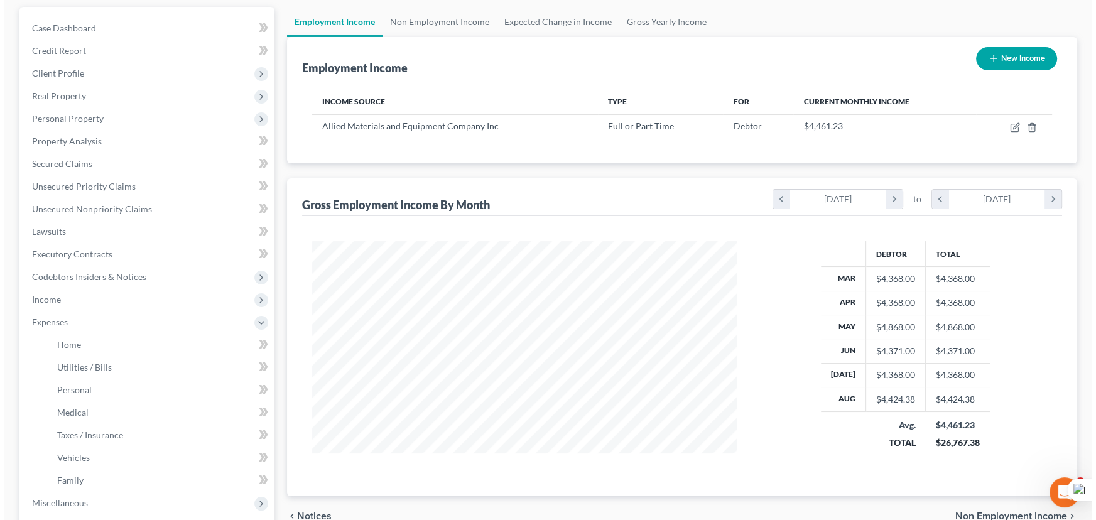
scroll to position [627902, 627680]
click at [826, 15] on ul "Employment Income Non Employment Income Expected Change in Income Gross Yearly …" at bounding box center [678, 22] width 790 height 30
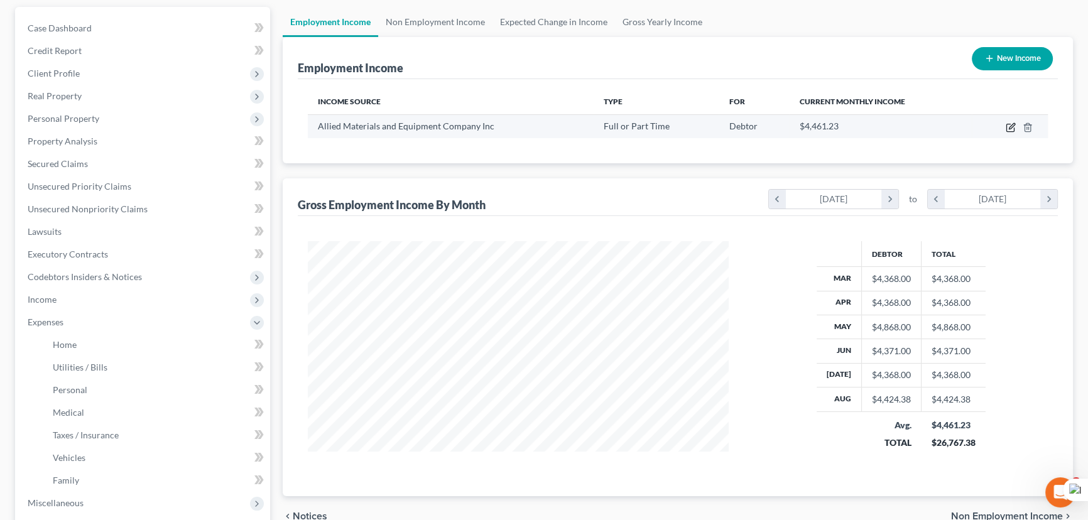
click at [1009, 126] on icon "button" at bounding box center [1011, 127] width 10 height 10
select select "0"
select select "26"
select select "2"
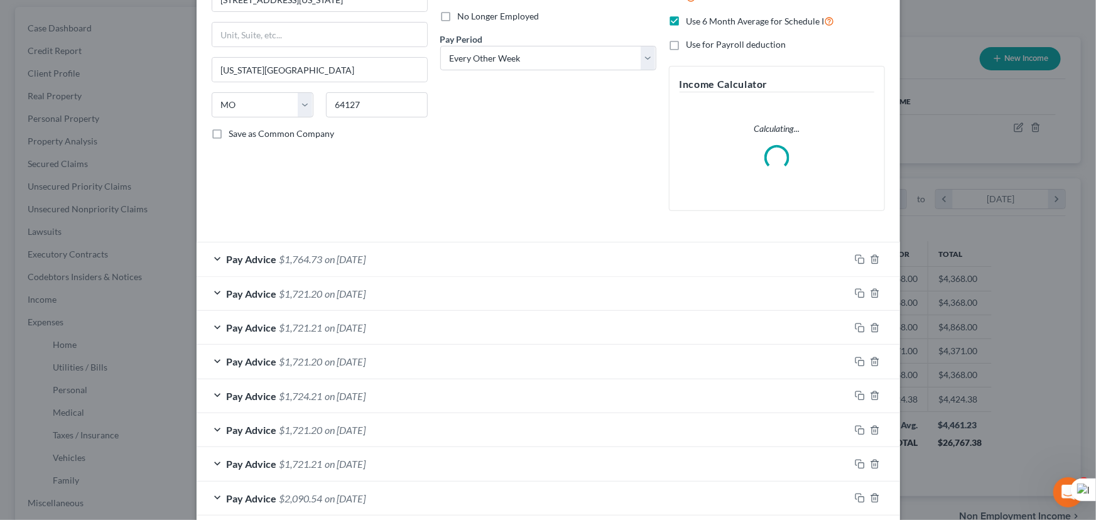
scroll to position [366, 0]
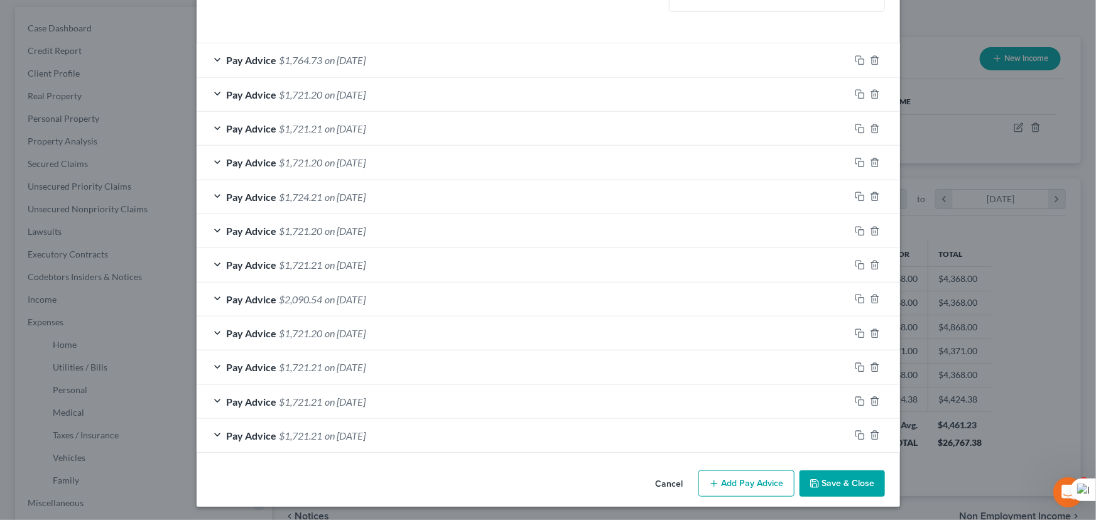
click at [756, 485] on button "Add Pay Advice" at bounding box center [746, 483] width 96 height 26
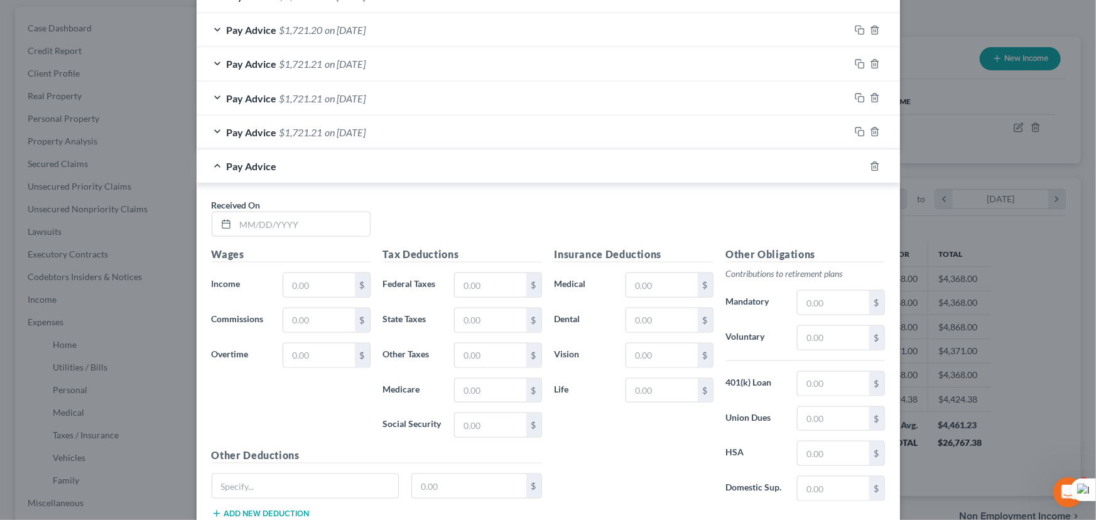
scroll to position [754, 0]
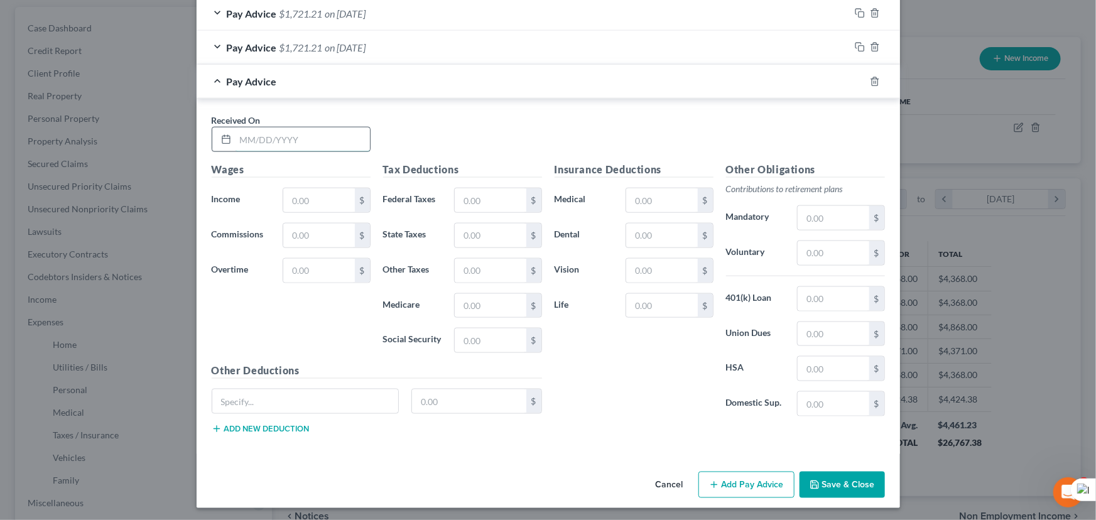
click at [268, 144] on input "text" at bounding box center [303, 140] width 134 height 24
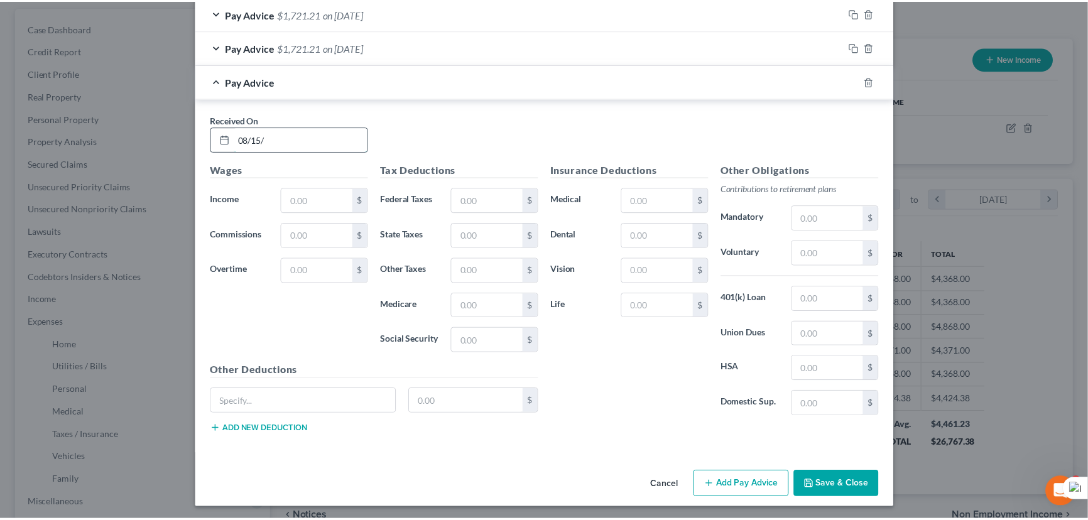
scroll to position [792, 0]
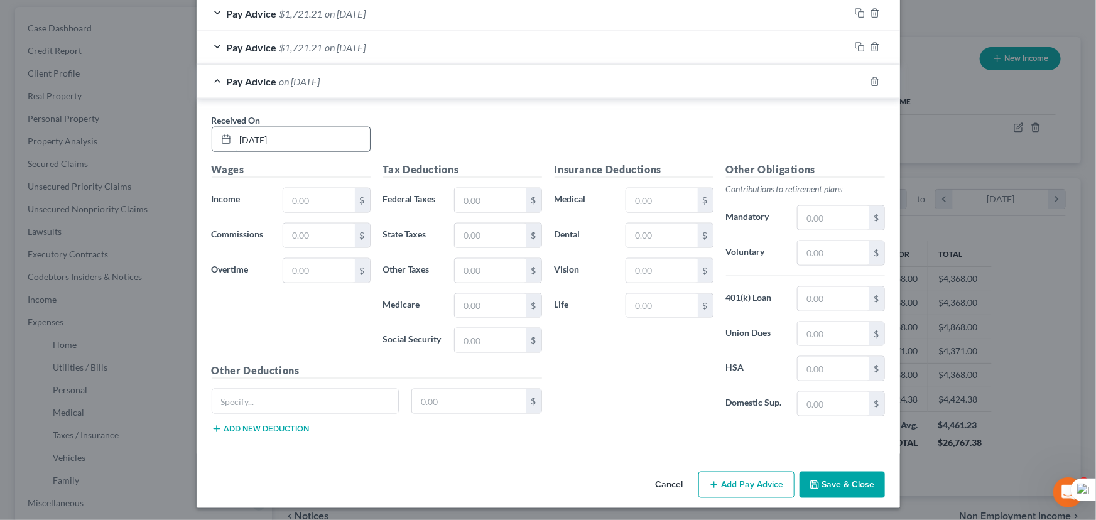
type input "08/15/2025"
type input "2,296.76"
click at [646, 229] on input "text" at bounding box center [661, 236] width 71 height 24
type input "13.62"
click at [649, 201] on input "text" at bounding box center [661, 200] width 71 height 24
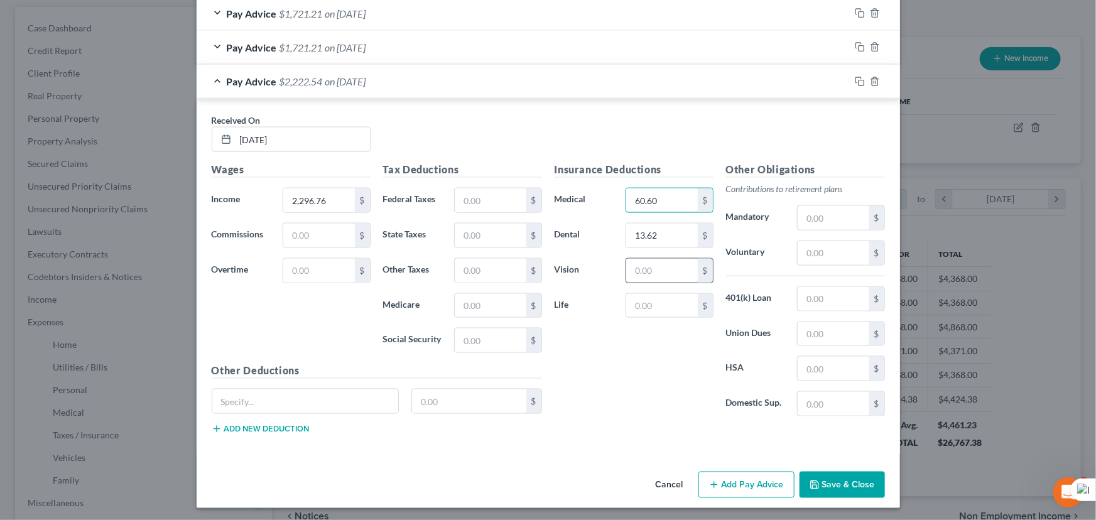
type input "60.60"
click at [672, 270] on input "text" at bounding box center [661, 271] width 71 height 24
type input "2.68"
click at [491, 202] on input "text" at bounding box center [490, 200] width 71 height 24
type input "187.98"
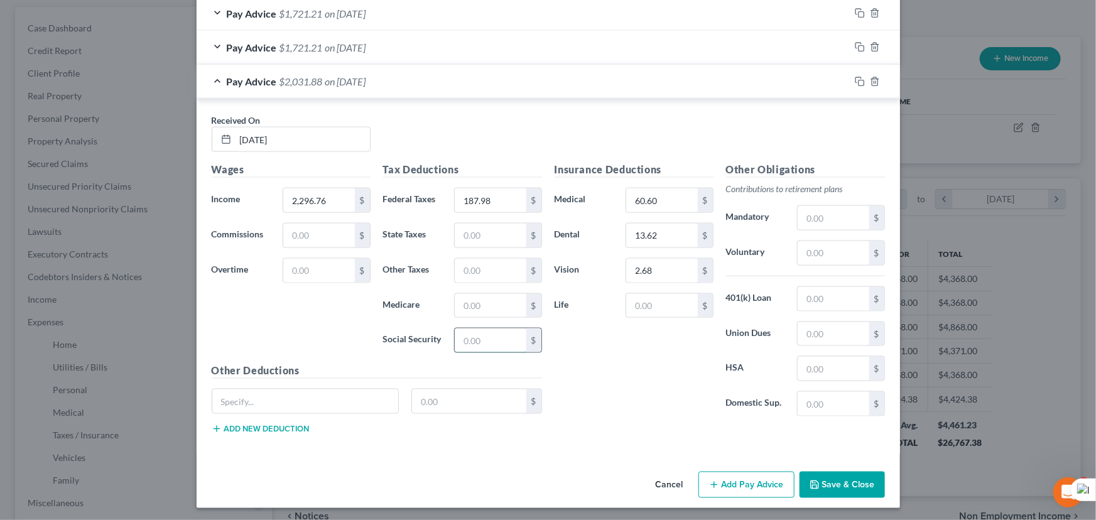
click at [483, 338] on input "text" at bounding box center [490, 341] width 71 height 24
type input "137.64"
click at [489, 286] on div "Tax Deductions Federal Taxes 187.98 $ State Taxes $ Other Taxes $ Medicare $ So…" at bounding box center [462, 262] width 171 height 201
click at [489, 329] on input "137.64" at bounding box center [490, 341] width 71 height 24
click at [484, 308] on input "text" at bounding box center [490, 306] width 71 height 24
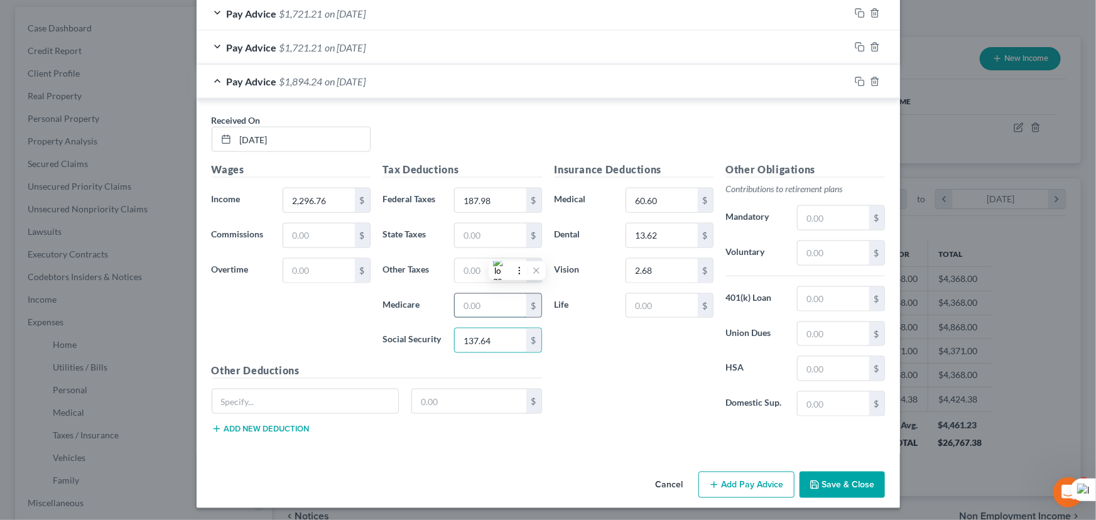
click at [481, 302] on input "text" at bounding box center [490, 306] width 71 height 24
drag, startPoint x: 421, startPoint y: 314, endPoint x: 475, endPoint y: 300, distance: 55.9
click at [421, 314] on label "Medicare" at bounding box center [413, 305] width 72 height 25
click at [475, 300] on input "text" at bounding box center [490, 306] width 71 height 24
type input "32.18"
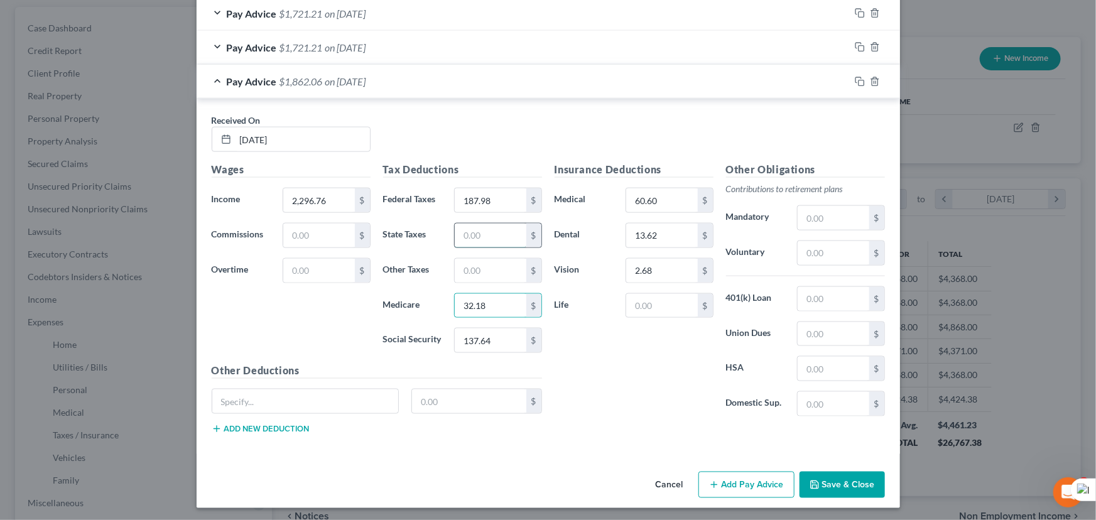
click at [470, 224] on input "text" at bounding box center [490, 236] width 71 height 24
type input "53.74"
click at [825, 474] on button "Save & Close" at bounding box center [842, 485] width 85 height 26
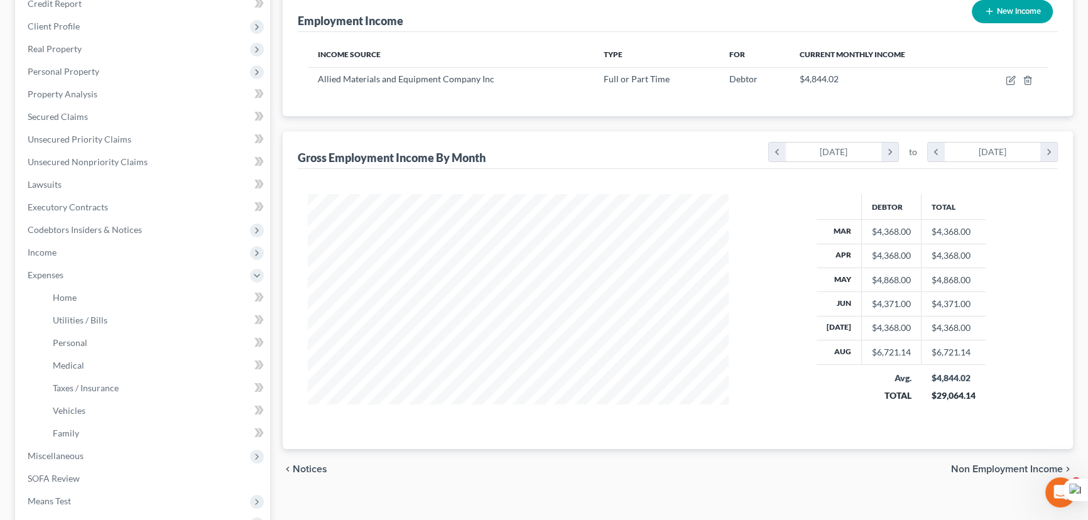
scroll to position [327, 0]
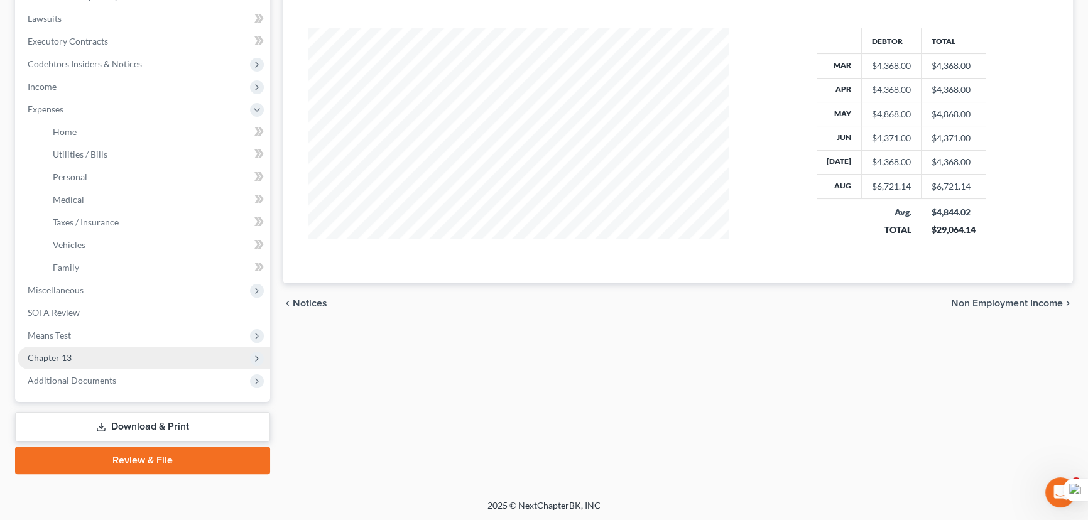
drag, startPoint x: 114, startPoint y: 322, endPoint x: 123, endPoint y: 350, distance: 29.6
click at [114, 324] on span "Means Test" at bounding box center [144, 335] width 253 height 23
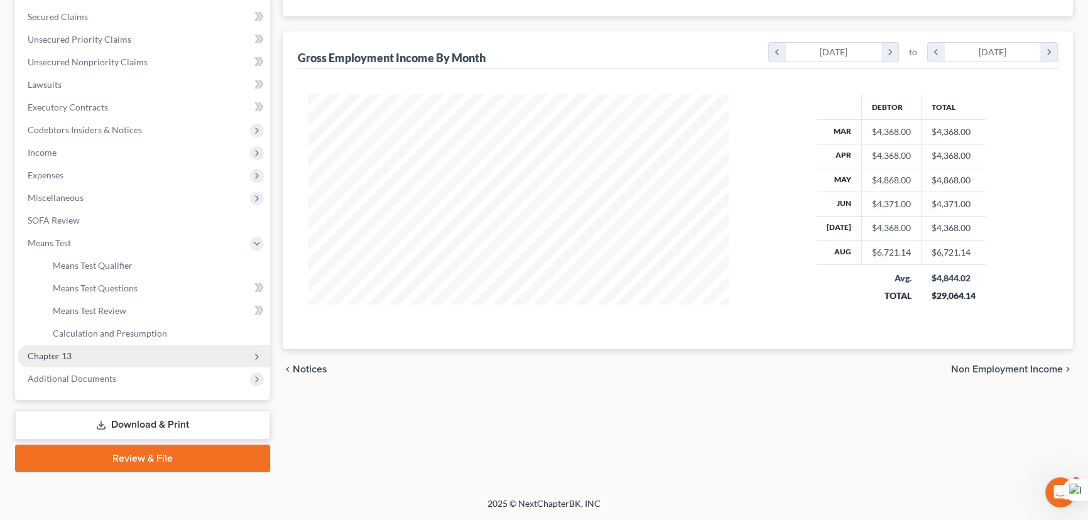
scroll to position [259, 0]
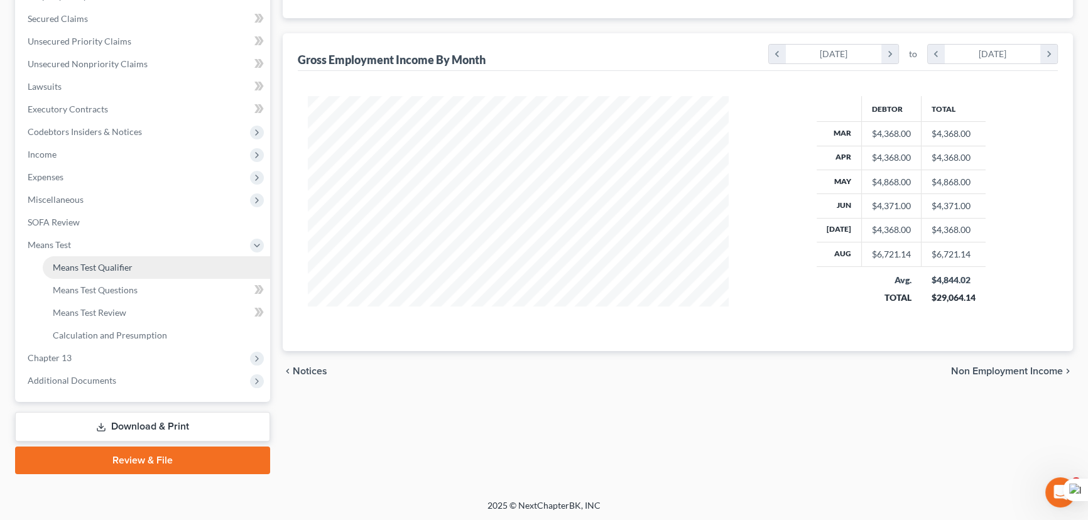
click at [129, 259] on link "Means Test Qualifier" at bounding box center [156, 267] width 227 height 23
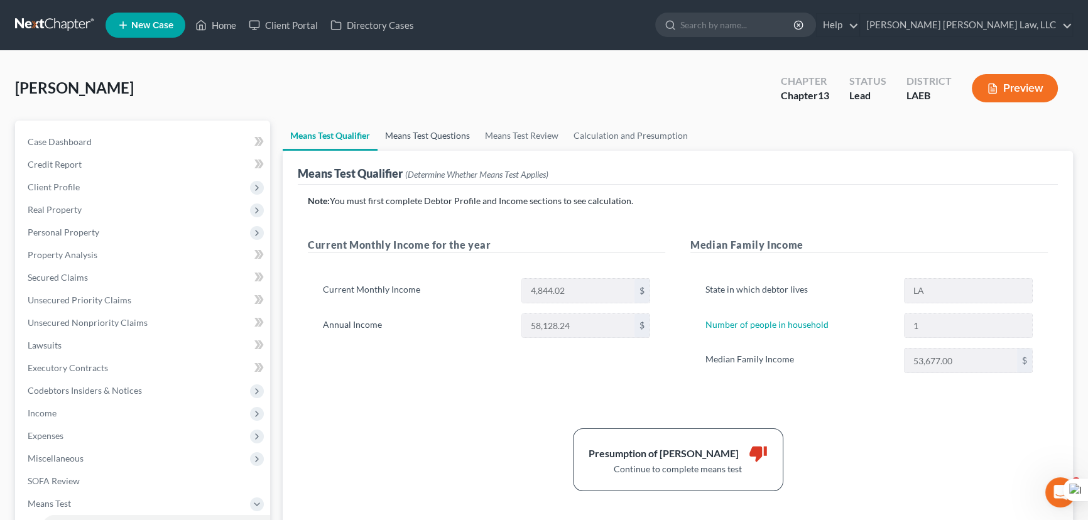
click at [415, 127] on link "Means Test Questions" at bounding box center [428, 136] width 100 height 30
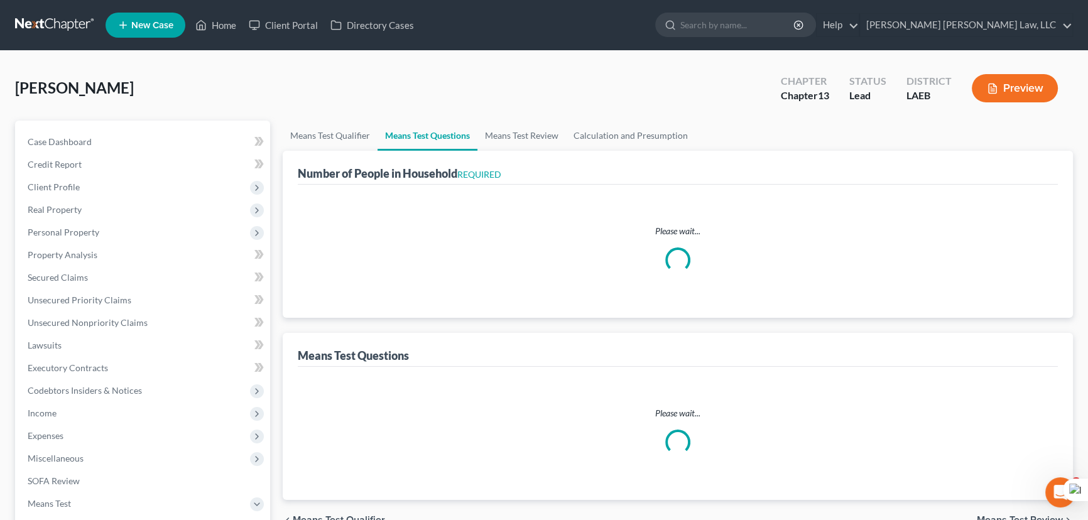
select select "1"
select select "60"
select select "2"
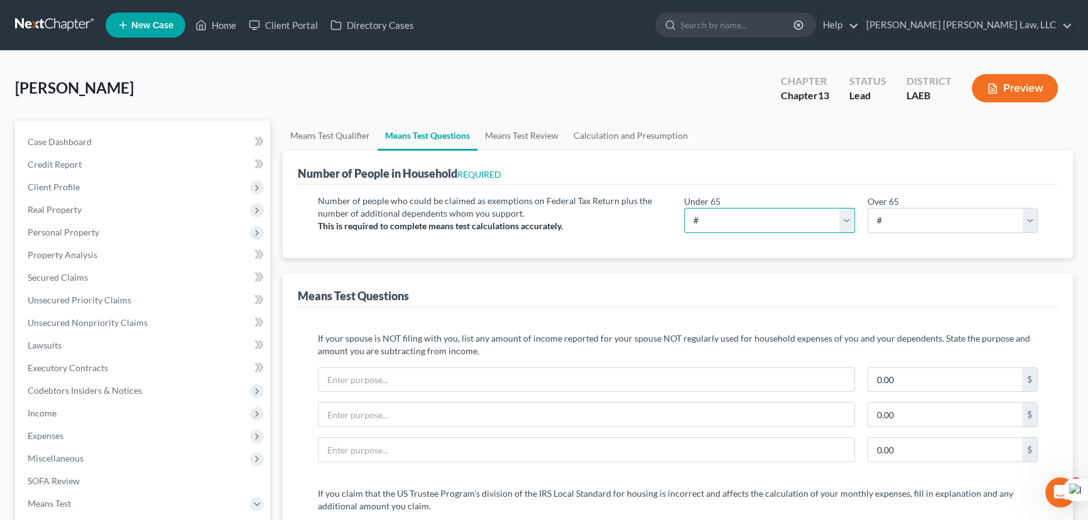
drag, startPoint x: 811, startPoint y: 222, endPoint x: 803, endPoint y: 229, distance: 10.7
click at [811, 222] on select "# 0 1 2 3 4 5 6 7 8 9 10" at bounding box center [769, 220] width 171 height 25
select select "1"
click at [684, 208] on select "# 0 1 2 3 4 5 6 7 8 9 10" at bounding box center [769, 220] width 171 height 25
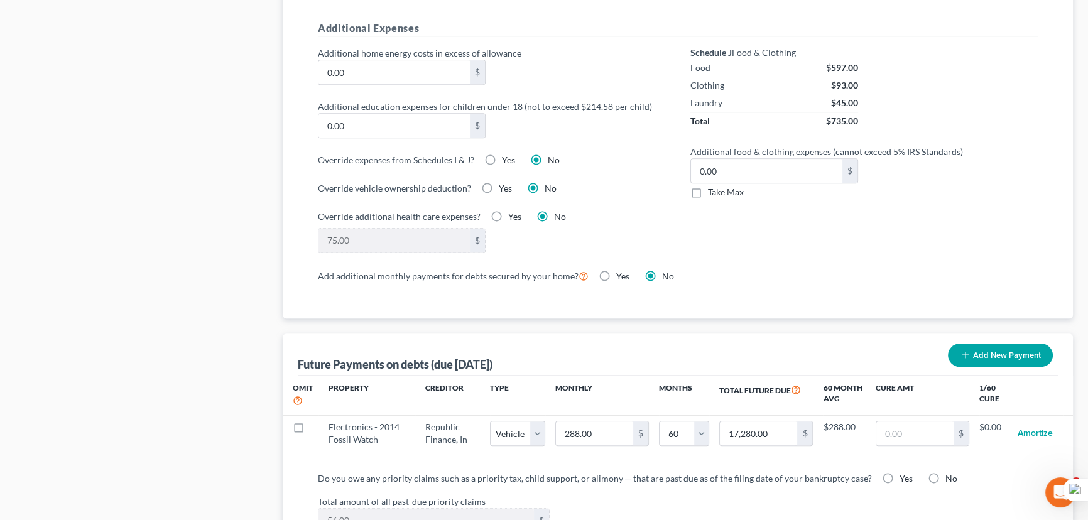
scroll to position [913, 0]
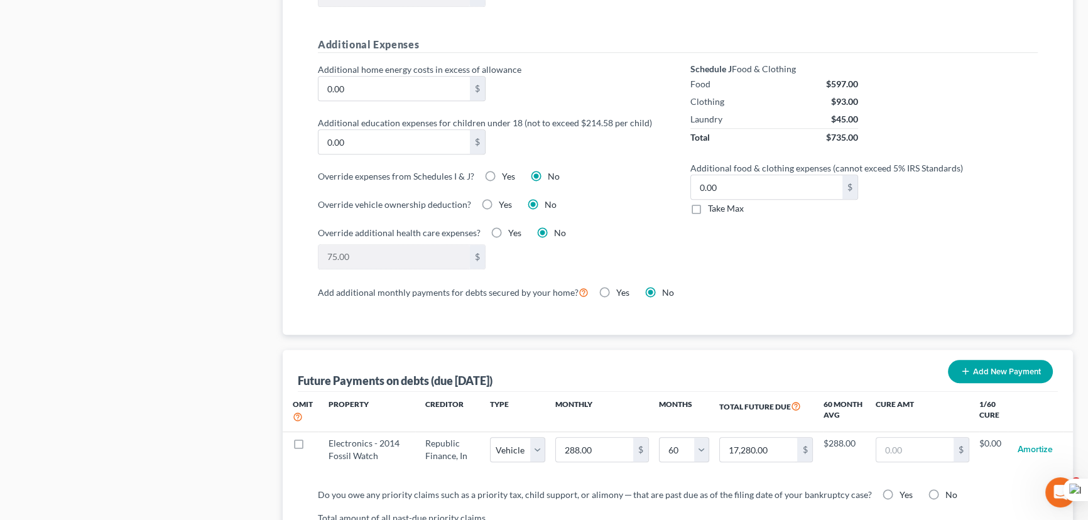
click at [708, 210] on label "Take Max" at bounding box center [726, 208] width 36 height 13
click at [713, 210] on input "Take Max" at bounding box center [717, 206] width 8 height 8
checkbox input "true"
type input "30.00"
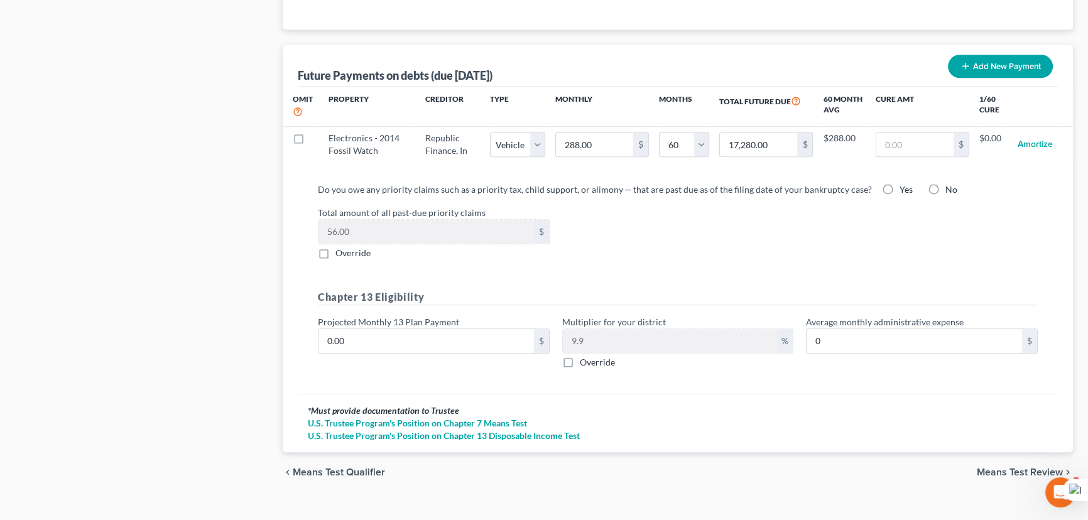
scroll to position [1235, 0]
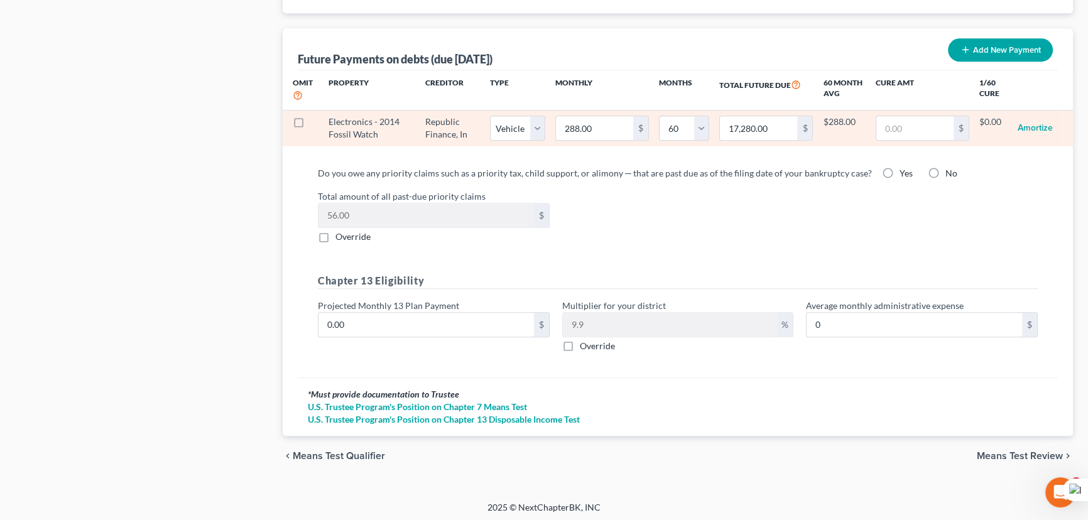
click at [310, 125] on label at bounding box center [310, 125] width 0 height 0
click at [315, 119] on input "checkbox" at bounding box center [319, 120] width 8 height 8
checkbox input "true"
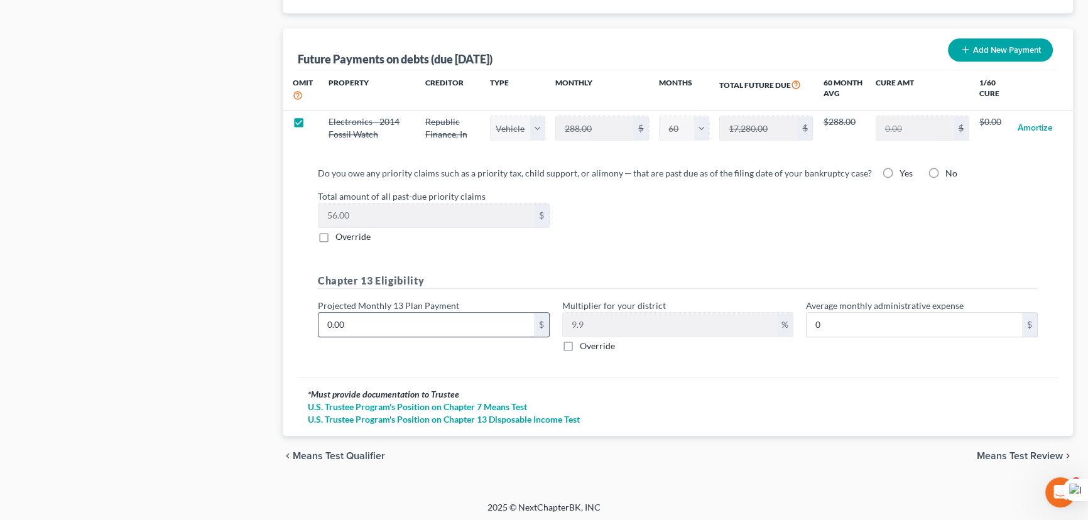
select select "1"
select select "60"
click at [378, 320] on input "0.00" at bounding box center [425, 325] width 215 height 24
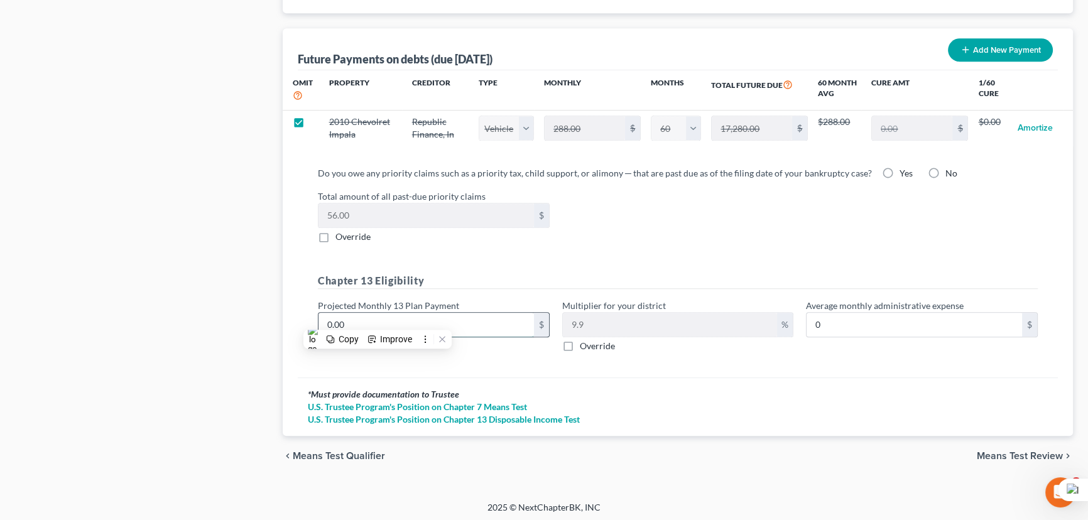
type input "1"
type input "0.09"
type input "10"
type input "0.99"
type input "100"
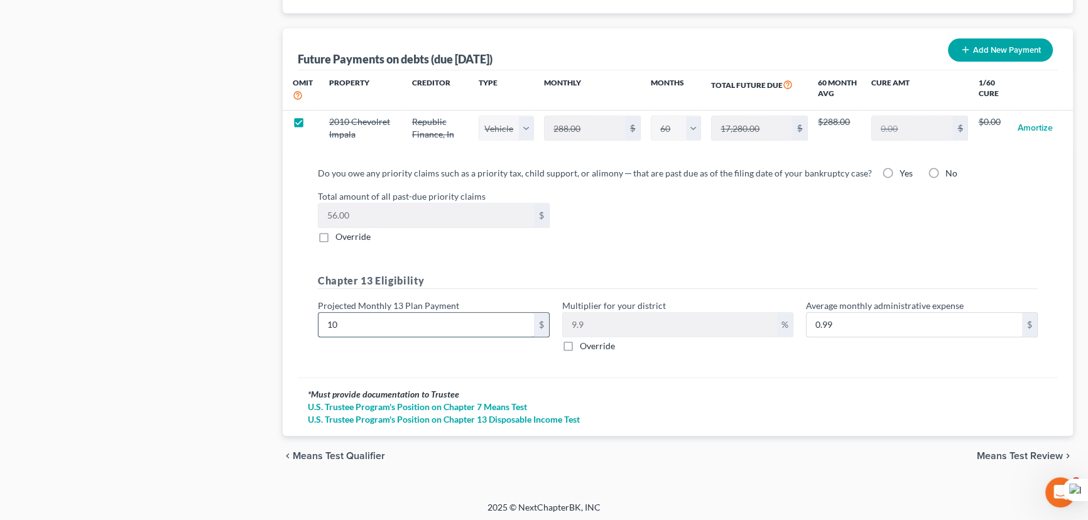
type input "9.90"
type input "100"
click at [1002, 453] on span "Means Test Review" at bounding box center [1020, 456] width 86 height 10
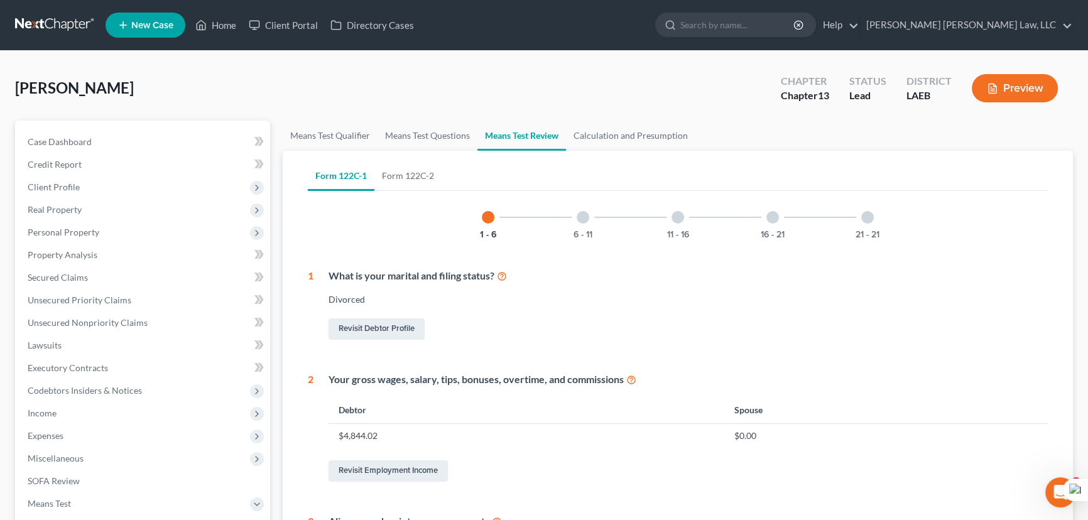
drag, startPoint x: 879, startPoint y: 222, endPoint x: 572, endPoint y: 182, distance: 309.7
click at [873, 222] on div "21 - 21" at bounding box center [867, 217] width 43 height 43
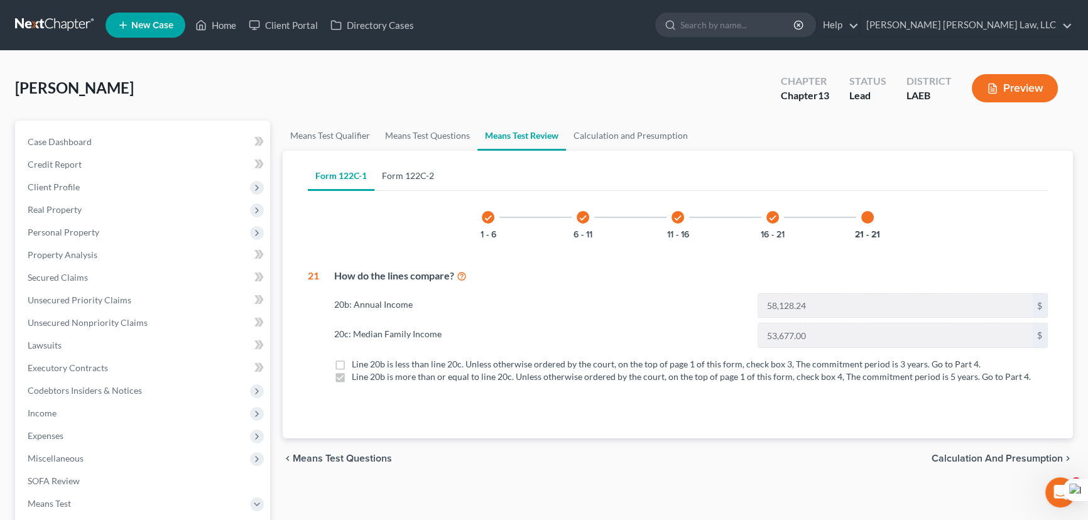
drag, startPoint x: 415, startPoint y: 165, endPoint x: 859, endPoint y: 232, distance: 449.8
click at [415, 165] on link "Form 122C-2" at bounding box center [407, 176] width 67 height 30
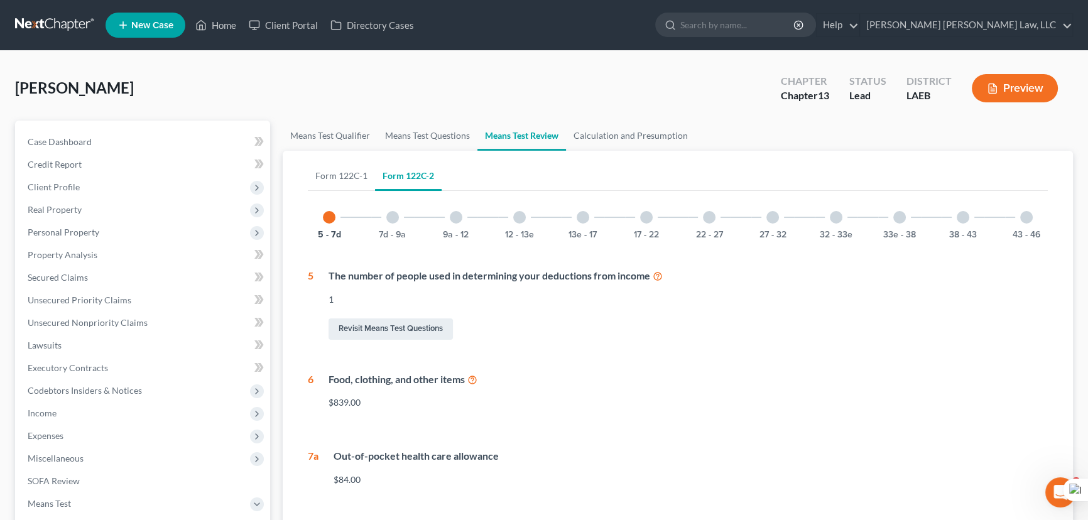
drag, startPoint x: 1022, startPoint y: 211, endPoint x: 1024, endPoint y: 218, distance: 7.2
click at [1024, 218] on div at bounding box center [1026, 217] width 13 height 13
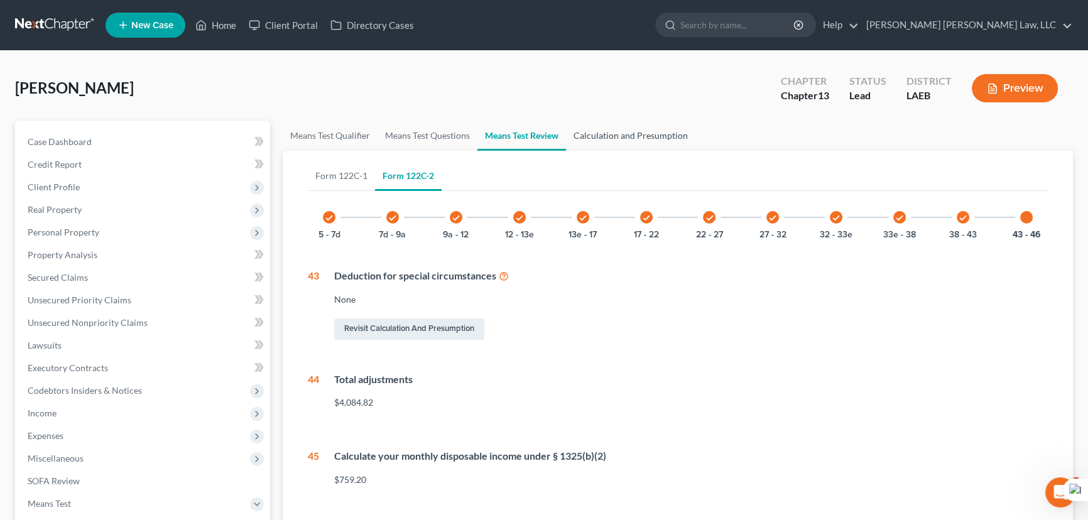
click at [623, 134] on link "Calculation and Presumption" at bounding box center [630, 136] width 129 height 30
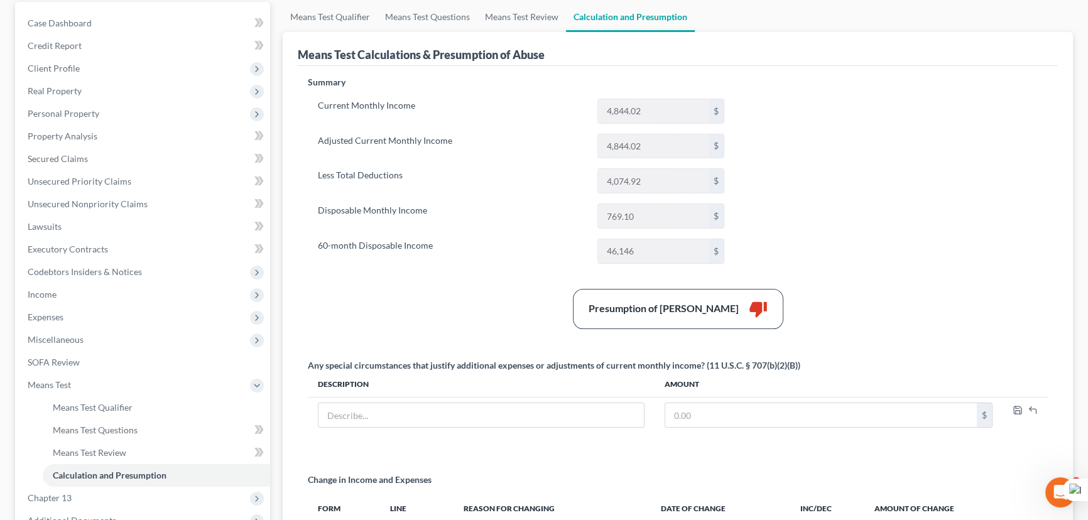
scroll to position [114, 0]
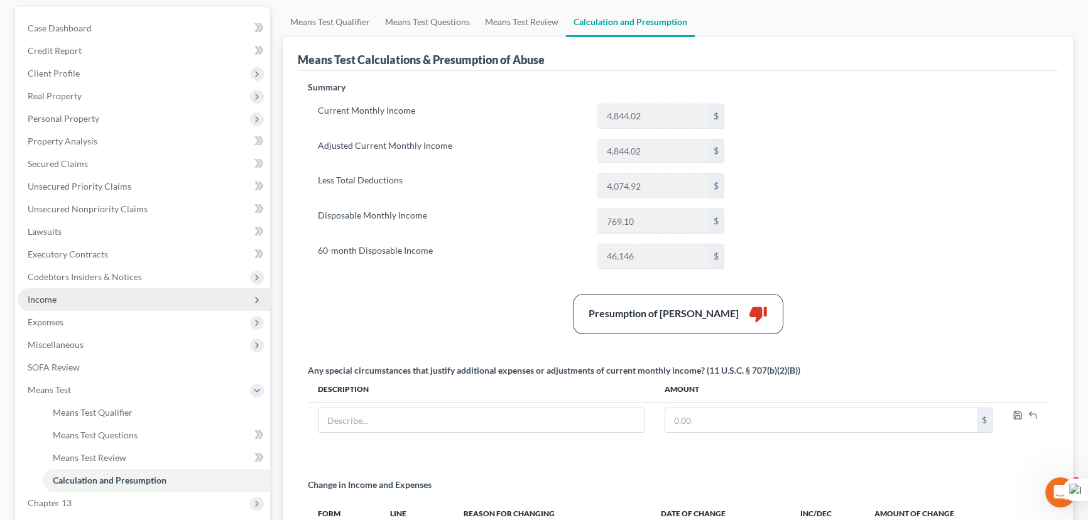
click at [126, 301] on span "Income" at bounding box center [144, 299] width 253 height 23
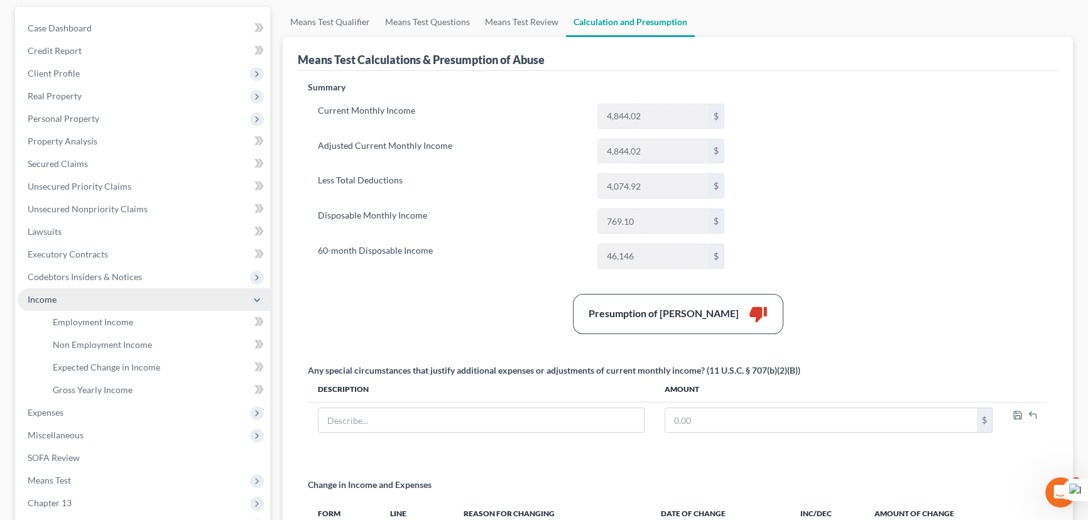
click at [130, 307] on span "Income" at bounding box center [144, 299] width 253 height 23
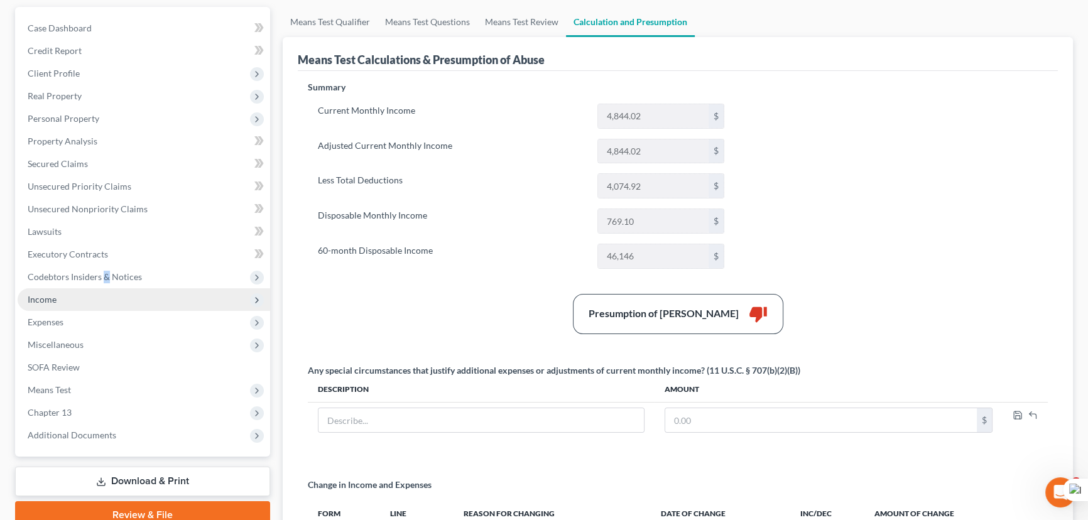
drag, startPoint x: 106, startPoint y: 275, endPoint x: 106, endPoint y: 298, distance: 23.2
click at [105, 276] on span "Codebtors Insiders & Notices" at bounding box center [85, 276] width 114 height 11
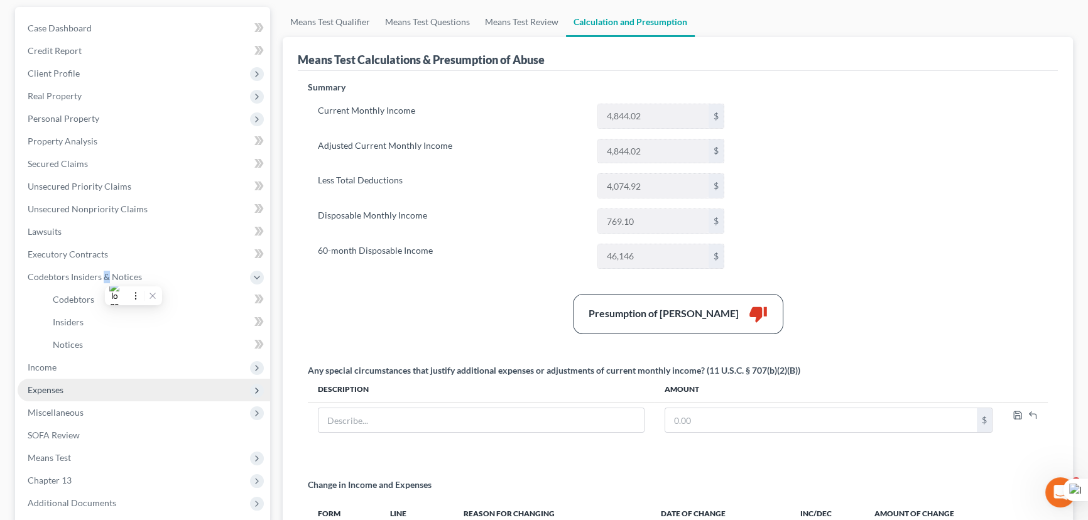
click at [82, 364] on span "Income" at bounding box center [144, 367] width 253 height 23
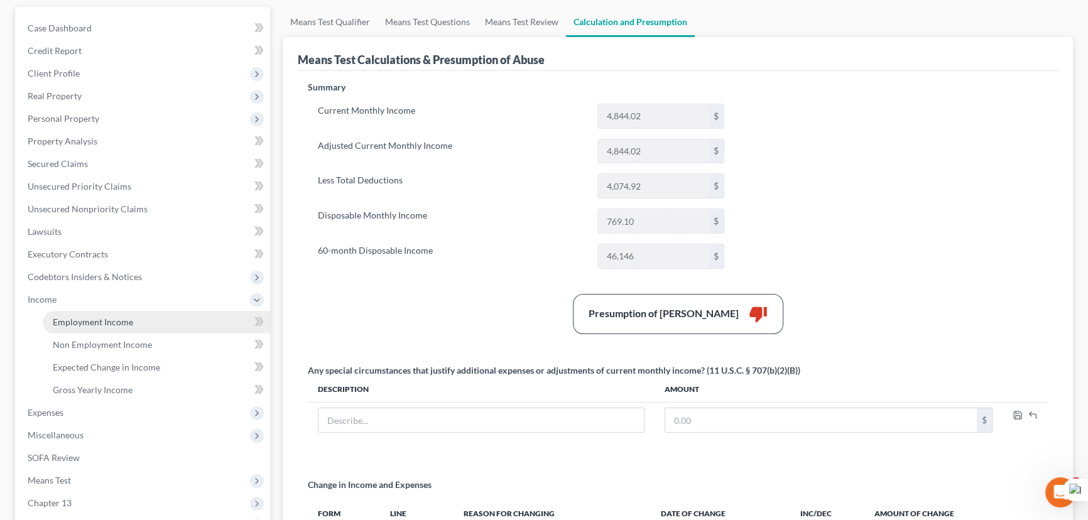
click at [94, 317] on span "Employment Income" at bounding box center [93, 322] width 80 height 11
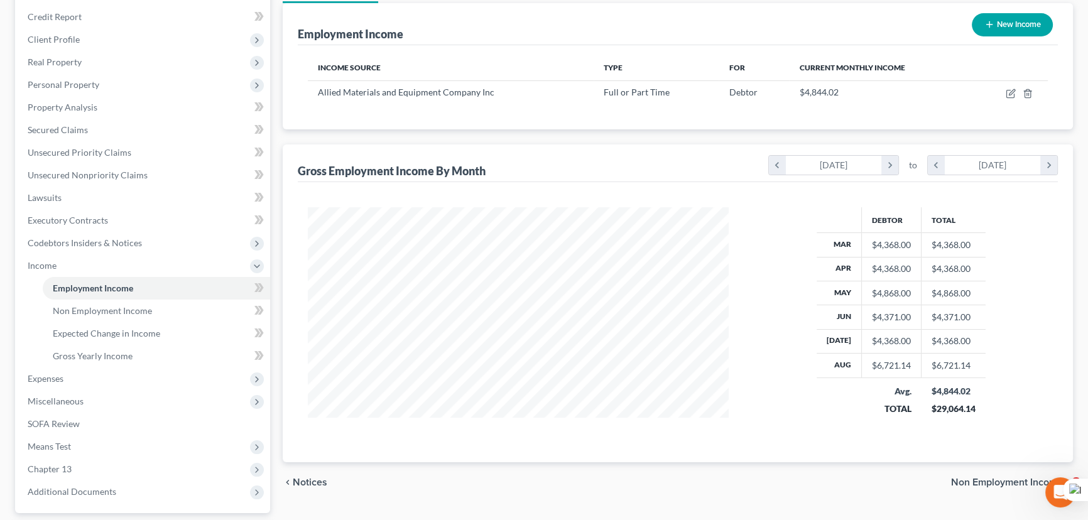
scroll to position [228, 0]
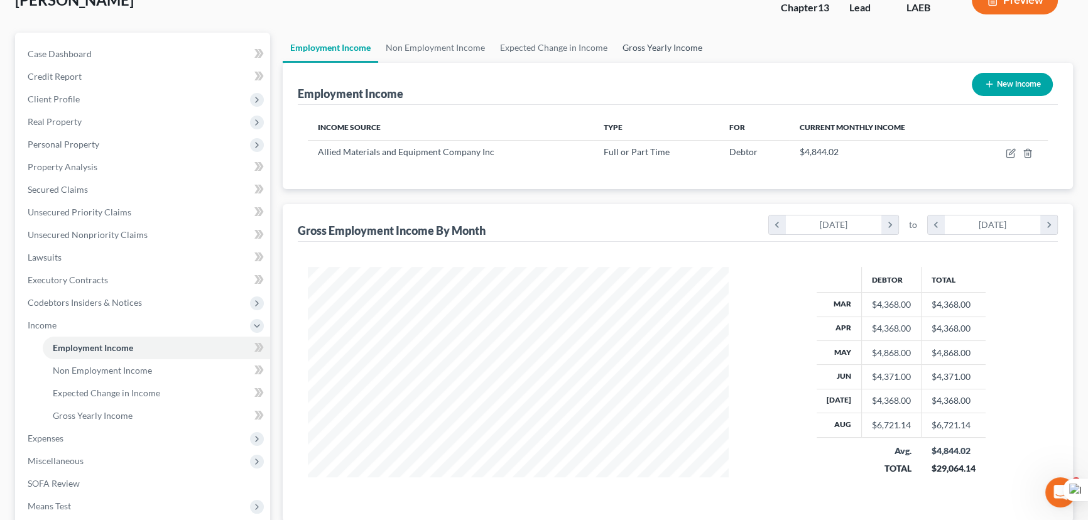
click at [647, 55] on link "Gross Yearly Income" at bounding box center [662, 48] width 95 height 30
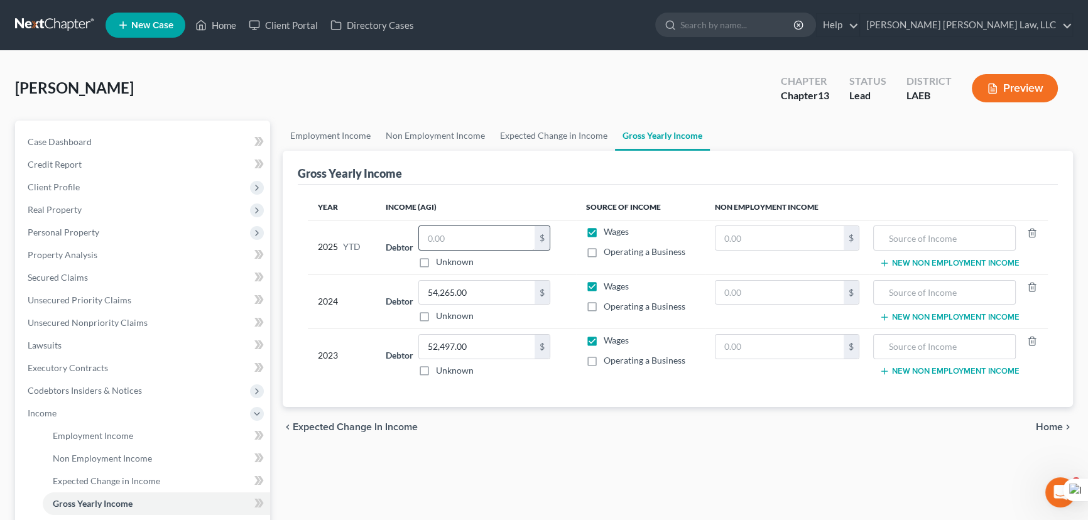
drag, startPoint x: 804, startPoint y: 154, endPoint x: 475, endPoint y: 239, distance: 339.4
click at [804, 154] on div "Gross Yearly Income" at bounding box center [678, 168] width 760 height 34
click at [450, 239] on input "text" at bounding box center [477, 238] width 116 height 24
type input "43,666.64"
click at [58, 194] on span "Client Profile" at bounding box center [144, 187] width 253 height 23
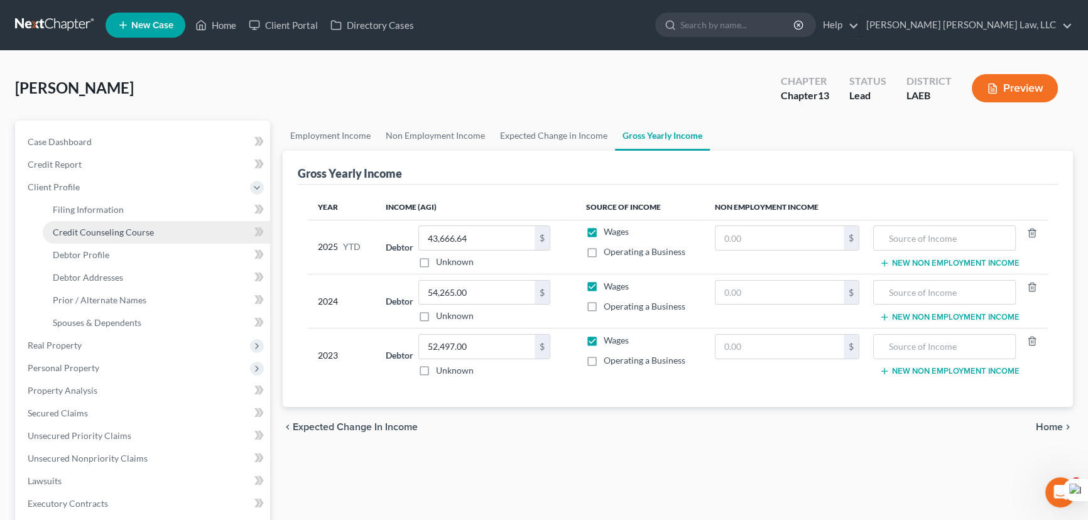
click at [75, 223] on link "Credit Counseling Course" at bounding box center [156, 232] width 227 height 23
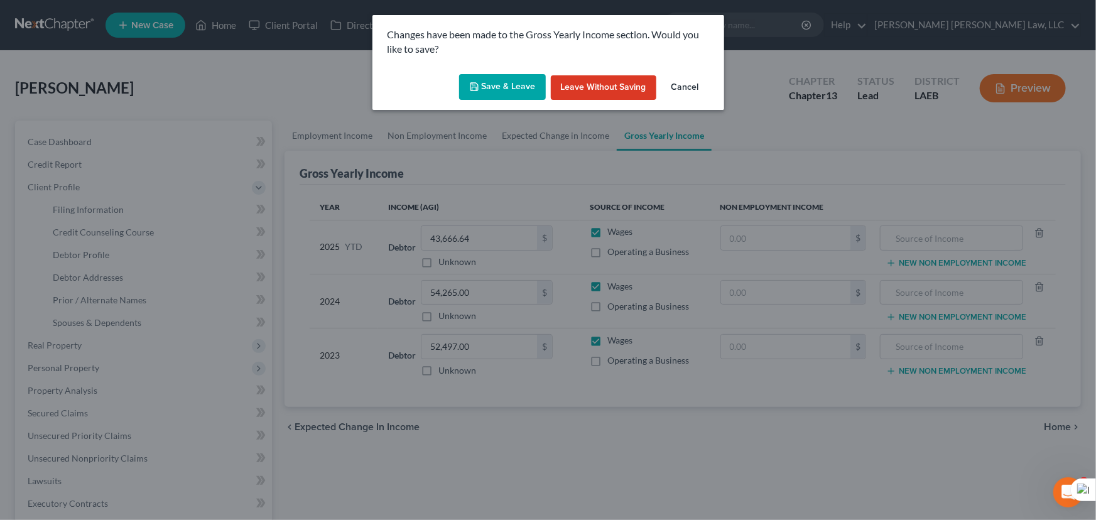
click at [455, 85] on div "Save & Leave Leave without Saving Cancel" at bounding box center [548, 89] width 352 height 41
click at [487, 90] on button "Save & Leave" at bounding box center [502, 87] width 87 height 26
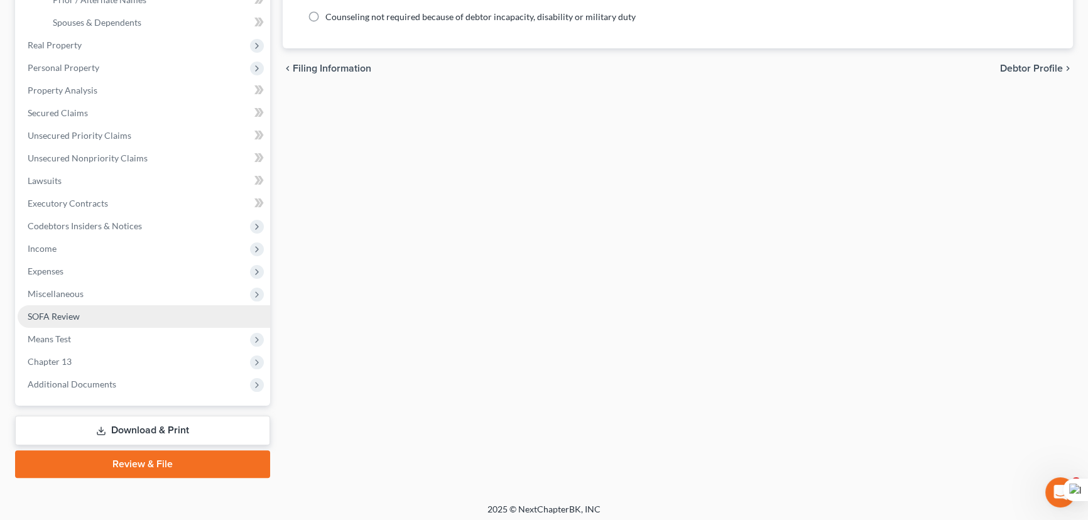
scroll to position [304, 0]
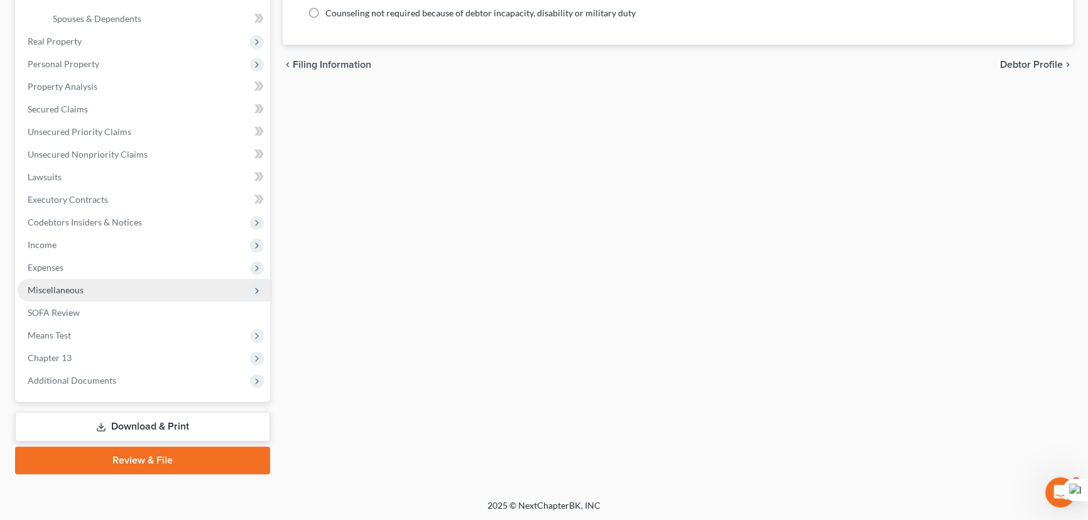
click at [72, 293] on span "Miscellaneous" at bounding box center [56, 290] width 56 height 11
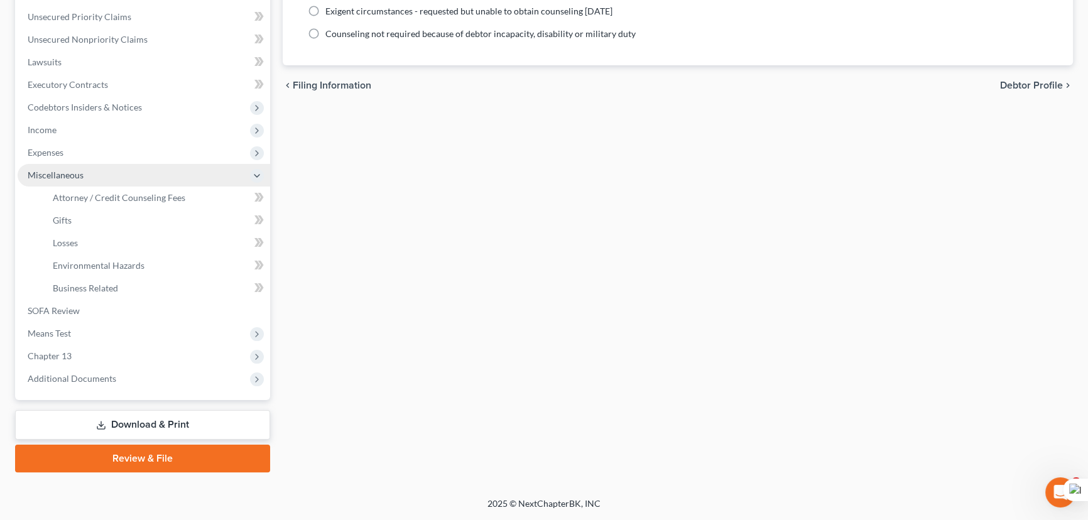
scroll to position [281, 0]
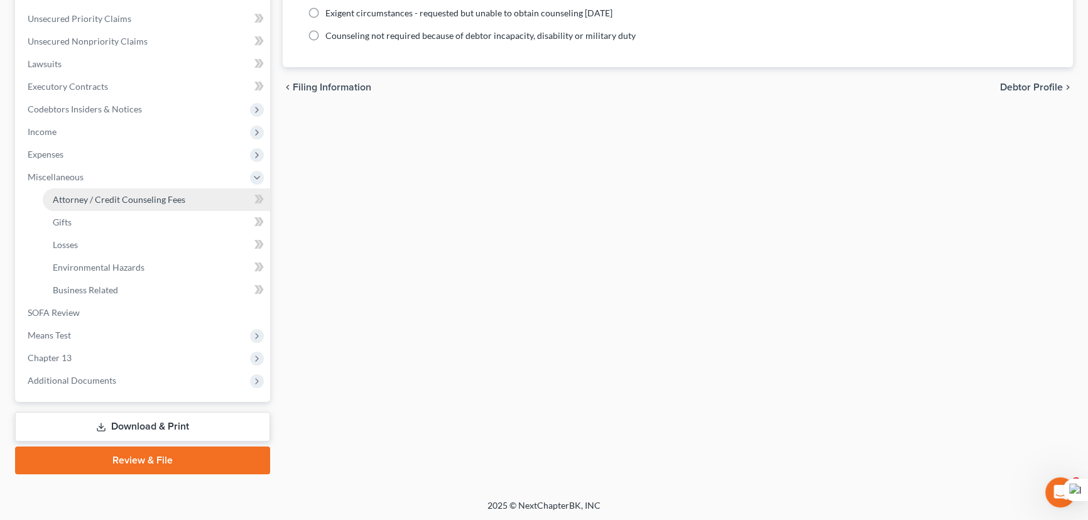
click at [98, 194] on span "Attorney / Credit Counseling Fees" at bounding box center [119, 199] width 133 height 11
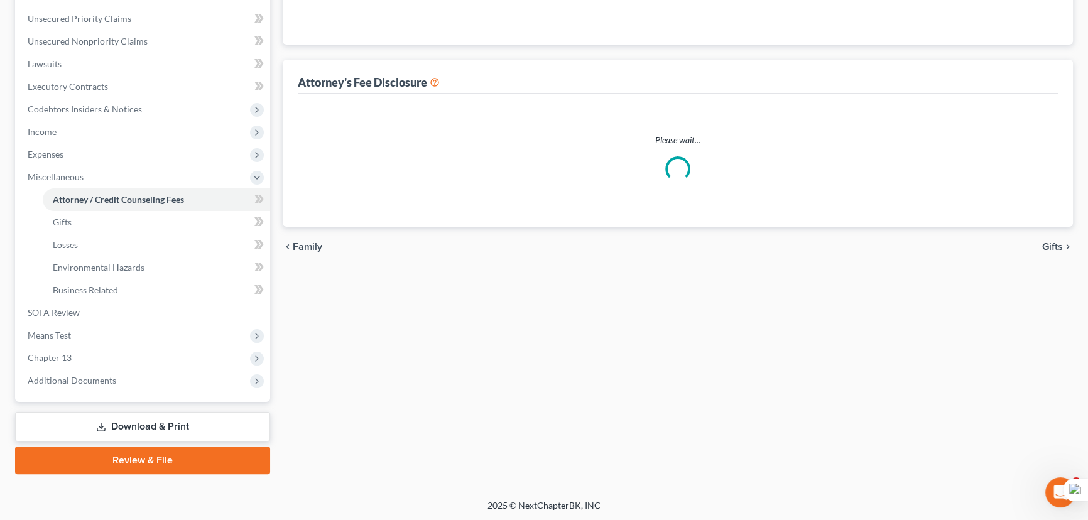
scroll to position [100, 0]
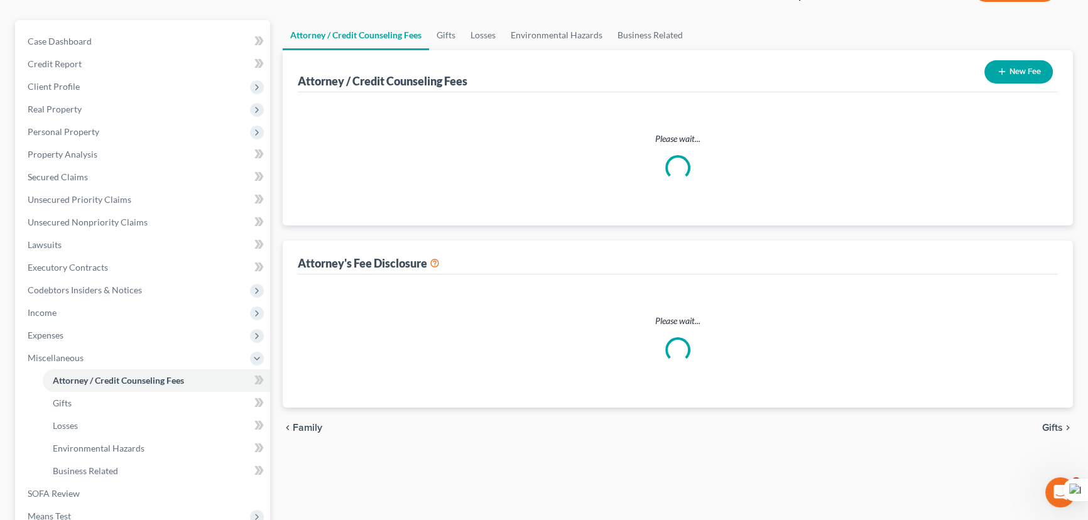
select select "0"
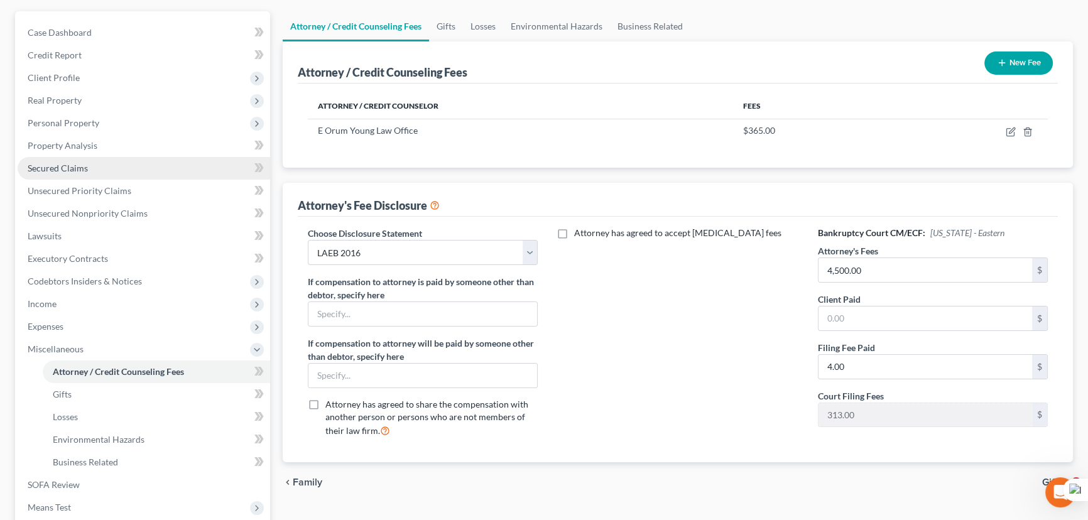
scroll to position [114, 0]
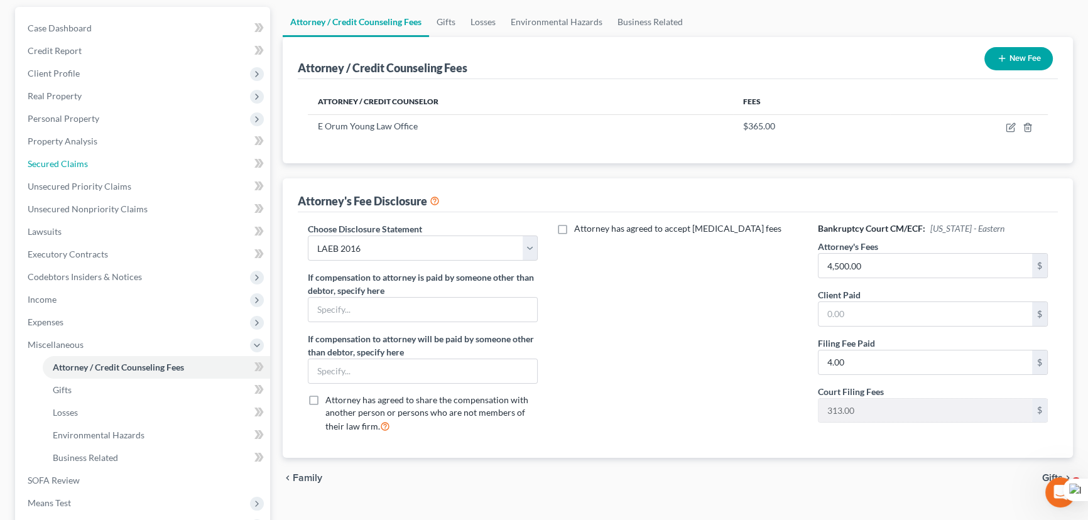
drag, startPoint x: 149, startPoint y: 170, endPoint x: 275, endPoint y: 211, distance: 132.3
click at [149, 170] on link "Secured Claims" at bounding box center [144, 164] width 253 height 23
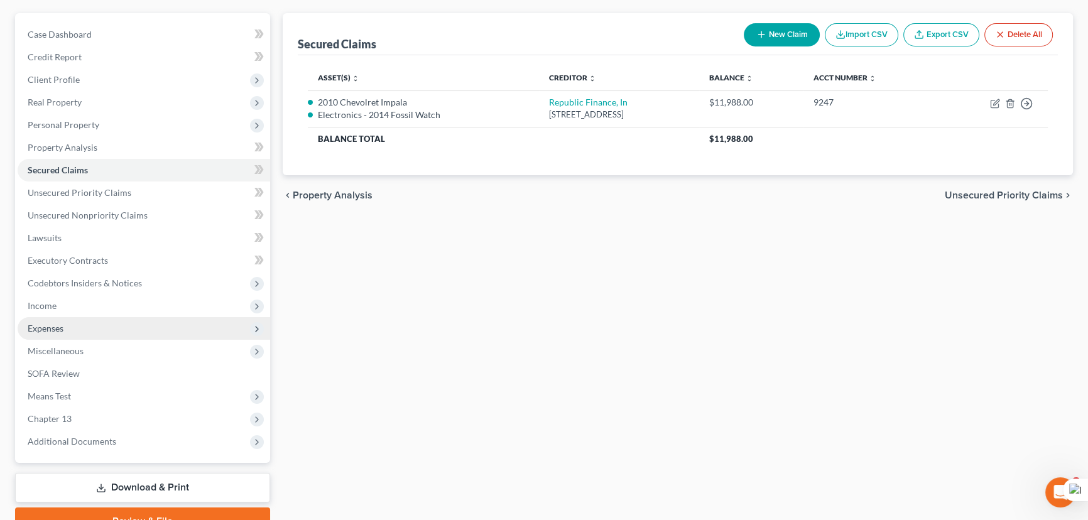
scroll to position [114, 0]
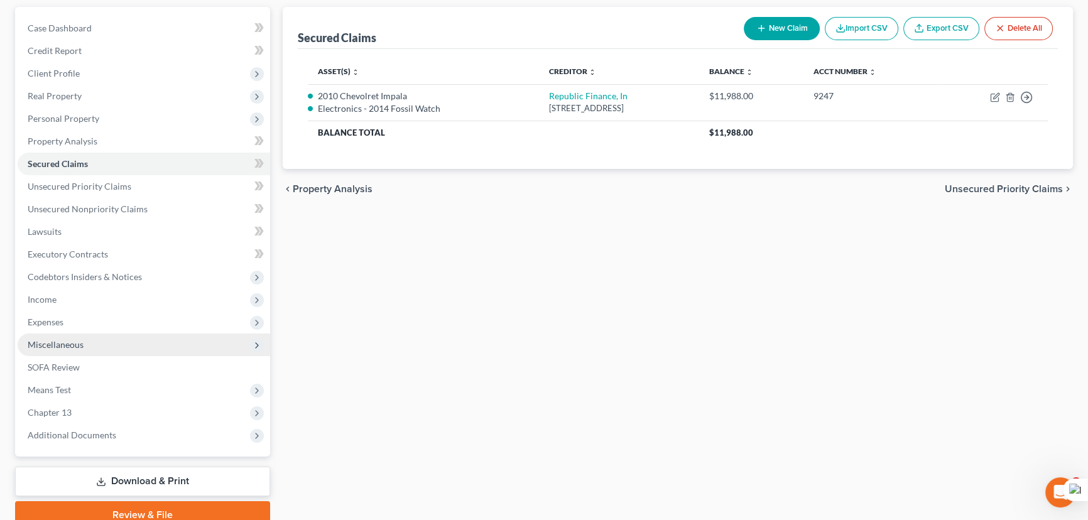
click at [158, 340] on span "Miscellaneous" at bounding box center [144, 345] width 253 height 23
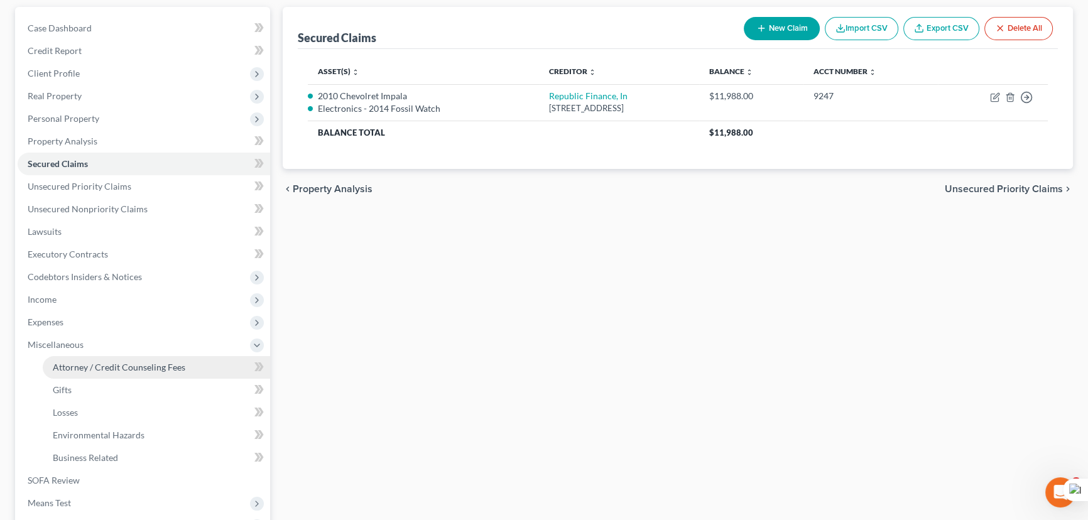
click at [155, 362] on span "Attorney / Credit Counseling Fees" at bounding box center [119, 367] width 133 height 11
select select "0"
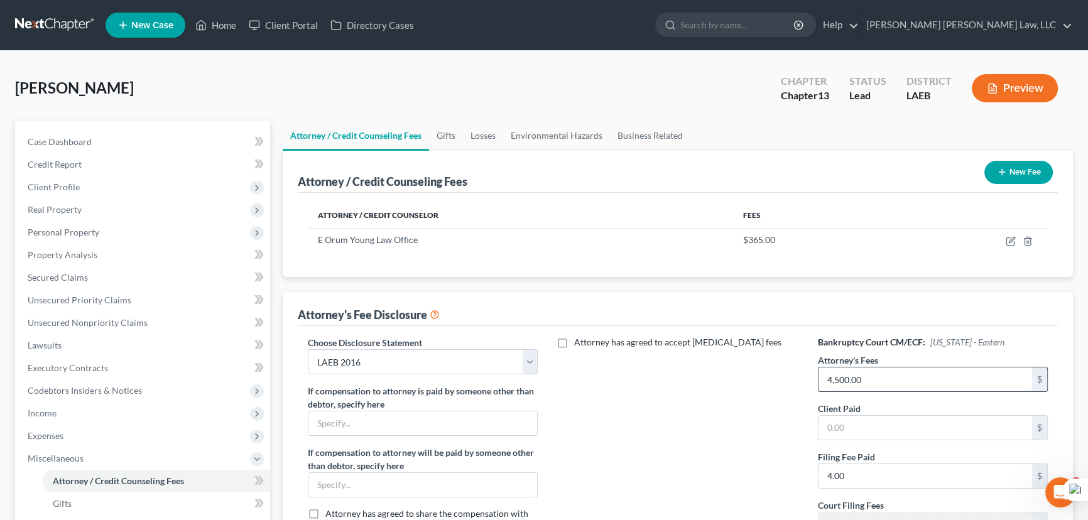
click at [872, 383] on input "4,500.00" at bounding box center [925, 379] width 214 height 24
type input "4,000"
click at [889, 465] on input "4.00" at bounding box center [925, 476] width 214 height 24
click at [101, 264] on link "Property Analysis" at bounding box center [144, 255] width 253 height 23
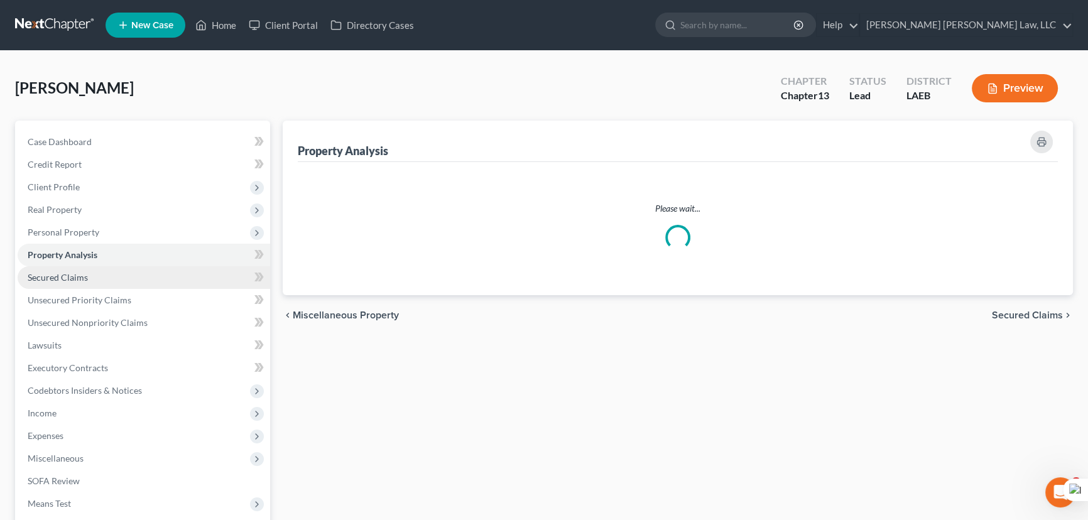
click at [100, 281] on link "Secured Claims" at bounding box center [144, 277] width 253 height 23
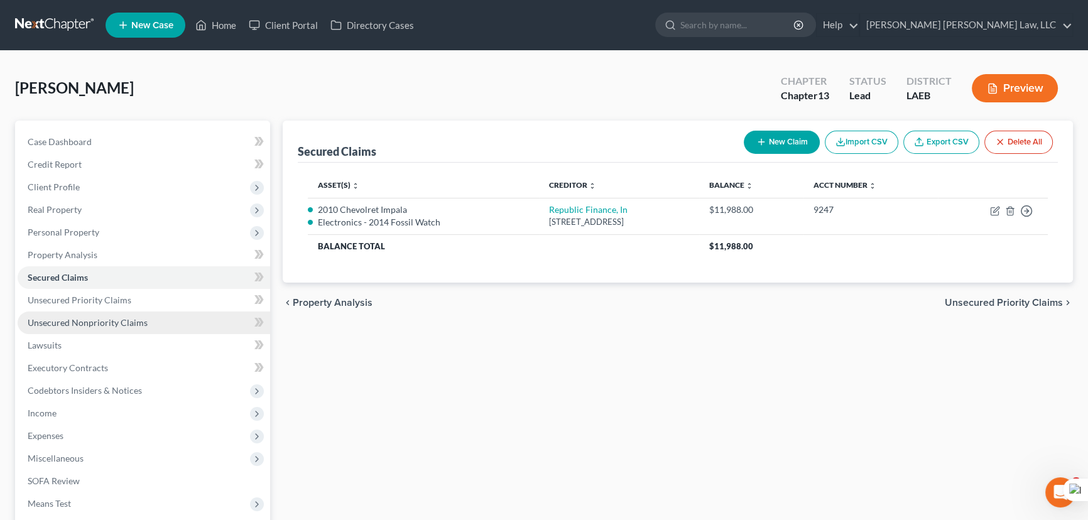
click at [173, 326] on link "Unsecured Nonpriority Claims" at bounding box center [144, 323] width 253 height 23
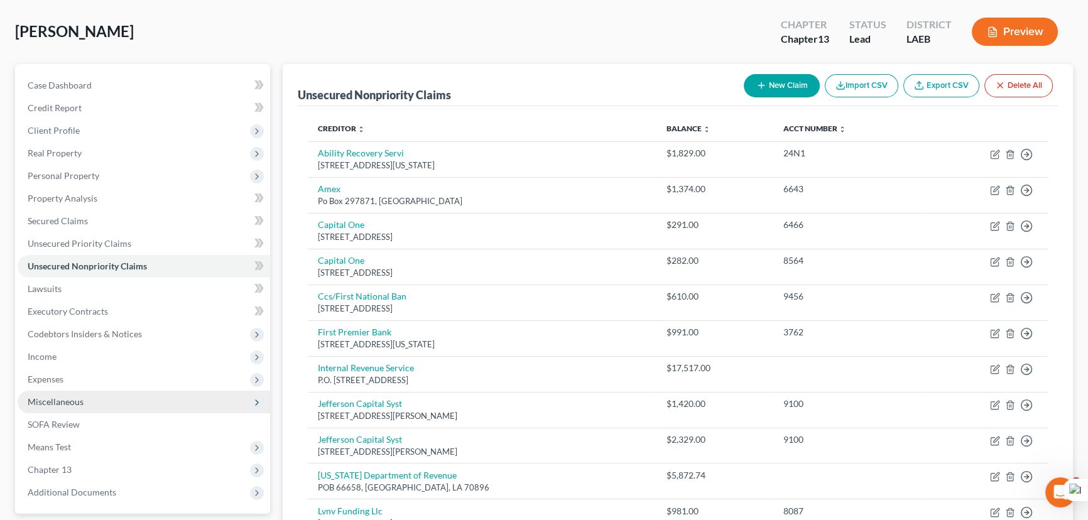
scroll to position [57, 0]
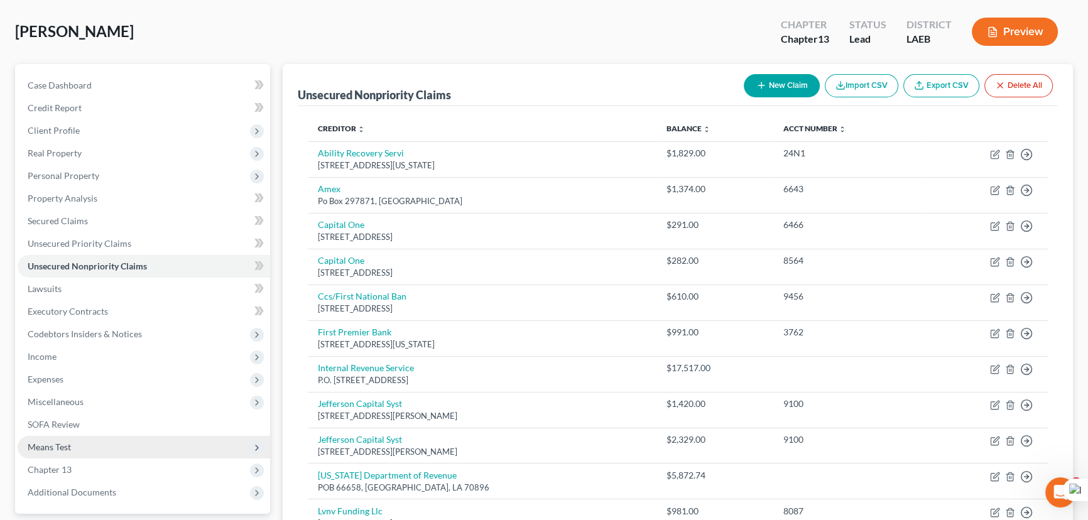
click at [125, 400] on span "Miscellaneous" at bounding box center [144, 402] width 253 height 23
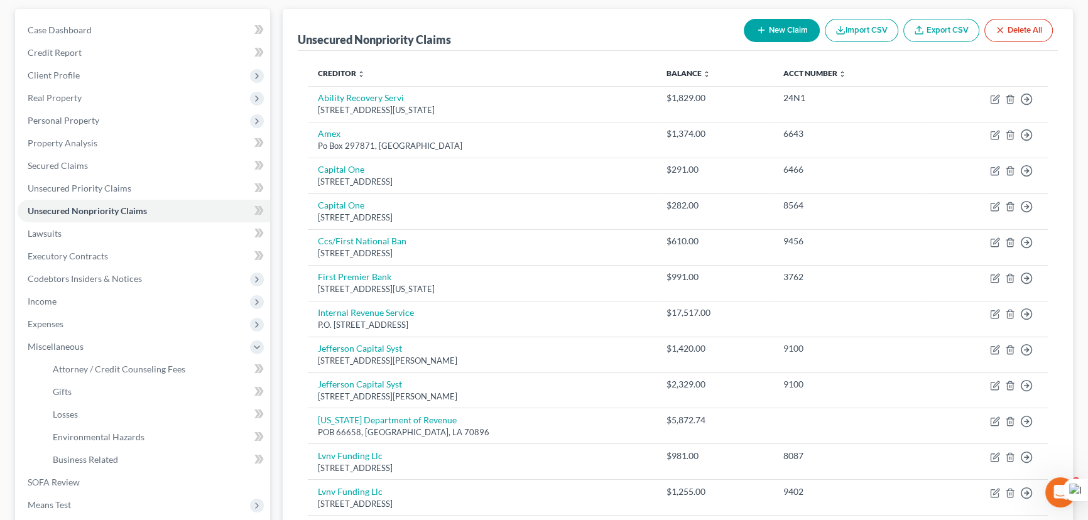
scroll to position [228, 0]
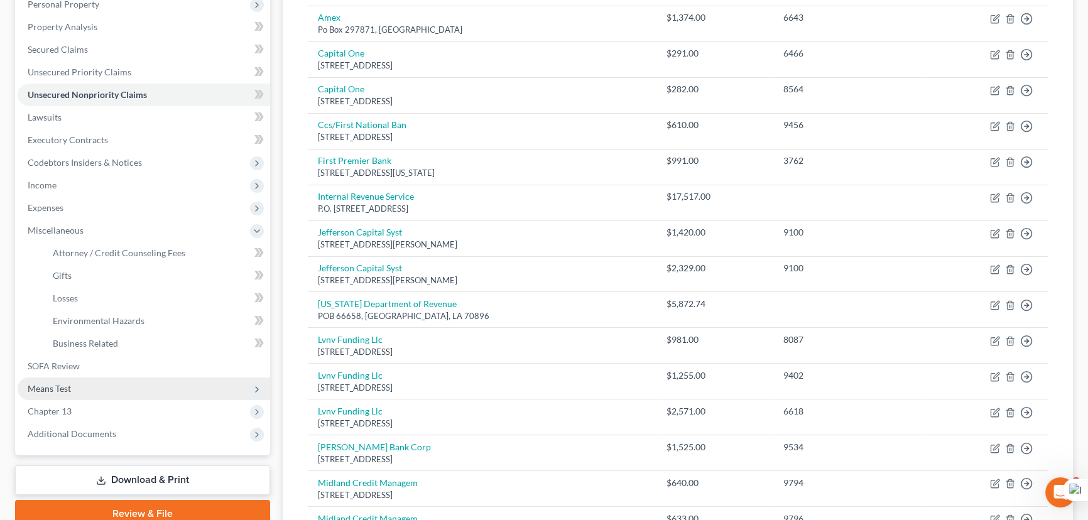
click at [89, 385] on span "Means Test" at bounding box center [144, 389] width 253 height 23
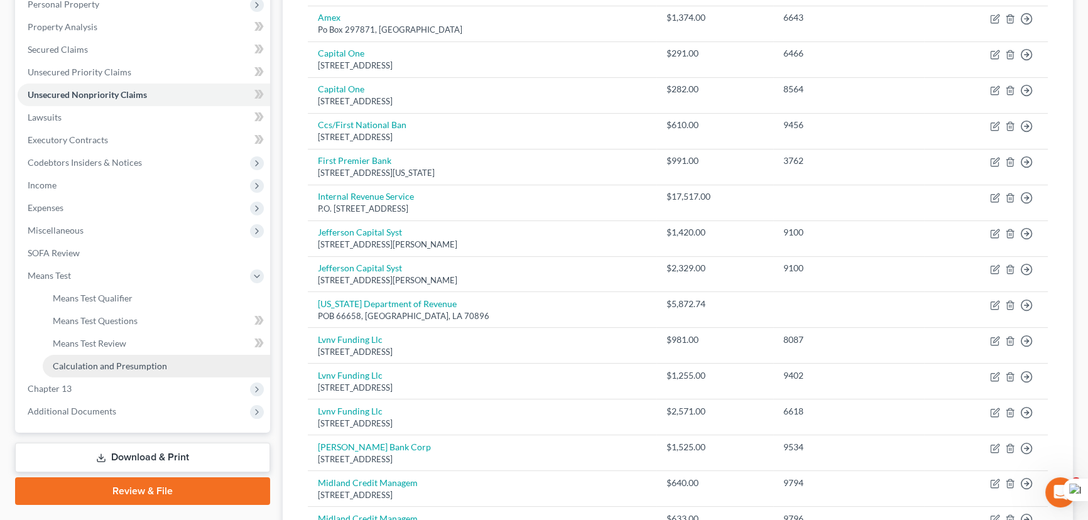
click at [117, 371] on link "Calculation and Presumption" at bounding box center [156, 366] width 227 height 23
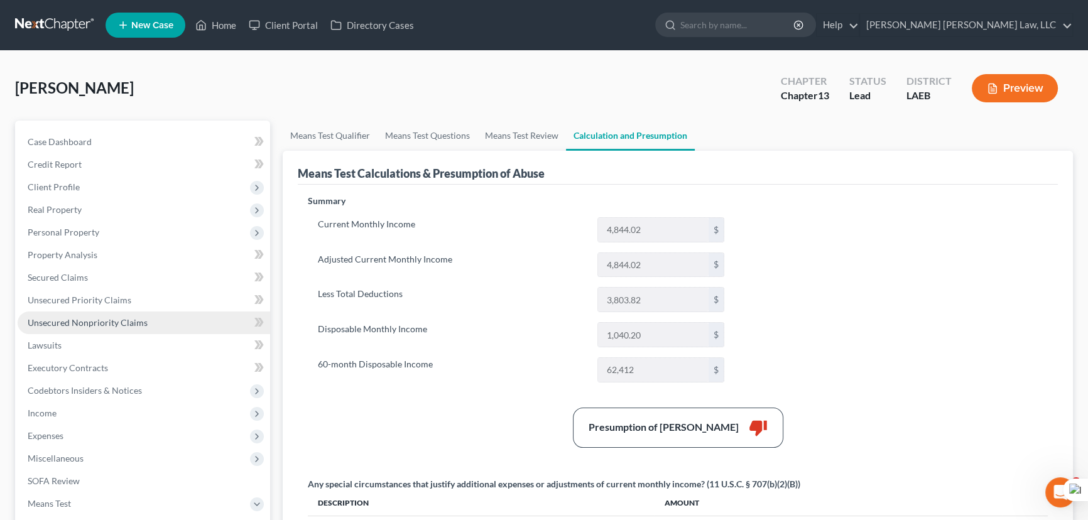
click at [149, 322] on link "Unsecured Nonpriority Claims" at bounding box center [144, 323] width 253 height 23
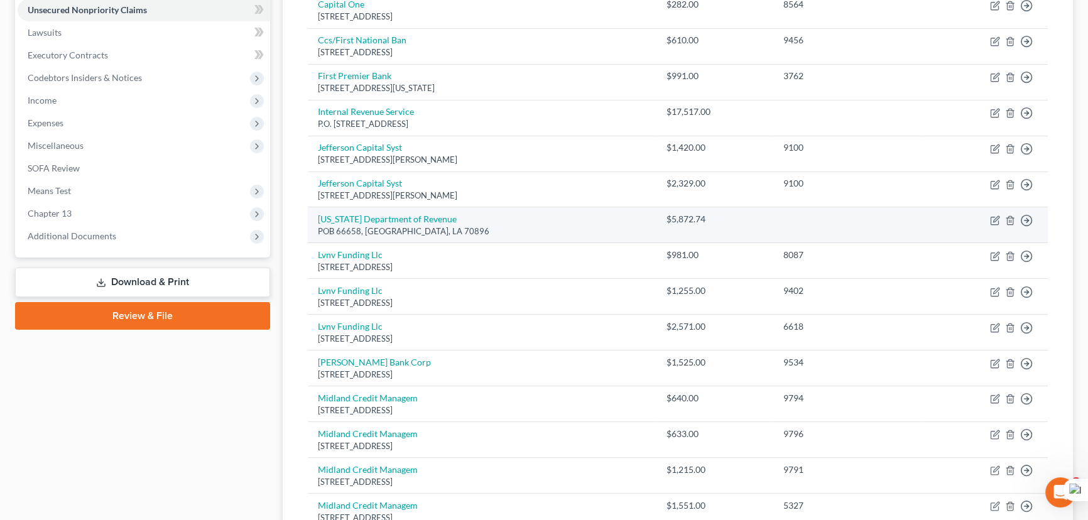
scroll to position [85, 0]
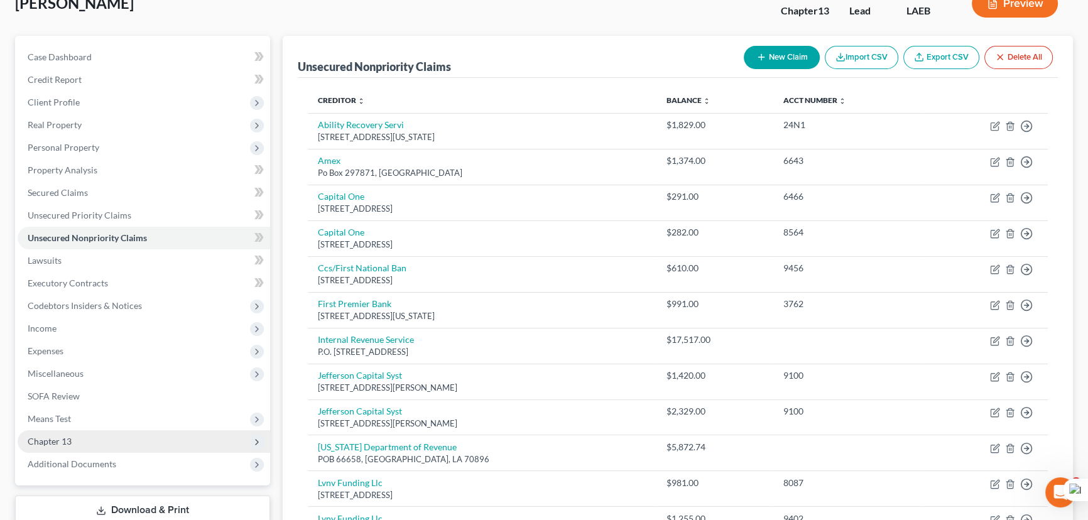
drag, startPoint x: 93, startPoint y: 416, endPoint x: 95, endPoint y: 446, distance: 30.2
click at [93, 416] on span "Means Test" at bounding box center [144, 419] width 253 height 23
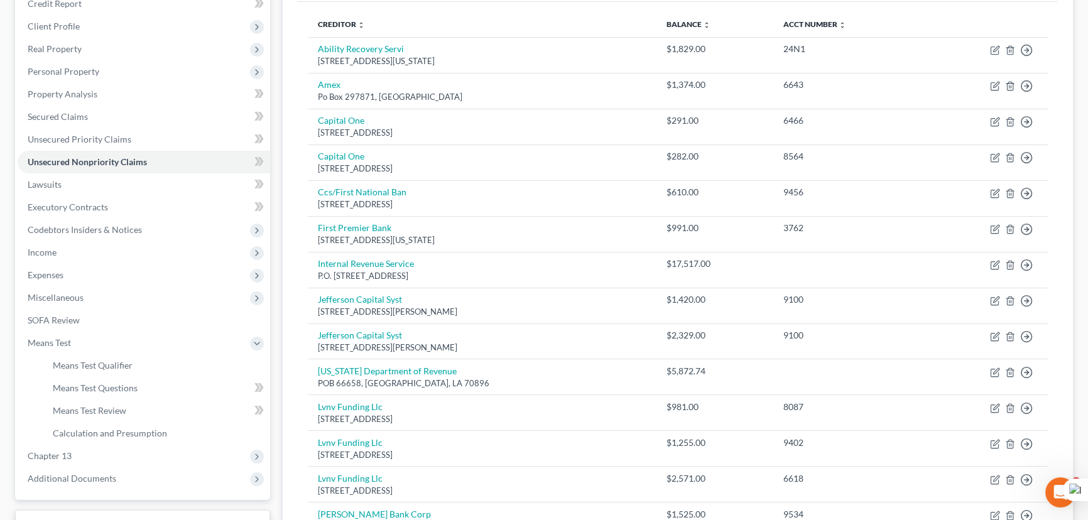
scroll to position [256, 0]
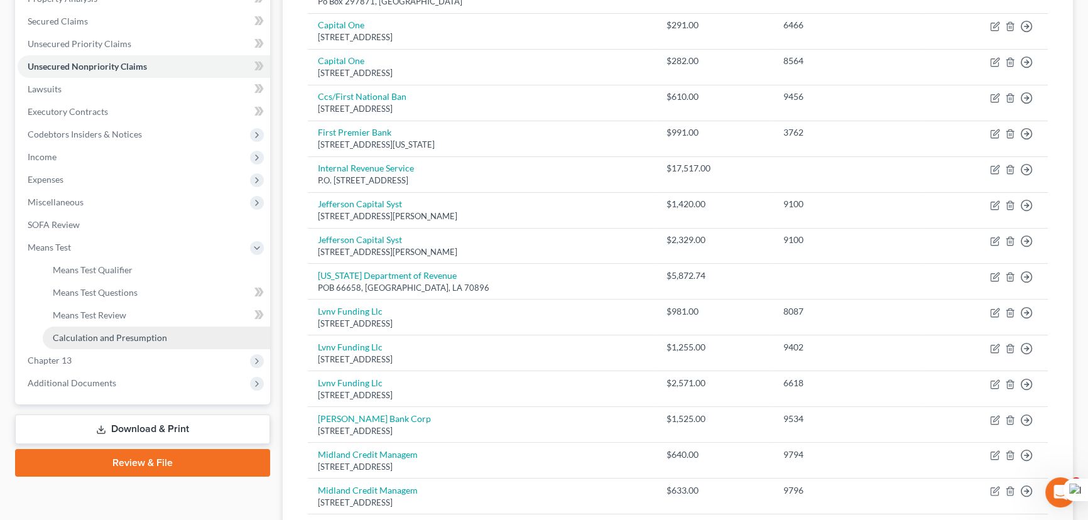
click at [93, 339] on span "Calculation and Presumption" at bounding box center [110, 337] width 114 height 11
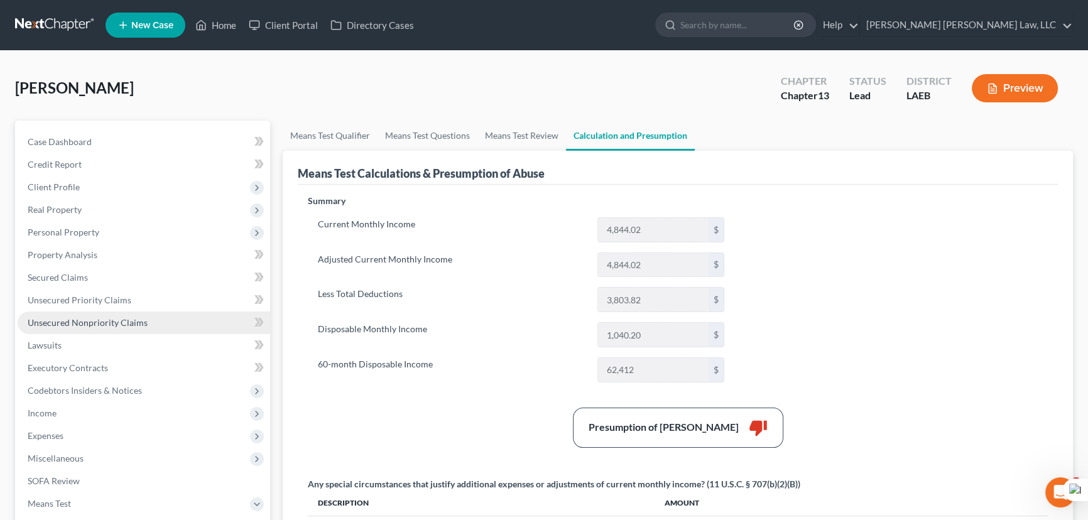
click at [120, 312] on link "Unsecured Nonpriority Claims" at bounding box center [144, 323] width 253 height 23
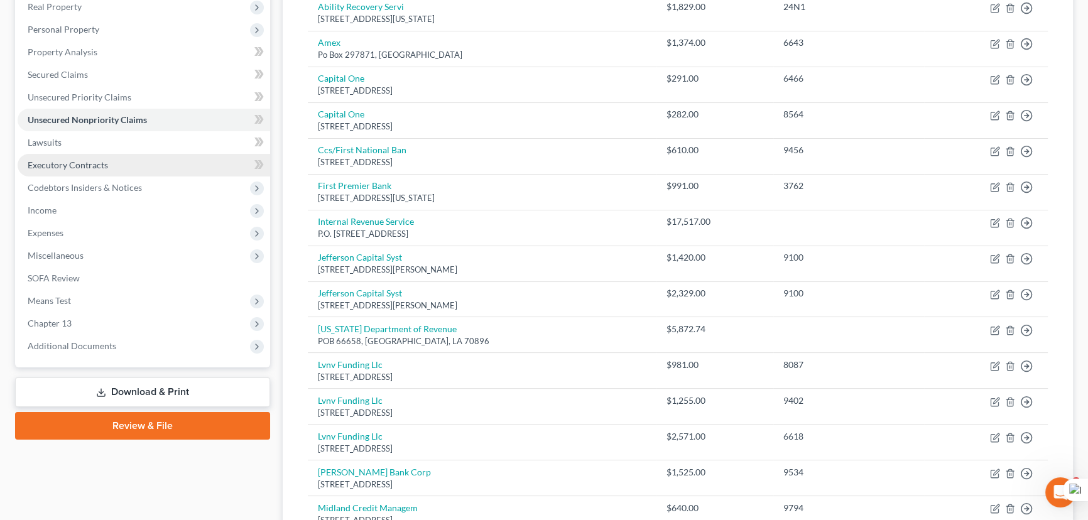
scroll to position [142, 0]
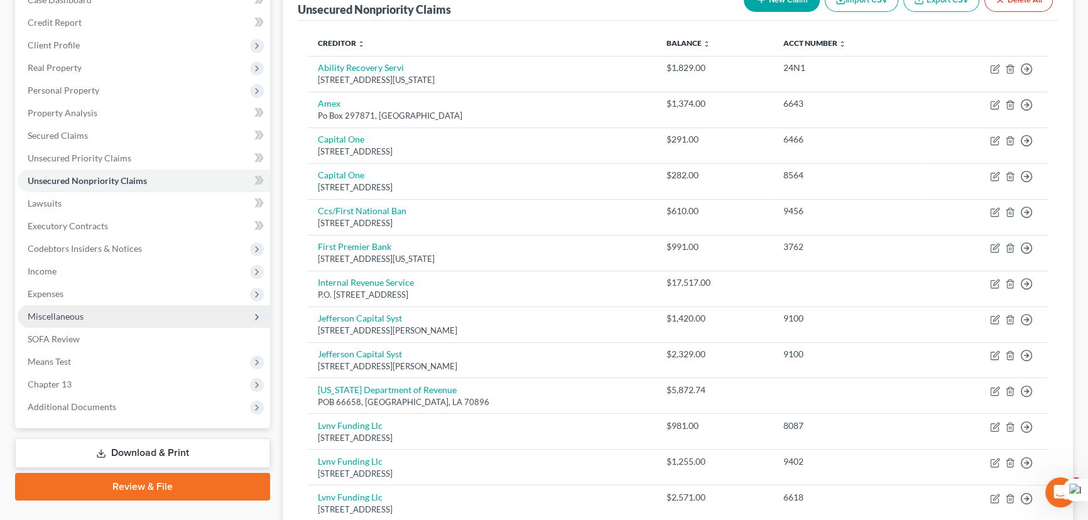
click at [101, 298] on span "Expenses" at bounding box center [144, 294] width 253 height 23
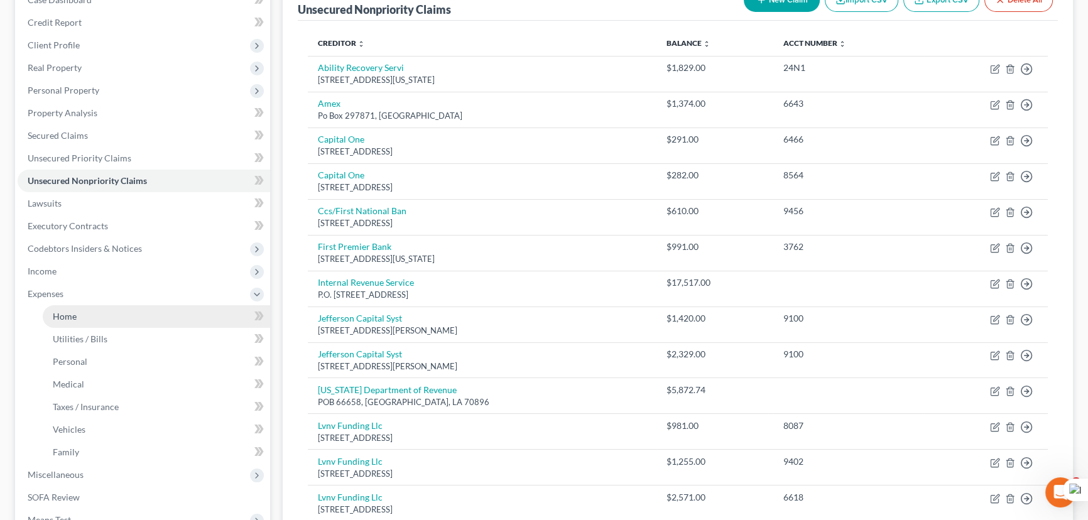
click at [97, 322] on link "Home" at bounding box center [156, 316] width 227 height 23
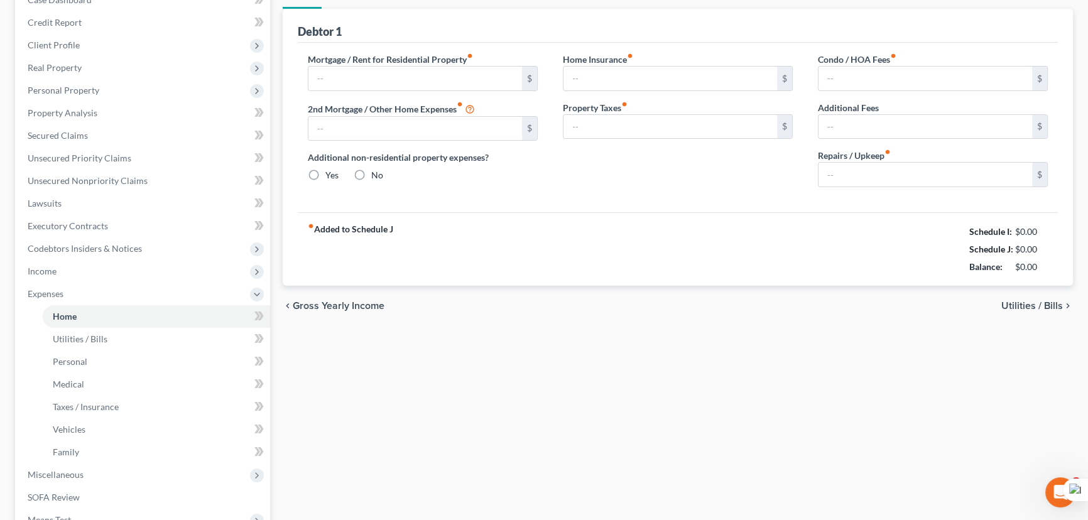
scroll to position [69, 0]
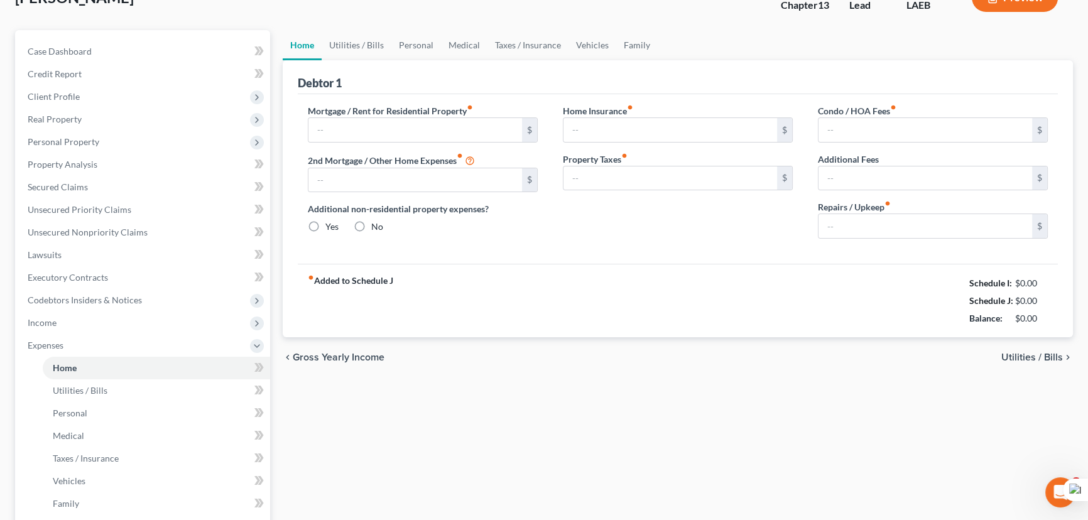
type input "510.00"
type input "0.00"
radio input "true"
type input "0.00"
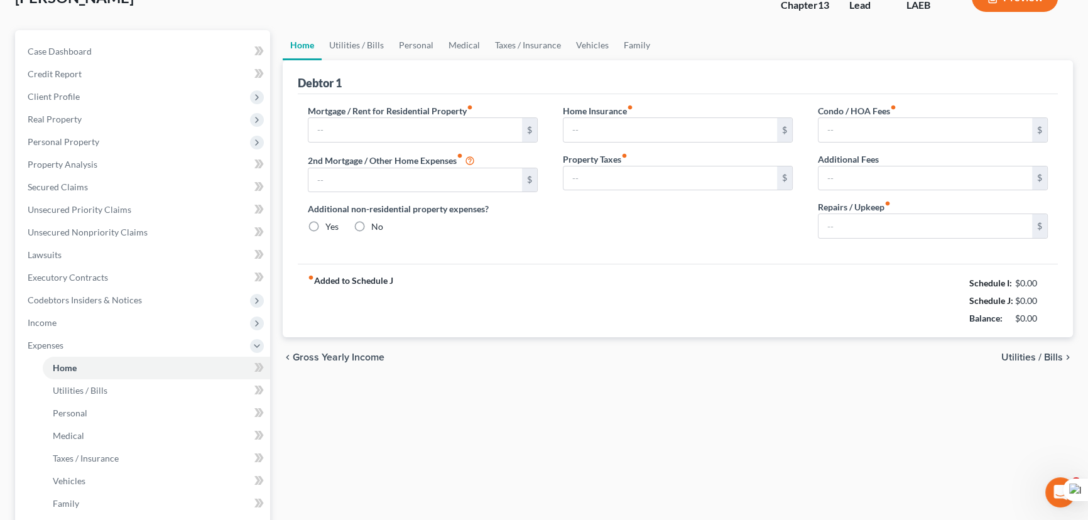
type input "0.00"
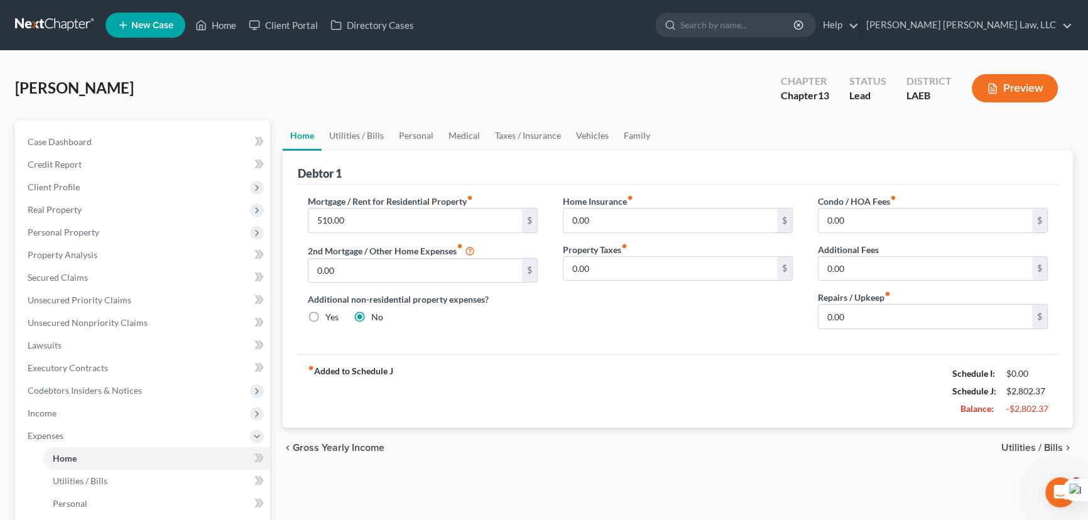
scroll to position [0, 0]
click at [356, 148] on link "Utilities / Bills" at bounding box center [357, 136] width 70 height 30
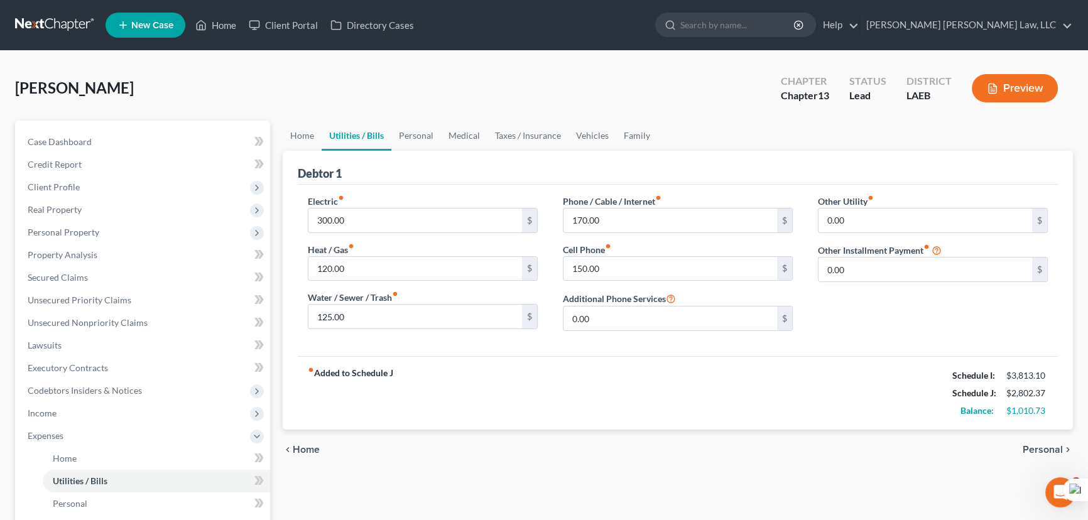
click at [430, 154] on div "Debtor 1" at bounding box center [678, 168] width 760 height 34
click at [415, 141] on link "Personal" at bounding box center [416, 136] width 50 height 30
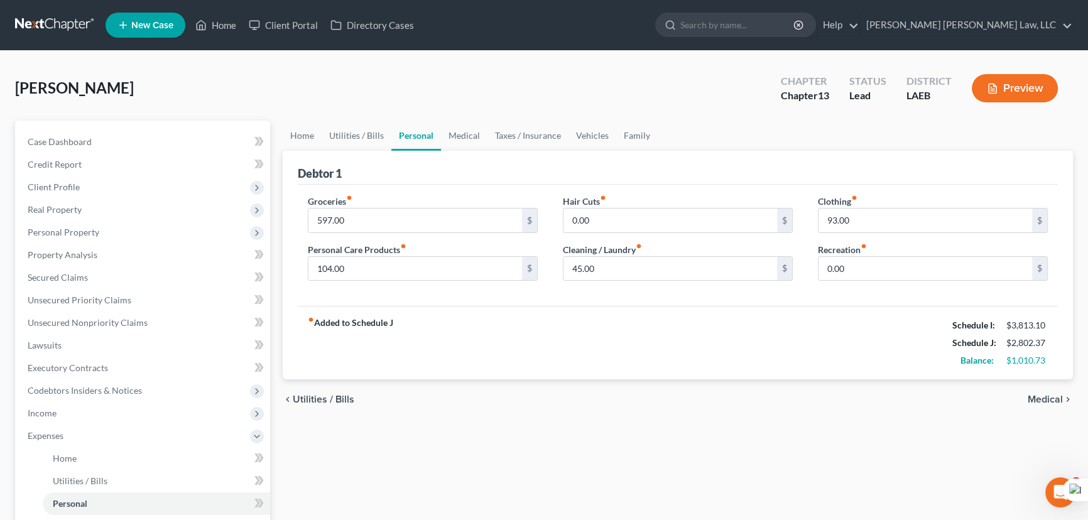
click at [412, 129] on link "Personal" at bounding box center [416, 136] width 50 height 30
click at [445, 136] on link "Medical" at bounding box center [464, 136] width 46 height 30
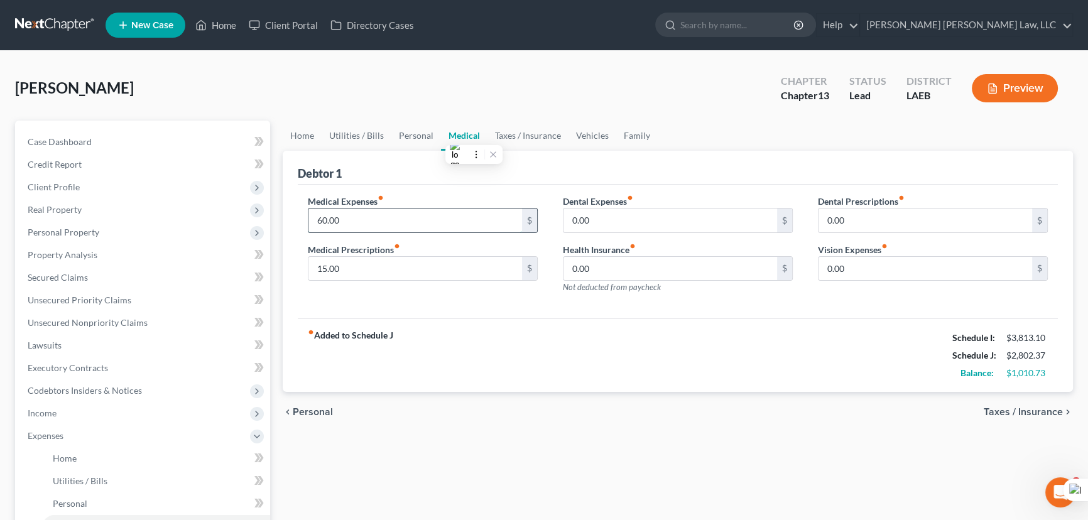
click at [379, 222] on input "60.00" at bounding box center [415, 221] width 214 height 24
click at [377, 269] on input "15.00" at bounding box center [415, 269] width 214 height 24
click at [442, 253] on div "Medical Prescriptions fiber_manual_record $" at bounding box center [423, 262] width 230 height 38
click at [396, 244] on icon "fiber_manual_record" at bounding box center [397, 246] width 6 height 6
drag, startPoint x: 388, startPoint y: 262, endPoint x: 375, endPoint y: 259, distance: 12.8
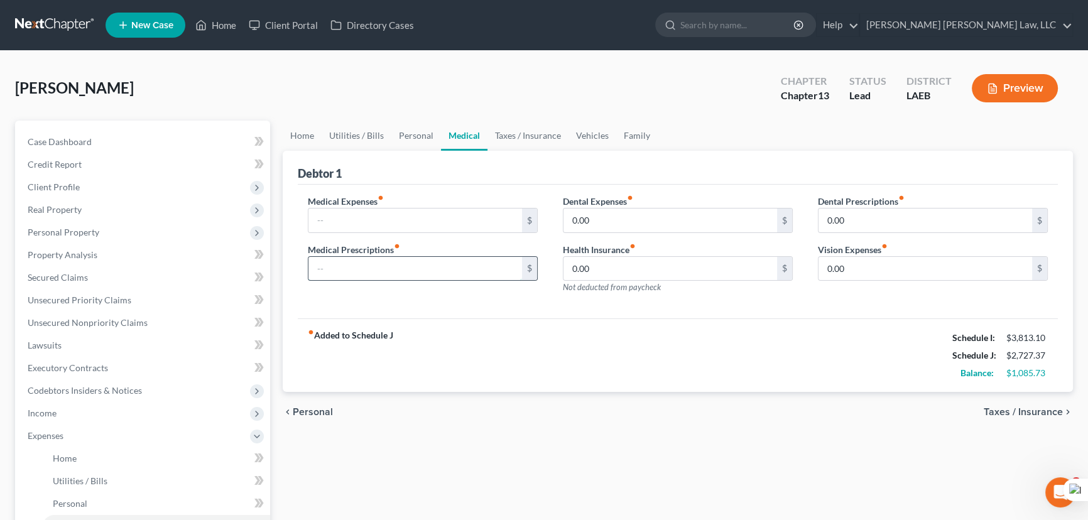
click at [388, 262] on input "text" at bounding box center [415, 269] width 214 height 24
type input "6.73"
click at [101, 275] on link "Secured Claims" at bounding box center [144, 277] width 253 height 23
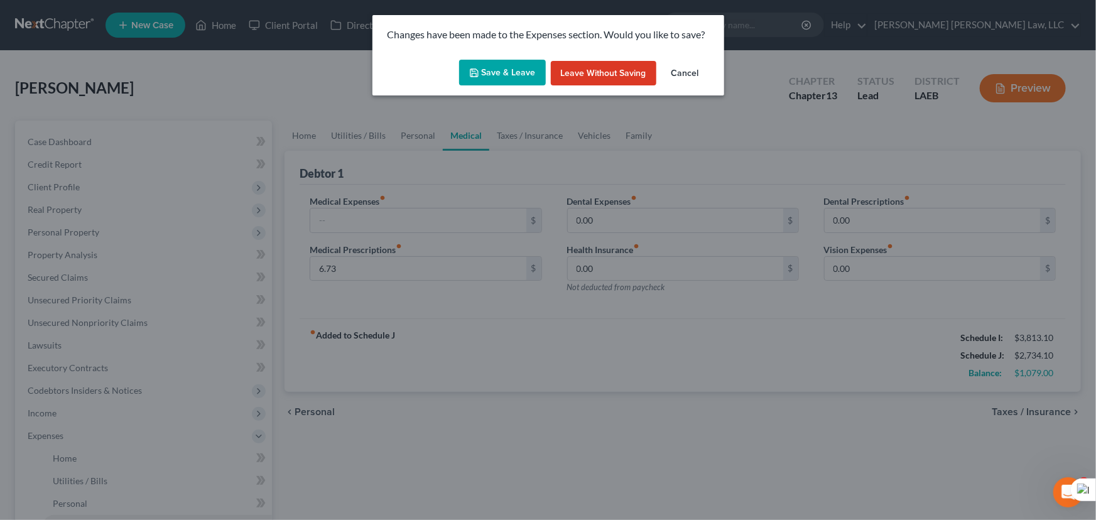
click at [499, 85] on button "Save & Leave" at bounding box center [502, 73] width 87 height 26
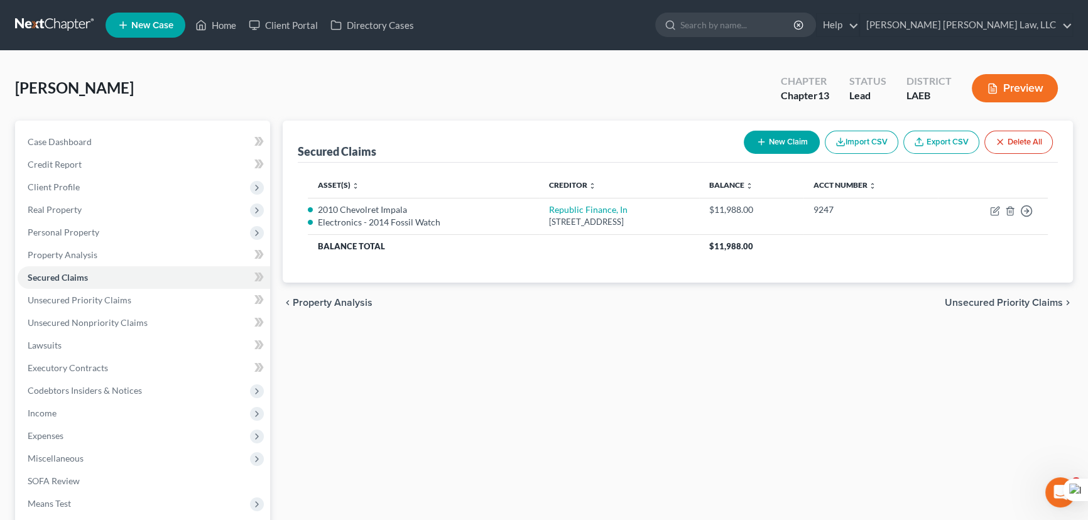
drag, startPoint x: 762, startPoint y: 408, endPoint x: 600, endPoint y: 345, distance: 173.6
click at [763, 408] on div "Secured Claims New Claim Import CSV Export CSV Delete All Asset(s) expand_more …" at bounding box center [677, 382] width 803 height 522
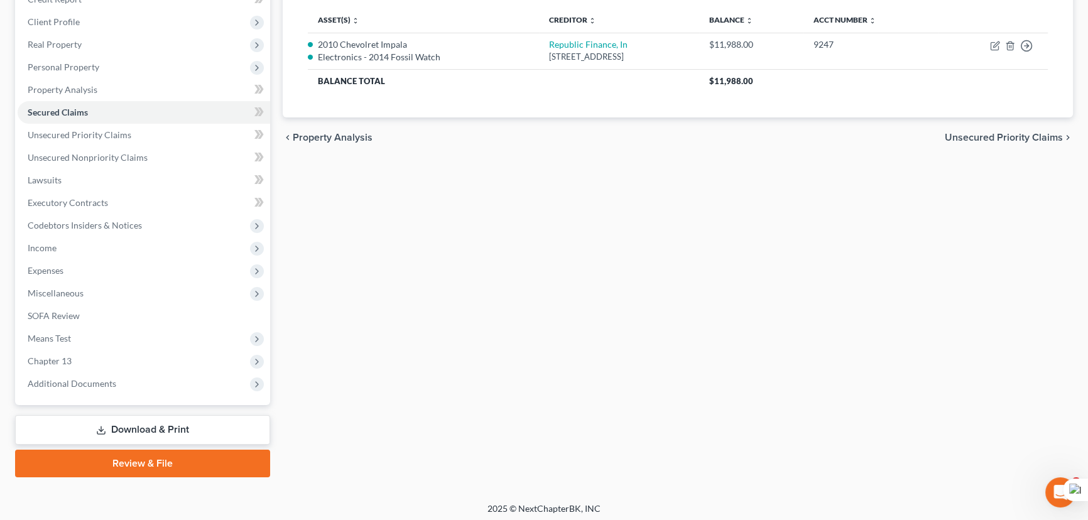
scroll to position [168, 0]
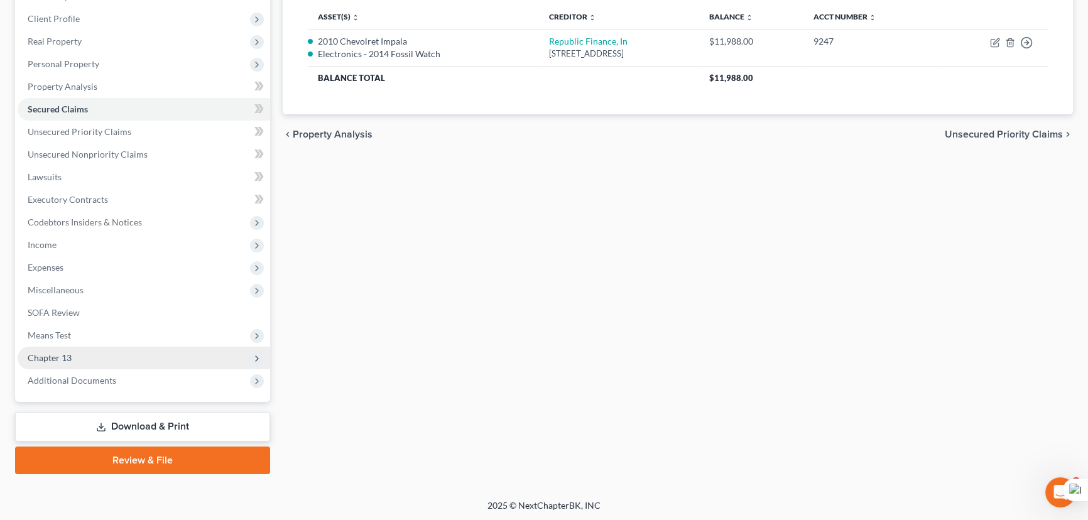
click at [120, 358] on span "Chapter 13" at bounding box center [144, 358] width 253 height 23
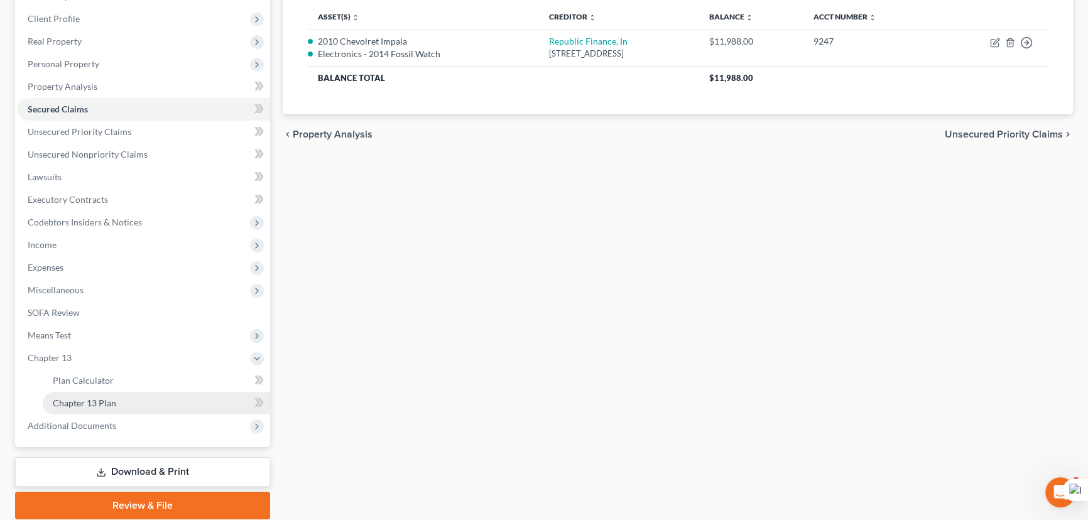
click at [133, 405] on link "Chapter 13 Plan" at bounding box center [156, 403] width 227 height 23
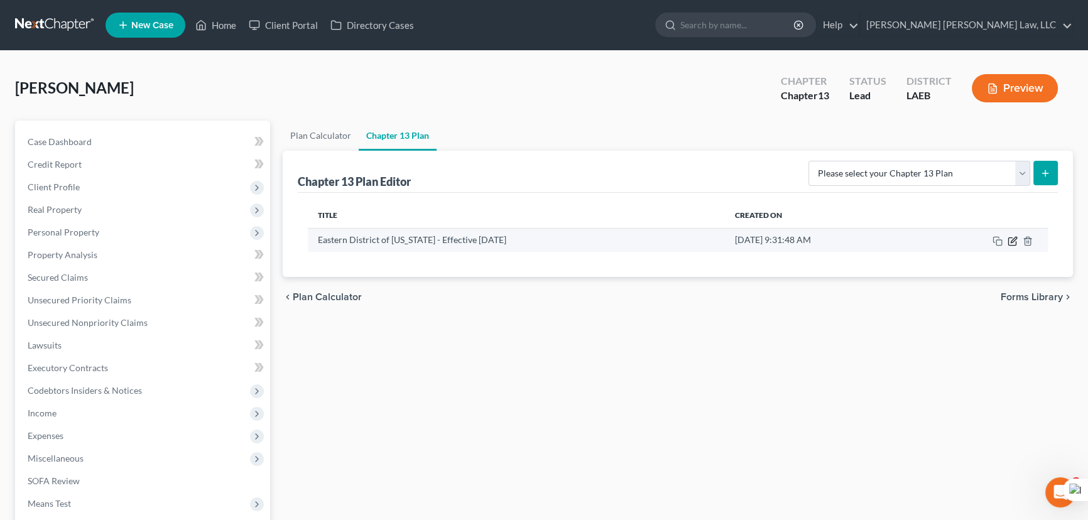
click at [1013, 241] on icon "button" at bounding box center [1013, 241] width 10 height 10
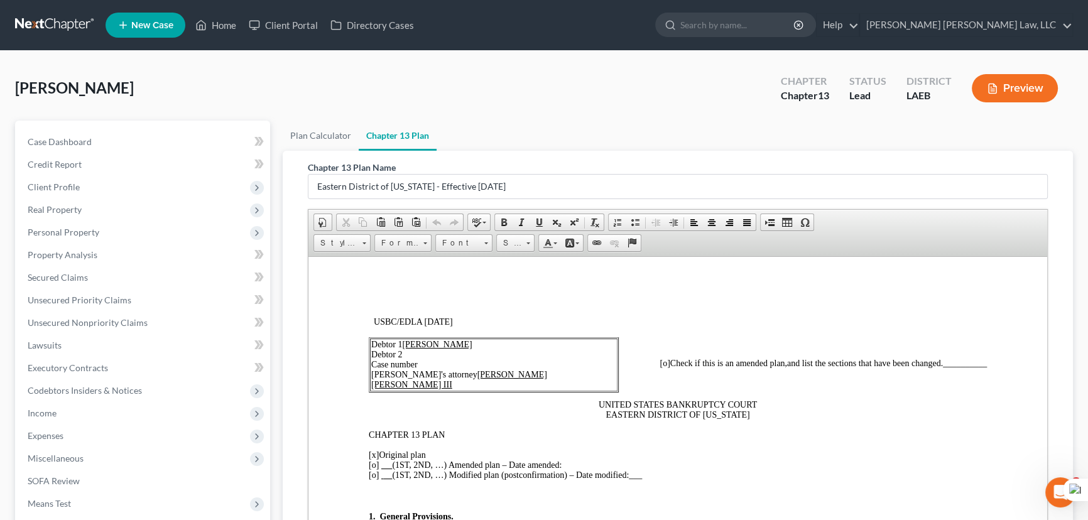
scroll to position [214, 0]
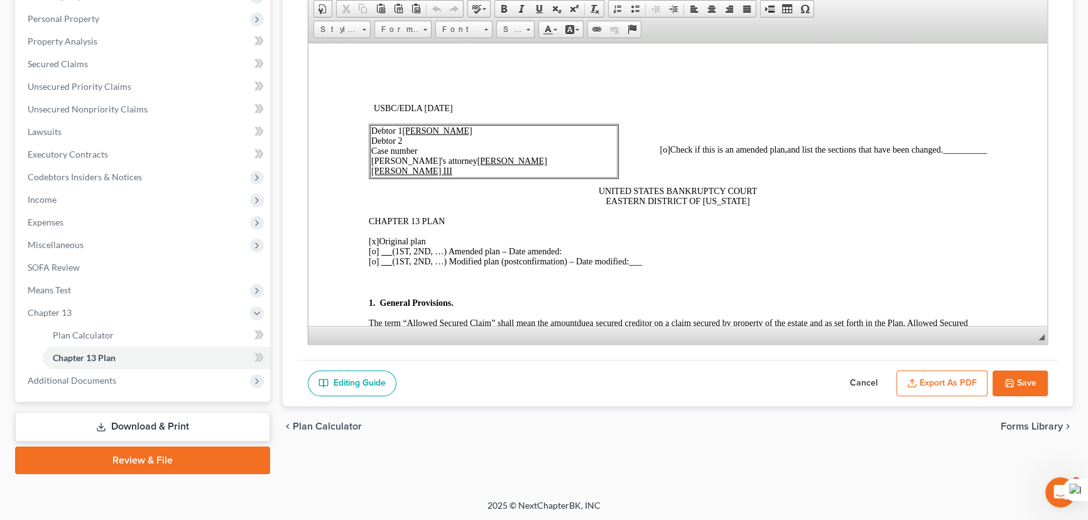
click at [847, 381] on button "Cancel" at bounding box center [863, 384] width 55 height 26
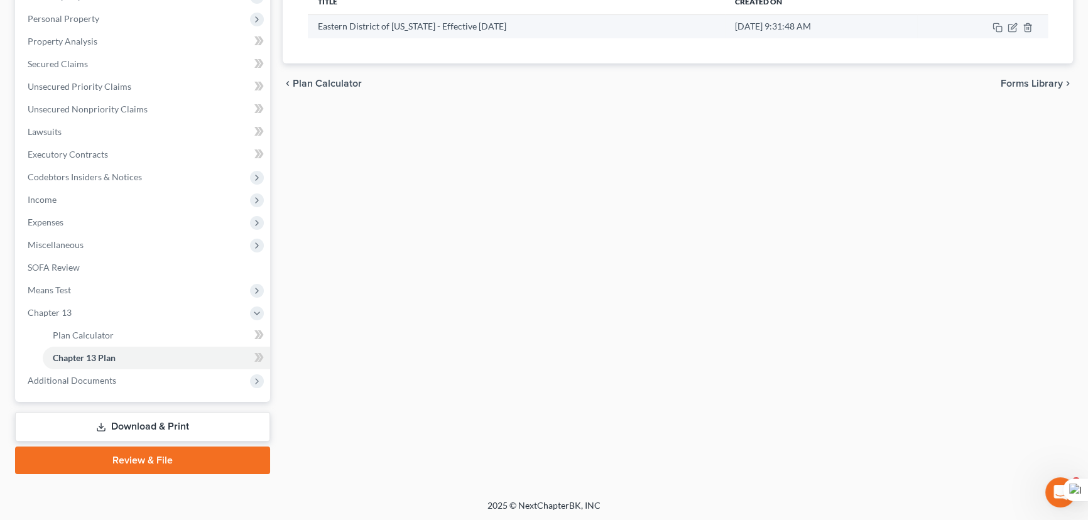
click at [1030, 31] on td at bounding box center [982, 26] width 131 height 24
click at [1026, 30] on icon "button" at bounding box center [1028, 28] width 10 height 10
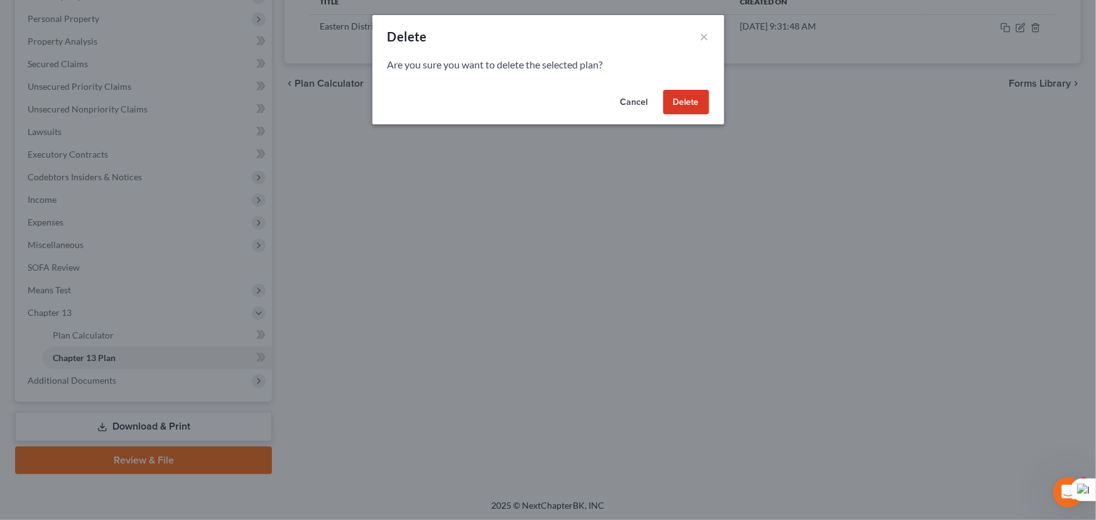
click at [678, 107] on button "Delete" at bounding box center [686, 102] width 46 height 25
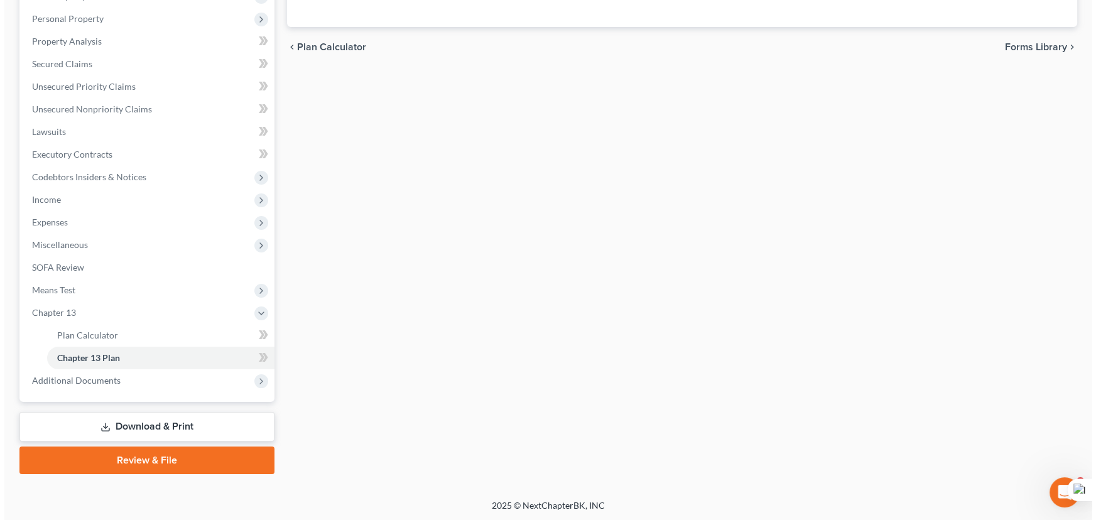
scroll to position [0, 0]
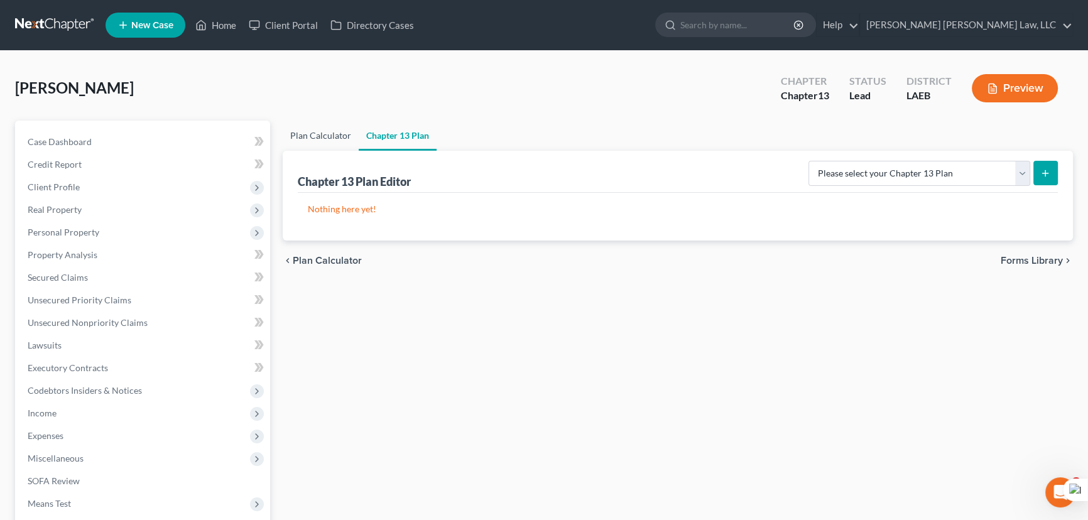
drag, startPoint x: 315, startPoint y: 148, endPoint x: 315, endPoint y: 163, distance: 15.1
click at [315, 148] on link "Plan Calculator" at bounding box center [321, 136] width 76 height 30
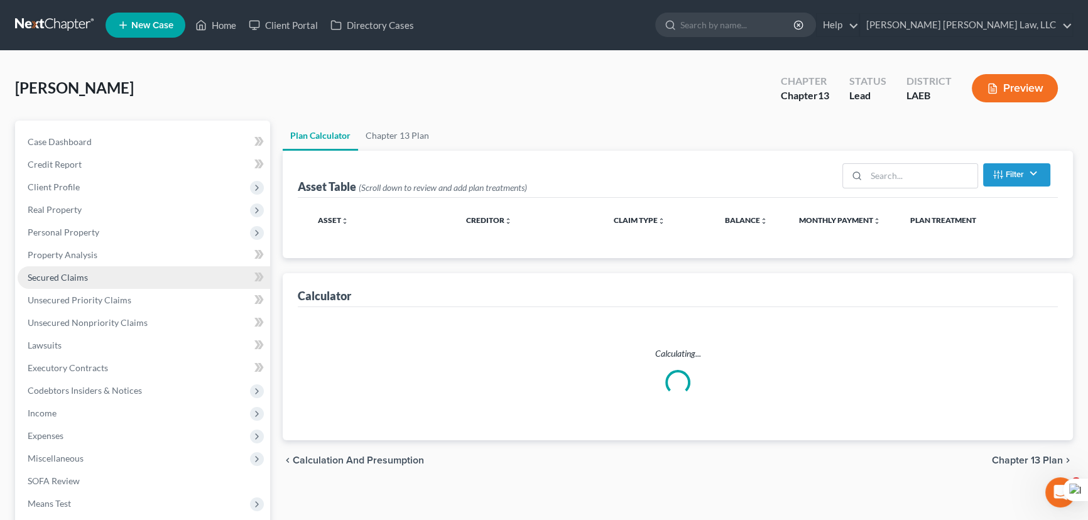
click at [95, 272] on link "Secured Claims" at bounding box center [144, 277] width 253 height 23
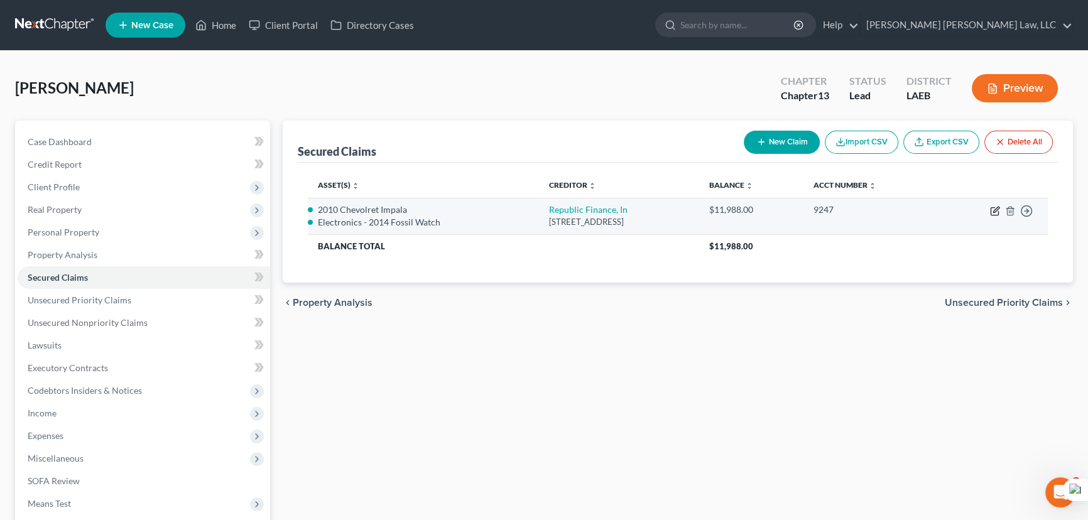
click at [996, 207] on icon "button" at bounding box center [996, 210] width 6 height 6
select select "19"
select select "1"
select select
select select "0"
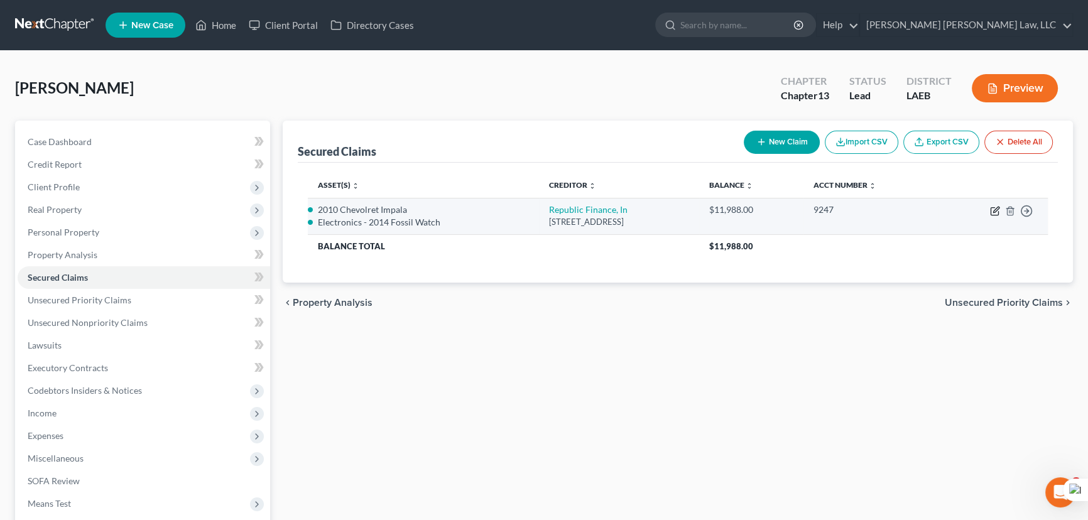
select select "0"
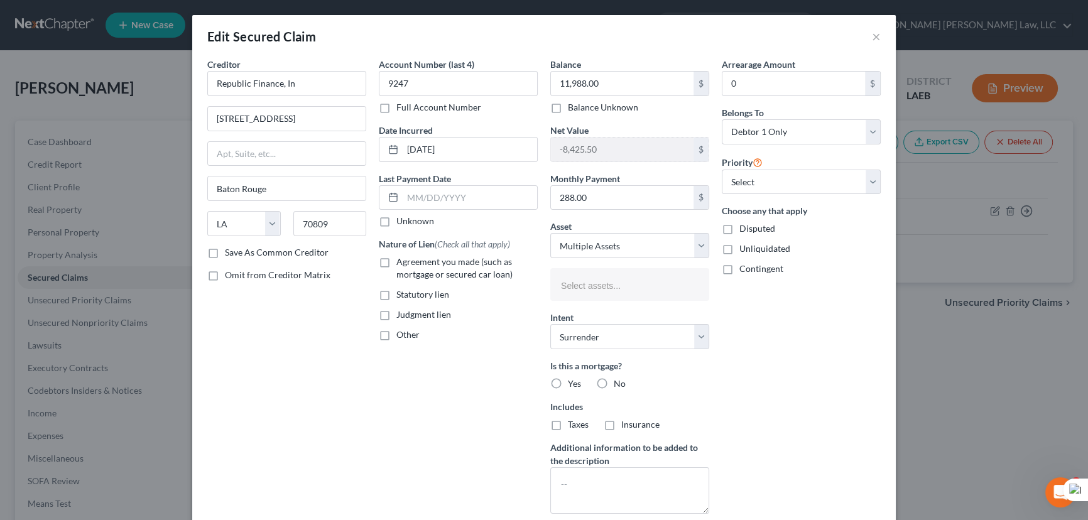
select select "2813441"
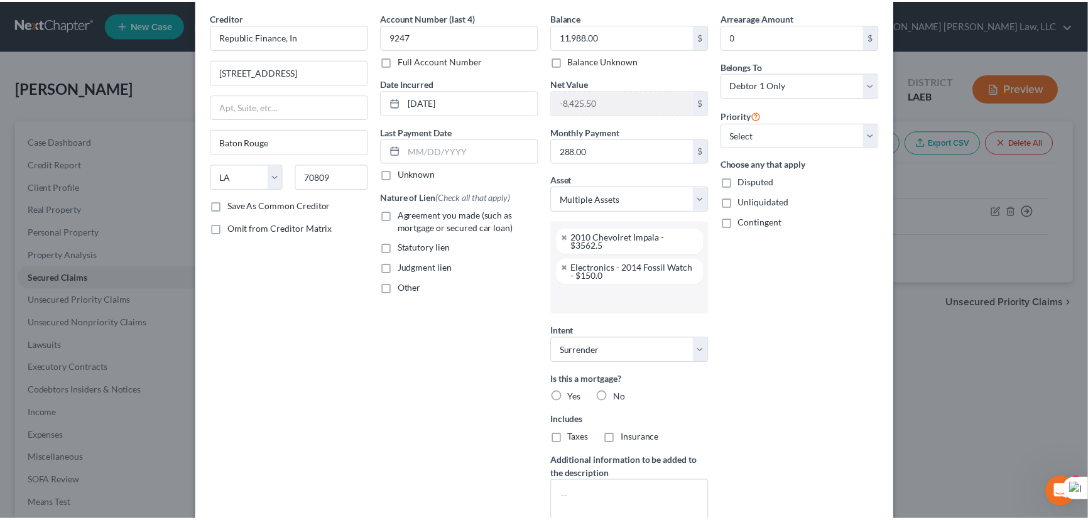
scroll to position [151, 0]
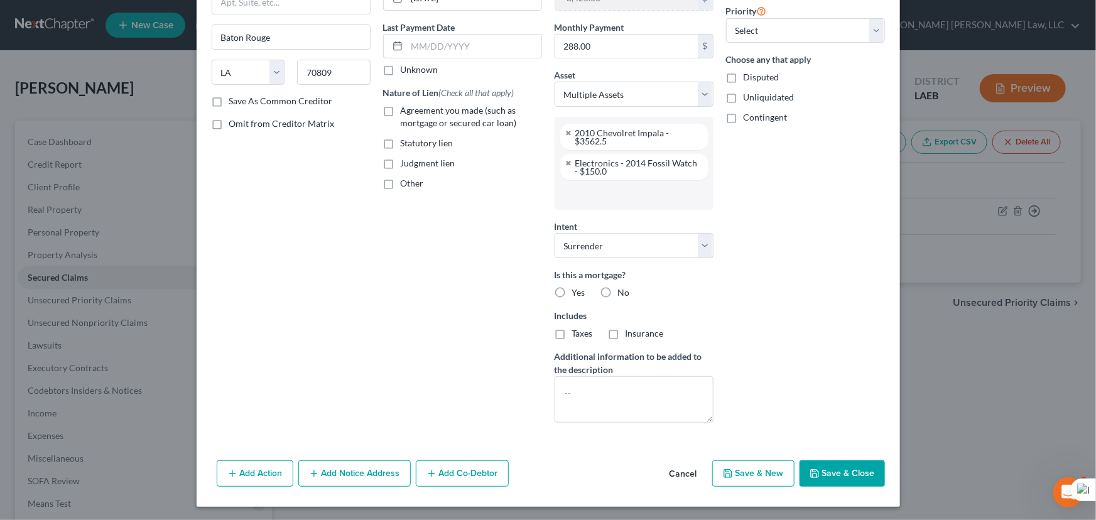
click at [835, 476] on button "Save & Close" at bounding box center [842, 473] width 85 height 26
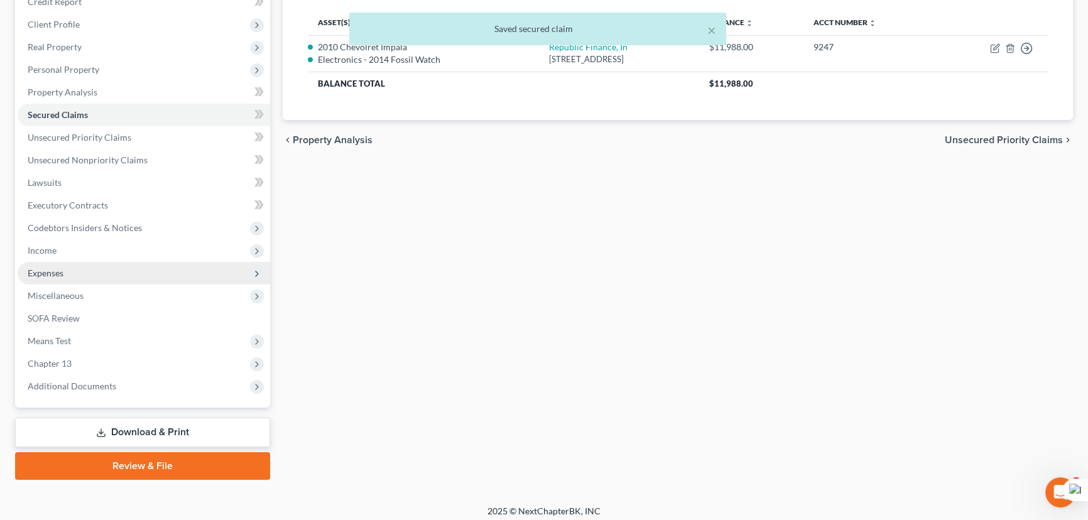
scroll to position [168, 0]
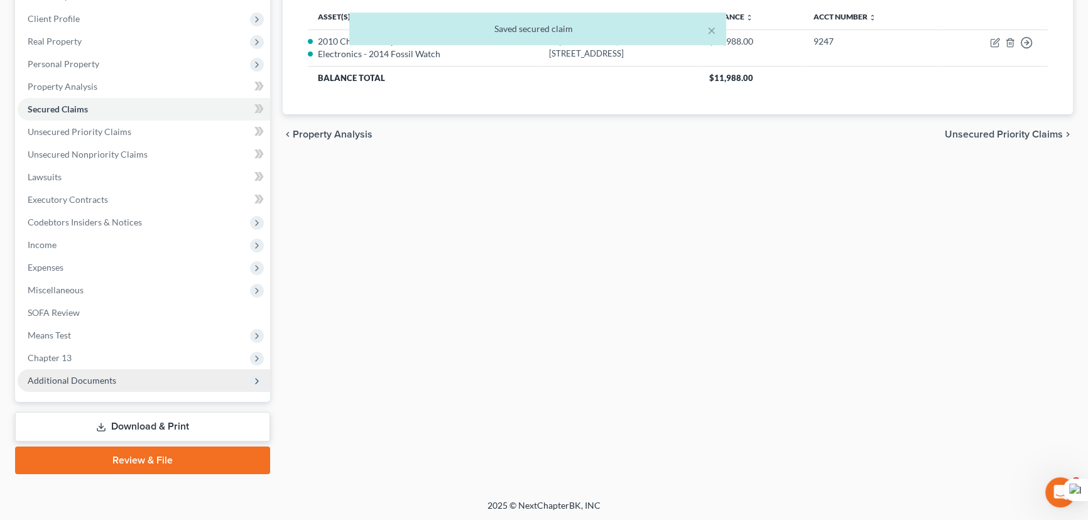
click at [67, 359] on span "Chapter 13" at bounding box center [50, 357] width 44 height 11
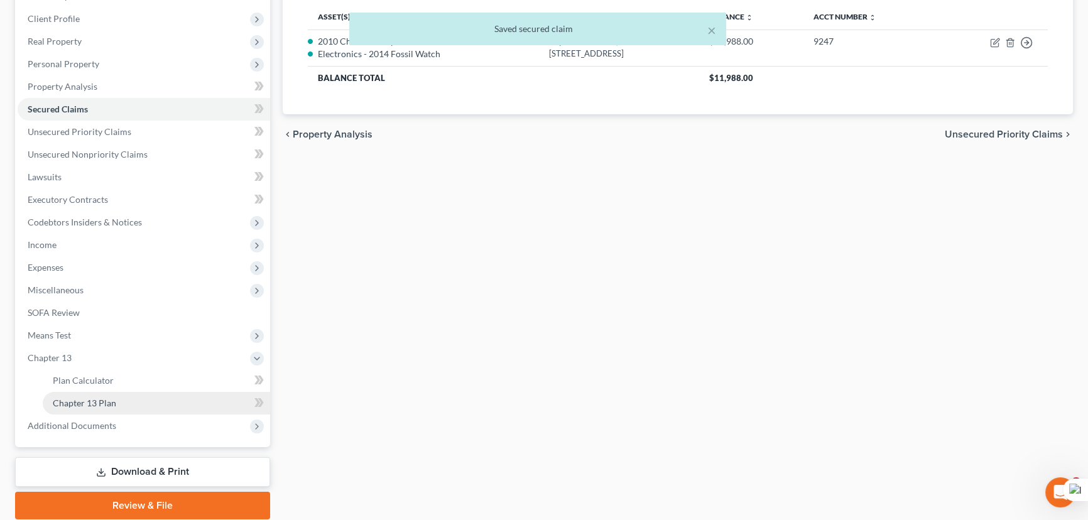
click at [94, 406] on span "Chapter 13 Plan" at bounding box center [84, 403] width 63 height 11
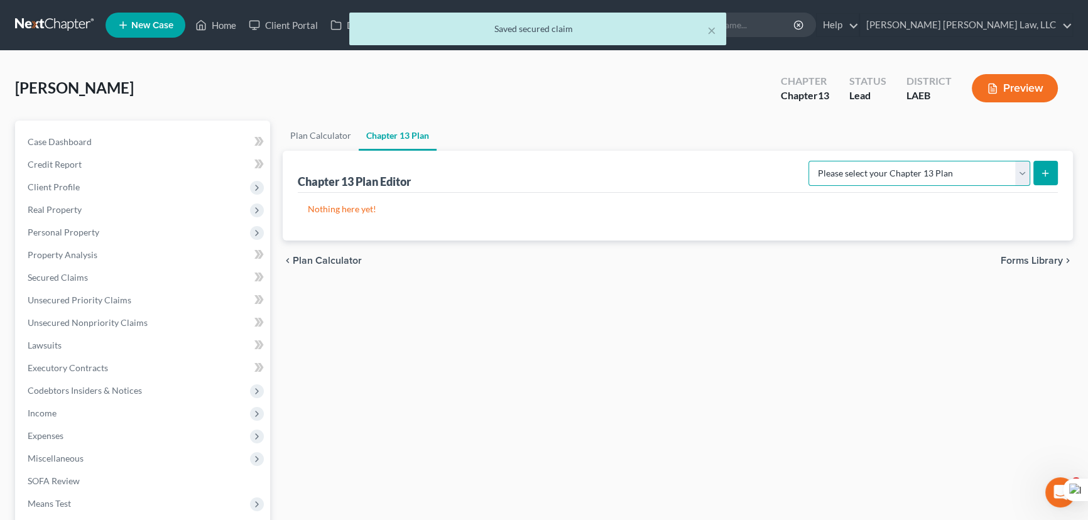
click at [995, 181] on select "Please select your Chapter 13 Plan Eastern District of Louisiana Eastern Distri…" at bounding box center [919, 173] width 222 height 25
select select "1"
click at [808, 161] on select "Please select your Chapter 13 Plan Eastern District of Louisiana Eastern Distri…" at bounding box center [919, 173] width 222 height 25
click at [1047, 173] on icon "submit" at bounding box center [1045, 173] width 10 height 10
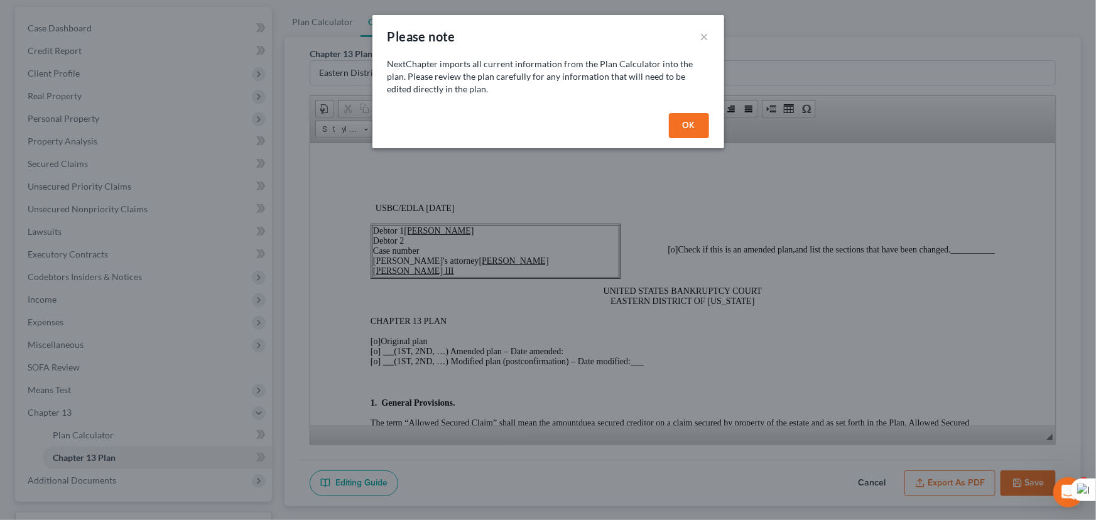
click at [688, 124] on button "OK" at bounding box center [689, 125] width 40 height 25
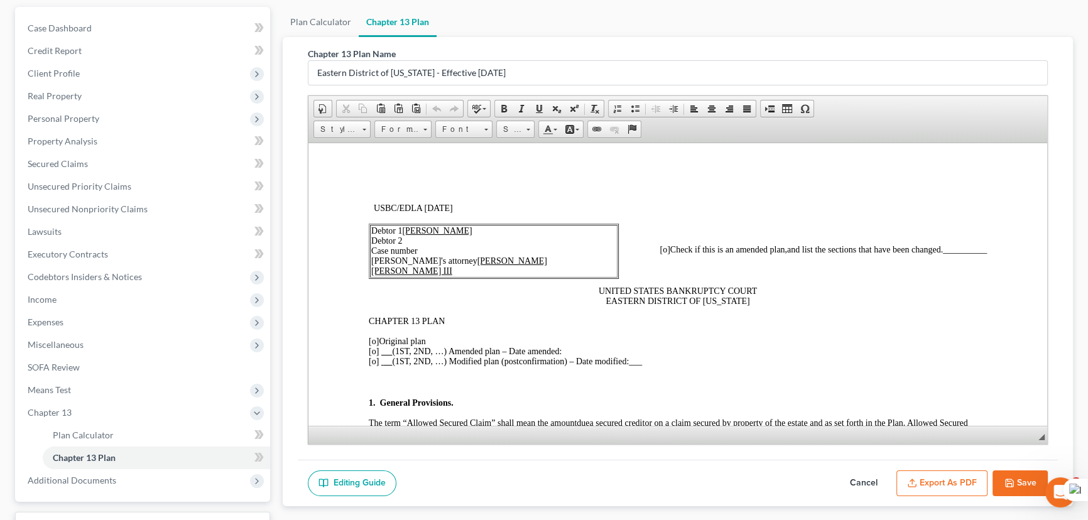
scroll to position [114, 0]
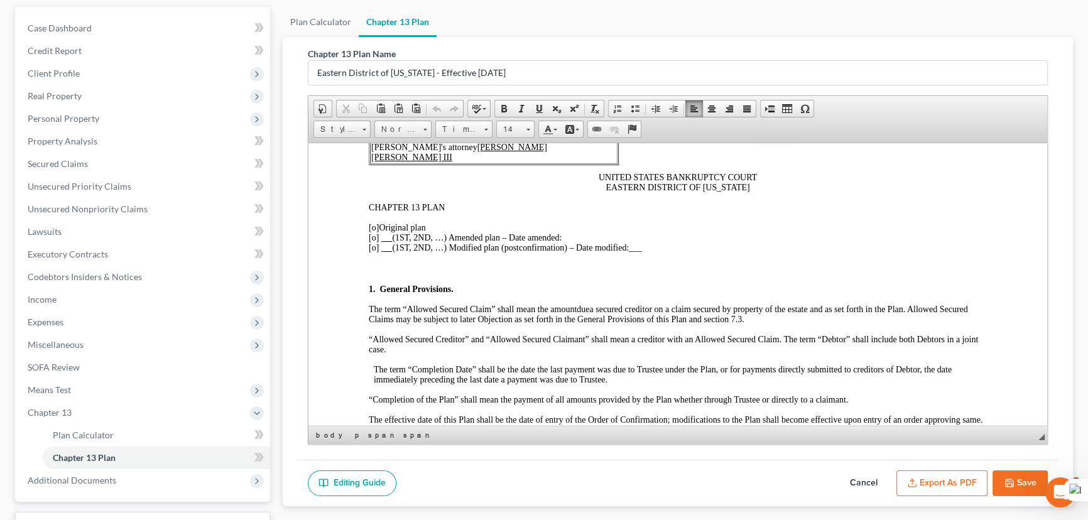
click at [374, 231] on span "[o]" at bounding box center [374, 226] width 10 height 9
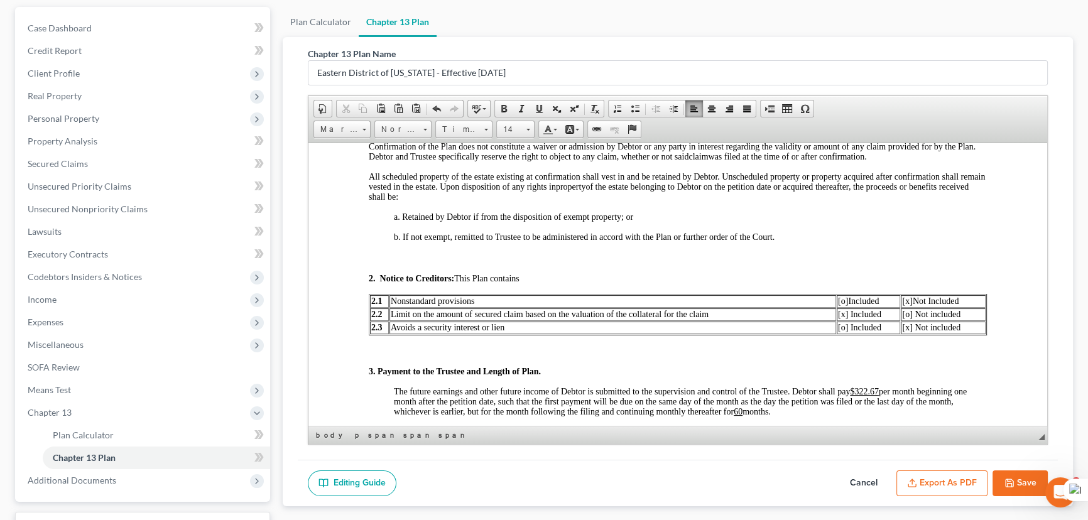
scroll to position [571, 0]
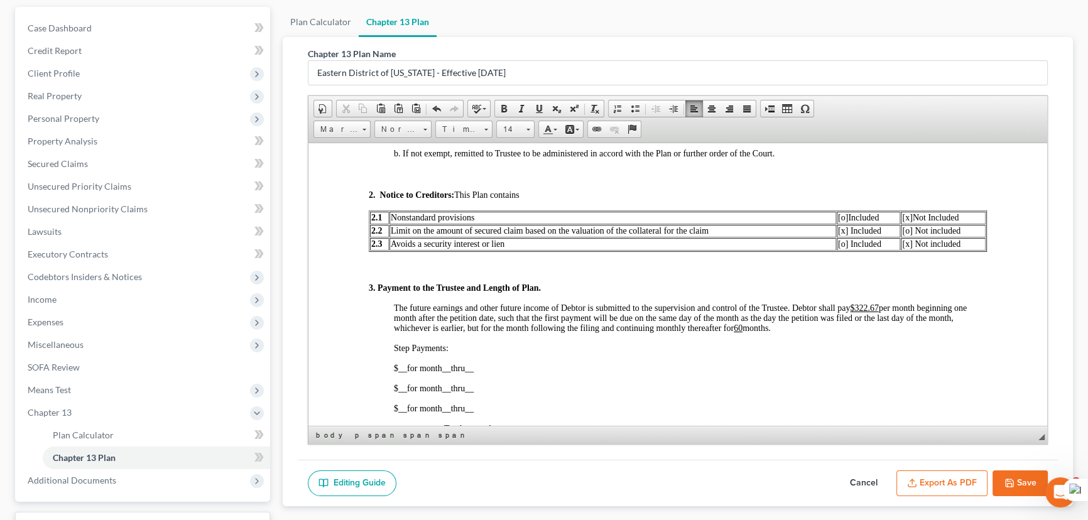
click at [838, 235] on span "[x] Included" at bounding box center [859, 229] width 43 height 9
click at [903, 235] on span "[o] Not included" at bounding box center [931, 229] width 58 height 9
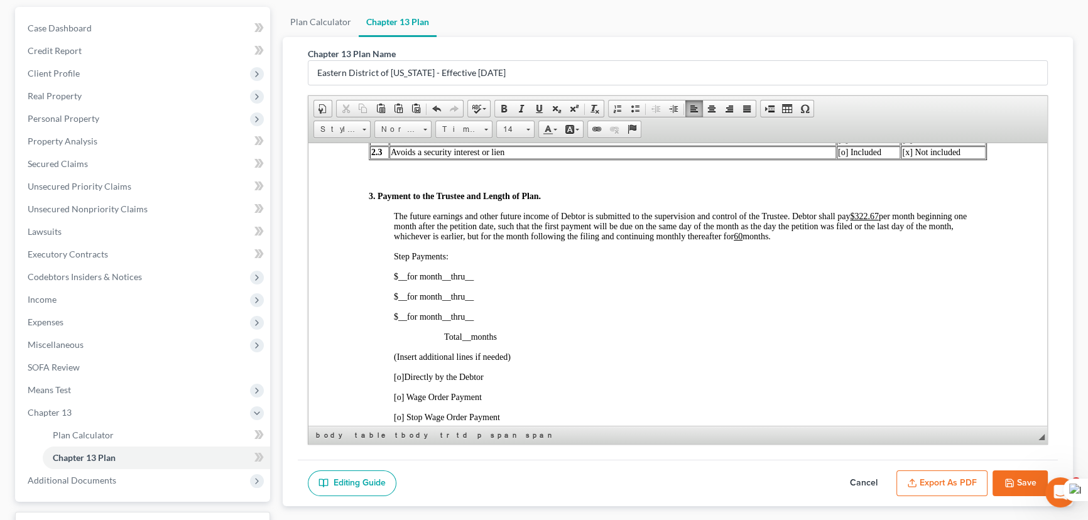
scroll to position [685, 0]
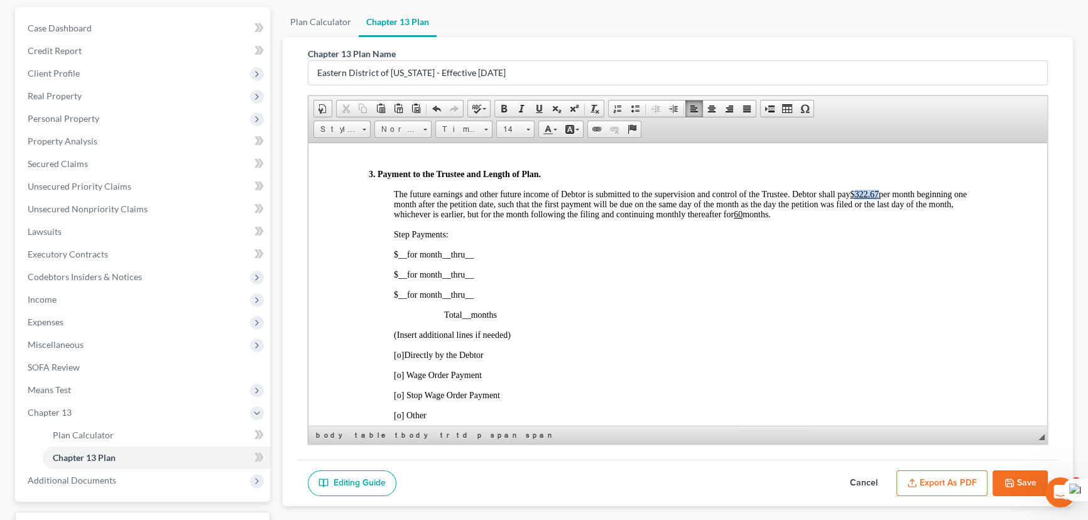
drag, startPoint x: 879, startPoint y: 209, endPoint x: 855, endPoint y: 214, distance: 24.5
click at [855, 198] on u "$322.67" at bounding box center [864, 193] width 29 height 9
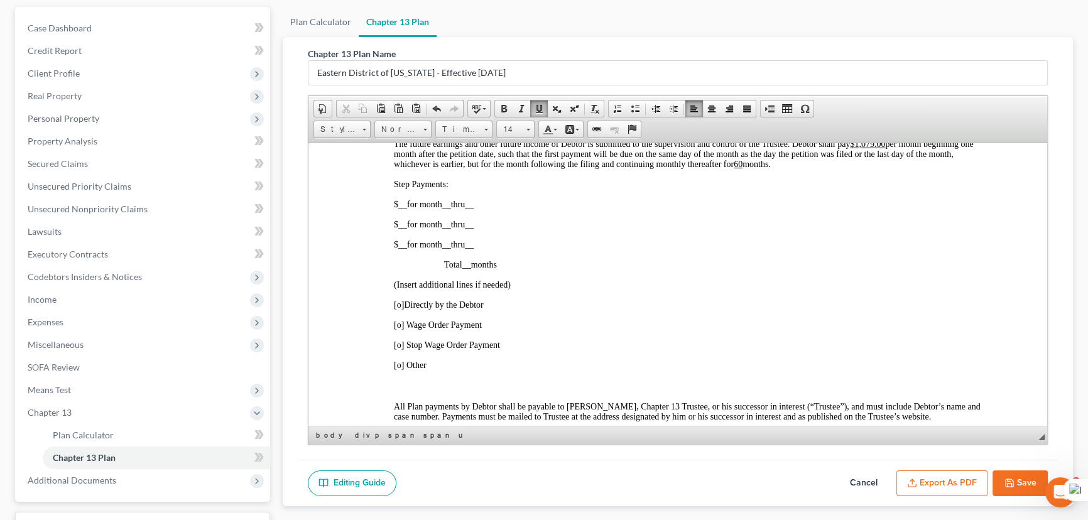
scroll to position [856, 0]
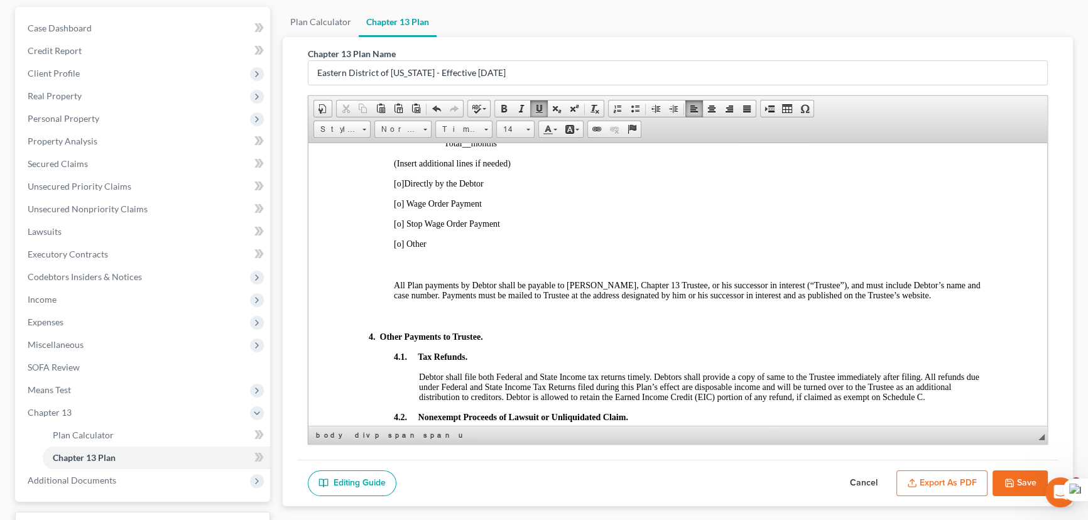
click at [399, 208] on span "[o]" at bounding box center [399, 202] width 10 height 9
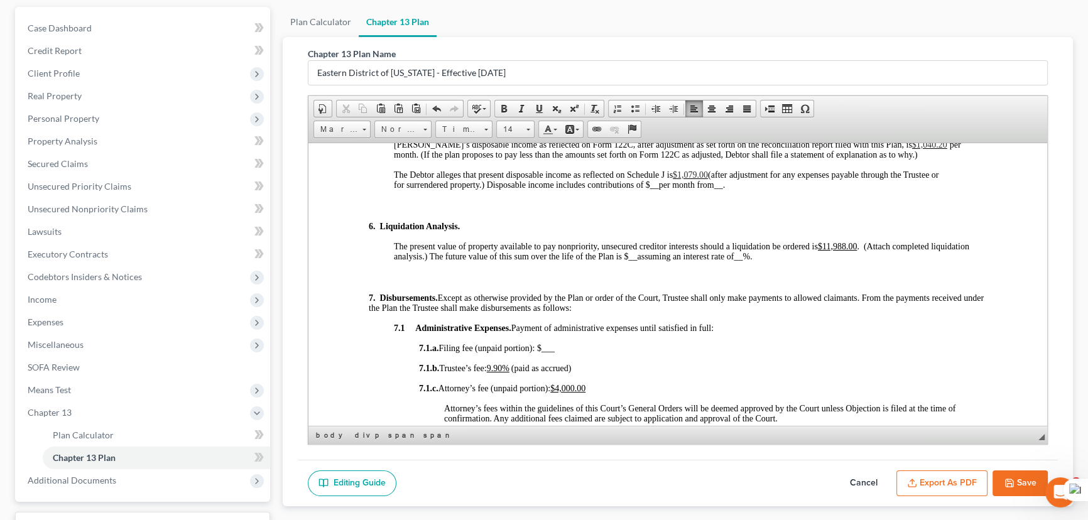
scroll to position [1370, 0]
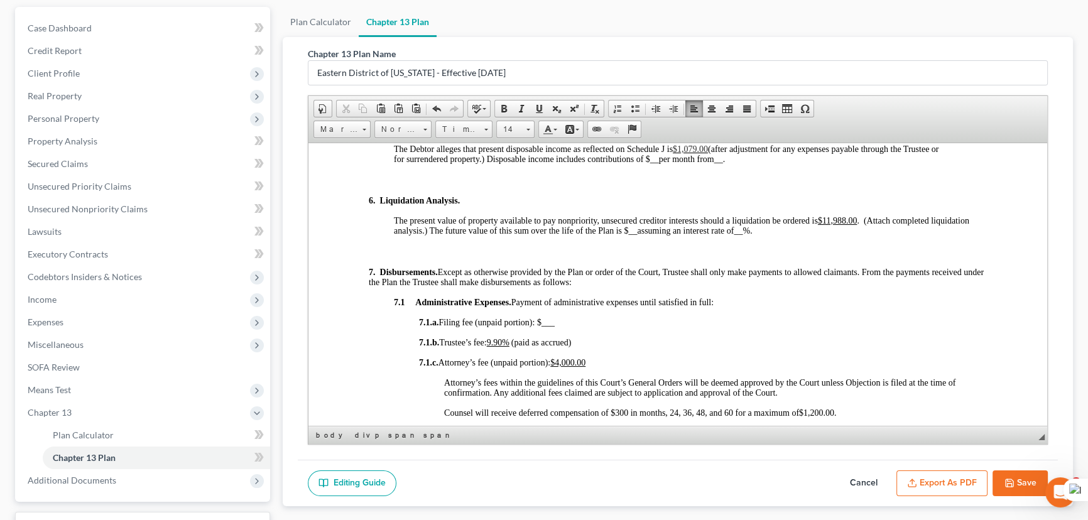
drag, startPoint x: 1025, startPoint y: 484, endPoint x: 473, endPoint y: 264, distance: 594.5
click at [1025, 484] on button "Save" at bounding box center [1019, 483] width 55 height 26
select select "1"
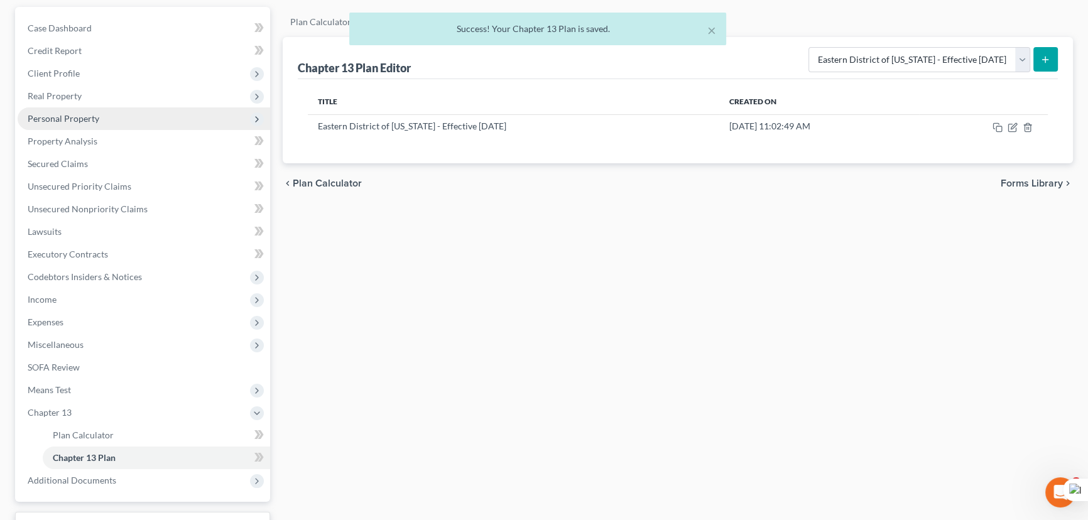
click at [129, 119] on span "Personal Property" at bounding box center [144, 118] width 253 height 23
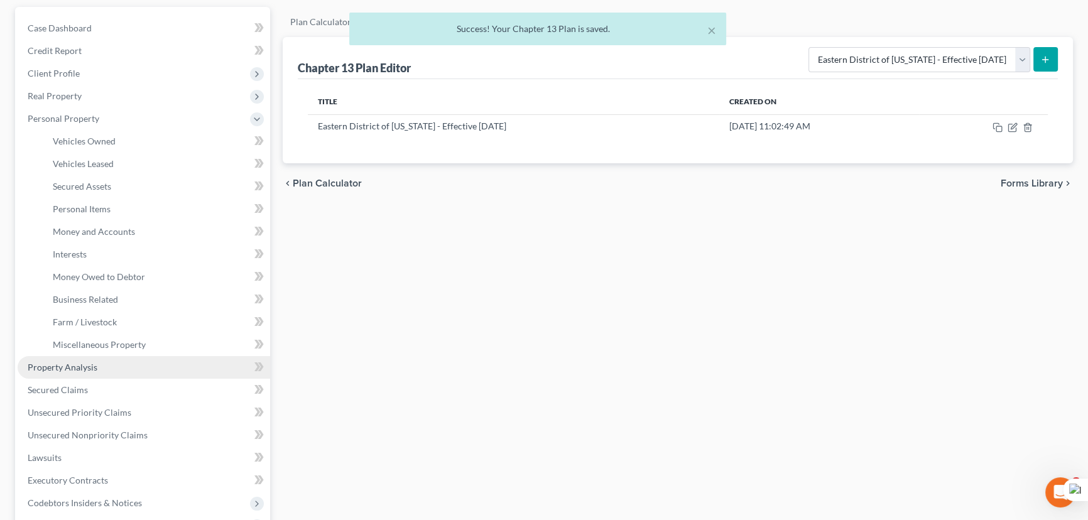
click at [106, 364] on link "Property Analysis" at bounding box center [144, 367] width 253 height 23
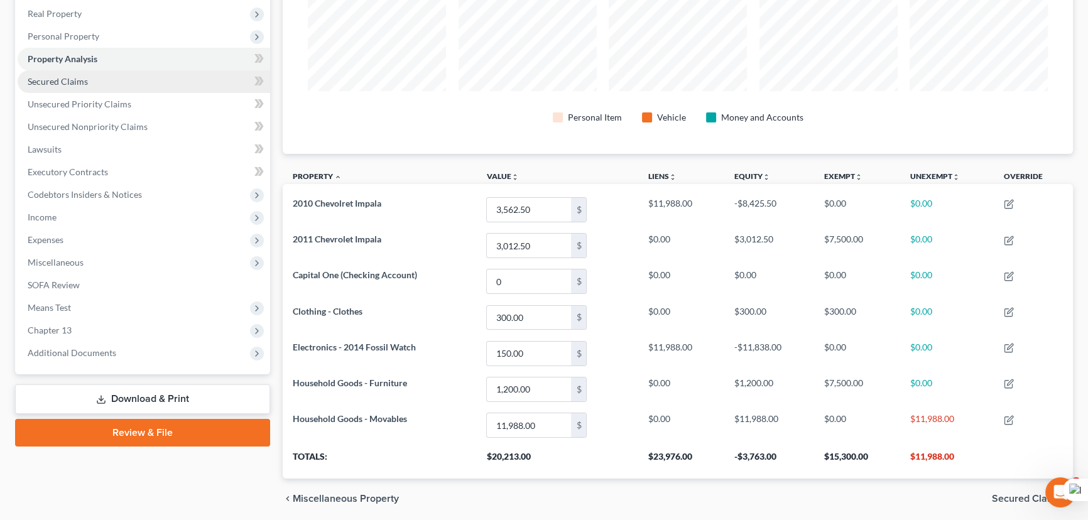
scroll to position [126, 0]
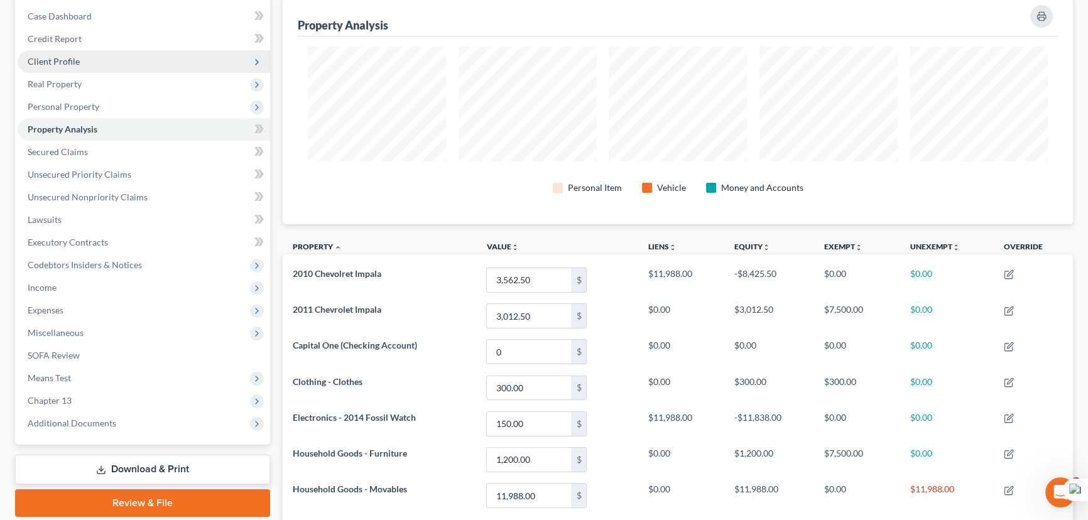
click at [92, 62] on span "Client Profile" at bounding box center [144, 61] width 253 height 23
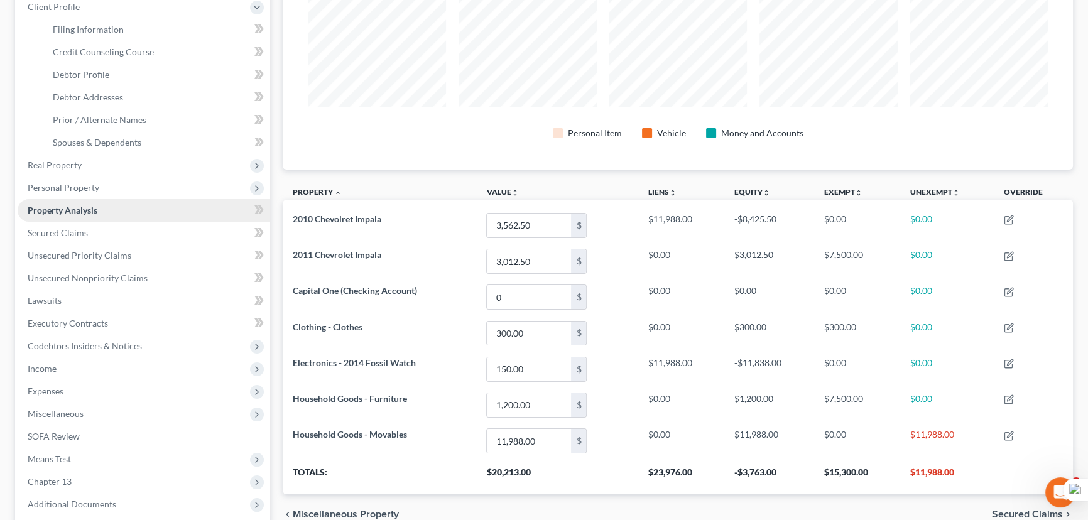
scroll to position [183, 0]
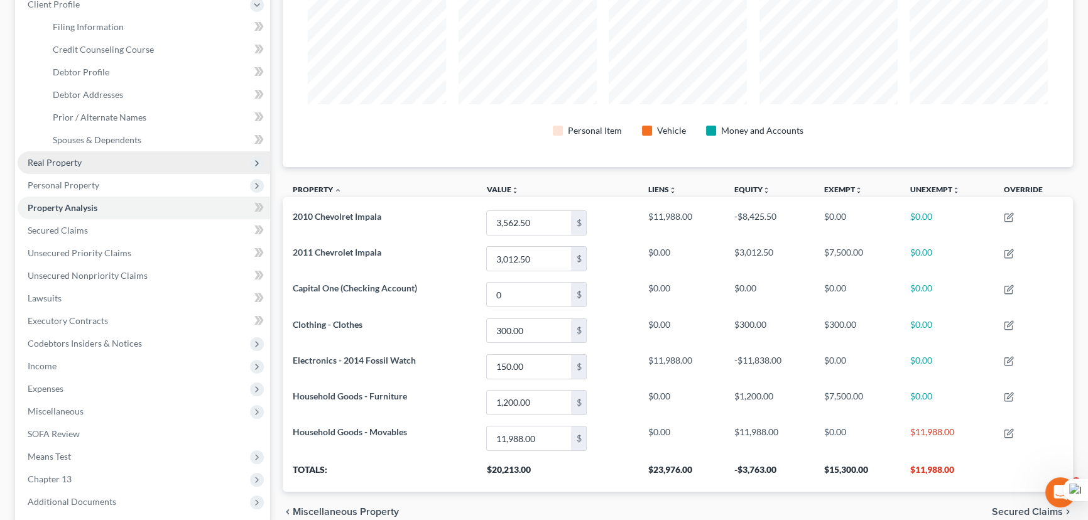
click at [87, 169] on span "Real Property" at bounding box center [144, 162] width 253 height 23
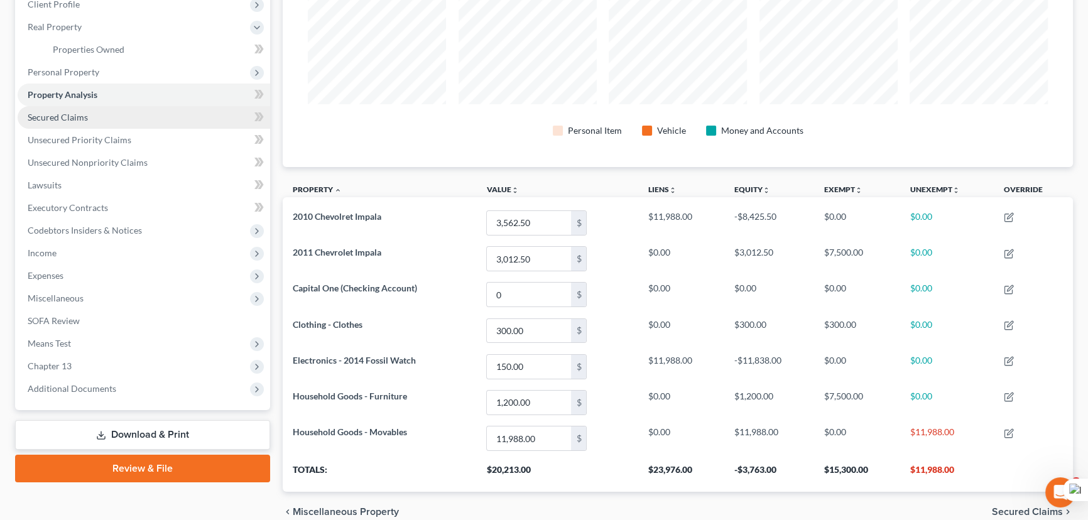
click at [90, 72] on span "Personal Property" at bounding box center [64, 72] width 72 height 11
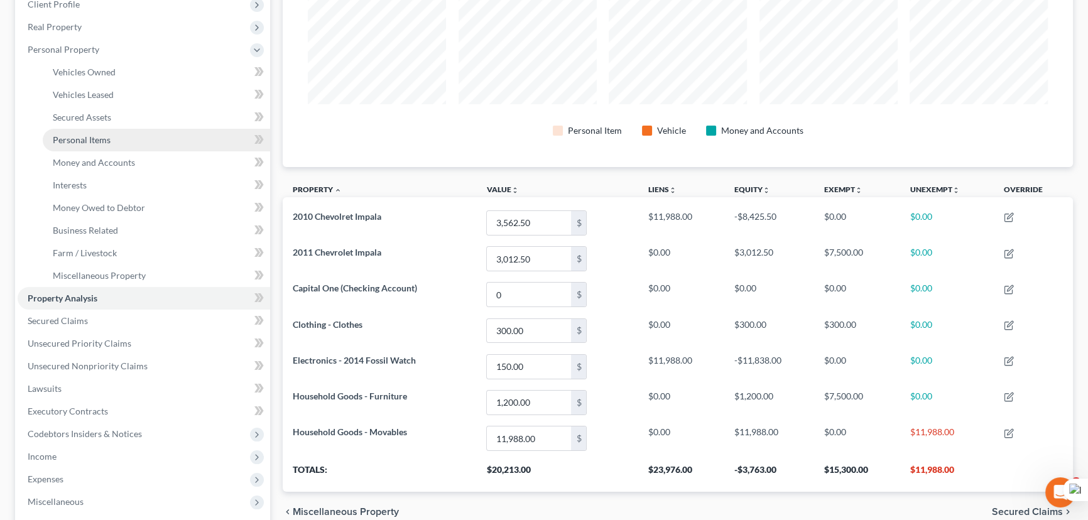
click at [104, 134] on span "Personal Items" at bounding box center [82, 139] width 58 height 11
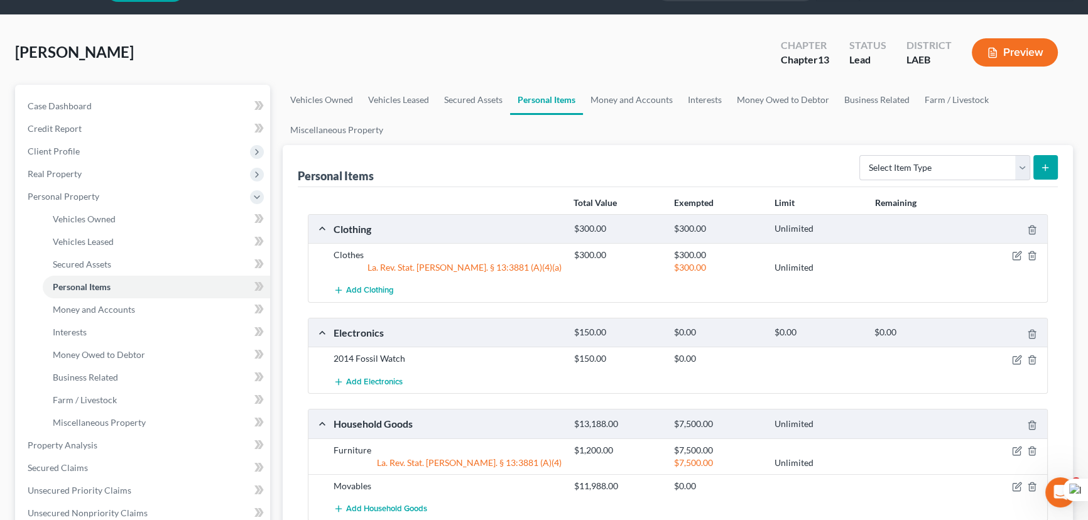
scroll to position [171, 0]
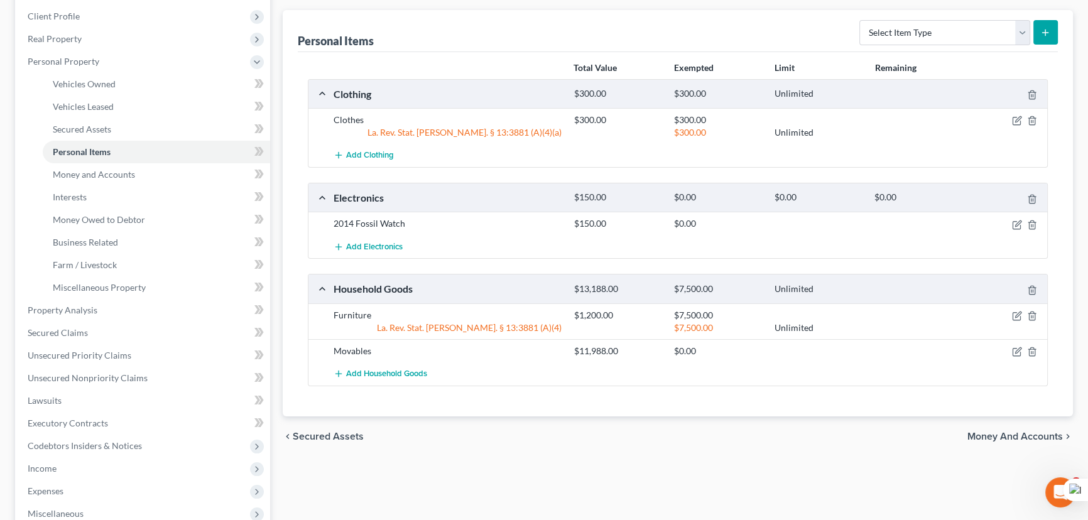
click at [1024, 345] on div at bounding box center [1008, 351] width 80 height 13
click at [1034, 348] on icon "button" at bounding box center [1032, 352] width 10 height 10
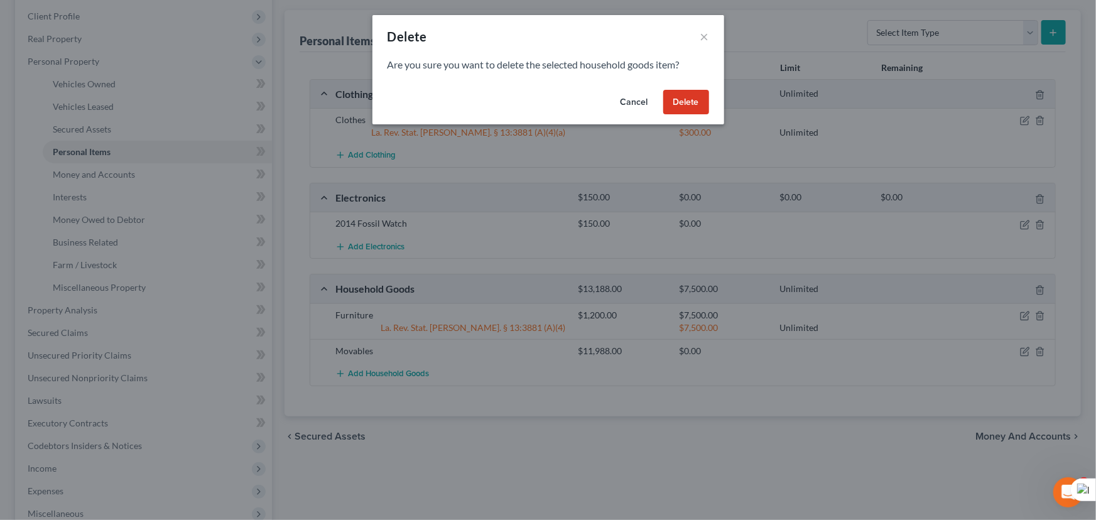
click at [697, 111] on button "Delete" at bounding box center [686, 102] width 46 height 25
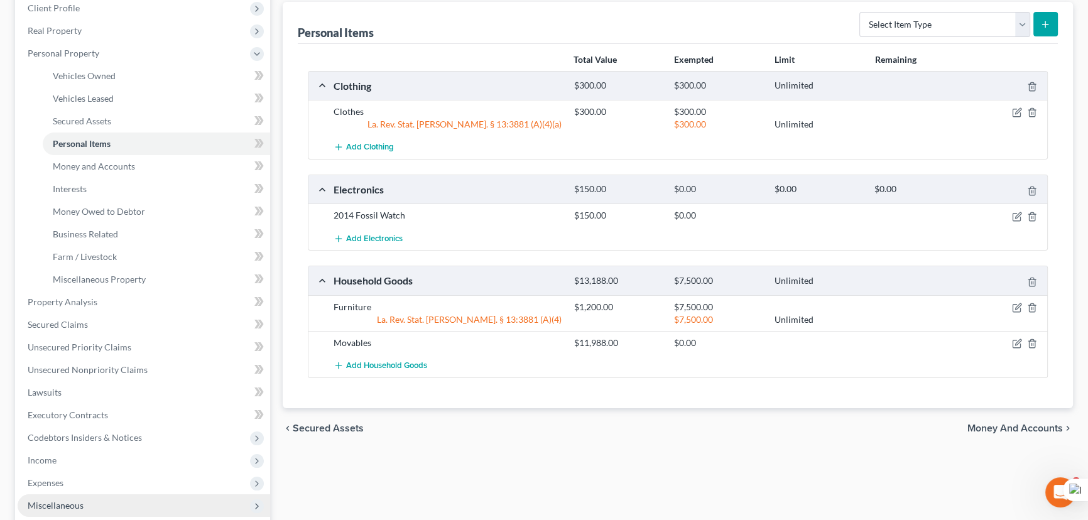
scroll to position [394, 0]
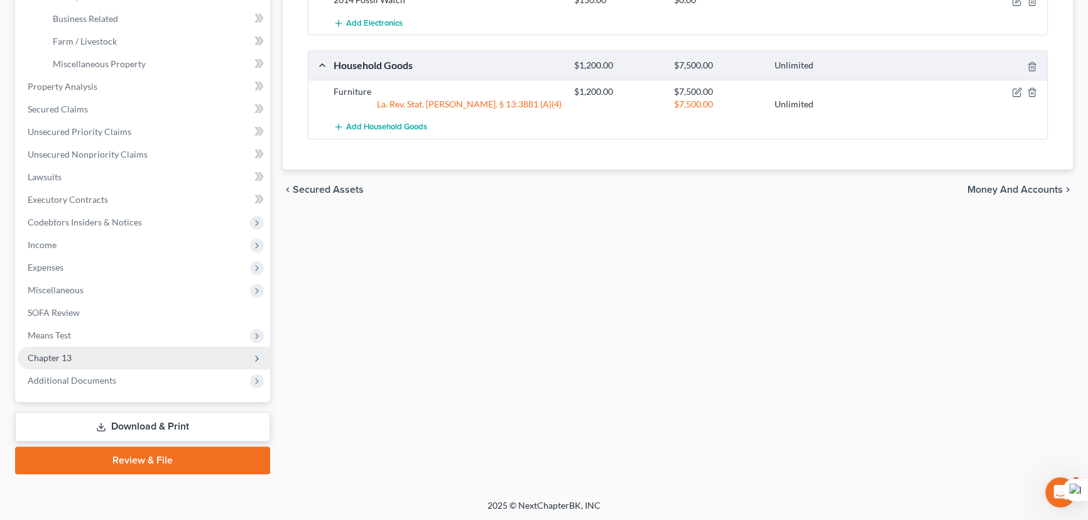
click at [111, 361] on span "Chapter 13" at bounding box center [144, 358] width 253 height 23
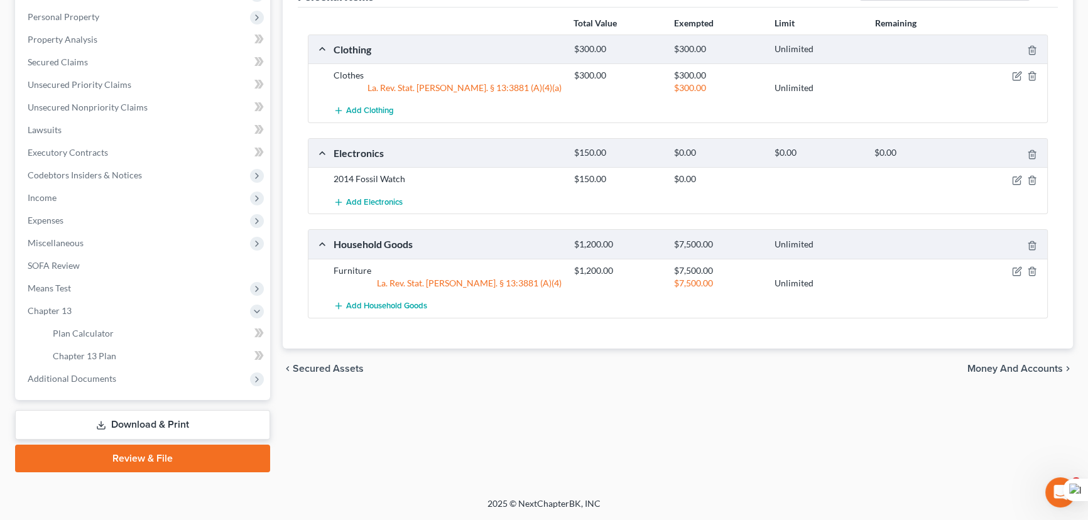
scroll to position [214, 0]
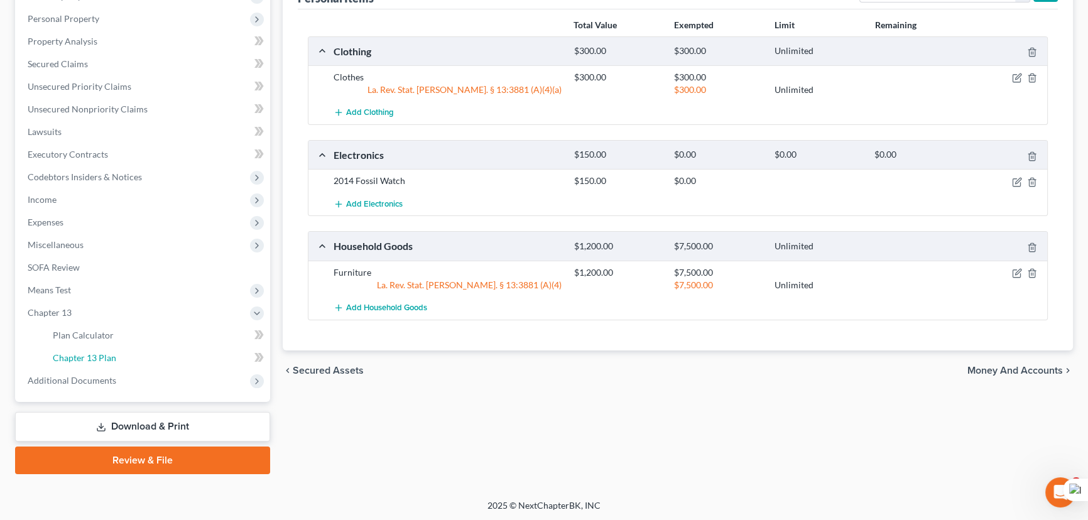
click at [122, 359] on link "Chapter 13 Plan" at bounding box center [156, 358] width 227 height 23
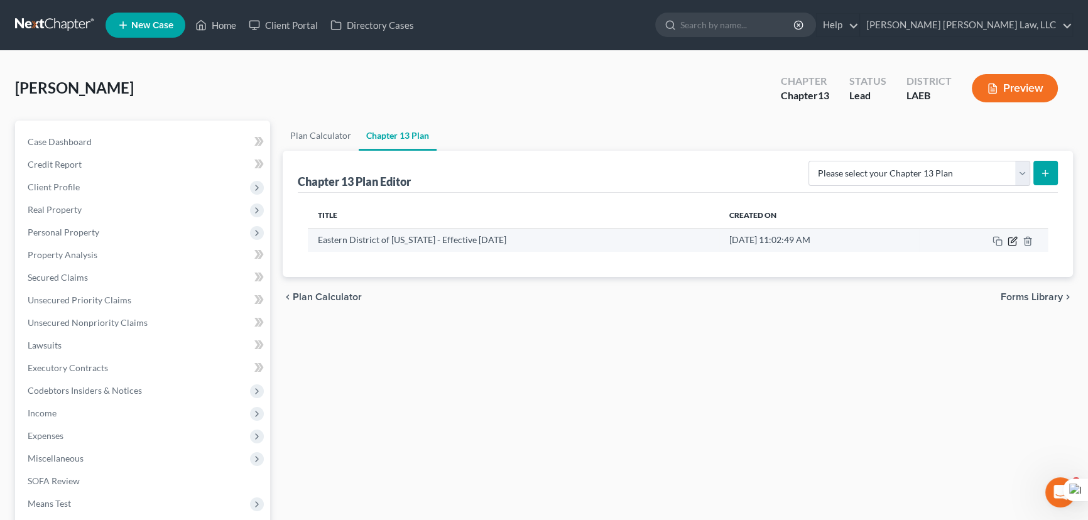
click at [1017, 239] on icon "button" at bounding box center [1013, 241] width 10 height 10
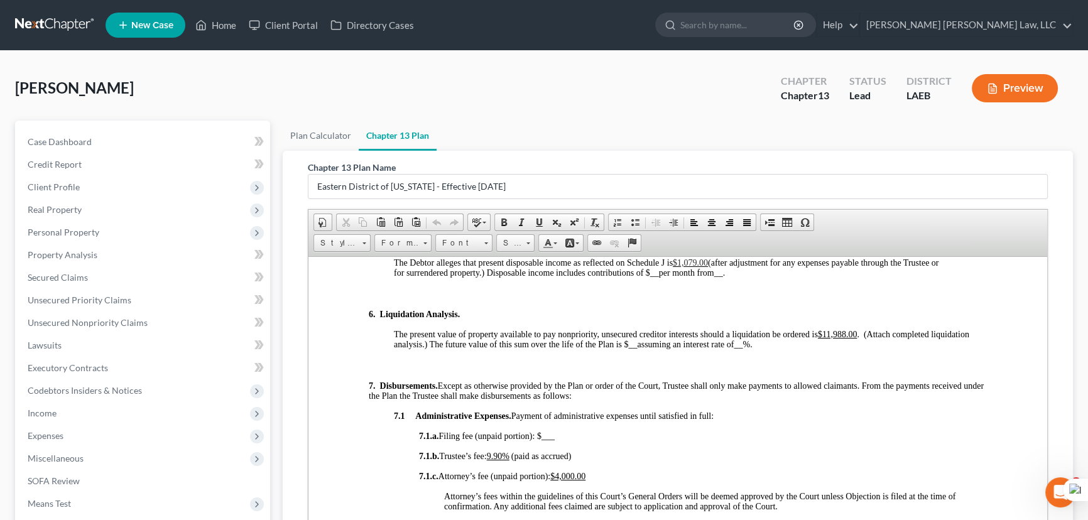
scroll to position [1427, 0]
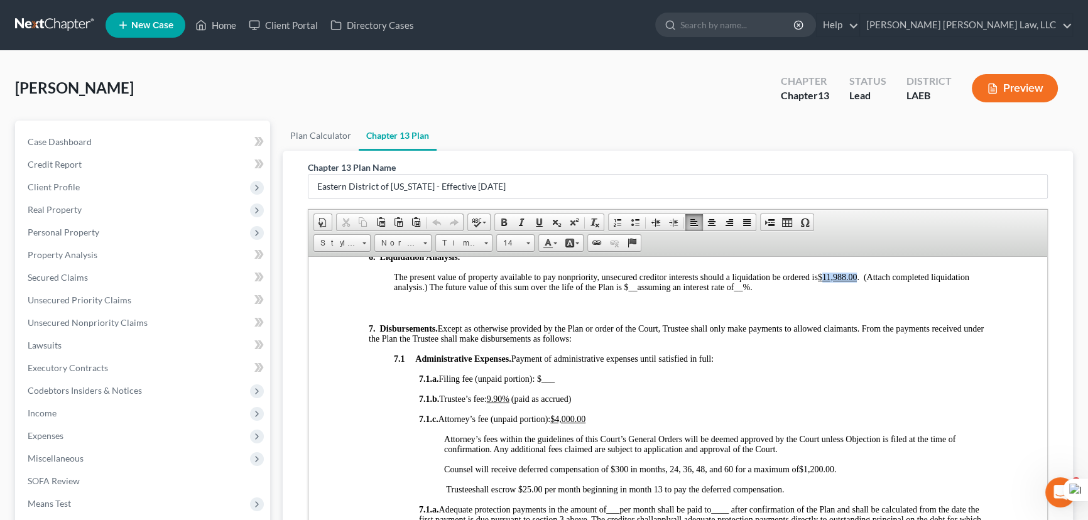
drag, startPoint x: 859, startPoint y: 308, endPoint x: 825, endPoint y: 307, distance: 33.9
click at [825, 281] on u "$11,988.00" at bounding box center [837, 276] width 39 height 9
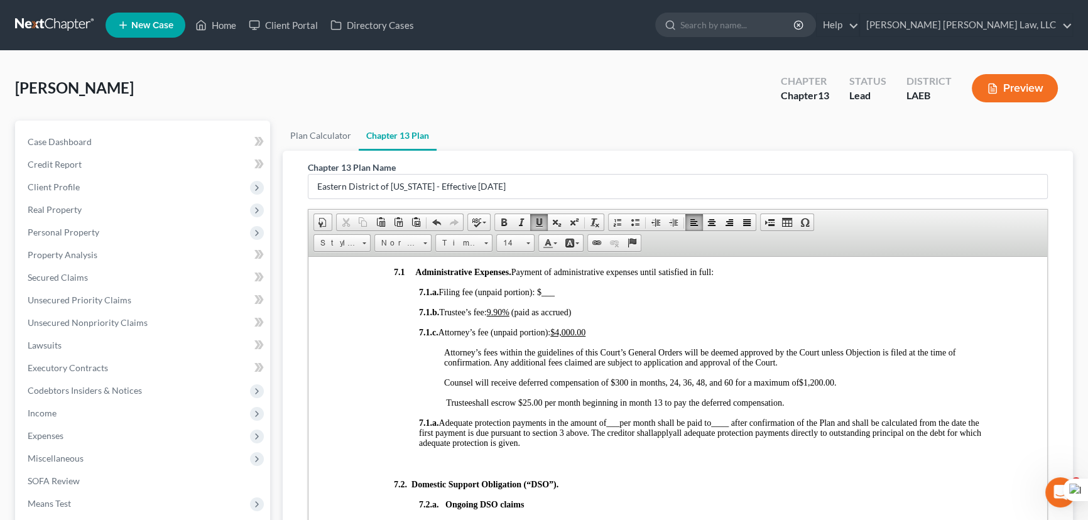
scroll to position [1541, 0]
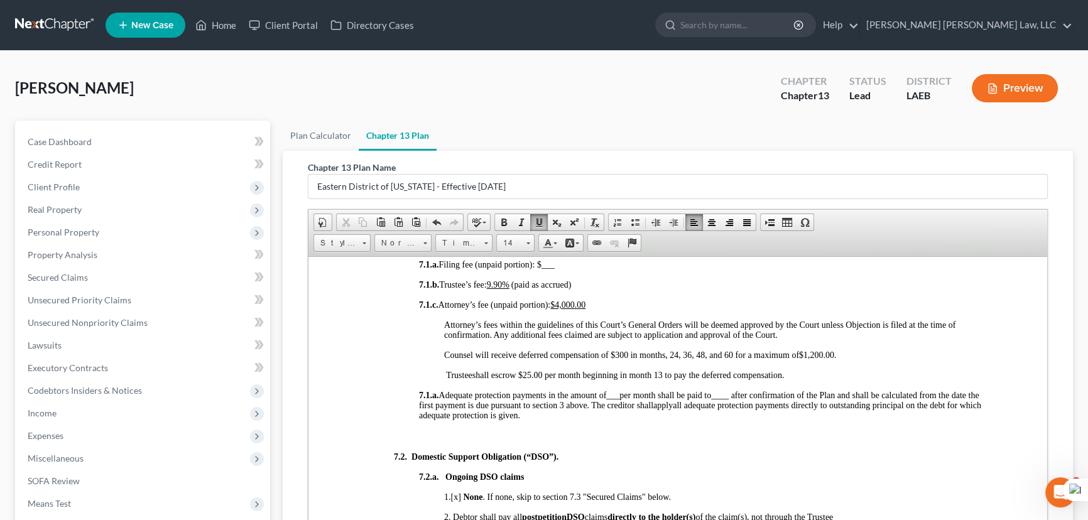
click at [509, 289] on u "9.90%" at bounding box center [498, 284] width 23 height 9
drag, startPoint x: 786, startPoint y: 411, endPoint x: 442, endPoint y: 387, distance: 345.1
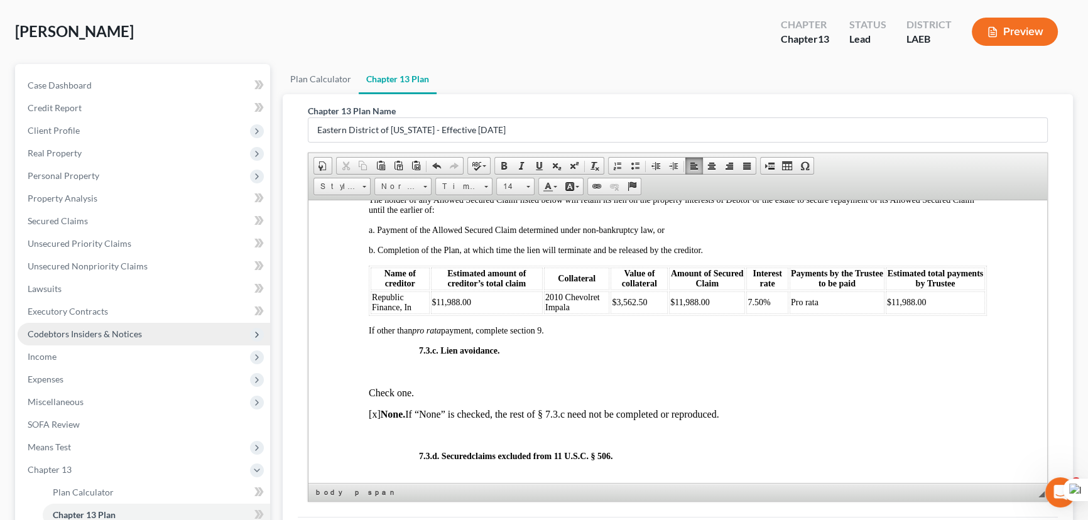
scroll to position [114, 0]
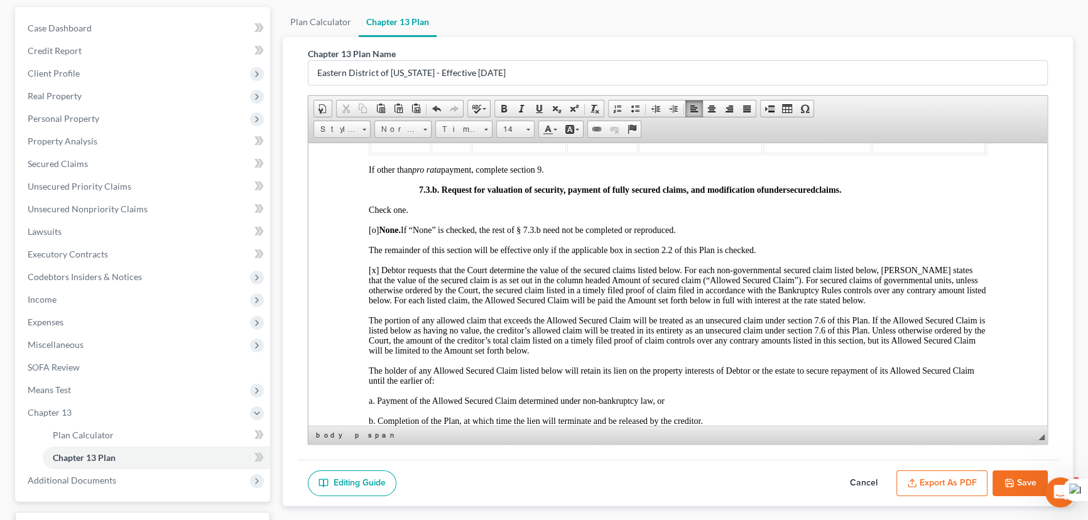
click at [374, 305] on span "[x] Debtor requests that the Court determine the value of the secured claims li…" at bounding box center [677, 285] width 617 height 40
click at [376, 305] on span "[x] Debtor requests that the Court determine the value of the secured claims li…" at bounding box center [677, 285] width 617 height 40
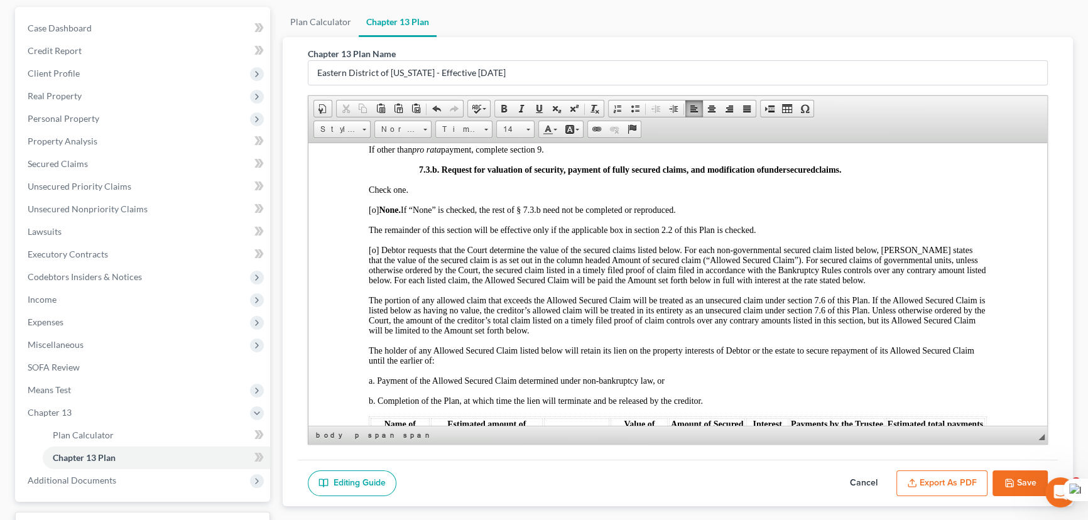
click at [377, 214] on span "[o] None. If “None” is checked, the rest of § 7.3.b need not be completed or re…" at bounding box center [522, 209] width 307 height 9
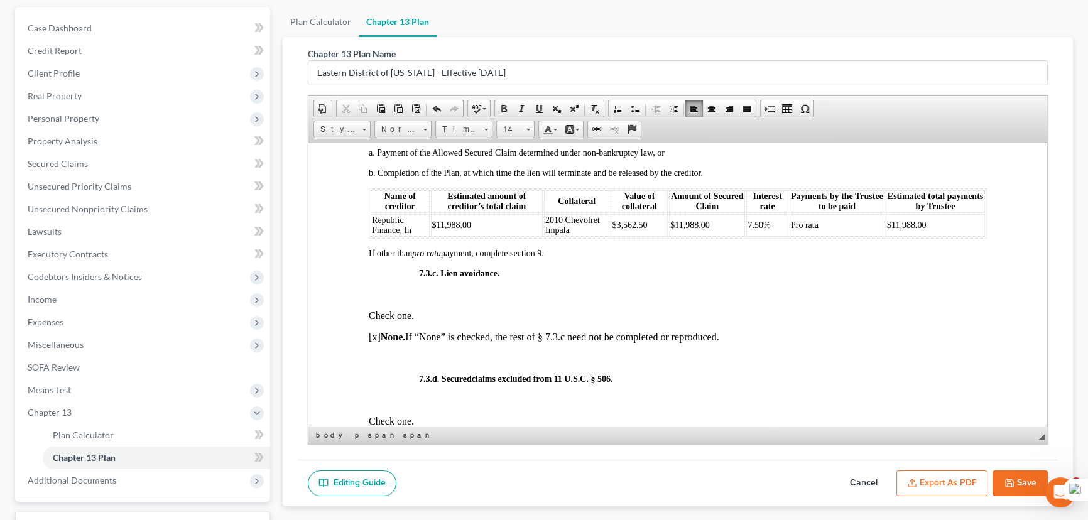
scroll to position [3197, 0]
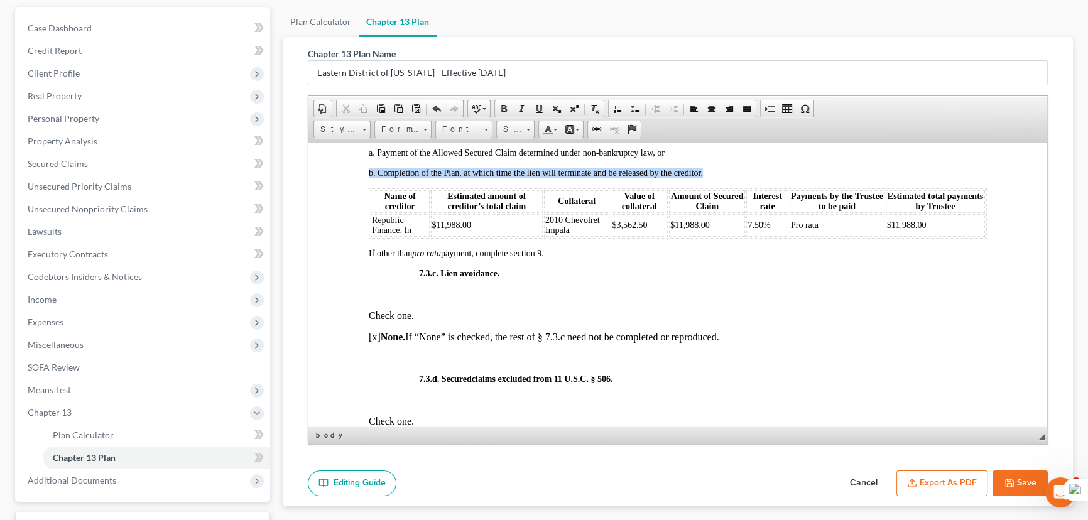
drag, startPoint x: 982, startPoint y: 293, endPoint x: 253, endPoint y: 281, distance: 729.4
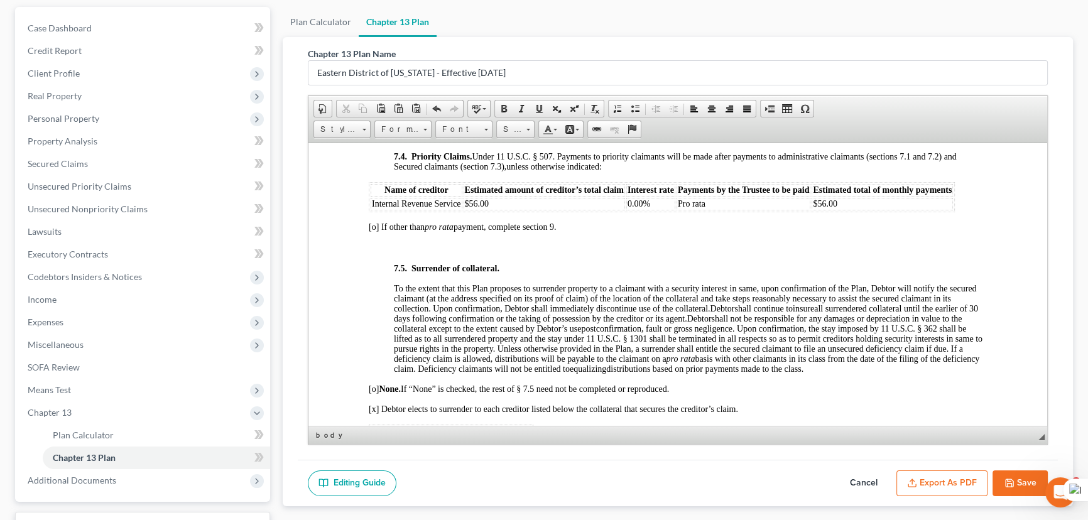
scroll to position [3825, 0]
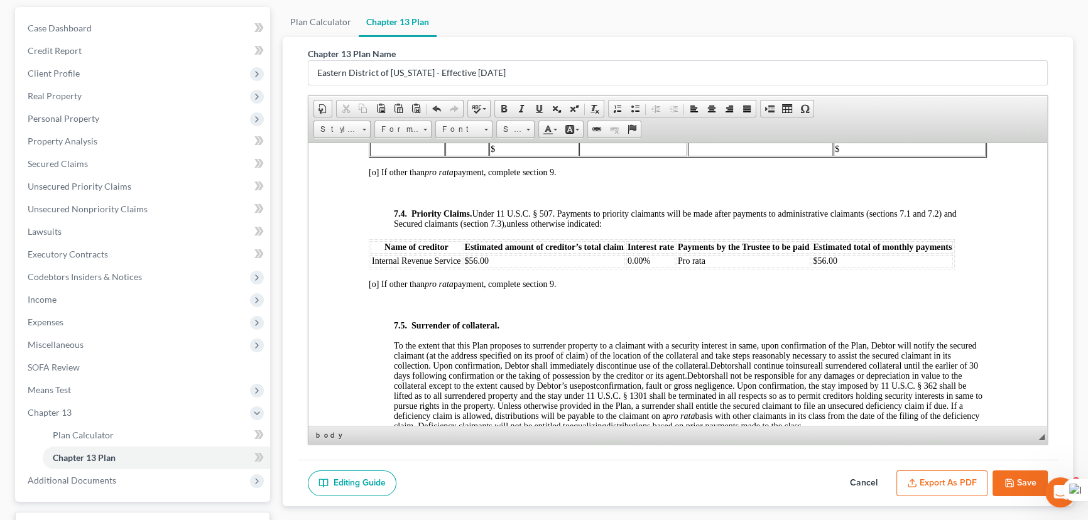
click at [1009, 472] on button "Save" at bounding box center [1019, 483] width 55 height 26
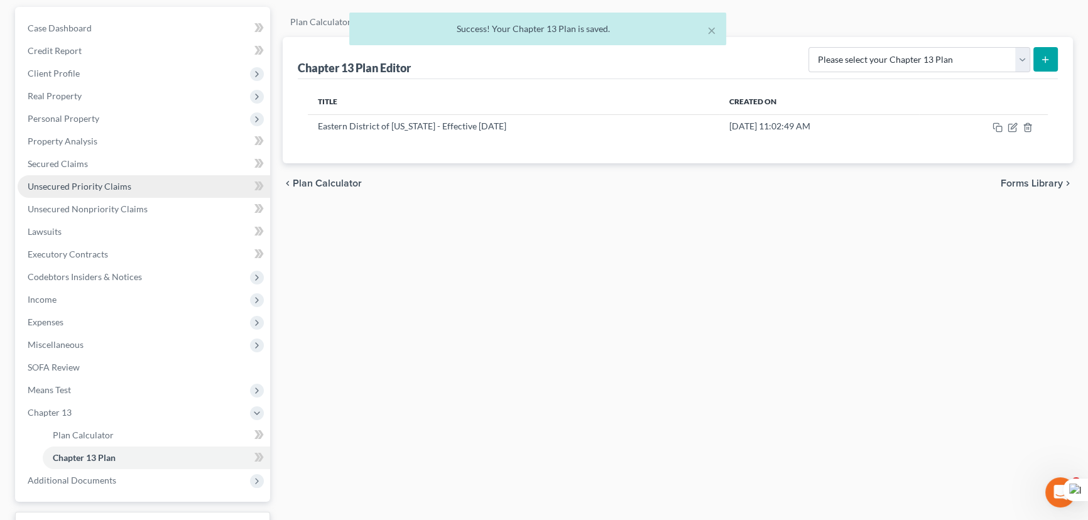
click at [87, 191] on link "Unsecured Priority Claims" at bounding box center [144, 186] width 253 height 23
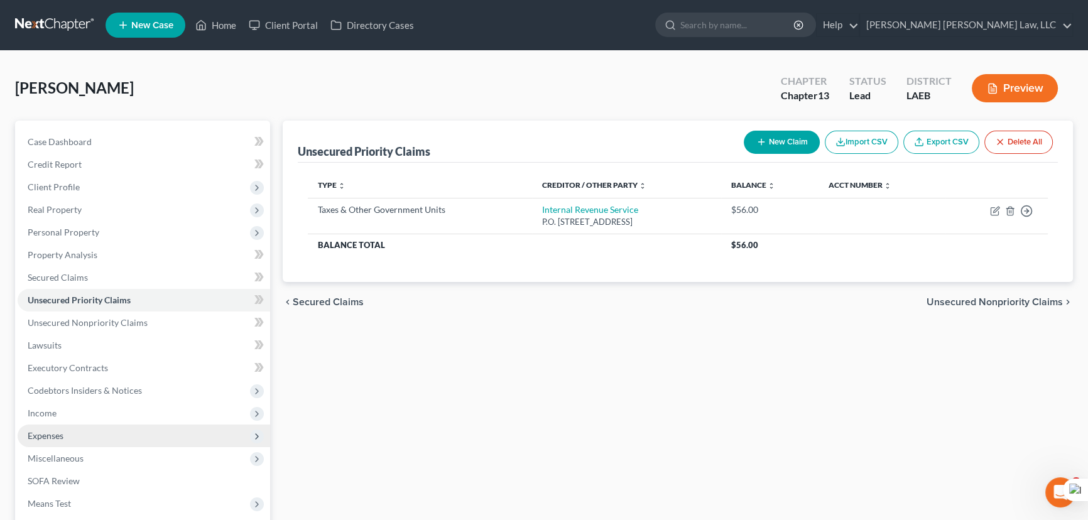
click at [720, 446] on div "Unsecured Priority Claims New Claim Import CSV Export CSV Delete All Type expan…" at bounding box center [677, 382] width 803 height 522
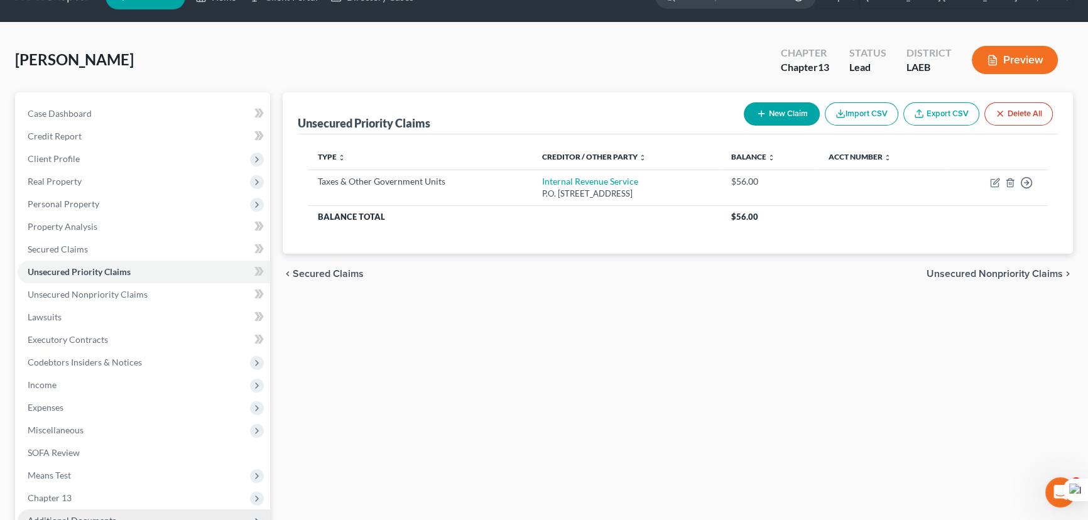
scroll to position [168, 0]
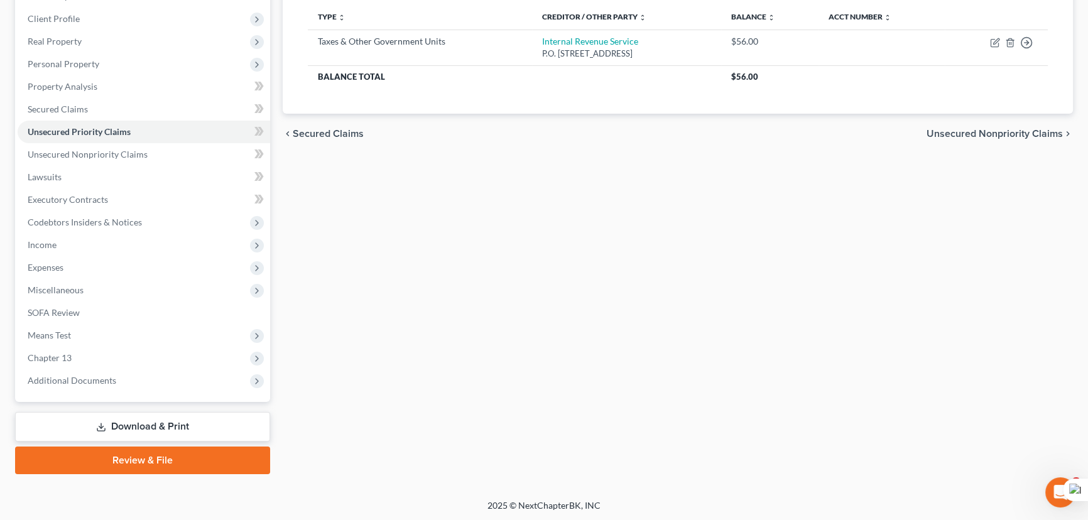
drag, startPoint x: 136, startPoint y: 354, endPoint x: 140, endPoint y: 396, distance: 42.3
click at [136, 354] on span "Chapter 13" at bounding box center [144, 358] width 253 height 23
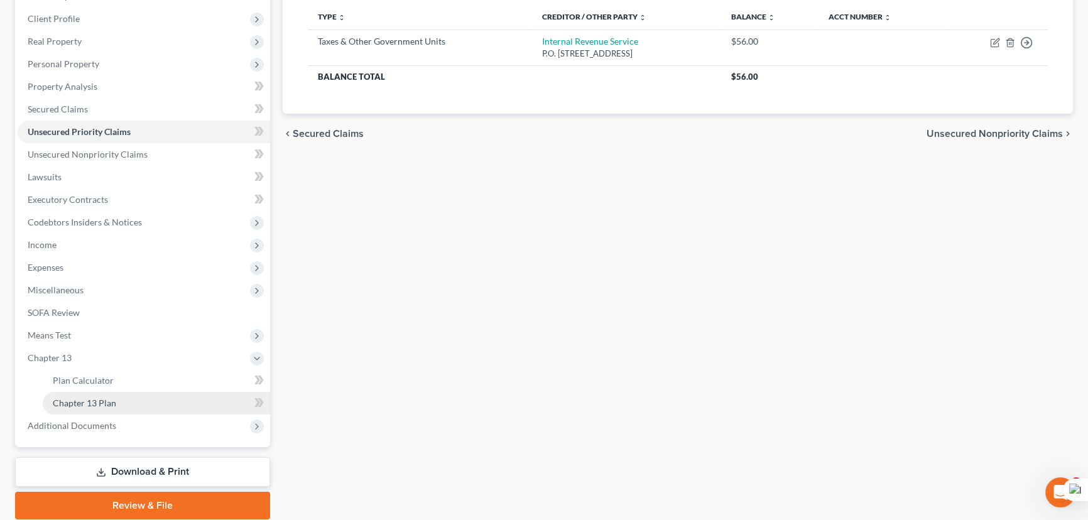
click at [141, 399] on link "Chapter 13 Plan" at bounding box center [156, 403] width 227 height 23
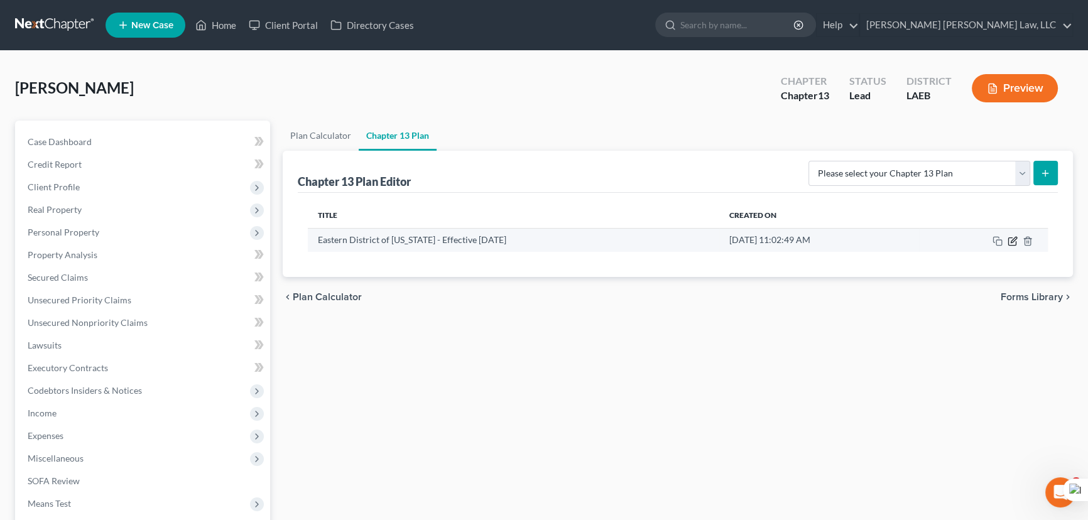
click at [1011, 238] on icon "button" at bounding box center [1013, 241] width 10 height 10
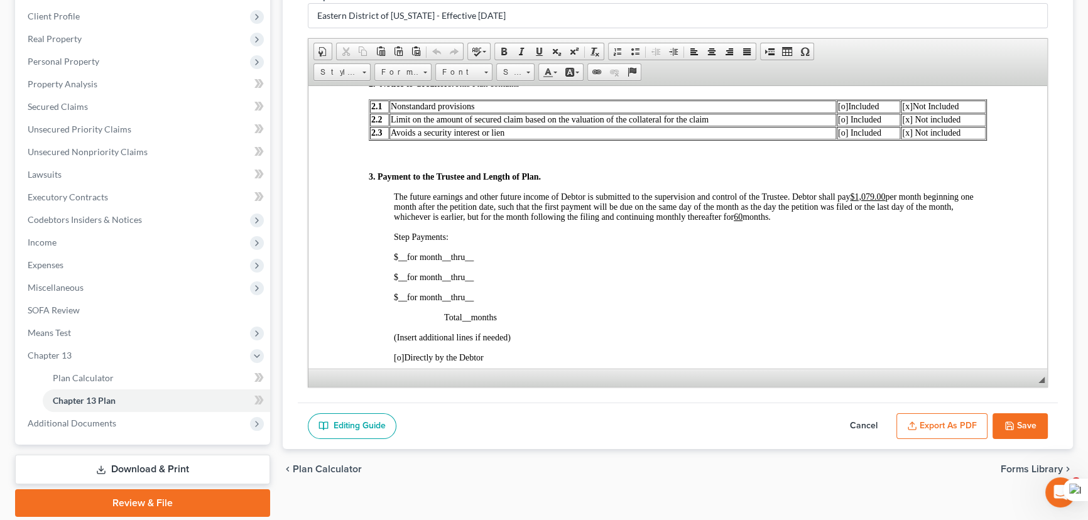
scroll to position [628, 0]
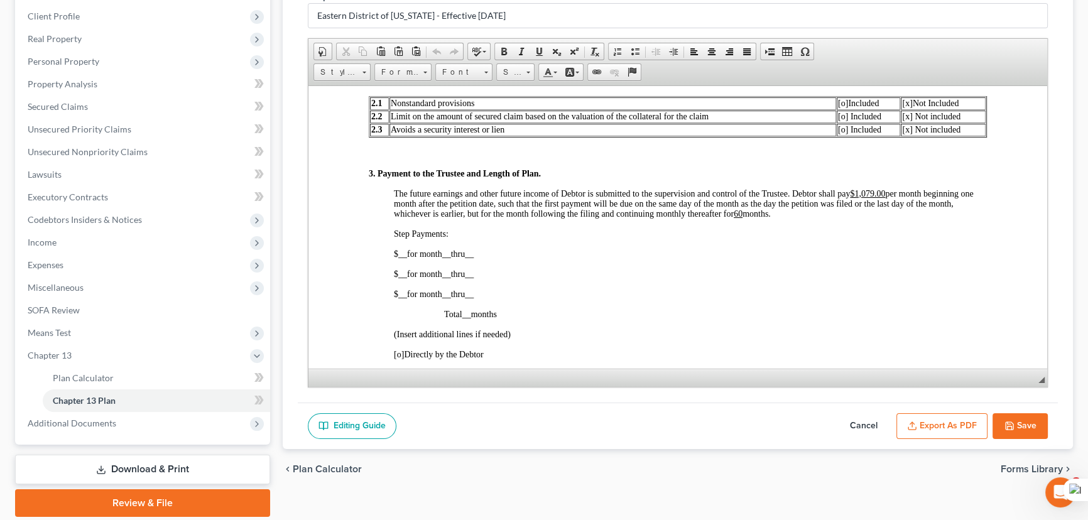
click at [874, 198] on u "$1,079.00" at bounding box center [867, 192] width 35 height 9
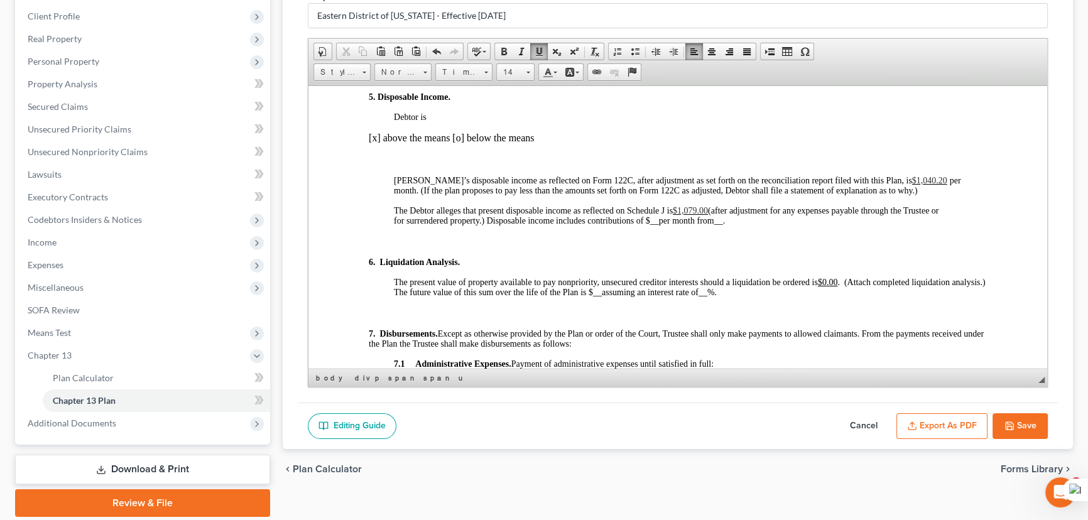
scroll to position [1313, 0]
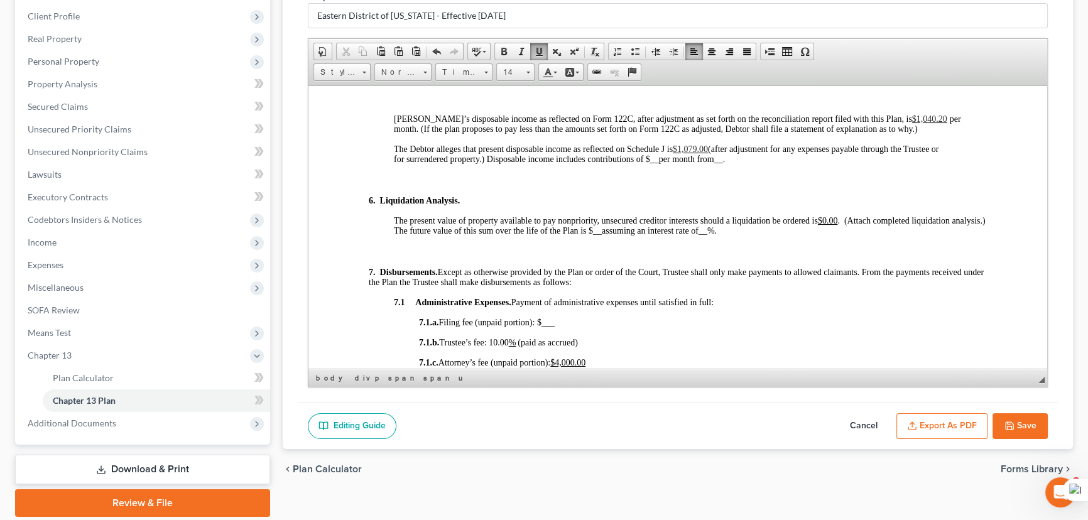
click at [697, 153] on span "$1,079.00" at bounding box center [690, 148] width 35 height 9
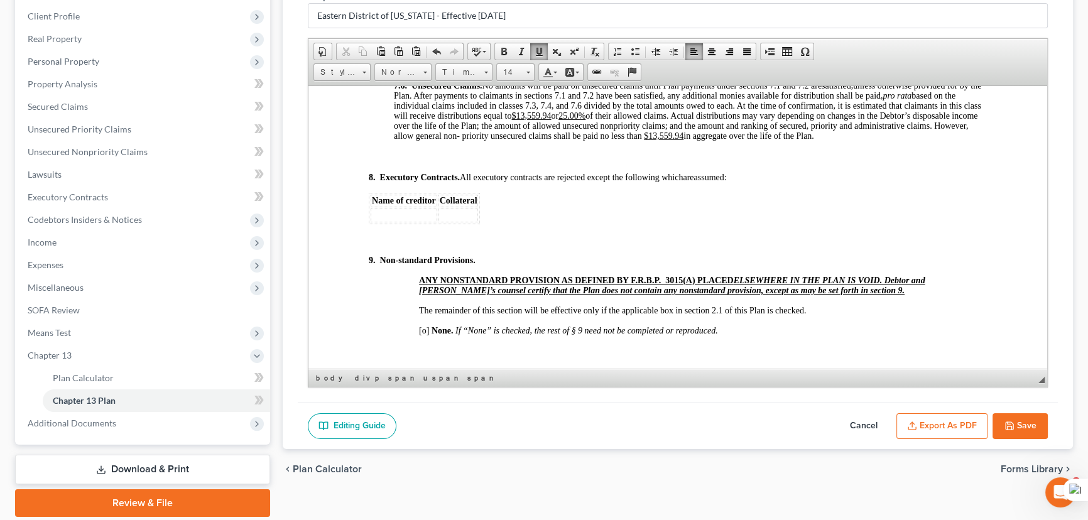
scroll to position [4340, 0]
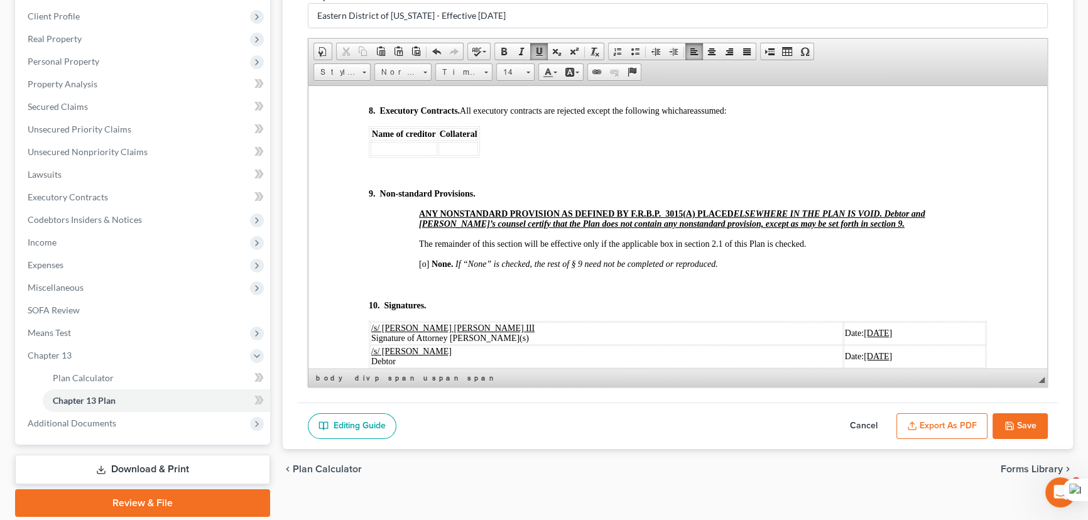
click at [572, 73] on span "unless otherwise provided for by the Plan. After payments to claimants in secti…" at bounding box center [687, 44] width 587 height 60
drag, startPoint x: 722, startPoint y: 157, endPoint x: 688, endPoint y: 159, distance: 34.6
click at [688, 74] on p "7.6. Unsecured Claims. No amounts will be paid on unsecured claims until Plan p…" at bounding box center [690, 44] width 593 height 60
drag, startPoint x: 571, startPoint y: 135, endPoint x: 535, endPoint y: 138, distance: 35.9
click at [535, 53] on u "$13,559.94" at bounding box center [531, 48] width 40 height 9
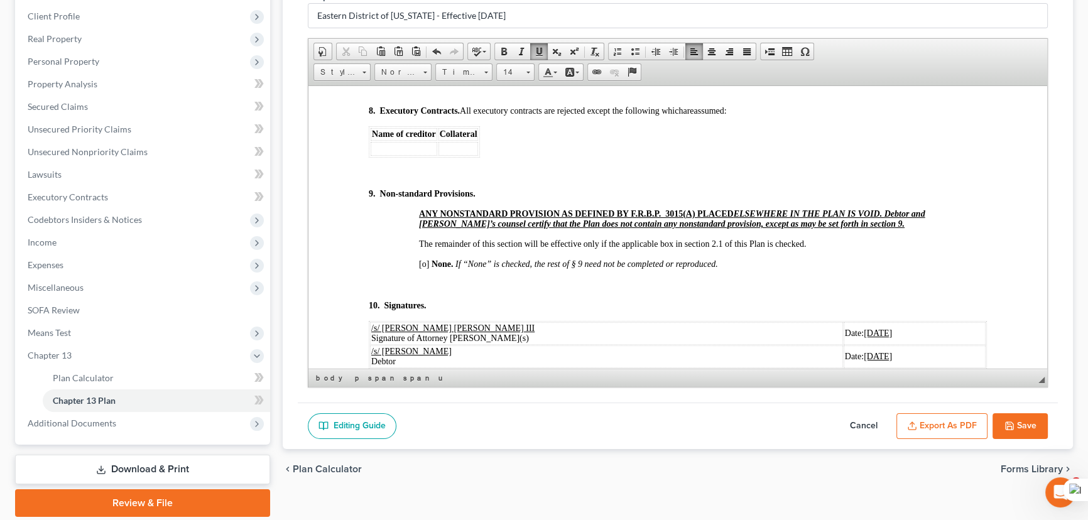
drag, startPoint x: 603, startPoint y: 135, endPoint x: 584, endPoint y: 136, distance: 18.9
click at [584, 53] on u "25.00%" at bounding box center [571, 48] width 27 height 9
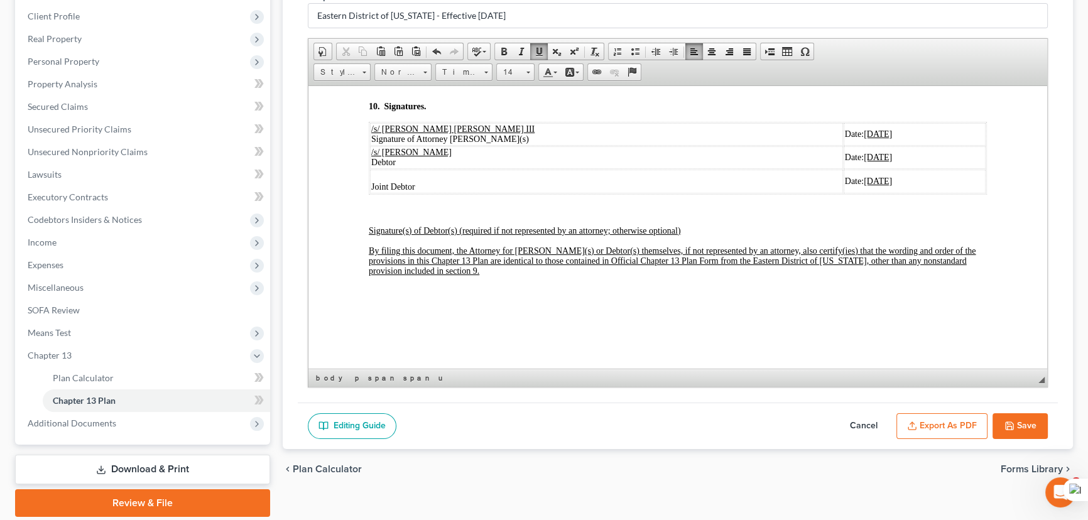
scroll to position [4511, 0]
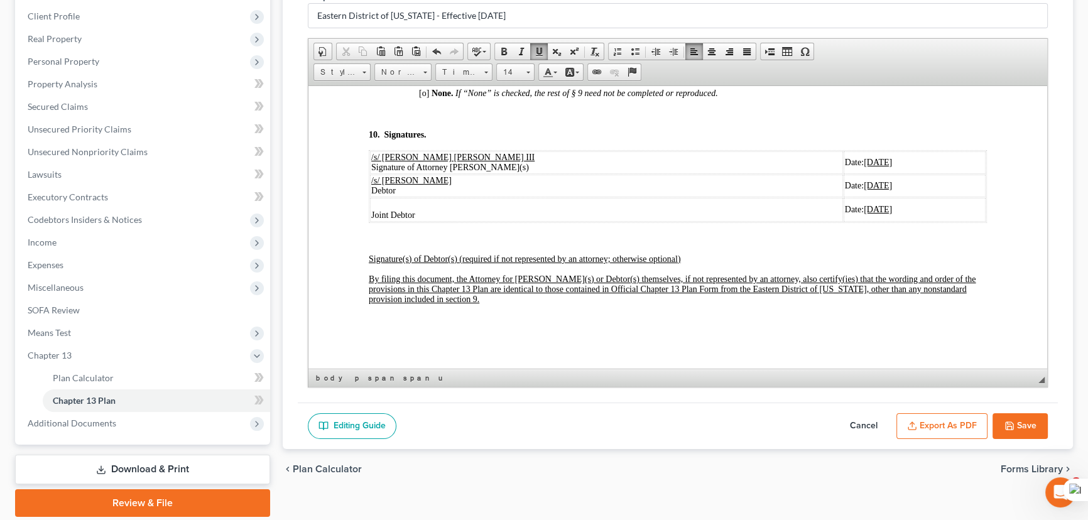
click at [426, 97] on span "[o]" at bounding box center [424, 92] width 10 height 9
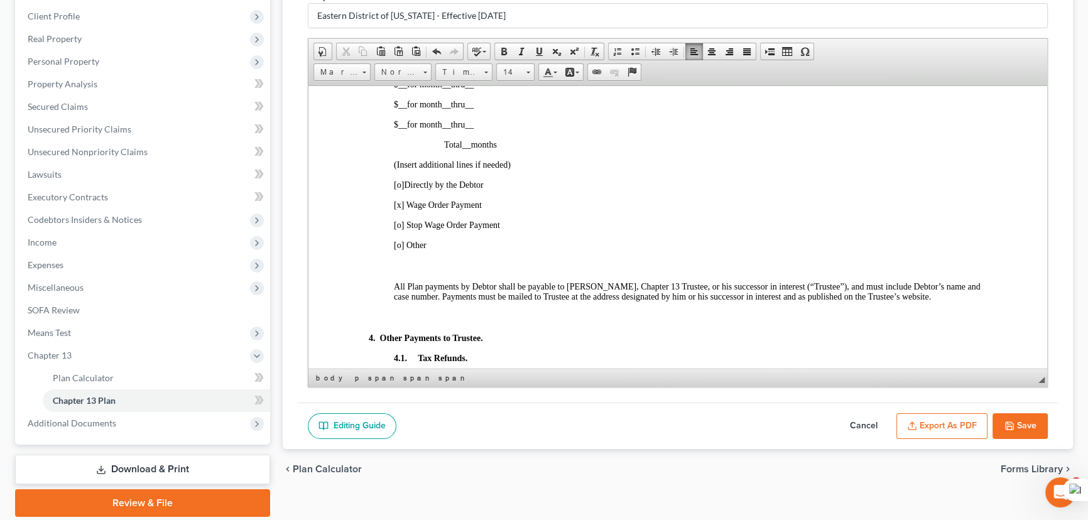
scroll to position [799, 0]
click at [1033, 421] on button "Save" at bounding box center [1019, 426] width 55 height 26
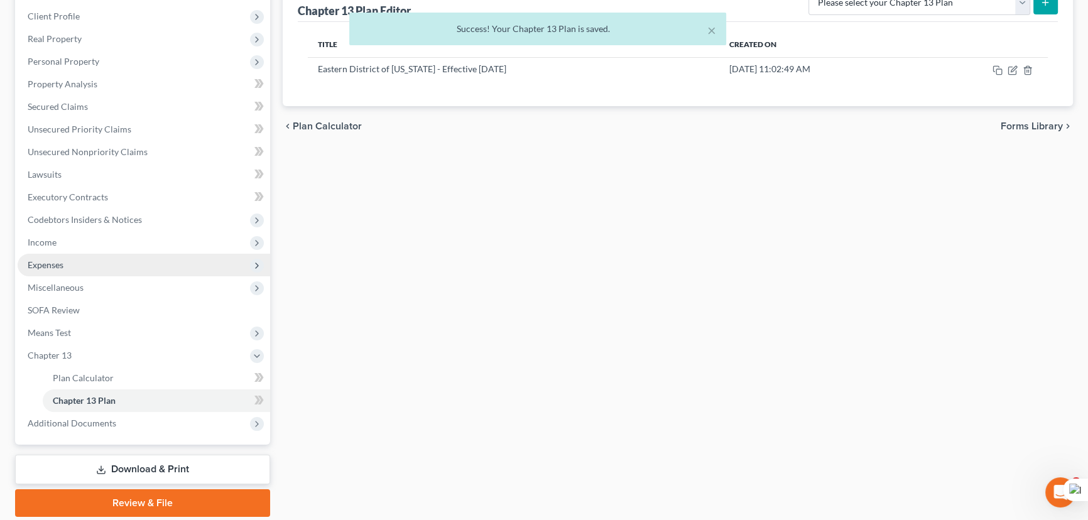
click at [55, 264] on span "Expenses" at bounding box center [46, 264] width 36 height 11
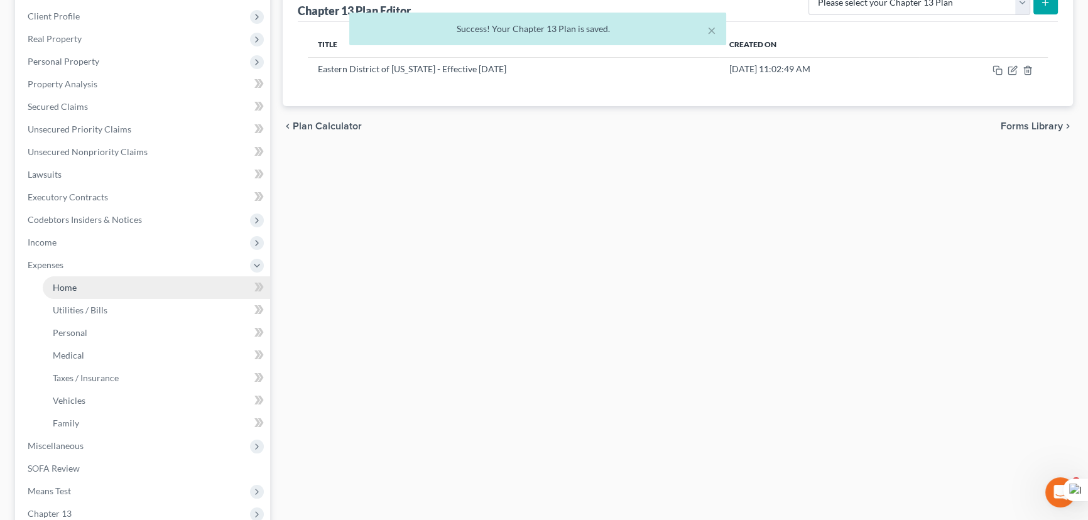
click at [60, 276] on link "Home" at bounding box center [156, 287] width 227 height 23
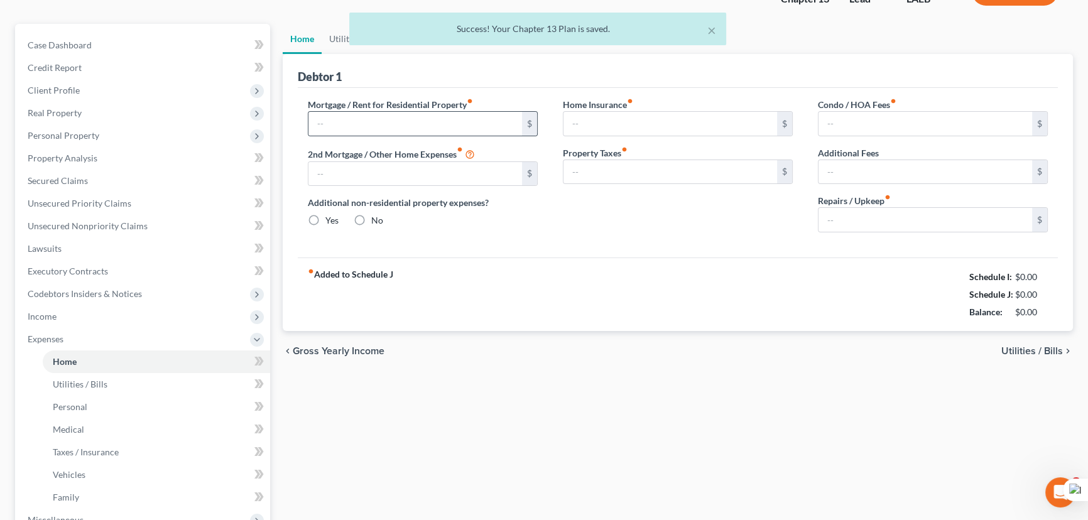
type input "510.00"
type input "0.00"
radio input "true"
type input "0.00"
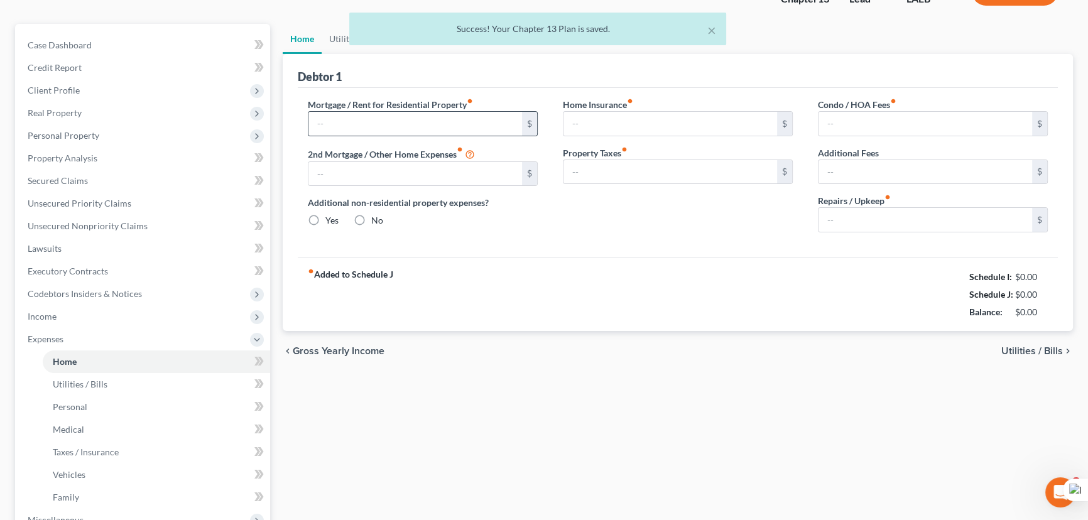
type input "0.00"
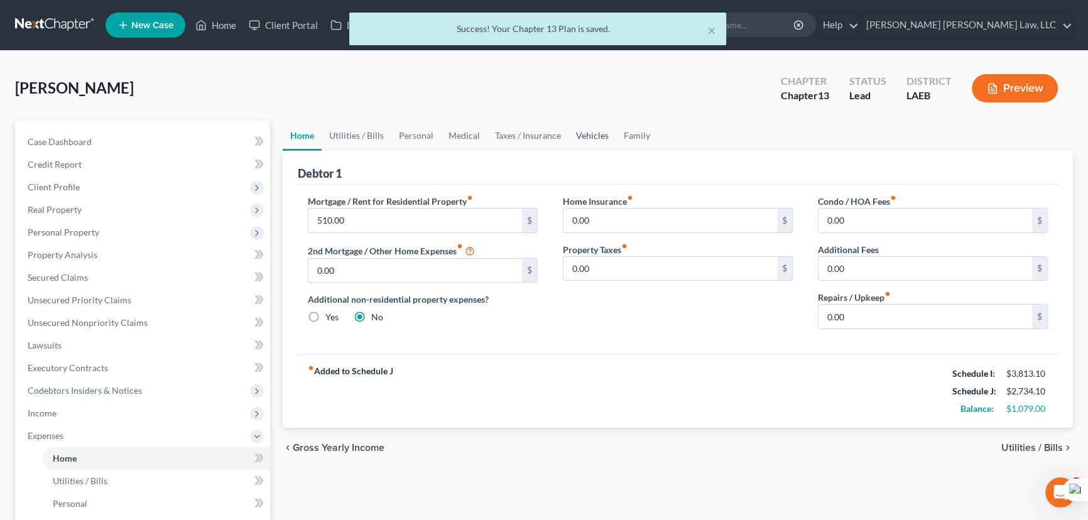
click at [589, 144] on link "Vehicles" at bounding box center [592, 136] width 48 height 30
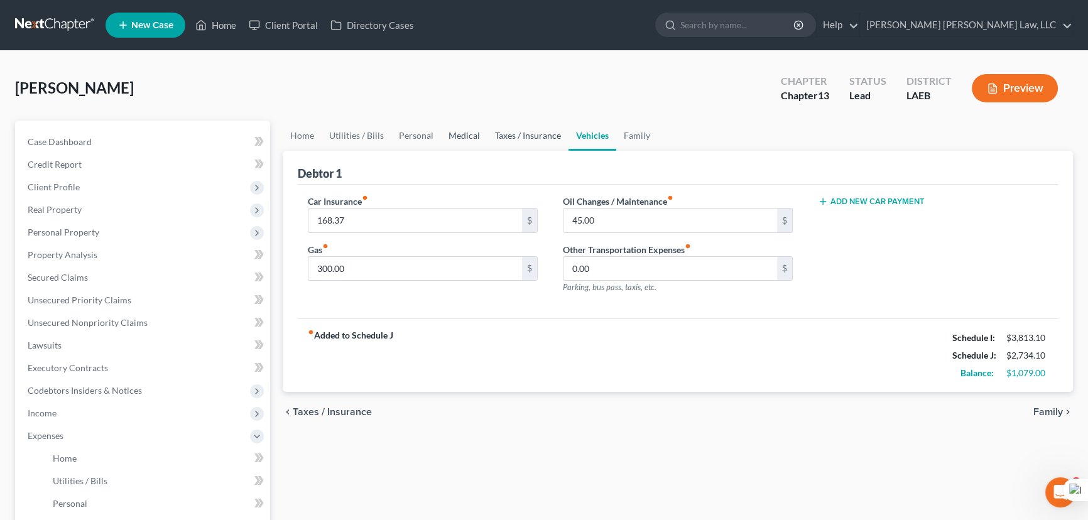
drag, startPoint x: 518, startPoint y: 135, endPoint x: 464, endPoint y: 128, distance: 55.1
click at [518, 135] on link "Taxes / Insurance" at bounding box center [527, 136] width 81 height 30
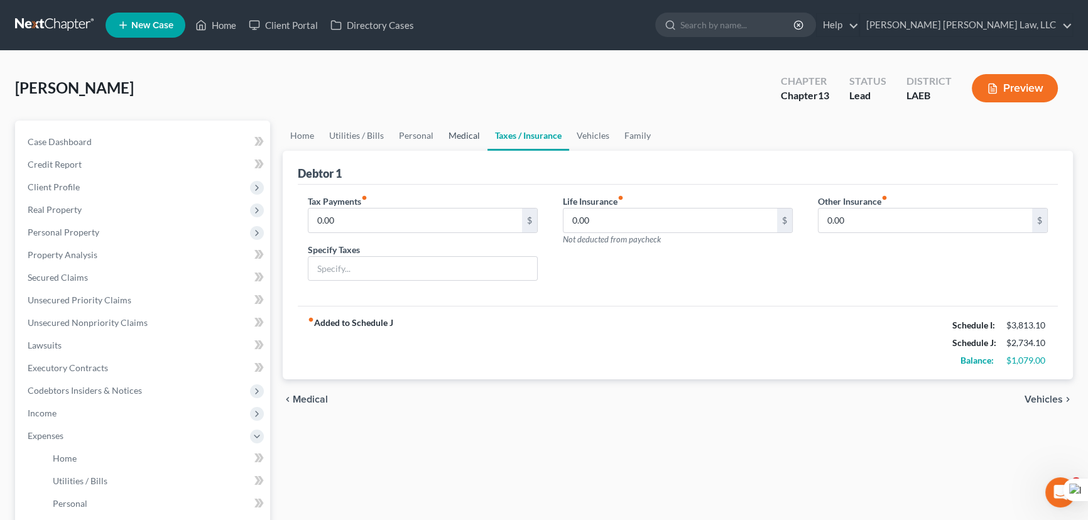
click at [464, 128] on link "Medical" at bounding box center [464, 136] width 46 height 30
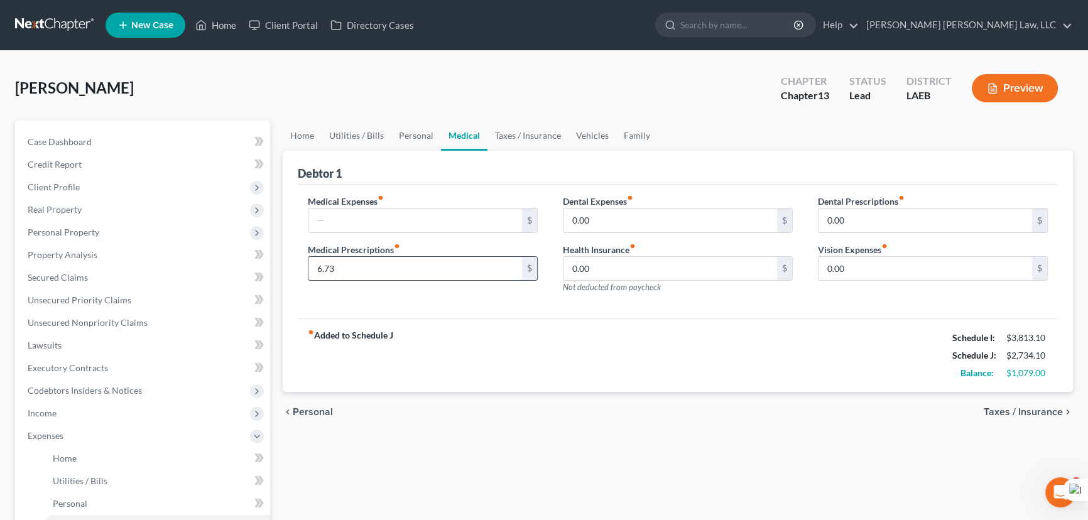
click at [394, 264] on input "6.73" at bounding box center [415, 269] width 214 height 24
type input "5.73"
click at [80, 279] on span "Secured Claims" at bounding box center [58, 277] width 60 height 11
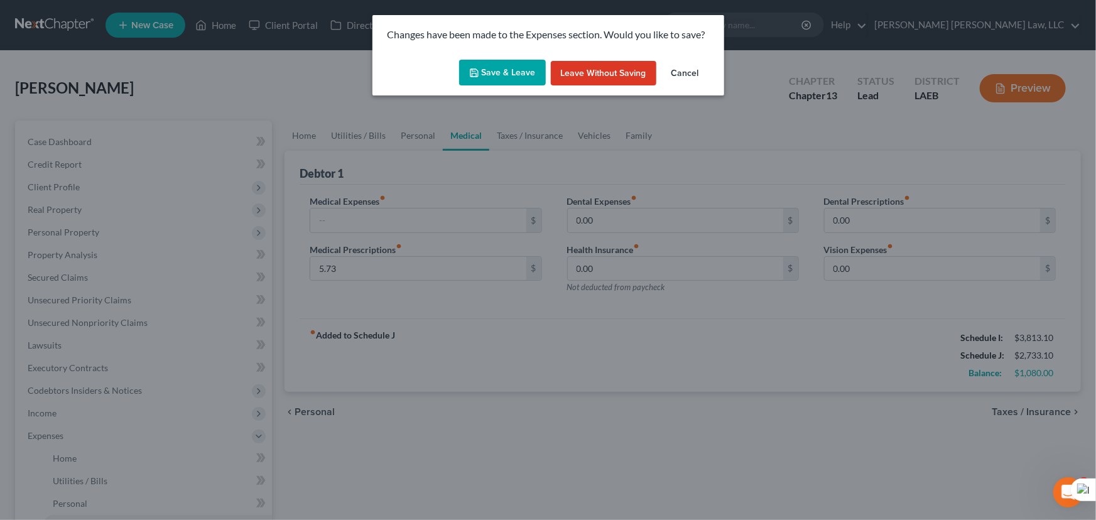
click at [496, 77] on button "Save & Leave" at bounding box center [502, 73] width 87 height 26
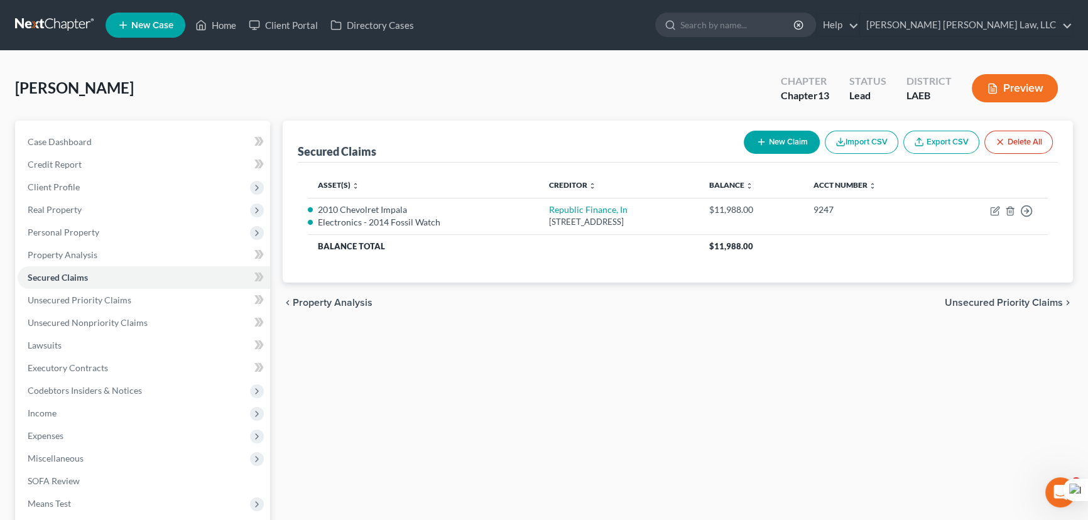
click at [43, 26] on link at bounding box center [55, 25] width 80 height 23
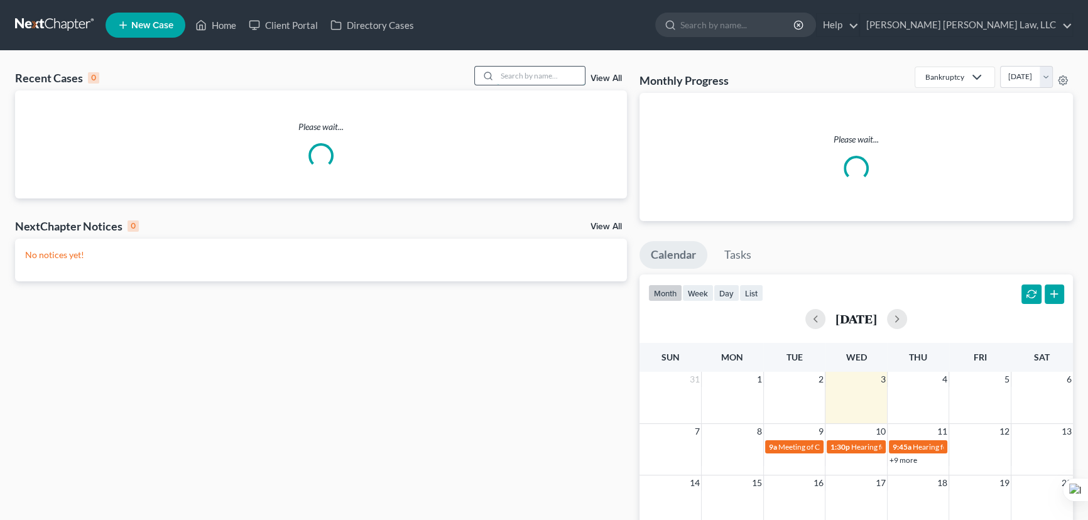
click at [529, 82] on input "search" at bounding box center [541, 76] width 88 height 18
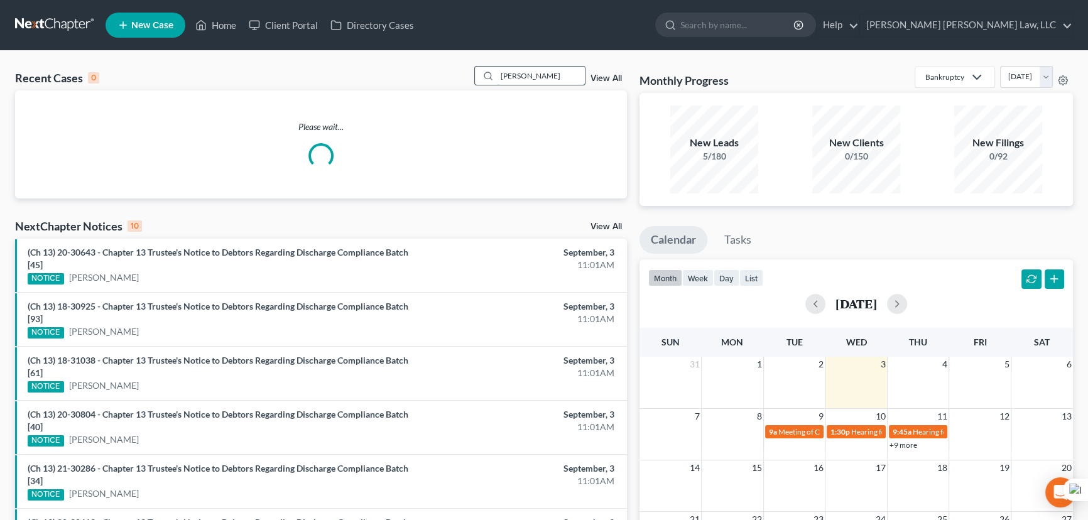
type input "[PERSON_NAME]"
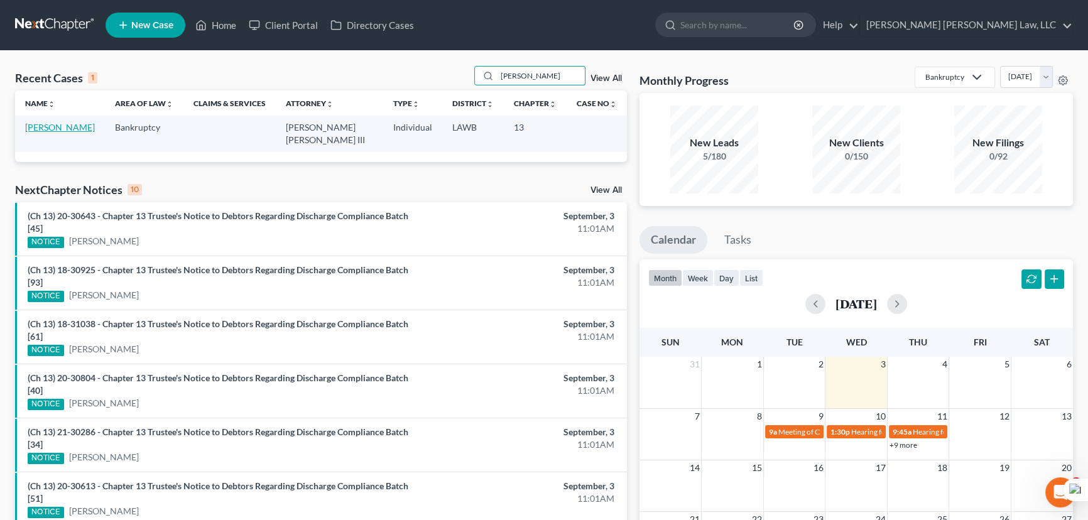
click at [58, 126] on link "[PERSON_NAME]" at bounding box center [60, 127] width 70 height 11
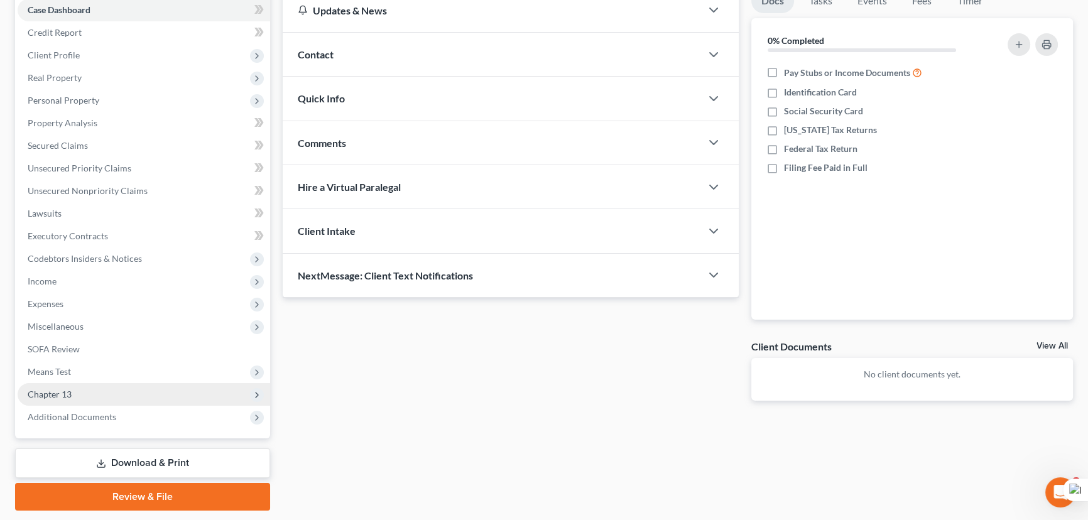
scroll to position [168, 0]
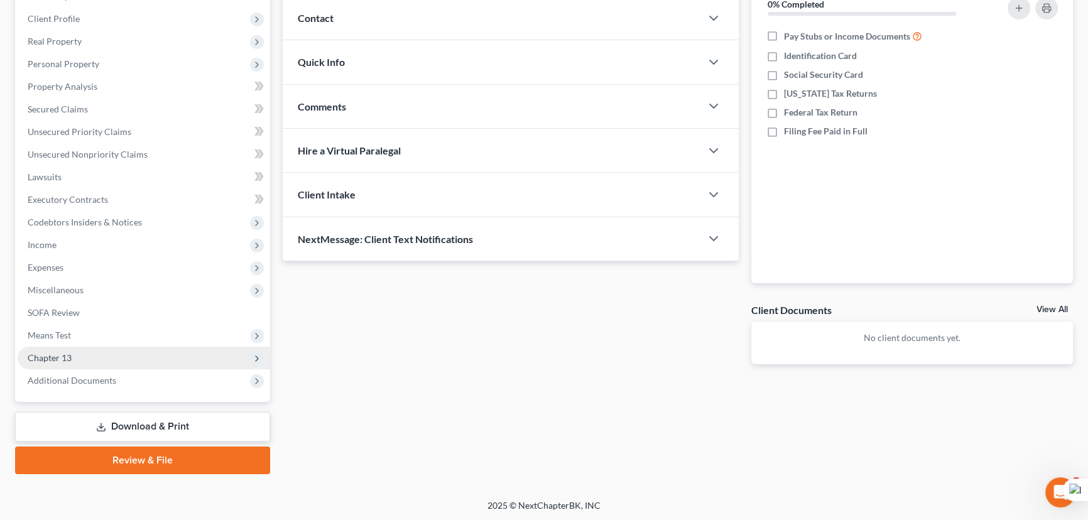
click at [98, 361] on span "Chapter 13" at bounding box center [144, 358] width 253 height 23
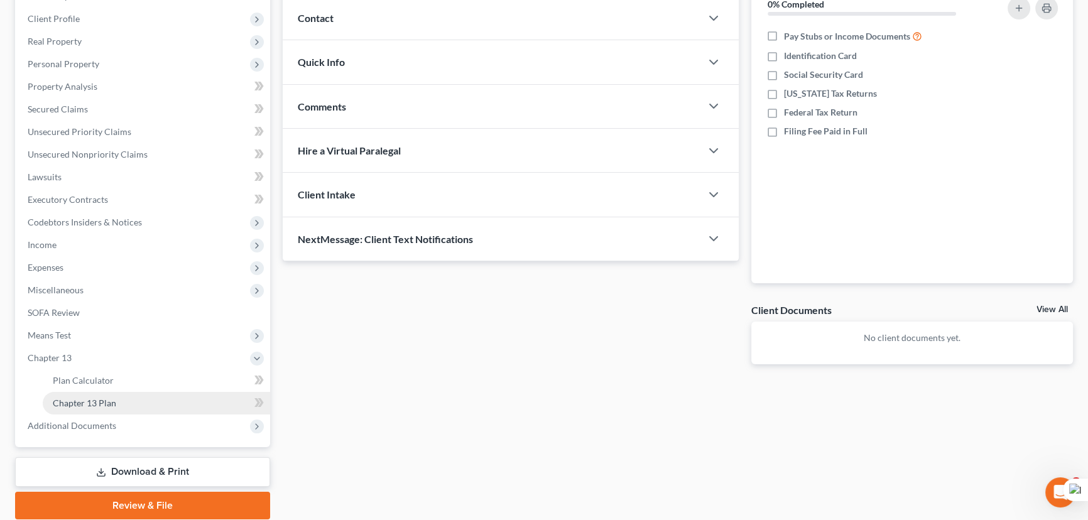
click at [111, 400] on span "Chapter 13 Plan" at bounding box center [84, 403] width 63 height 11
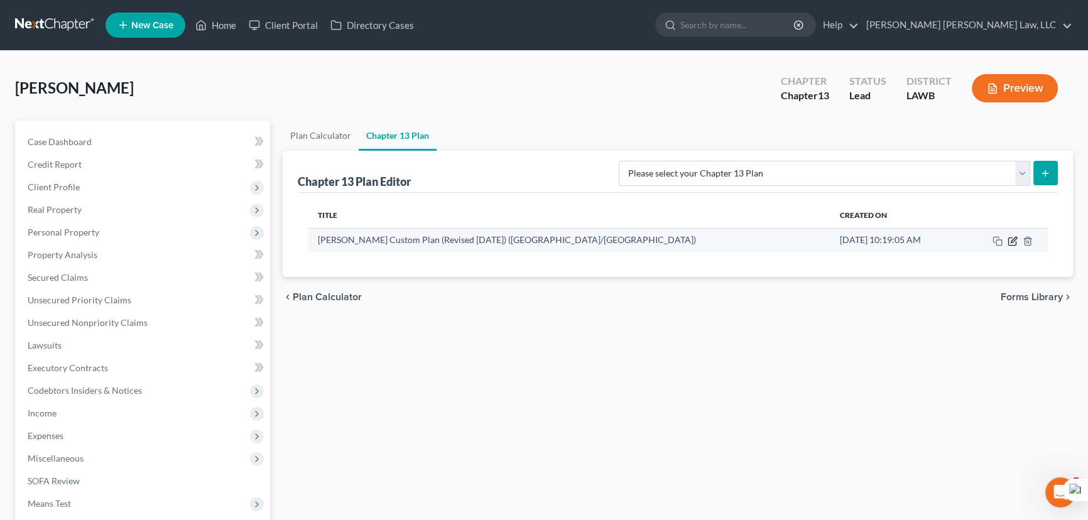
click at [1008, 239] on icon "button" at bounding box center [1012, 241] width 8 height 8
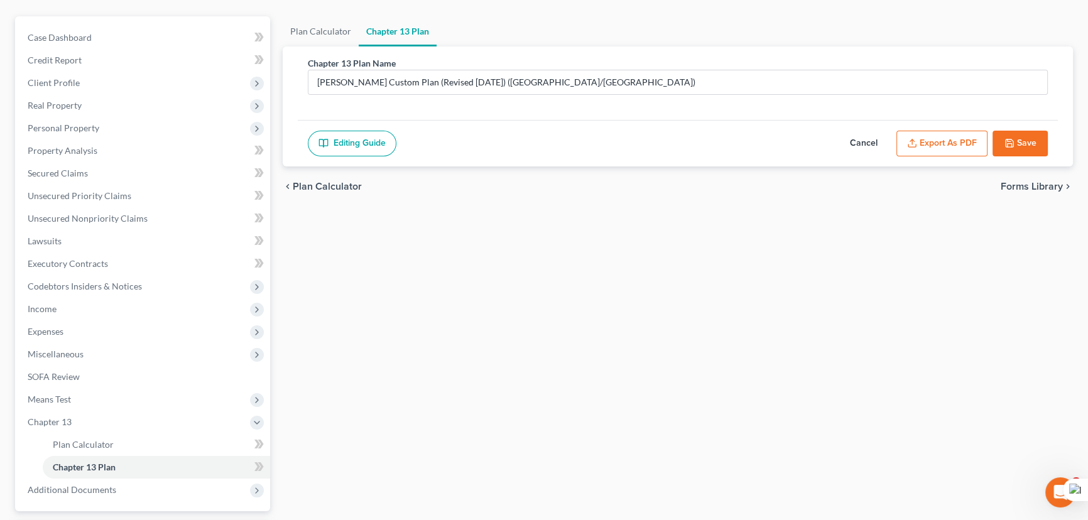
scroll to position [114, 0]
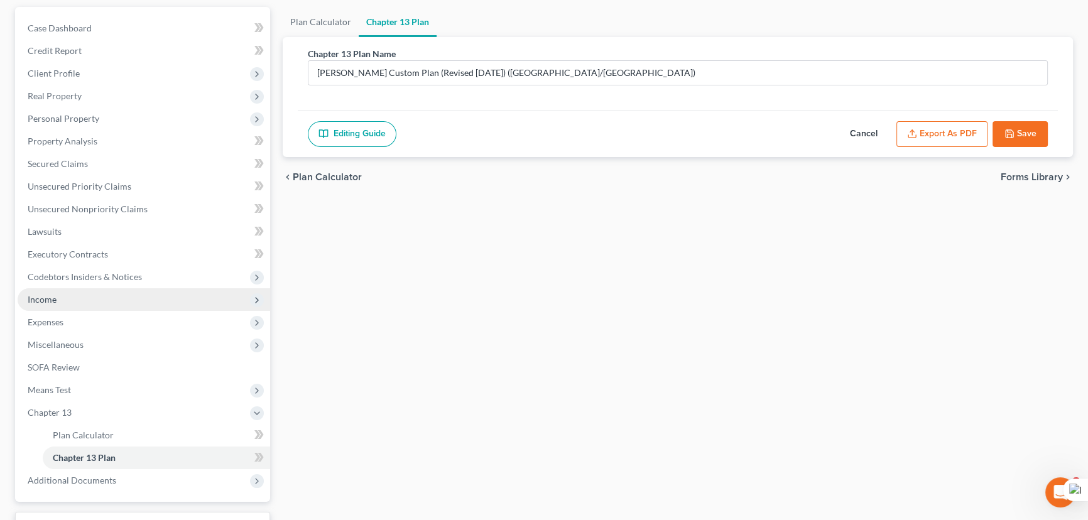
click at [106, 307] on span "Income" at bounding box center [144, 299] width 253 height 23
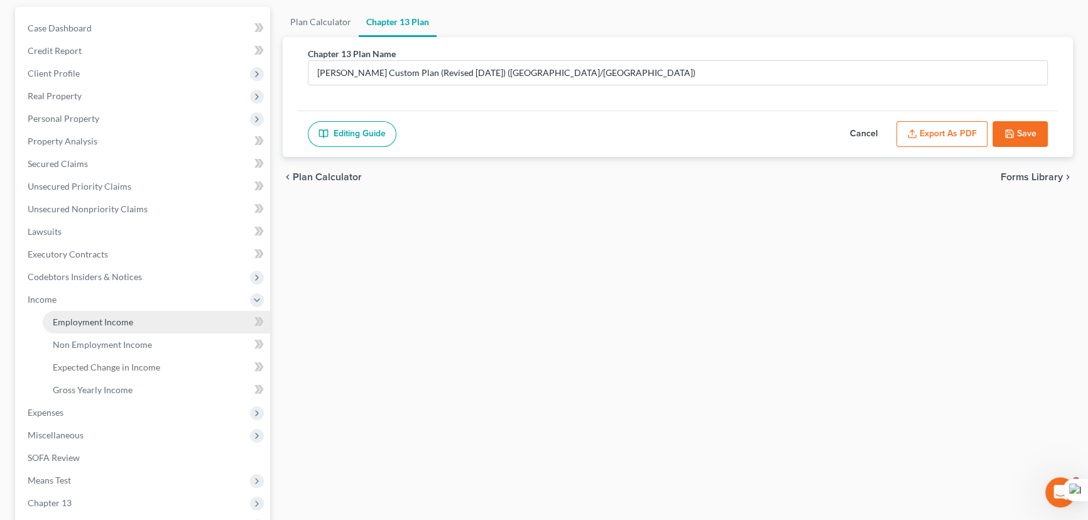
click at [110, 320] on span "Employment Income" at bounding box center [93, 322] width 80 height 11
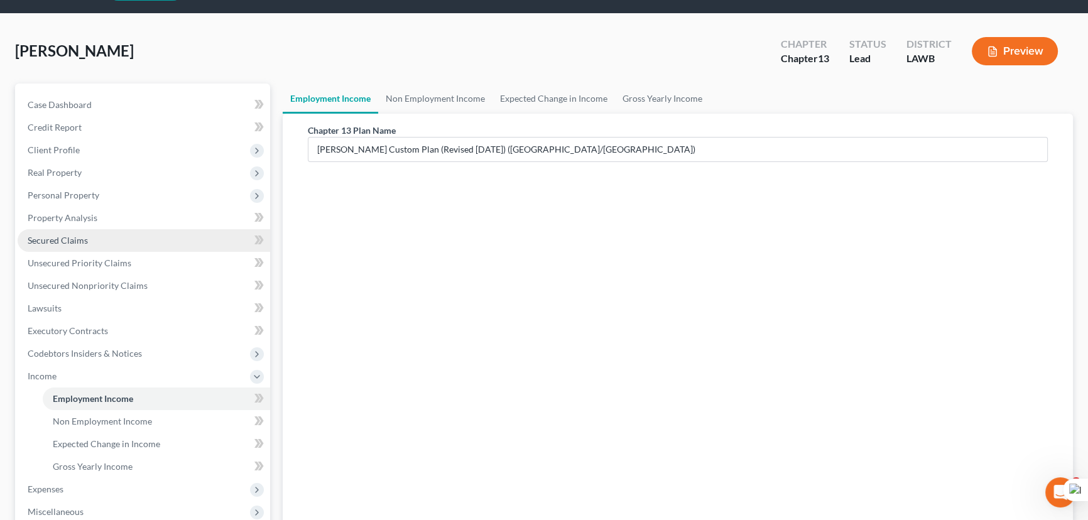
scroll to position [171, 0]
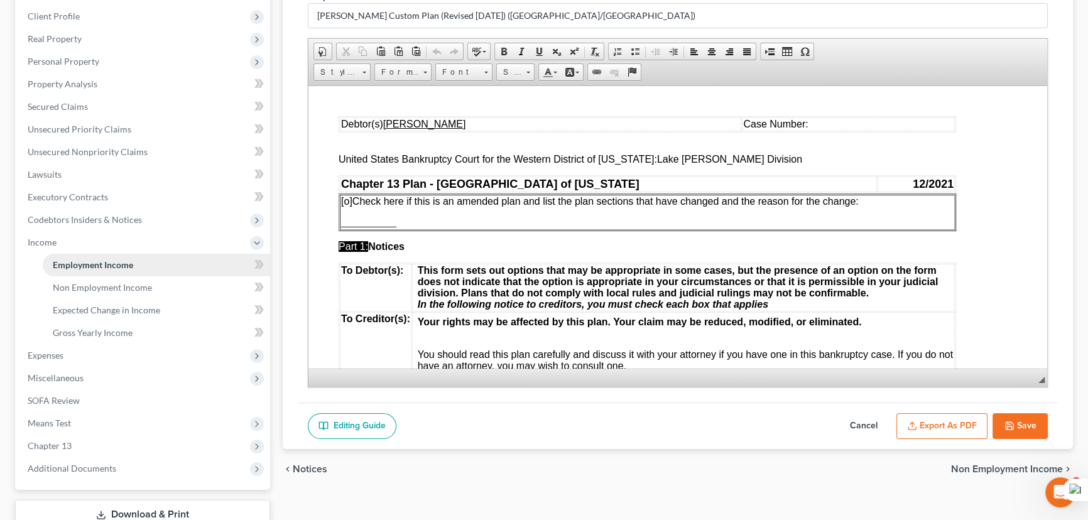
click at [123, 263] on span "Employment Income" at bounding box center [93, 264] width 80 height 11
click at [133, 261] on link "Employment Income" at bounding box center [156, 265] width 227 height 23
click at [852, 421] on button "Cancel" at bounding box center [863, 426] width 55 height 26
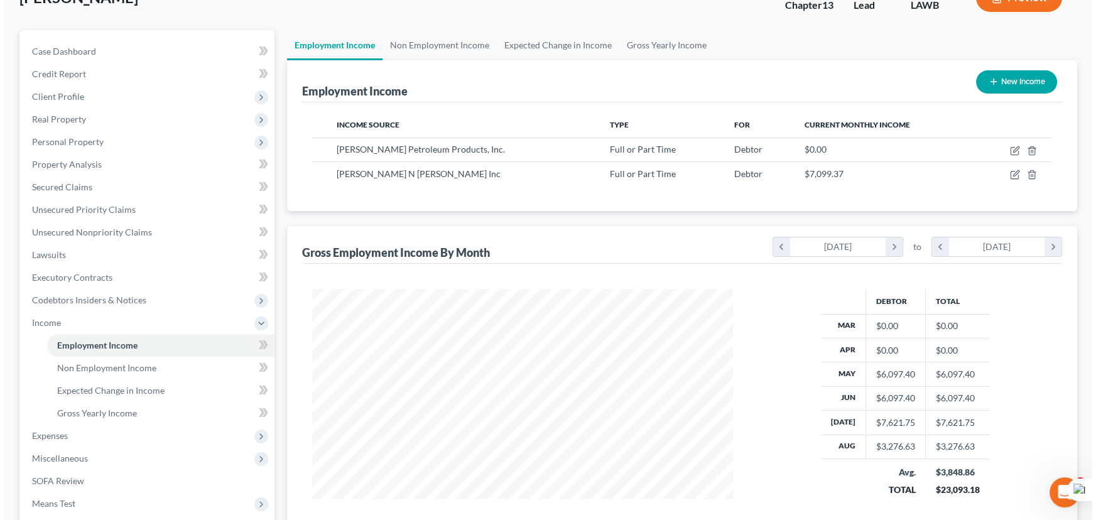
scroll to position [57, 0]
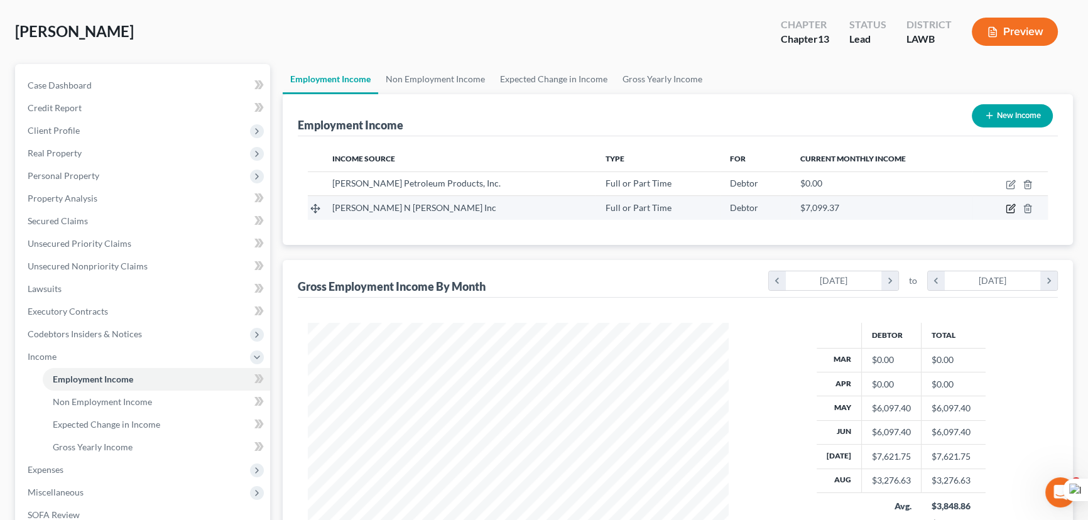
click at [1008, 212] on icon "button" at bounding box center [1010, 209] width 8 height 8
select select "0"
select select "19"
select select "2"
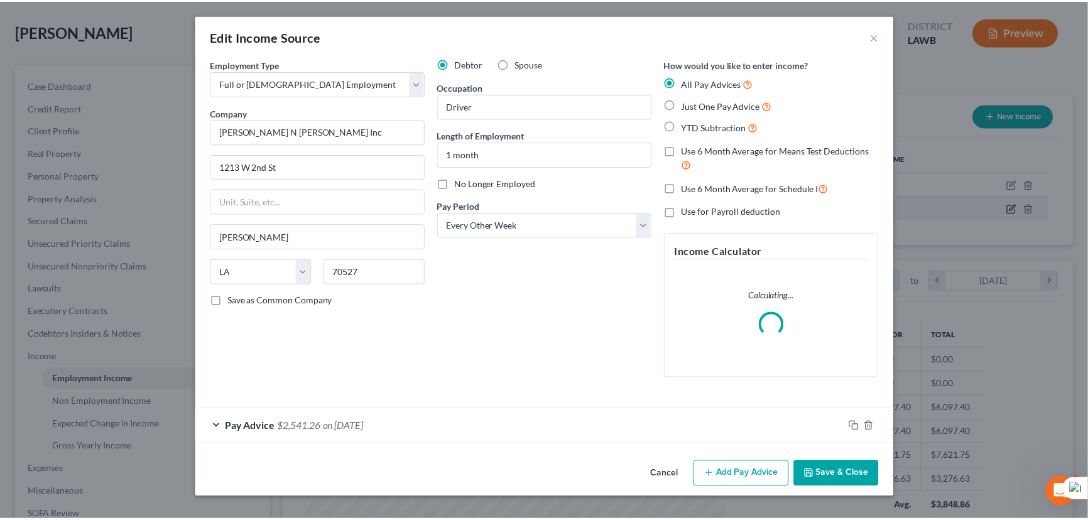
scroll to position [225, 450]
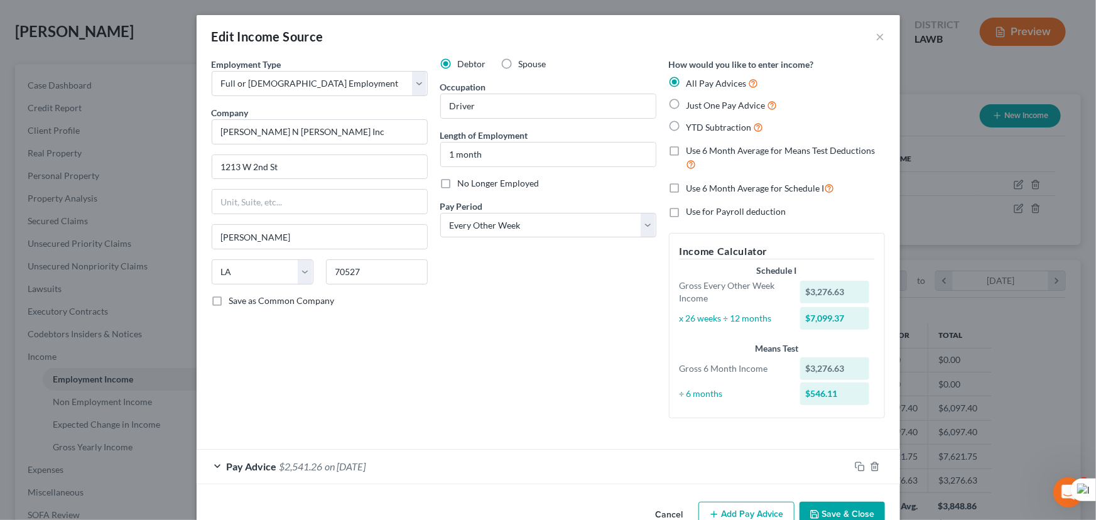
click at [839, 511] on button "Save & Close" at bounding box center [842, 515] width 85 height 26
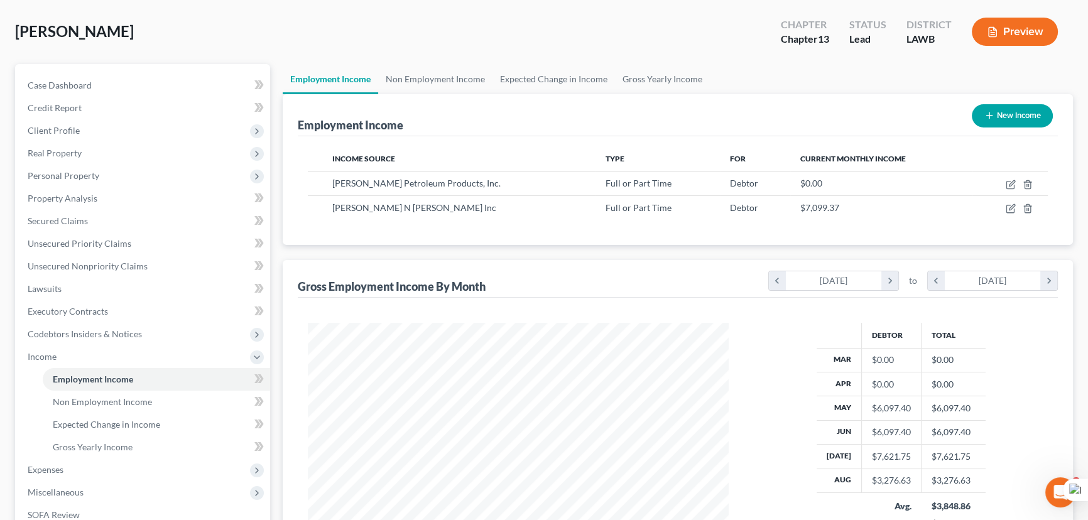
scroll to position [171, 0]
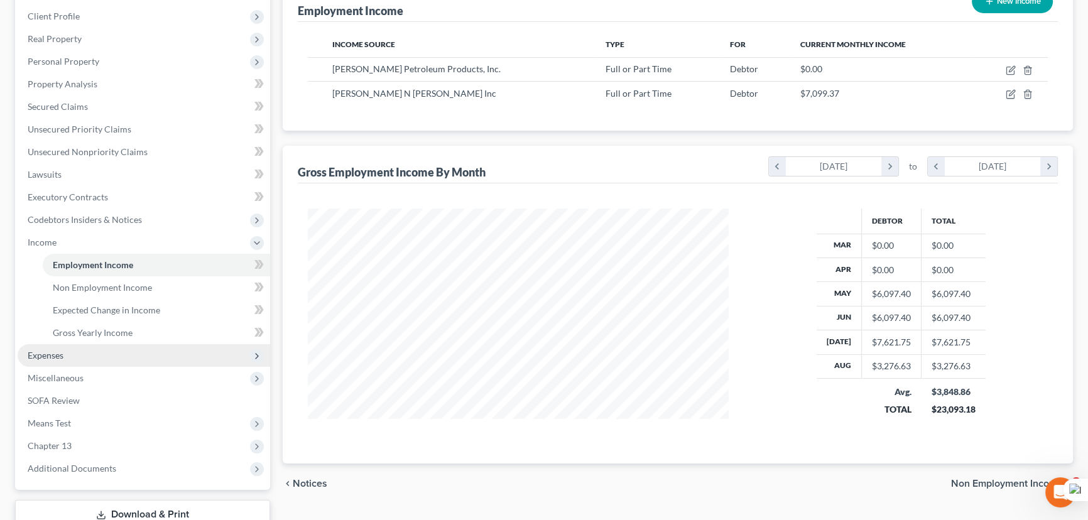
click at [38, 362] on span "Expenses" at bounding box center [144, 355] width 253 height 23
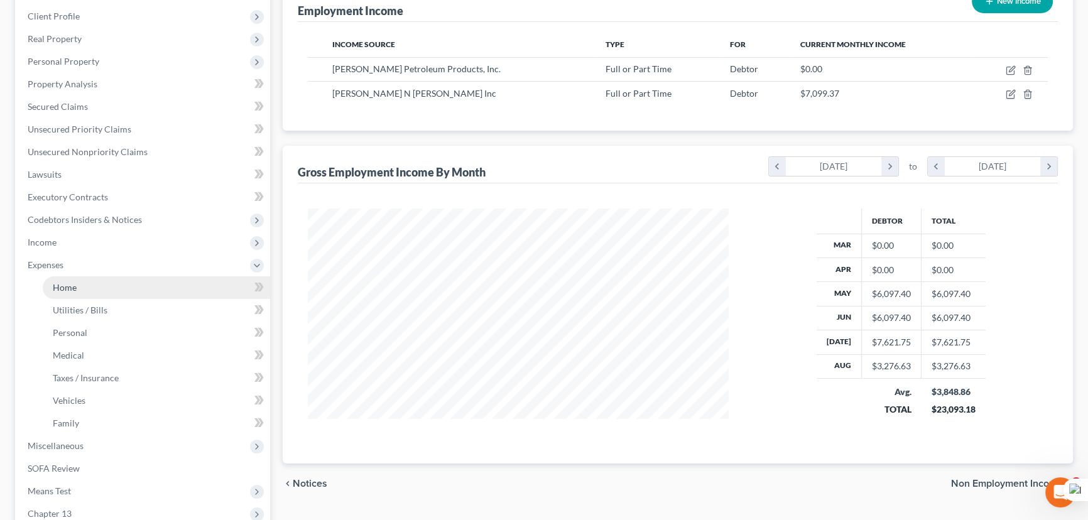
click at [81, 288] on link "Home" at bounding box center [156, 287] width 227 height 23
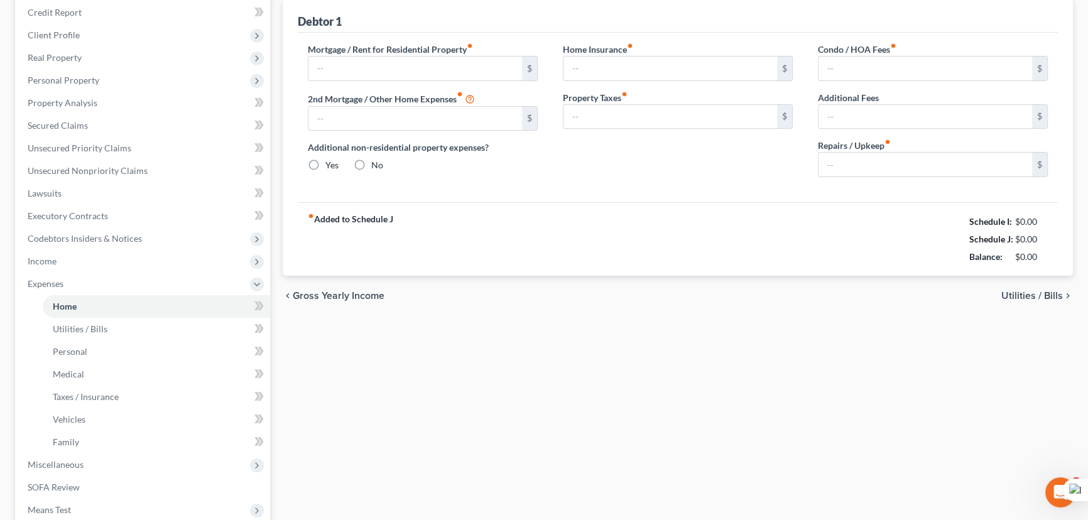
type input "1,100.00"
type input "0.00"
radio input "true"
type input "0.00"
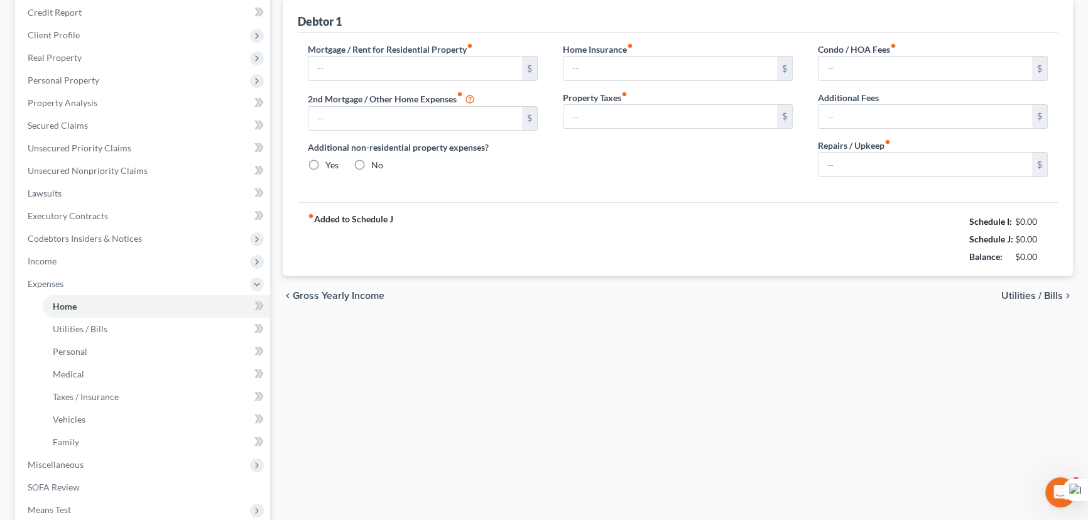
type input "0.00"
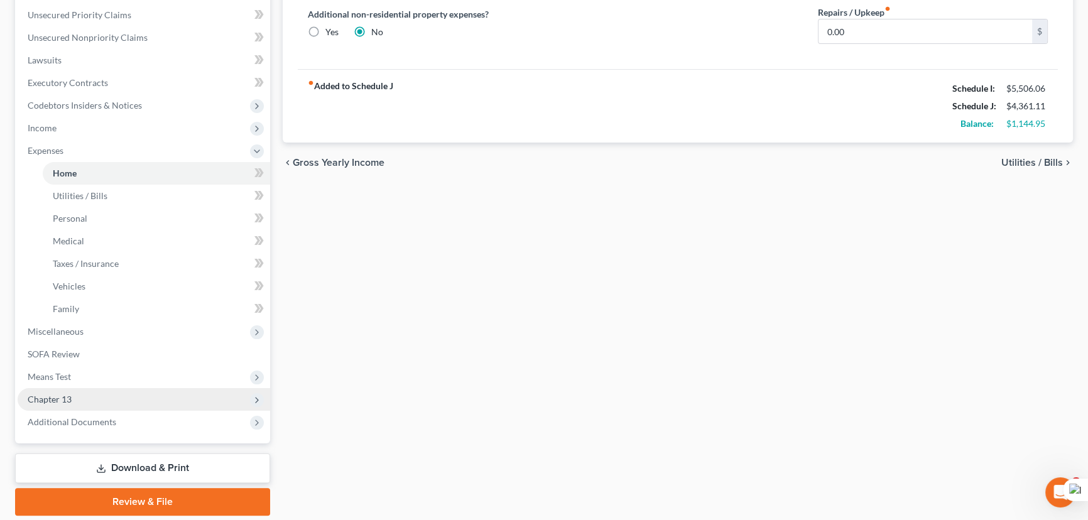
click at [144, 399] on span "Chapter 13" at bounding box center [144, 399] width 253 height 23
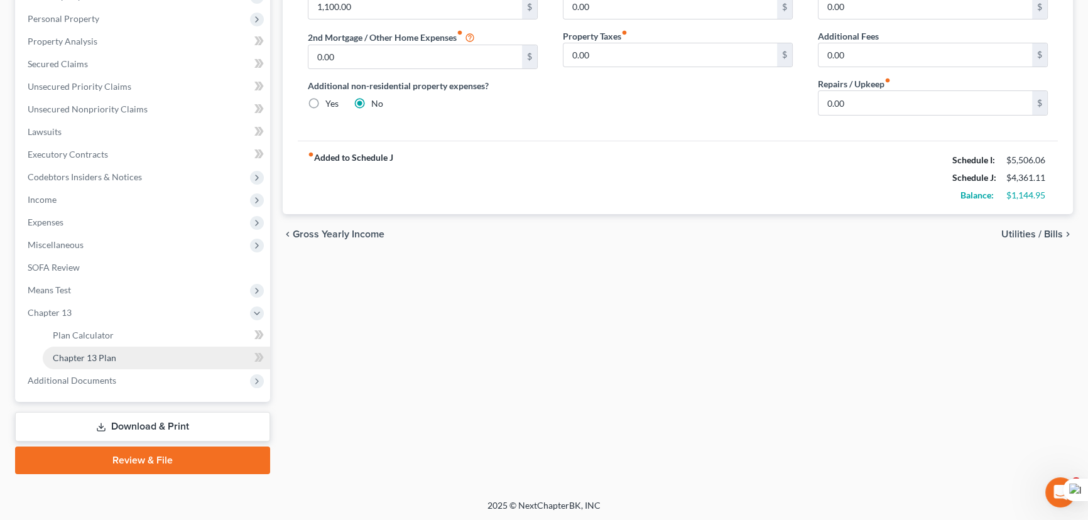
click at [150, 358] on link "Chapter 13 Plan" at bounding box center [156, 358] width 227 height 23
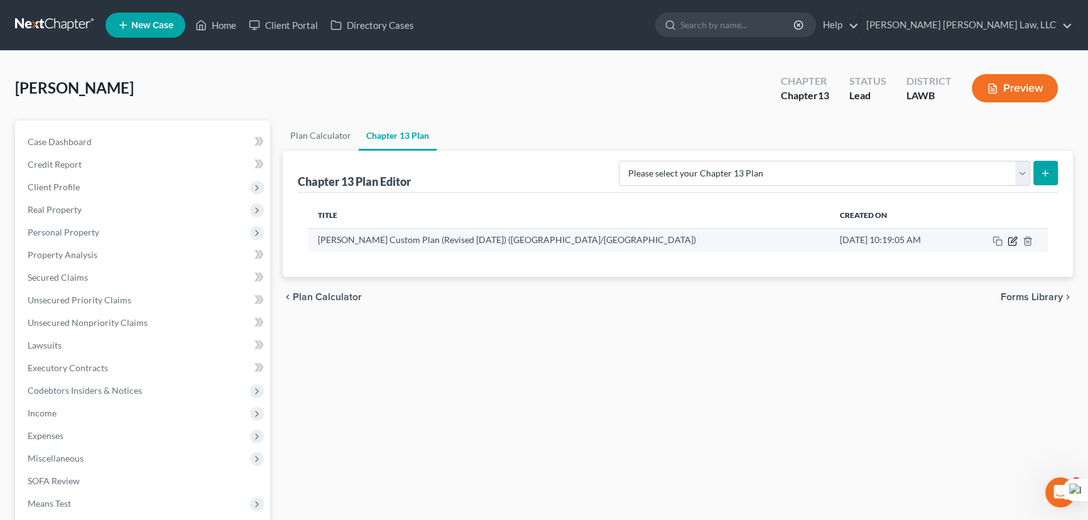
click at [1008, 240] on icon "button" at bounding box center [1012, 241] width 8 height 8
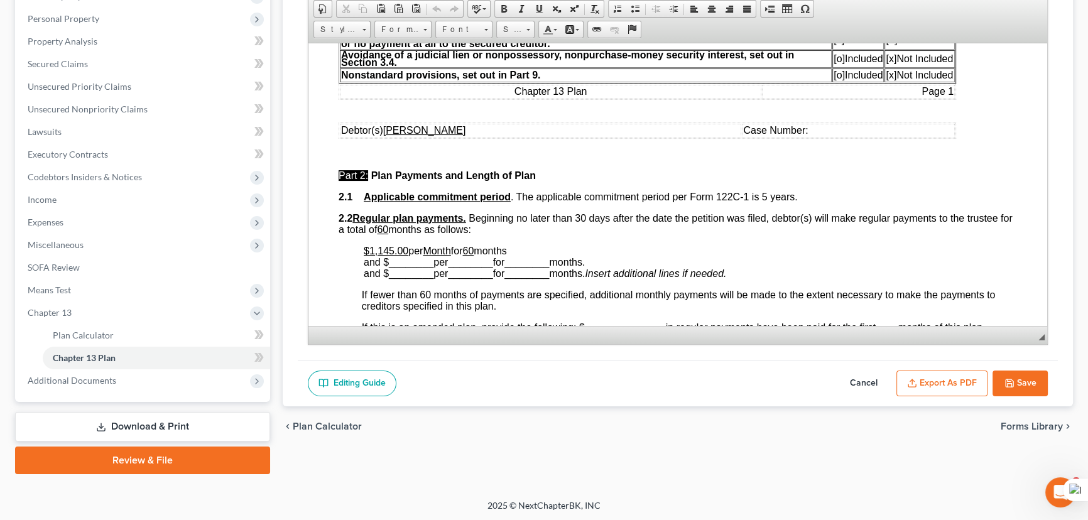
scroll to position [514, 0]
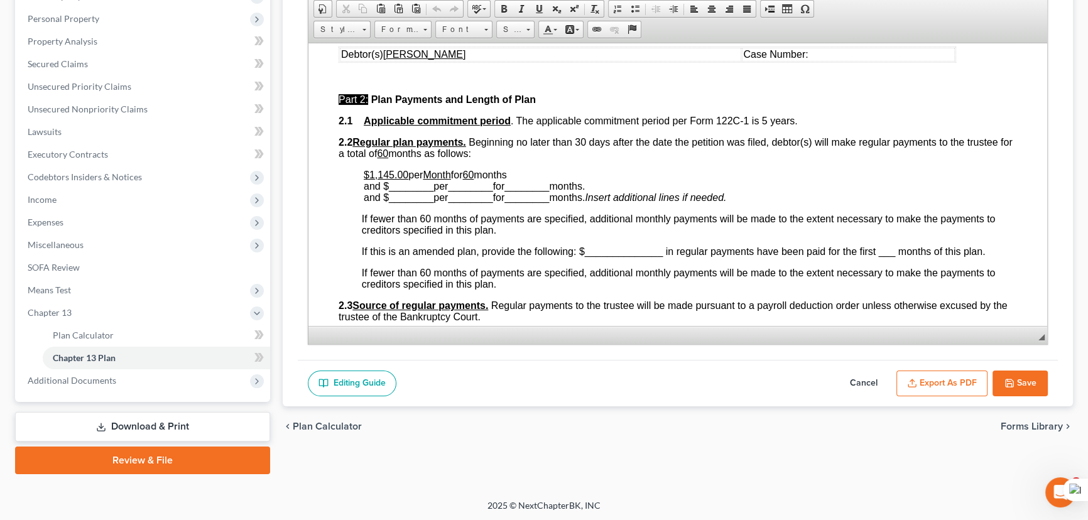
click at [1009, 384] on icon "button" at bounding box center [1010, 383] width 8 height 8
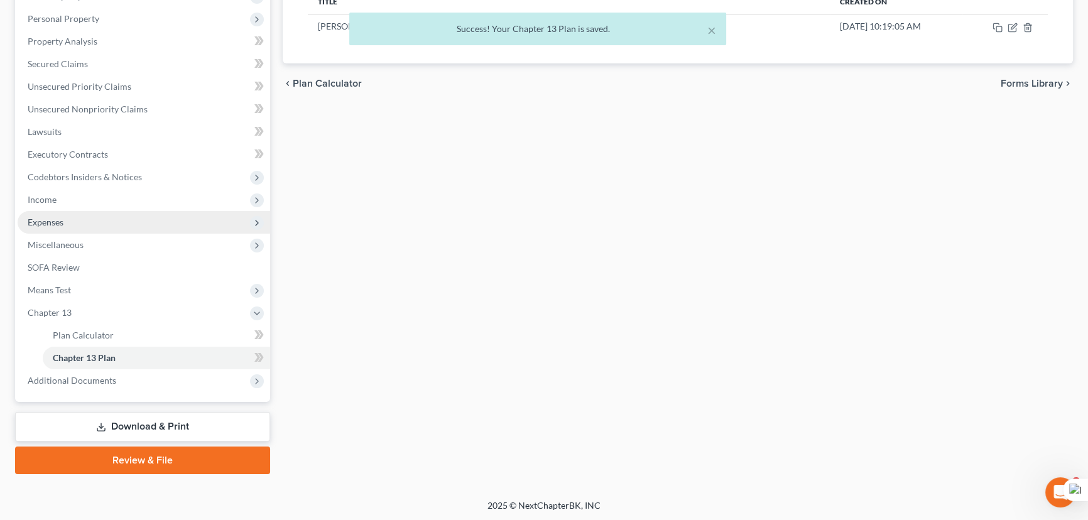
click at [111, 221] on span "Expenses" at bounding box center [144, 222] width 253 height 23
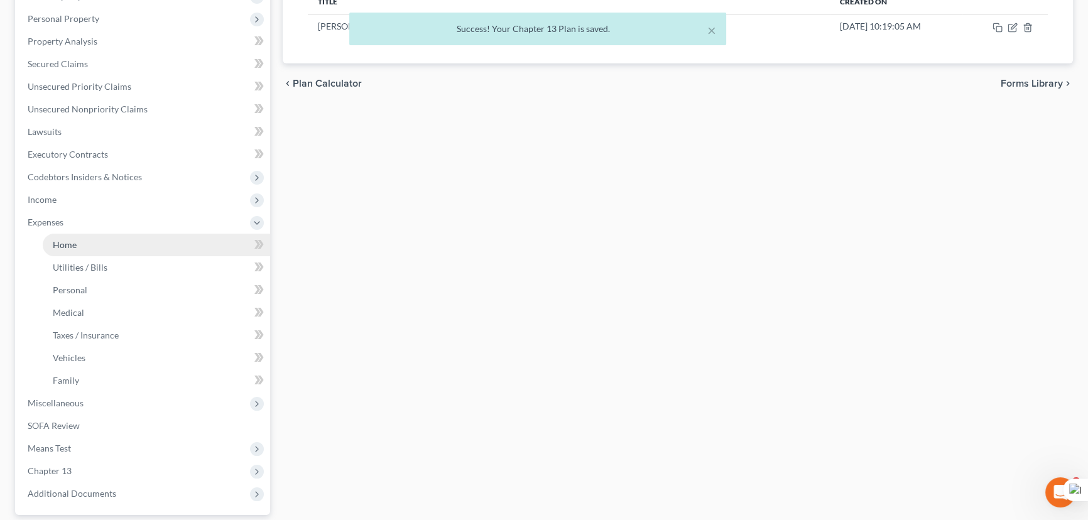
click at [119, 241] on link "Home" at bounding box center [156, 245] width 227 height 23
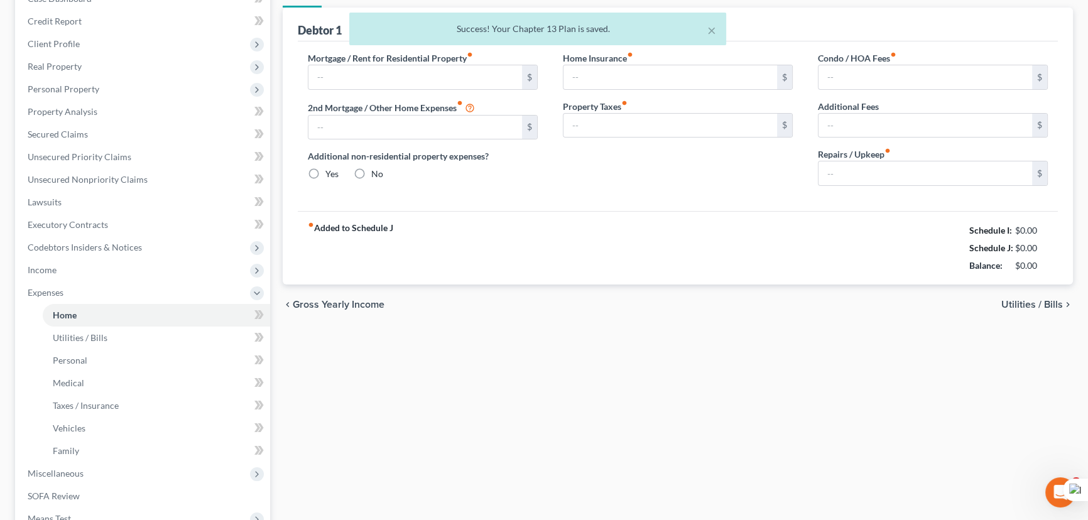
type input "1,100.00"
type input "0.00"
radio input "true"
type input "0.00"
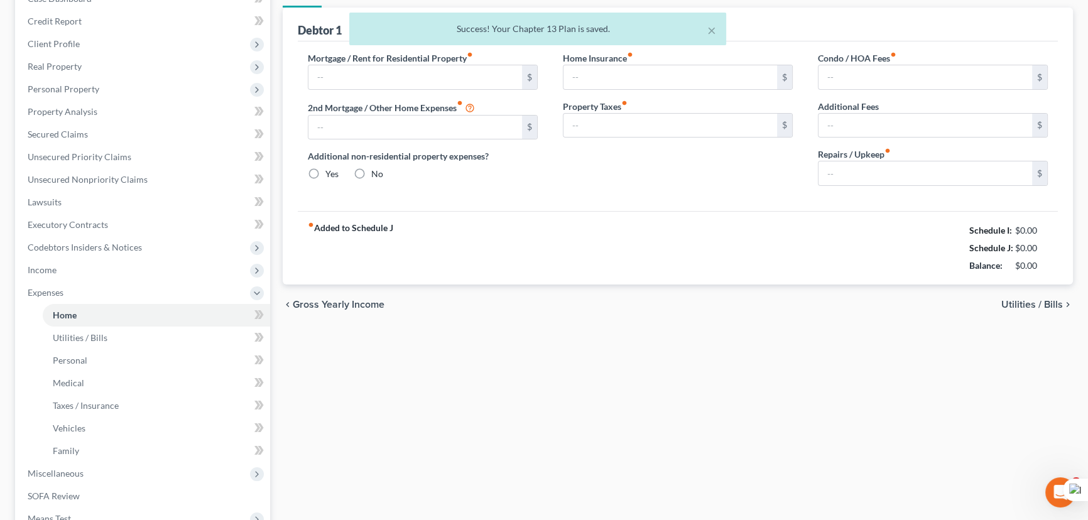
type input "0.00"
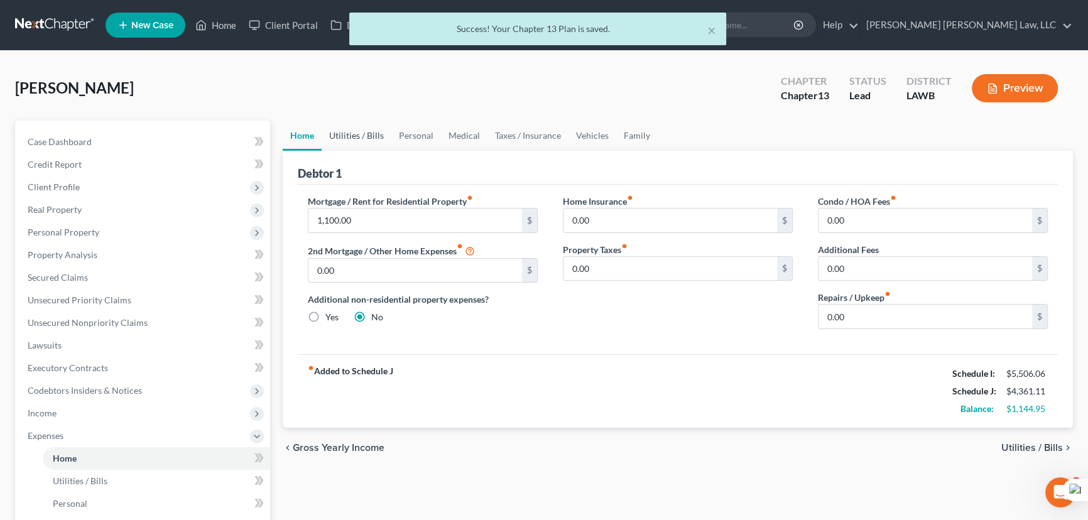
click at [365, 130] on link "Utilities / Bills" at bounding box center [357, 136] width 70 height 30
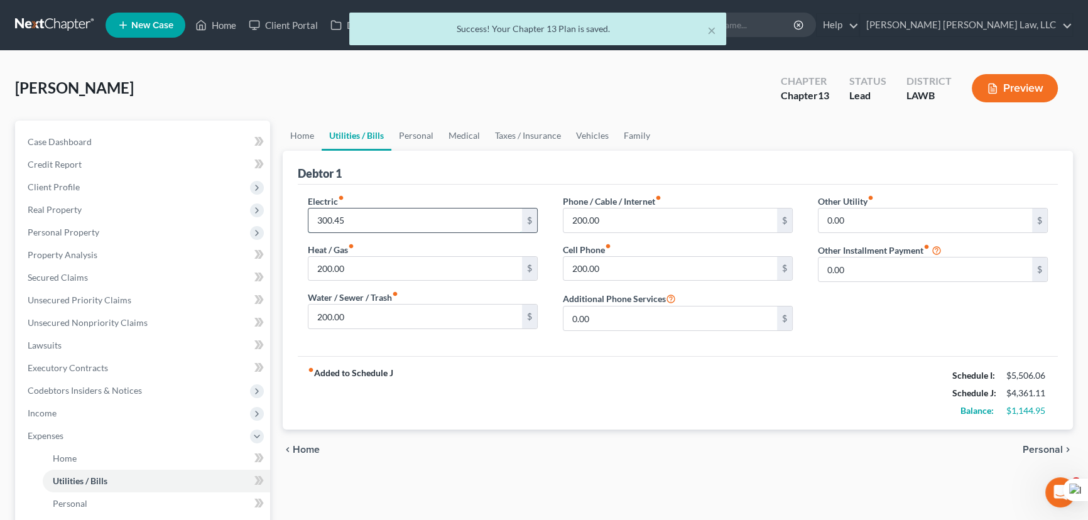
click at [396, 225] on input "300.45" at bounding box center [415, 221] width 214 height 24
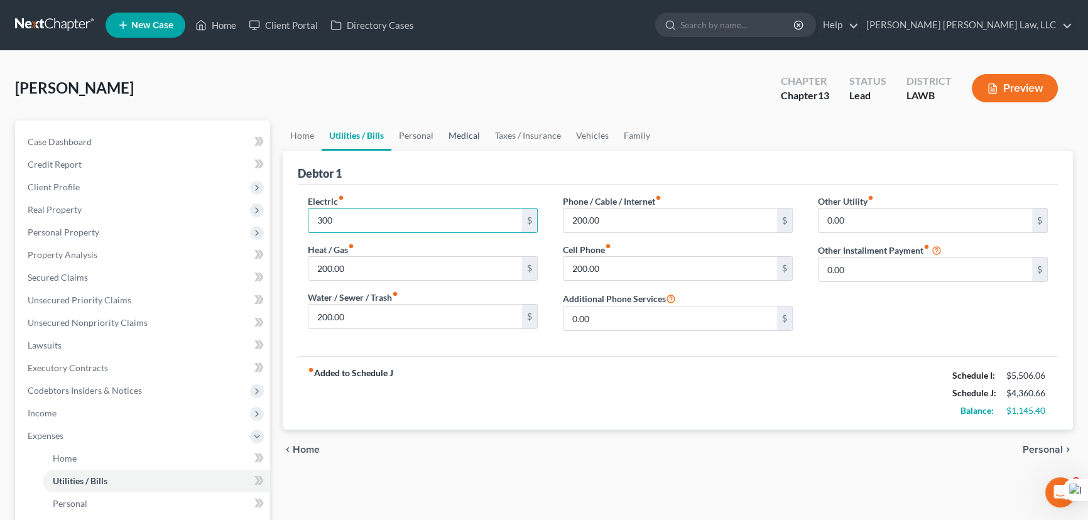
type input "300"
click at [452, 136] on link "Medical" at bounding box center [464, 136] width 46 height 30
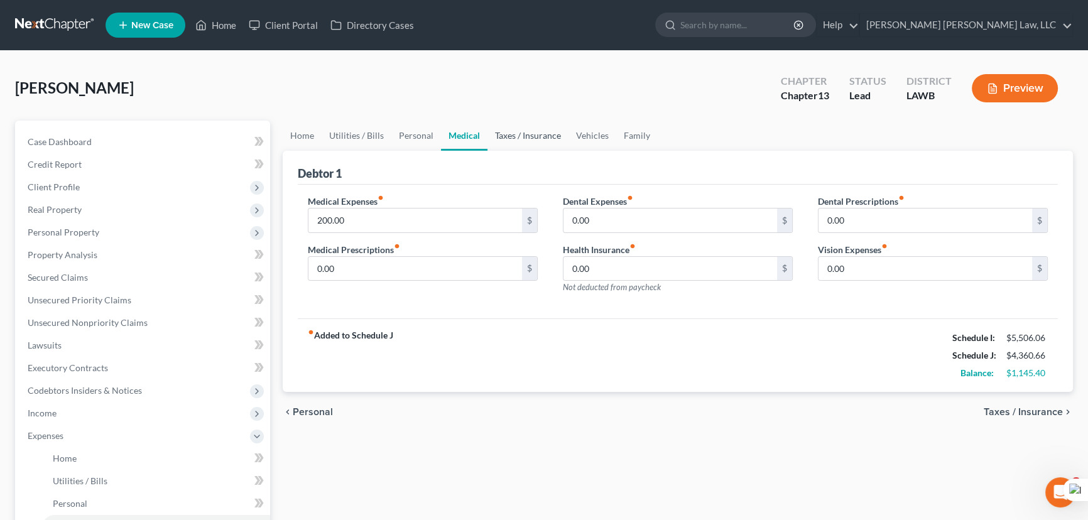
click at [531, 133] on link "Taxes / Insurance" at bounding box center [527, 136] width 81 height 30
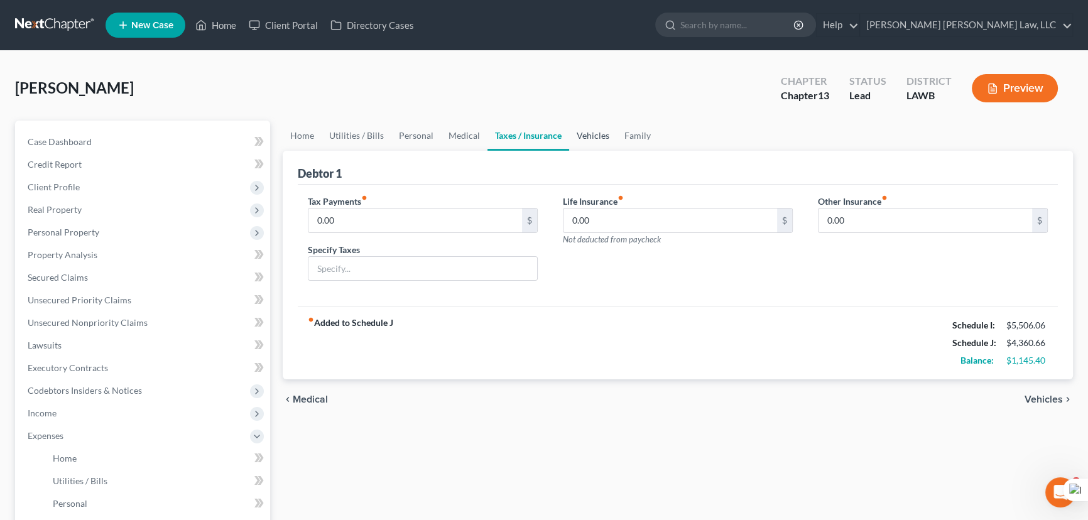
click at [582, 133] on link "Vehicles" at bounding box center [593, 136] width 48 height 30
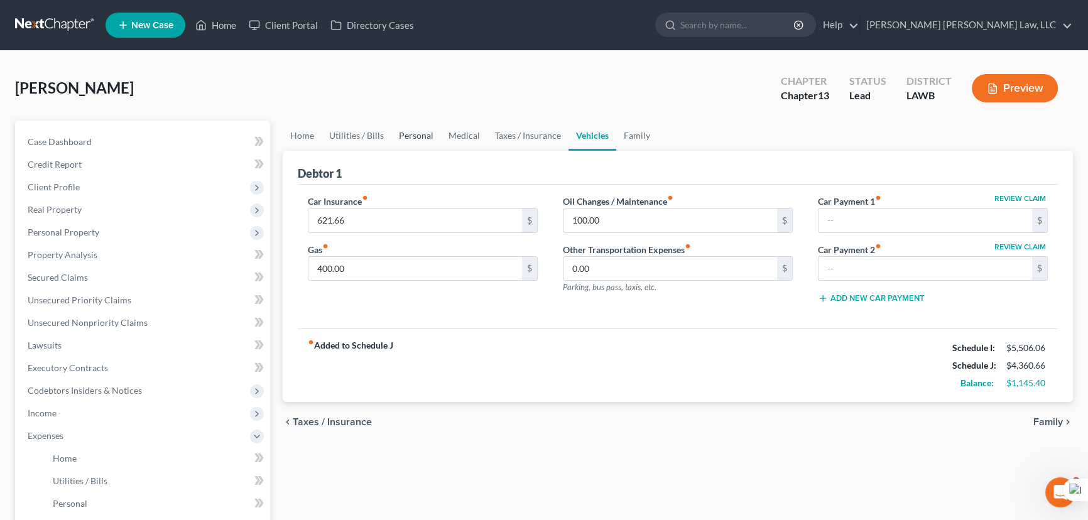
click at [406, 128] on link "Personal" at bounding box center [416, 136] width 50 height 30
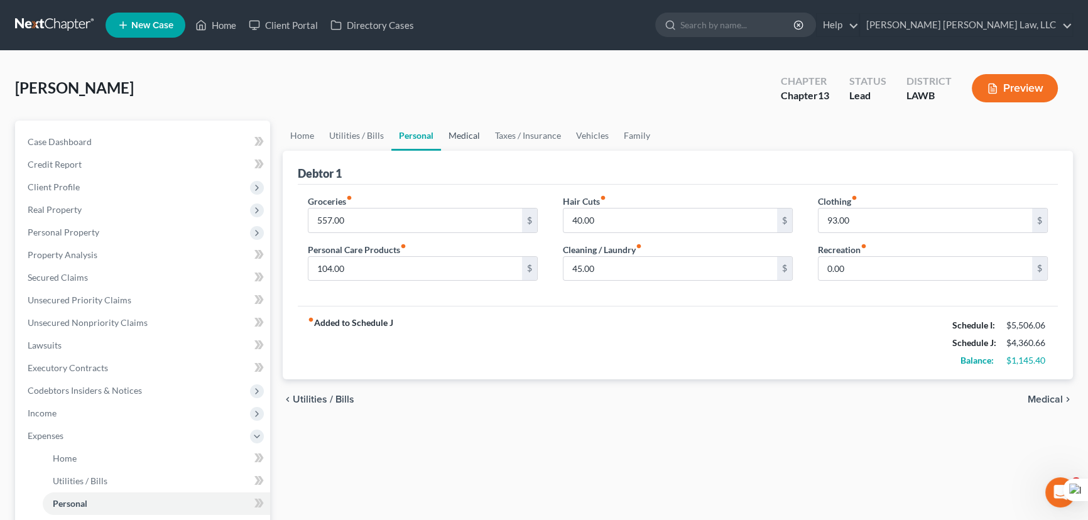
click at [474, 134] on link "Medical" at bounding box center [464, 136] width 46 height 30
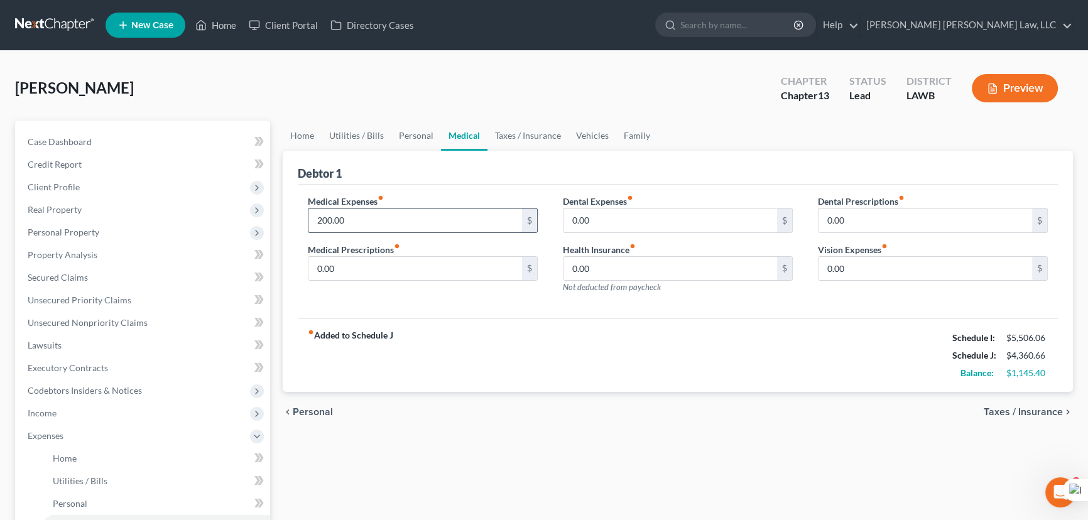
drag, startPoint x: 393, startPoint y: 220, endPoint x: 378, endPoint y: 219, distance: 14.5
click at [391, 220] on input "200.00" at bounding box center [415, 221] width 214 height 24
click at [364, 220] on input "200.00" at bounding box center [415, 221] width 214 height 24
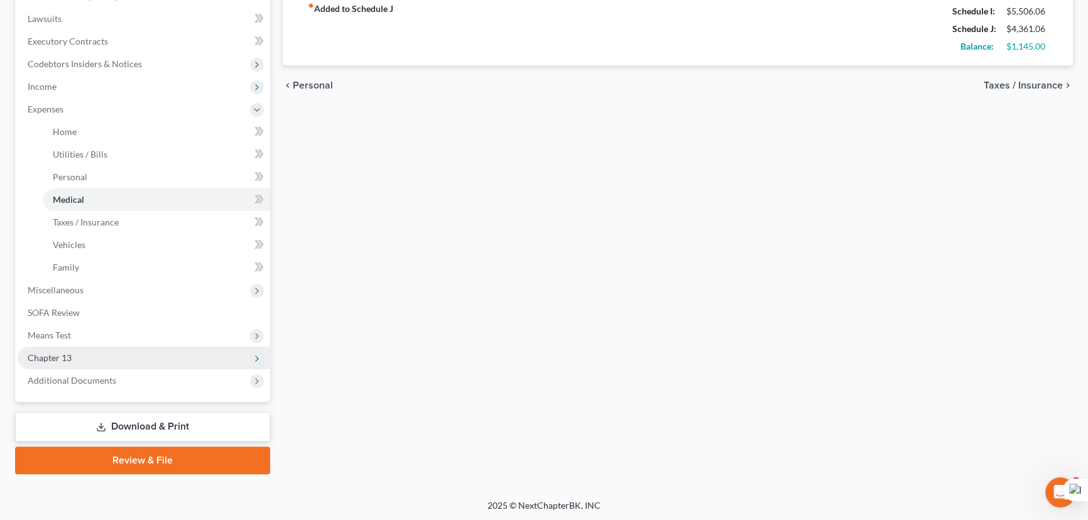
type input "200.40"
click at [109, 359] on span "Chapter 13" at bounding box center [144, 358] width 253 height 23
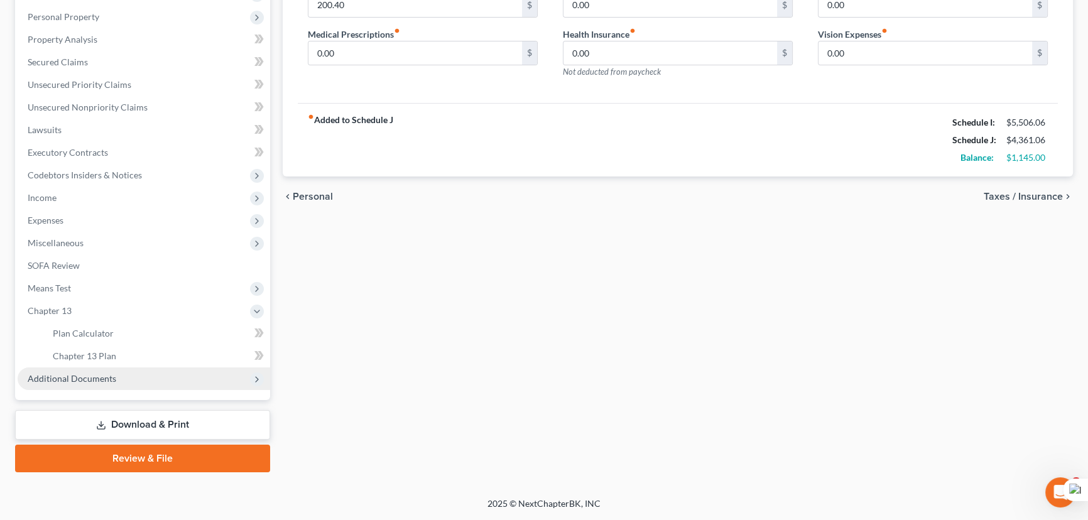
scroll to position [214, 0]
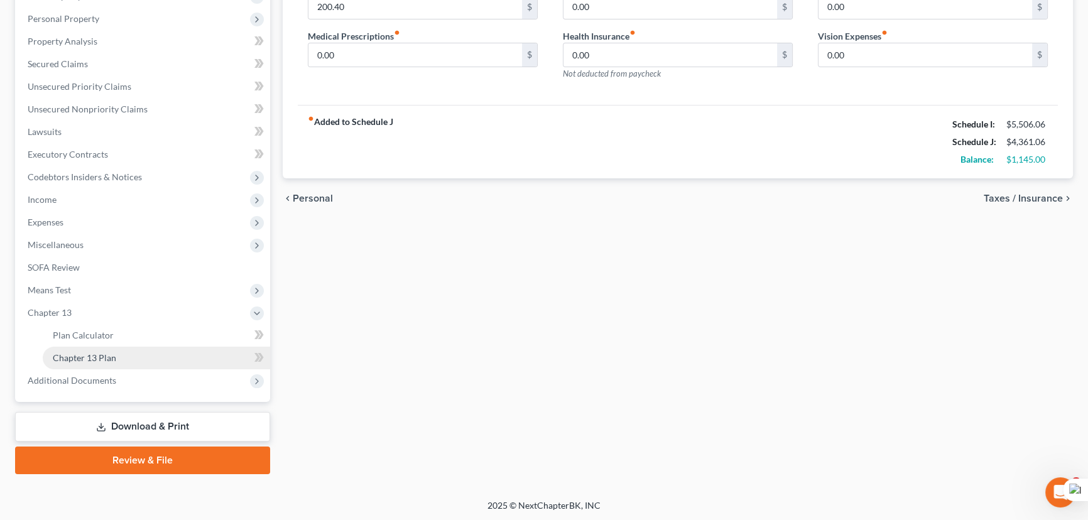
click at [111, 362] on link "Chapter 13 Plan" at bounding box center [156, 358] width 227 height 23
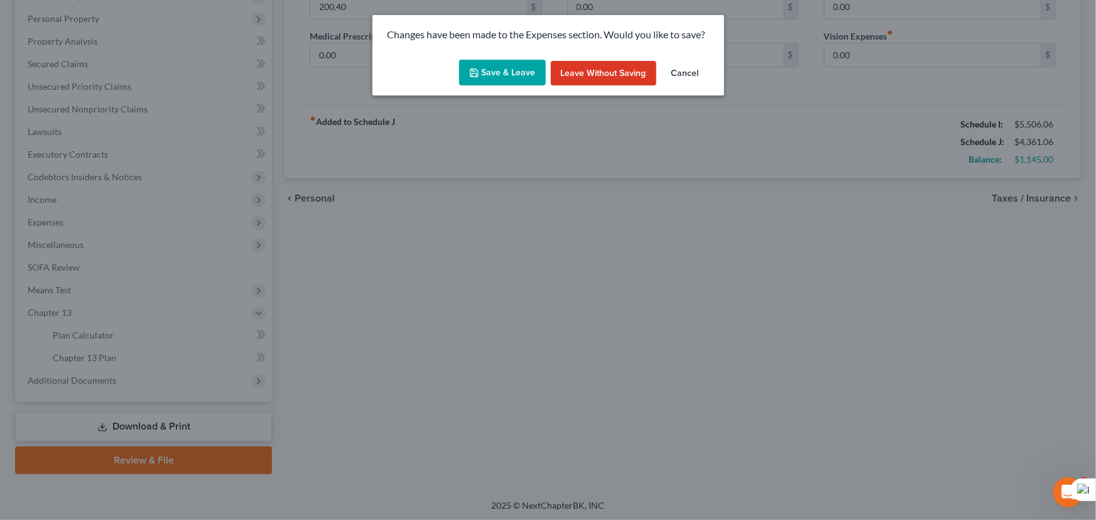
click at [484, 81] on button "Save & Leave" at bounding box center [502, 73] width 87 height 26
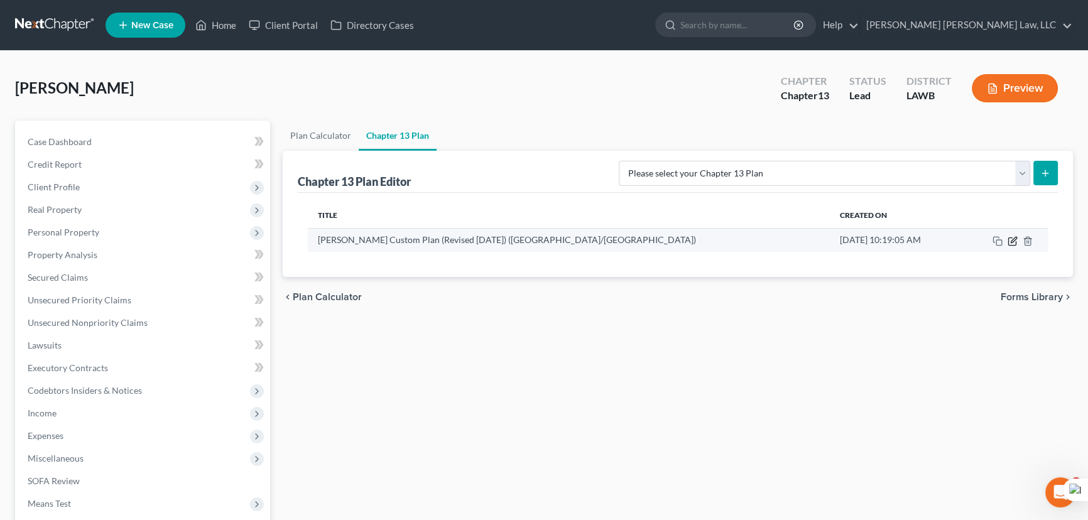
click at [1012, 239] on icon "button" at bounding box center [1014, 240] width 6 height 6
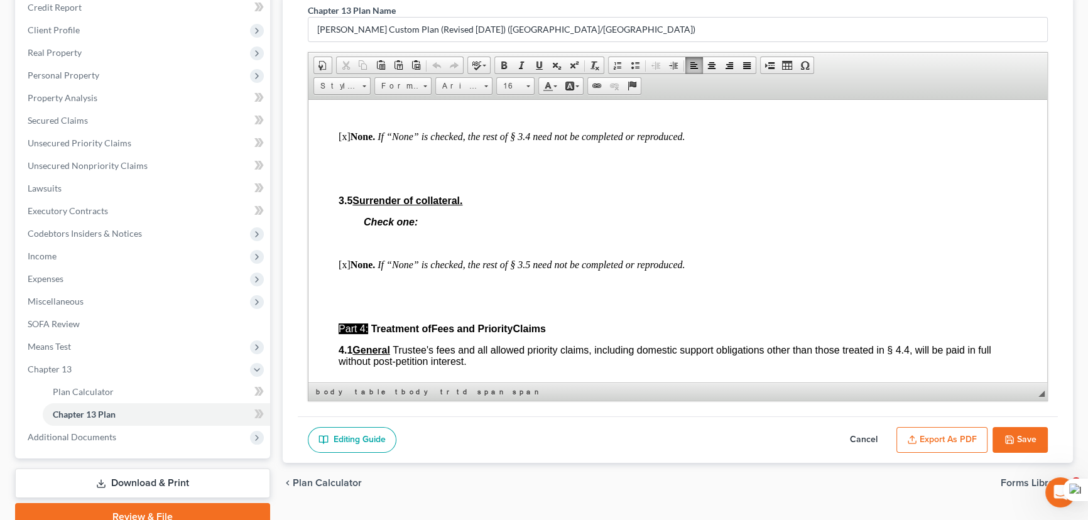
scroll to position [2284, 0]
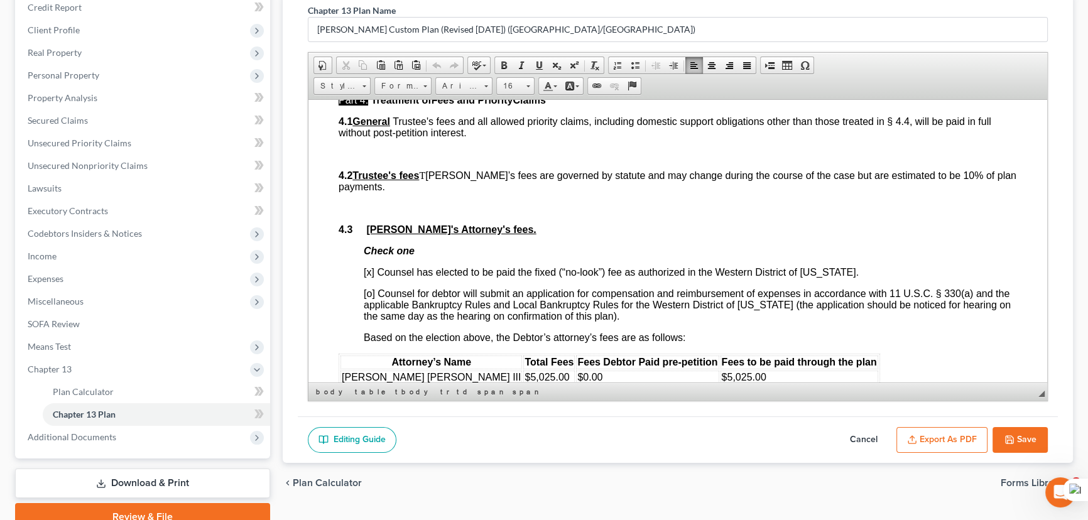
click at [1010, 435] on icon "button" at bounding box center [1009, 440] width 10 height 10
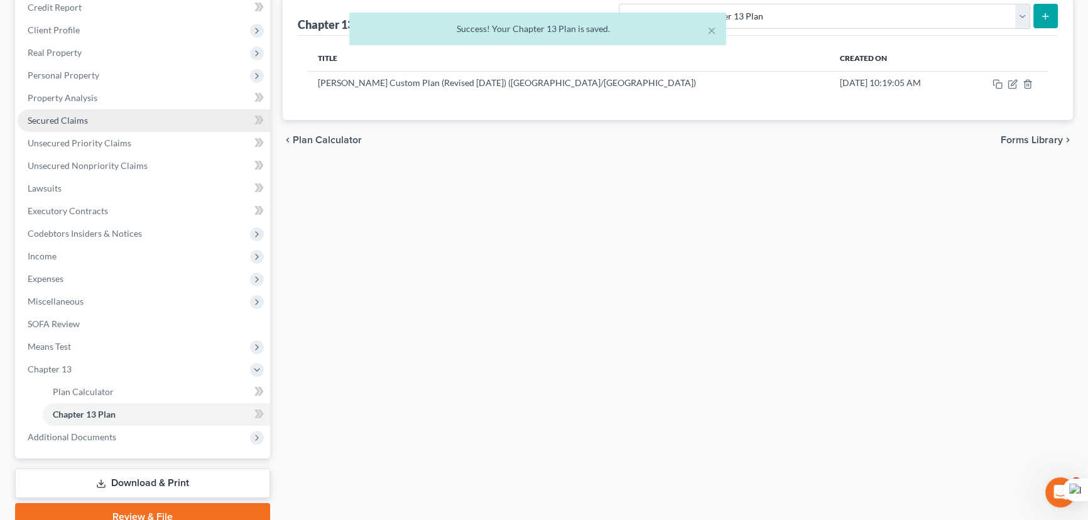
click at [72, 115] on span "Secured Claims" at bounding box center [58, 120] width 60 height 11
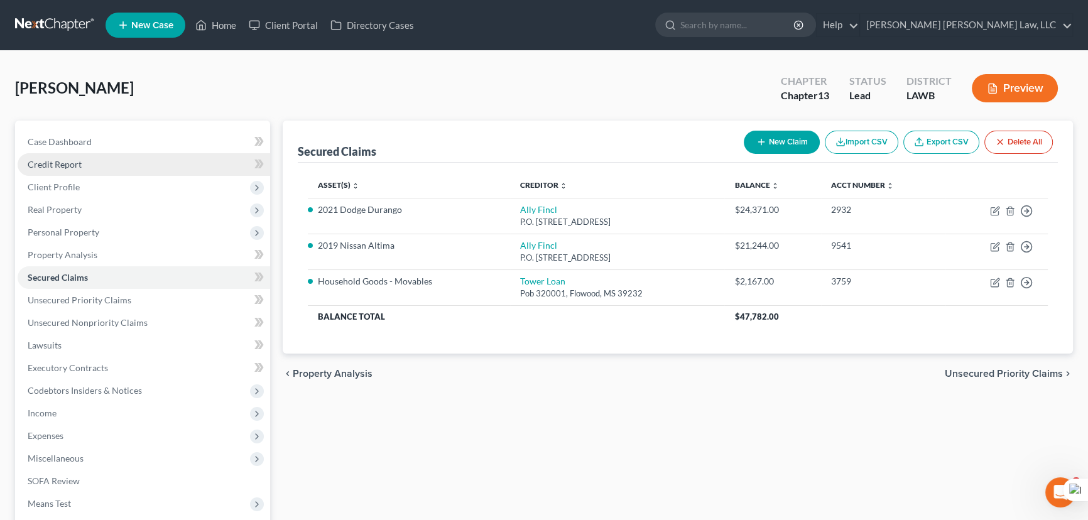
click at [85, 160] on link "Credit Report" at bounding box center [144, 164] width 253 height 23
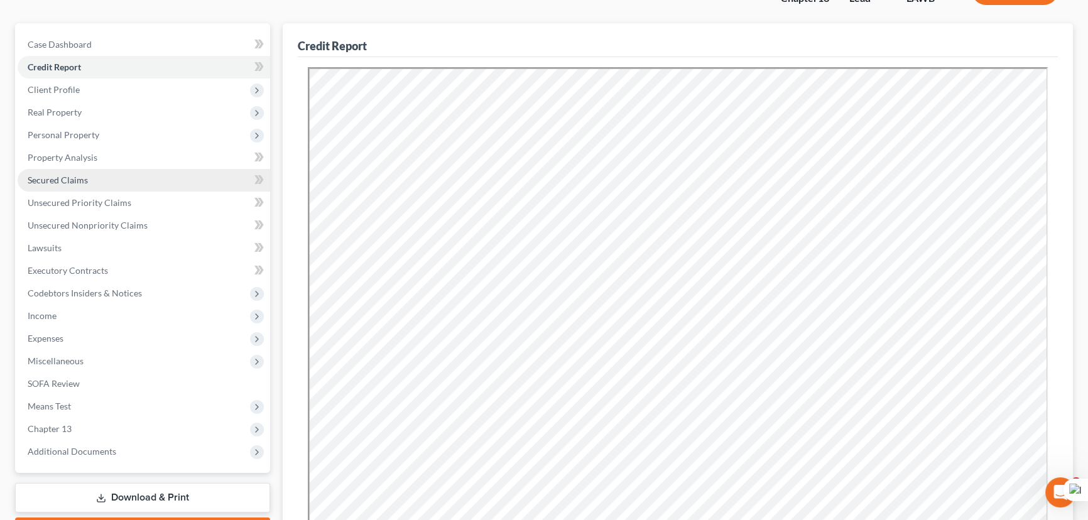
scroll to position [75, 0]
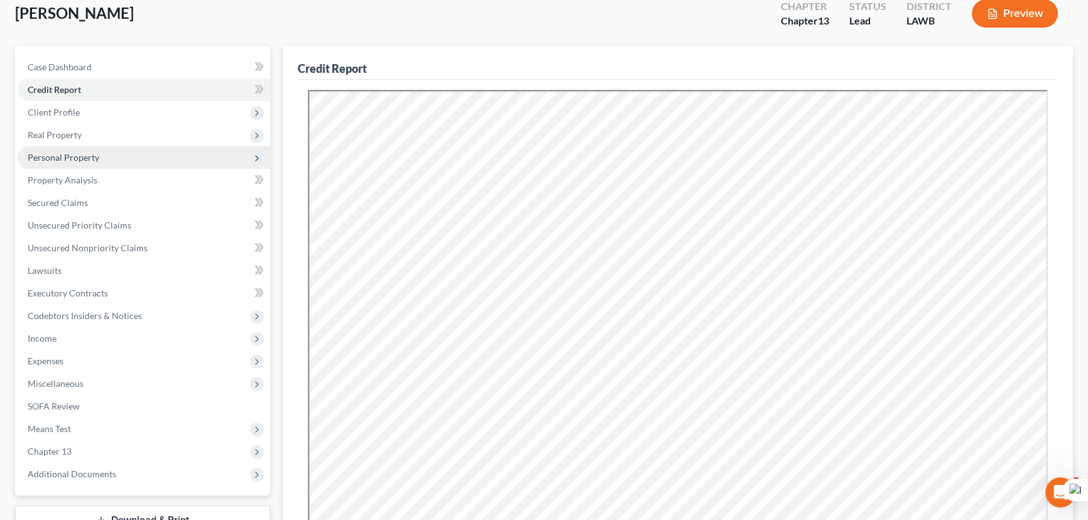
click at [100, 158] on span "Personal Property" at bounding box center [144, 157] width 253 height 23
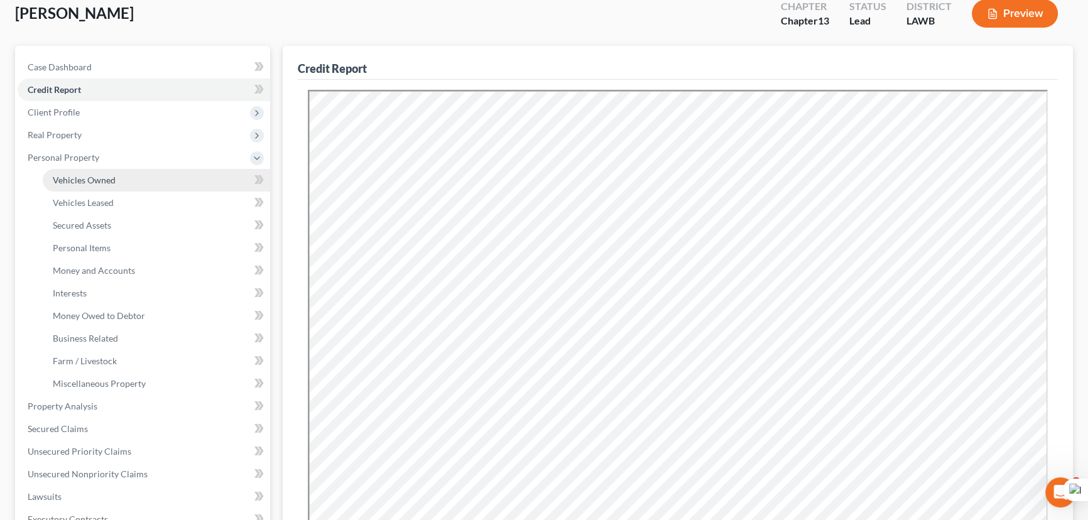
click at [109, 175] on span "Vehicles Owned" at bounding box center [84, 180] width 63 height 11
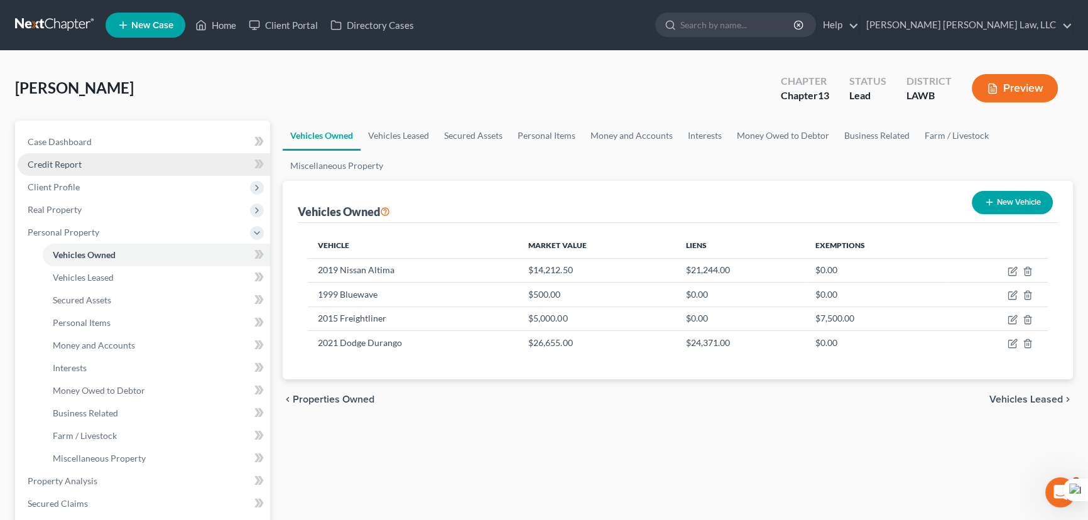
click at [101, 169] on link "Credit Report" at bounding box center [144, 164] width 253 height 23
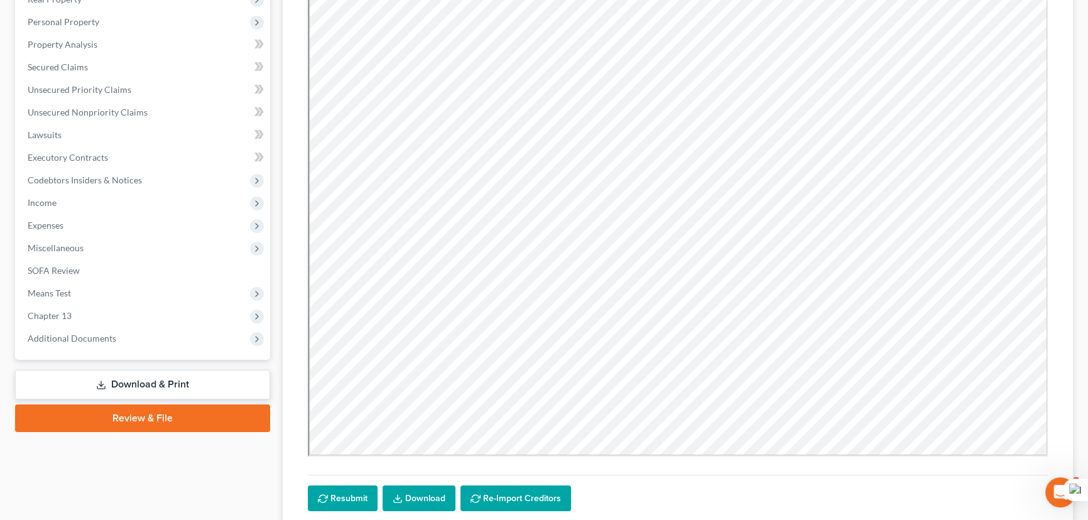
scroll to position [303, 0]
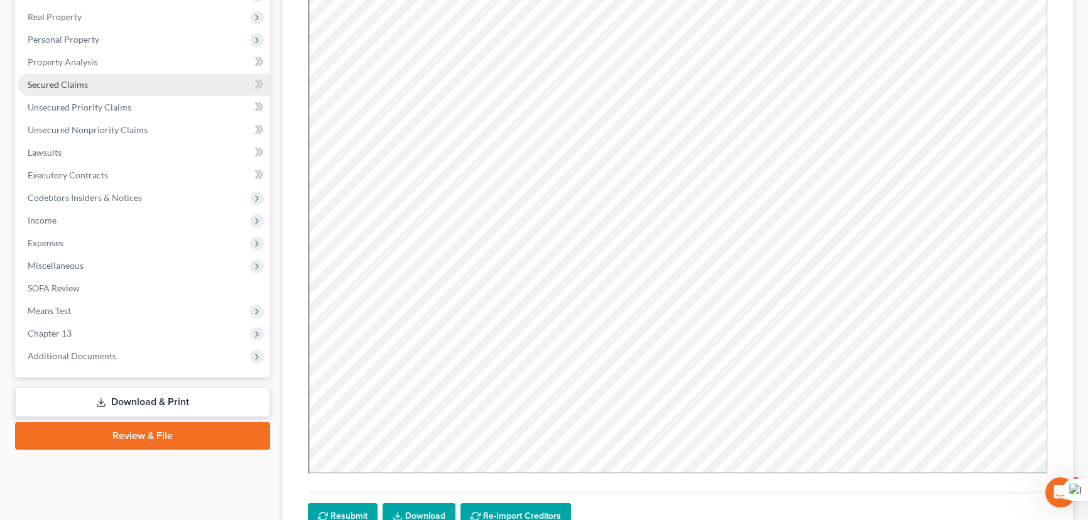
click at [73, 88] on span "Secured Claims" at bounding box center [58, 84] width 60 height 11
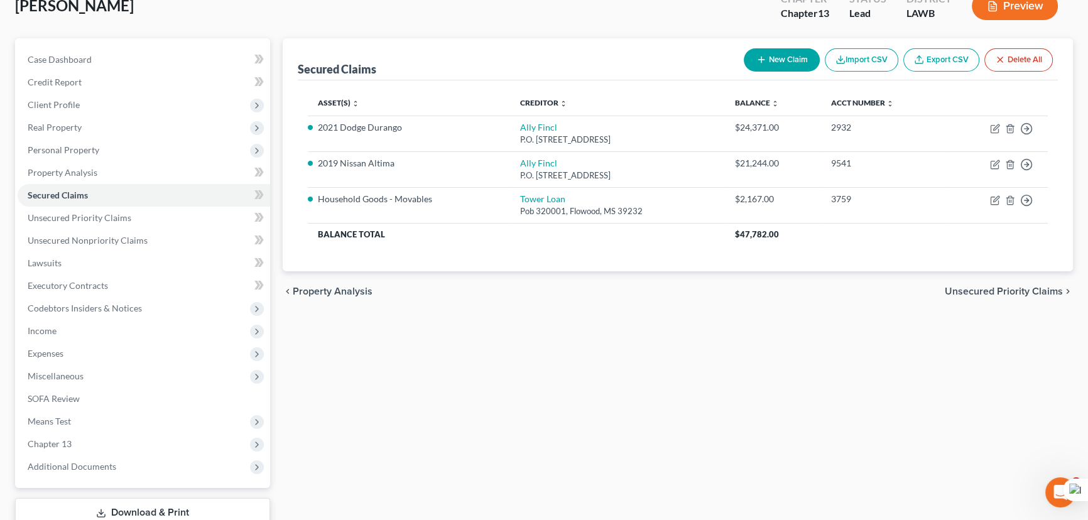
scroll to position [168, 0]
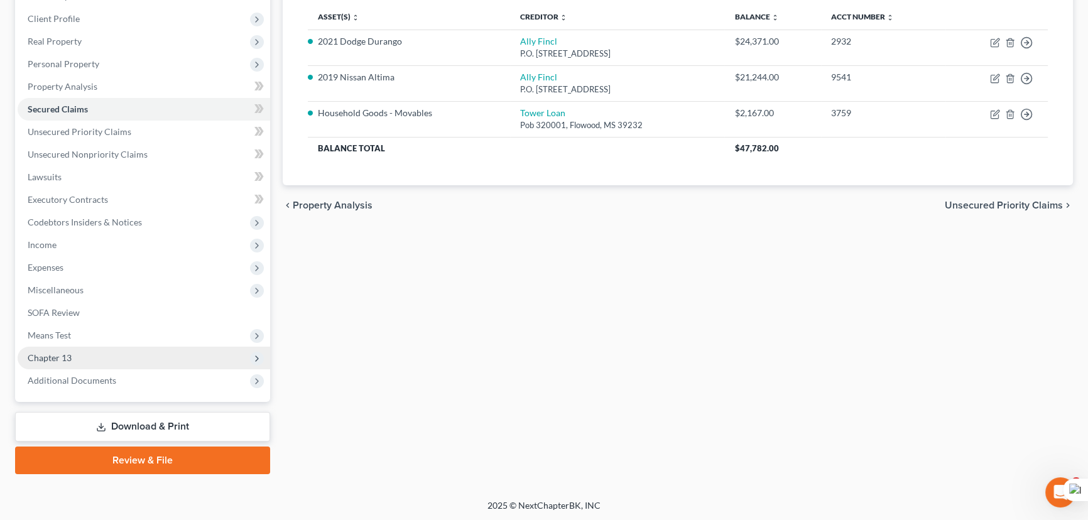
click at [125, 350] on span "Chapter 13" at bounding box center [144, 358] width 253 height 23
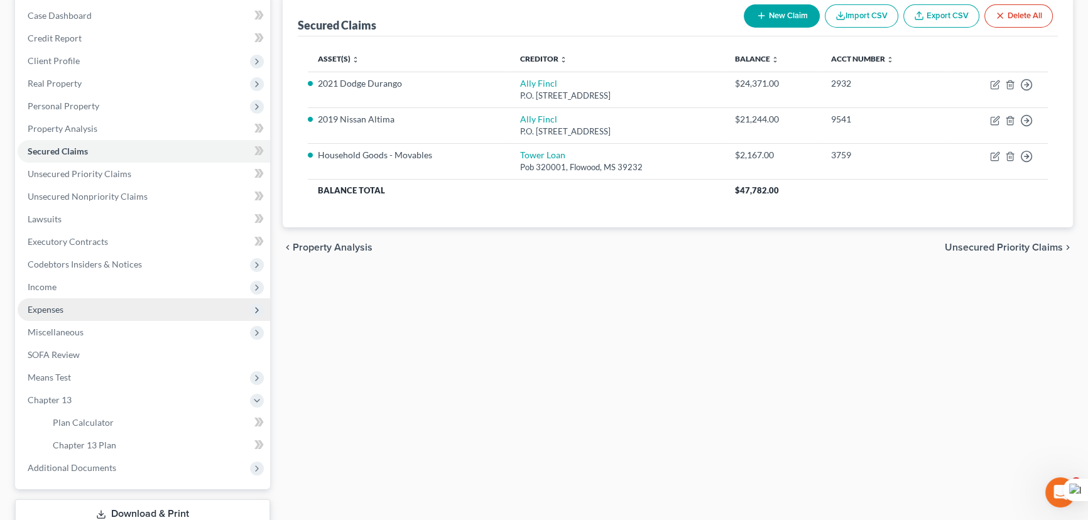
scroll to position [171, 0]
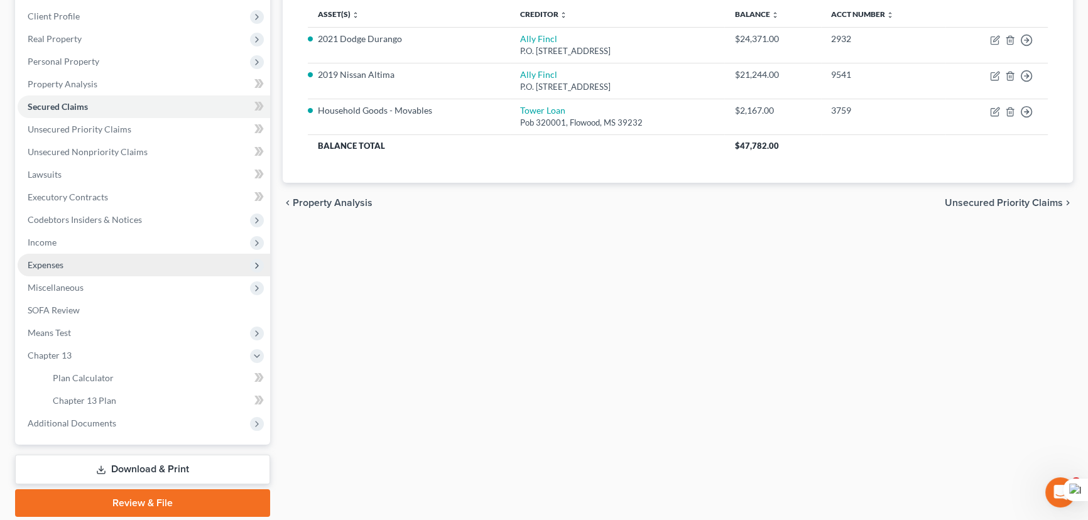
click at [126, 259] on span "Expenses" at bounding box center [144, 265] width 253 height 23
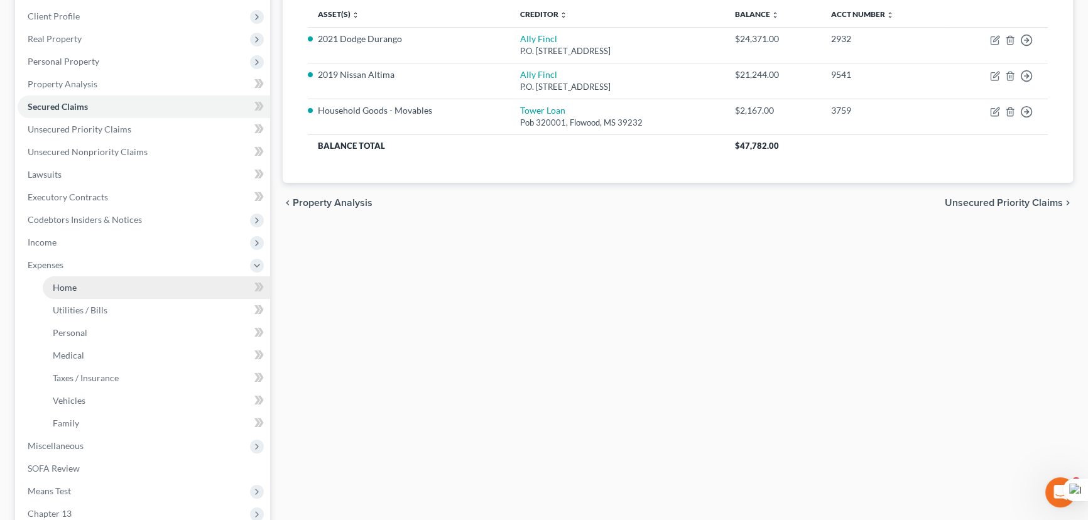
click at [122, 282] on link "Home" at bounding box center [156, 287] width 227 height 23
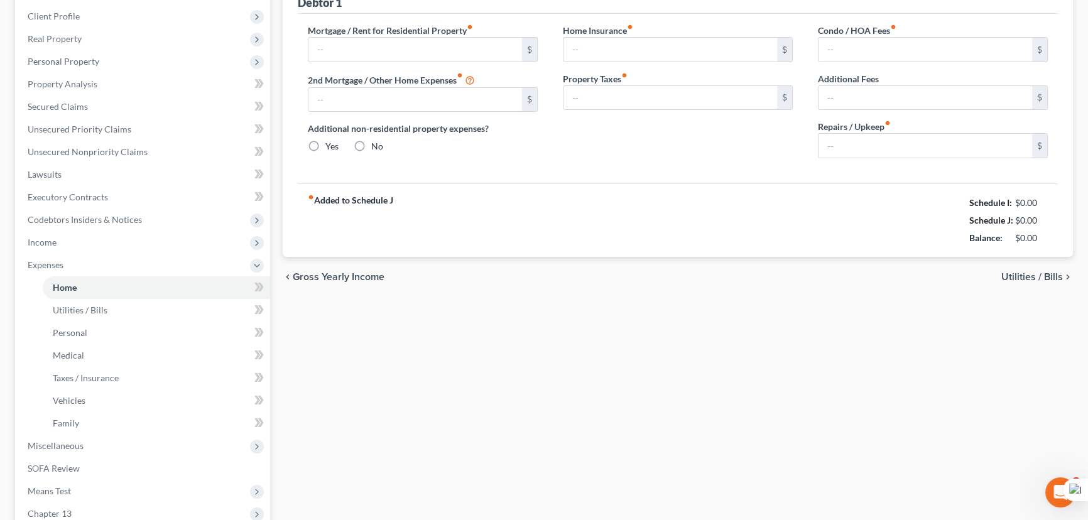
scroll to position [47, 0]
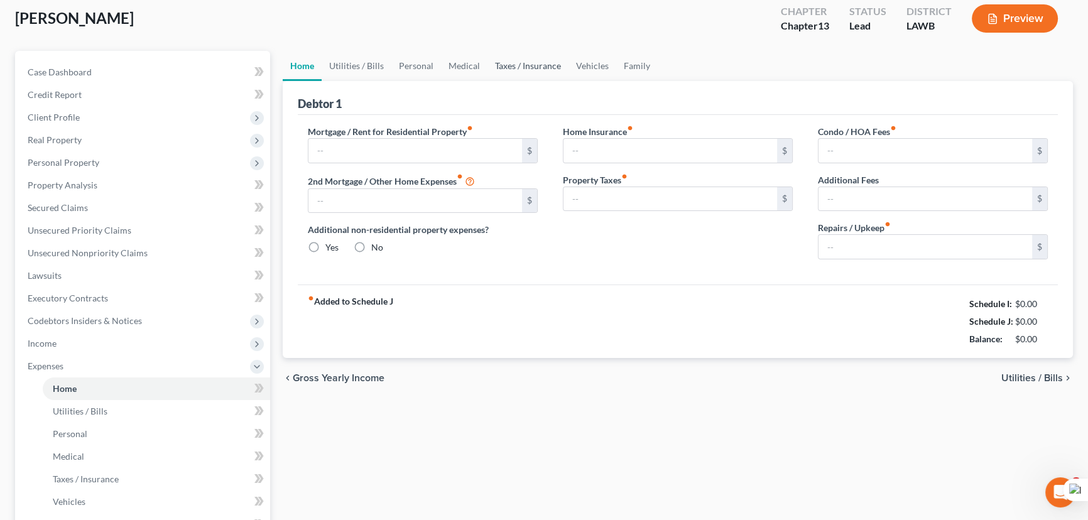
type input "1,100.00"
type input "0.00"
radio input "true"
type input "0.00"
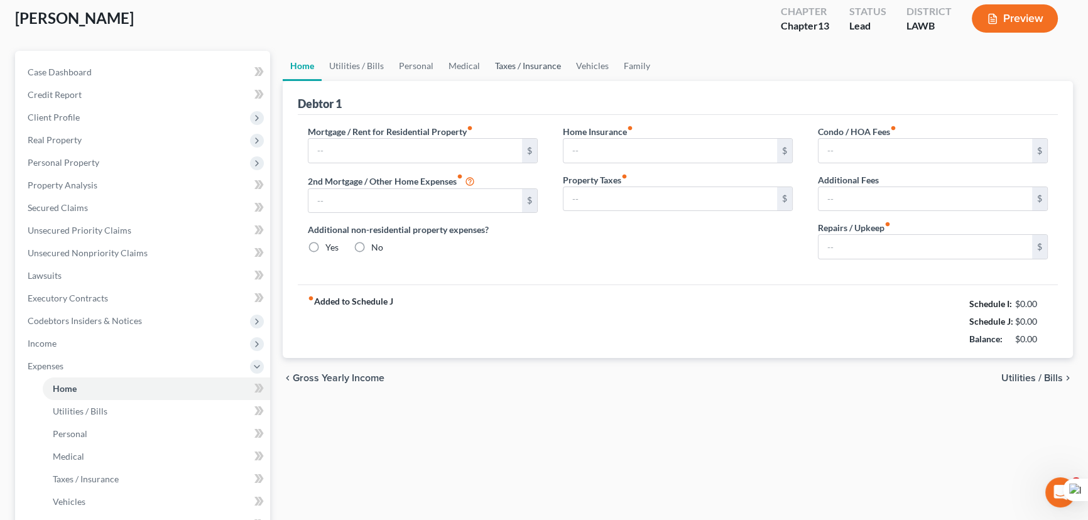
type input "0.00"
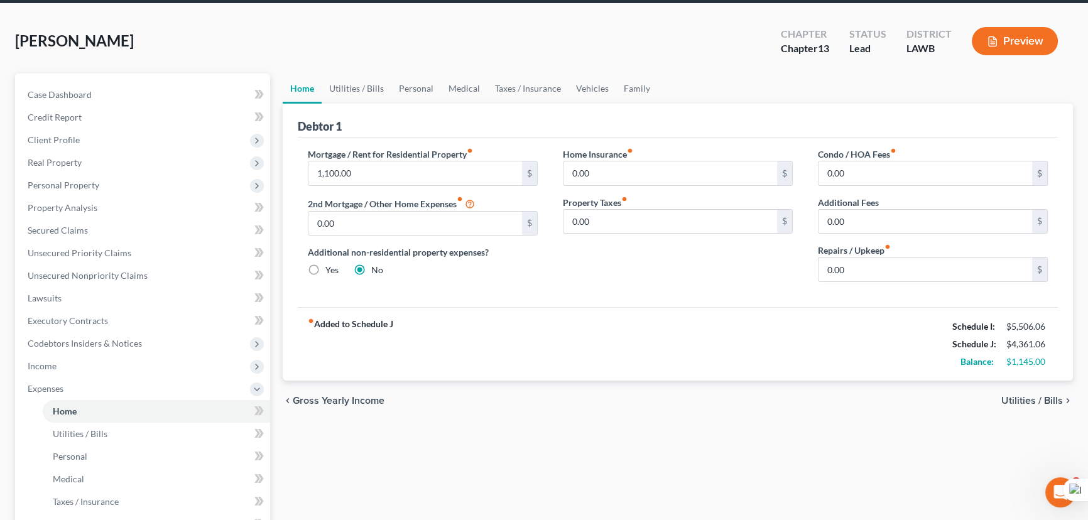
scroll to position [0, 0]
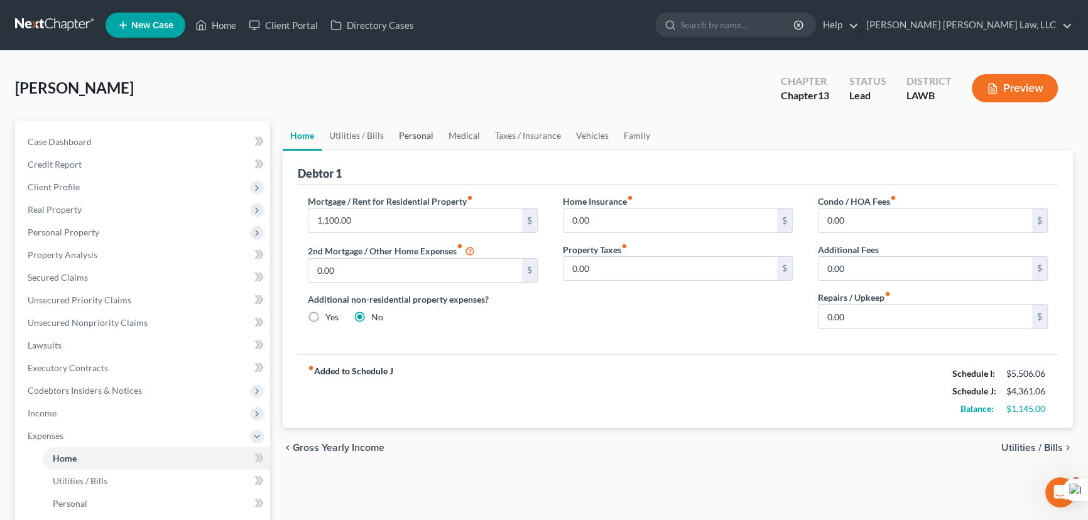
click at [426, 131] on link "Personal" at bounding box center [416, 136] width 50 height 30
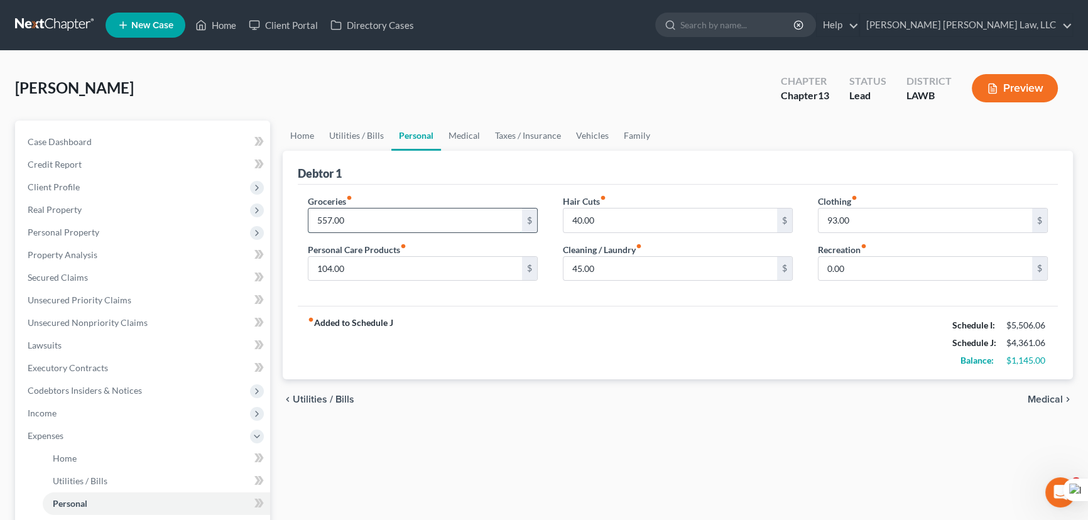
click at [377, 220] on input "557.00" at bounding box center [415, 221] width 214 height 24
type input "400"
click at [349, 264] on input "104.00" at bounding box center [415, 269] width 214 height 24
type input "50"
click at [876, 217] on input "93.00" at bounding box center [925, 221] width 214 height 24
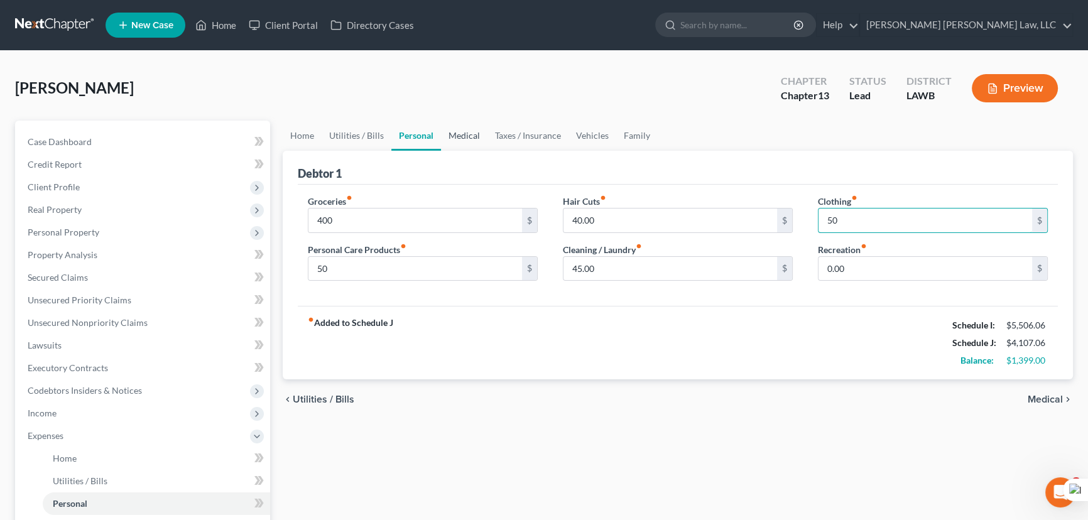
type input "50"
click at [429, 133] on link "Personal" at bounding box center [416, 136] width 50 height 30
click at [460, 135] on link "Medical" at bounding box center [464, 136] width 46 height 30
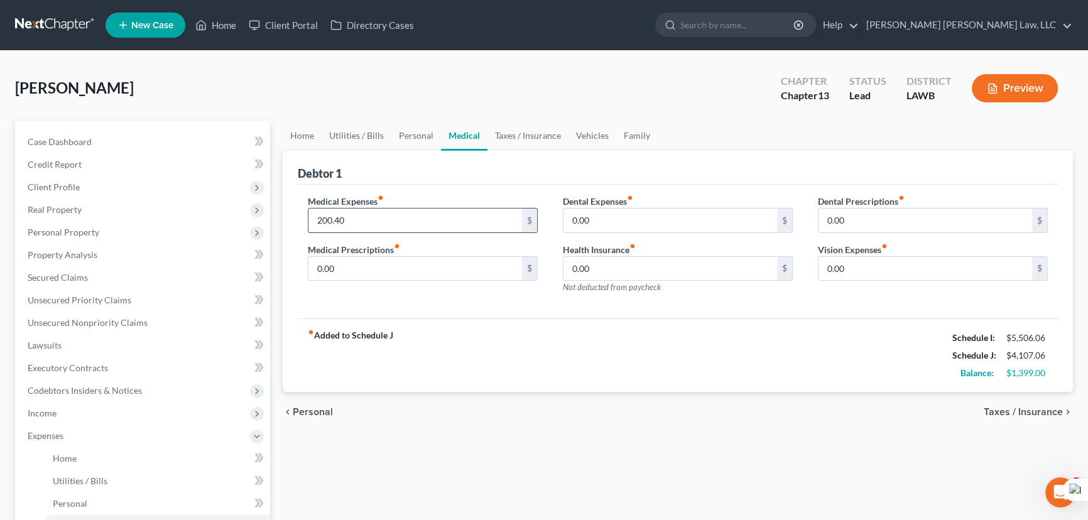
click at [383, 215] on input "200.40" at bounding box center [415, 221] width 214 height 24
type input "1"
type input "8"
type input "5"
type input "4"
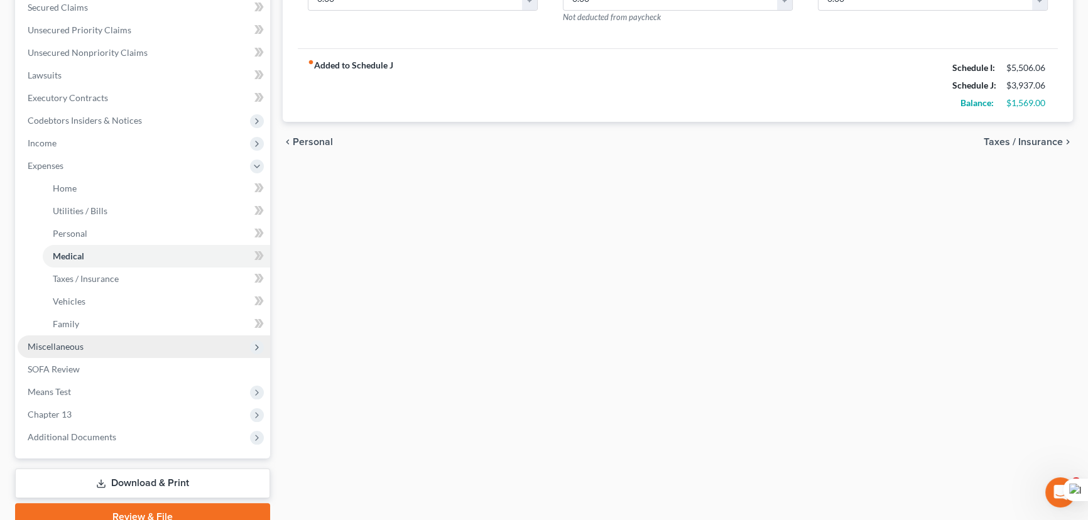
scroll to position [285, 0]
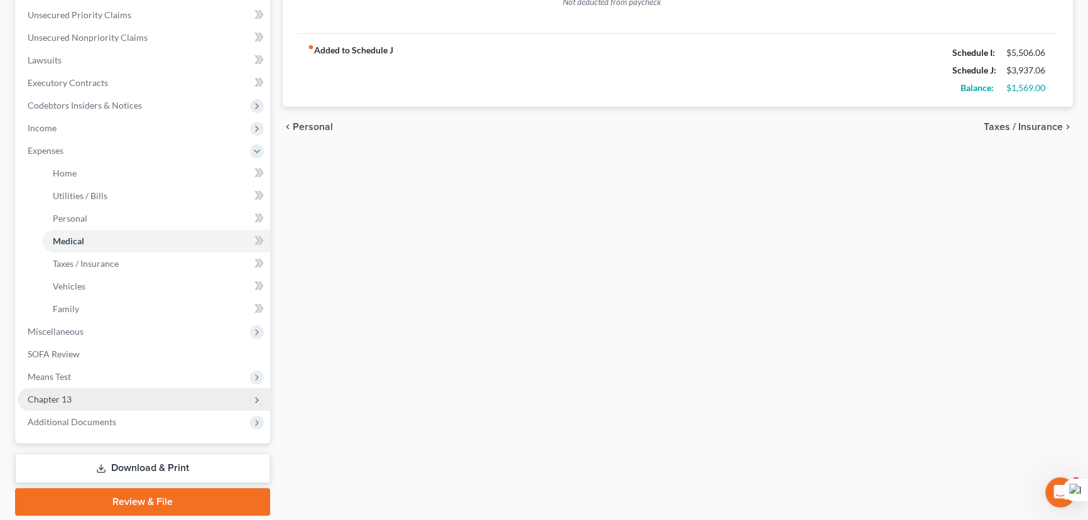
type input "30.40"
click at [97, 393] on span "Chapter 13" at bounding box center [144, 399] width 253 height 23
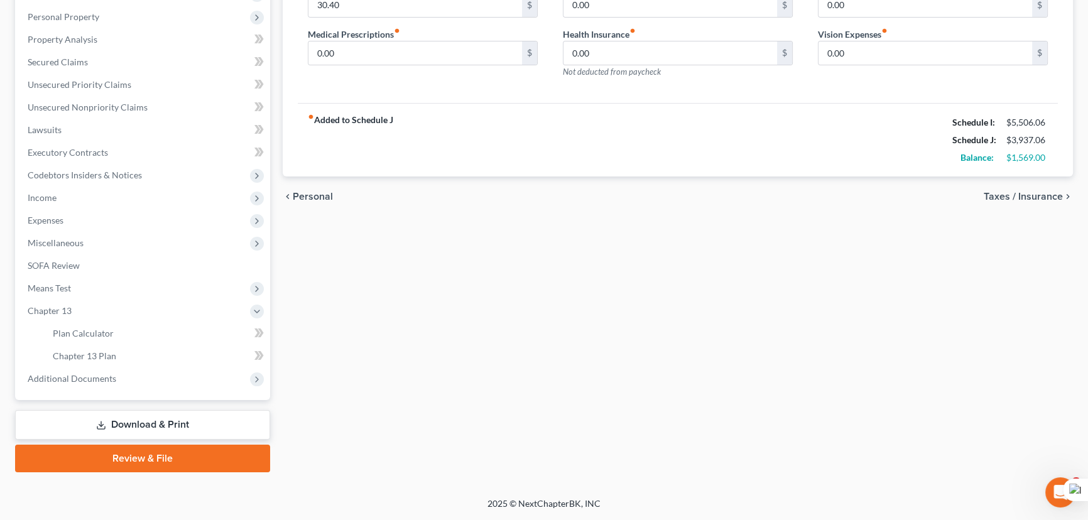
scroll to position [214, 0]
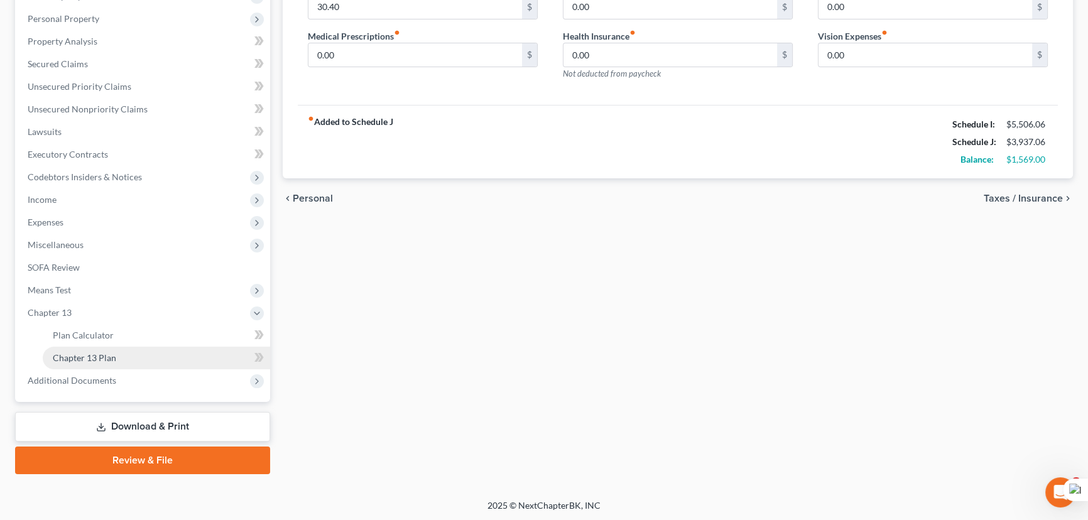
click at [126, 362] on link "Chapter 13 Plan" at bounding box center [156, 358] width 227 height 23
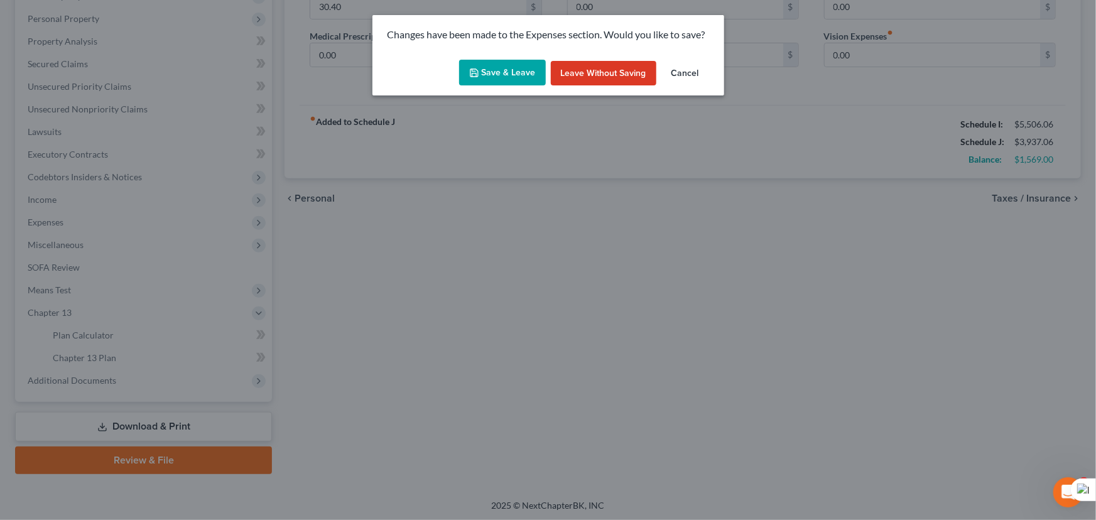
click at [506, 76] on button "Save & Leave" at bounding box center [502, 73] width 87 height 26
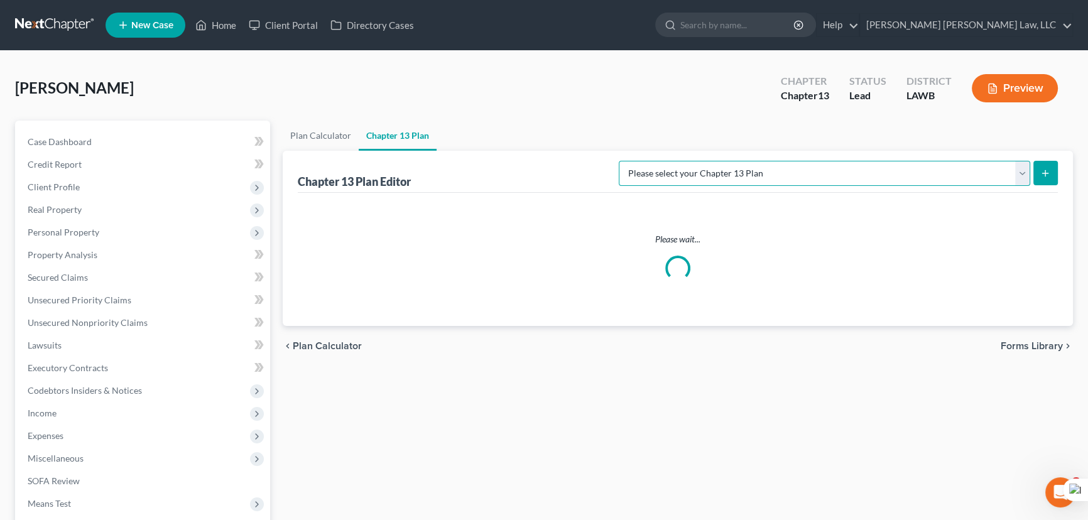
click at [958, 177] on select "Please select your Chapter 13 Plan E. Orum Custom Plan (Revised 12/1/2021) E. O…" at bounding box center [824, 173] width 411 height 25
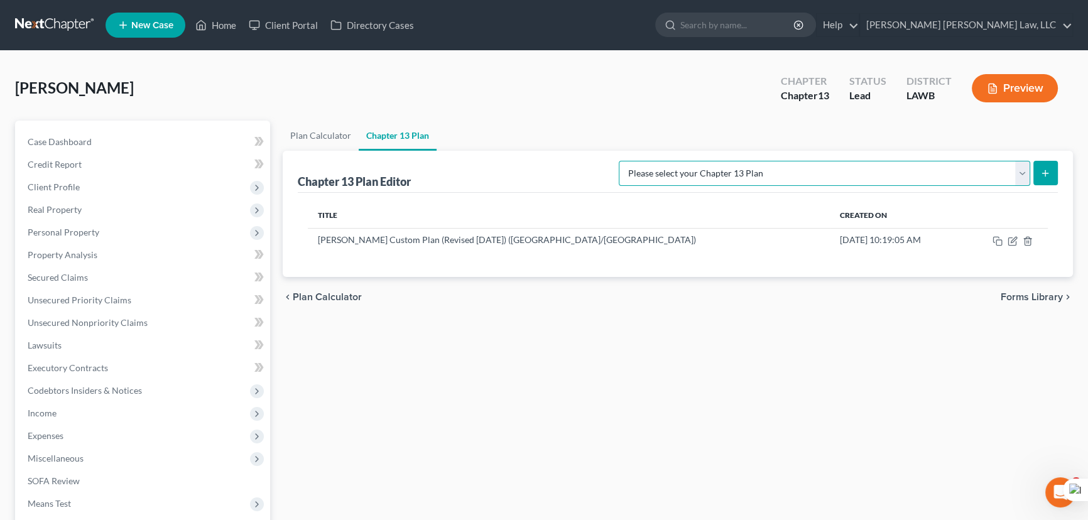
select select "1"
click at [750, 161] on select "Please select your Chapter 13 Plan E. Orum Custom Plan (Revised 12/1/2021) E. O…" at bounding box center [824, 173] width 411 height 25
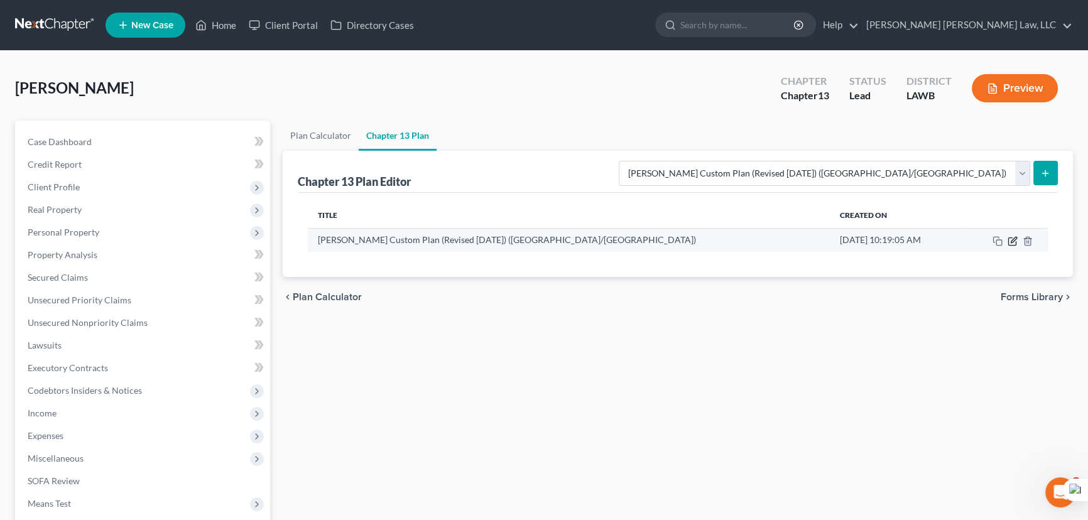
click at [1015, 239] on icon "button" at bounding box center [1014, 240] width 6 height 6
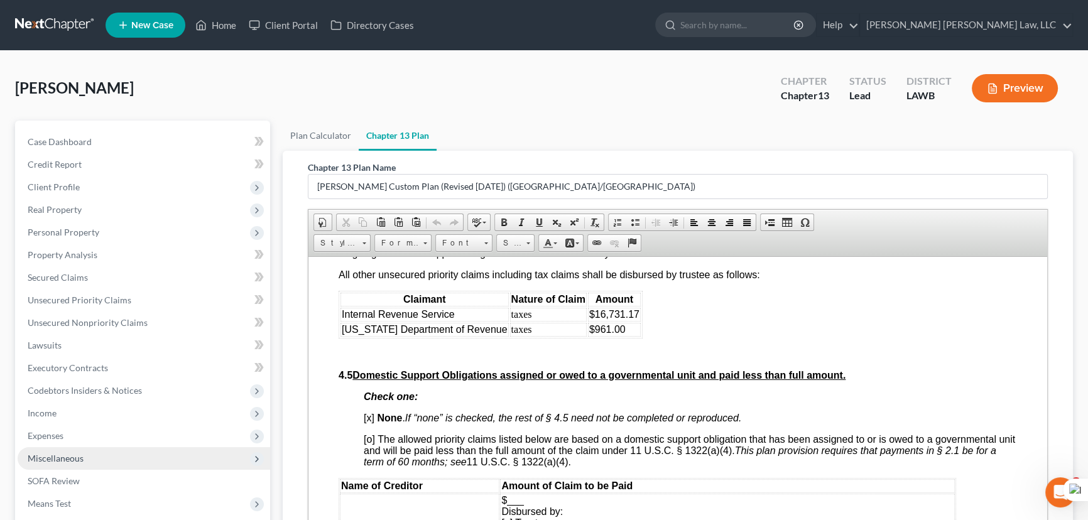
scroll to position [214, 0]
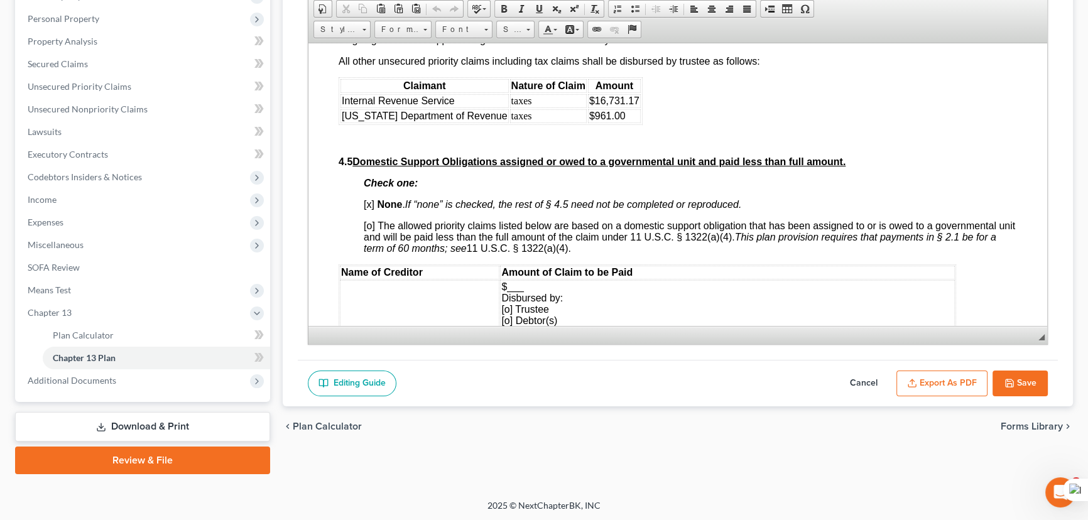
click at [863, 374] on button "Cancel" at bounding box center [863, 384] width 55 height 26
select select "1"
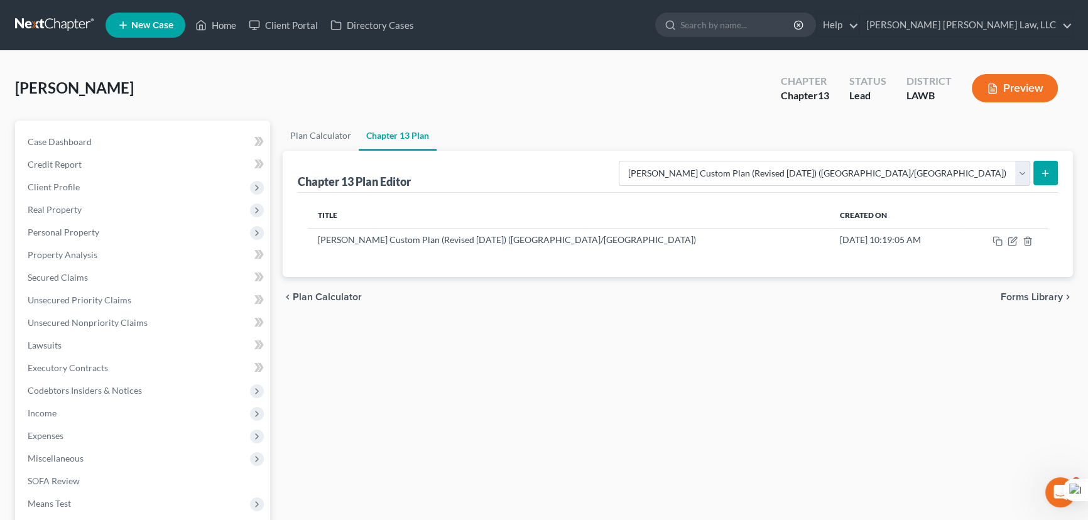
scroll to position [0, 0]
click at [925, 182] on select "Please select your Chapter 13 Plan E. Orum Custom Plan (Revised 12/1/2021) E. O…" at bounding box center [824, 173] width 411 height 25
click at [343, 133] on link "Plan Calculator" at bounding box center [321, 136] width 76 height 30
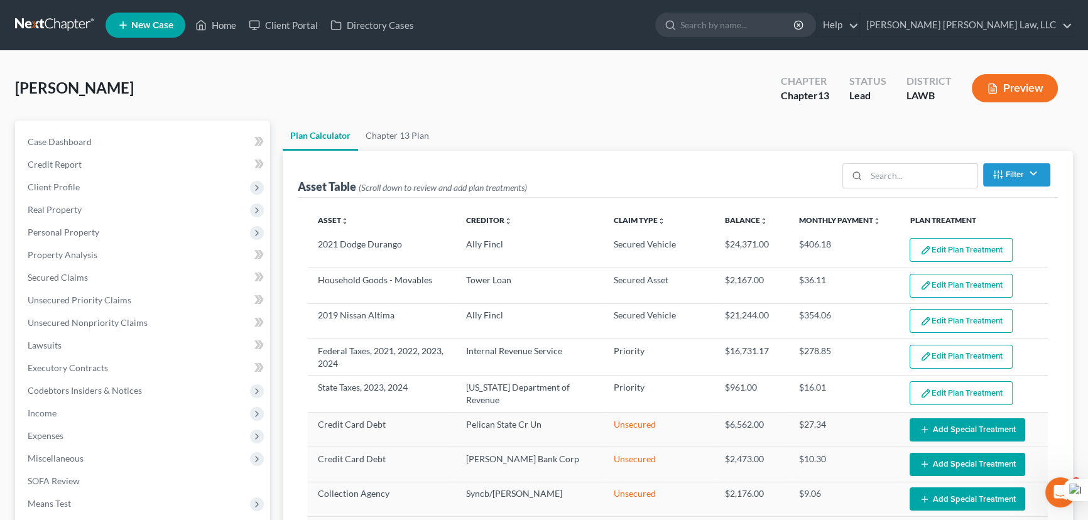
select select "59"
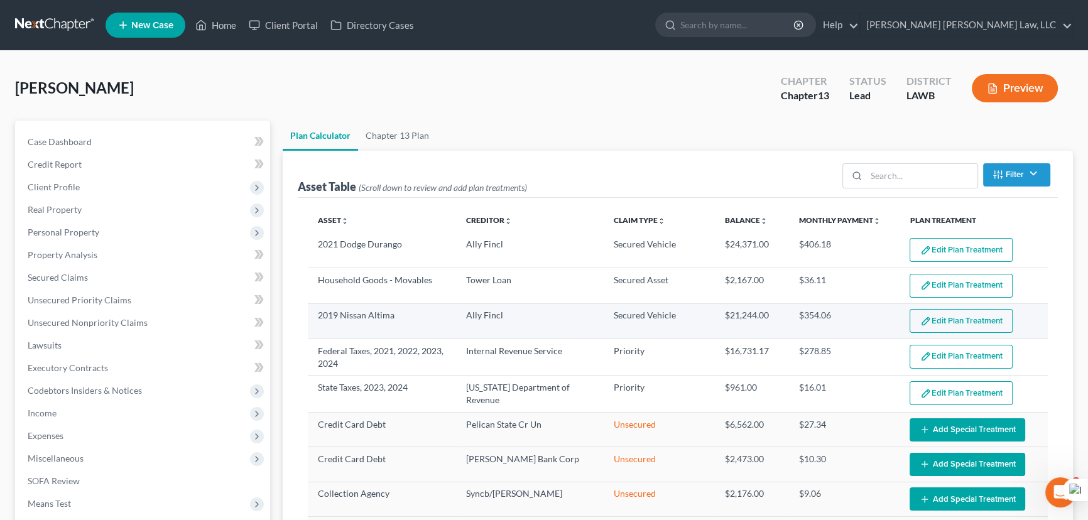
click at [955, 322] on button "Edit Plan Treatment" at bounding box center [961, 321] width 103 height 24
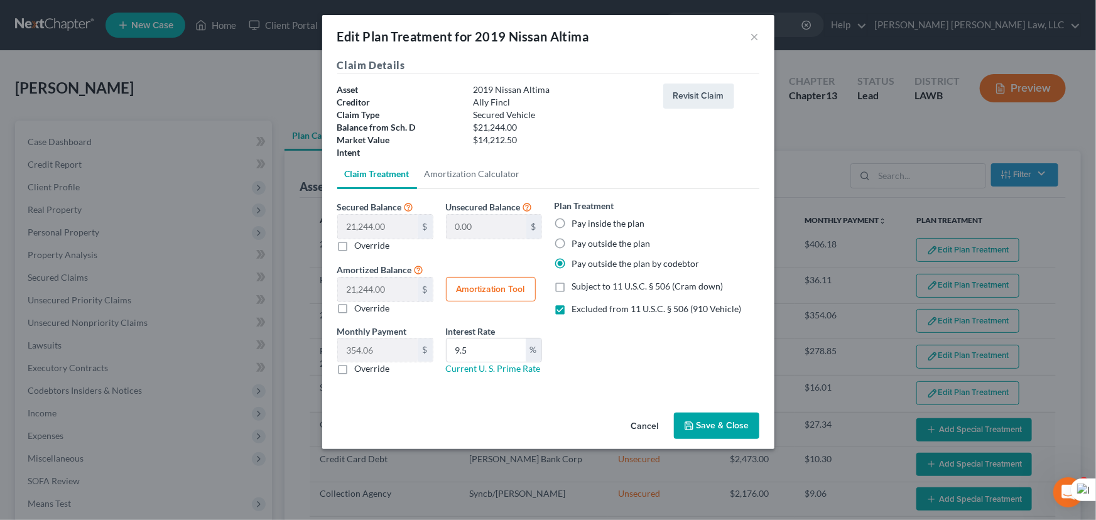
click at [572, 309] on label "Excluded from 11 U.S.C. § 506 (910 Vehicle)" at bounding box center [657, 309] width 170 height 13
click at [577, 309] on input "Excluded from 11 U.S.C. § 506 (910 Vehicle)" at bounding box center [581, 307] width 8 height 8
click at [572, 311] on label "Excluded from 11 U.S.C. § 506 (910 Vehicle)" at bounding box center [657, 309] width 170 height 13
click at [577, 311] on input "Excluded from 11 U.S.C. § 506 (910 Vehicle)" at bounding box center [581, 307] width 8 height 8
checkbox input "true"
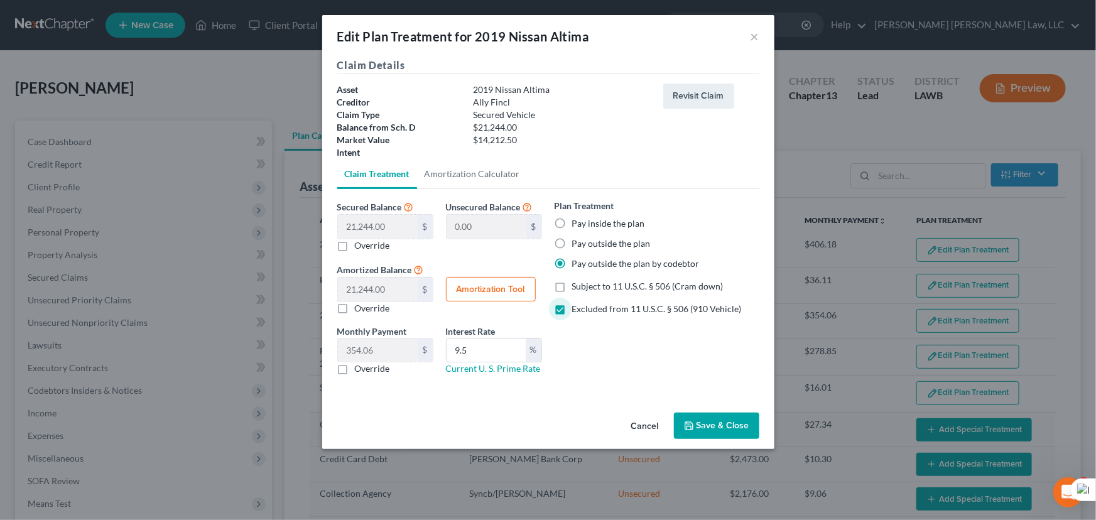
click at [572, 224] on label "Pay inside the plan" at bounding box center [608, 223] width 73 height 13
click at [577, 224] on input "Pay inside the plan" at bounding box center [581, 221] width 8 height 8
radio input "true"
click at [710, 425] on button "Save & Close" at bounding box center [716, 426] width 85 height 26
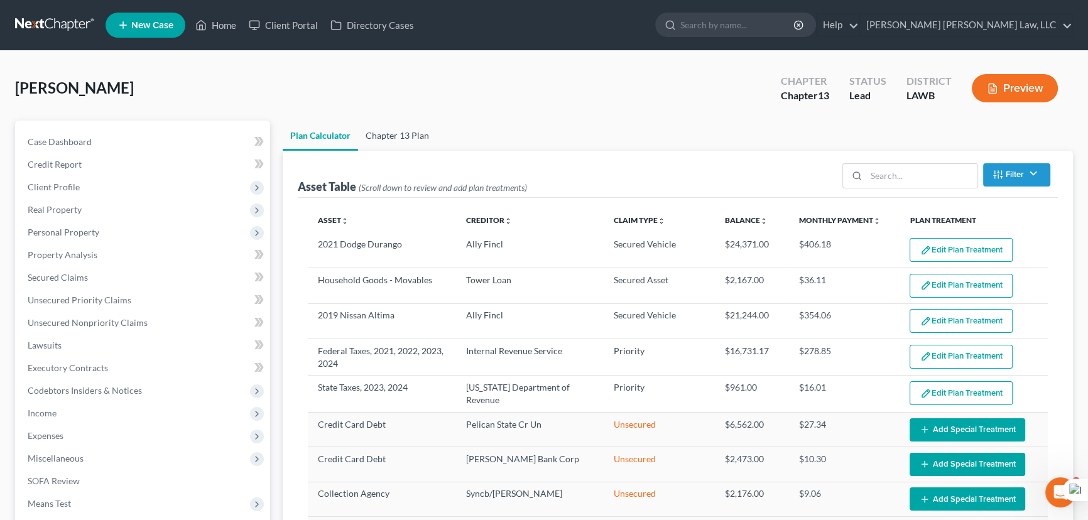
click at [405, 146] on link "Chapter 13 Plan" at bounding box center [397, 136] width 79 height 30
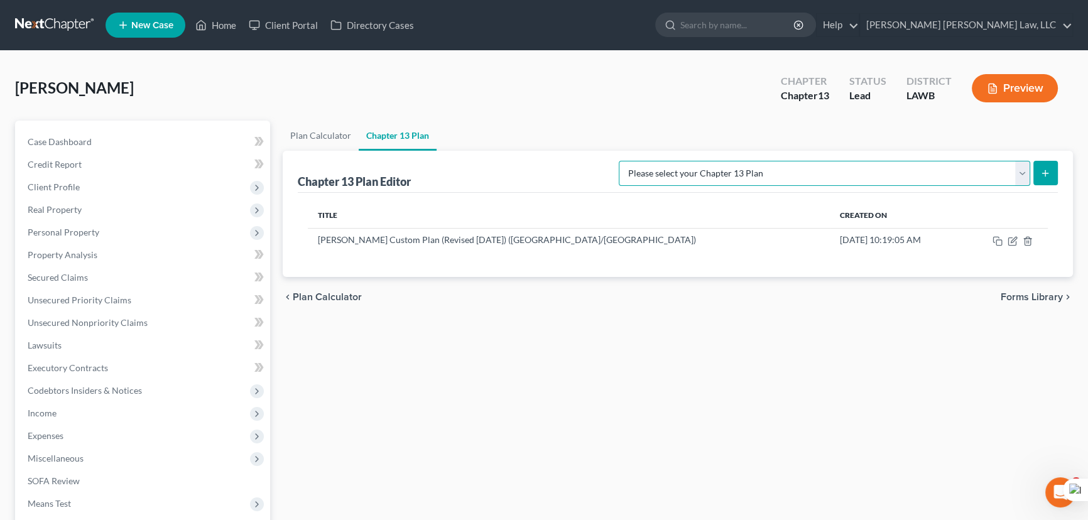
click at [970, 180] on select "Please select your Chapter 13 Plan E. Orum Custom Plan (Revised 12/1/2021) E. O…" at bounding box center [824, 173] width 411 height 25
select select "1"
click at [750, 161] on select "Please select your Chapter 13 Plan E. Orum Custom Plan (Revised 12/1/2021) E. O…" at bounding box center [824, 173] width 411 height 25
click at [974, 225] on th at bounding box center [1004, 215] width 85 height 25
click at [1036, 163] on button "submit" at bounding box center [1045, 173] width 24 height 24
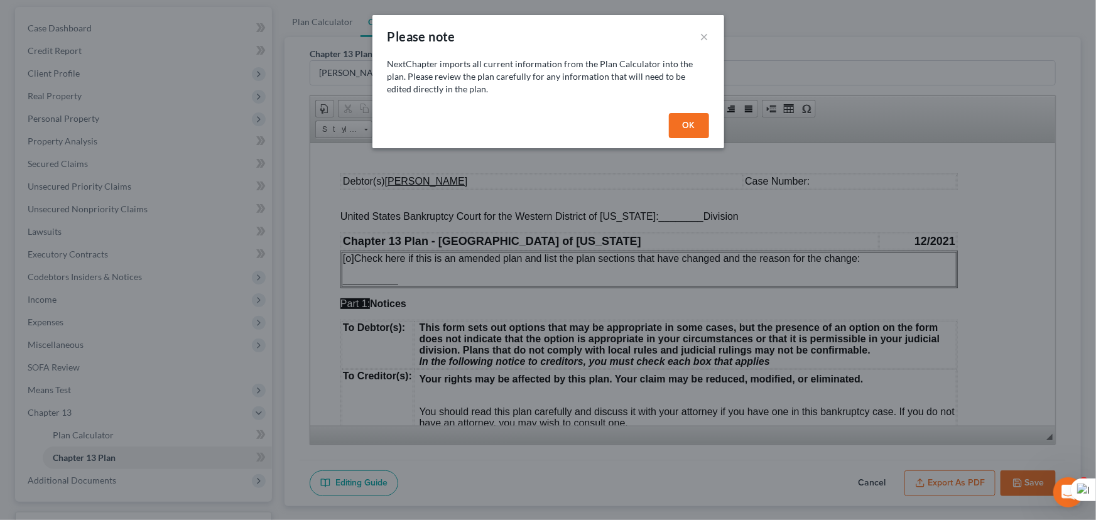
click at [696, 131] on button "OK" at bounding box center [689, 125] width 40 height 25
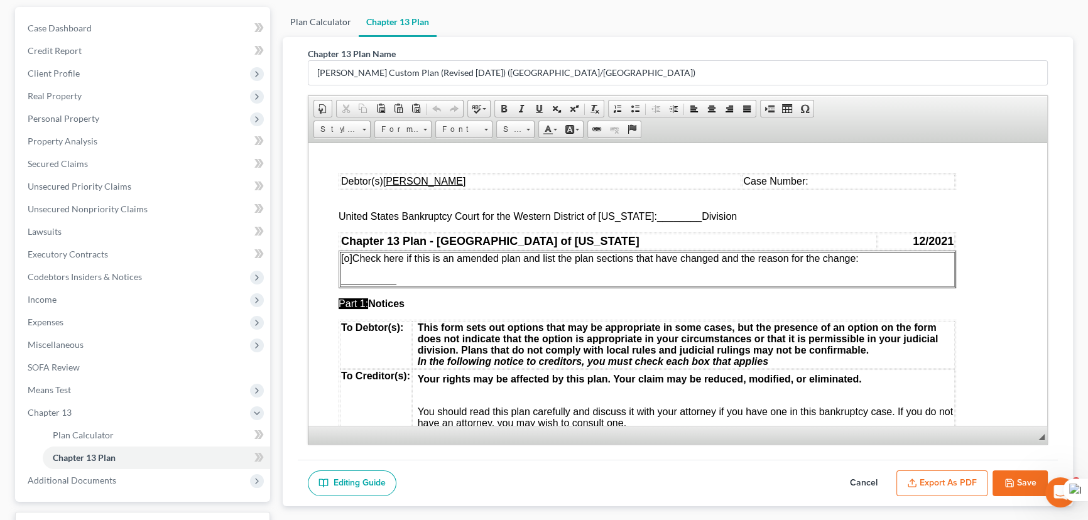
click at [323, 22] on link "Plan Calculator" at bounding box center [321, 22] width 76 height 30
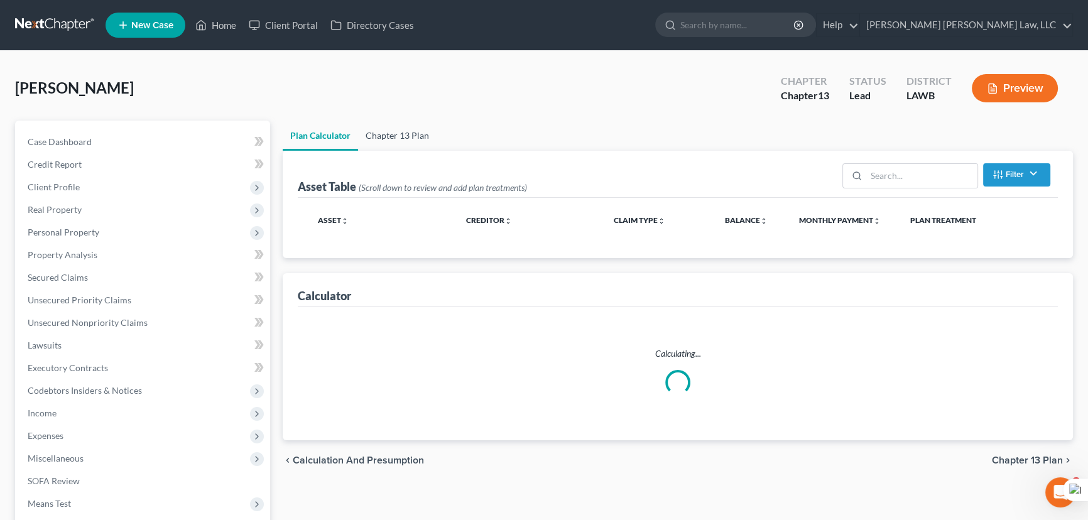
click at [415, 130] on link "Chapter 13 Plan" at bounding box center [397, 136] width 79 height 30
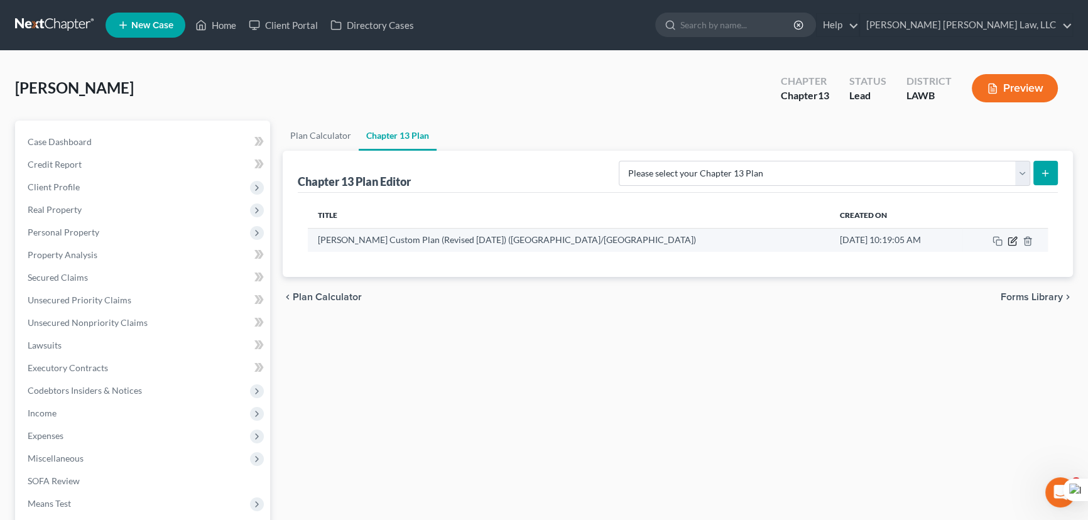
click at [1009, 239] on icon "button" at bounding box center [1013, 241] width 10 height 10
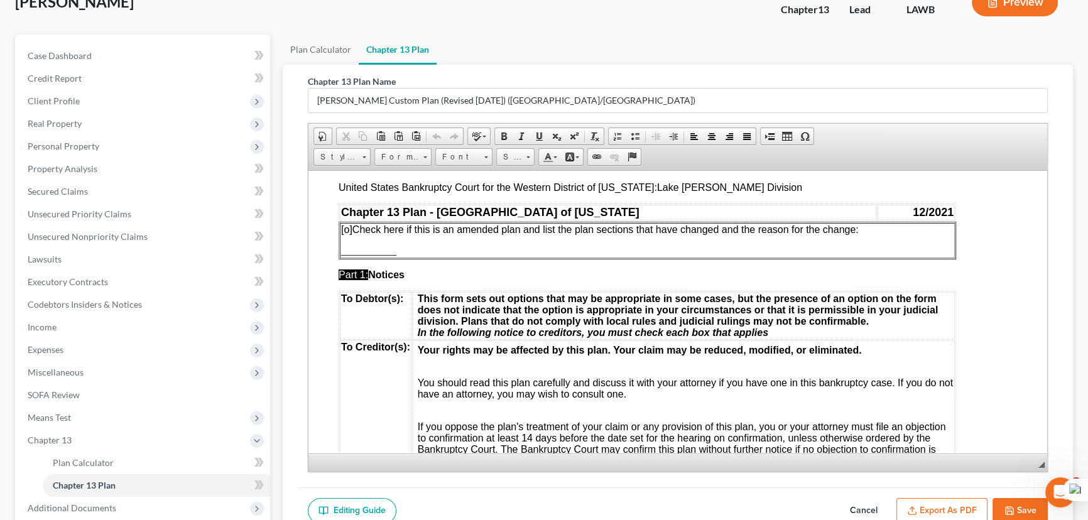
scroll to position [114, 0]
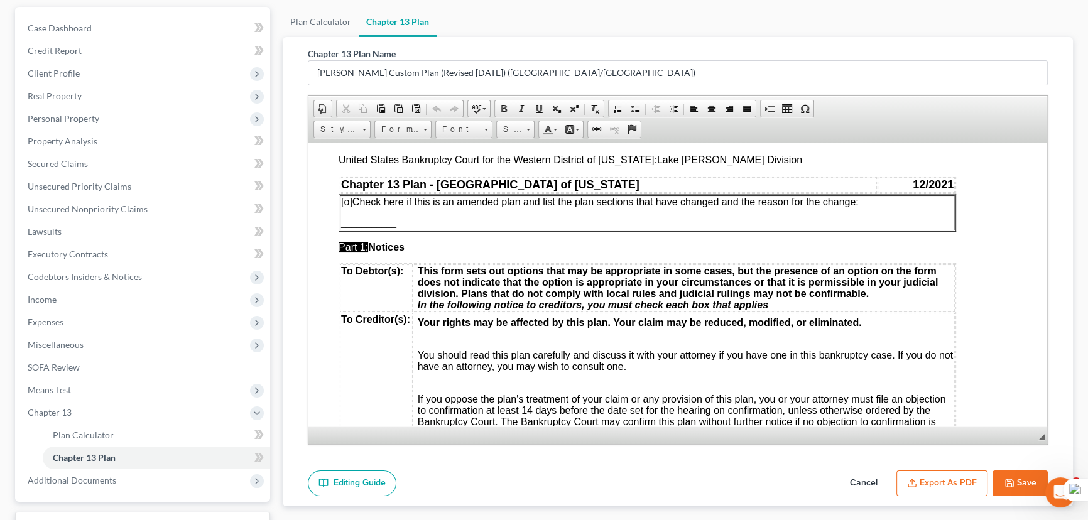
click at [1005, 478] on icon "button" at bounding box center [1009, 483] width 10 height 10
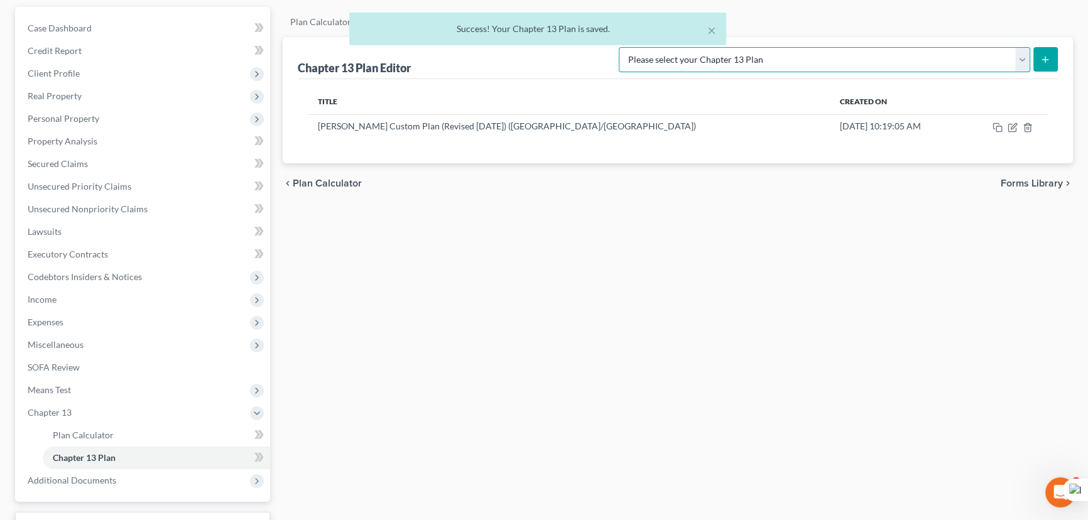
click at [980, 64] on select "Please select your Chapter 13 Plan E. Orum Custom Plan (Revised 12/1/2021) E. O…" at bounding box center [824, 59] width 411 height 25
select select "1"
click at [750, 47] on select "Please select your Chapter 13 Plan E. Orum Custom Plan (Revised 12/1/2021) E. O…" at bounding box center [824, 59] width 411 height 25
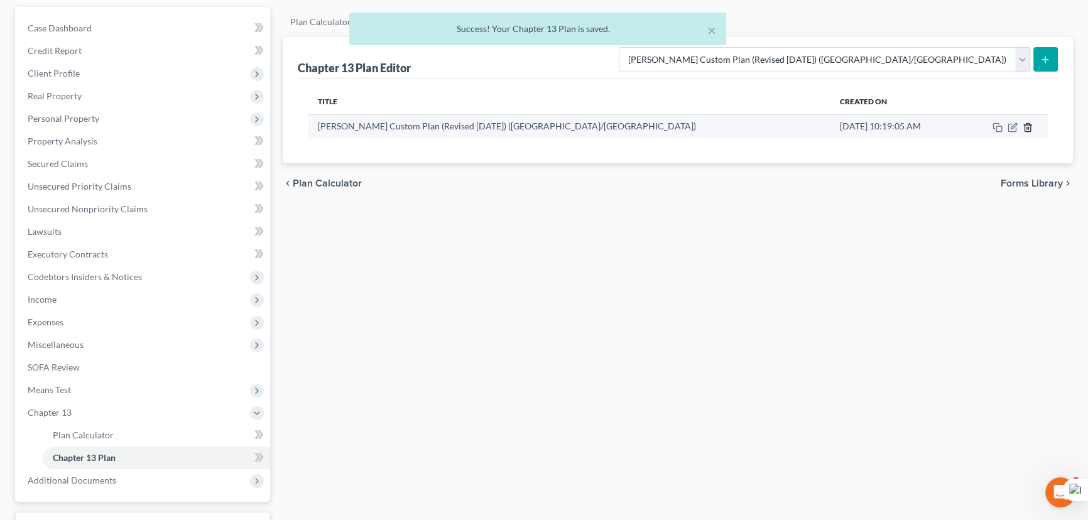
click at [1028, 124] on icon "button" at bounding box center [1028, 127] width 10 height 10
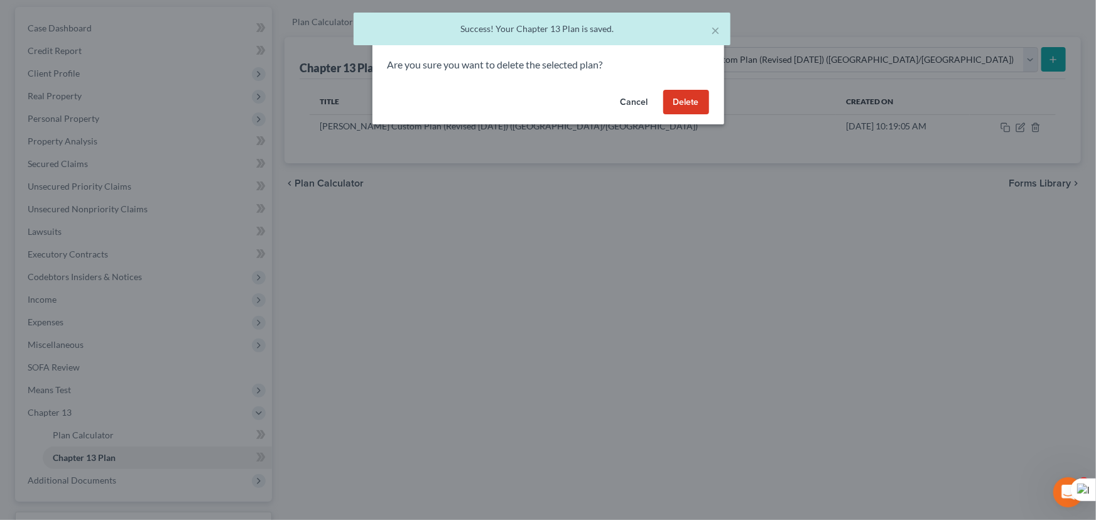
click at [696, 91] on button "Delete" at bounding box center [686, 102] width 46 height 25
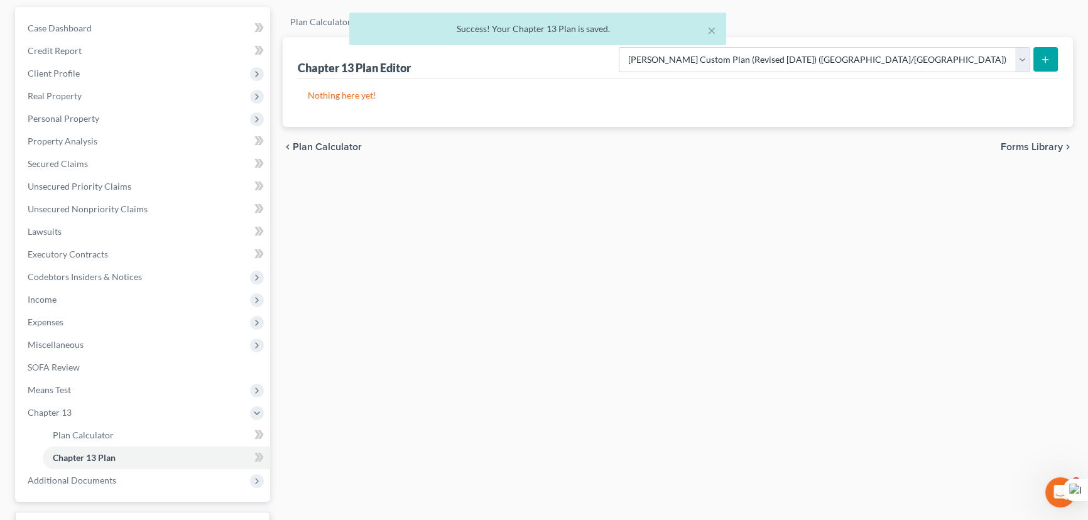
click at [1040, 60] on icon "submit" at bounding box center [1045, 60] width 10 height 10
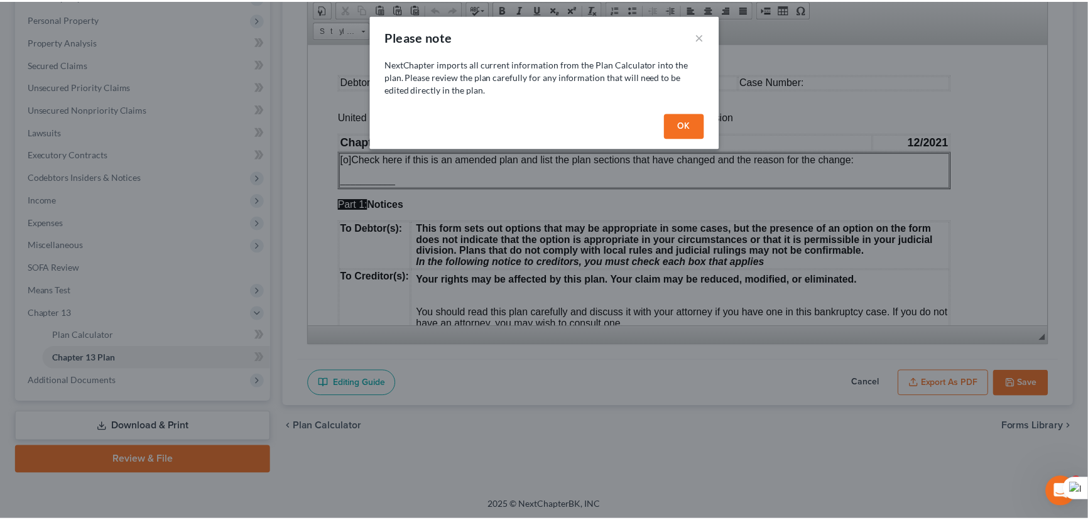
scroll to position [0, 0]
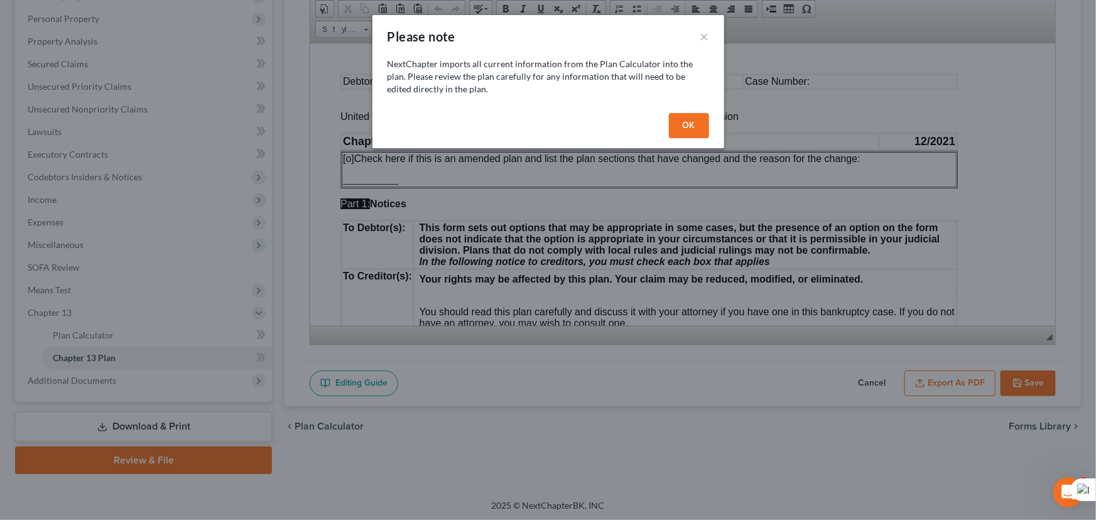
click at [697, 107] on div "NextChapter imports all current information from the Plan Calculator into the p…" at bounding box center [548, 83] width 352 height 50
click at [694, 126] on button "OK" at bounding box center [689, 125] width 40 height 25
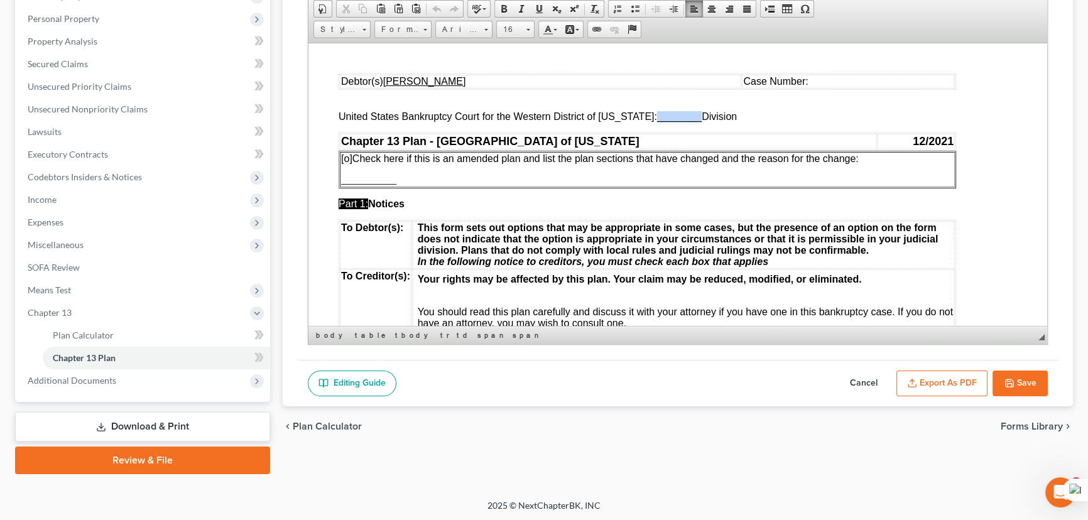
drag, startPoint x: 691, startPoint y: 119, endPoint x: 646, endPoint y: 117, distance: 44.6
click at [646, 117] on span "United States Bankruptcy Court for the Western District of Louisiana: ________ …" at bounding box center [538, 116] width 398 height 11
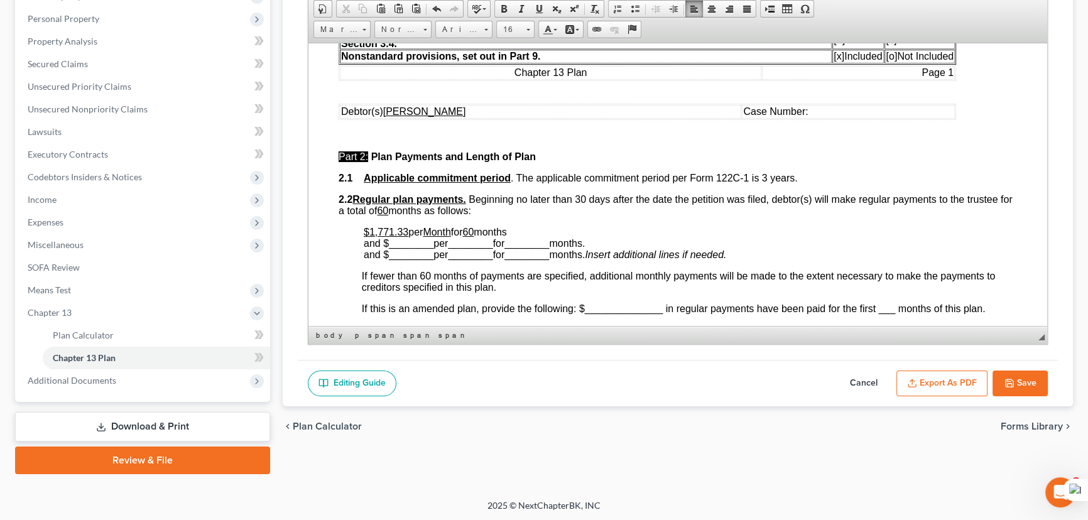
scroll to position [399, 0]
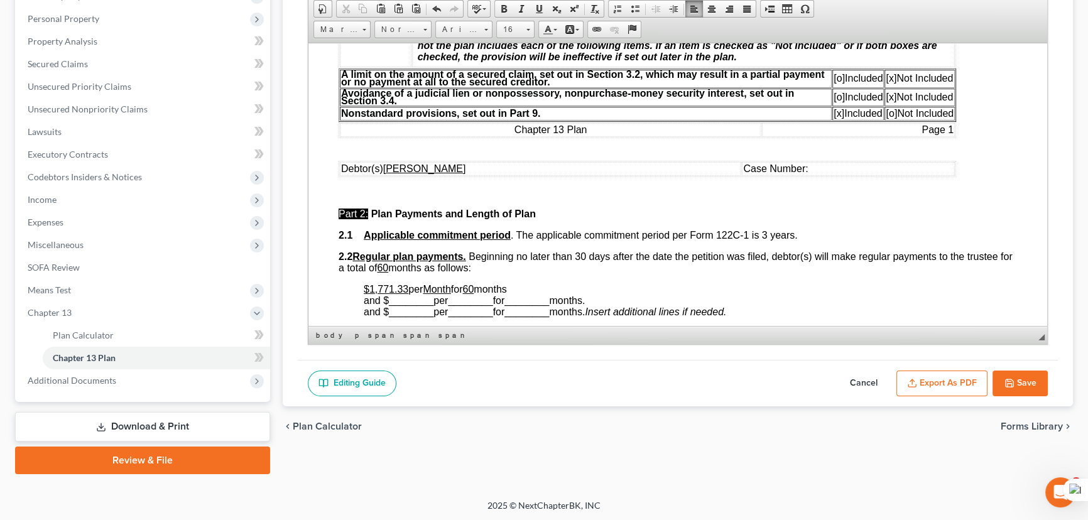
click at [836, 118] on span "[x]" at bounding box center [839, 112] width 11 height 11
click at [890, 118] on span "[o]" at bounding box center [891, 112] width 11 height 11
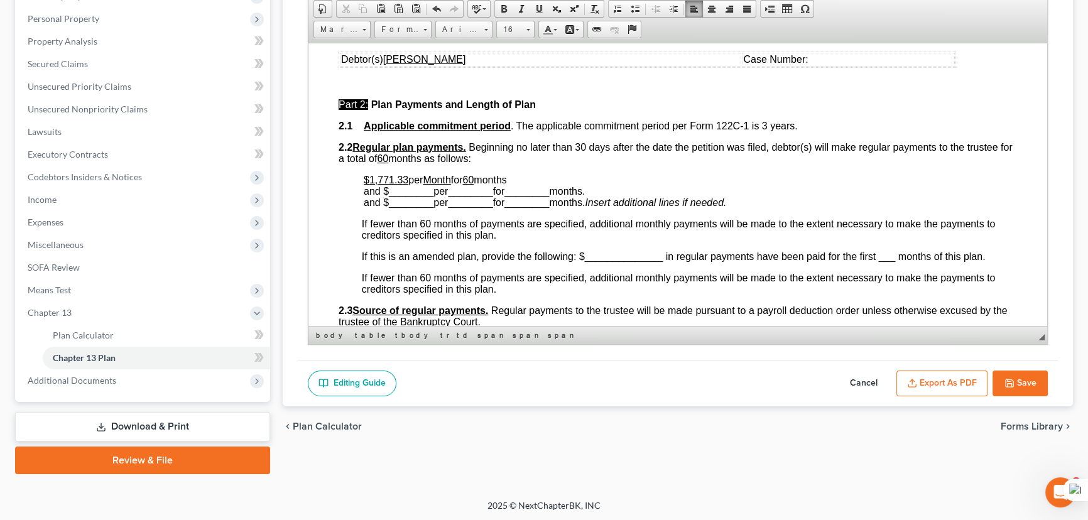
scroll to position [514, 0]
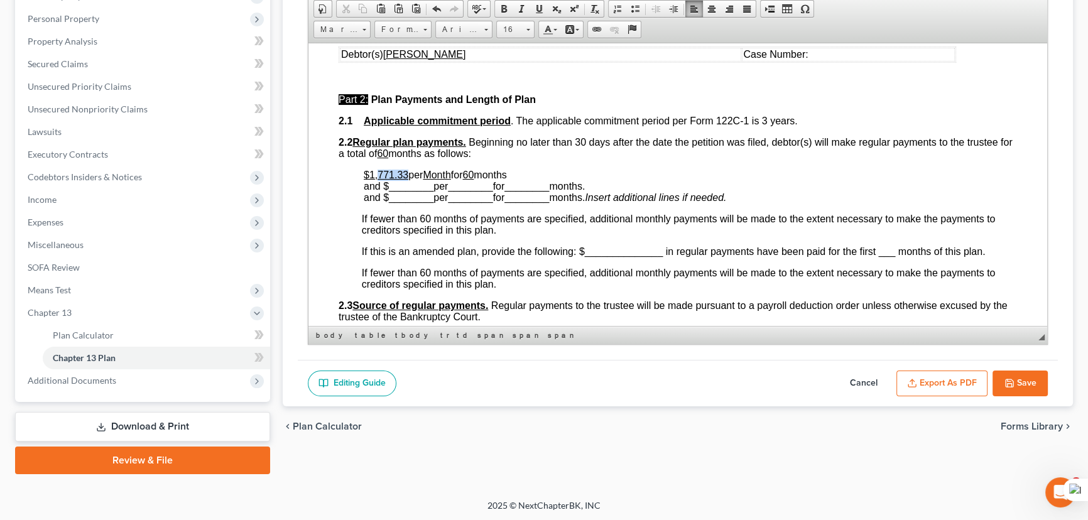
drag, startPoint x: 408, startPoint y: 190, endPoint x: 378, endPoint y: 193, distance: 30.9
click at [378, 193] on p "$1,771.33 per Month for 60 months and $ ________ per ________ for ________ mont…" at bounding box center [690, 186] width 653 height 34
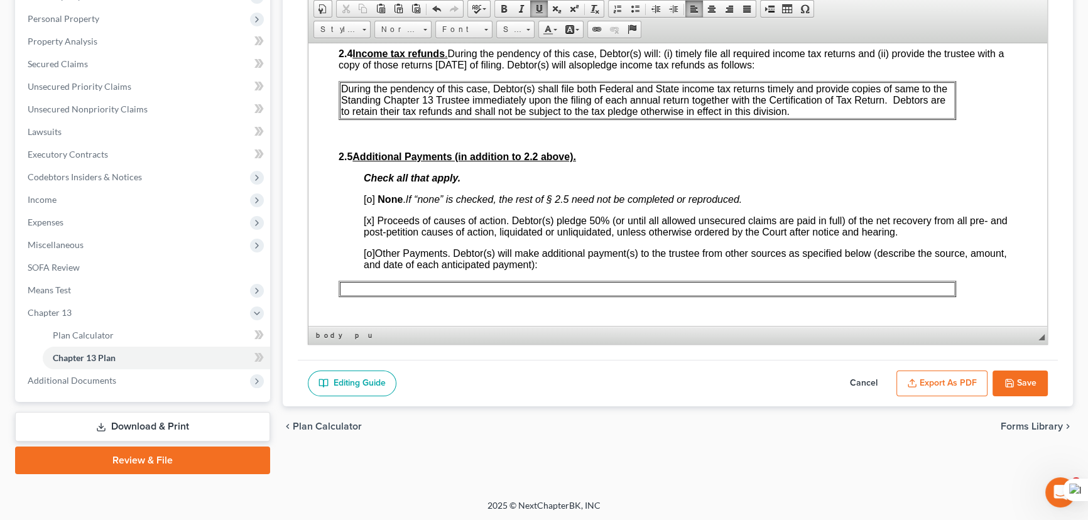
scroll to position [799, 0]
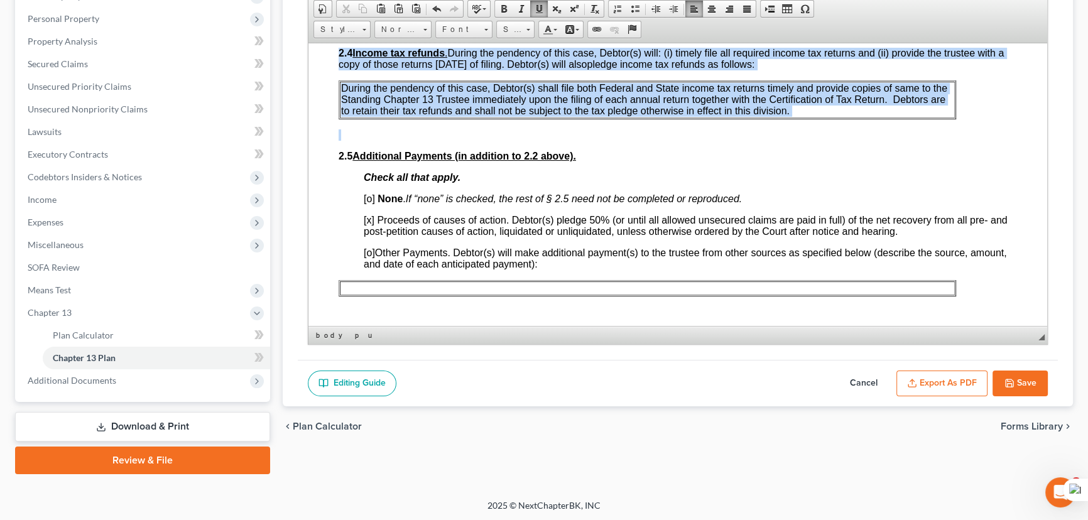
drag, startPoint x: 986, startPoint y: 149, endPoint x: 331, endPoint y: 111, distance: 655.6
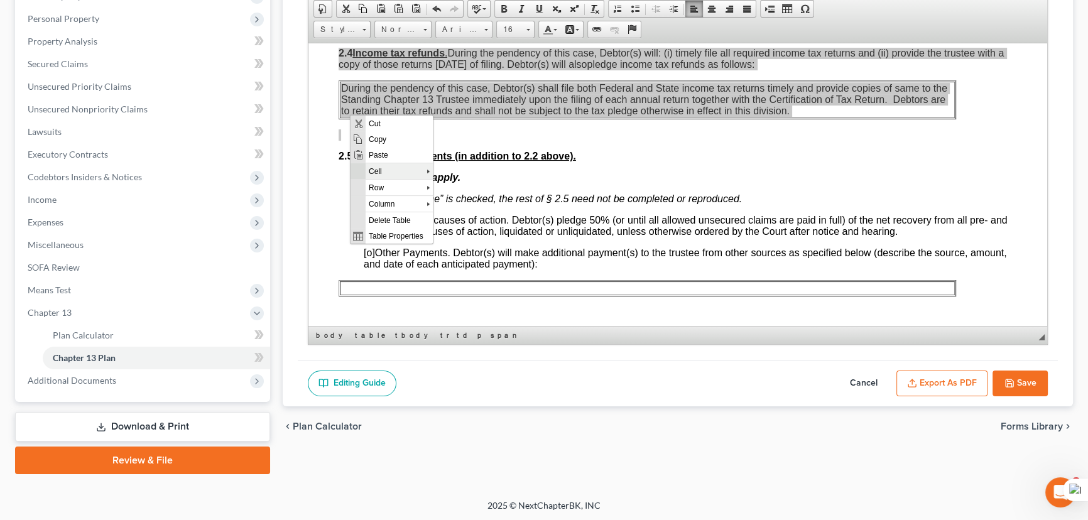
scroll to position [0, 0]
click at [390, 151] on span "Paste" at bounding box center [398, 155] width 67 height 16
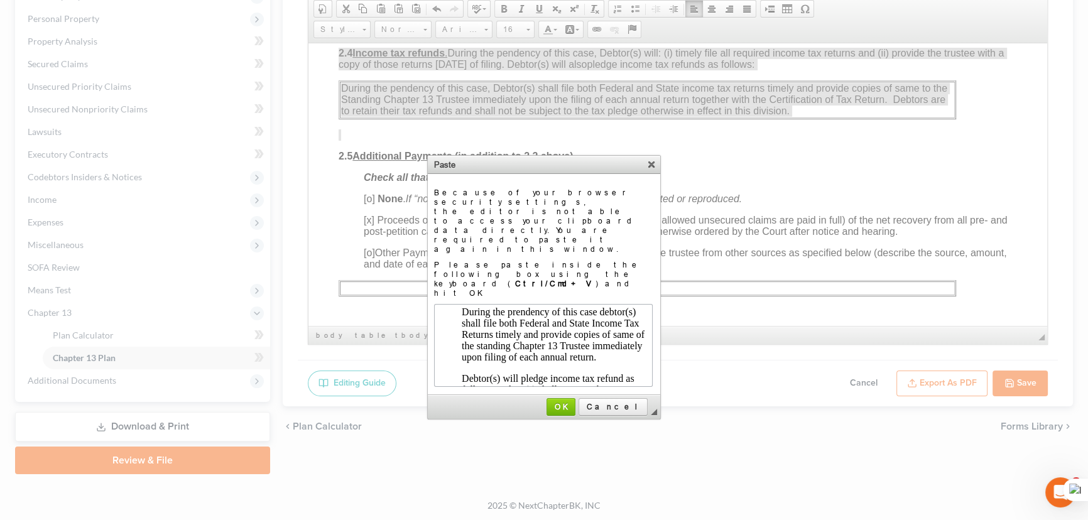
scroll to position [73, 0]
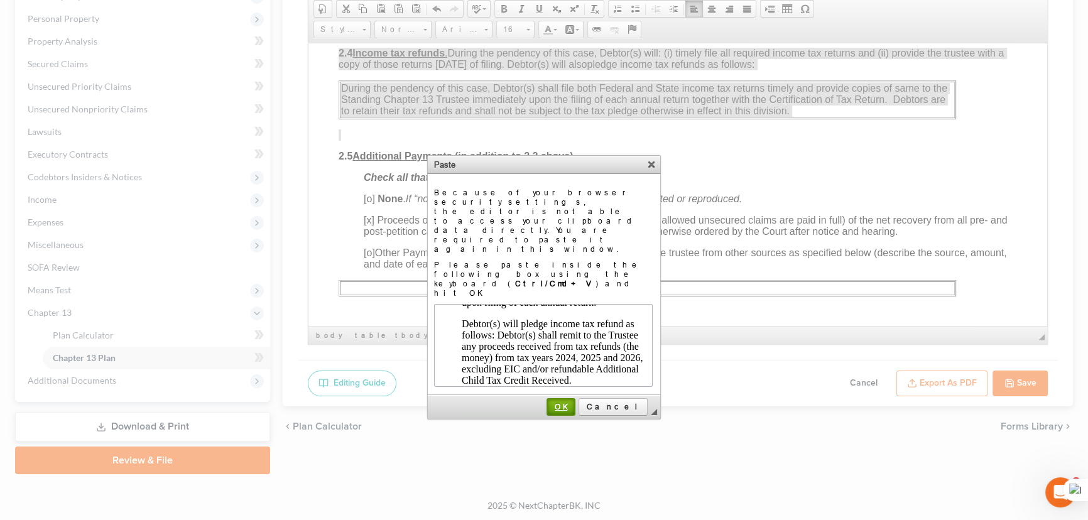
click at [575, 398] on link "OK" at bounding box center [560, 407] width 29 height 18
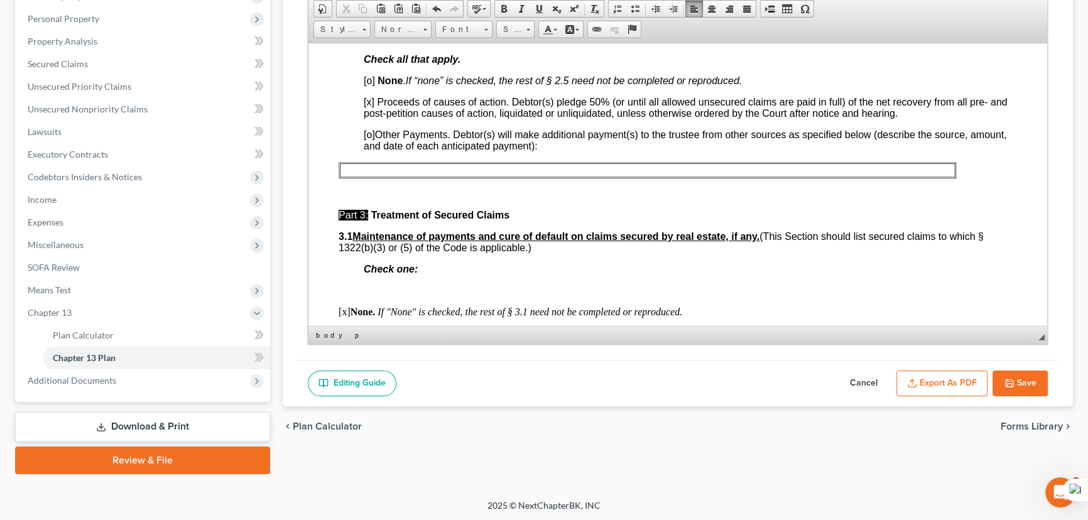
scroll to position [913, 0]
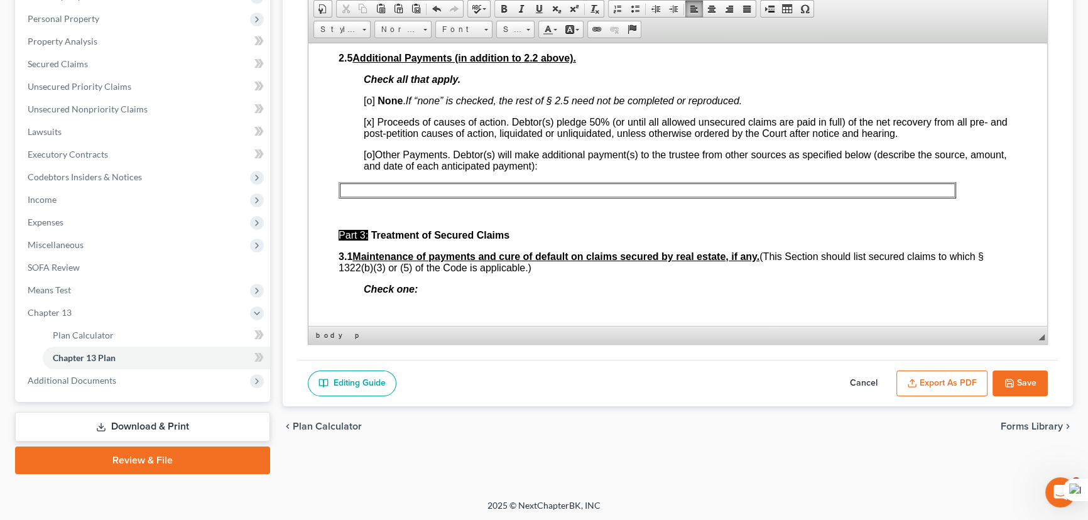
click at [369, 127] on span "[x]" at bounding box center [369, 121] width 11 height 11
drag, startPoint x: 365, startPoint y: 130, endPoint x: 371, endPoint y: 131, distance: 6.3
click at [371, 106] on span "[o]" at bounding box center [369, 100] width 11 height 11
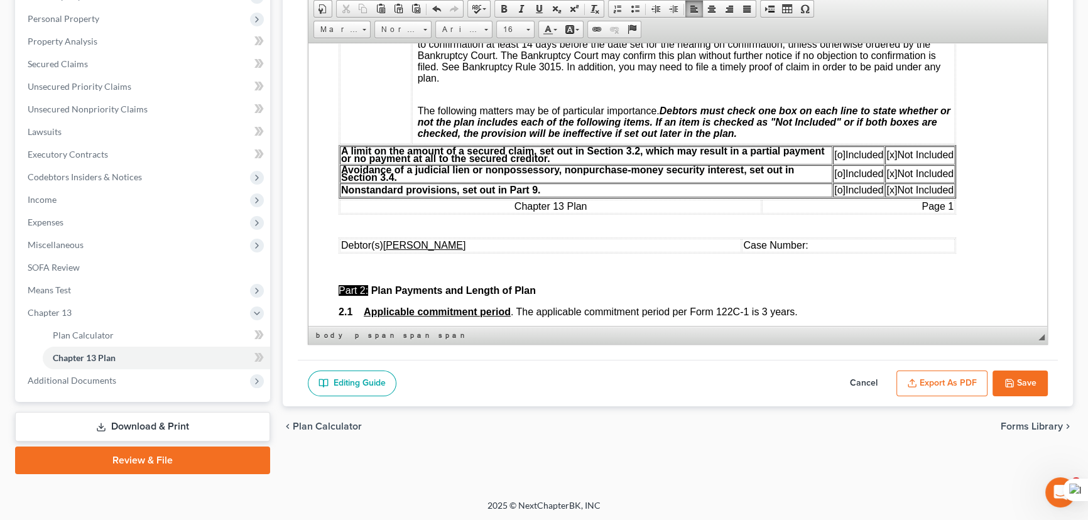
scroll to position [399, 0]
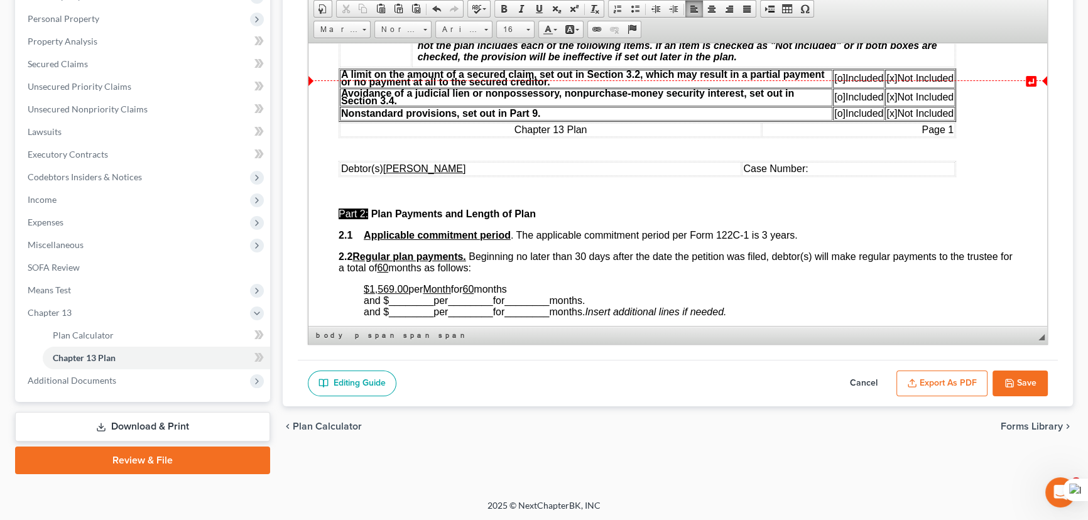
click at [890, 83] on span "[x]" at bounding box center [891, 77] width 11 height 11
click at [834, 83] on span "[o]" at bounding box center [839, 77] width 11 height 11
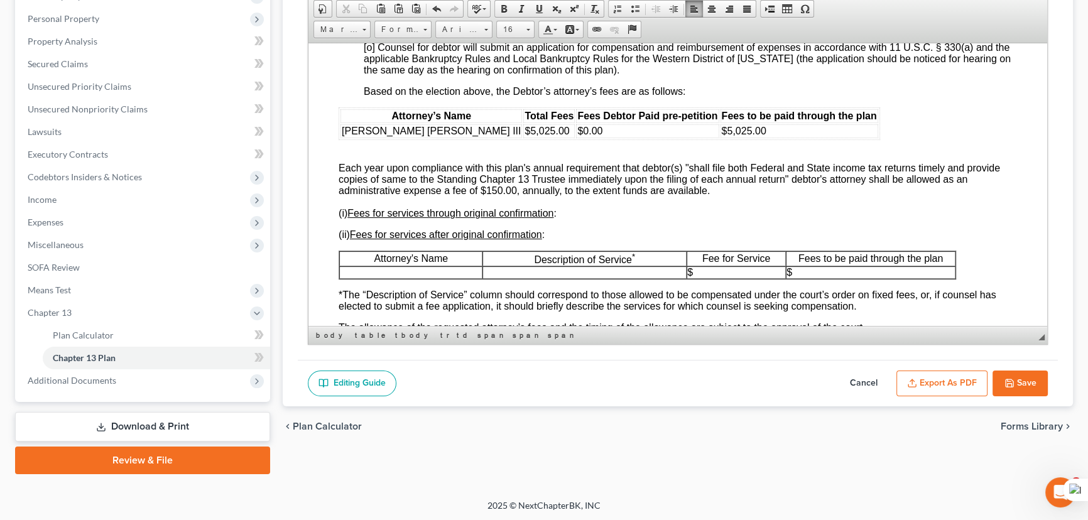
scroll to position [2455, 0]
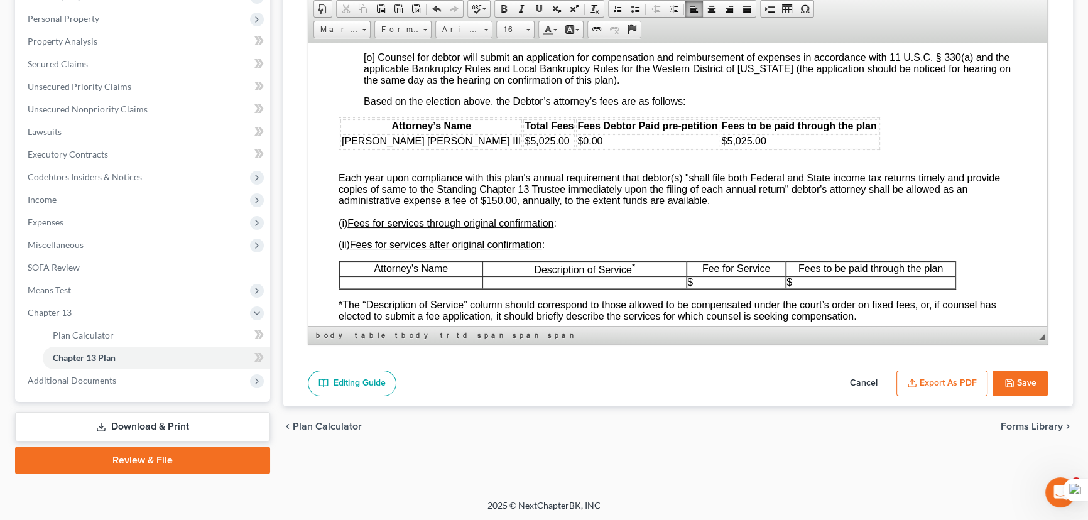
click at [372, 41] on span "[o] Counsel has elected to be paid the fixed (“no-look”) fee as authorized in t…" at bounding box center [612, 35] width 496 height 11
click at [720, 148] on td "$5,025.00" at bounding box center [799, 141] width 158 height 14
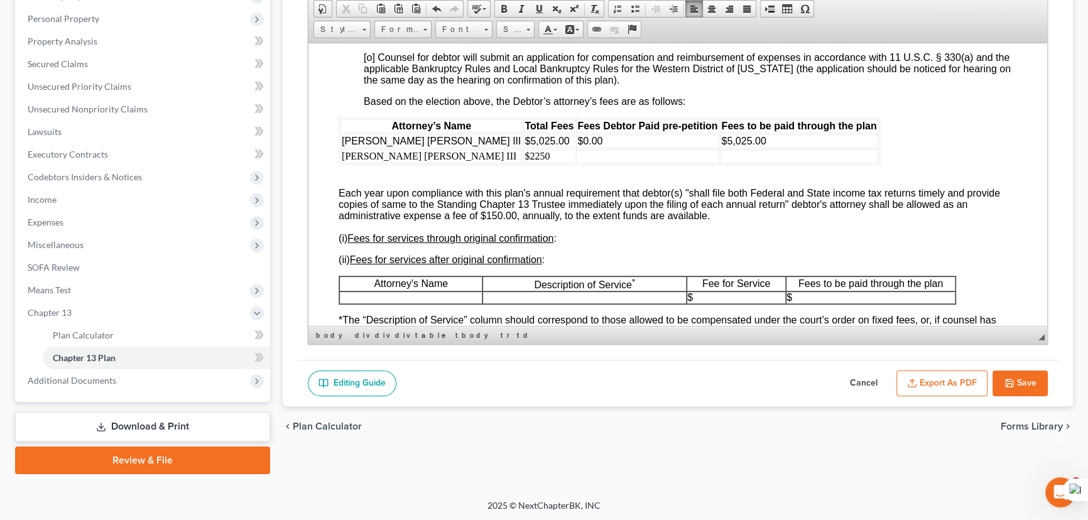
click at [523, 163] on td "$2250" at bounding box center [549, 156] width 52 height 14
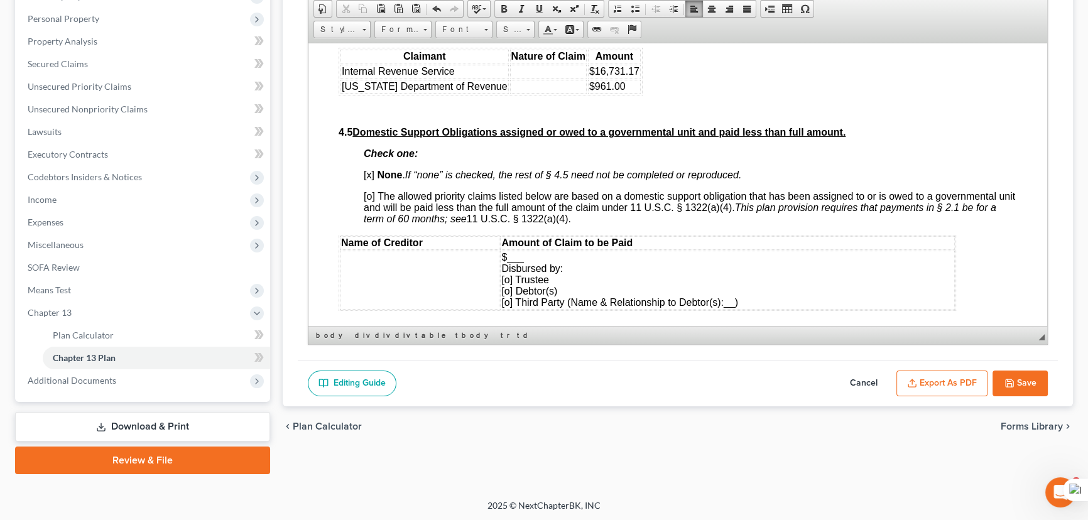
scroll to position [3026, 0]
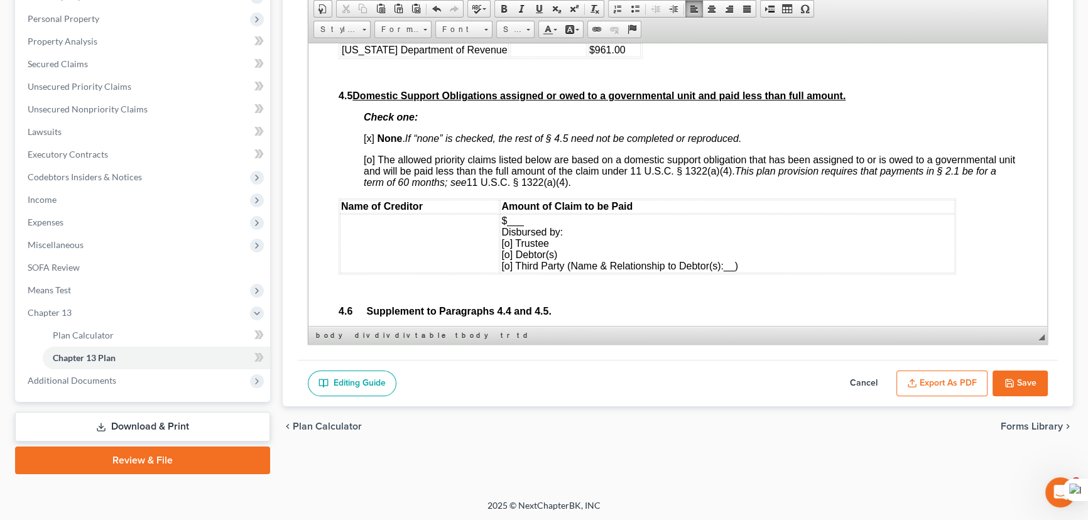
click at [538, 41] on td at bounding box center [548, 35] width 77 height 14
click at [538, 57] on td at bounding box center [548, 50] width 77 height 14
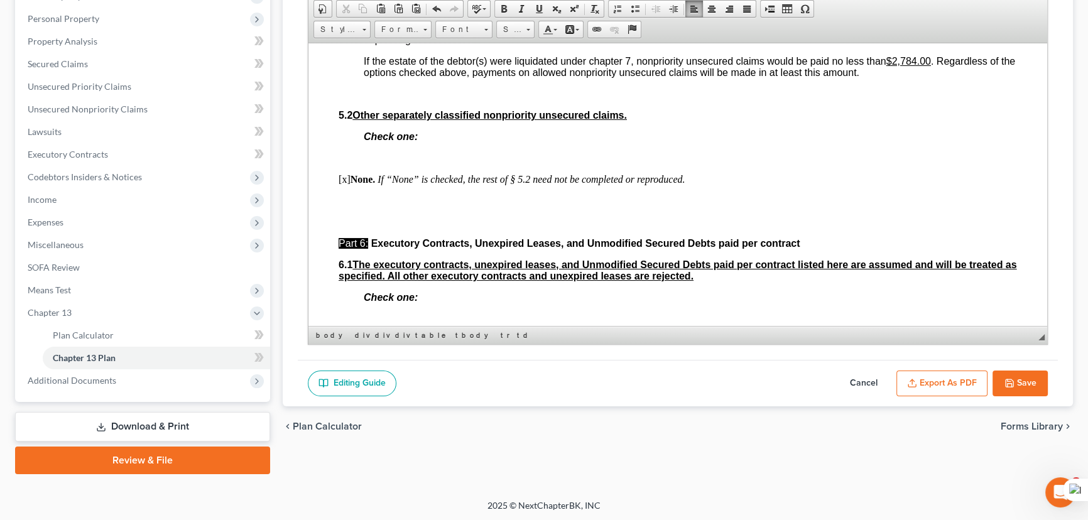
scroll to position [3483, 0]
drag, startPoint x: 932, startPoint y: 181, endPoint x: 893, endPoint y: 183, distance: 39.7
click at [893, 65] on u "$2,784.00" at bounding box center [908, 60] width 45 height 11
drag, startPoint x: 497, startPoint y: 148, endPoint x: 492, endPoint y: 153, distance: 7.1
click at [492, 33] on u "$26,118.65" at bounding box center [473, 27] width 50 height 11
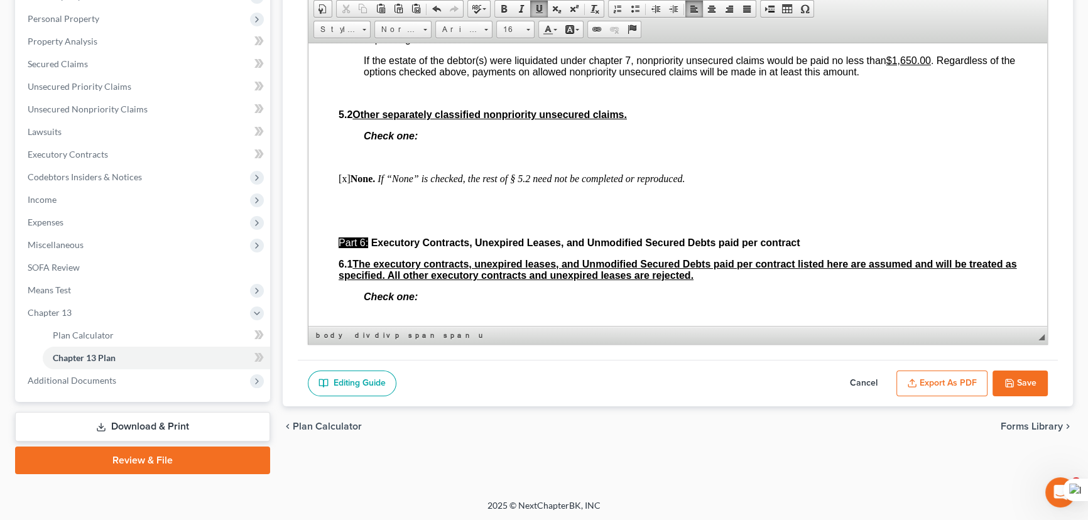
drag, startPoint x: 499, startPoint y: 149, endPoint x: 455, endPoint y: 149, distance: 44.0
click at [455, 44] on span "Based upon the scheduled unsecured and undersecured claims in the amount of $10…" at bounding box center [688, 27] width 648 height 33
drag, startPoint x: 636, startPoint y: 148, endPoint x: 611, endPoint y: 148, distance: 25.8
click at [611, 33] on u "25.00%" at bounding box center [616, 27] width 34 height 11
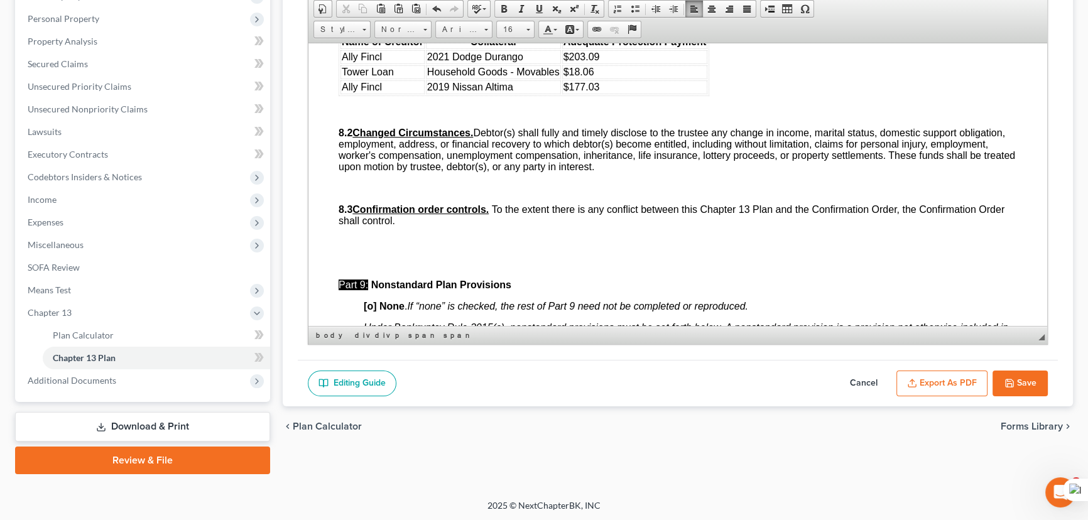
scroll to position [3997, 0]
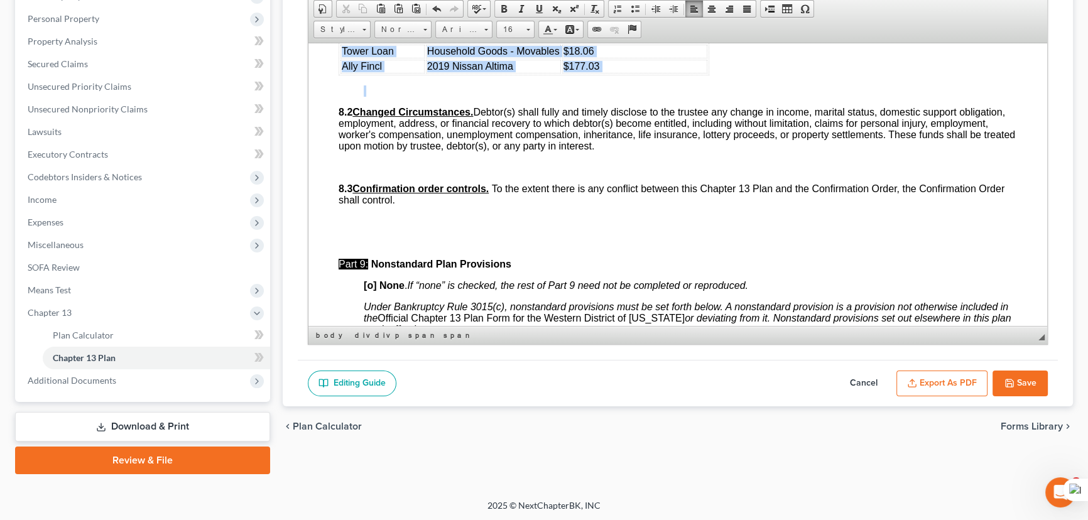
drag, startPoint x: 737, startPoint y: 225, endPoint x: 584, endPoint y: 204, distance: 154.0
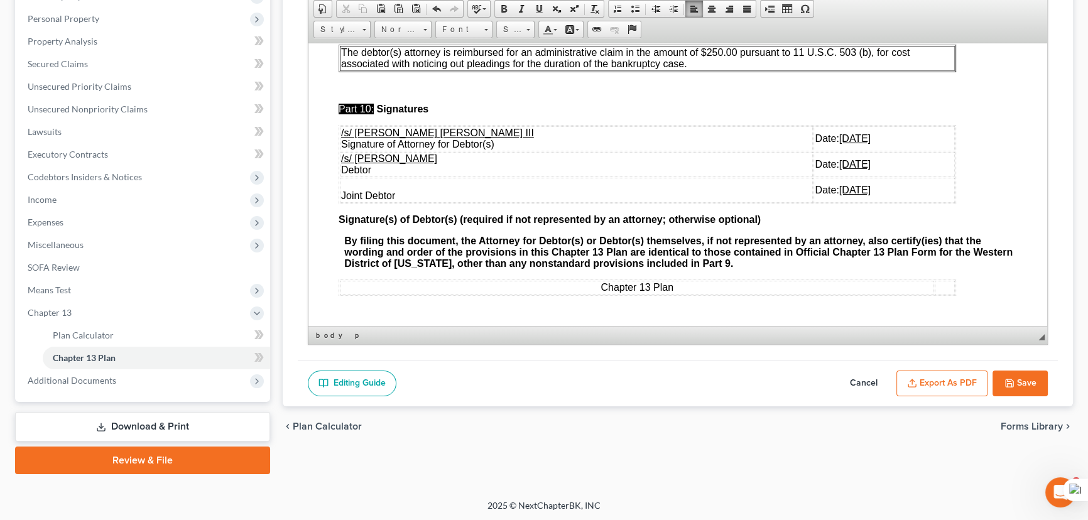
scroll to position [4283, 0]
drag, startPoint x: 974, startPoint y: 178, endPoint x: 283, endPoint y: 154, distance: 691.4
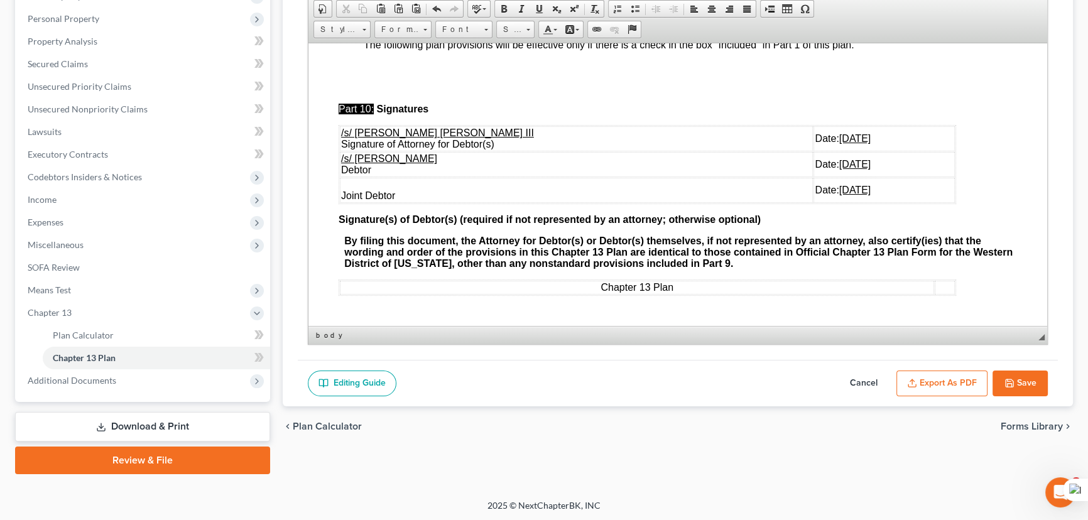
drag, startPoint x: 866, startPoint y: 292, endPoint x: 340, endPoint y: 254, distance: 527.1
click at [340, 202] on tbody "/s/ E. Orum Young III Signature of Attorney for Debtor(s) Date: 09/03/2025 /s/ …" at bounding box center [647, 164] width 615 height 77
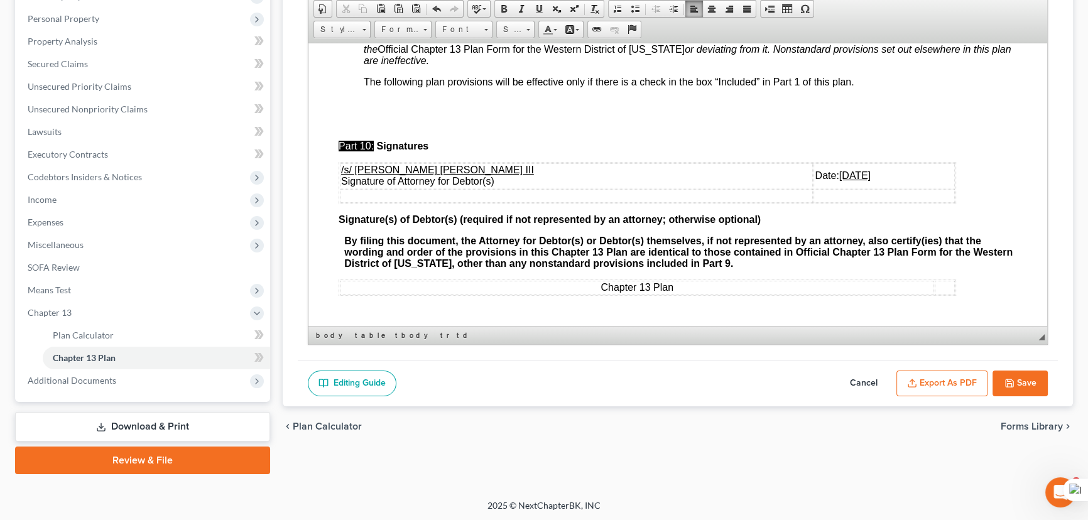
click at [1018, 388] on button "Save" at bounding box center [1019, 384] width 55 height 26
select select "1"
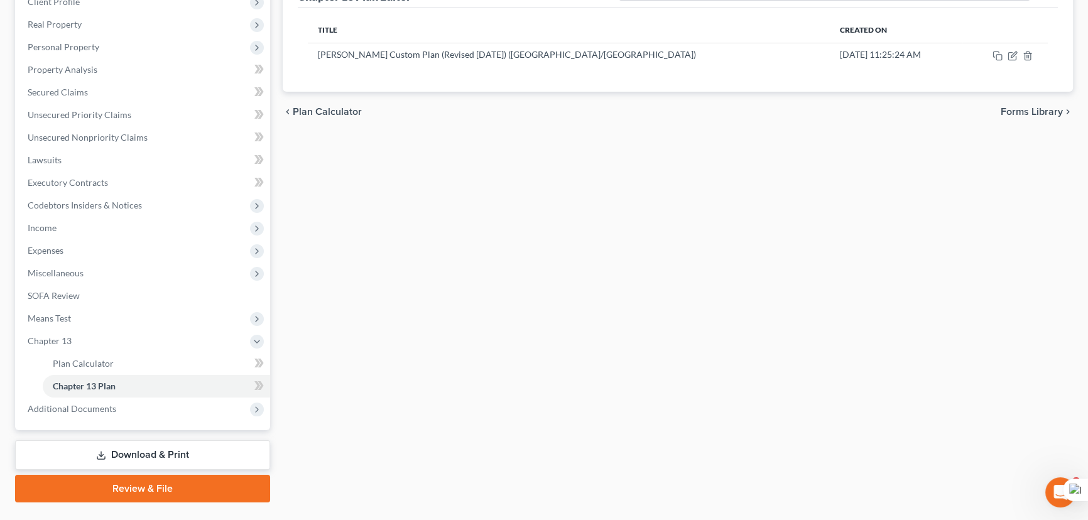
scroll to position [214, 0]
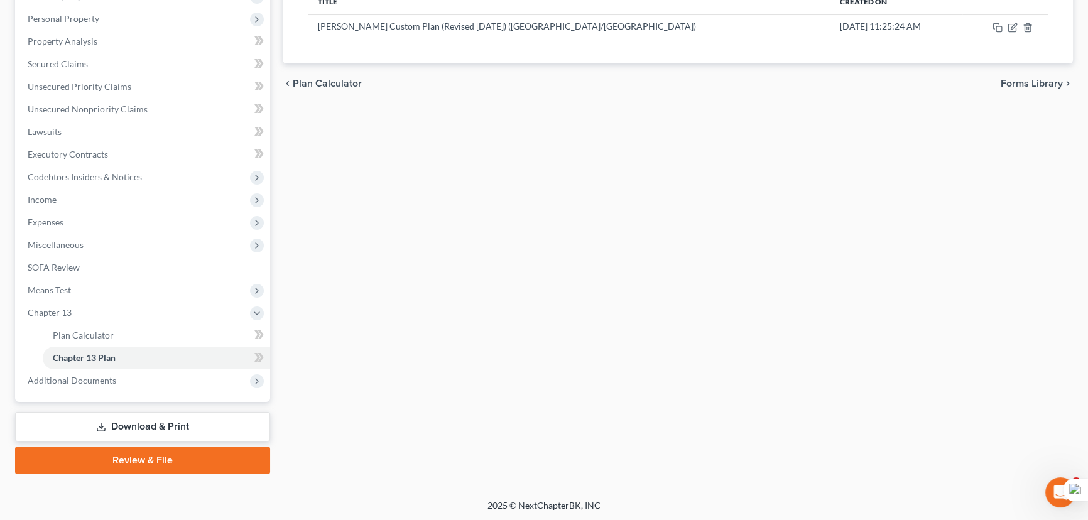
click at [118, 417] on link "Download & Print" at bounding box center [142, 427] width 255 height 30
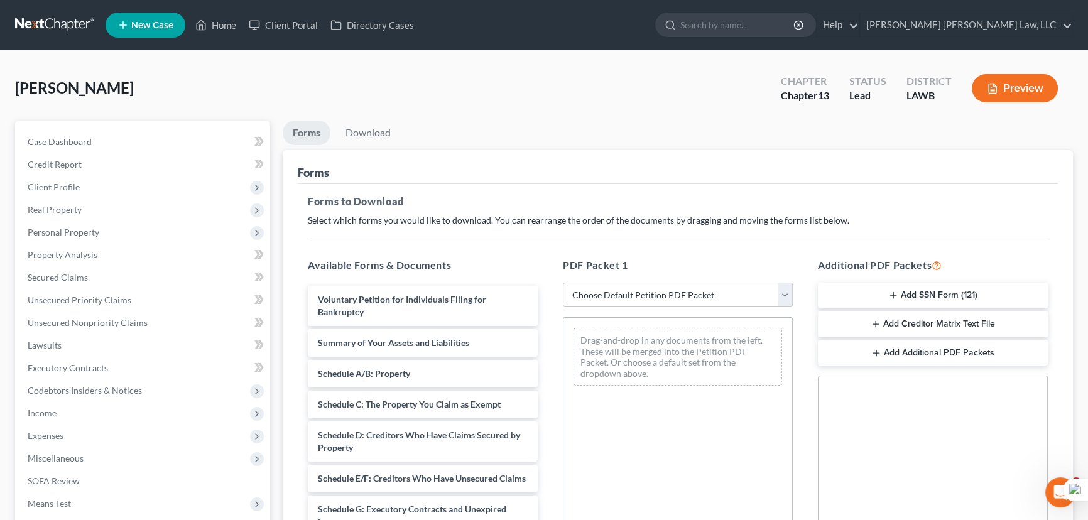
click at [734, 289] on select "Choose Default Petition PDF Packet Complete Bankruptcy Petition (all forms and …" at bounding box center [678, 295] width 230 height 25
select select "0"
click at [563, 283] on select "Choose Default Petition PDF Packet Complete Bankruptcy Petition (all forms and …" at bounding box center [678, 295] width 230 height 25
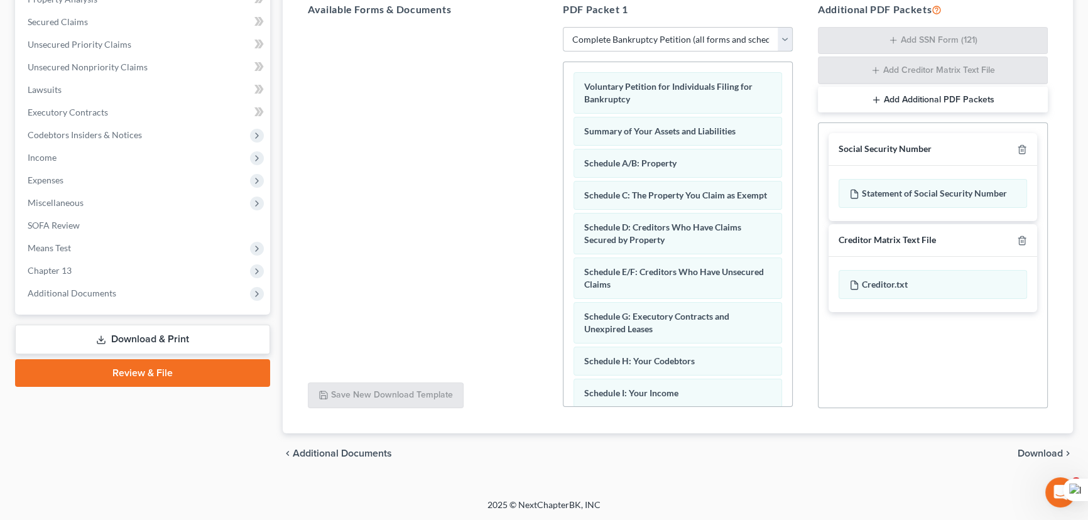
scroll to position [389, 0]
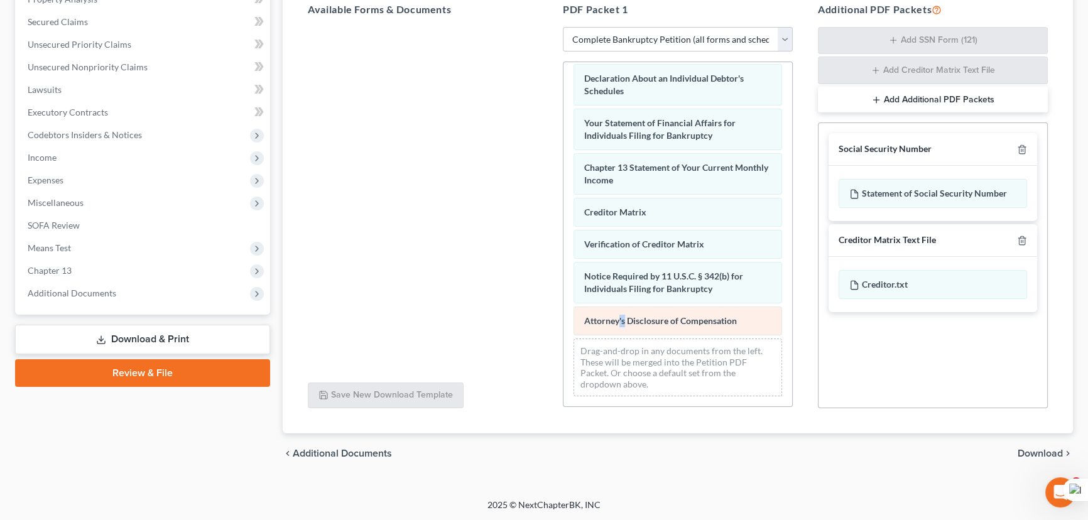
drag, startPoint x: 626, startPoint y: 304, endPoint x: 620, endPoint y: 307, distance: 6.5
click at [620, 307] on div "Voluntary Petition for Individuals Filing for Bankruptcy Summary of Your Assets…" at bounding box center [677, 44] width 229 height 723
drag, startPoint x: 604, startPoint y: 318, endPoint x: 401, endPoint y: 150, distance: 263.2
click at [396, 152] on html "Home New Case Client Portal Directory Cases E. Orum Young Law, LLC madison.f@eo…" at bounding box center [544, 132] width 1088 height 777
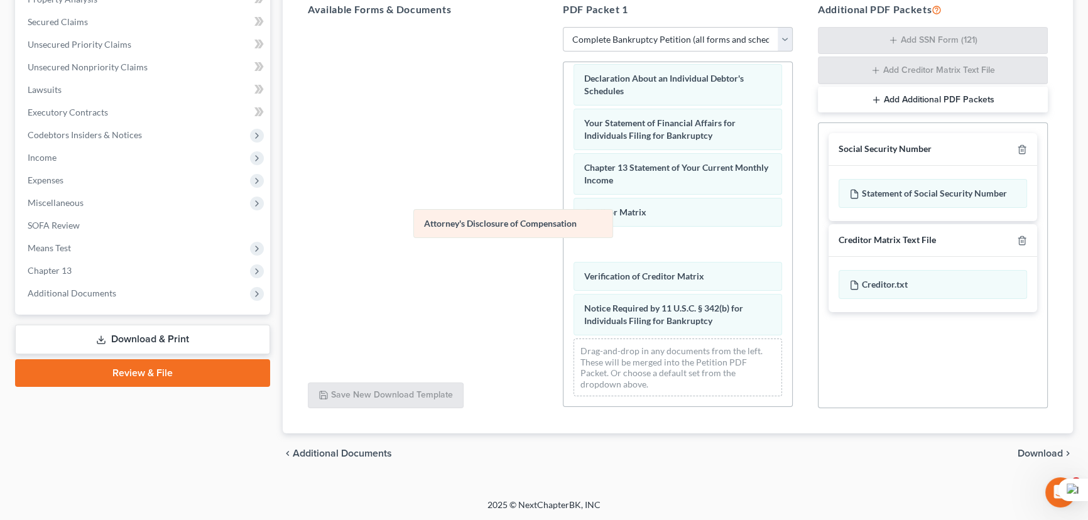
scroll to position [357, 0]
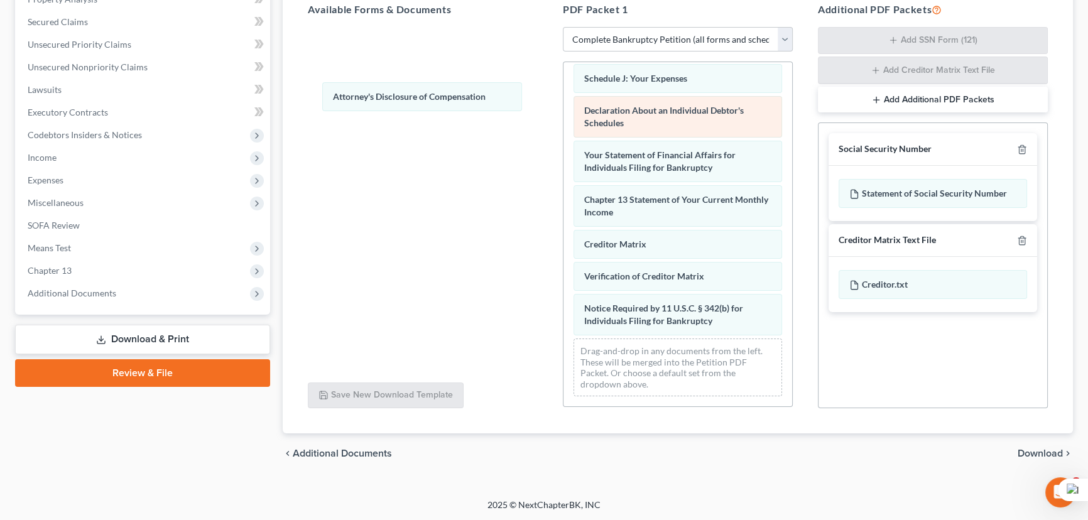
drag, startPoint x: 638, startPoint y: 325, endPoint x: 744, endPoint y: 131, distance: 220.9
click at [563, 97] on div "Attorney's Disclosure of Compensation Voluntary Petition for Individuals Filing…" at bounding box center [677, 60] width 229 height 691
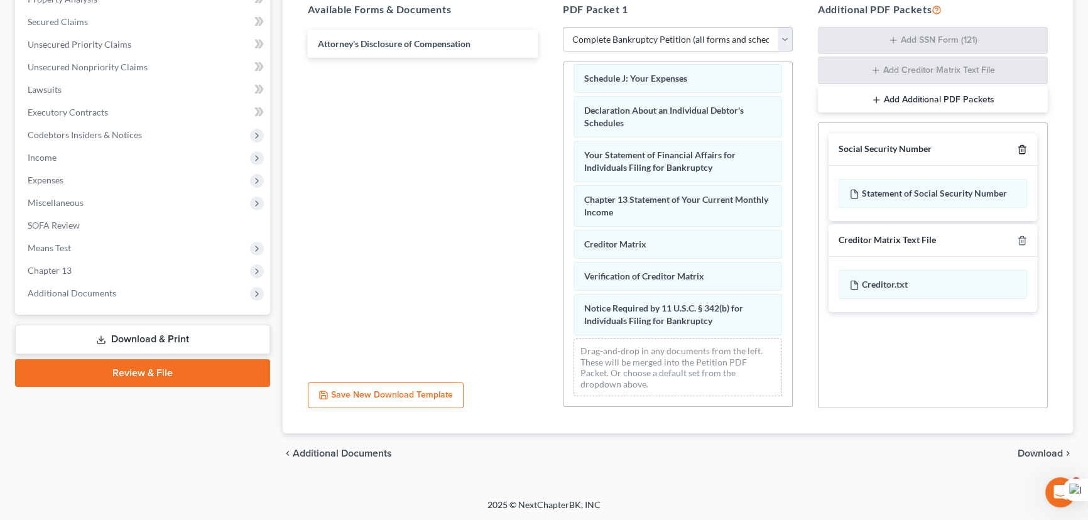
click at [1019, 149] on icon "button" at bounding box center [1022, 150] width 6 height 8
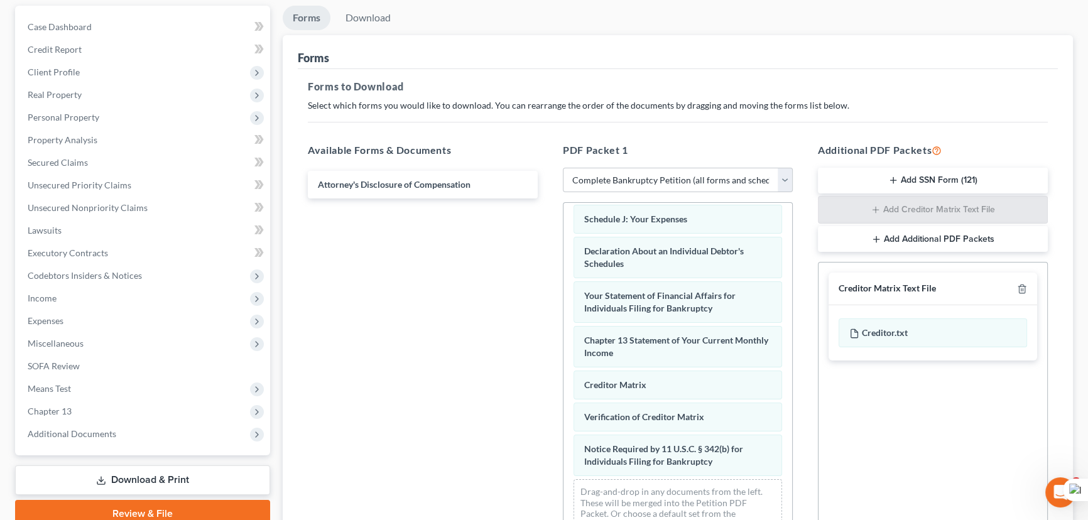
scroll to position [0, 0]
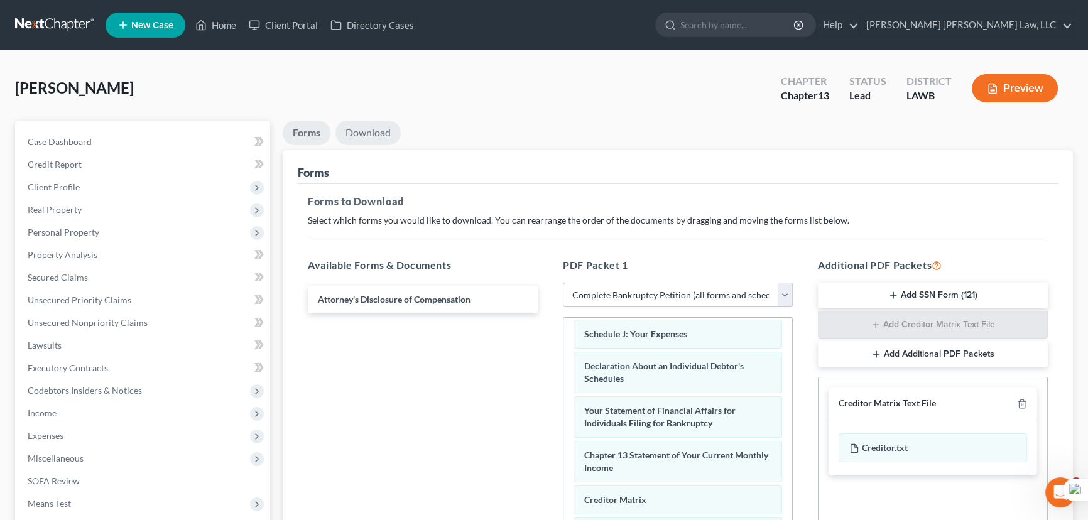
click at [357, 129] on link "Download" at bounding box center [367, 133] width 65 height 24
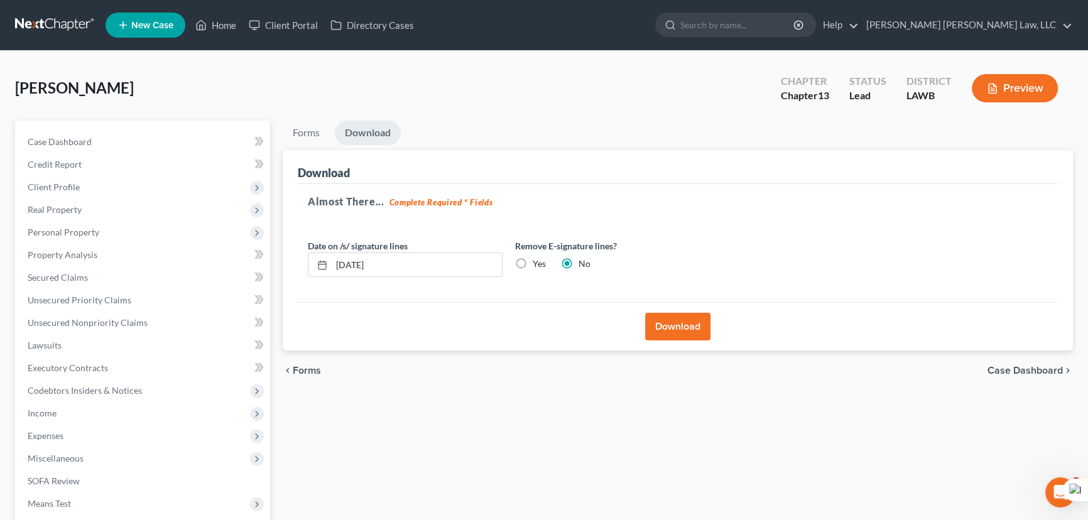
click at [660, 330] on button "Download" at bounding box center [677, 327] width 65 height 28
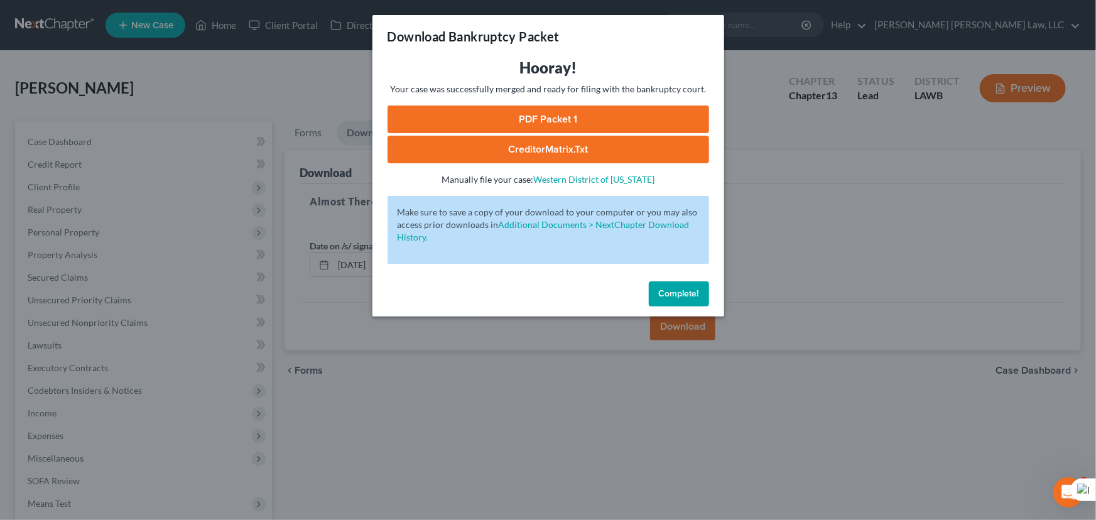
click at [647, 126] on link "PDF Packet 1" at bounding box center [549, 120] width 322 height 28
click at [673, 289] on span "Complete!" at bounding box center [679, 293] width 40 height 11
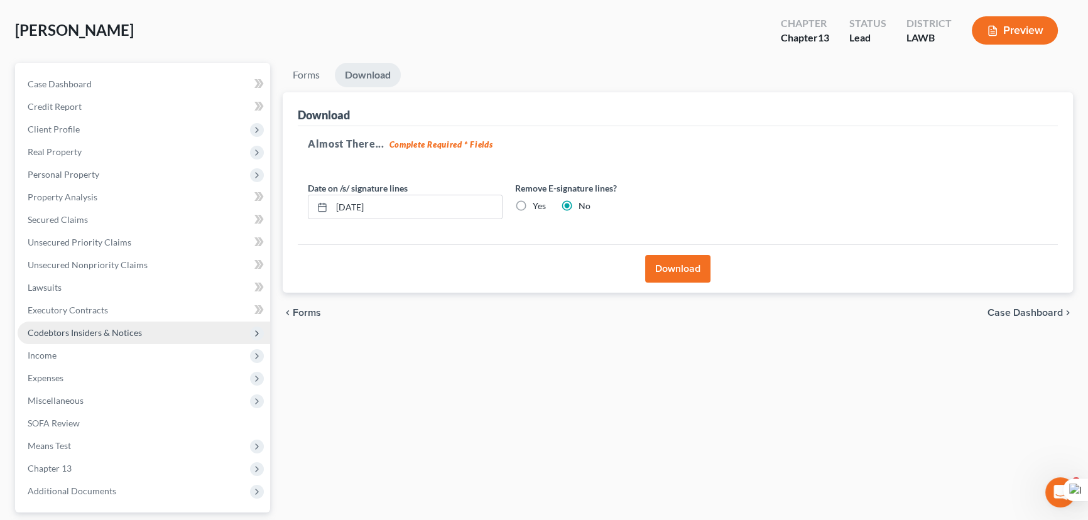
scroll to position [168, 0]
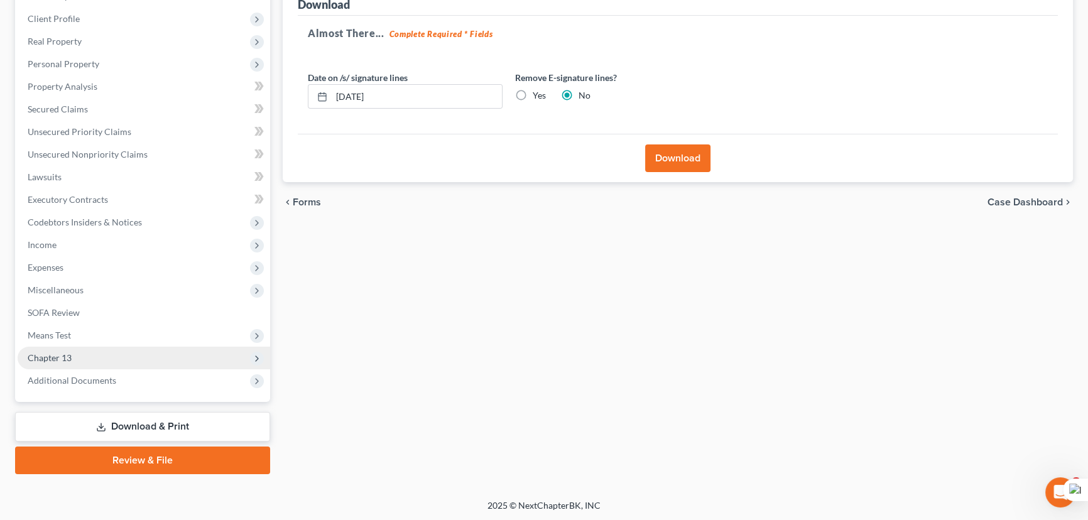
click at [78, 363] on span "Chapter 13" at bounding box center [144, 358] width 253 height 23
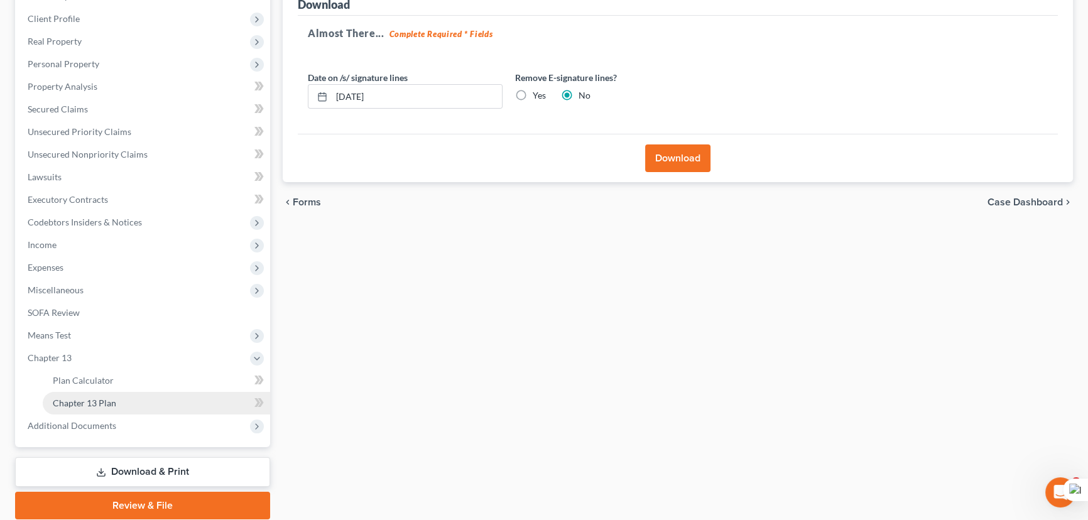
click at [111, 396] on link "Chapter 13 Plan" at bounding box center [156, 403] width 227 height 23
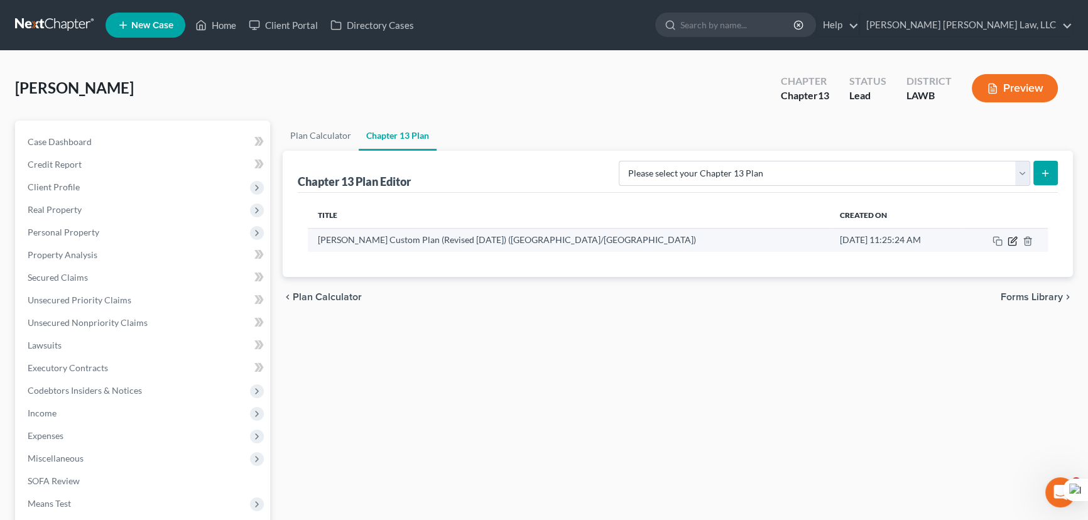
click at [1010, 239] on icon "button" at bounding box center [1013, 241] width 10 height 10
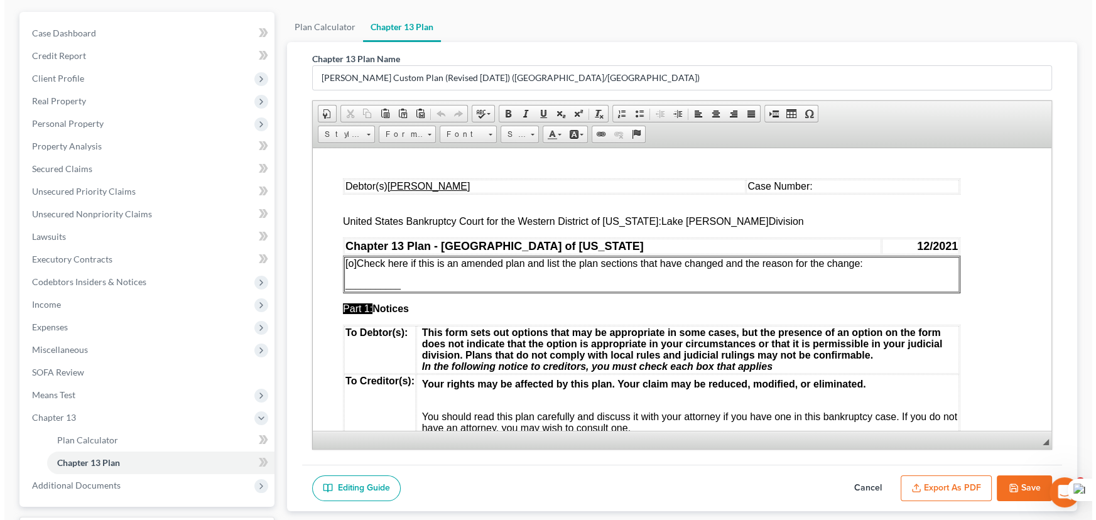
scroll to position [171, 0]
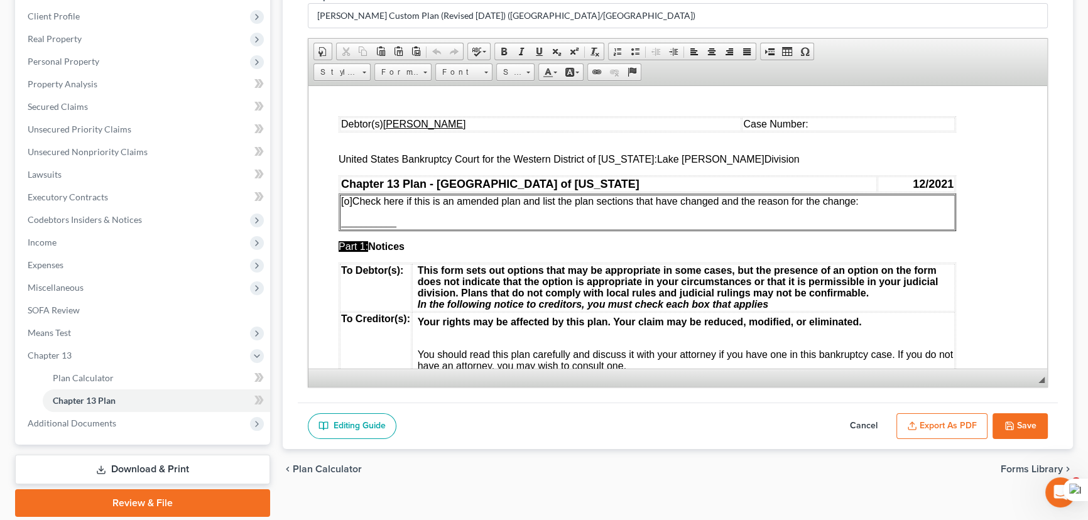
click at [935, 421] on button "Export as PDF" at bounding box center [941, 426] width 91 height 26
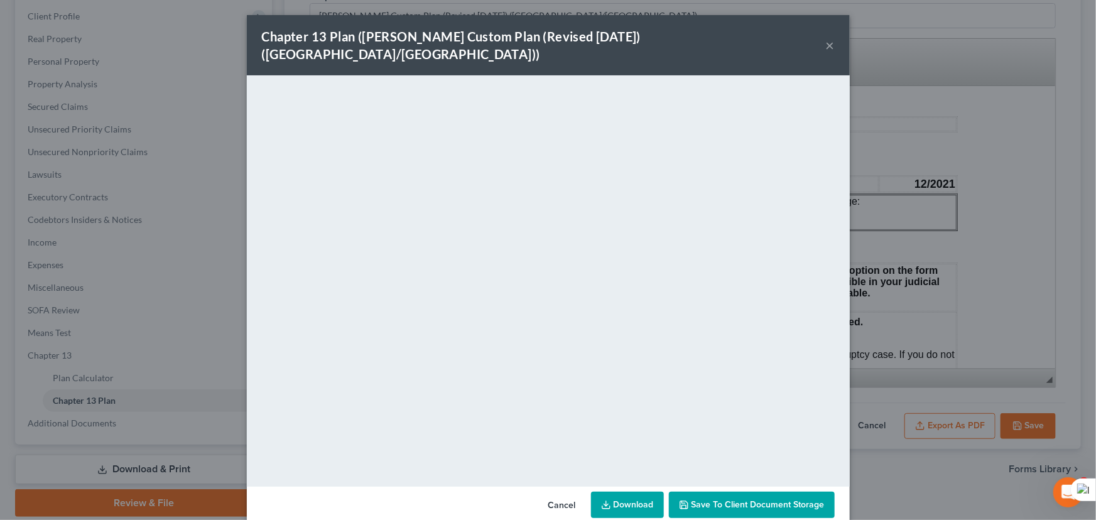
click at [624, 492] on link "Download" at bounding box center [627, 505] width 73 height 26
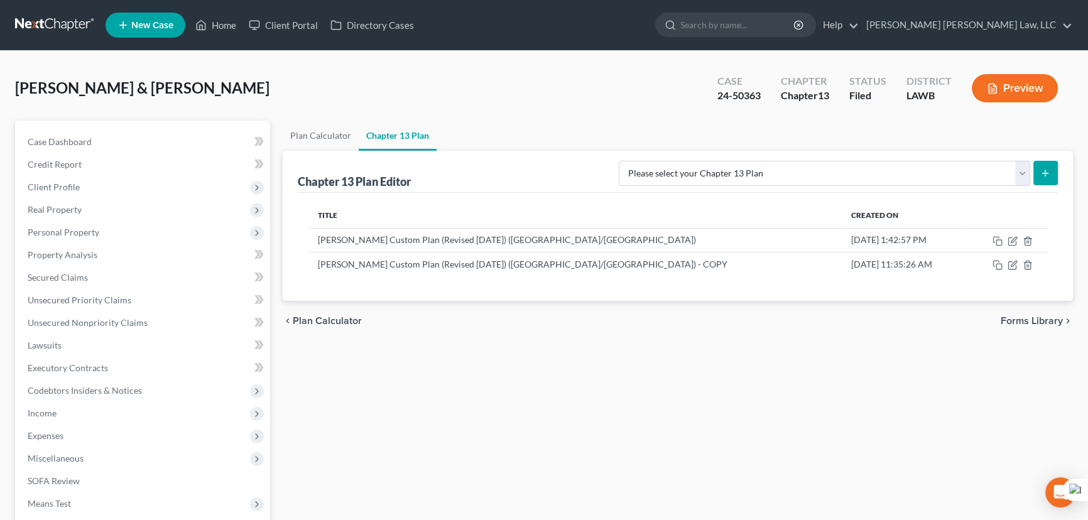
click at [69, 21] on link at bounding box center [55, 25] width 80 height 23
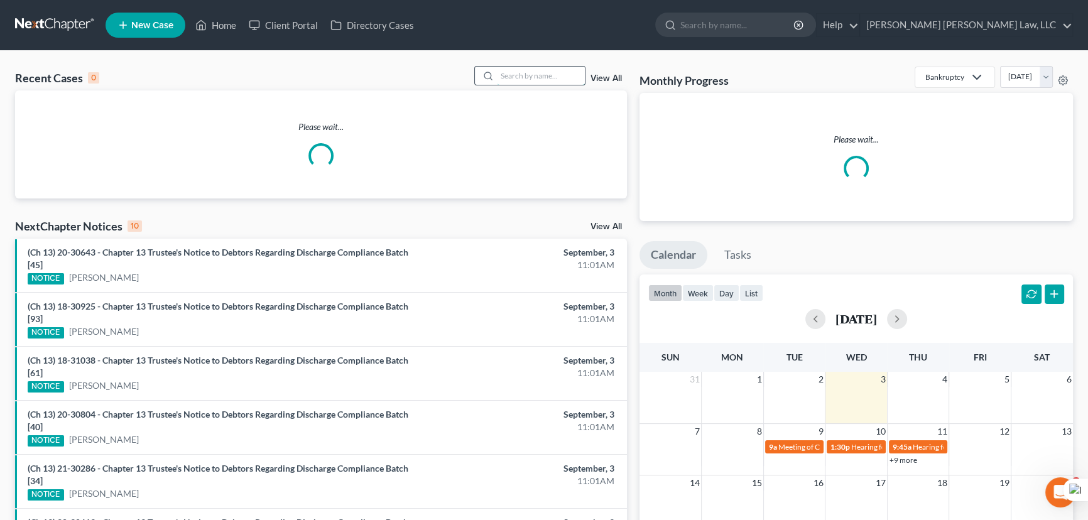
click at [540, 72] on input "search" at bounding box center [541, 76] width 88 height 18
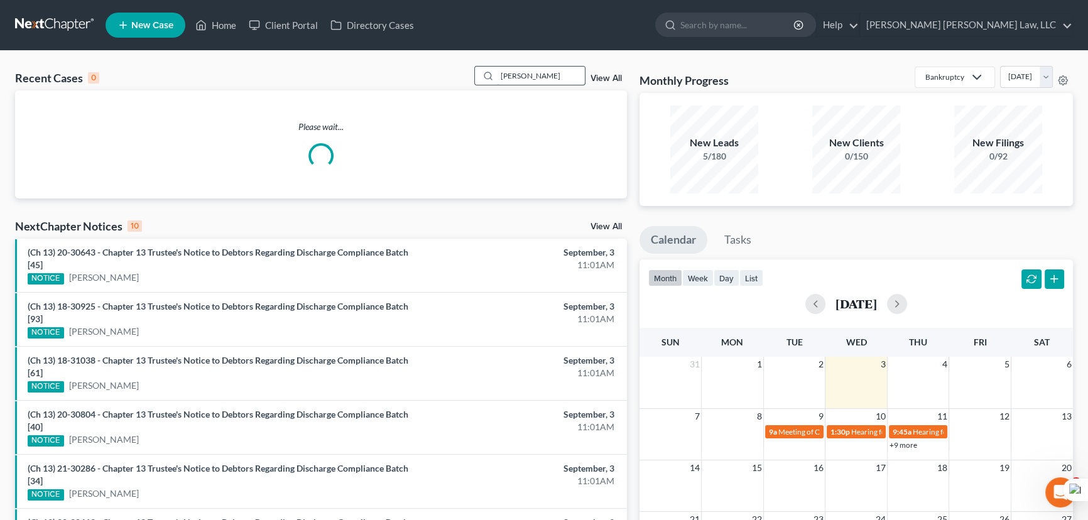
type input "[PERSON_NAME]"
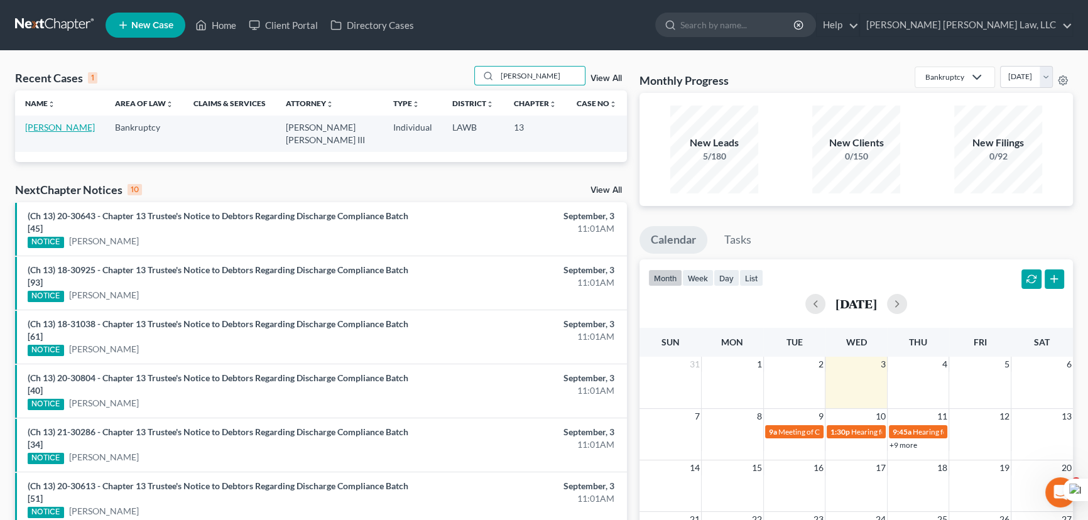
click at [64, 127] on link "[PERSON_NAME]" at bounding box center [60, 127] width 70 height 11
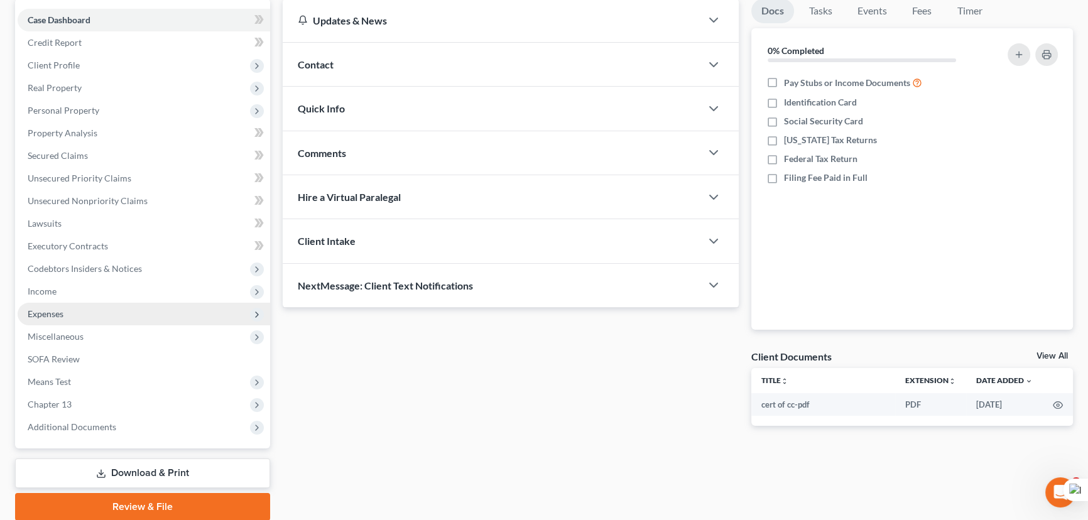
scroll to position [168, 0]
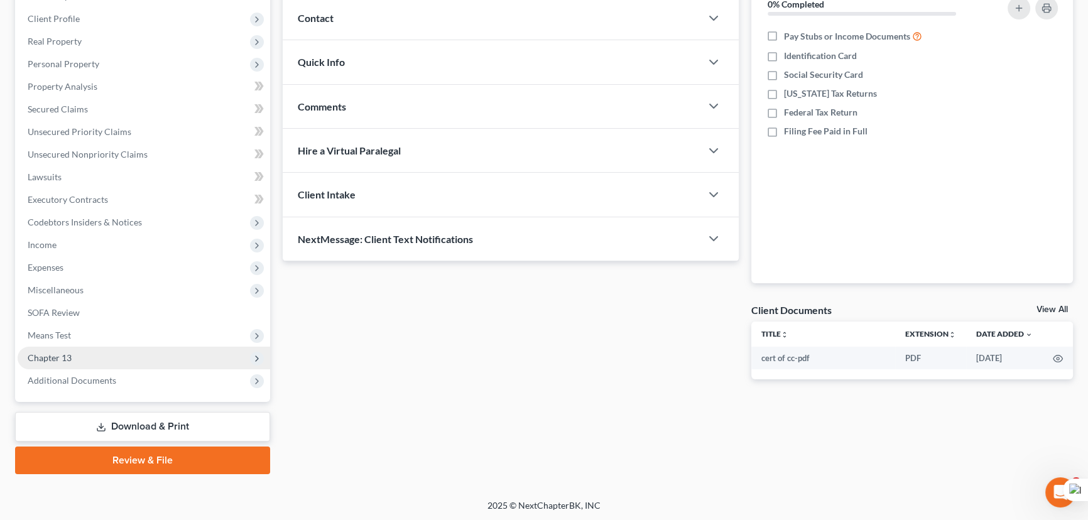
click at [90, 359] on span "Chapter 13" at bounding box center [144, 358] width 253 height 23
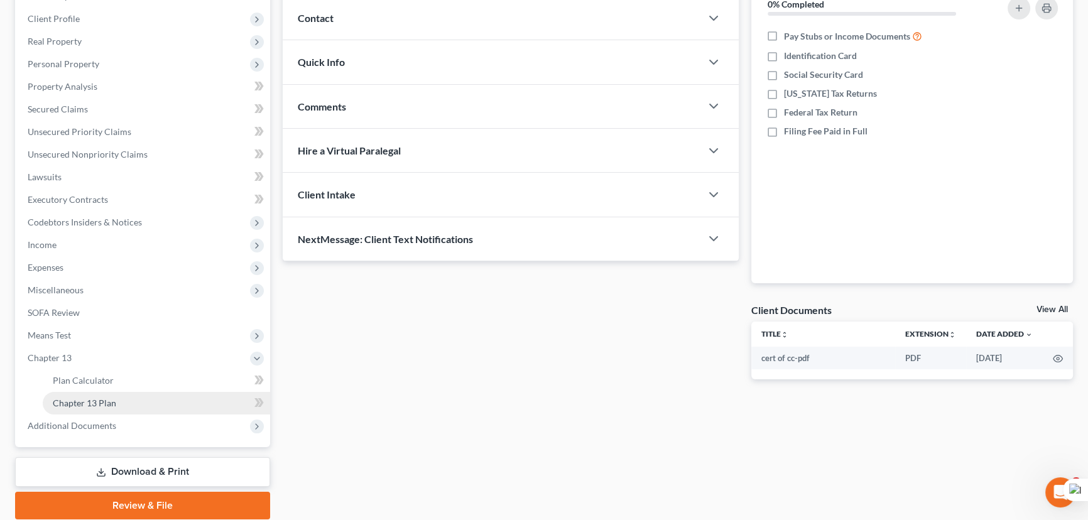
click at [106, 396] on link "Chapter 13 Plan" at bounding box center [156, 403] width 227 height 23
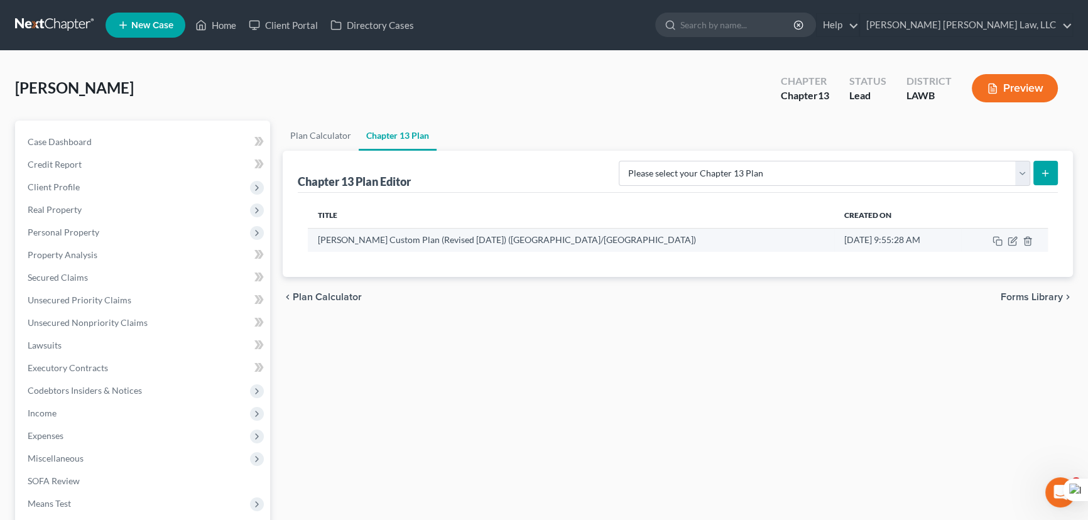
click at [1006, 244] on td at bounding box center [1004, 240] width 87 height 24
click at [1009, 243] on icon "button" at bounding box center [1013, 241] width 10 height 10
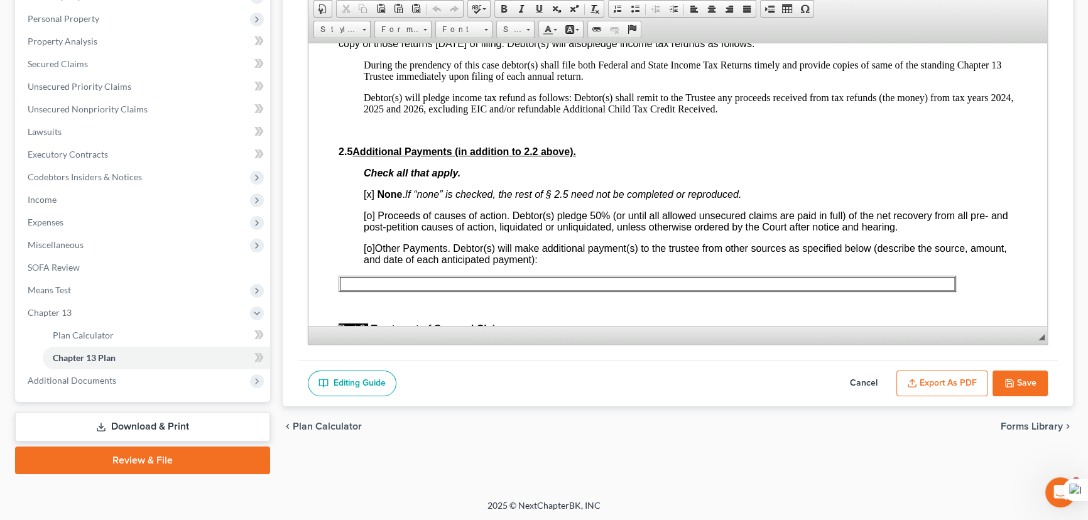
scroll to position [799, 0]
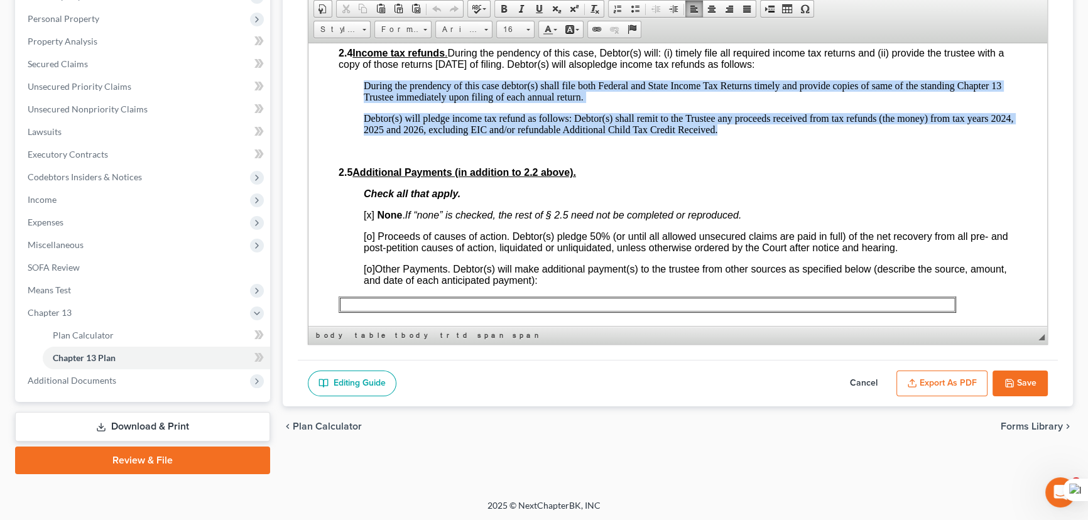
drag, startPoint x: 795, startPoint y: 160, endPoint x: 351, endPoint y: 107, distance: 446.7
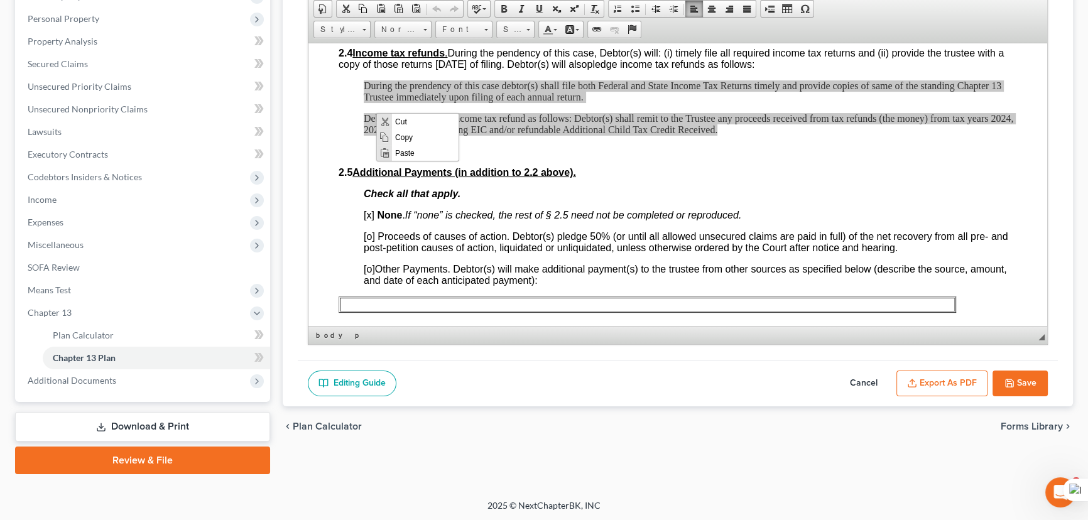
scroll to position [0, 0]
click at [400, 134] on span "Copy" at bounding box center [424, 137] width 67 height 16
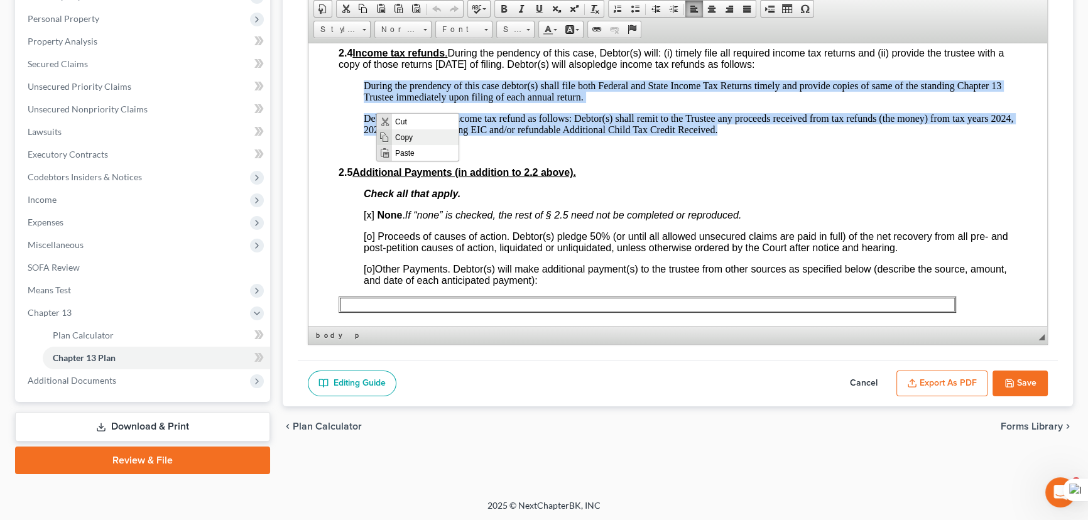
copy body "During the prendency of this case debtor(s) shall file both Federal and State I…"
